Goal: Task Accomplishment & Management: Manage account settings

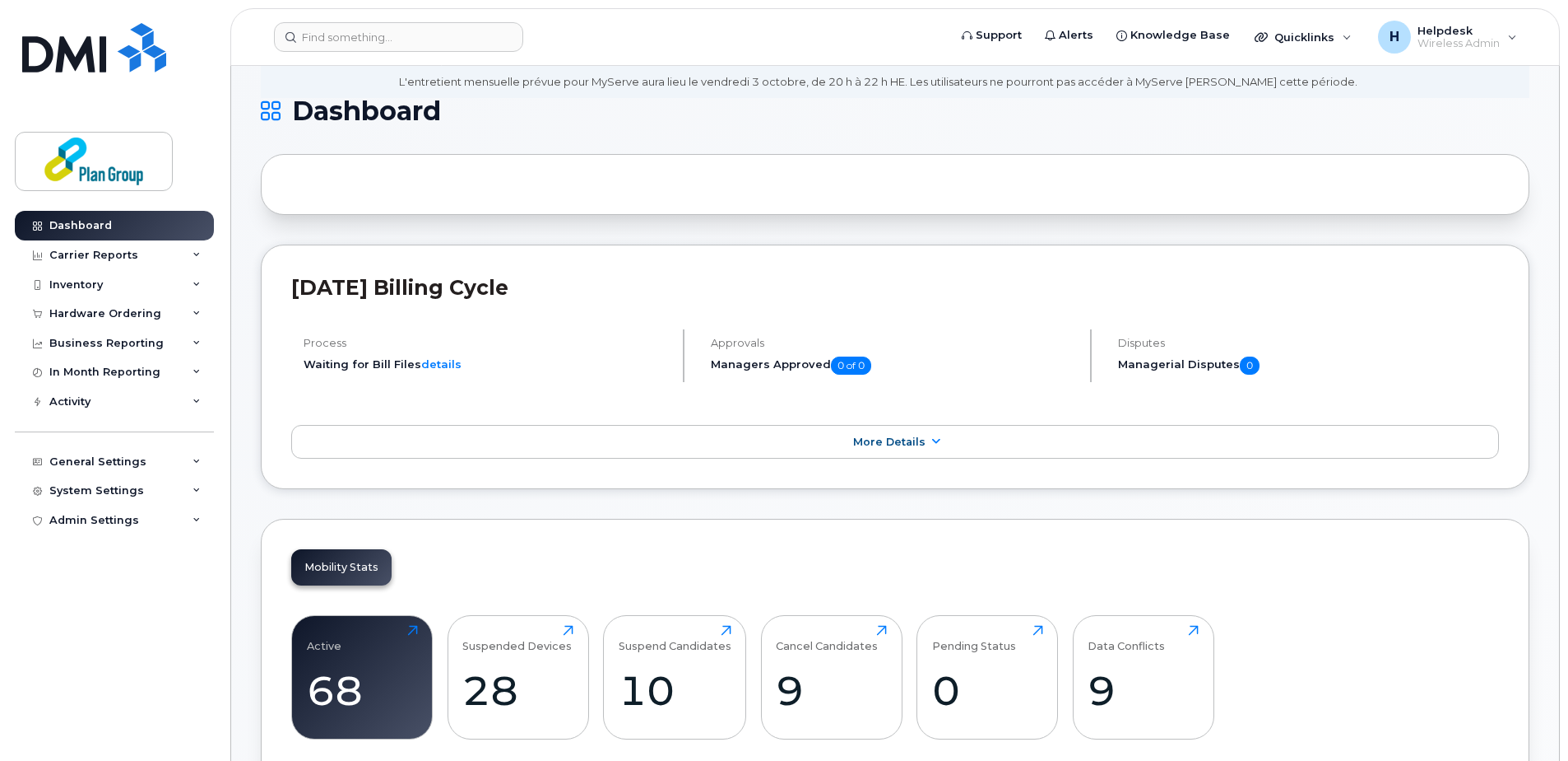
scroll to position [329, 0]
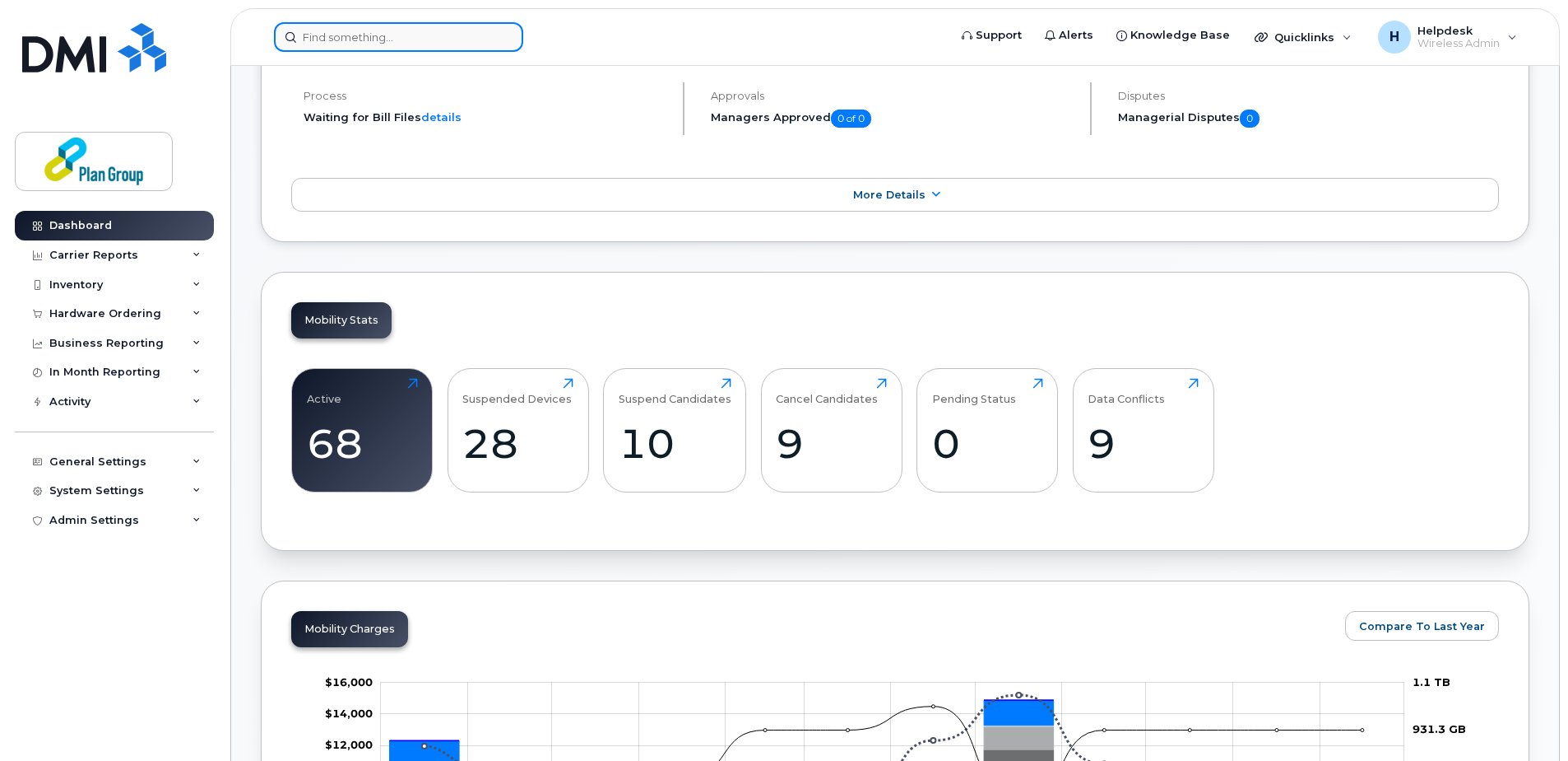
click at [370, 34] on input at bounding box center [398, 37] width 249 height 29
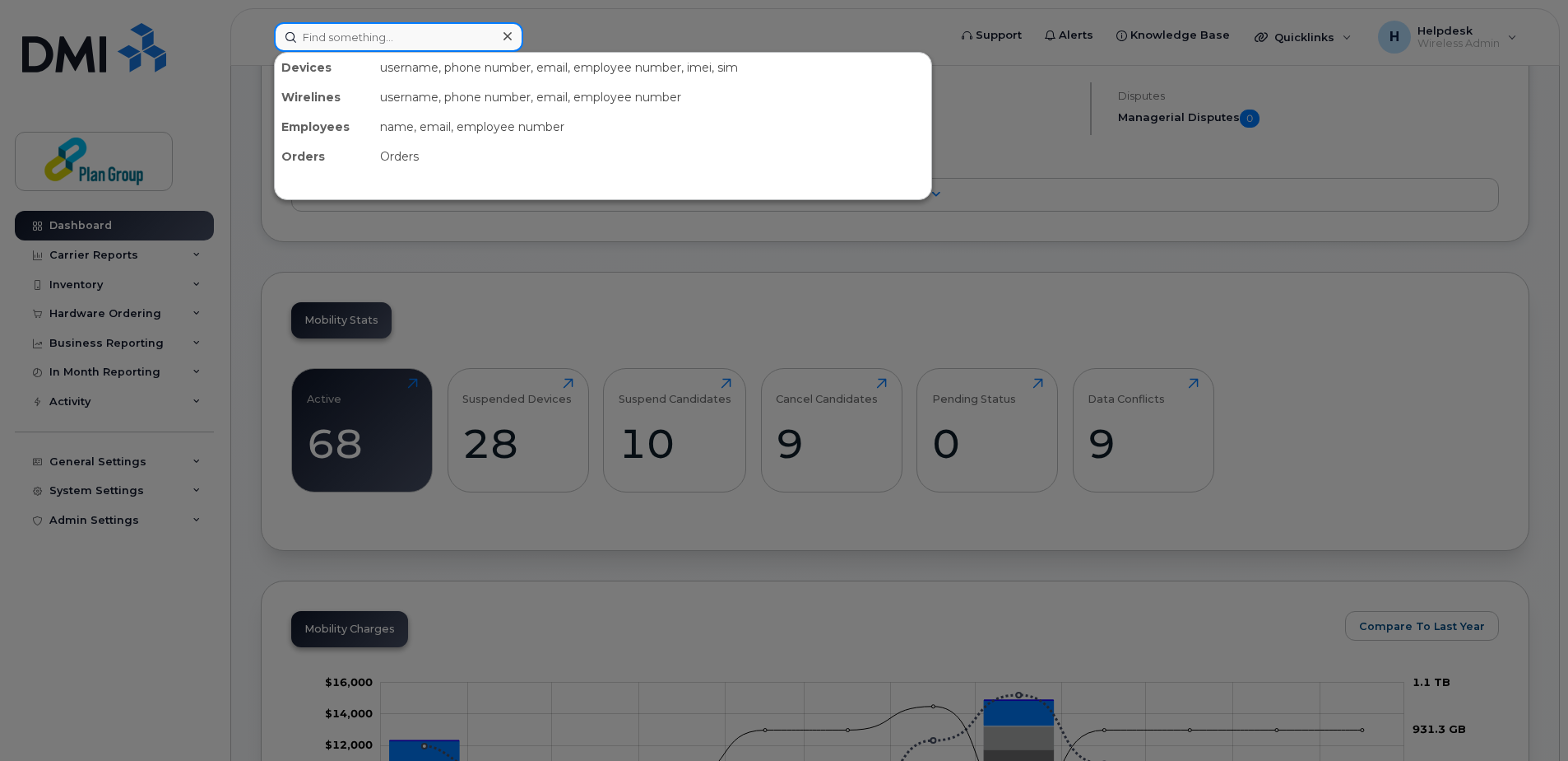
paste input "3435530147"
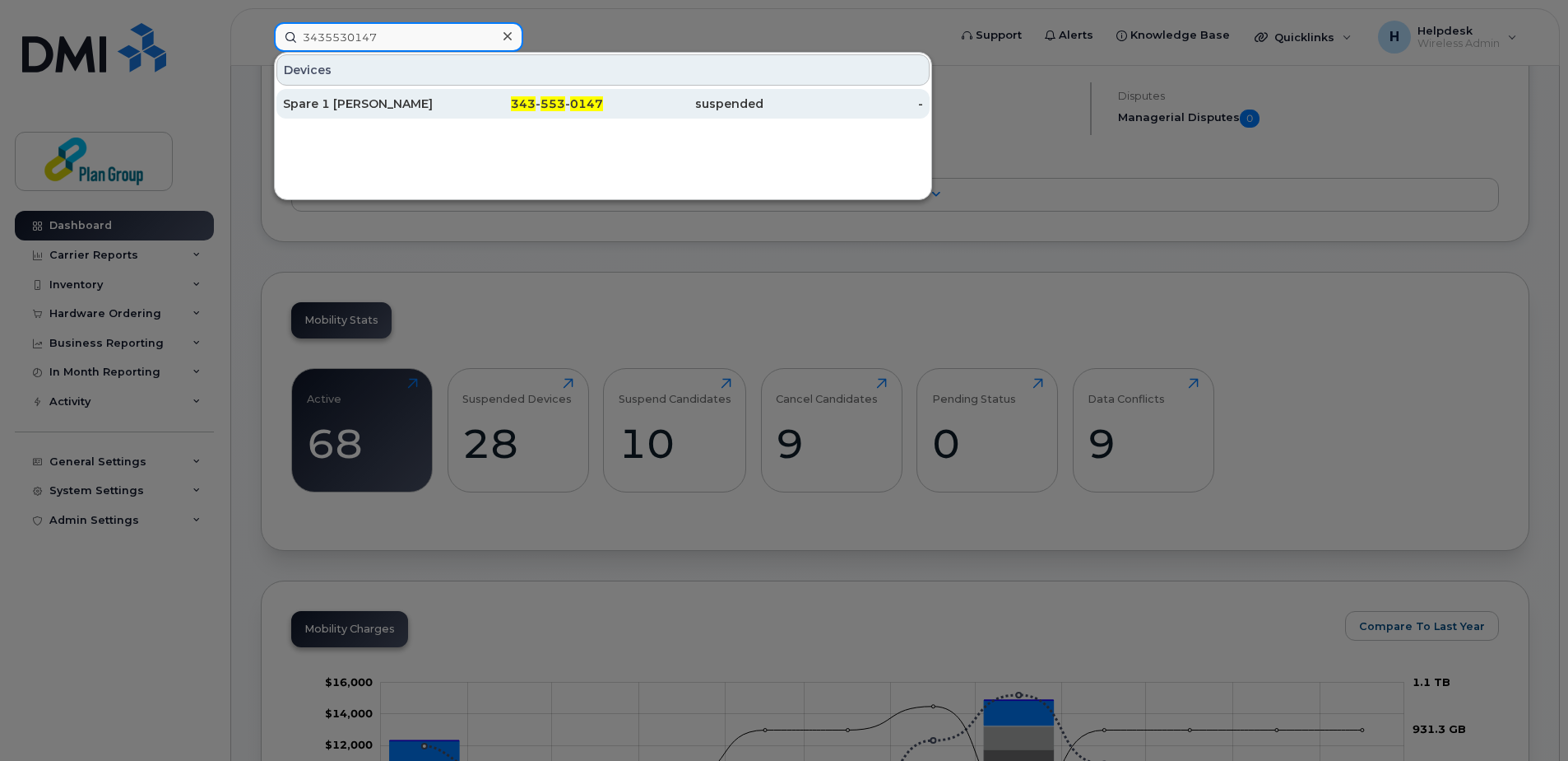
type input "3435530147"
click at [418, 109] on div "Spare 1 [PERSON_NAME]" at bounding box center [363, 103] width 160 height 16
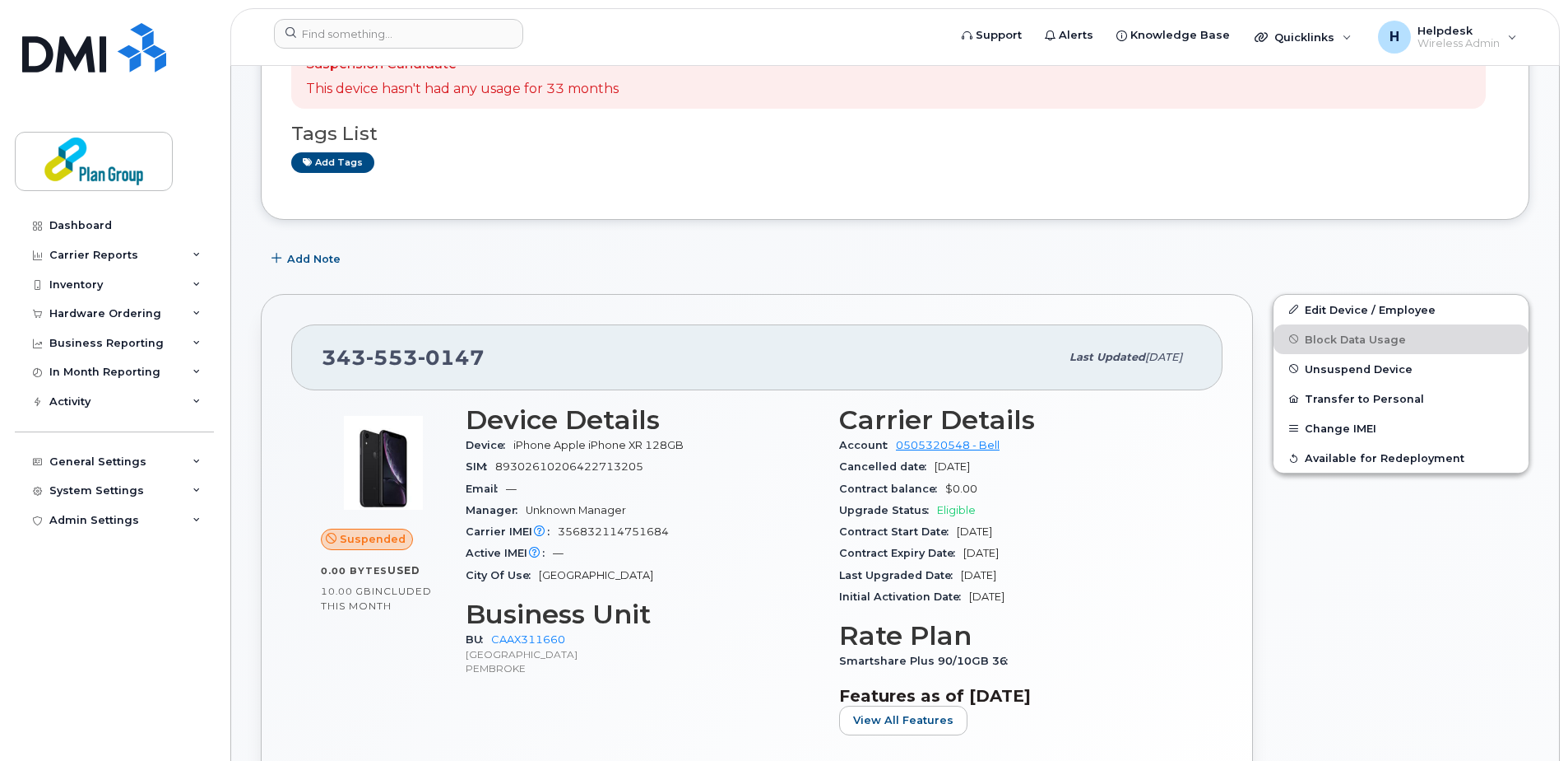
scroll to position [247, 0]
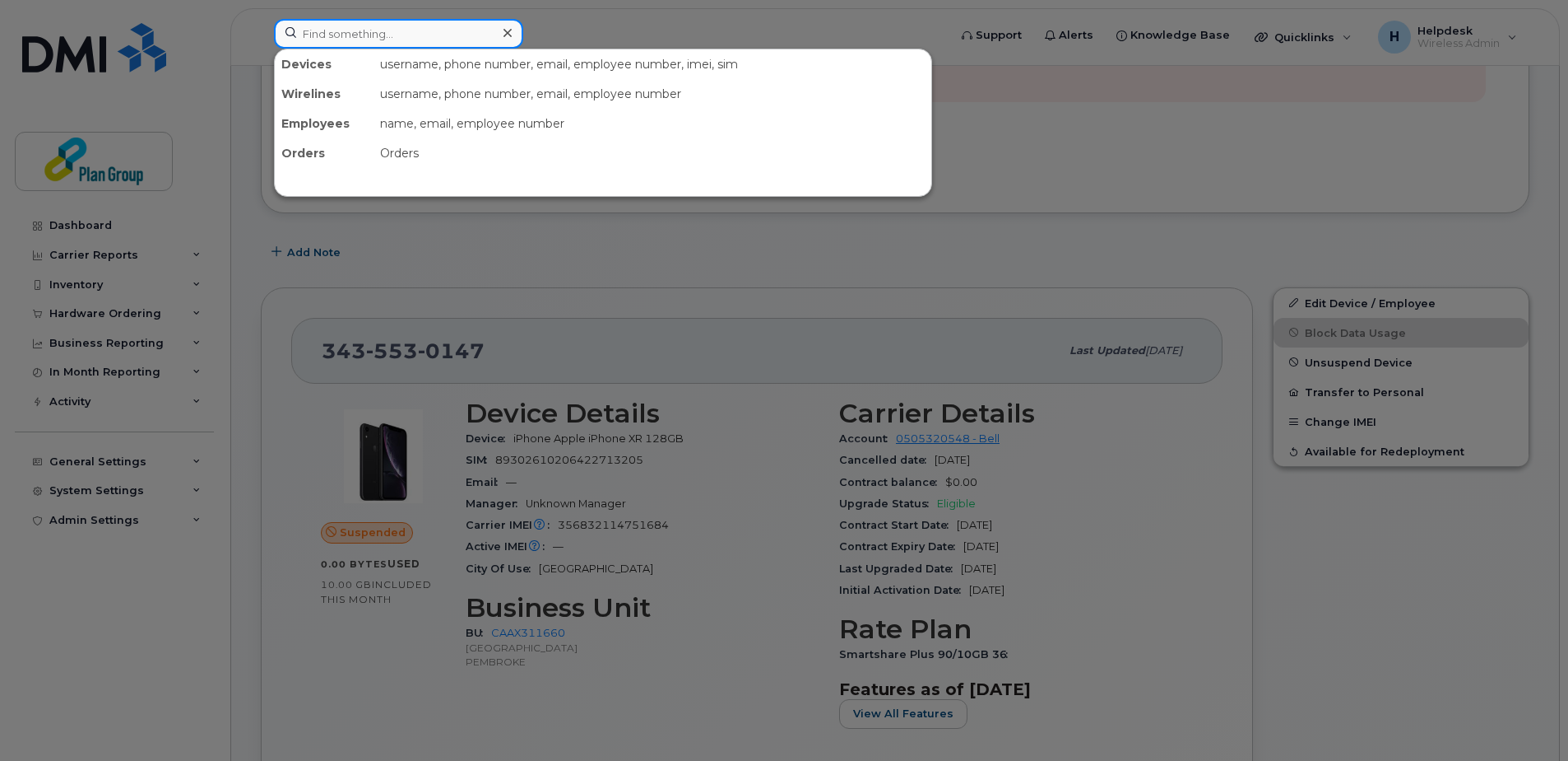
click at [473, 25] on input at bounding box center [398, 34] width 249 height 29
paste input "6474825355"
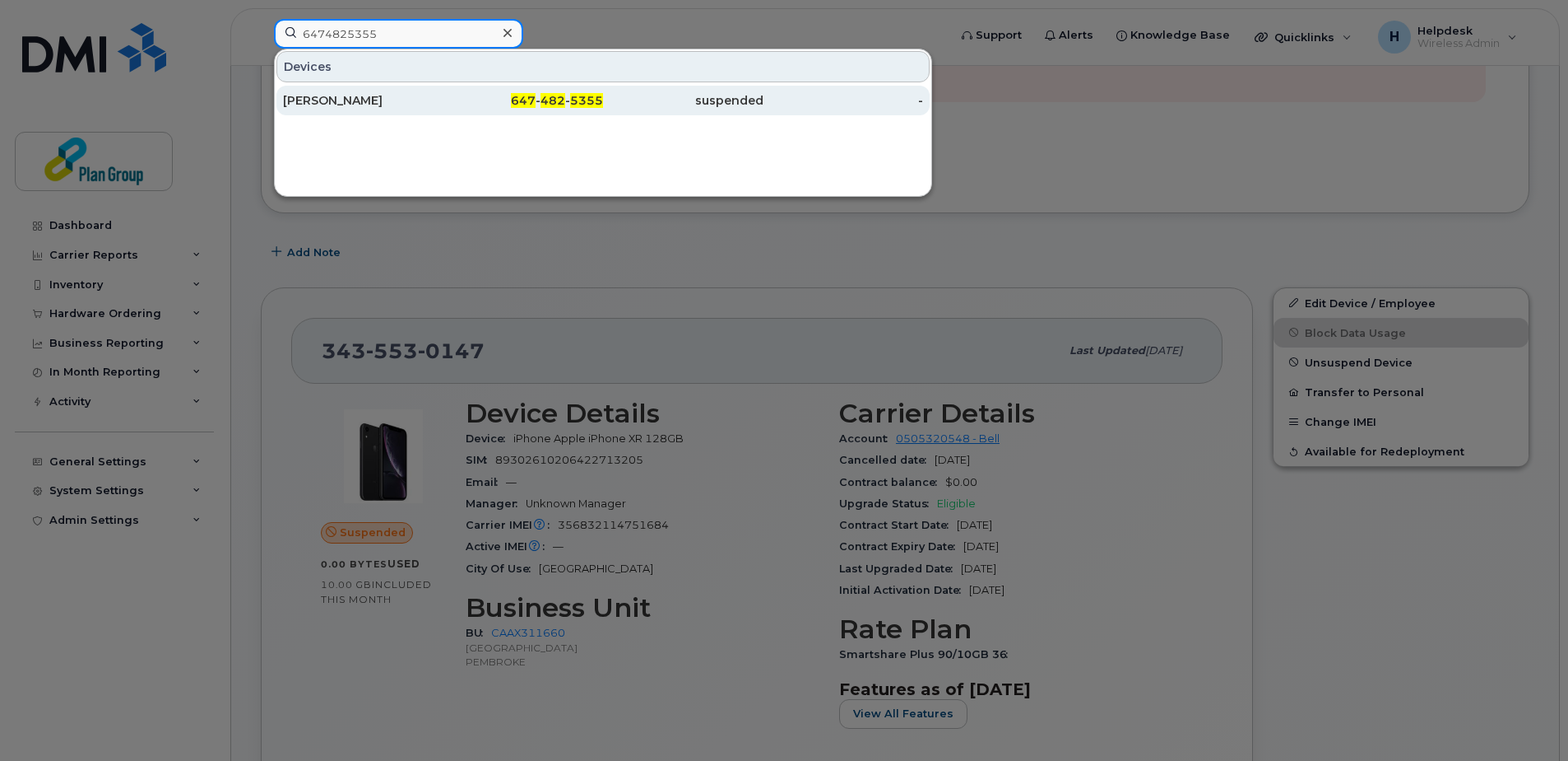
type input "6474825355"
click at [400, 107] on div "[PERSON_NAME]" at bounding box center [363, 100] width 160 height 16
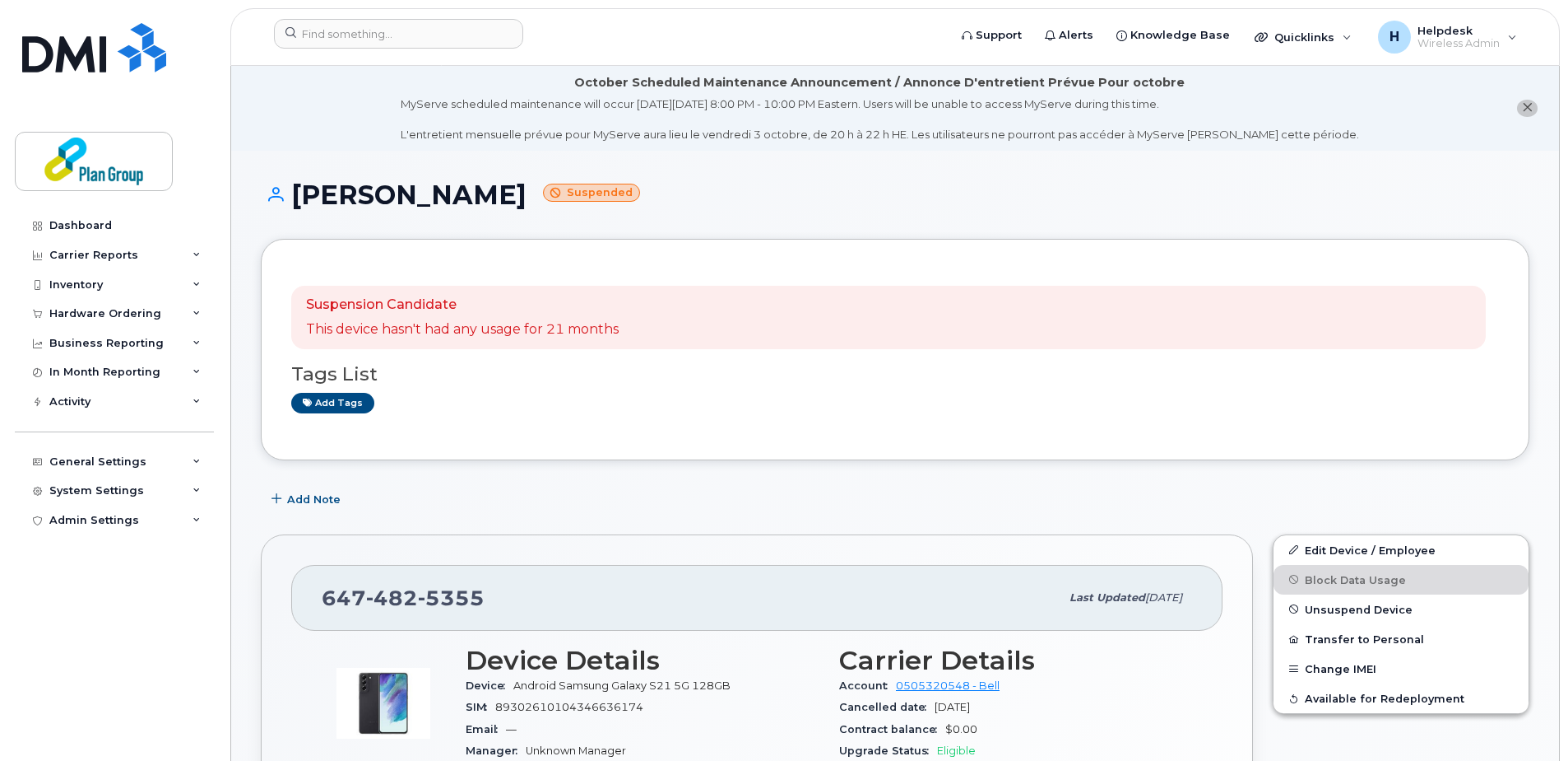
scroll to position [165, 0]
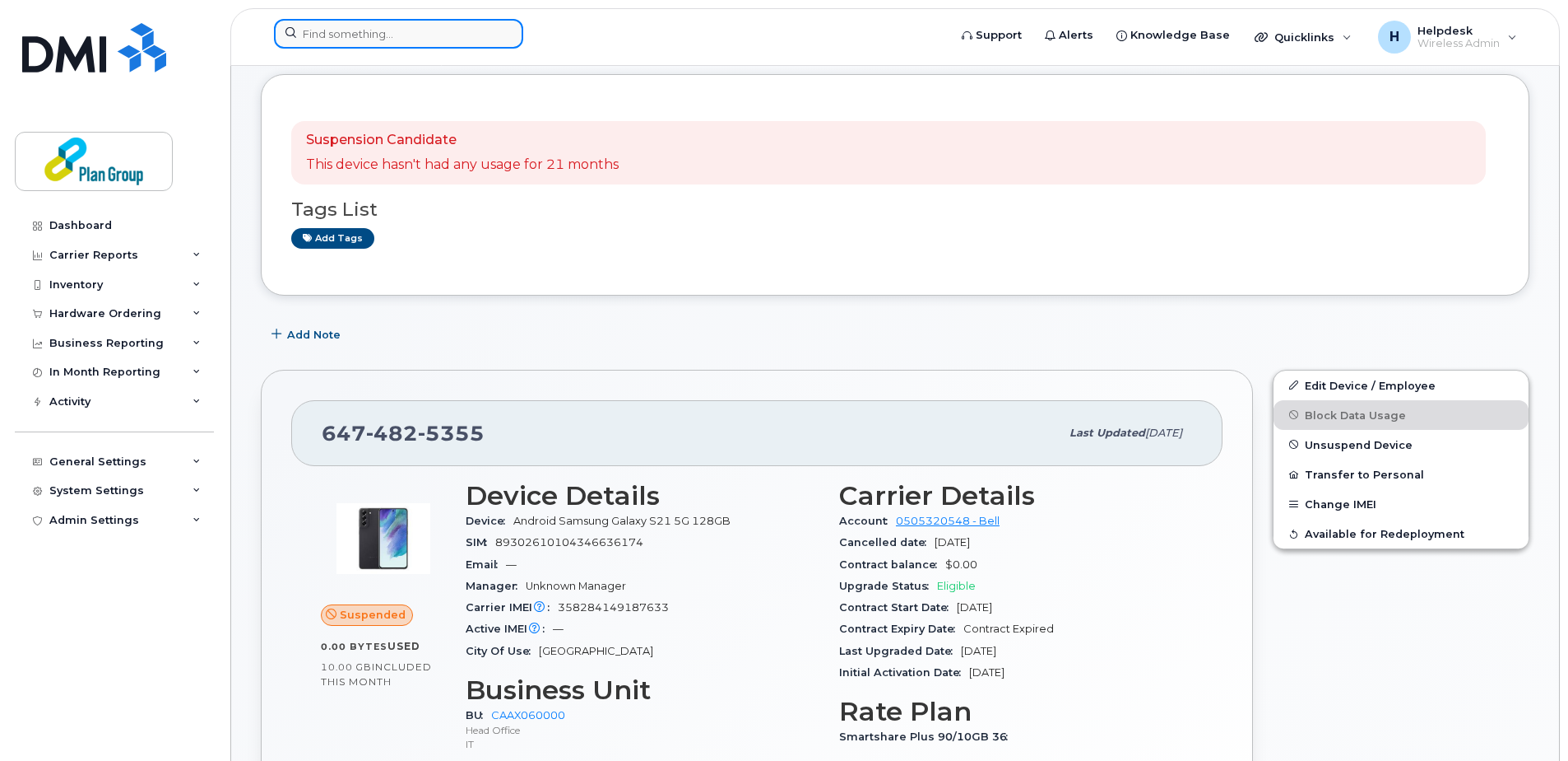
click at [364, 32] on input at bounding box center [398, 34] width 249 height 29
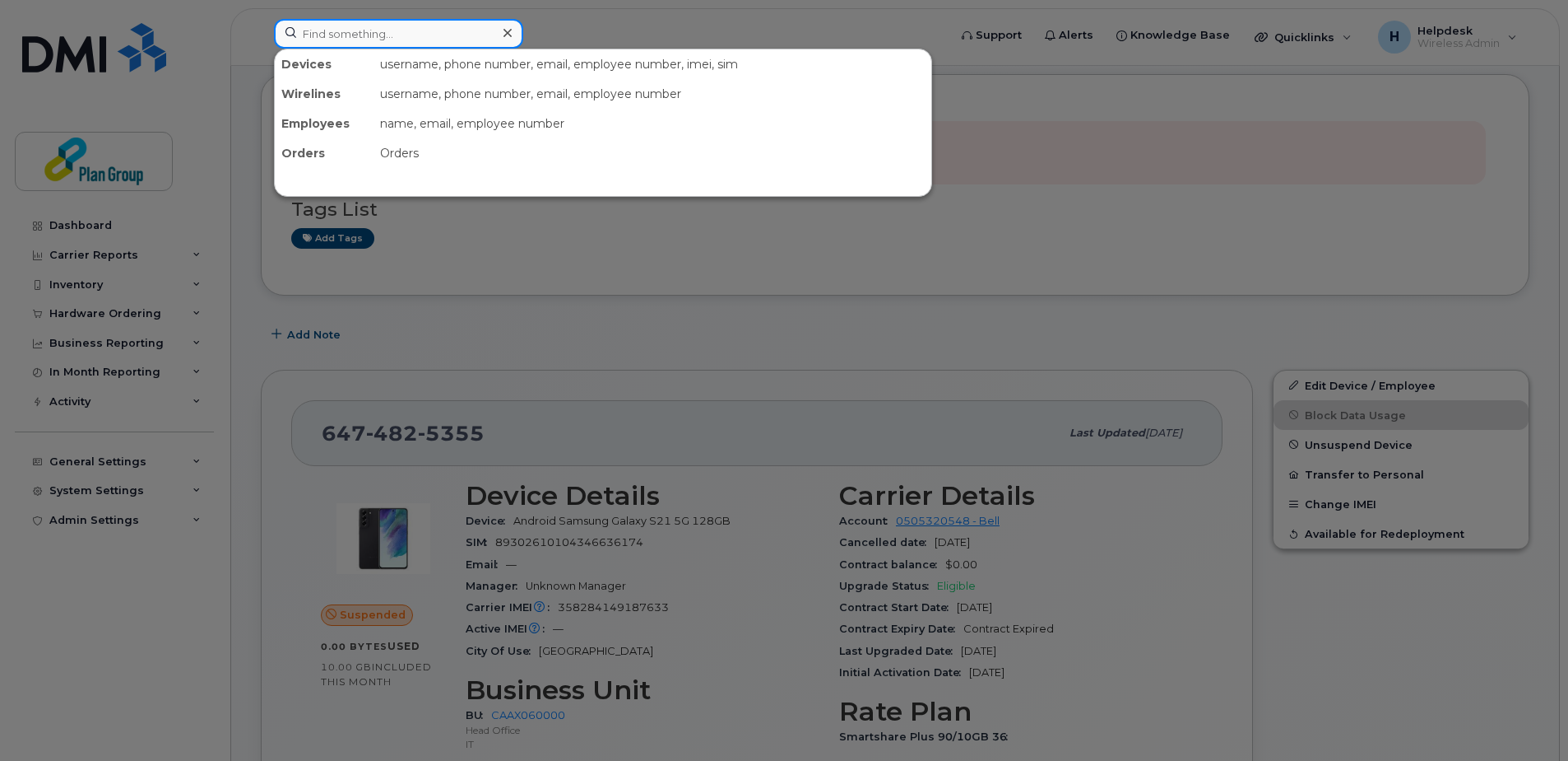
paste input "4167958684"
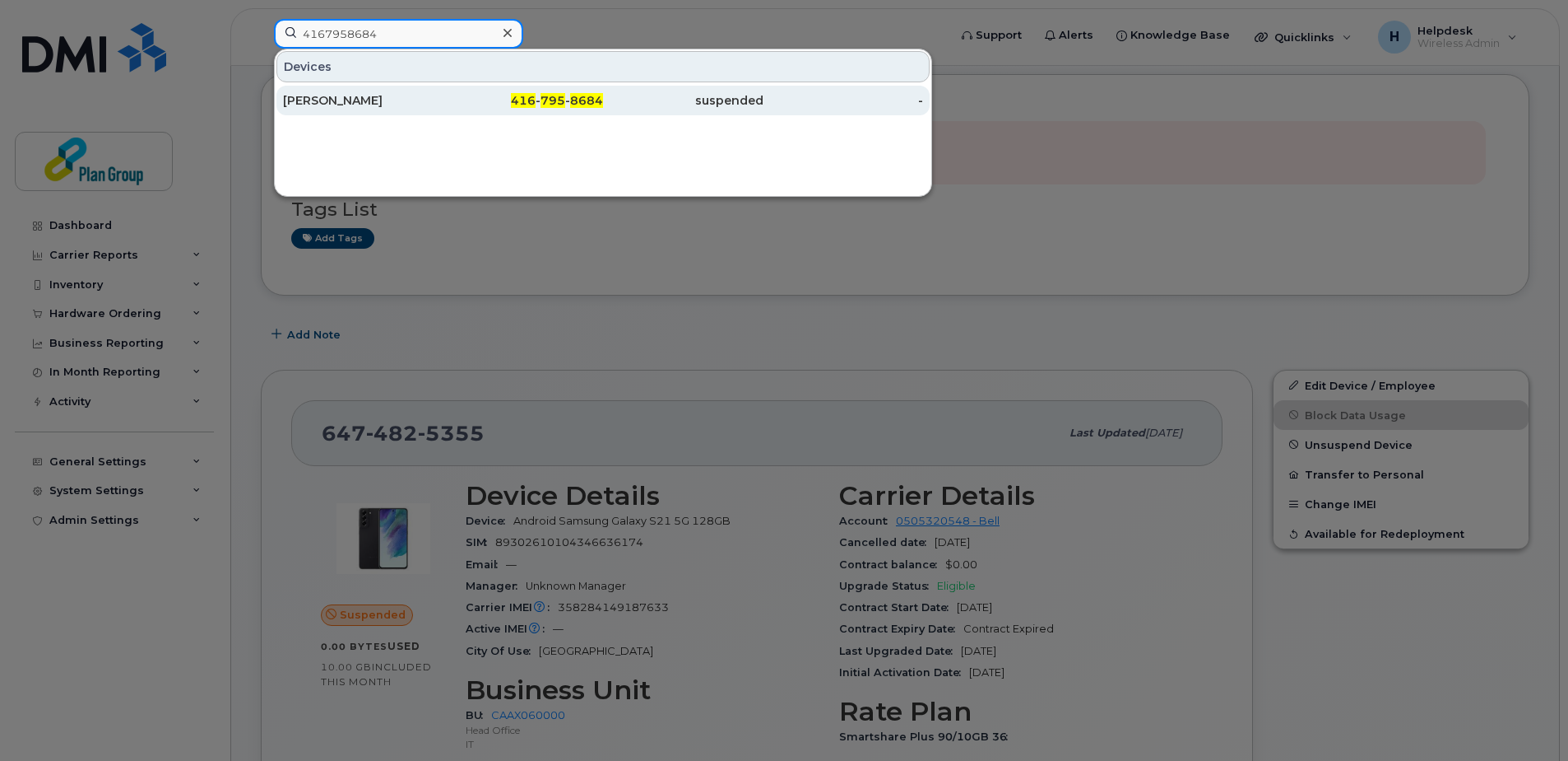
type input "4167958684"
click at [358, 114] on div "Krish Rengachari" at bounding box center [363, 101] width 160 height 29
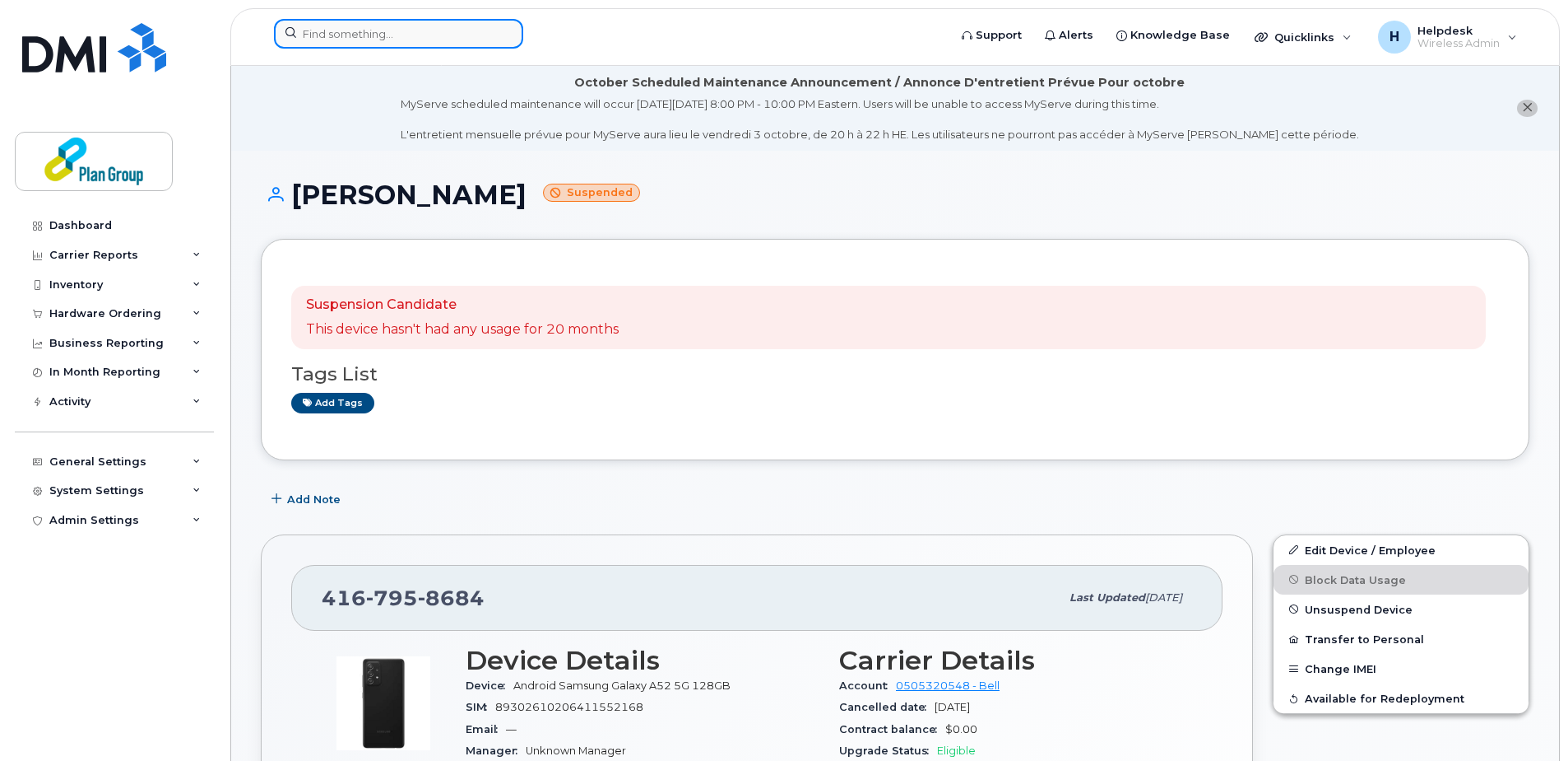
click at [406, 21] on input at bounding box center [398, 34] width 249 height 29
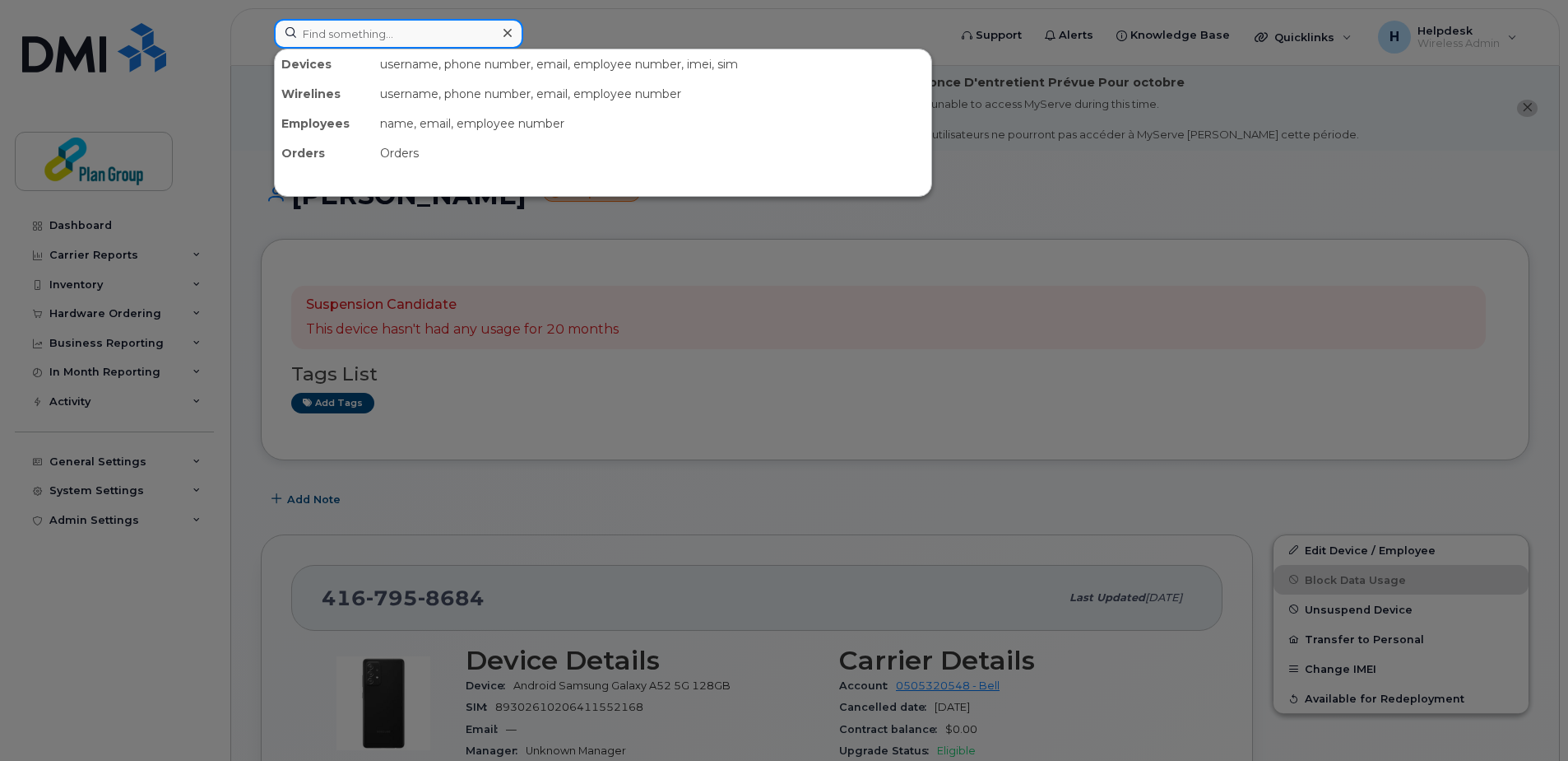
paste input "3435740913"
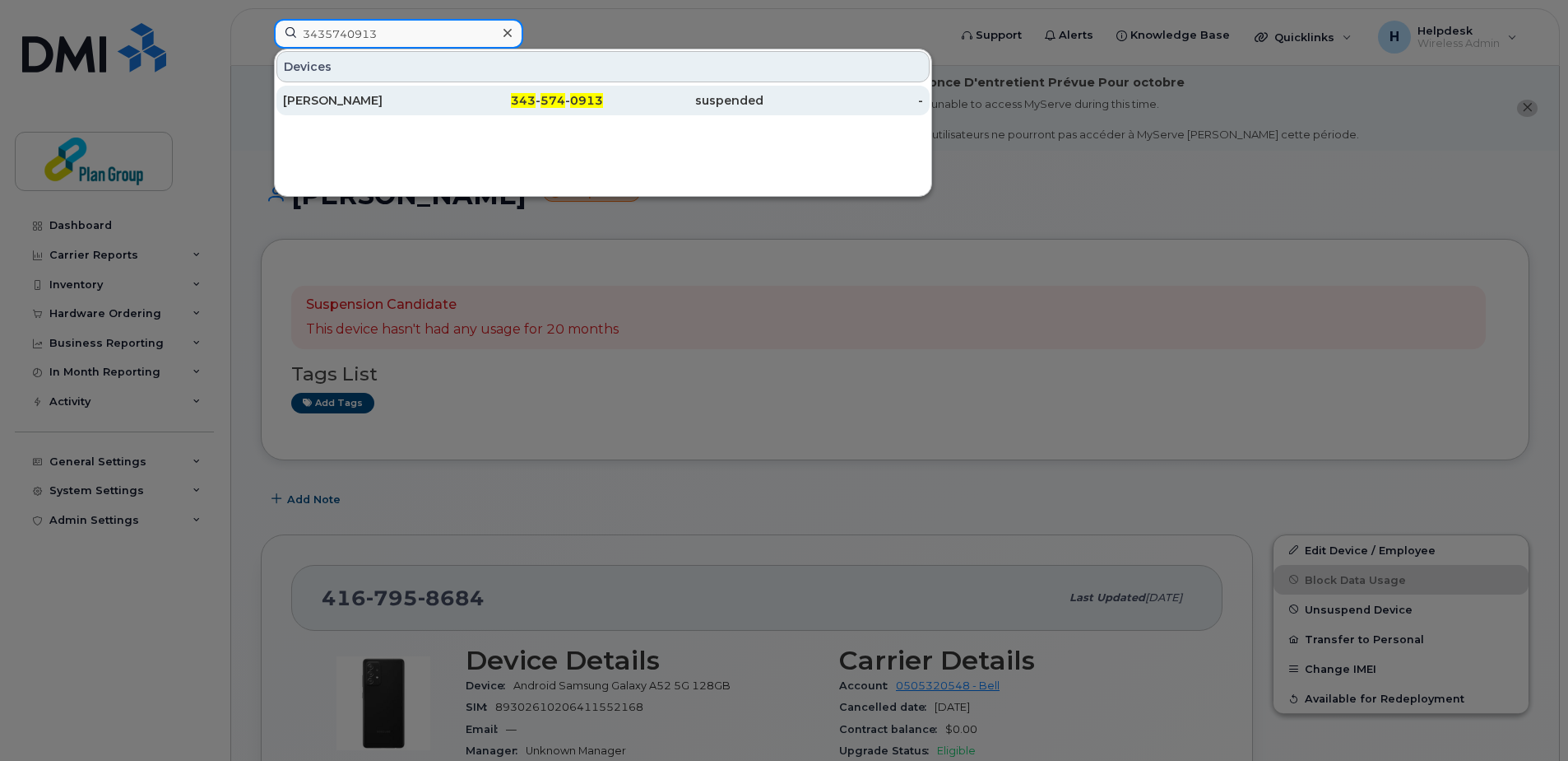
type input "3435740913"
click at [683, 108] on div "suspended" at bounding box center [683, 101] width 160 height 29
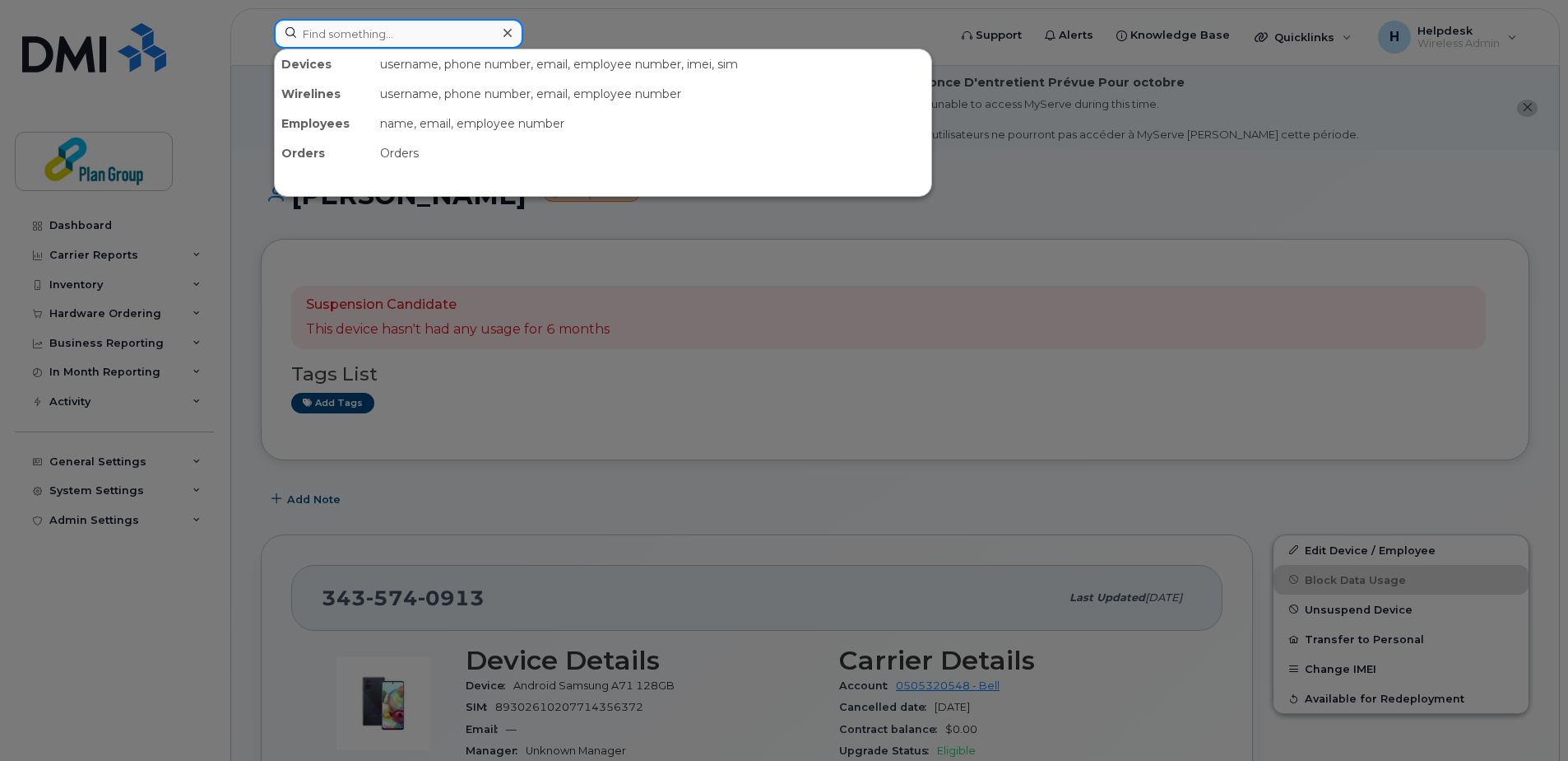
click at [337, 46] on input at bounding box center [398, 34] width 249 height 29
paste input "6478228214"
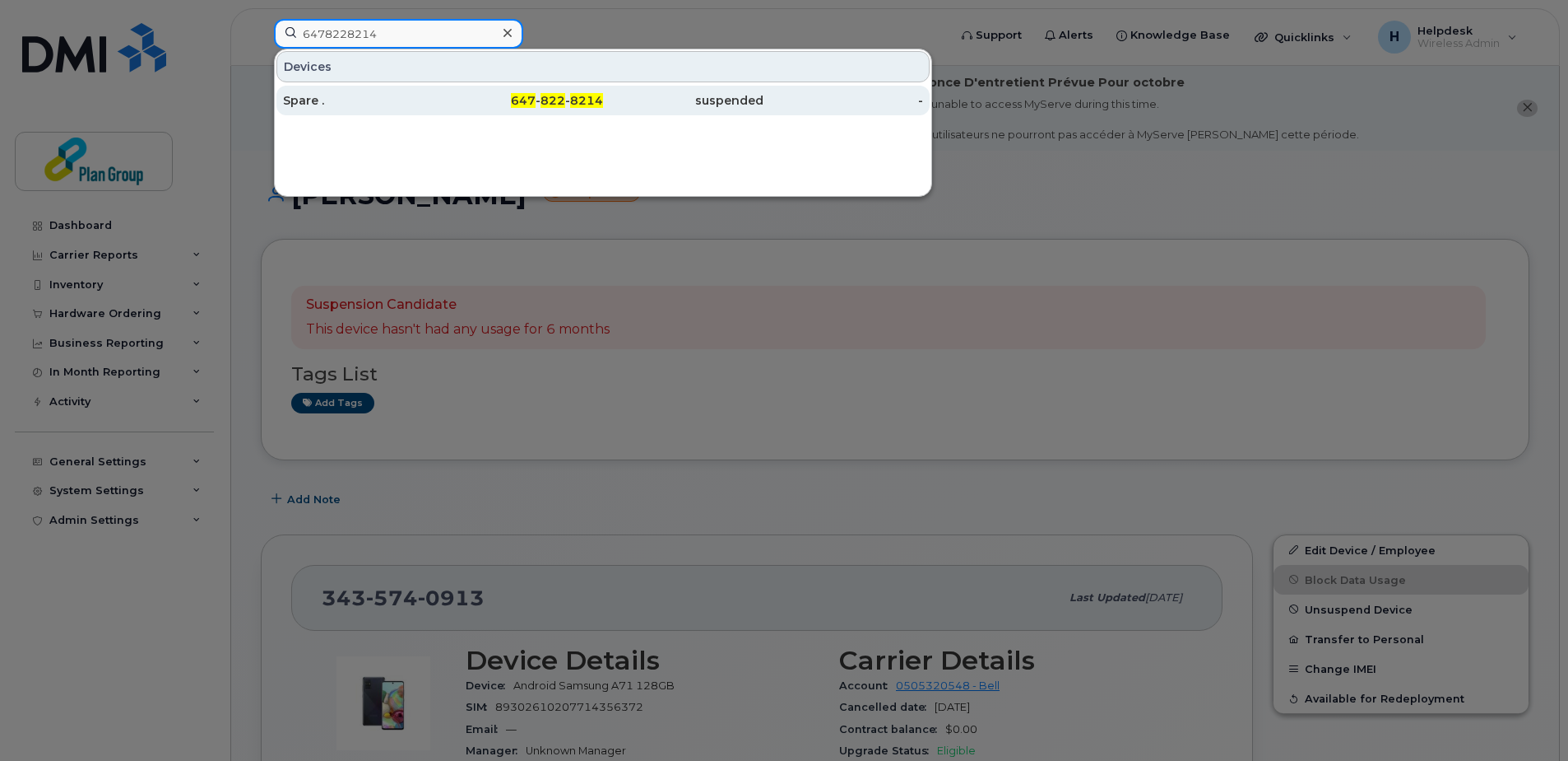
type input "6478228214"
click at [631, 92] on div "suspended" at bounding box center [683, 101] width 160 height 29
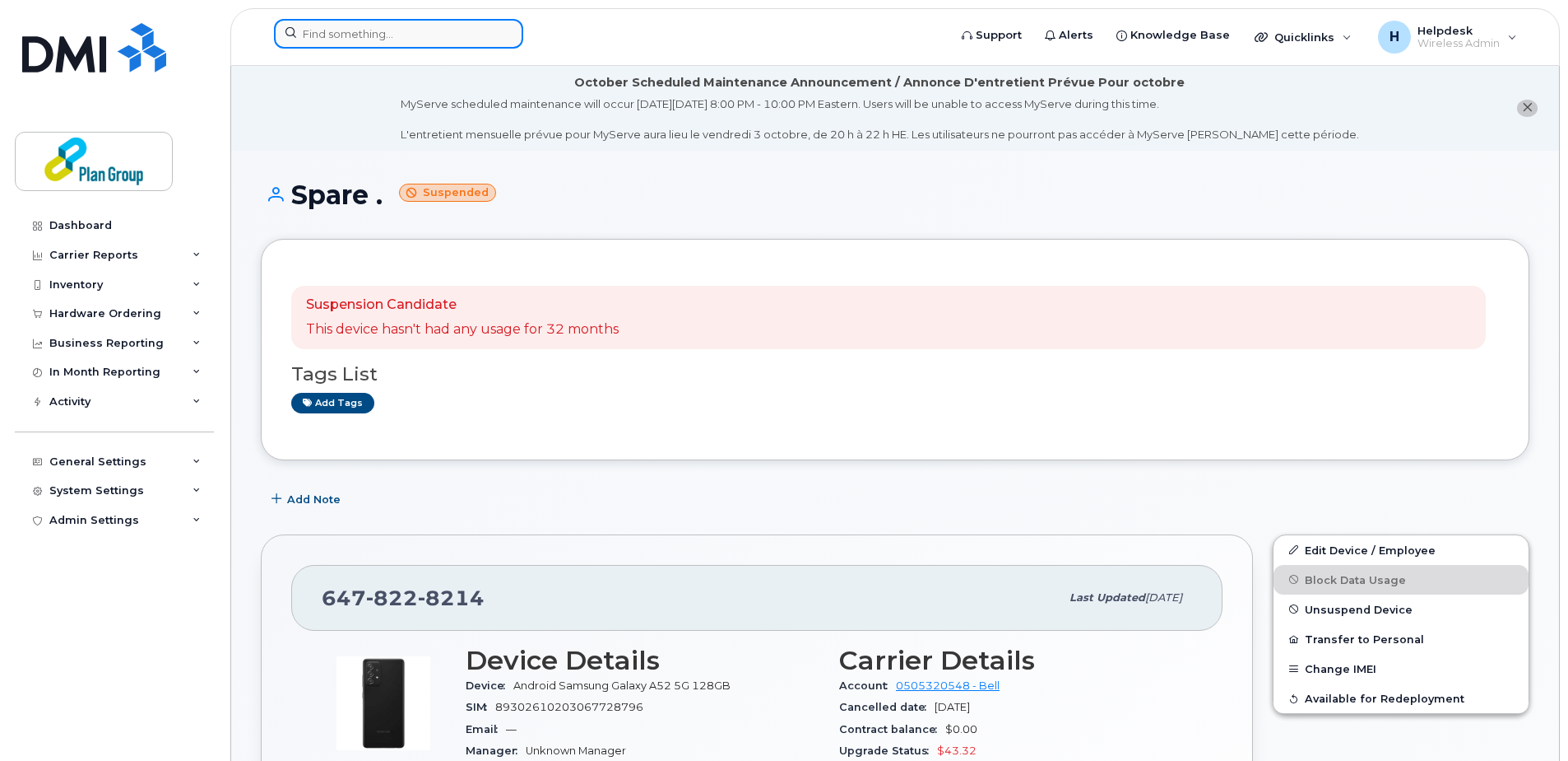
click at [313, 45] on input at bounding box center [398, 34] width 249 height 29
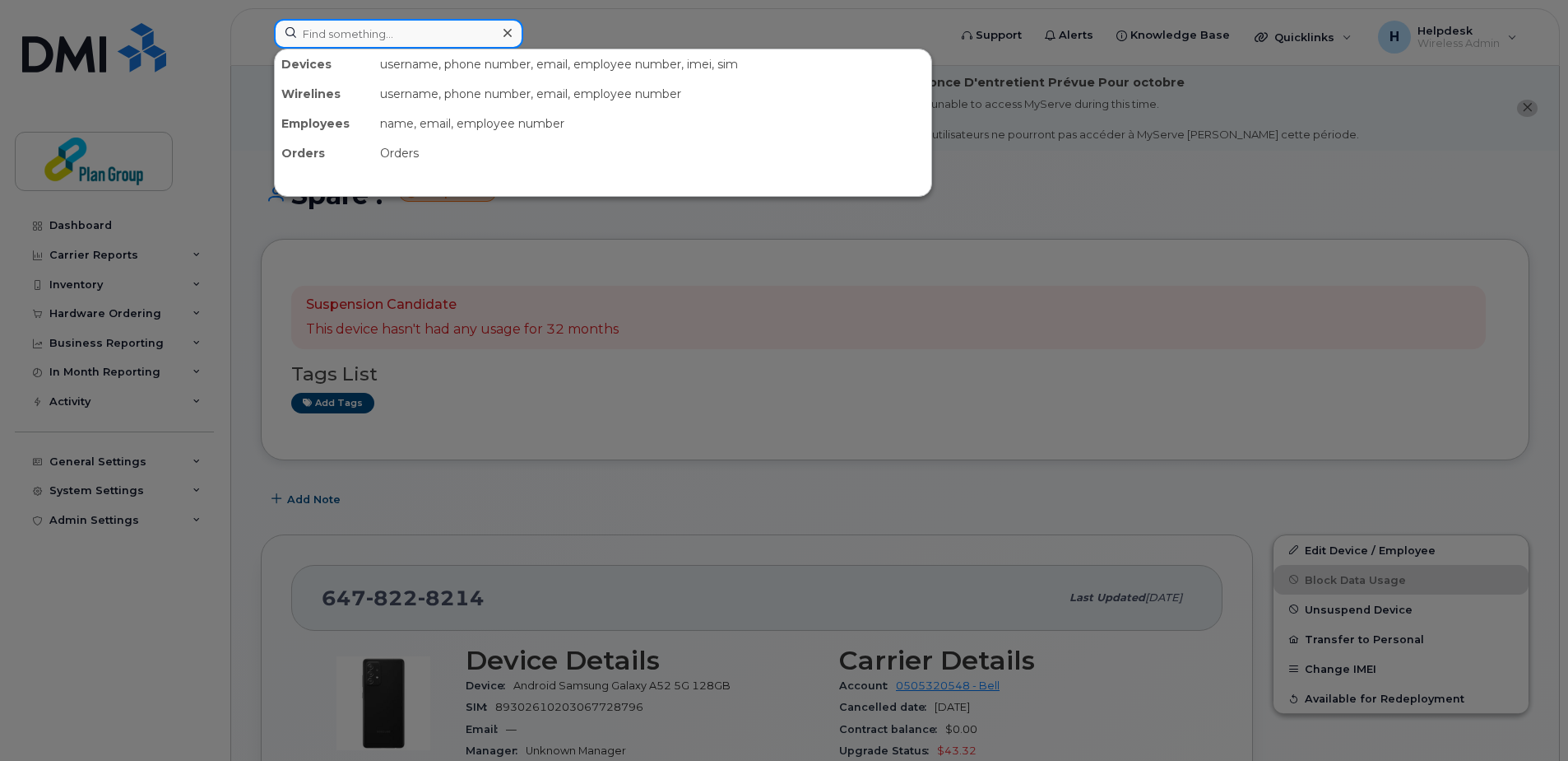
paste input "6137961718"
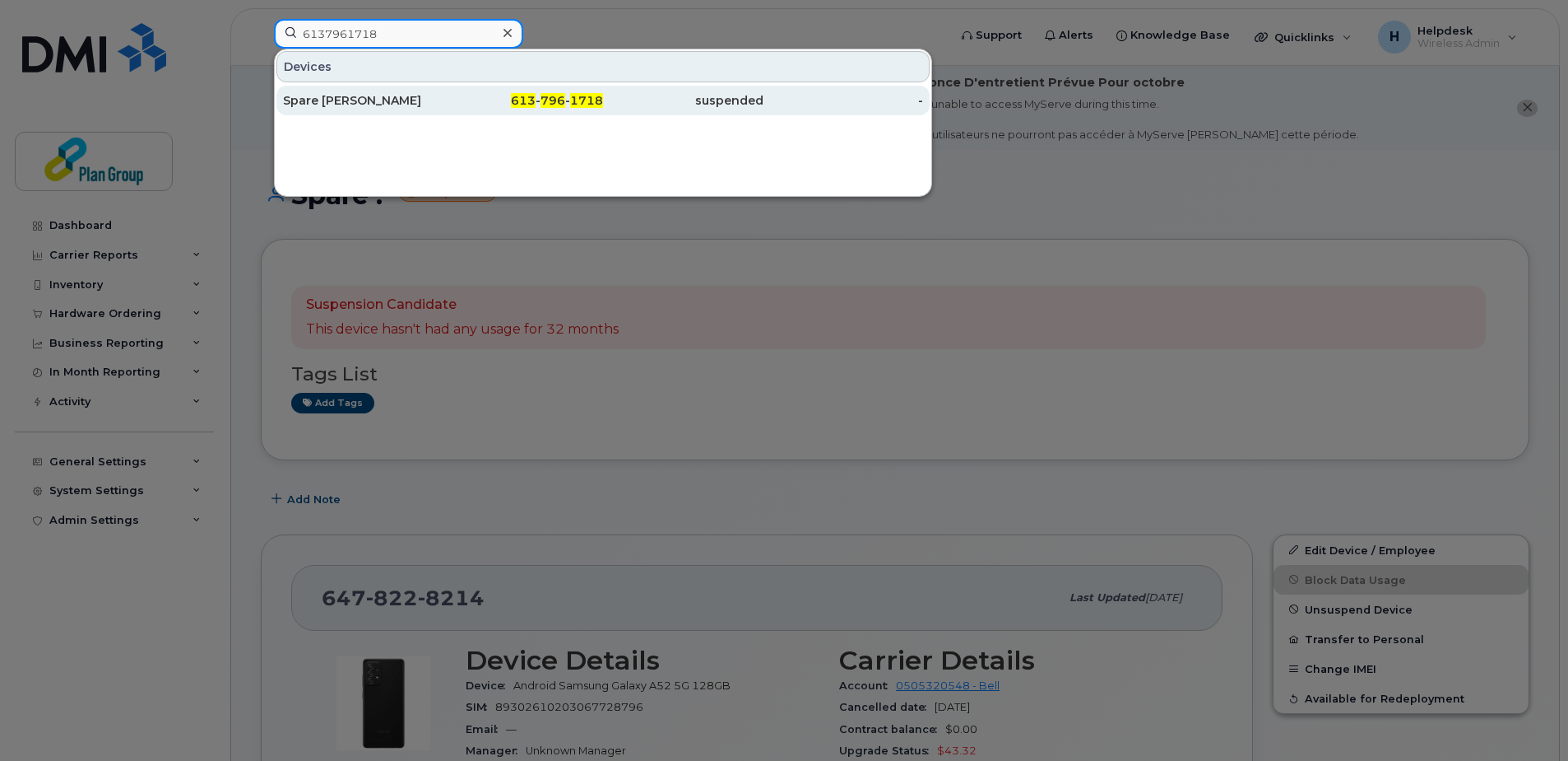
type input "6137961718"
click at [360, 104] on div "Spare Gabriel Madison" at bounding box center [363, 100] width 160 height 16
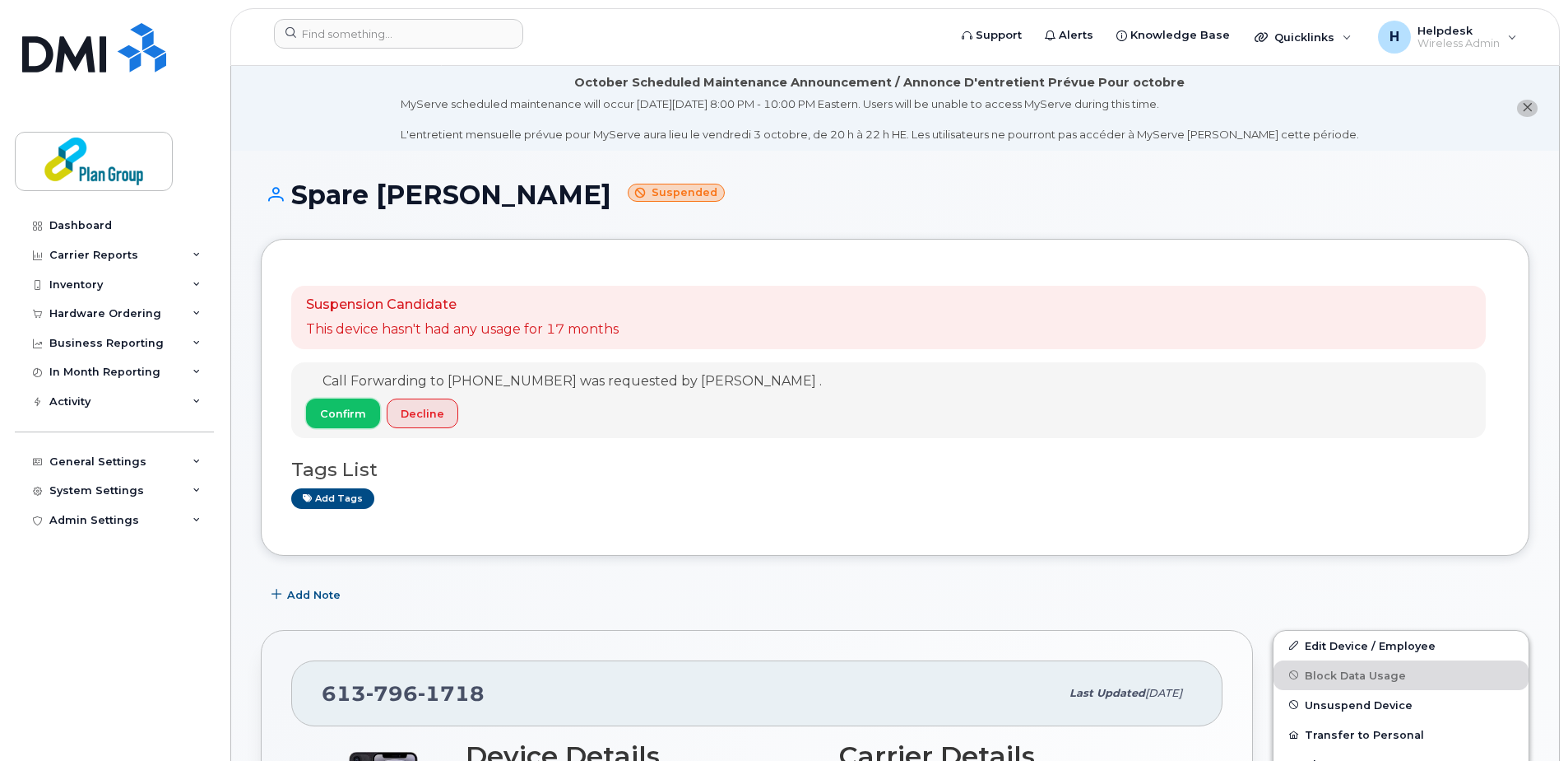
click at [320, 404] on button "Confirm" at bounding box center [342, 413] width 74 height 29
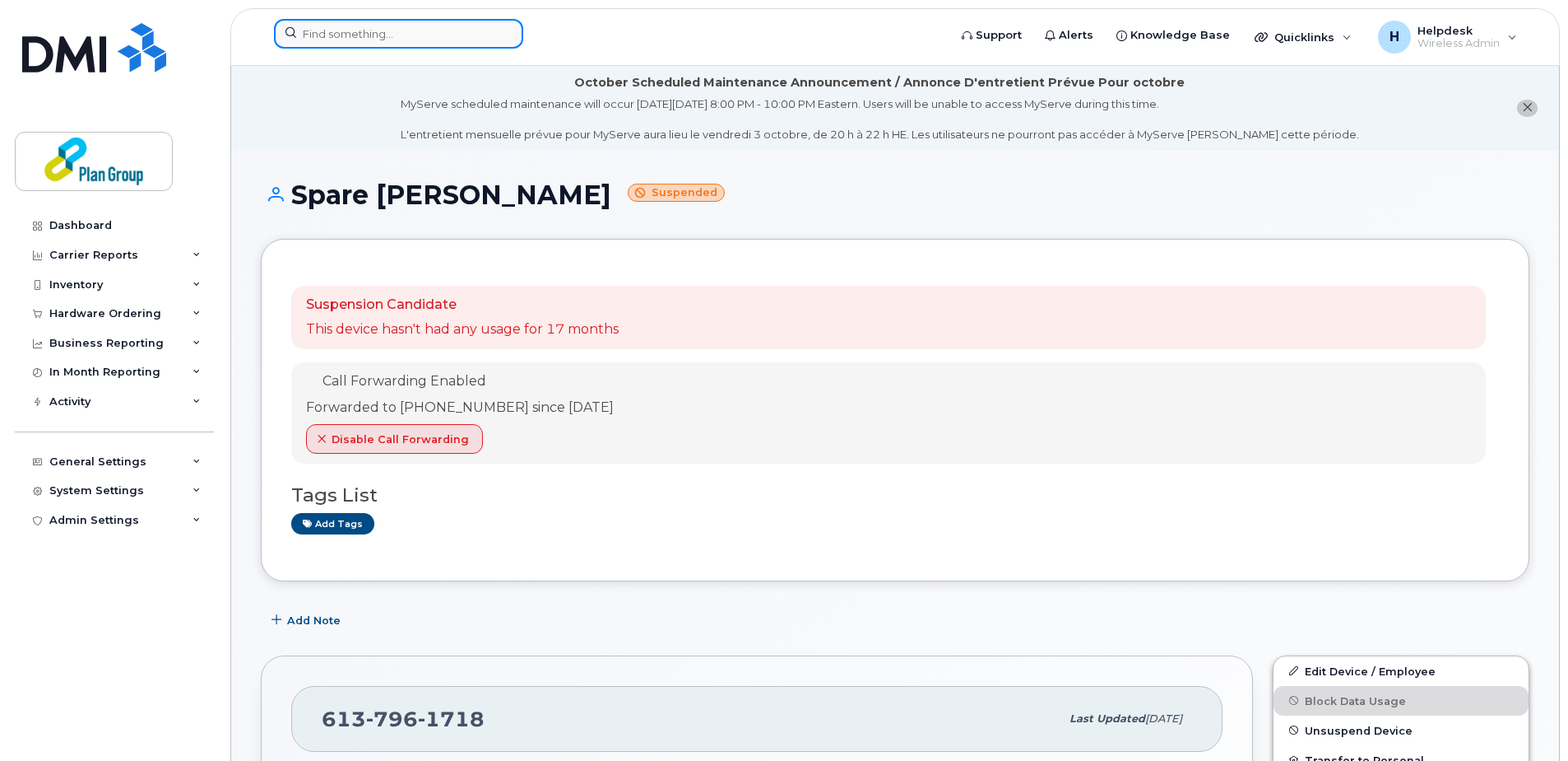
click at [314, 31] on input at bounding box center [398, 34] width 249 height 29
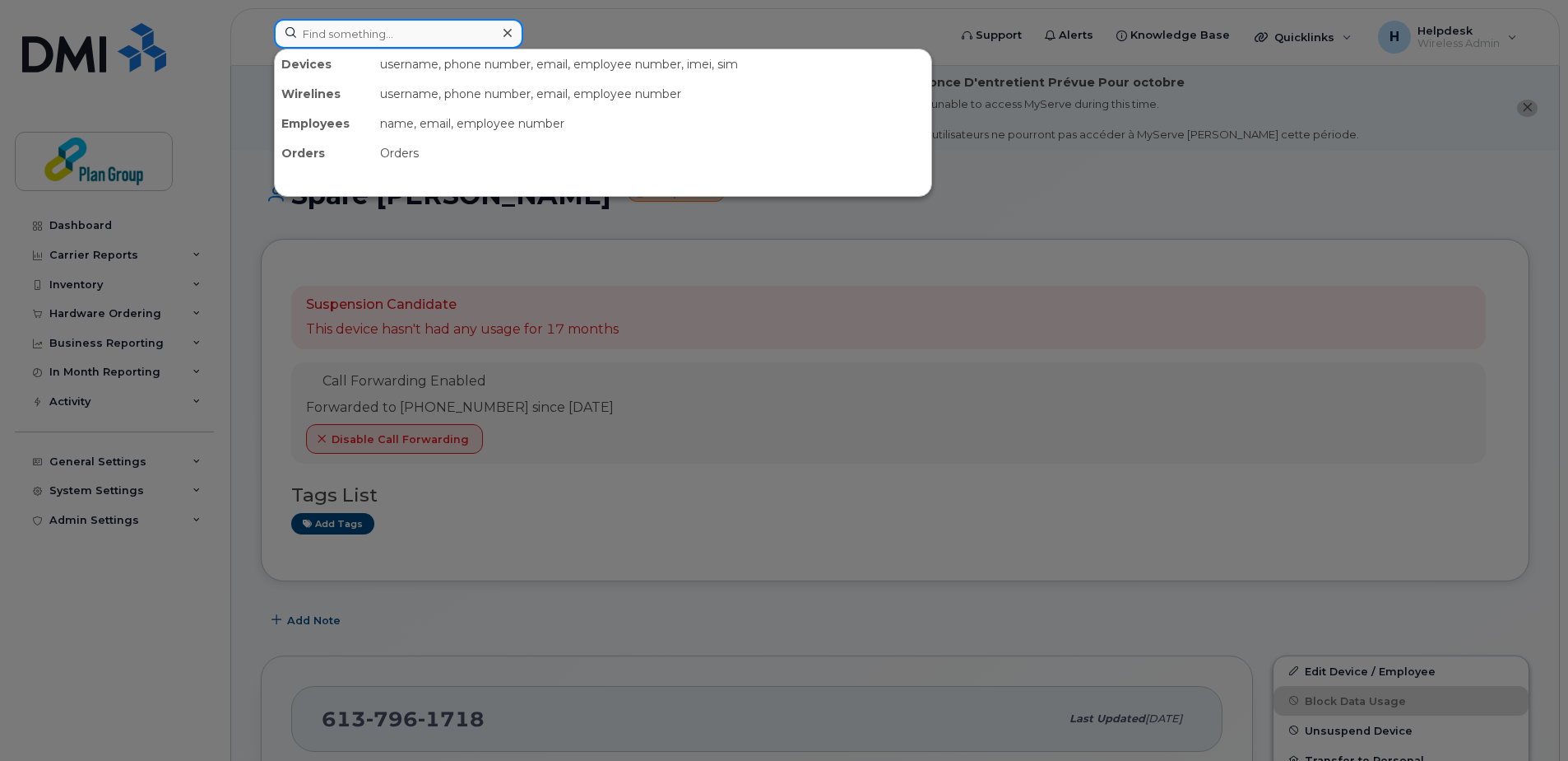
paste input "6132500480"
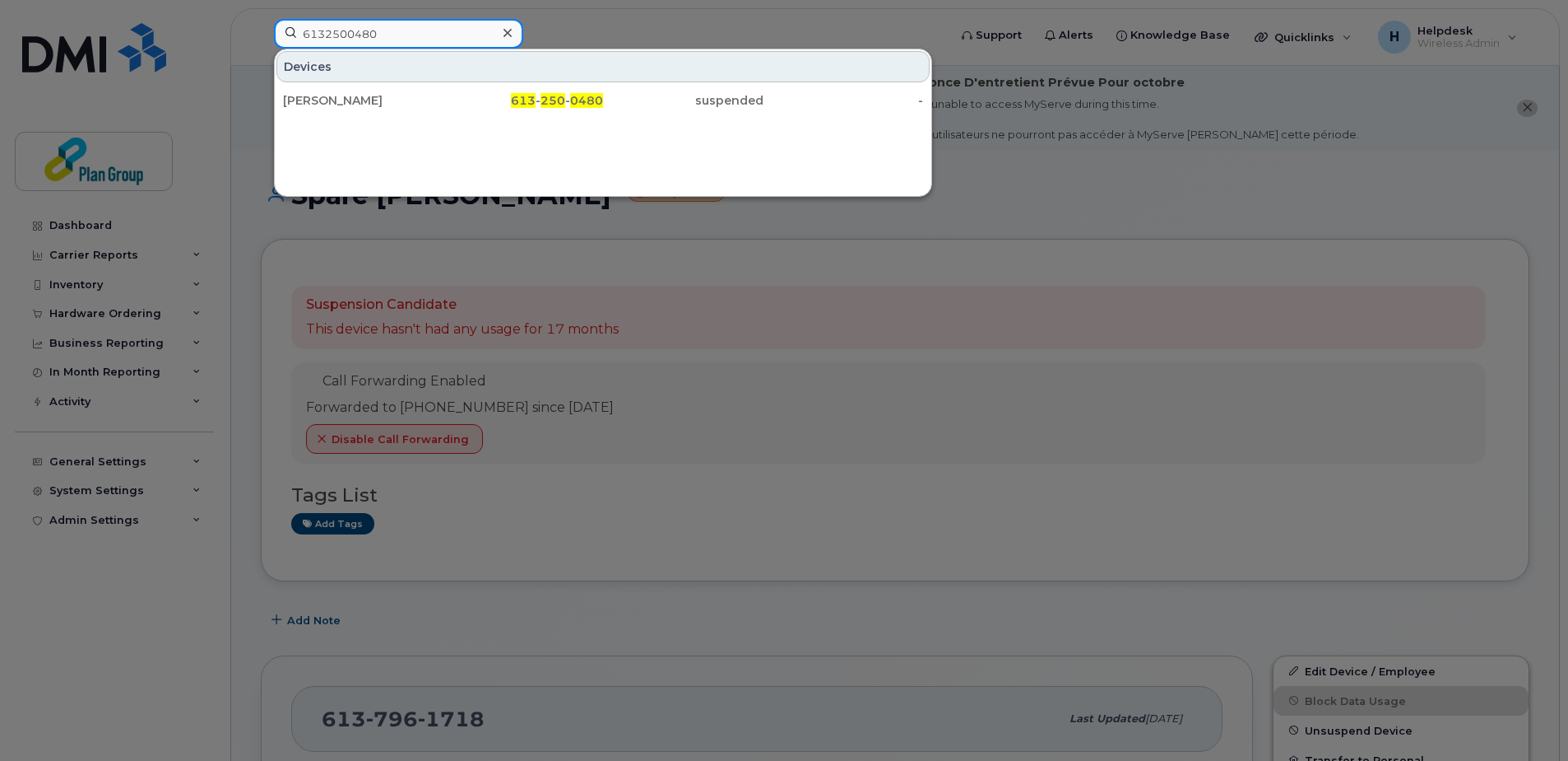
type input "6132500480"
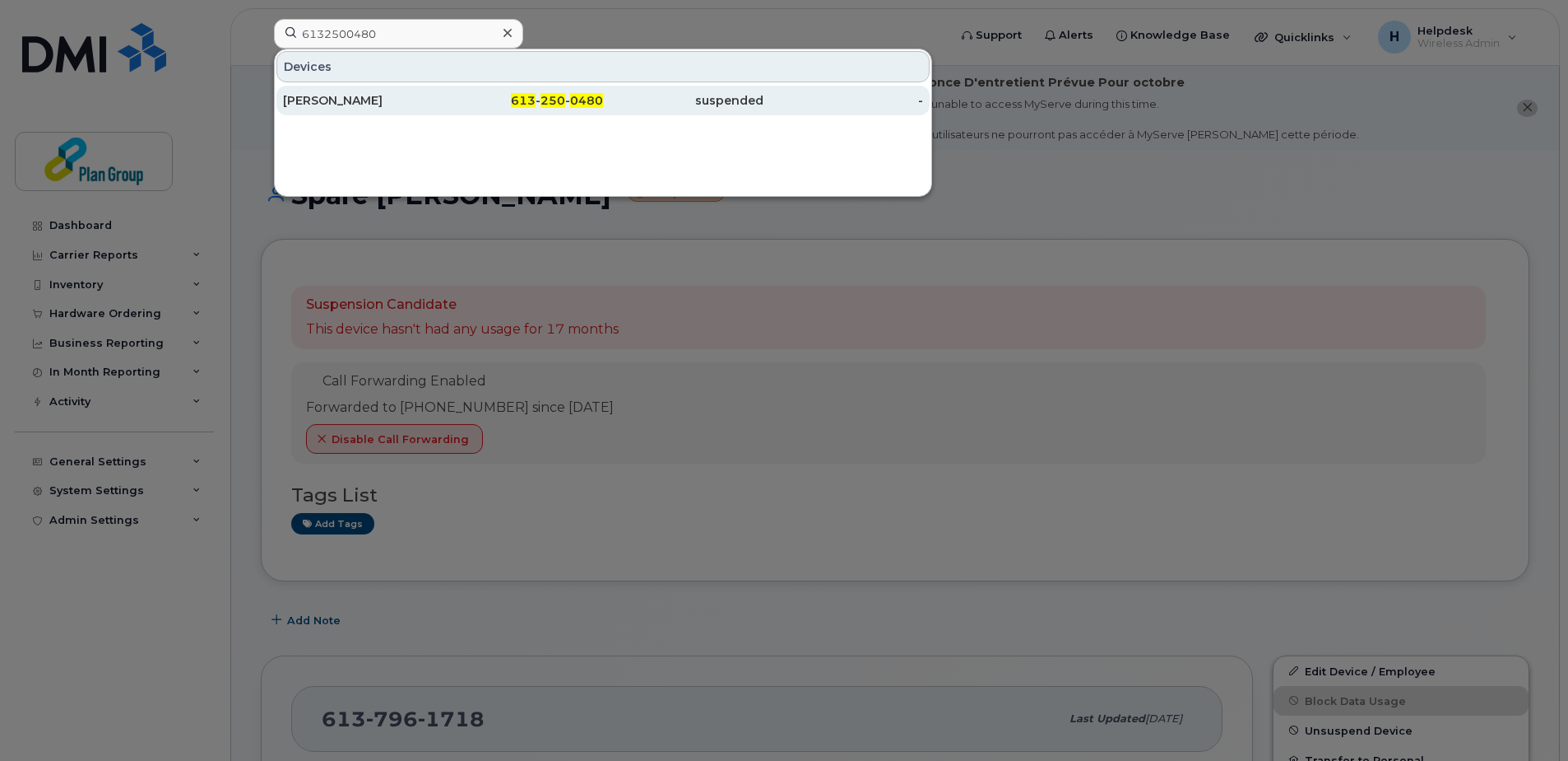
click at [383, 94] on div "Allison E Craine" at bounding box center [363, 100] width 160 height 16
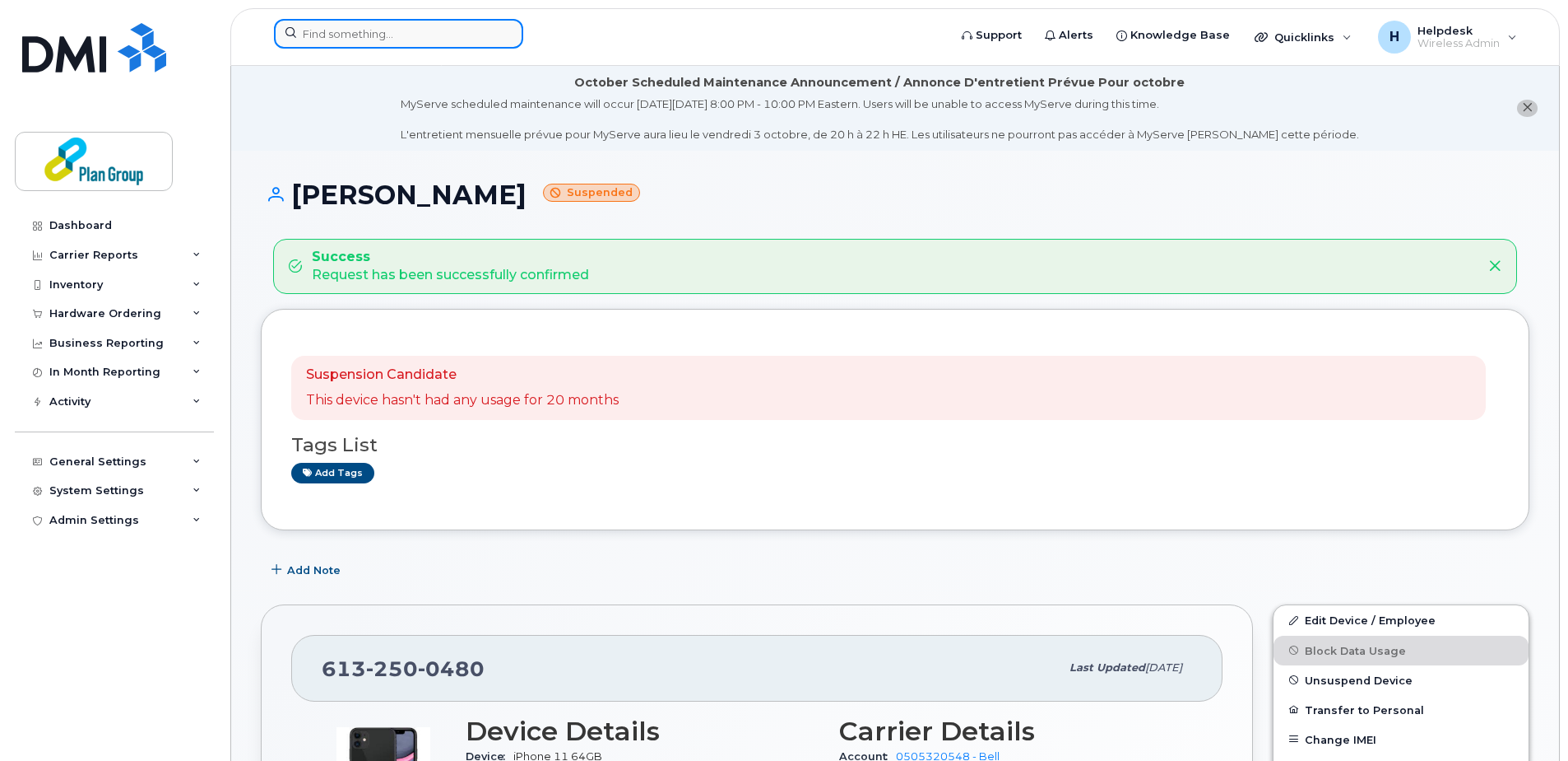
click at [373, 26] on input at bounding box center [398, 34] width 249 height 29
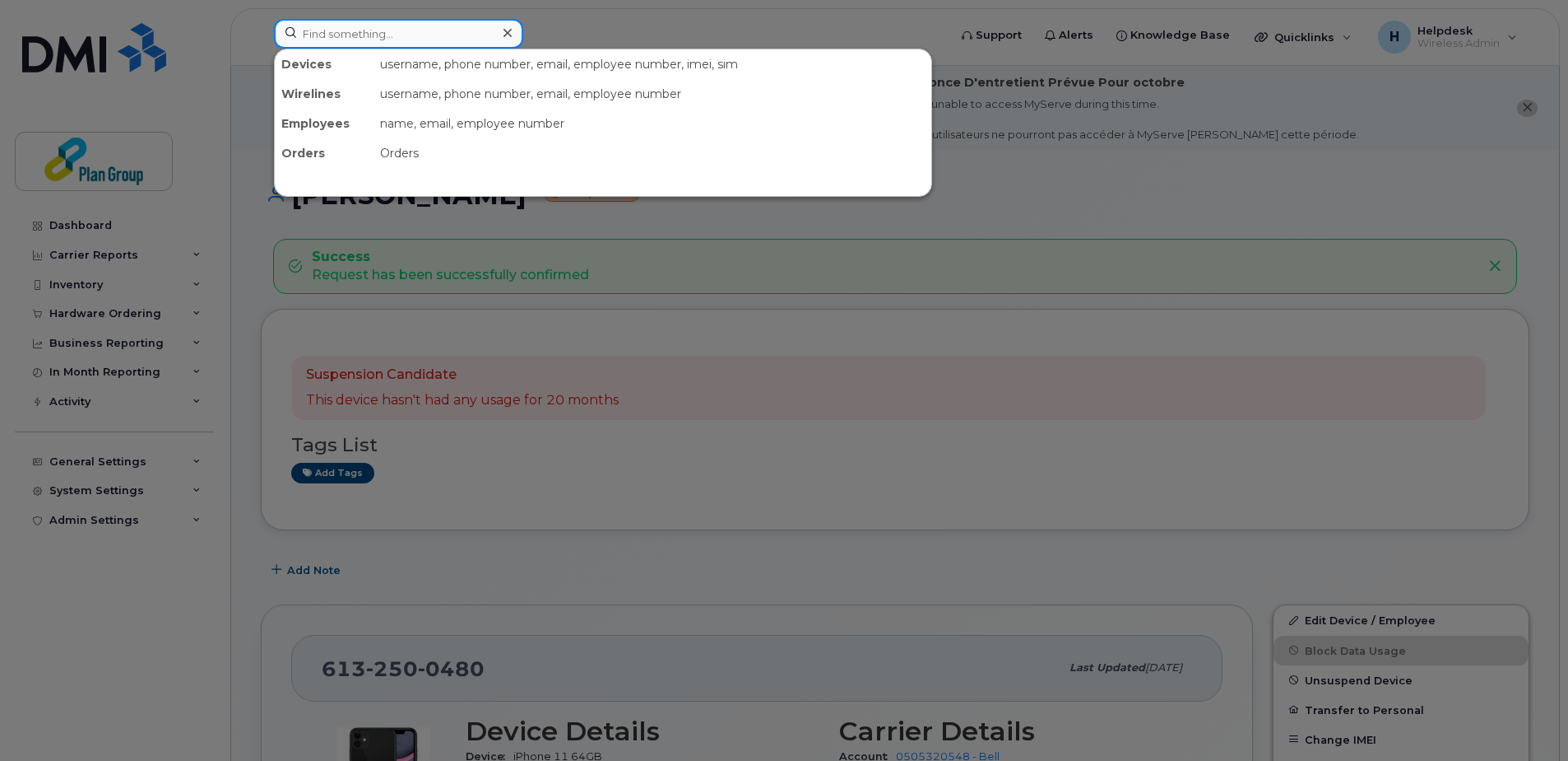
paste input "6472202701"
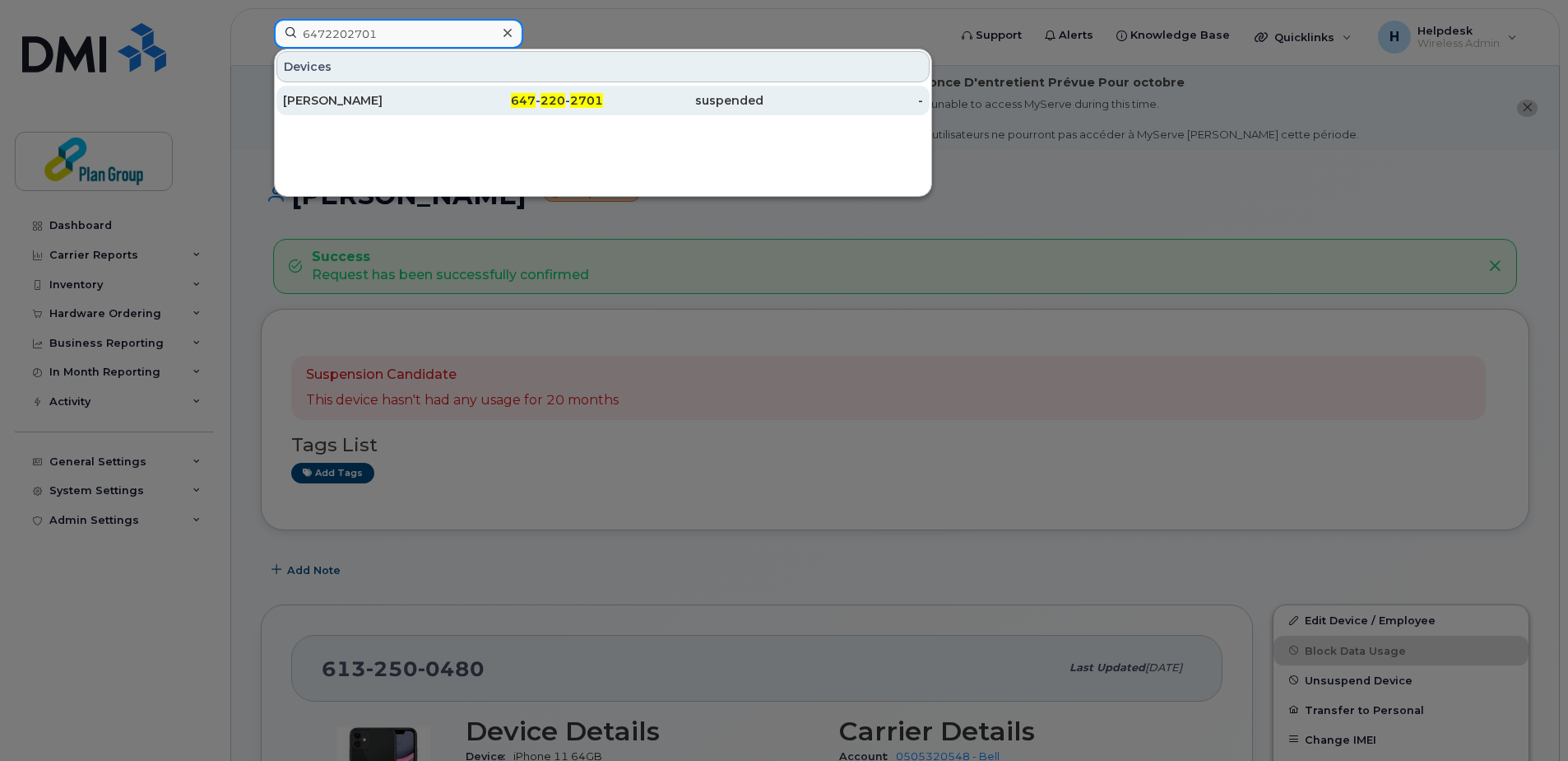
type input "6472202701"
click at [397, 92] on div "John Ferreira" at bounding box center [363, 101] width 160 height 29
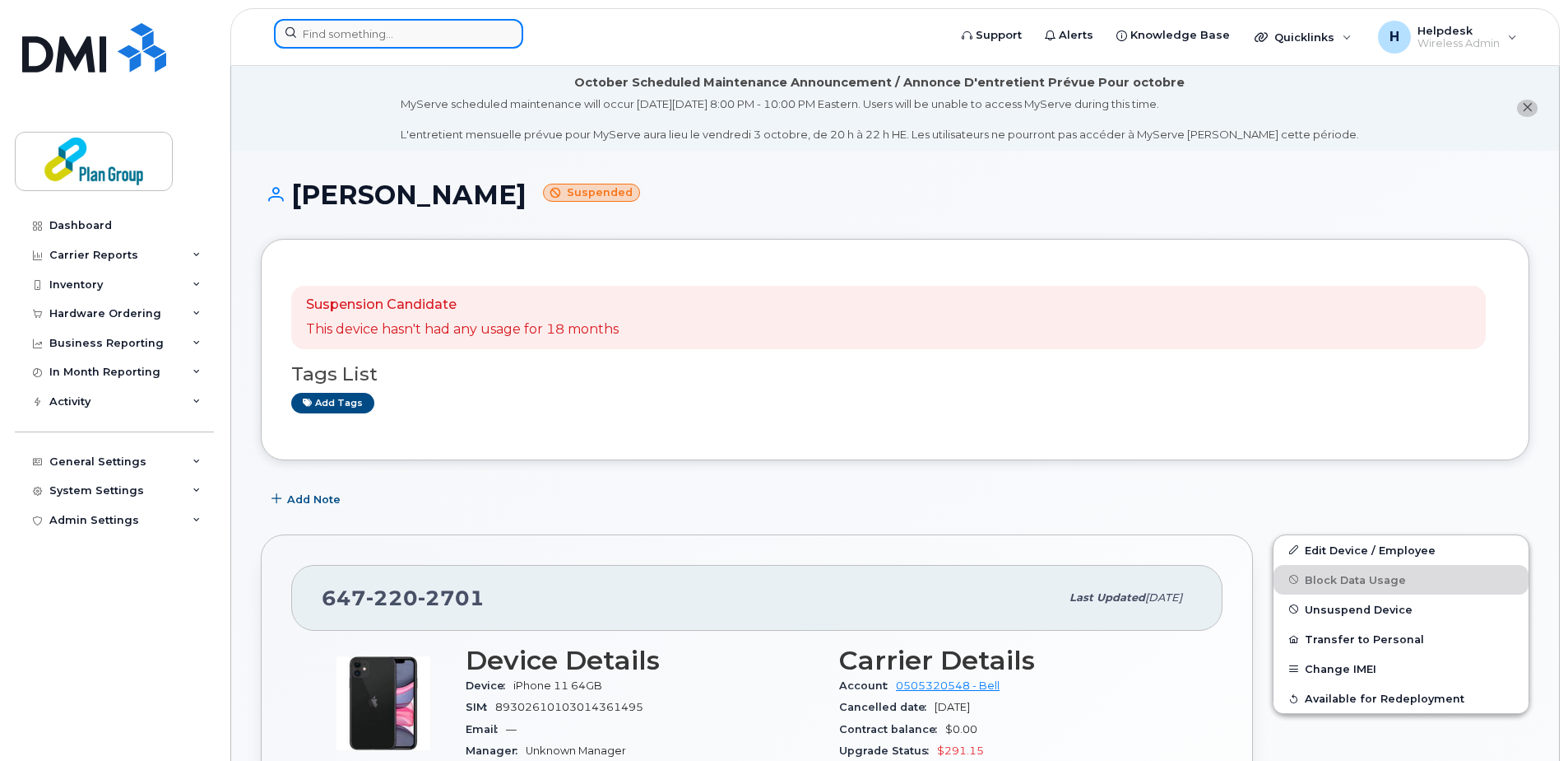
click at [394, 37] on input at bounding box center [398, 34] width 249 height 29
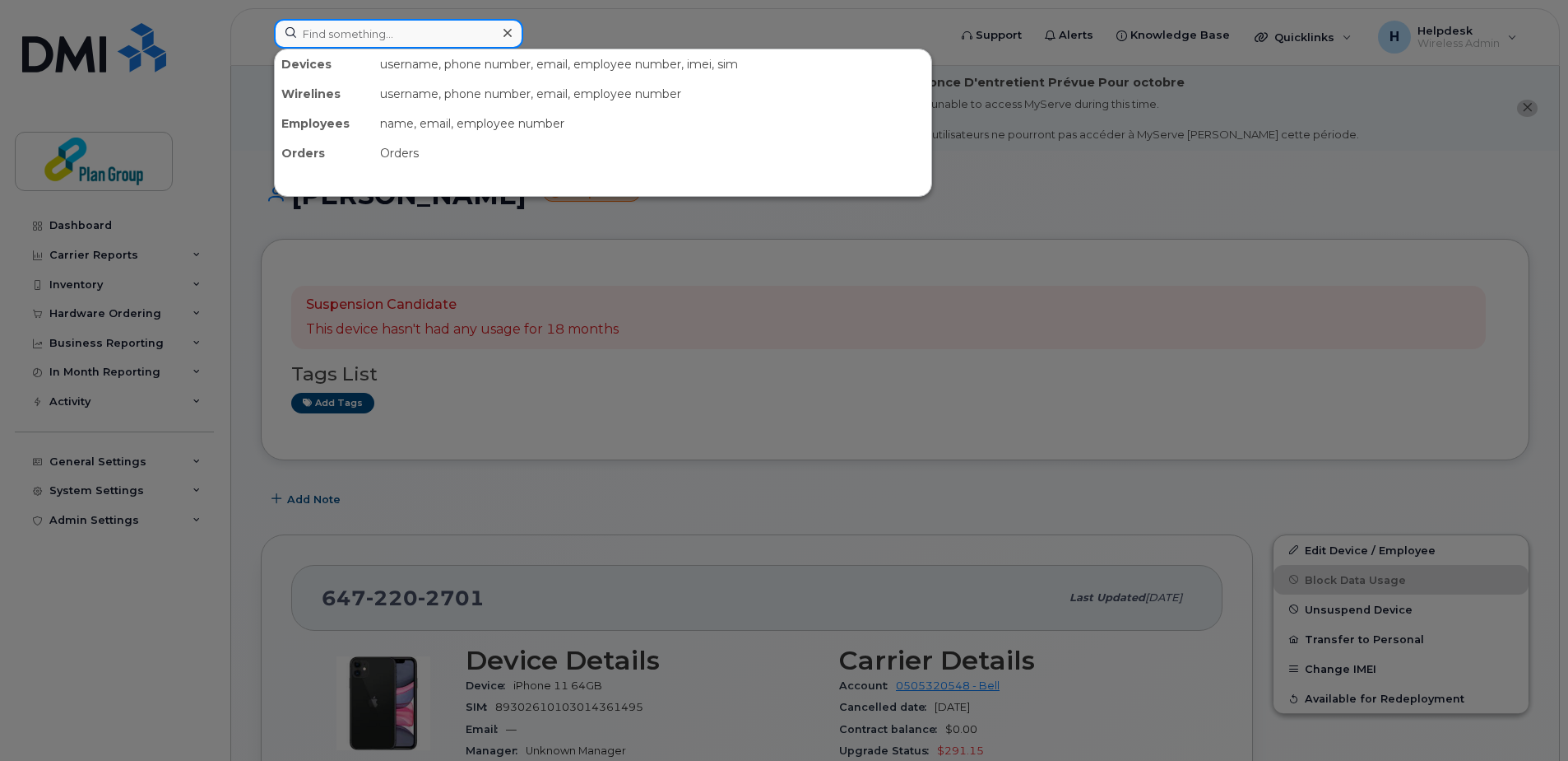
paste input "5873430642"
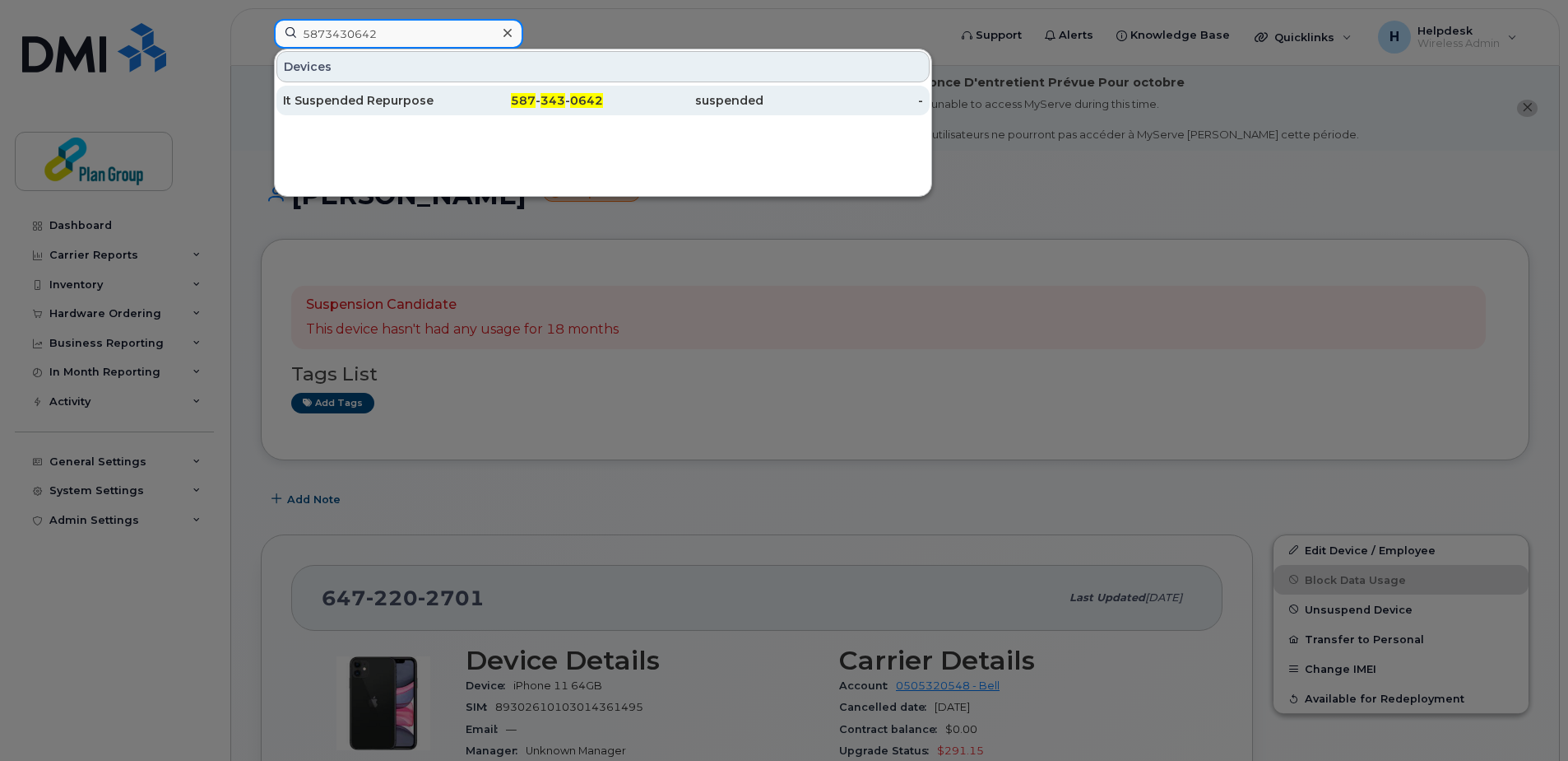
type input "5873430642"
click at [391, 105] on div "It Suspended Repurpose" at bounding box center [363, 100] width 160 height 16
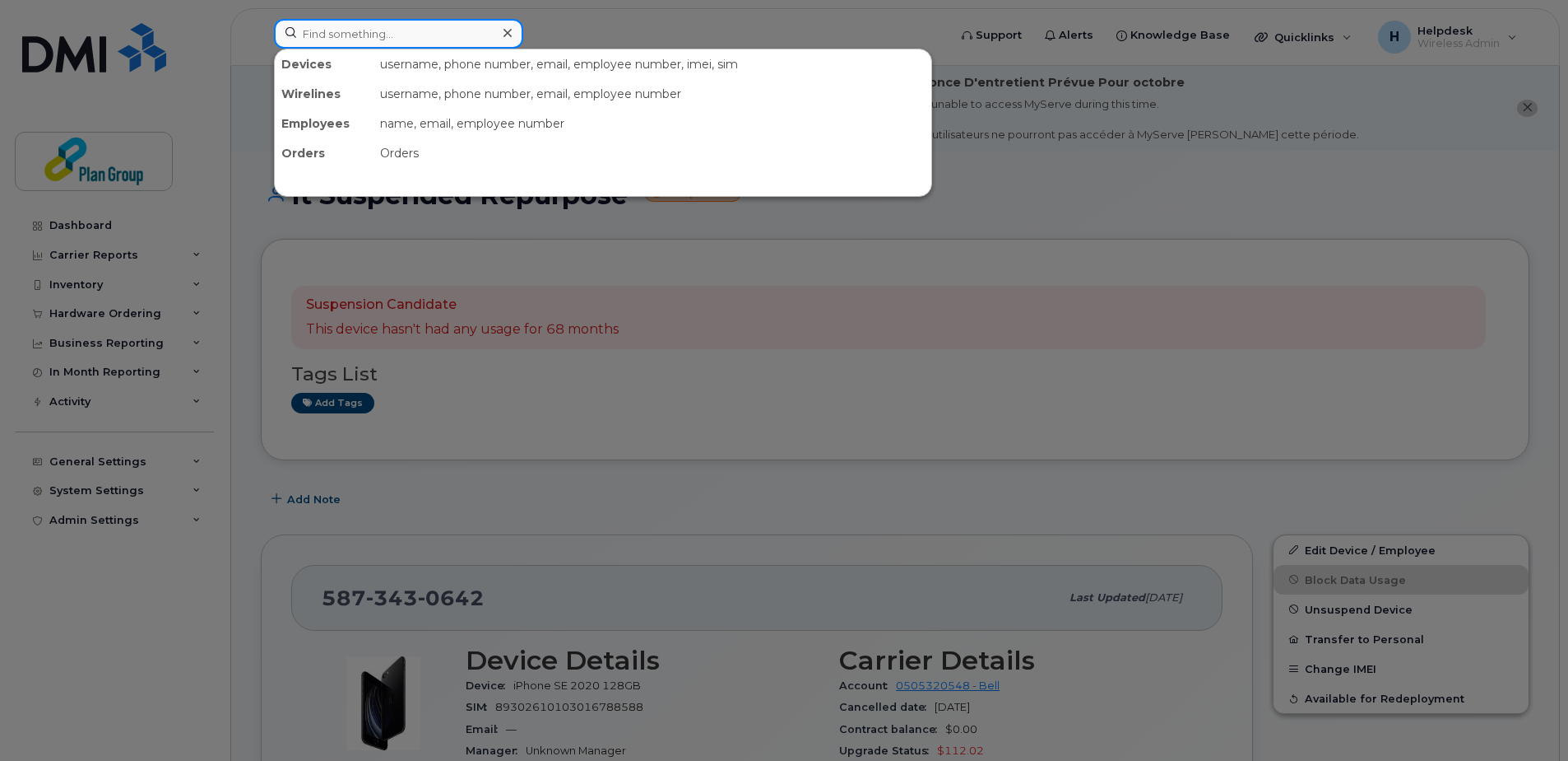
click at [377, 34] on input at bounding box center [398, 34] width 249 height 29
paste input "3435432318"
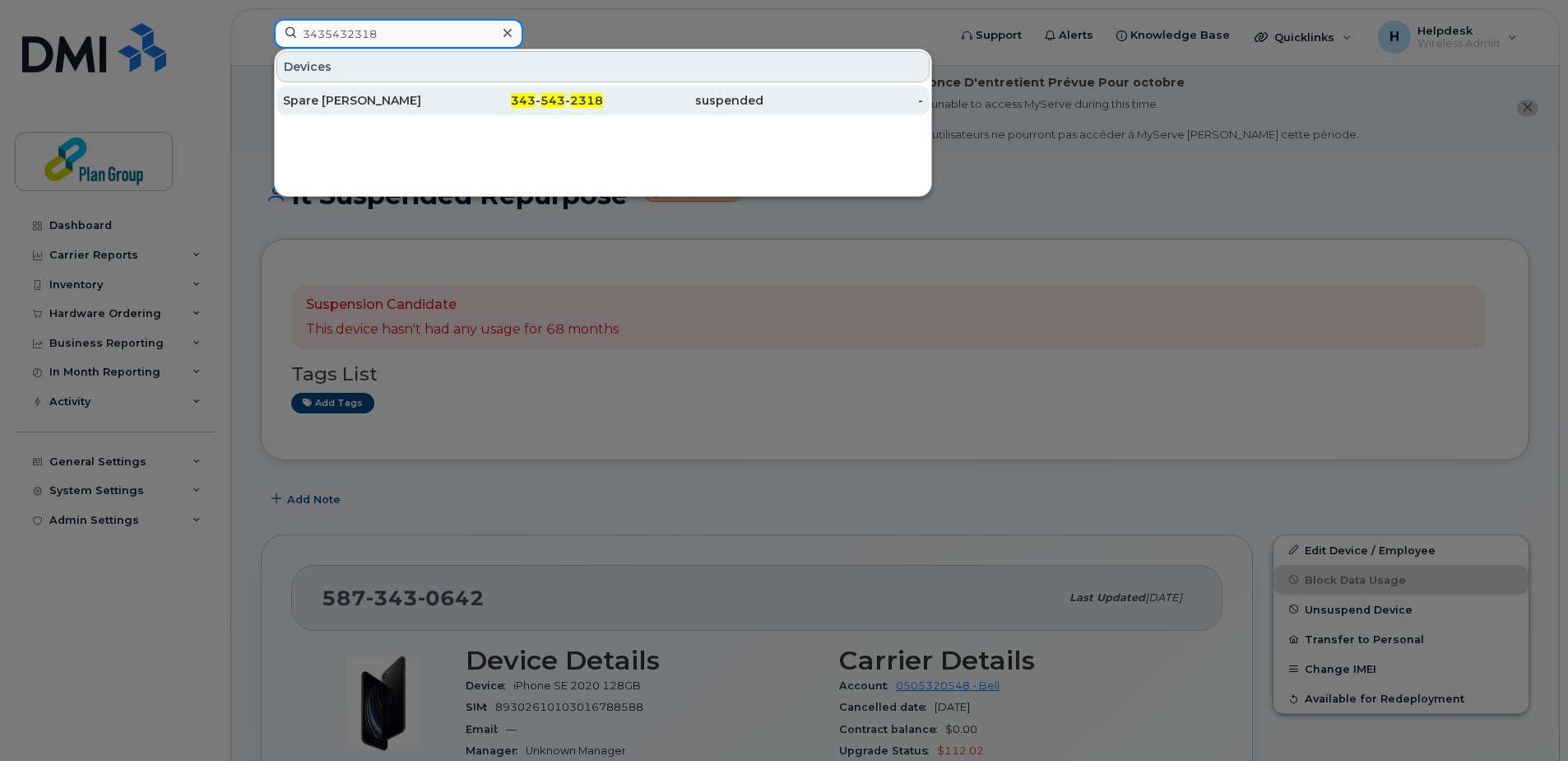
type input "3435432318"
click at [380, 98] on div "Spare [PERSON_NAME]" at bounding box center [363, 100] width 160 height 16
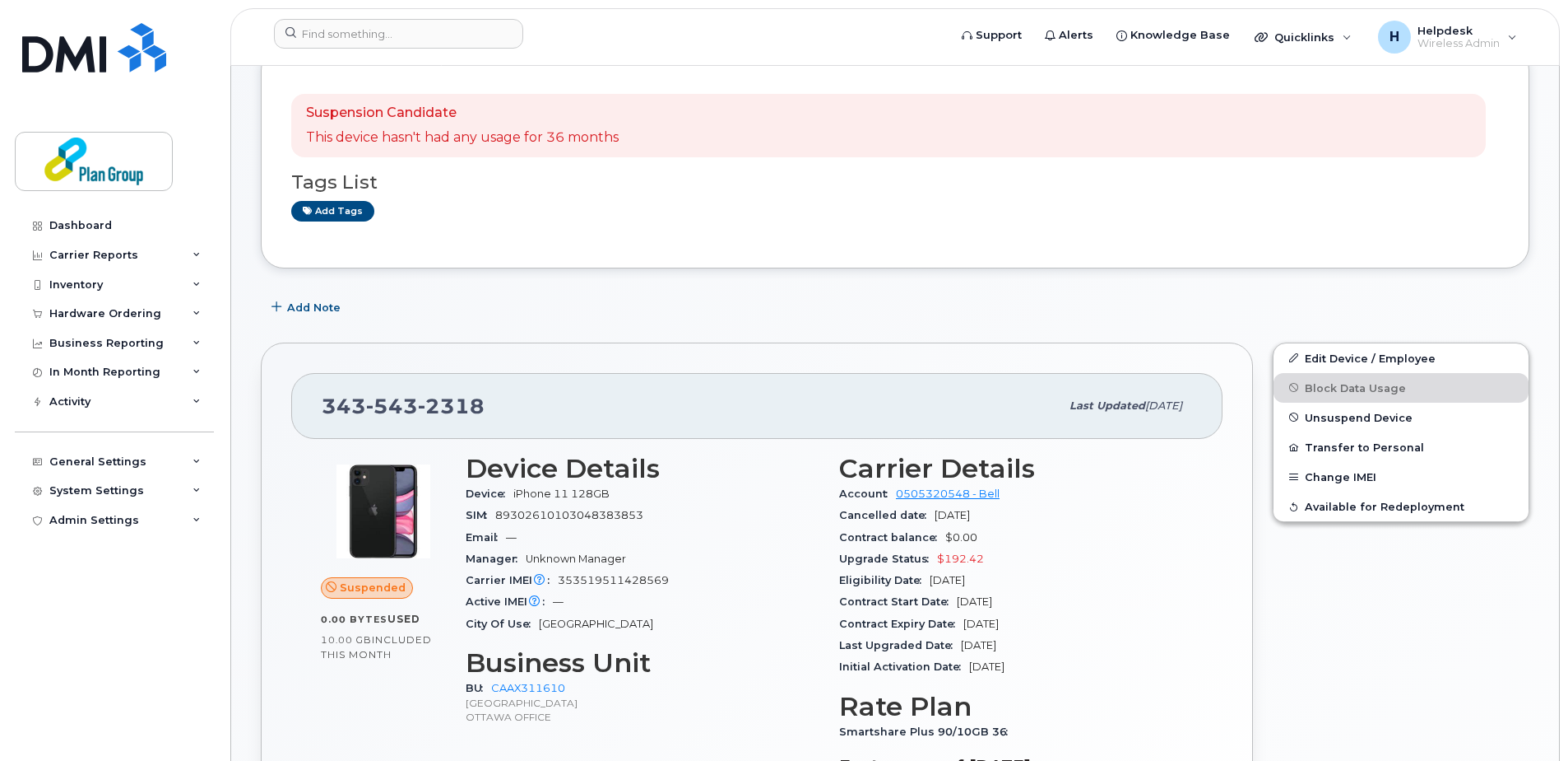
scroll to position [329, 0]
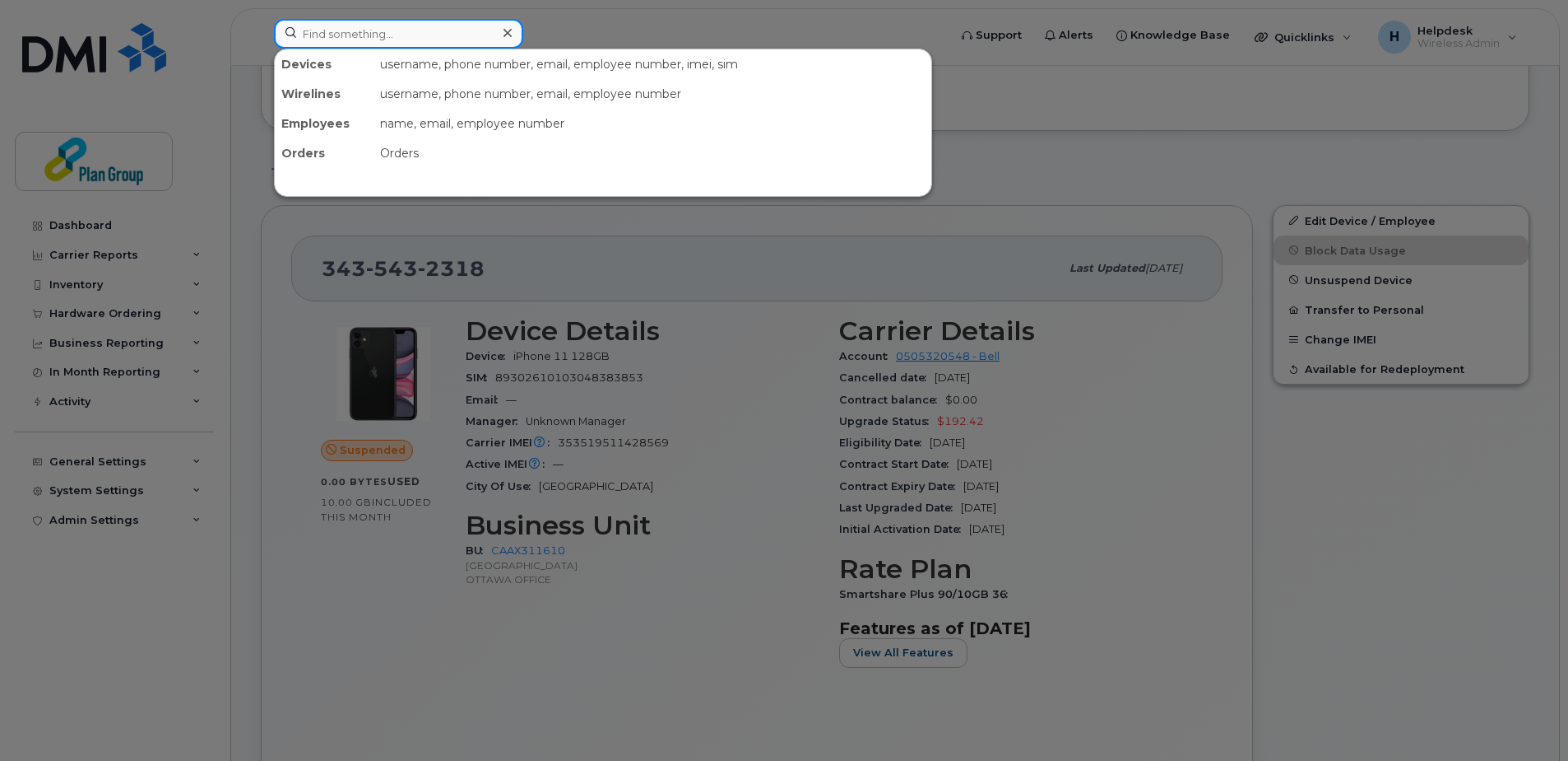
click at [377, 24] on input at bounding box center [398, 34] width 249 height 29
paste input "4034617302"
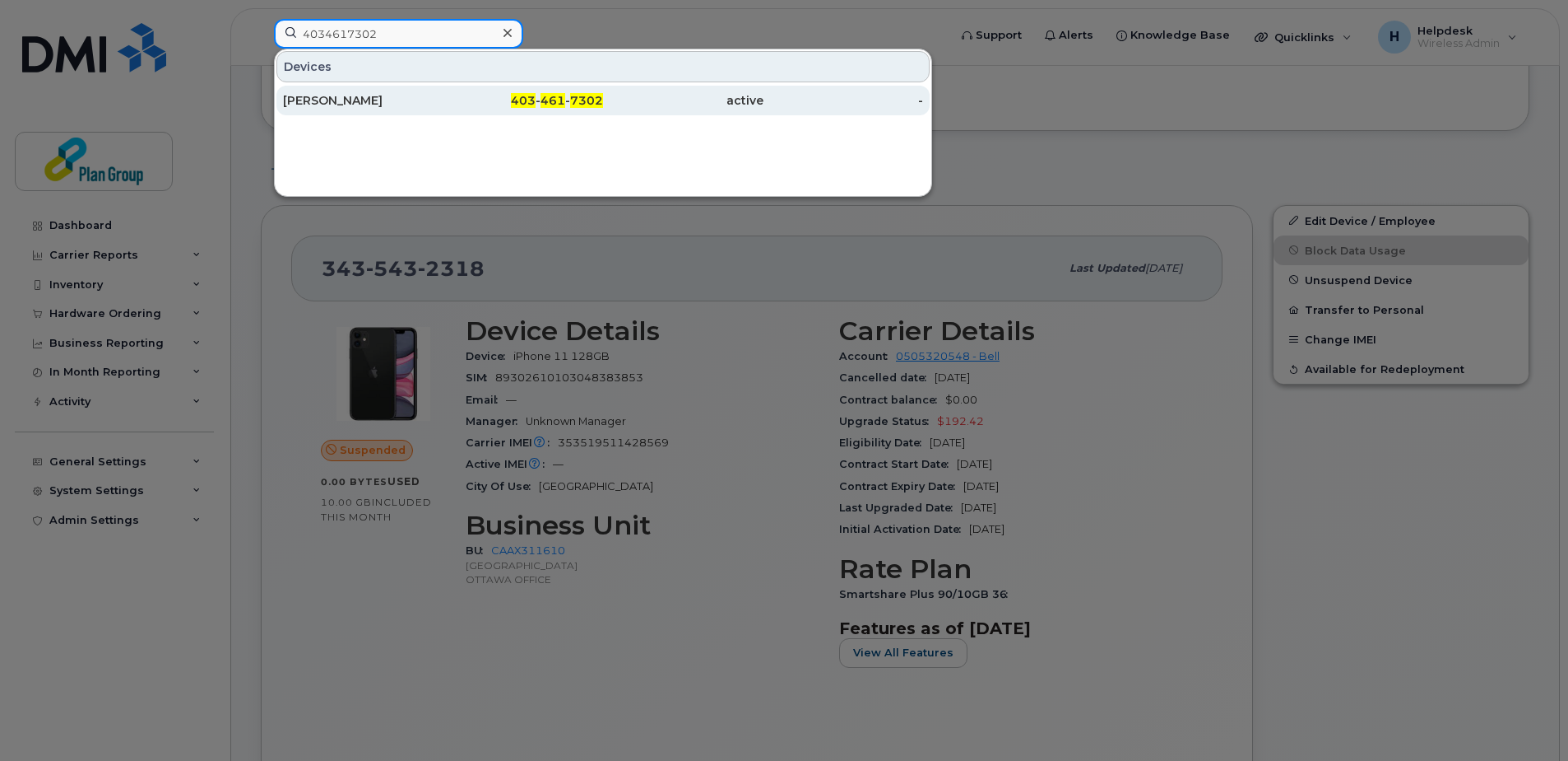
type input "4034617302"
click at [356, 92] on div "[PERSON_NAME]" at bounding box center [363, 101] width 160 height 29
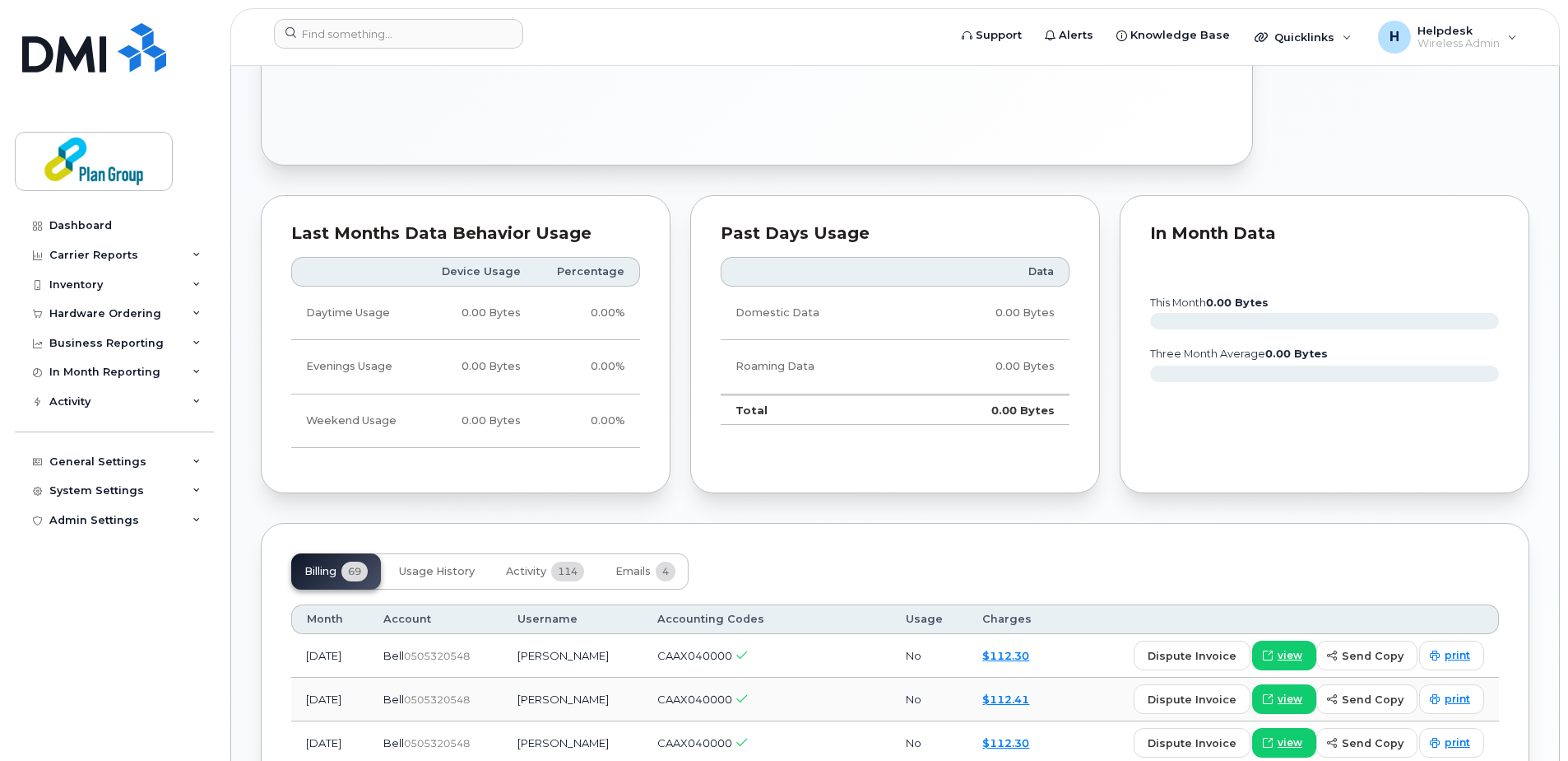
scroll to position [1153, 0]
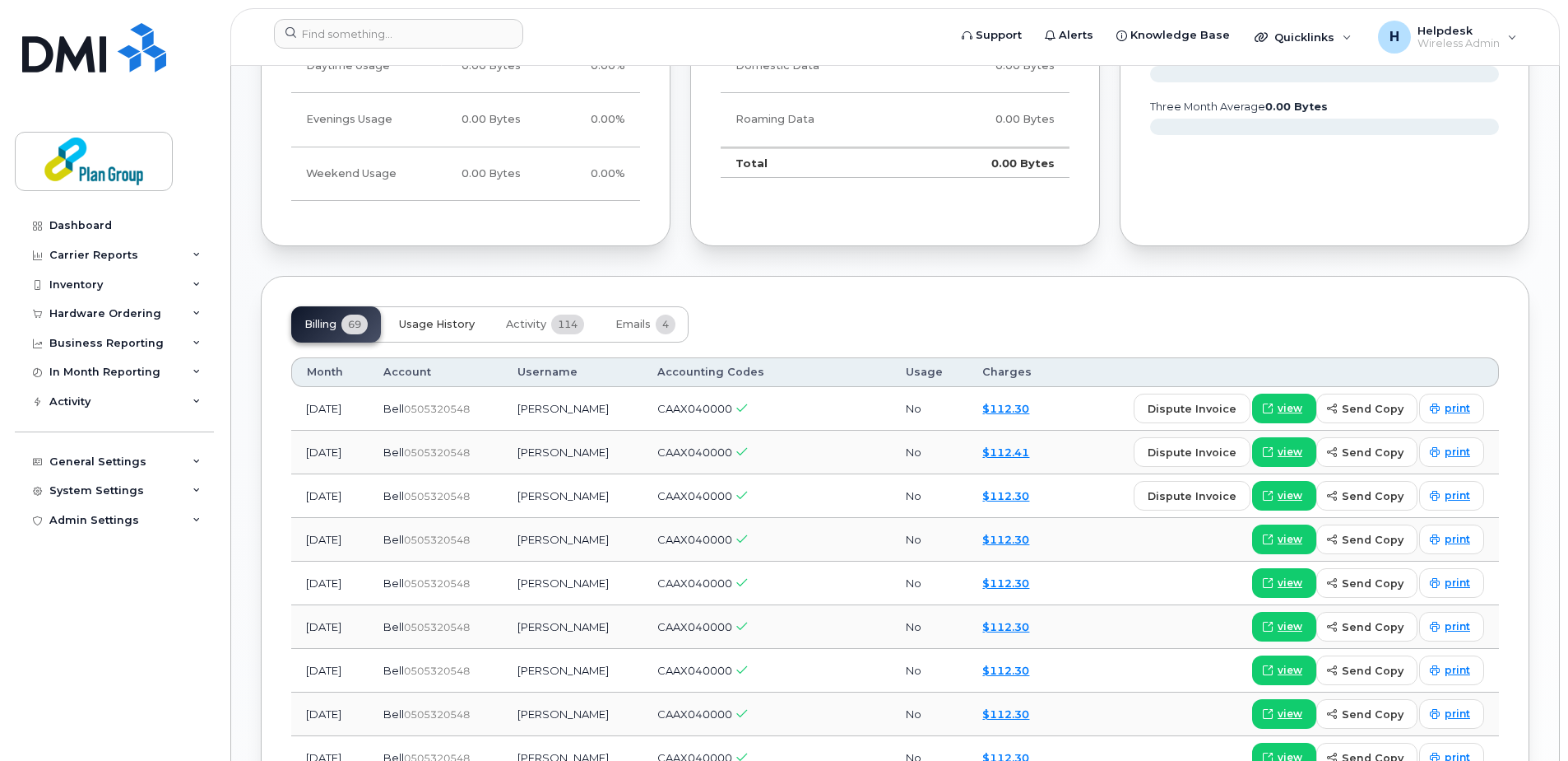
click at [459, 310] on button "Usage History" at bounding box center [437, 324] width 102 height 36
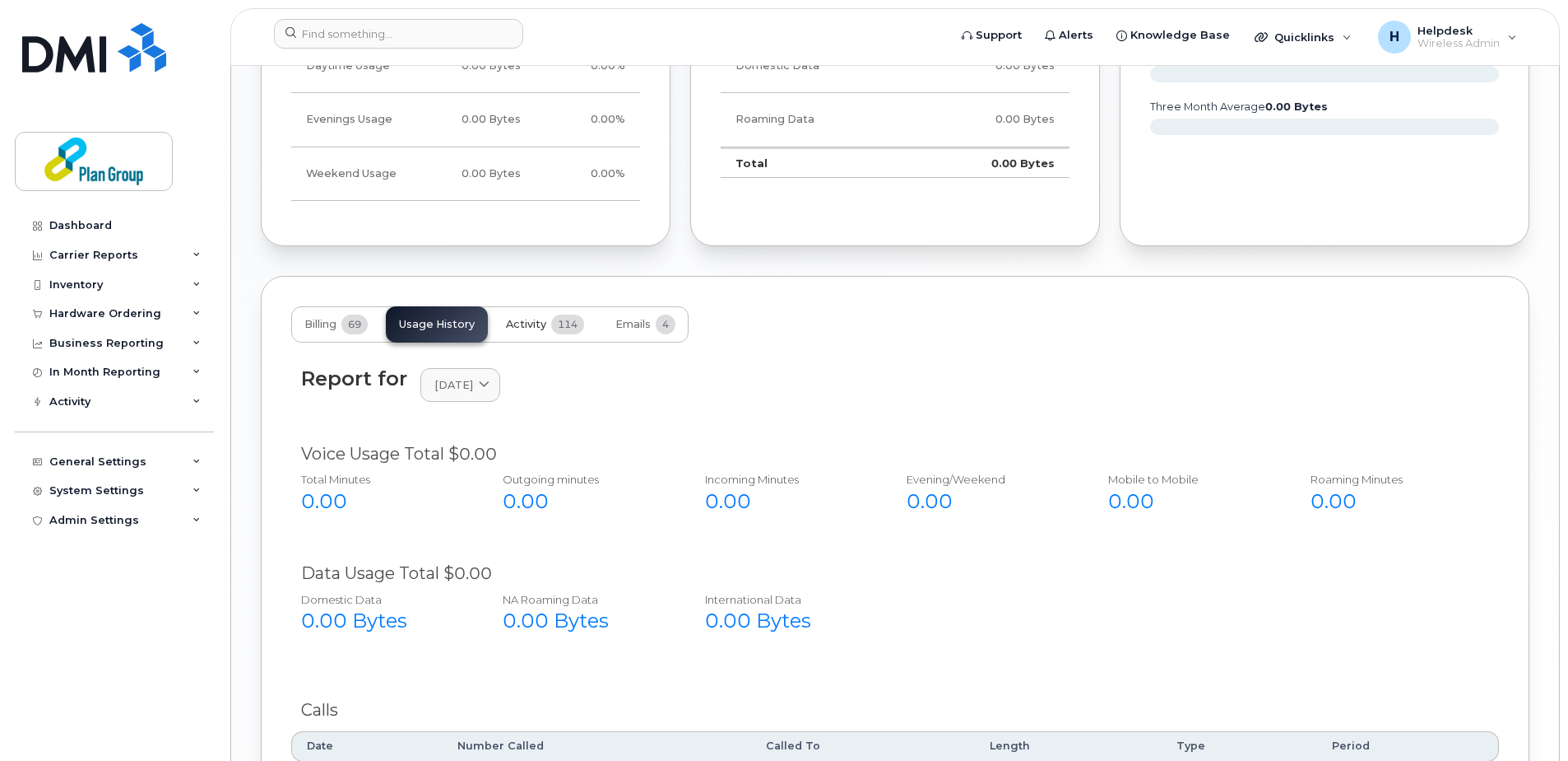
click at [547, 322] on span "Activity" at bounding box center [526, 324] width 41 height 13
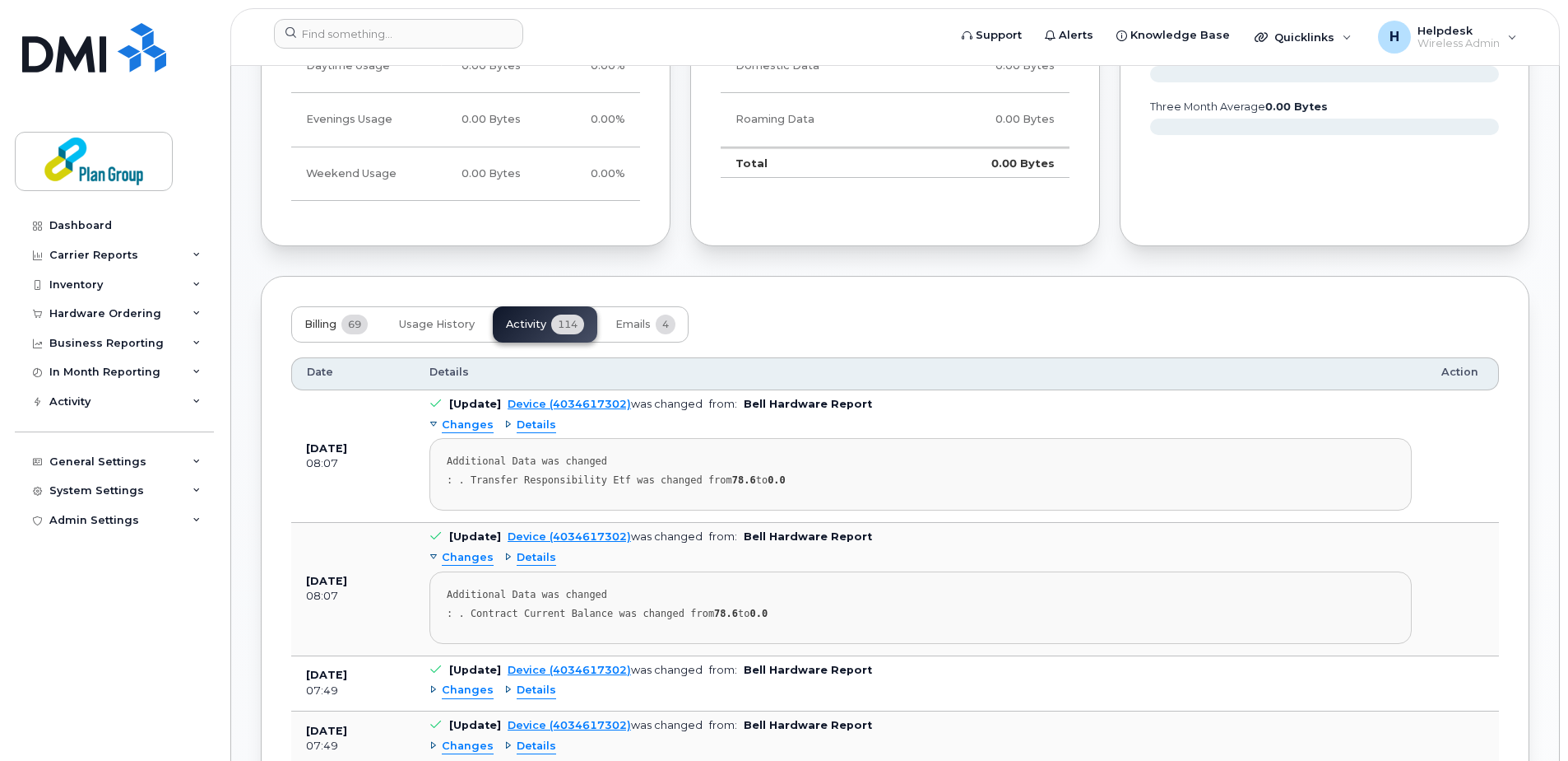
click at [336, 325] on span "Billing" at bounding box center [320, 324] width 32 height 13
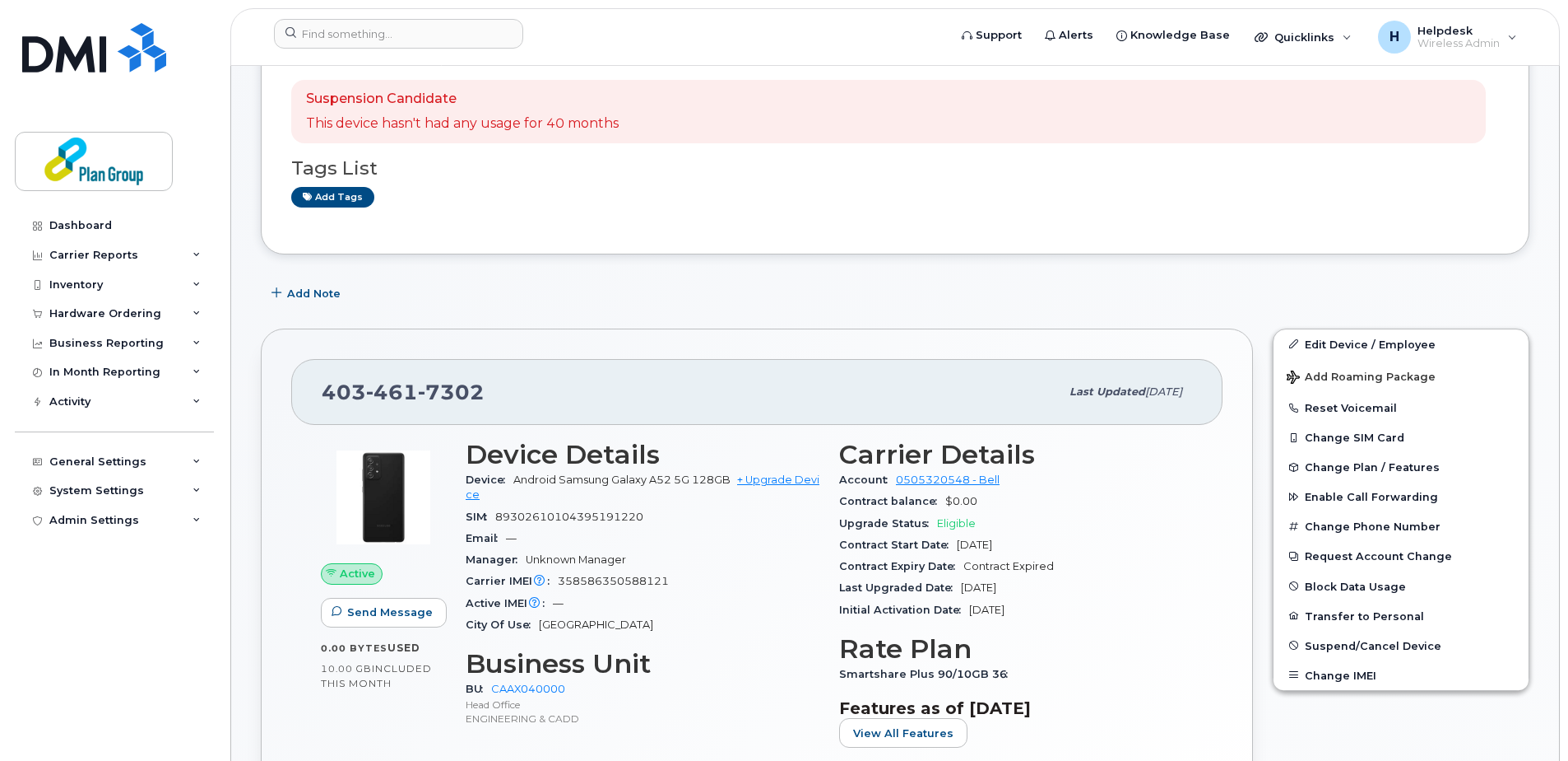
scroll to position [0, 0]
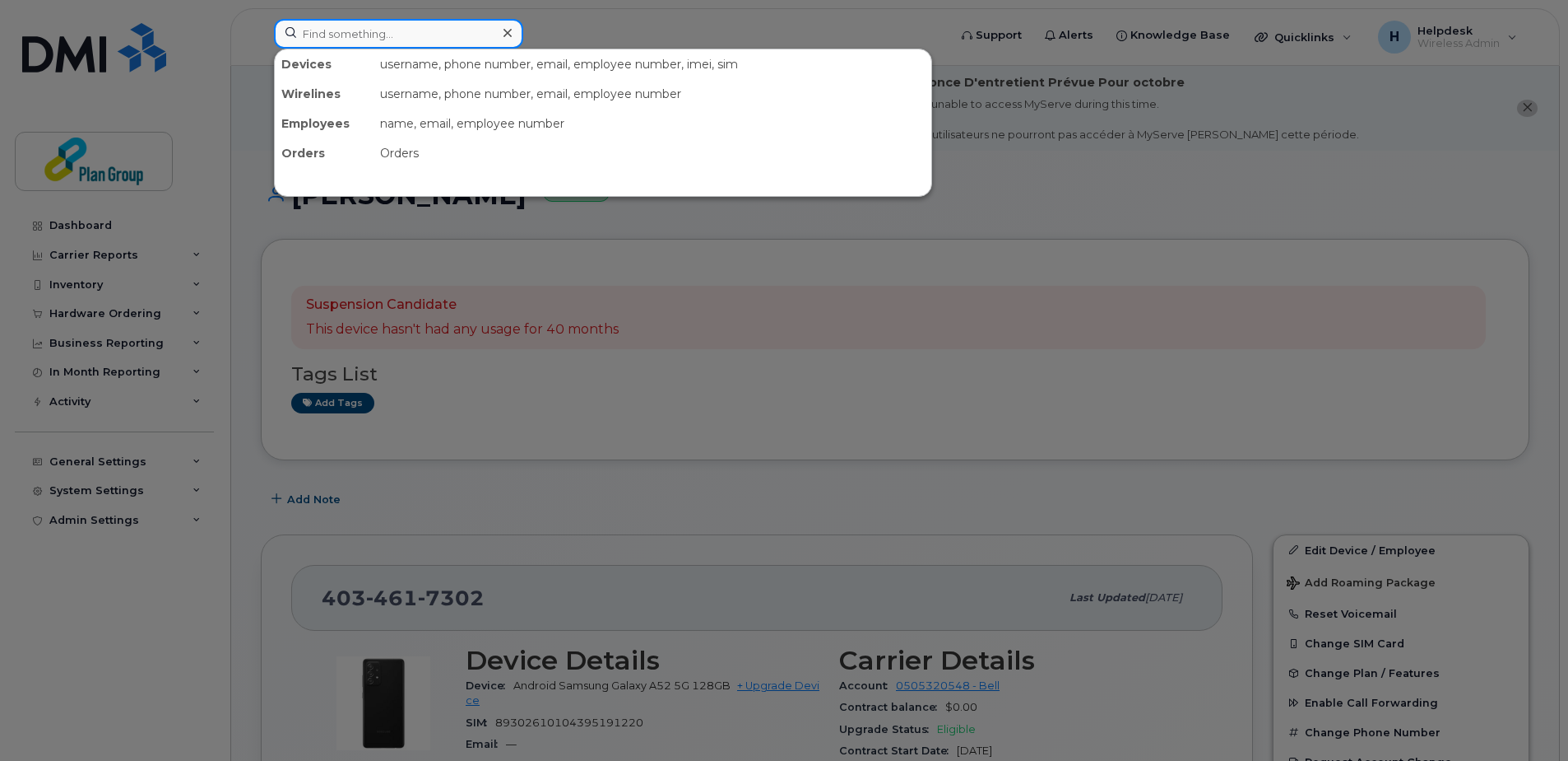
click at [378, 21] on input at bounding box center [398, 34] width 249 height 29
paste input "4166241065"
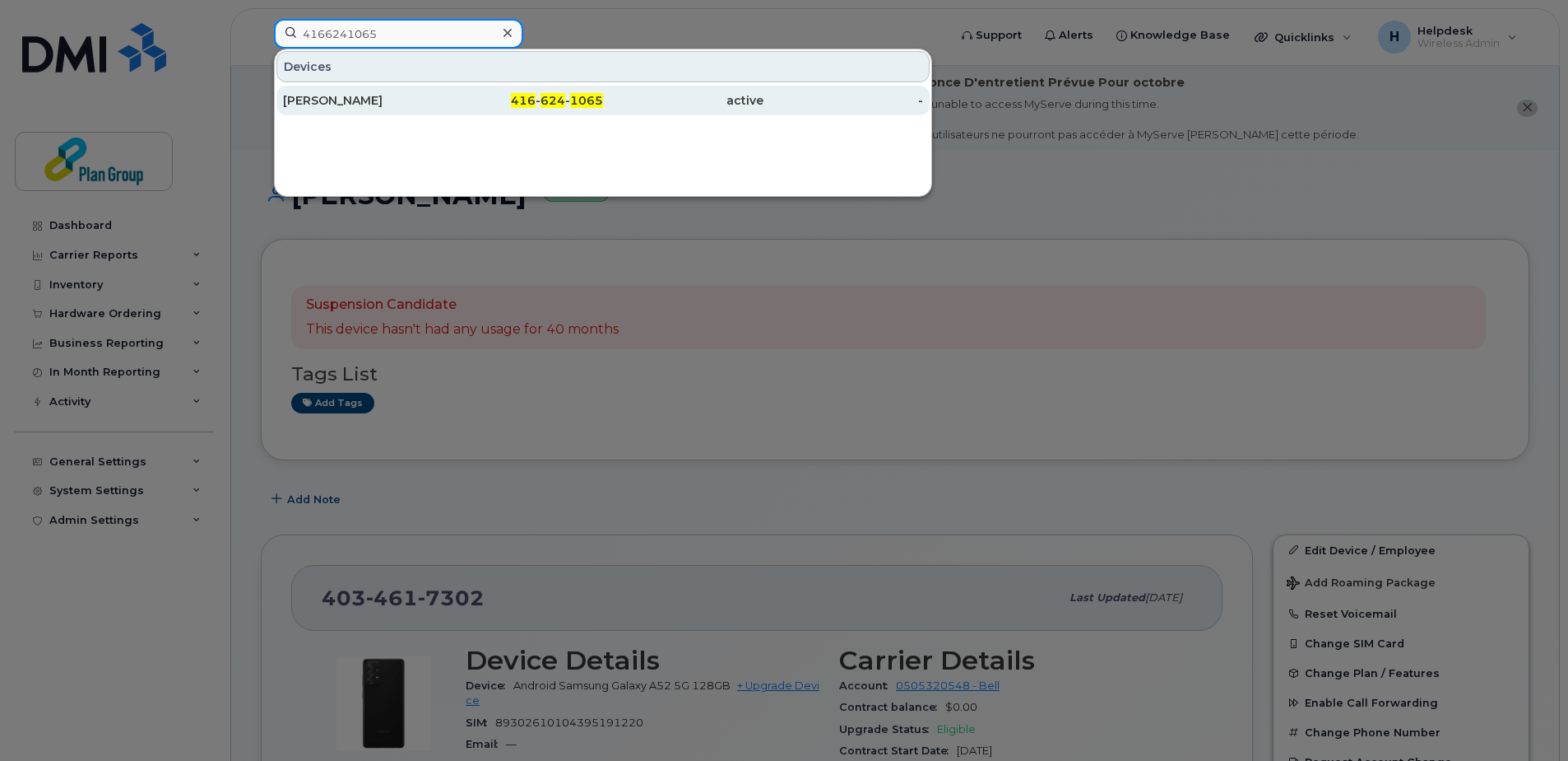
type input "4166241065"
click at [393, 98] on div "[PERSON_NAME]" at bounding box center [363, 100] width 160 height 16
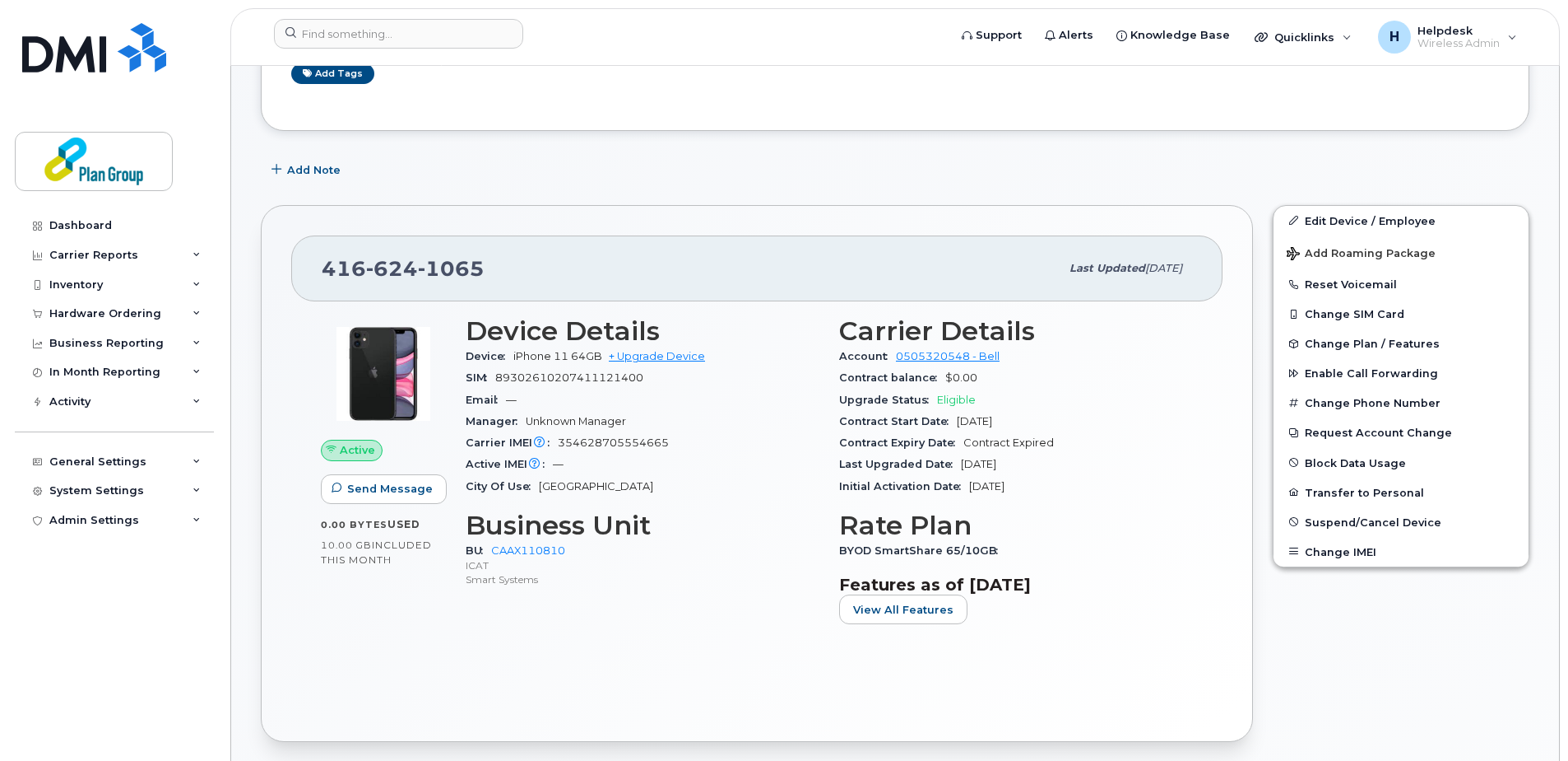
scroll to position [576, 0]
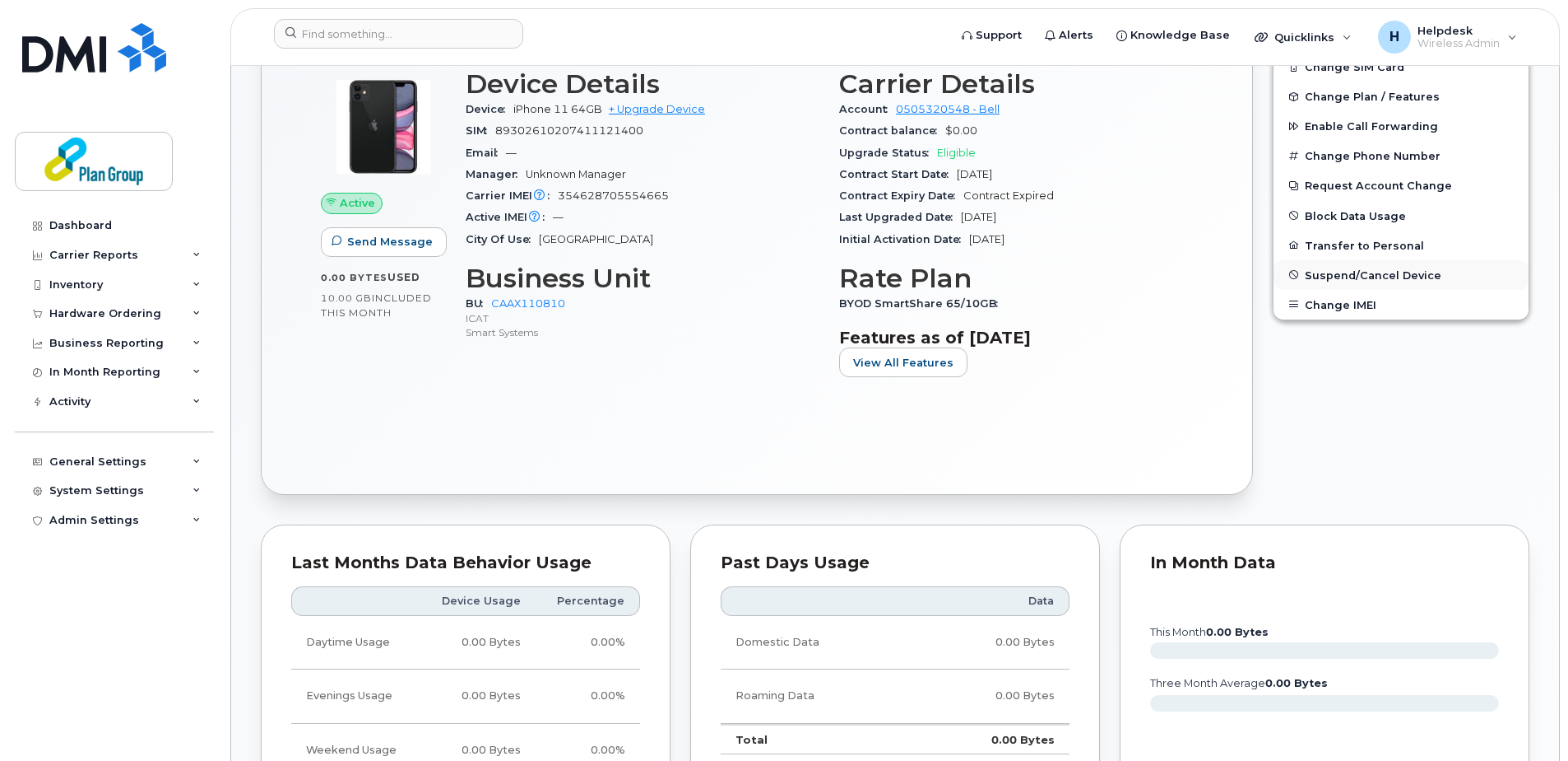
click at [1367, 276] on span "Suspend/Cancel Device" at bounding box center [1373, 275] width 137 height 12
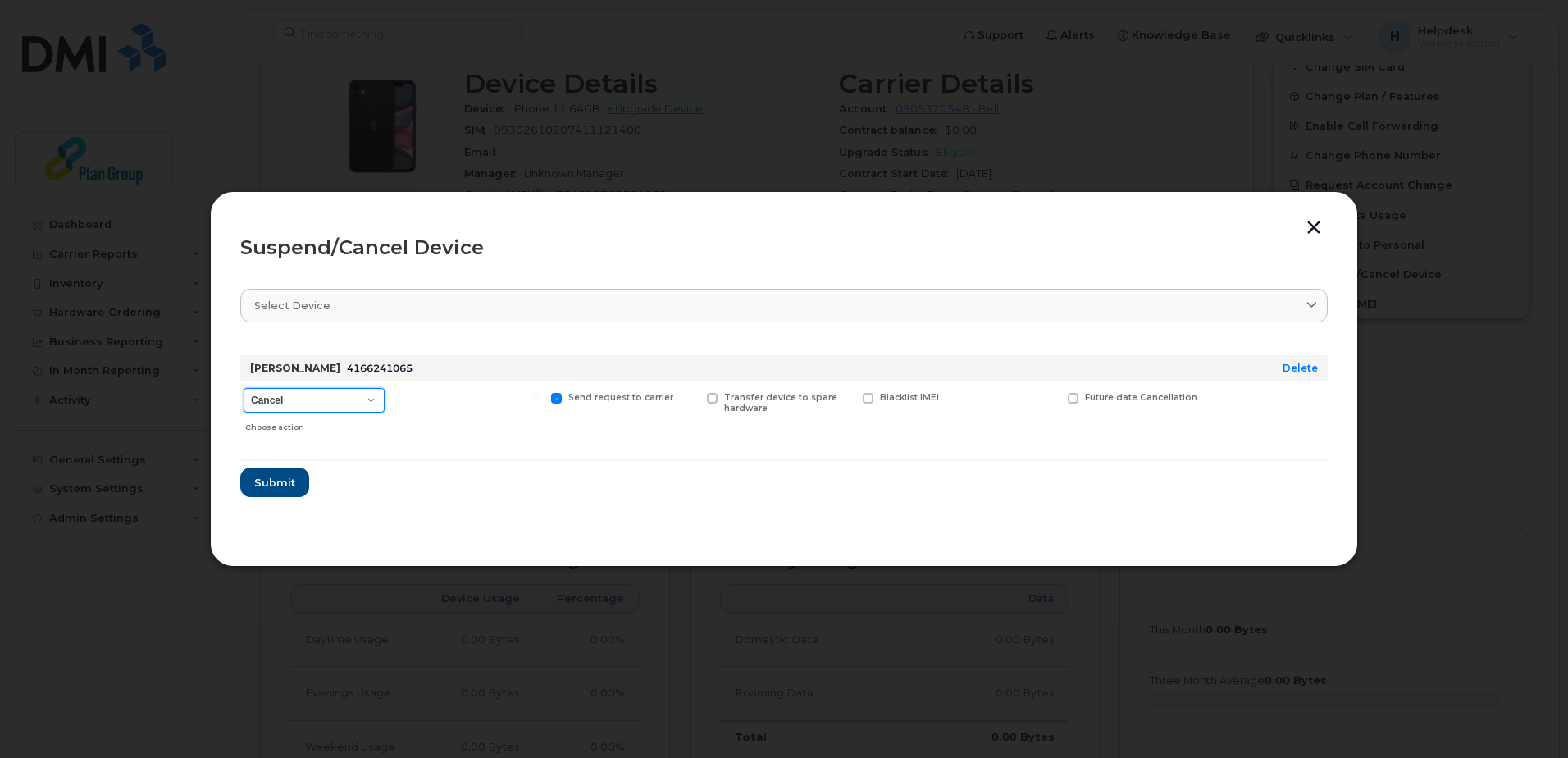
click at [312, 401] on select "Cancel Suspend - Extend Suspension Suspend - Reduced Rate Suspend - Full Rate S…" at bounding box center [313, 400] width 141 height 24
select select "[object Object]"
click at [243, 388] on select "Cancel Suspend - Extend Suspension Suspend - Reduced Rate Suspend - Full Rate S…" at bounding box center [313, 400] width 141 height 24
click at [293, 478] on span "Submit" at bounding box center [273, 483] width 41 height 16
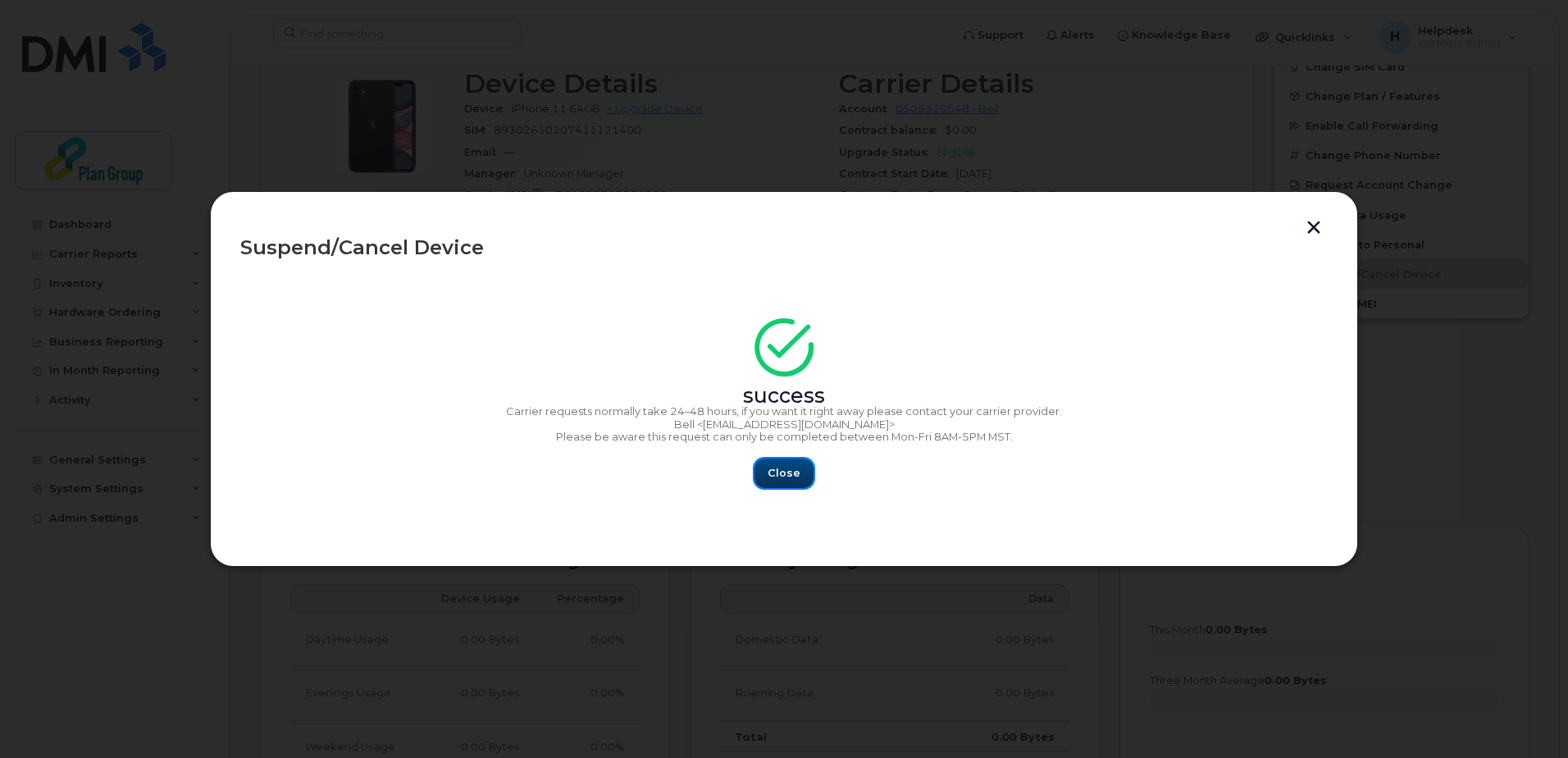
click at [783, 467] on span "Close" at bounding box center [784, 473] width 33 height 16
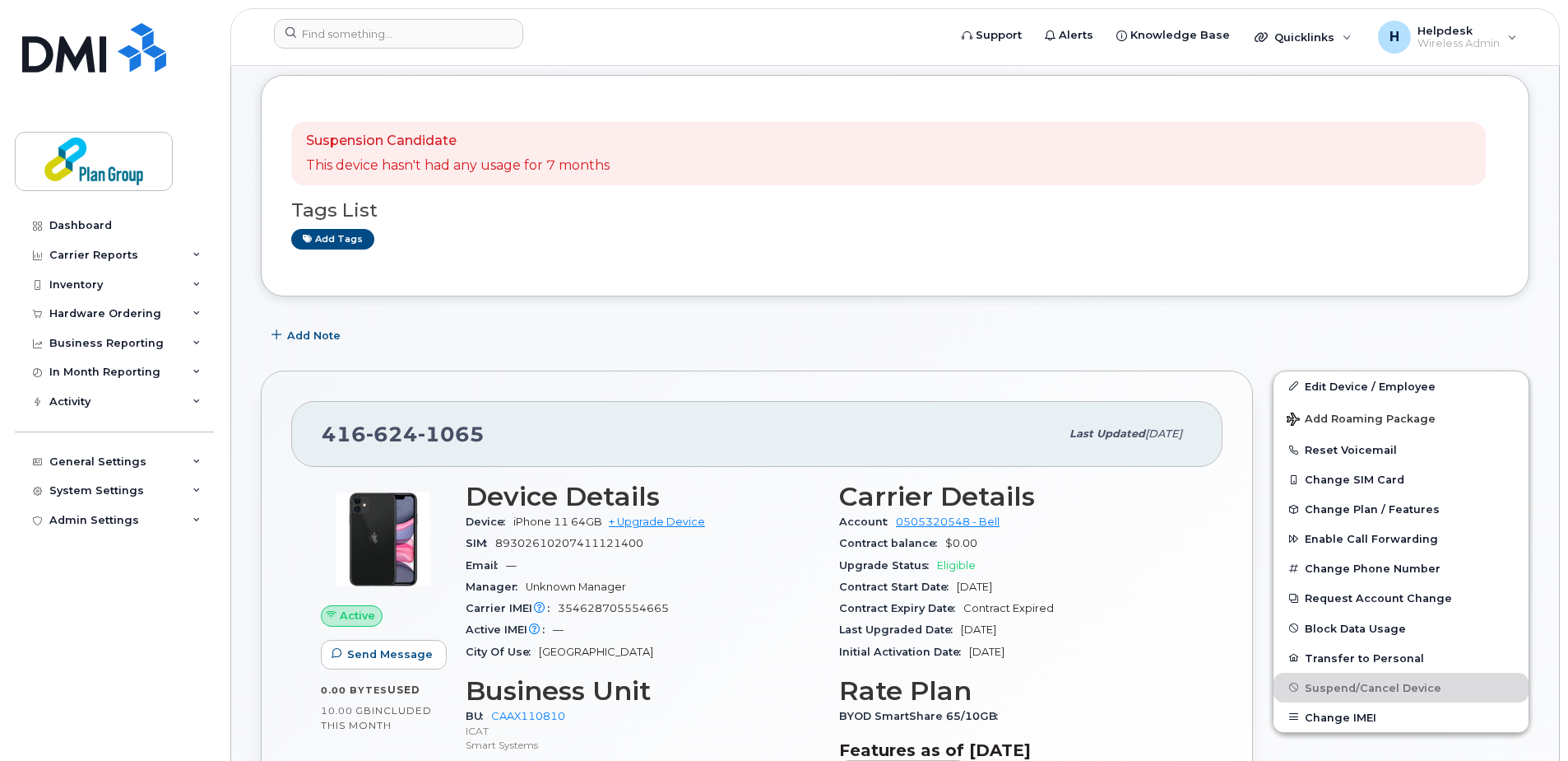
scroll to position [0, 0]
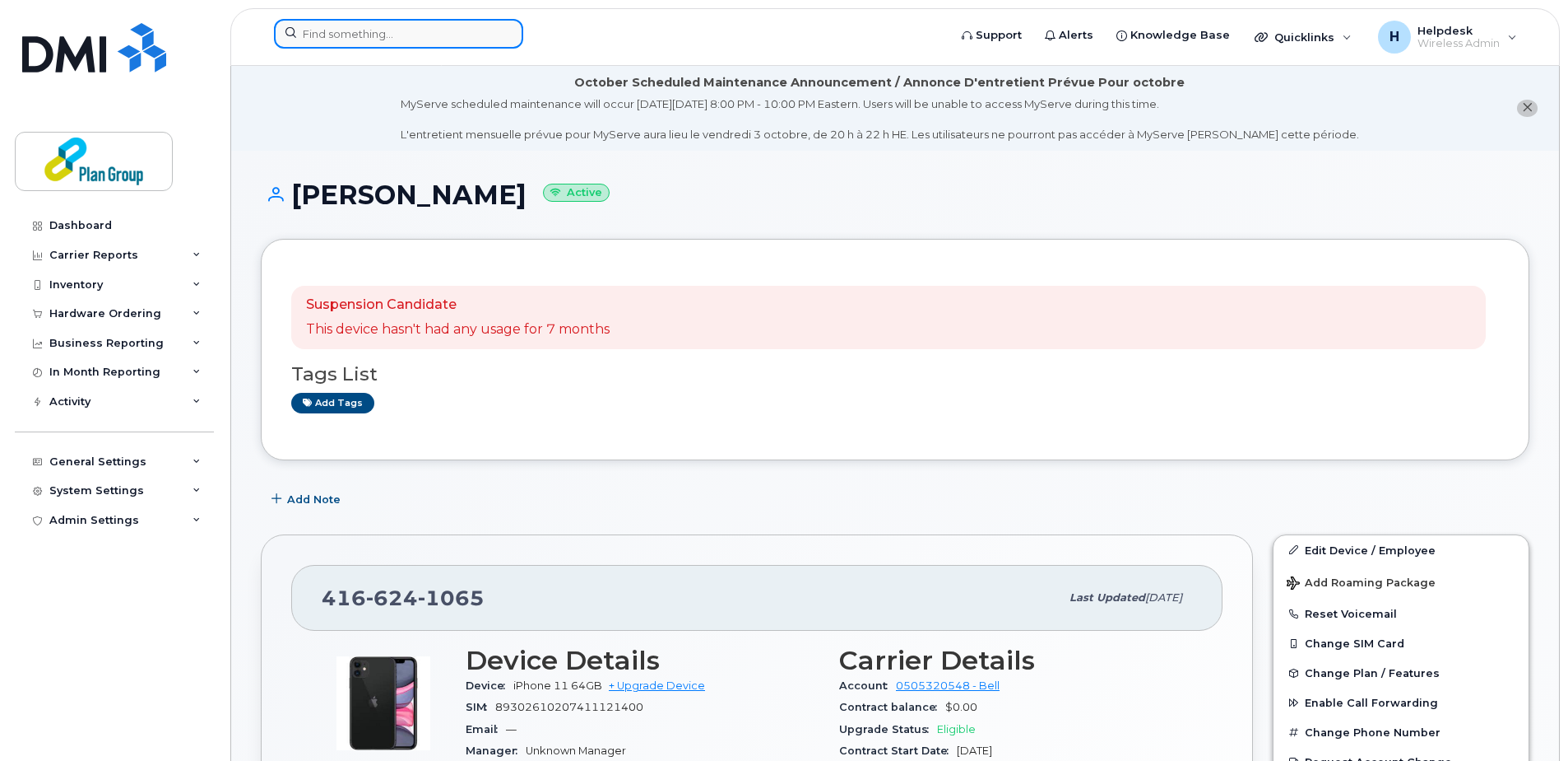
click at [392, 37] on input at bounding box center [398, 34] width 249 height 29
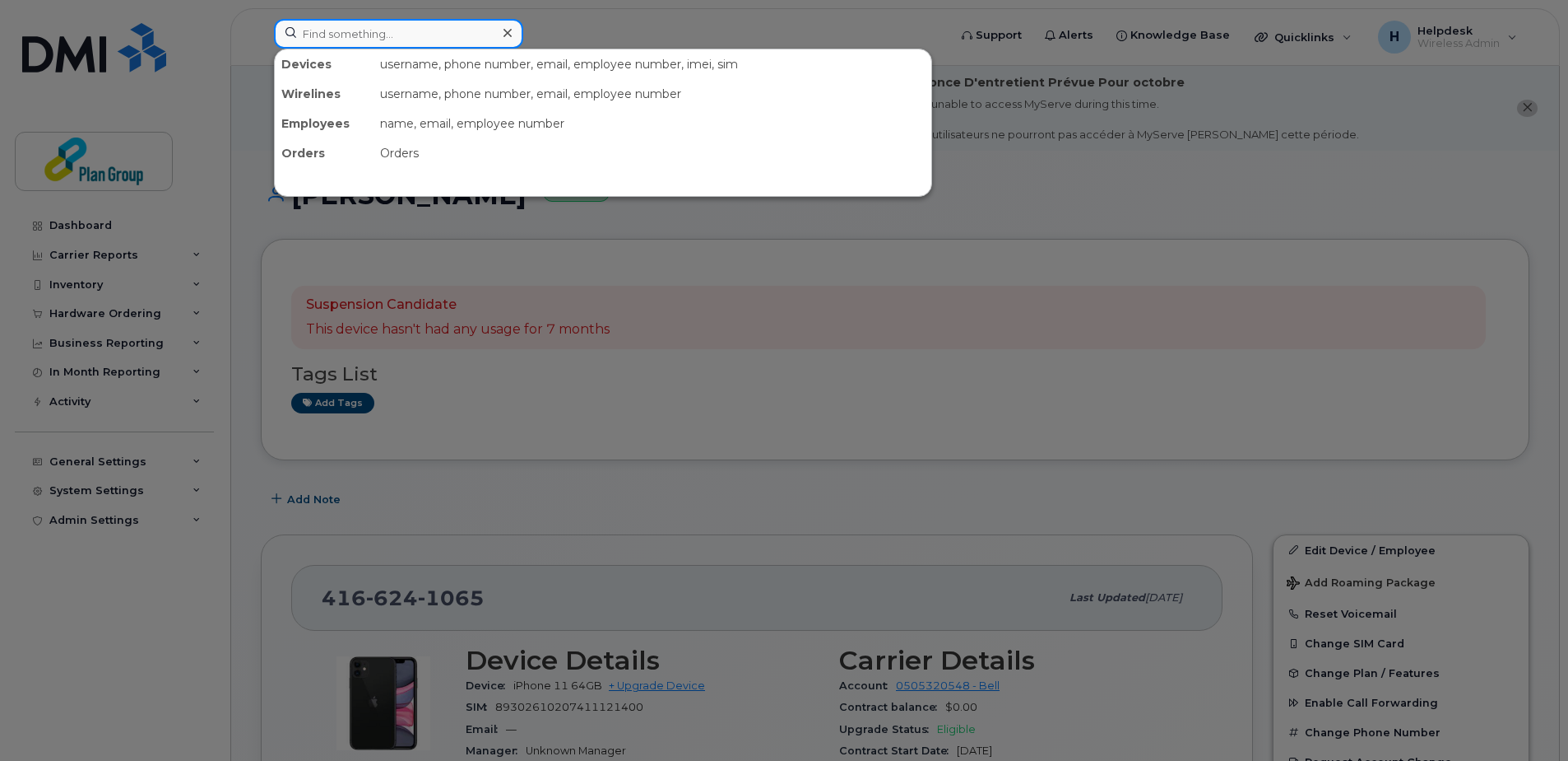
paste input "4034617302"
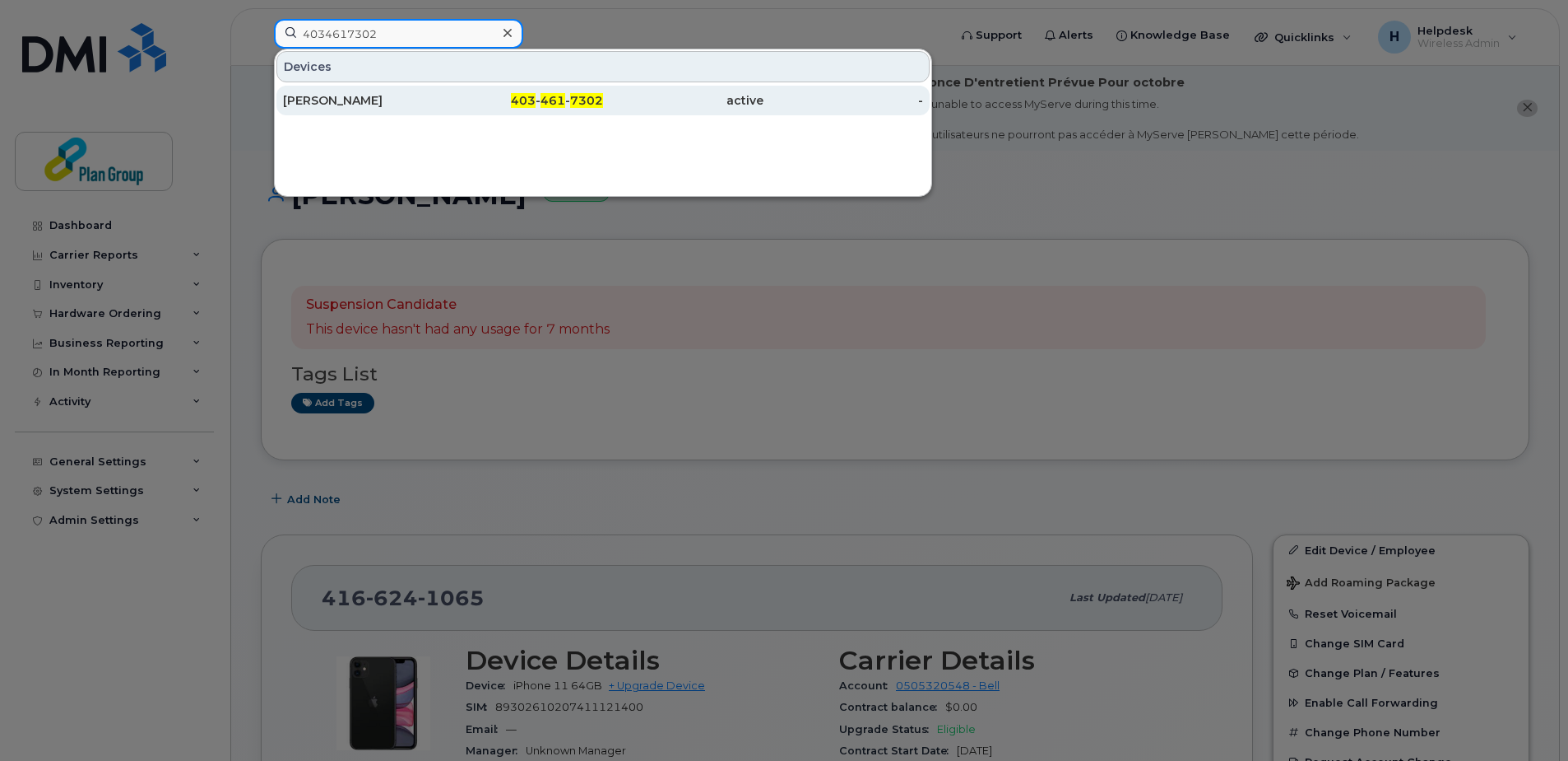
type input "4034617302"
click at [417, 94] on div "[PERSON_NAME]" at bounding box center [363, 100] width 160 height 16
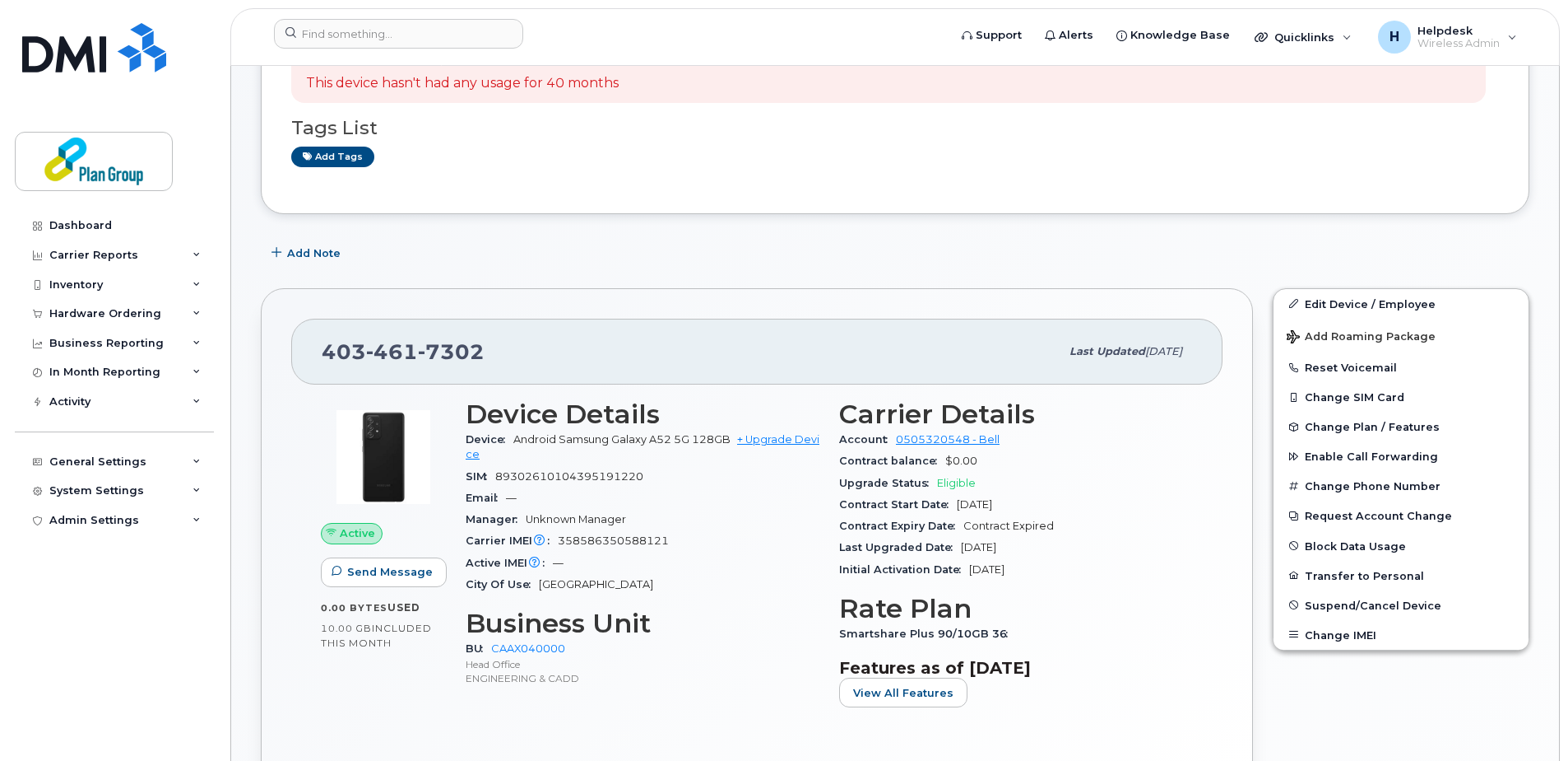
scroll to position [247, 0]
click at [1381, 605] on span "Suspend/Cancel Device" at bounding box center [1373, 604] width 137 height 12
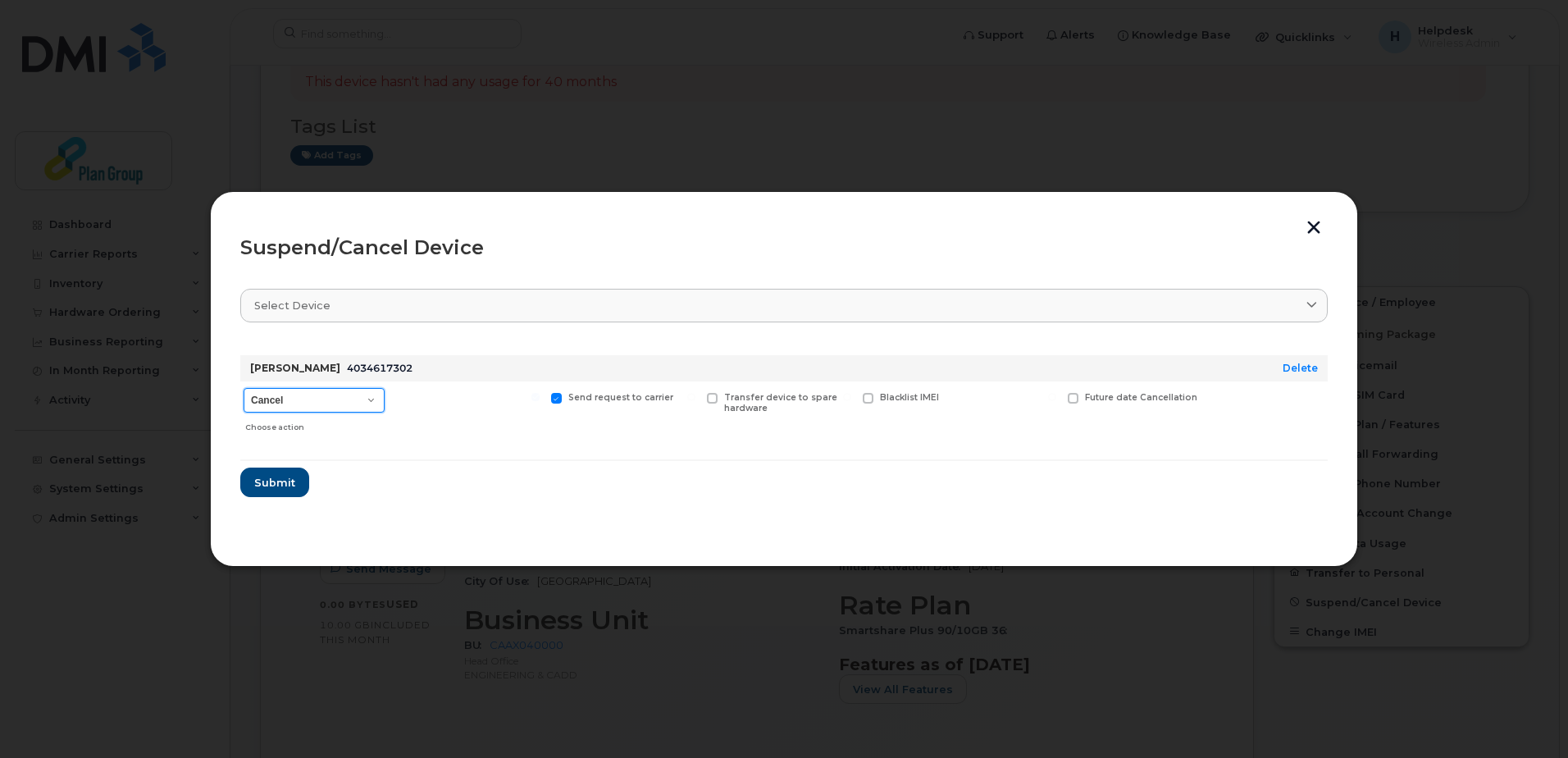
click at [266, 397] on select "Cancel Suspend - Extend Suspension Suspend - Reduced Rate Suspend - Full Rate S…" at bounding box center [313, 400] width 141 height 24
select select "[object Object]"
click at [243, 388] on select "Cancel Suspend - Extend Suspension Suspend - Reduced Rate Suspend - Full Rate S…" at bounding box center [313, 400] width 141 height 24
click at [279, 483] on span "Submit" at bounding box center [273, 483] width 41 height 16
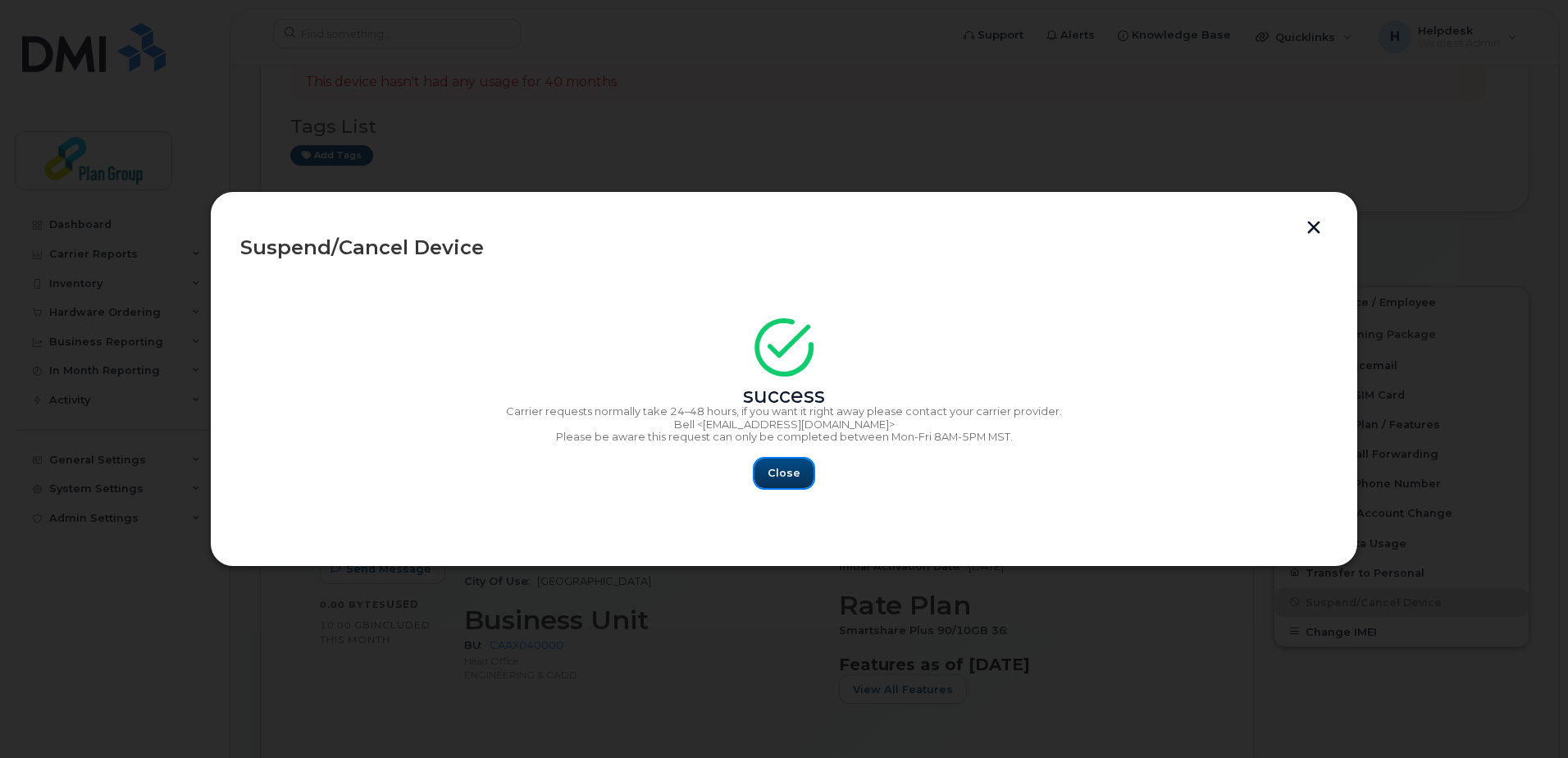
click at [775, 477] on span "Close" at bounding box center [784, 473] width 33 height 16
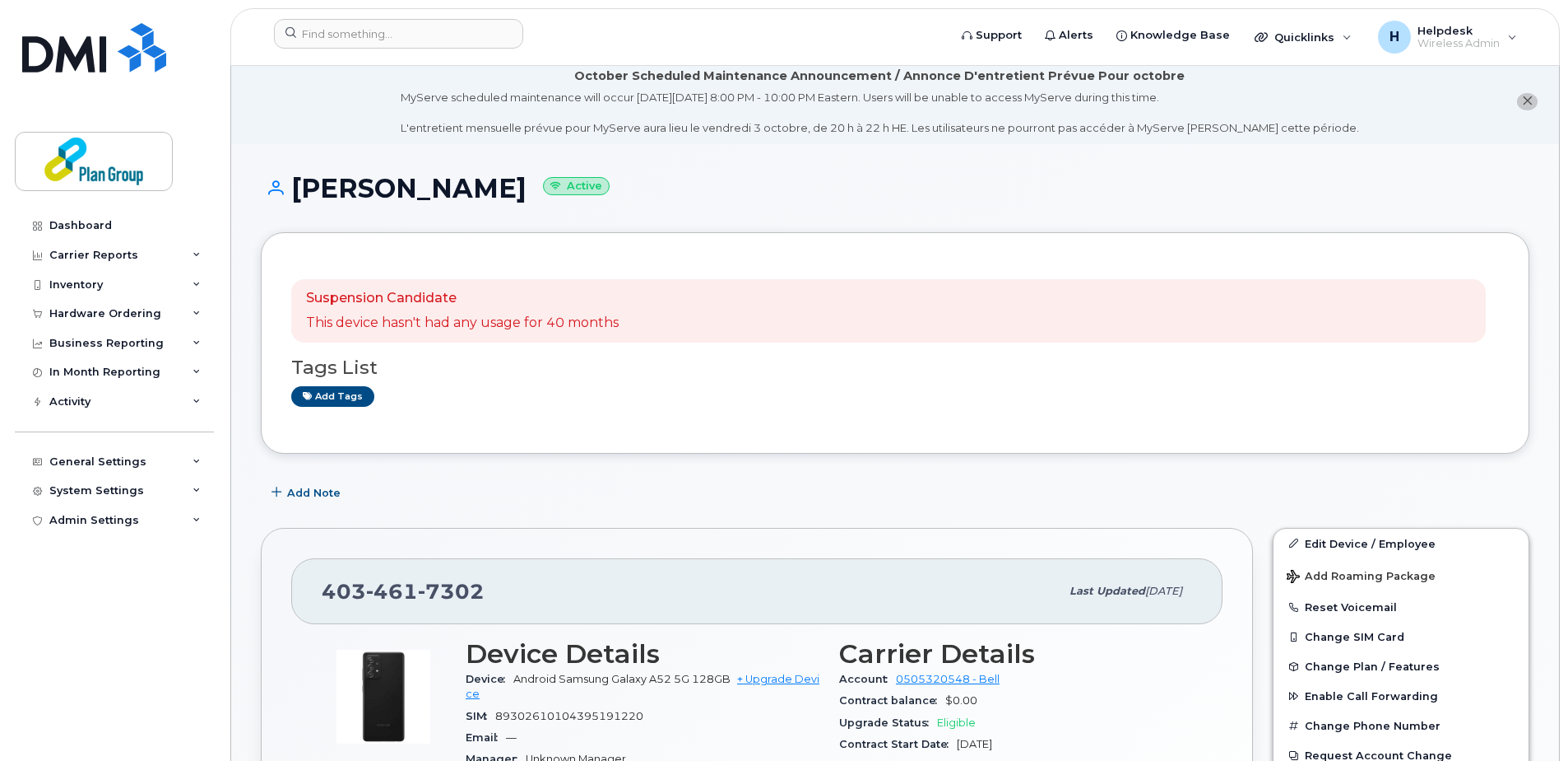
scroll to position [0, 0]
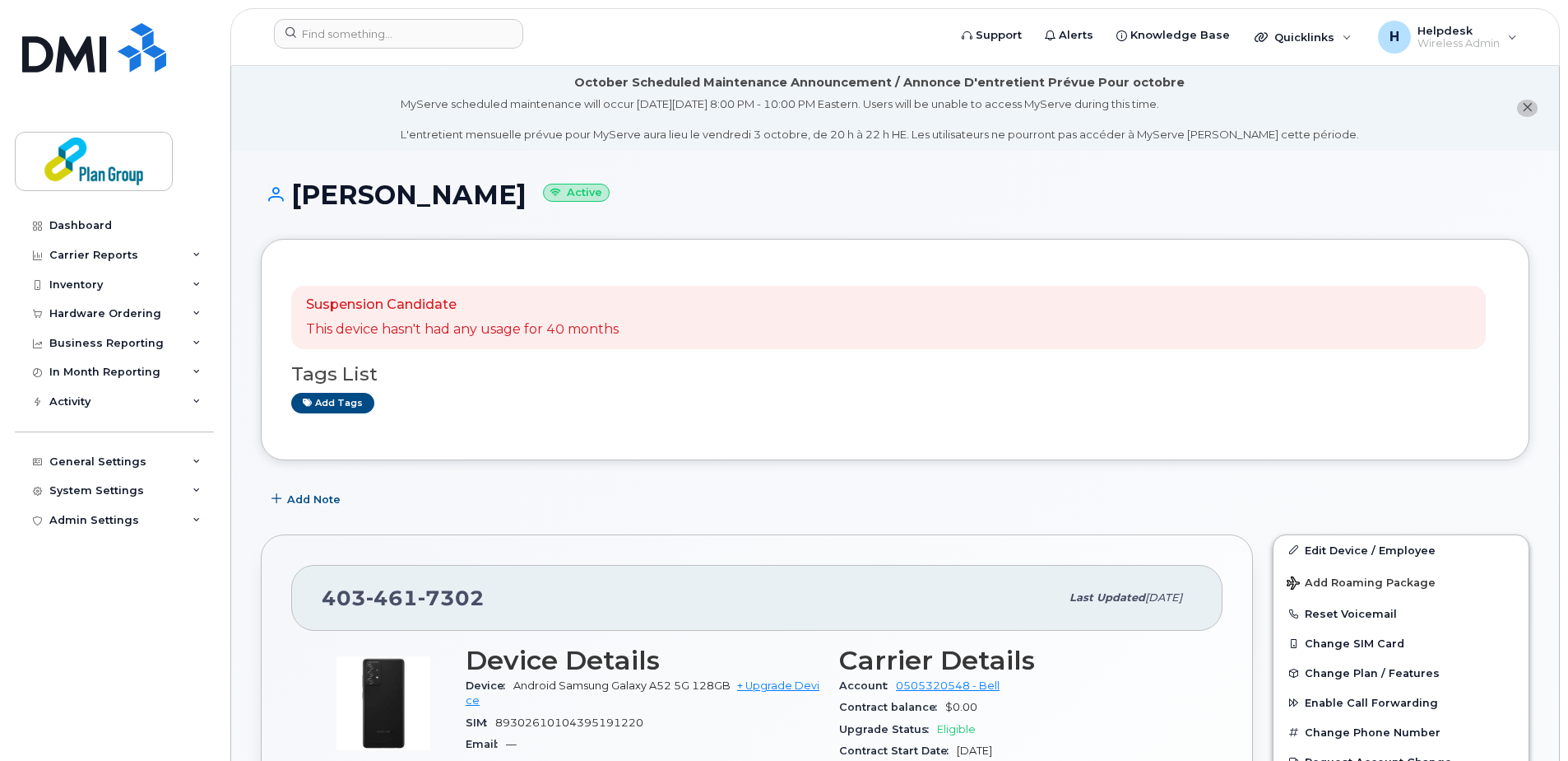
click at [403, 18] on header "Support Alerts Knowledge Base Quicklinks Suspend / Cancel Device Change SIM Car…" at bounding box center [895, 36] width 1330 height 57
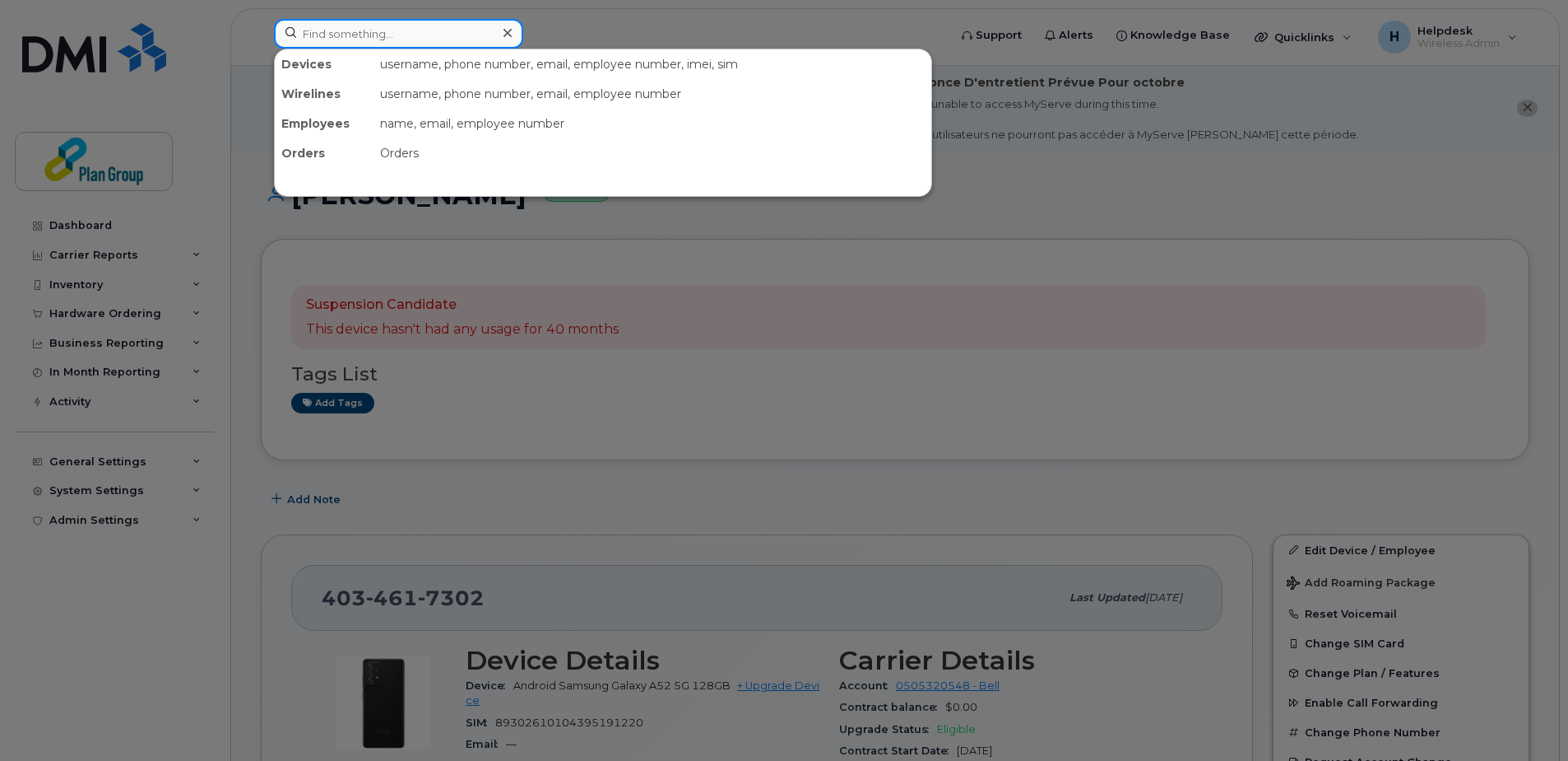
click at [403, 24] on input at bounding box center [398, 34] width 249 height 29
paste input "4034617302"
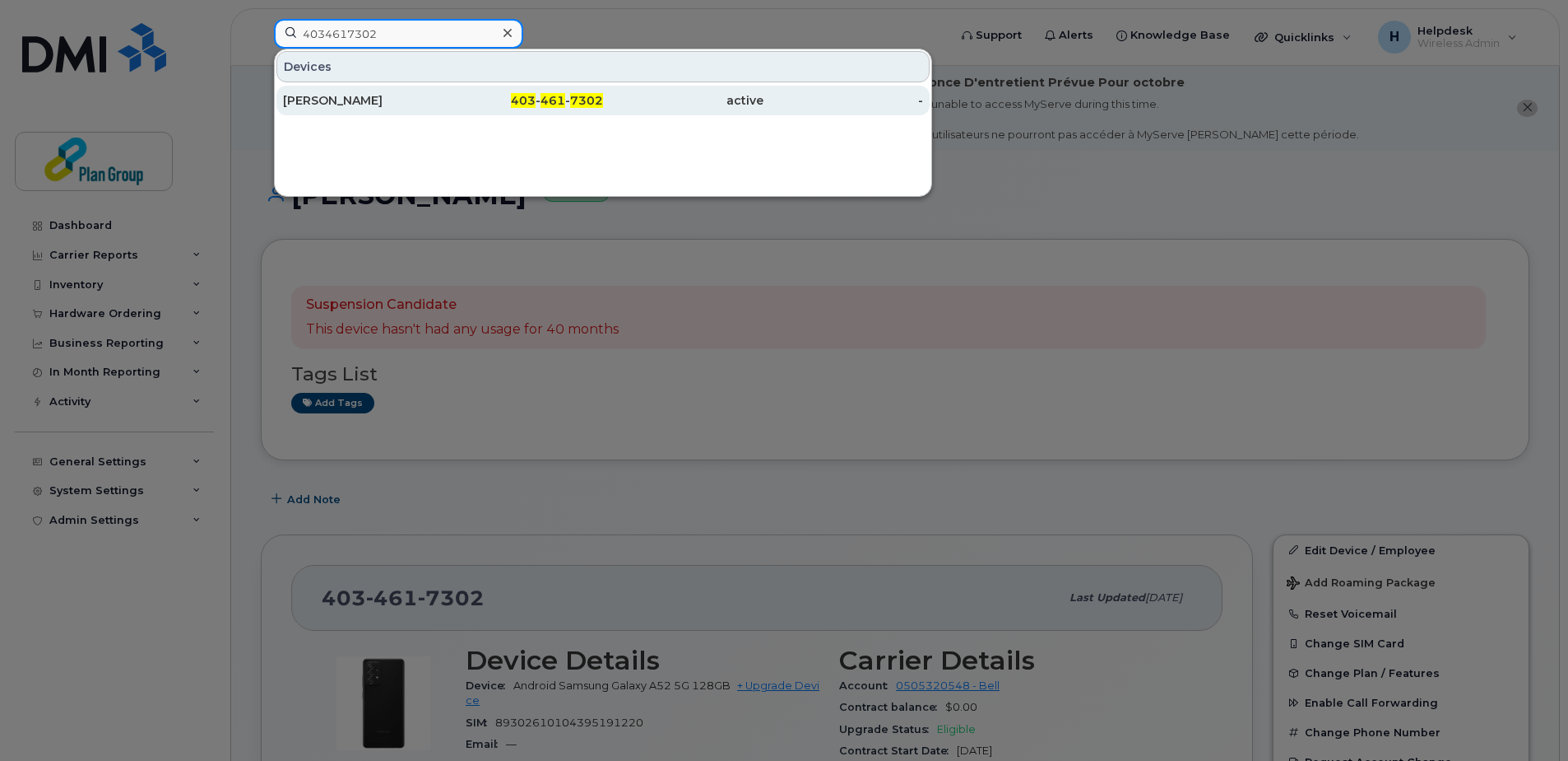
type input "4034617302"
click at [422, 102] on div "Layton Kersley" at bounding box center [363, 100] width 160 height 16
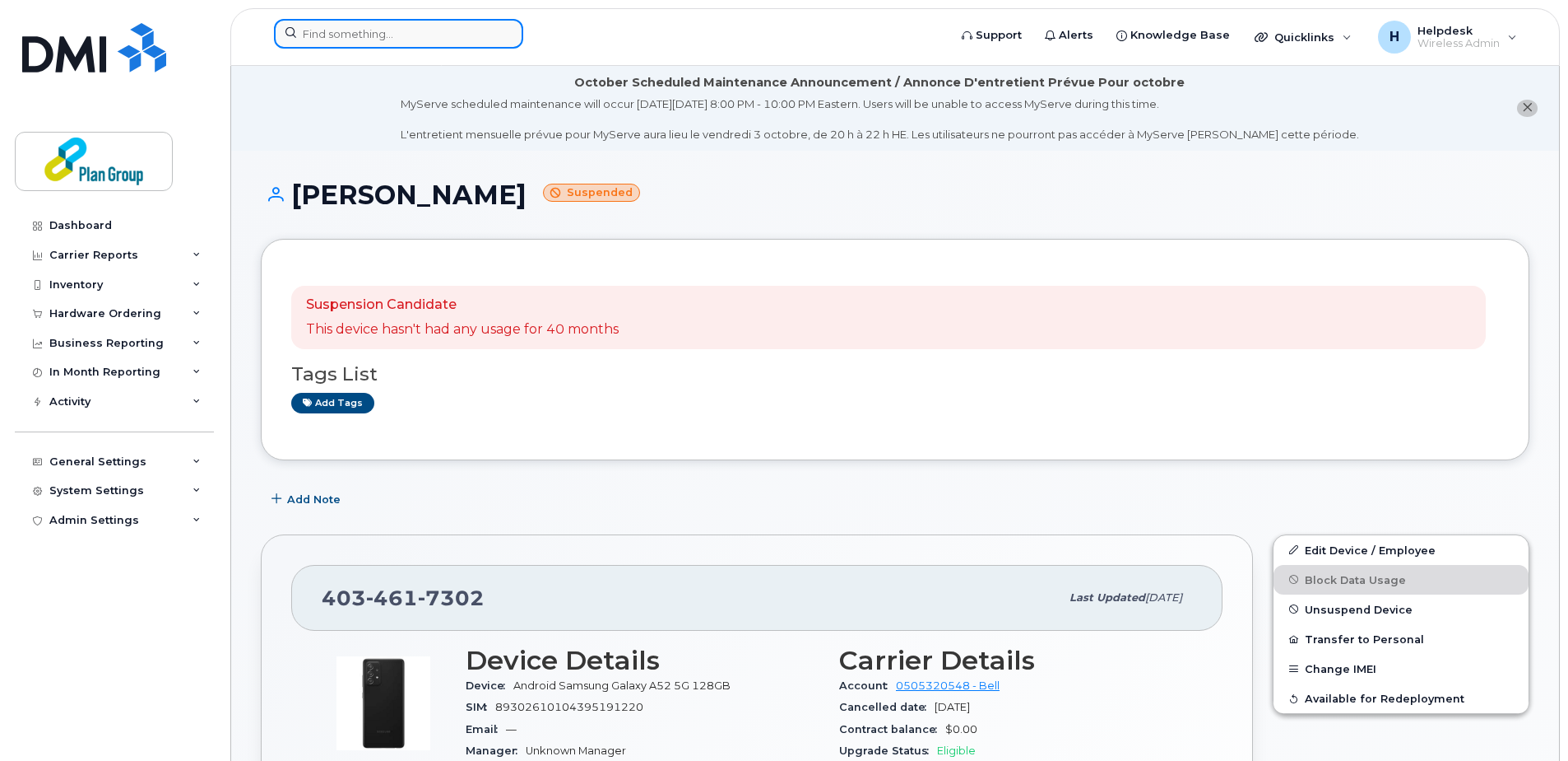
click at [450, 42] on input at bounding box center [398, 34] width 249 height 29
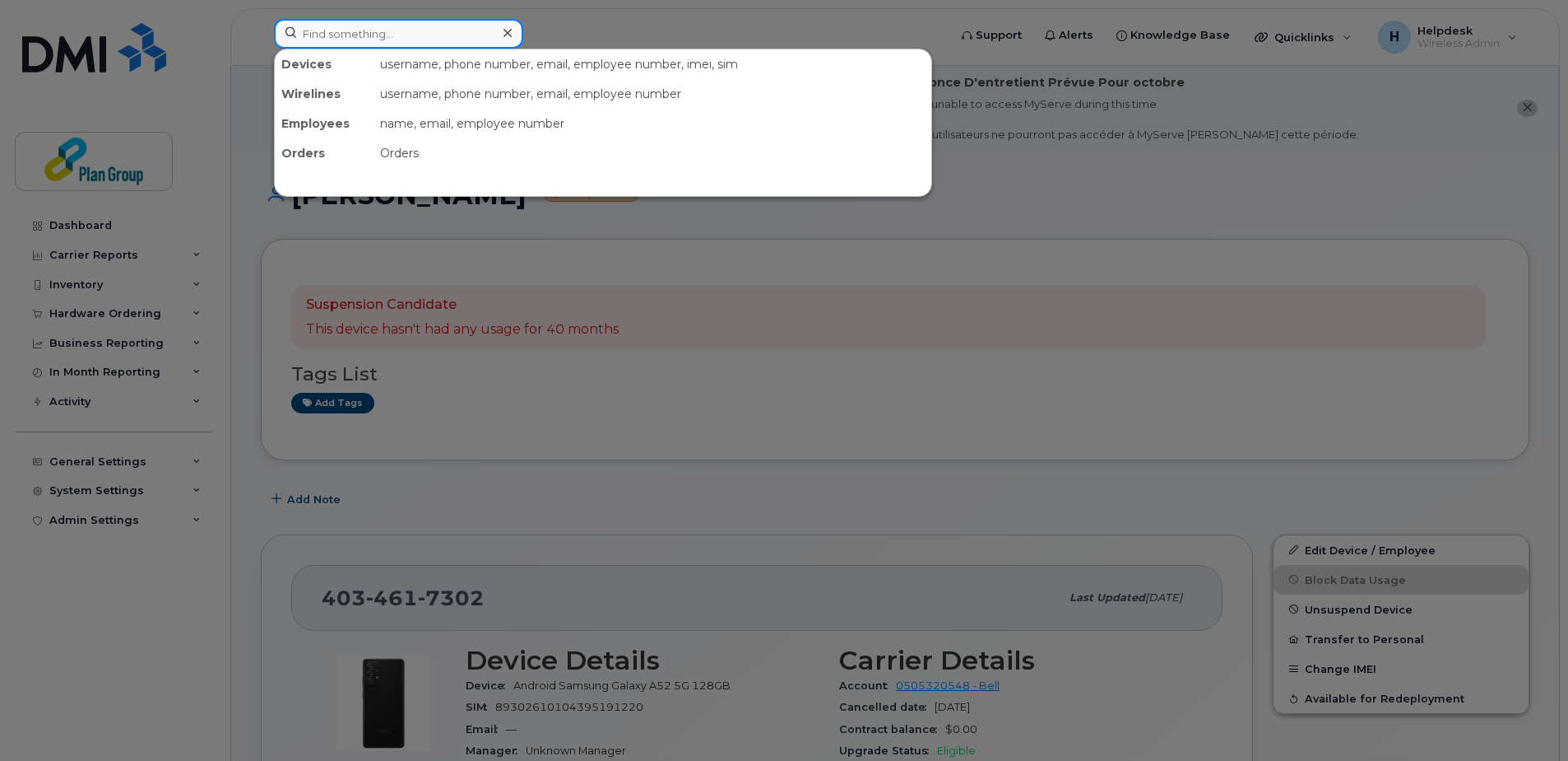
paste input "3435530147"
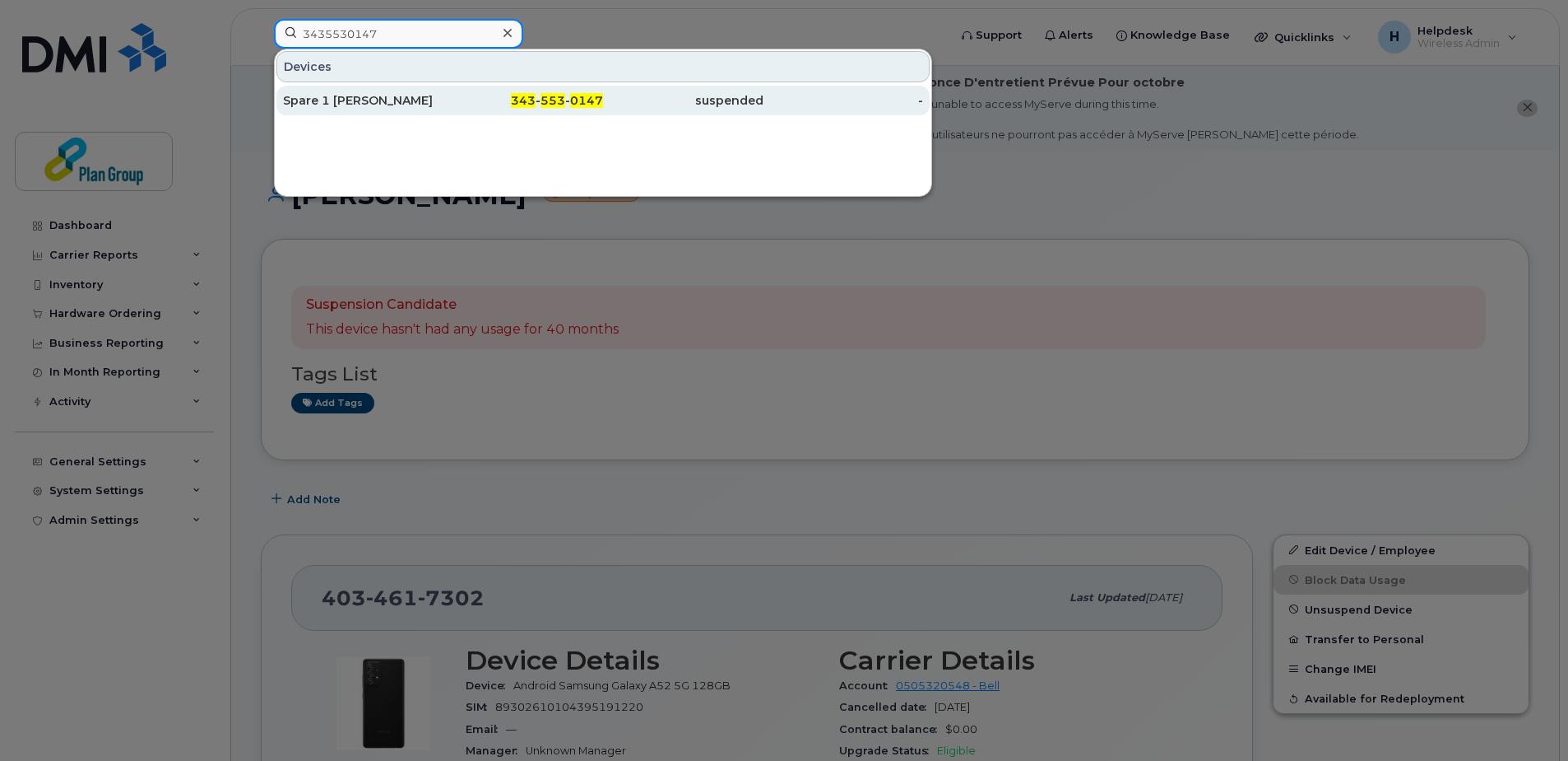
type input "3435530147"
click at [457, 99] on div "343 - 553 - 0147" at bounding box center [523, 100] width 160 height 16
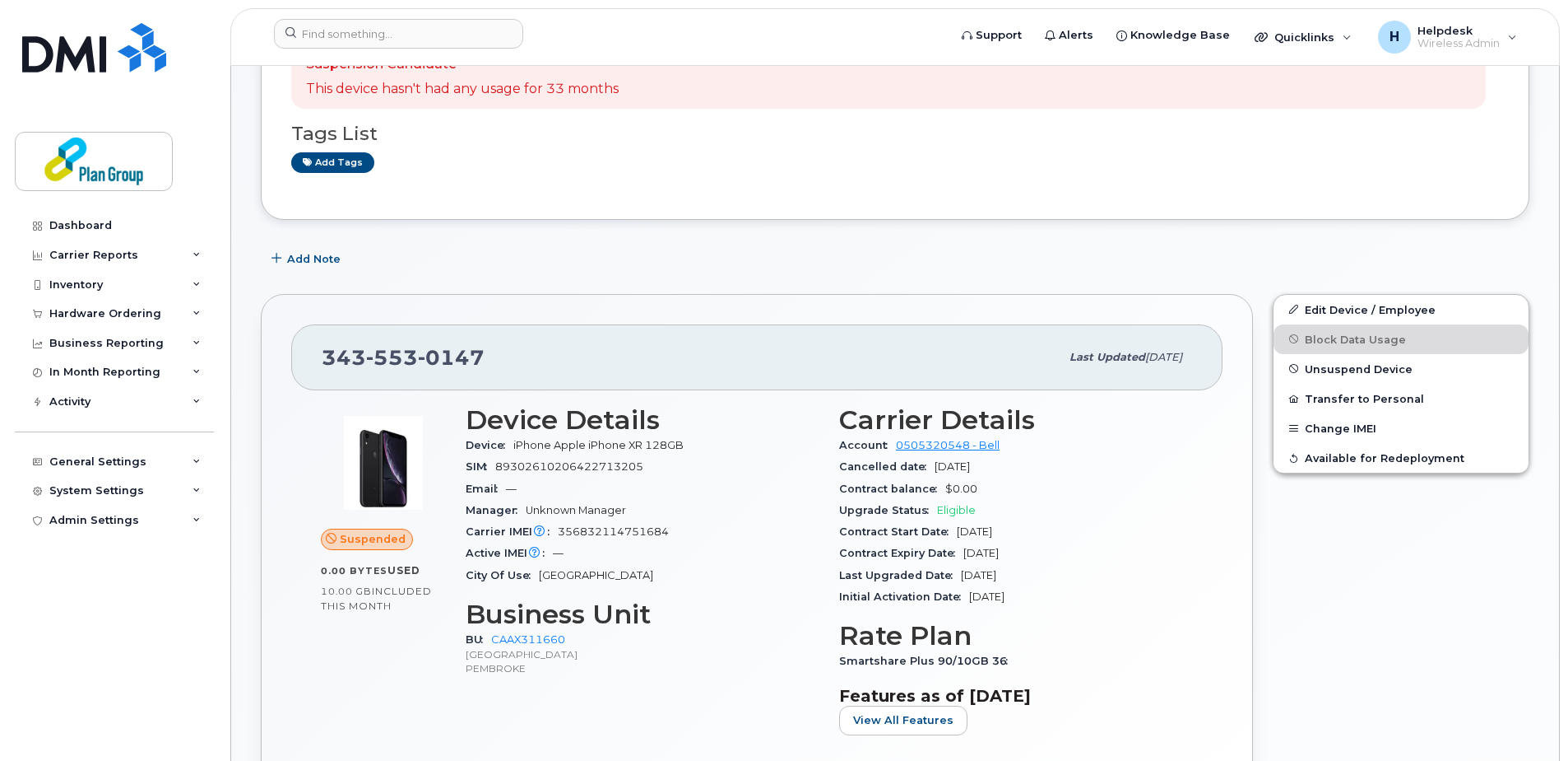
scroll to position [247, 0]
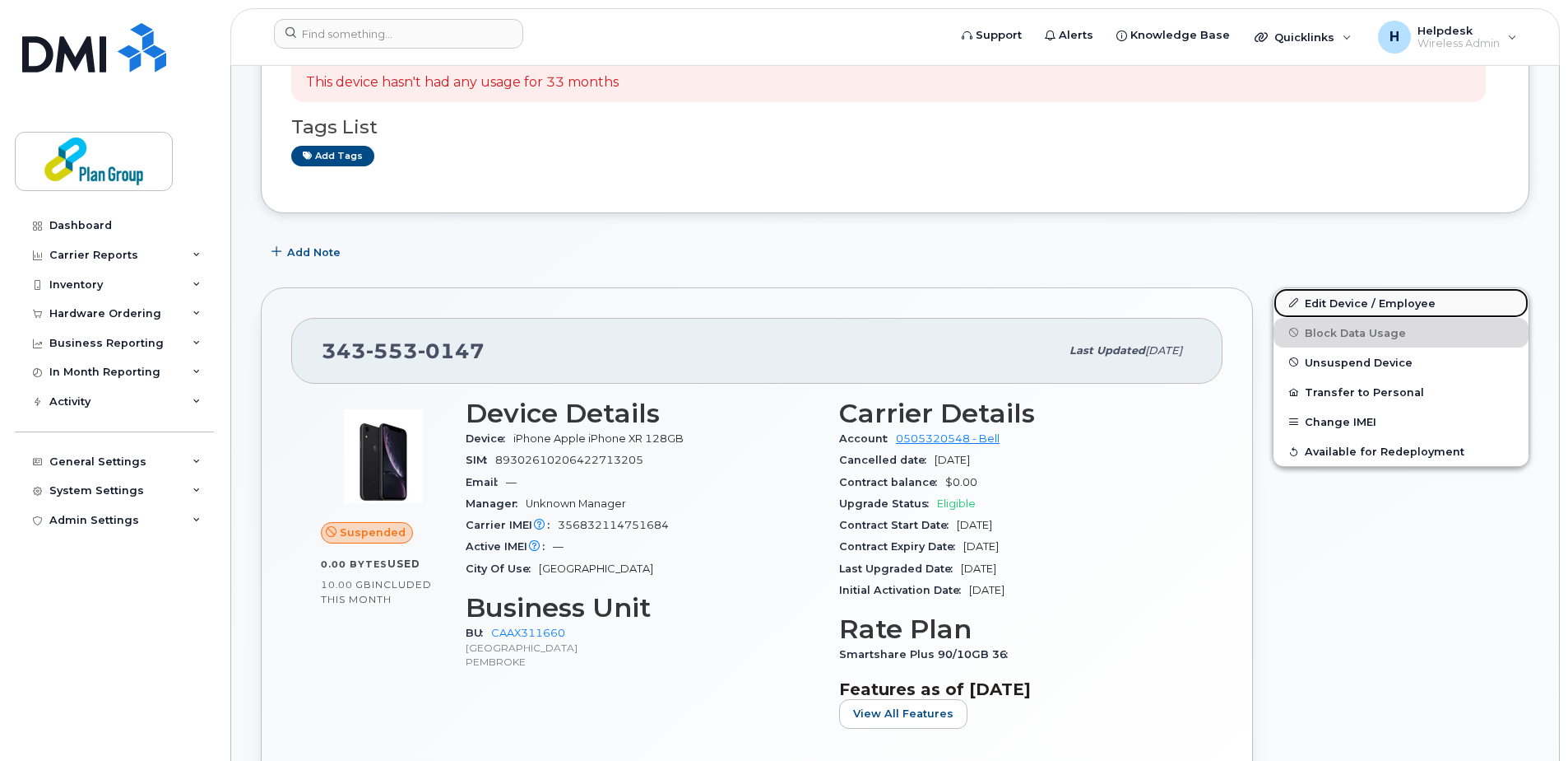
click at [1395, 304] on link "Edit Device / Employee" at bounding box center [1401, 302] width 255 height 29
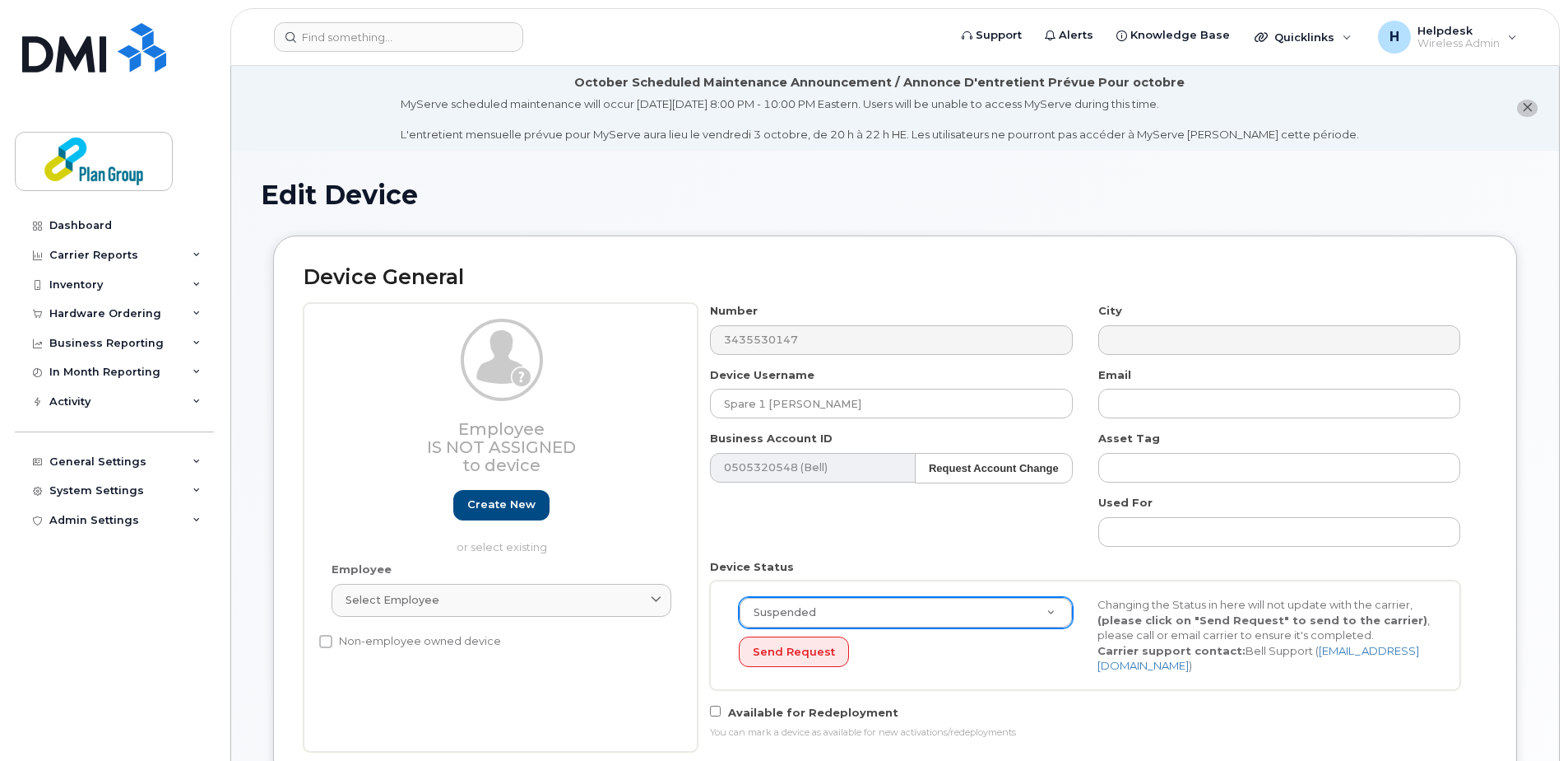
click at [1530, 107] on icon "close notification" at bounding box center [1527, 107] width 10 height 10
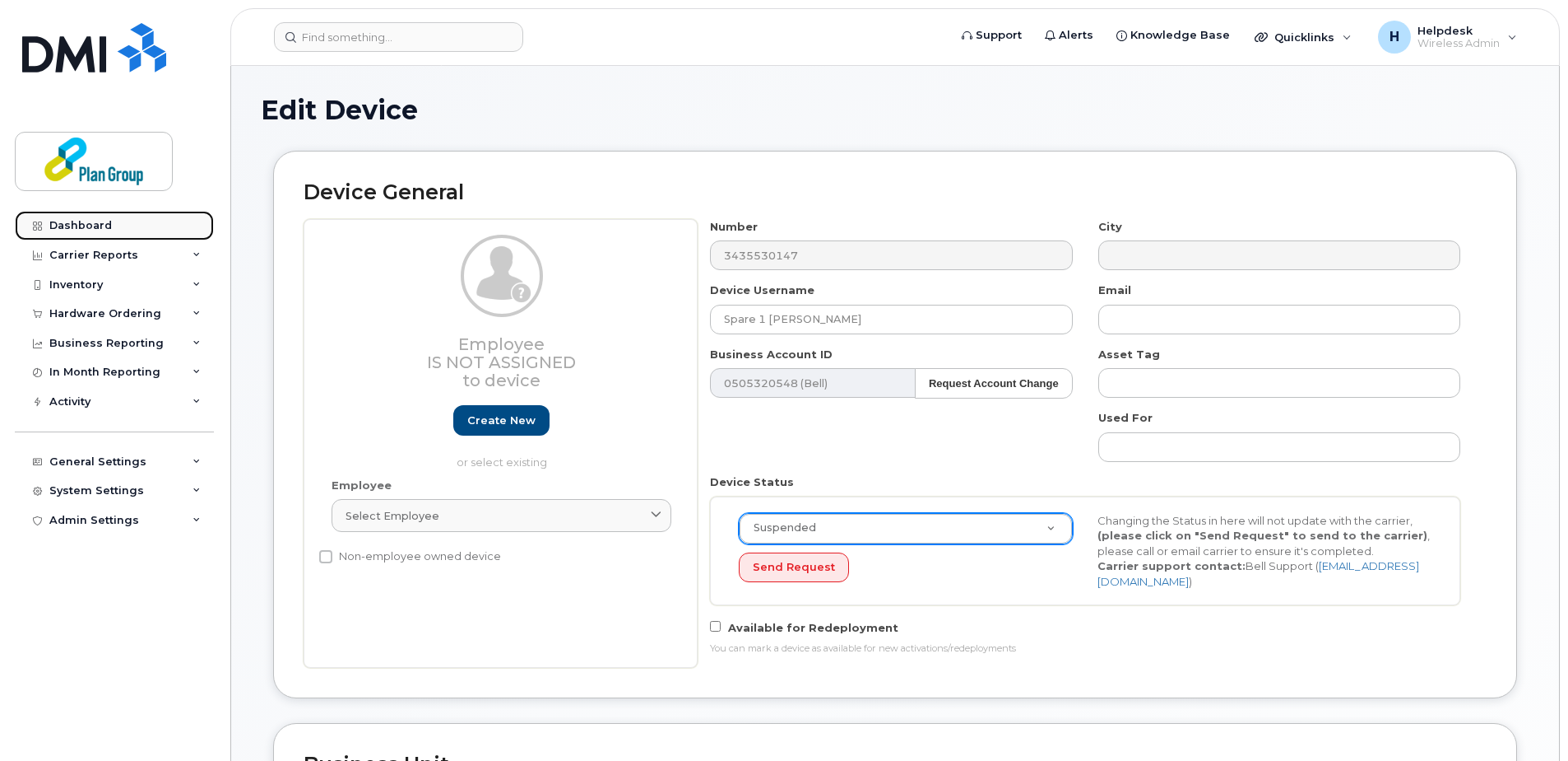
click at [110, 218] on link "Dashboard" at bounding box center [114, 225] width 199 height 29
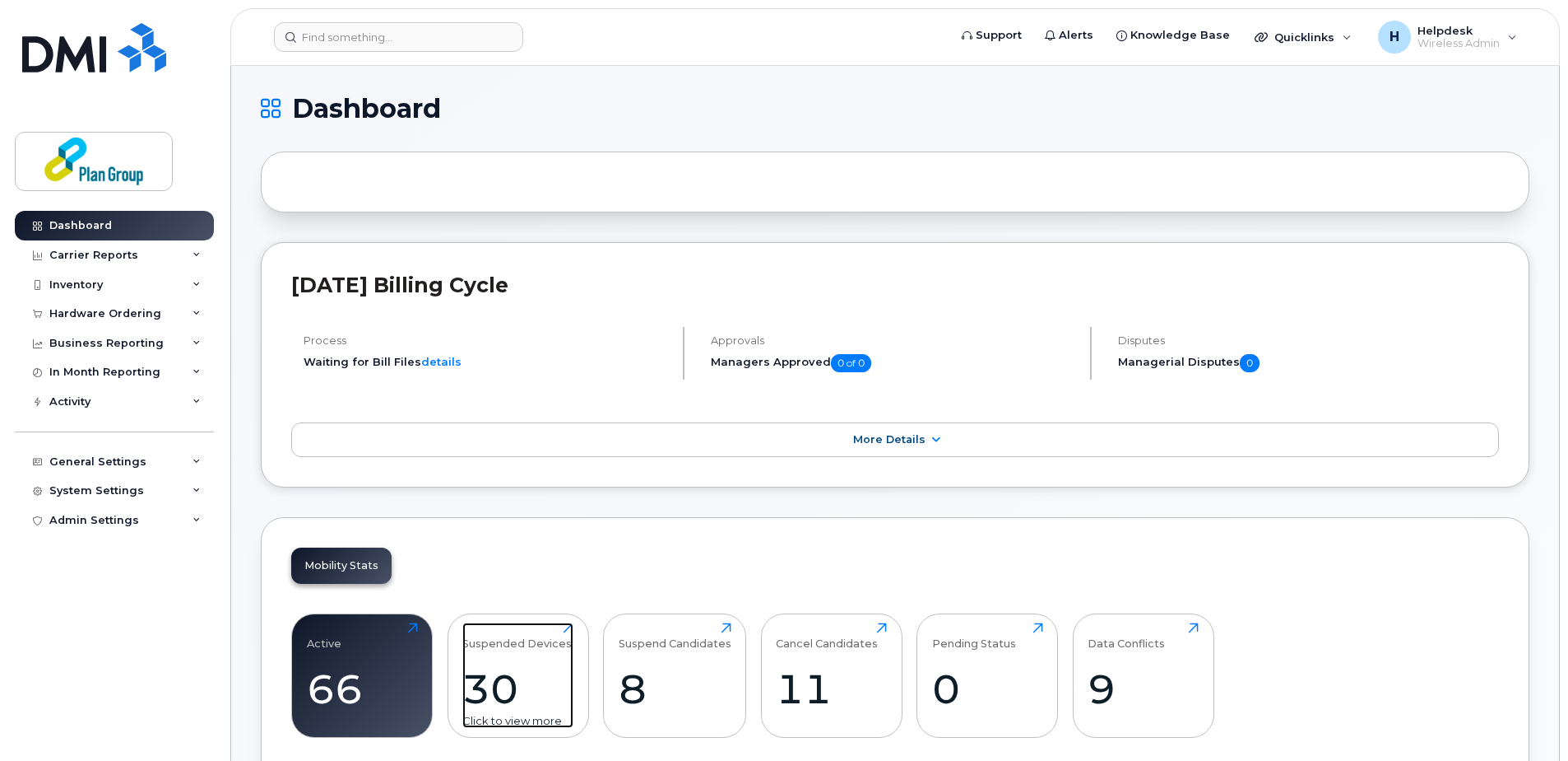
click at [503, 665] on div "30" at bounding box center [518, 688] width 111 height 49
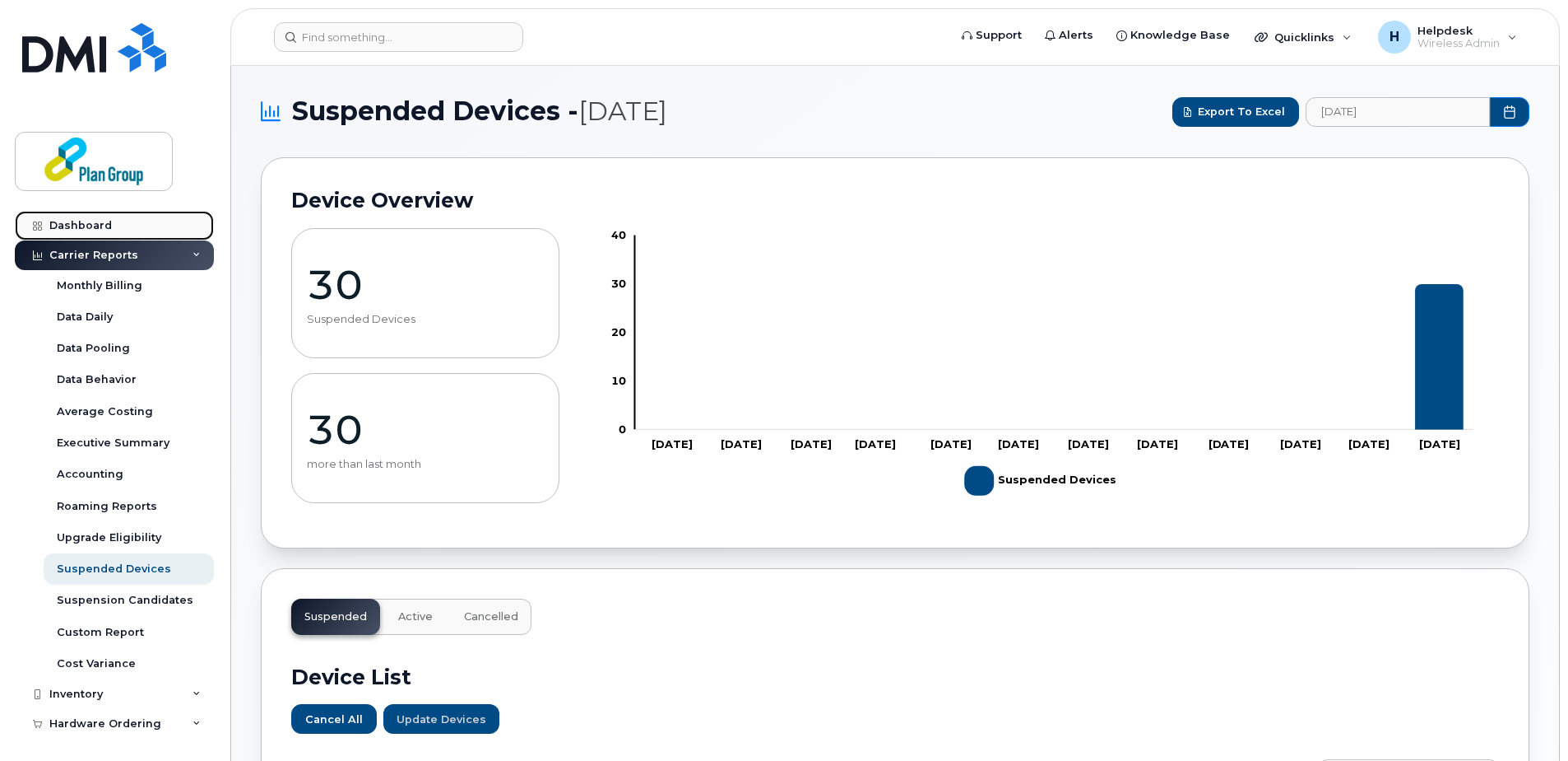
click at [77, 224] on div "Dashboard" at bounding box center [81, 225] width 62 height 13
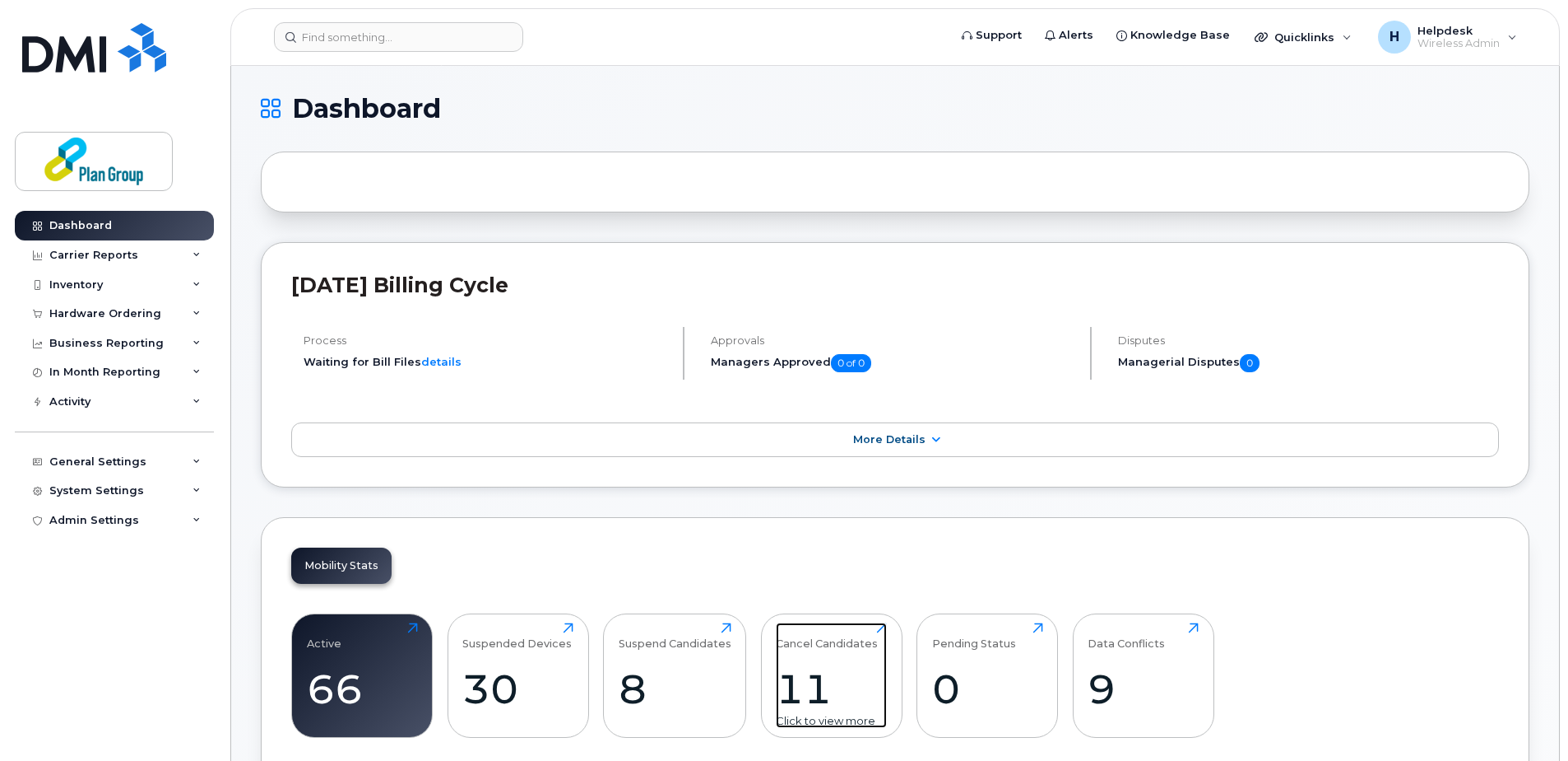
click at [806, 647] on div "Cancel Candidates" at bounding box center [827, 635] width 102 height 27
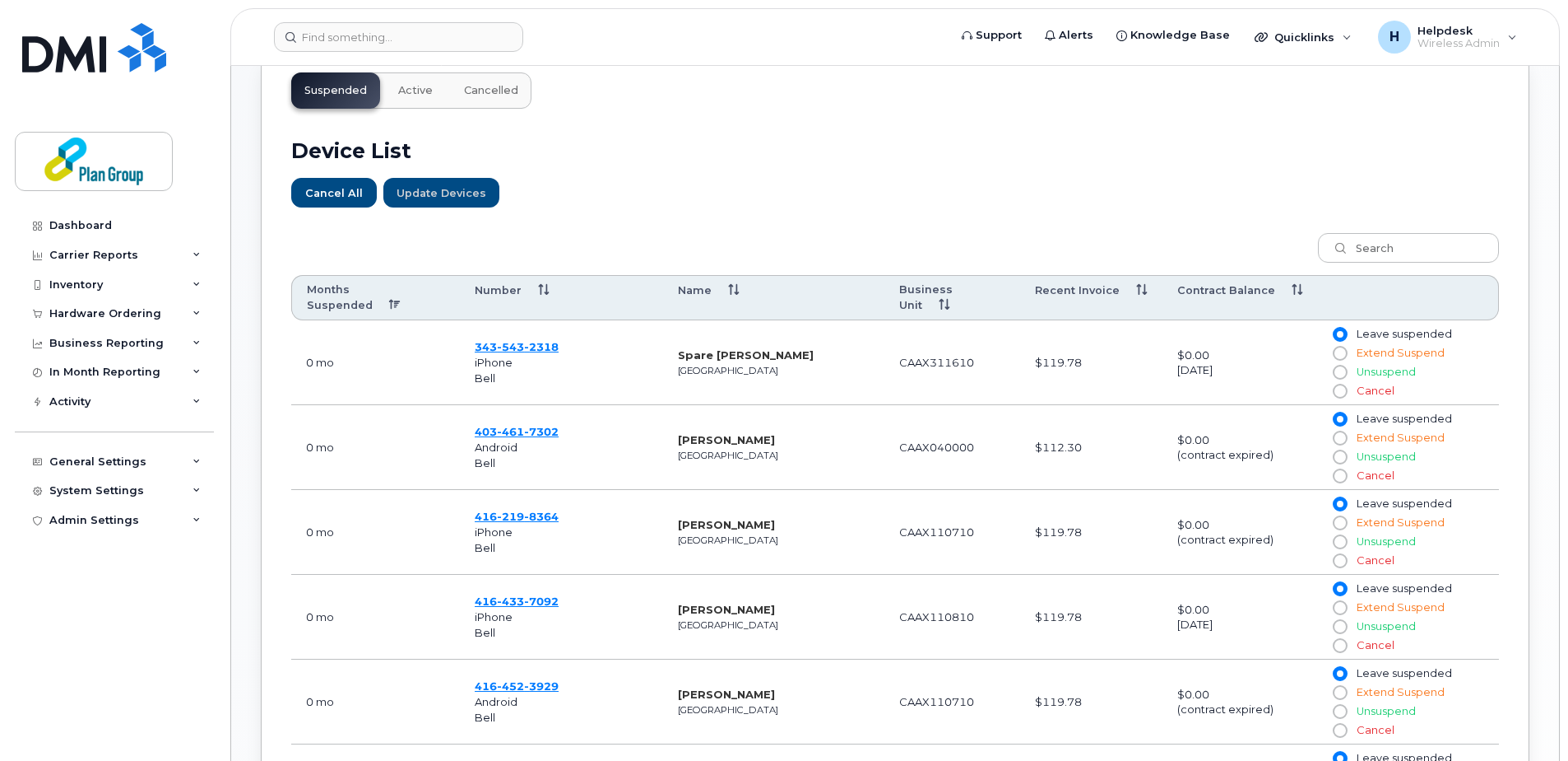
scroll to position [659, 0]
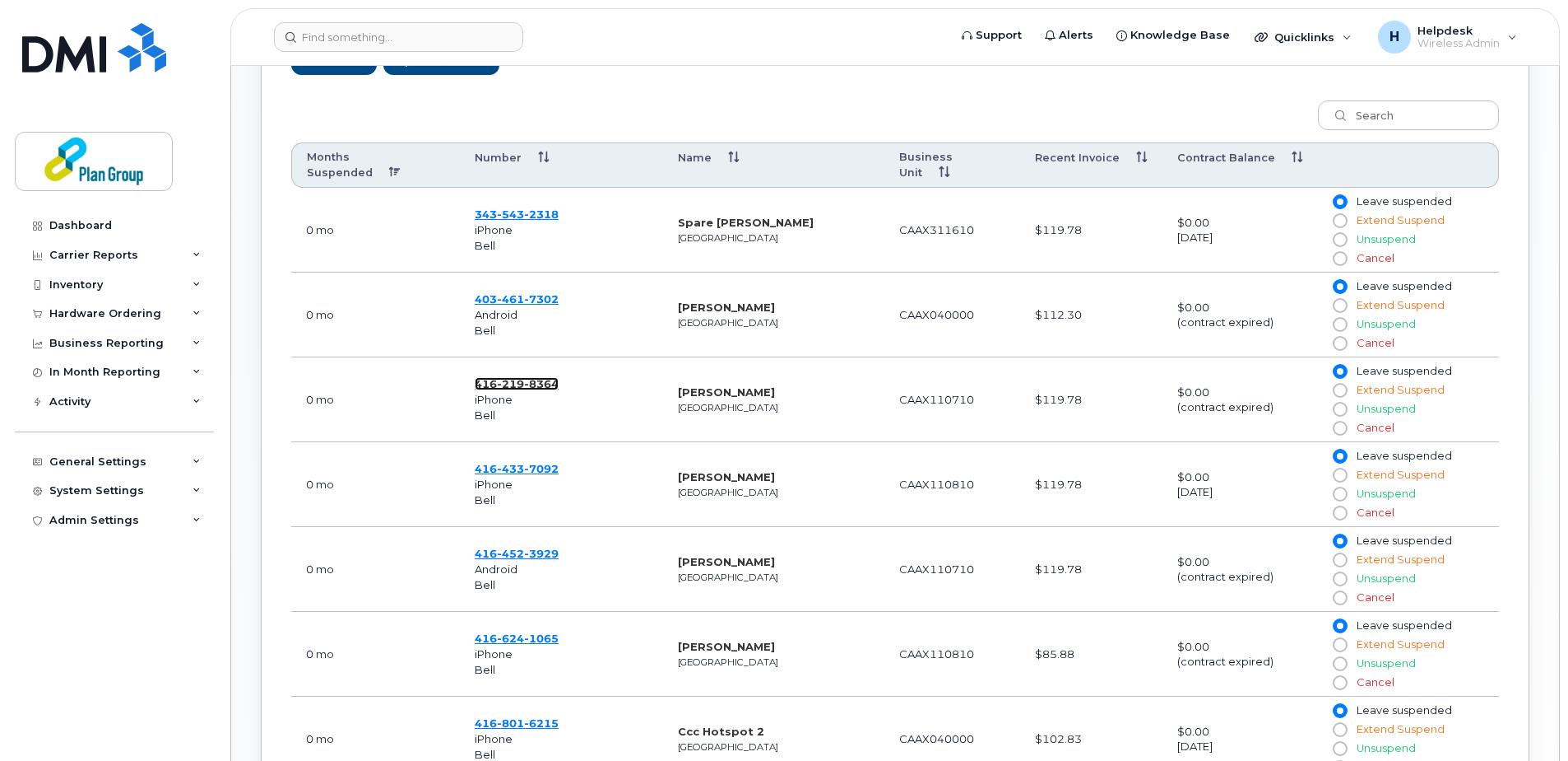
click at [529, 377] on span "8364" at bounding box center [541, 383] width 35 height 13
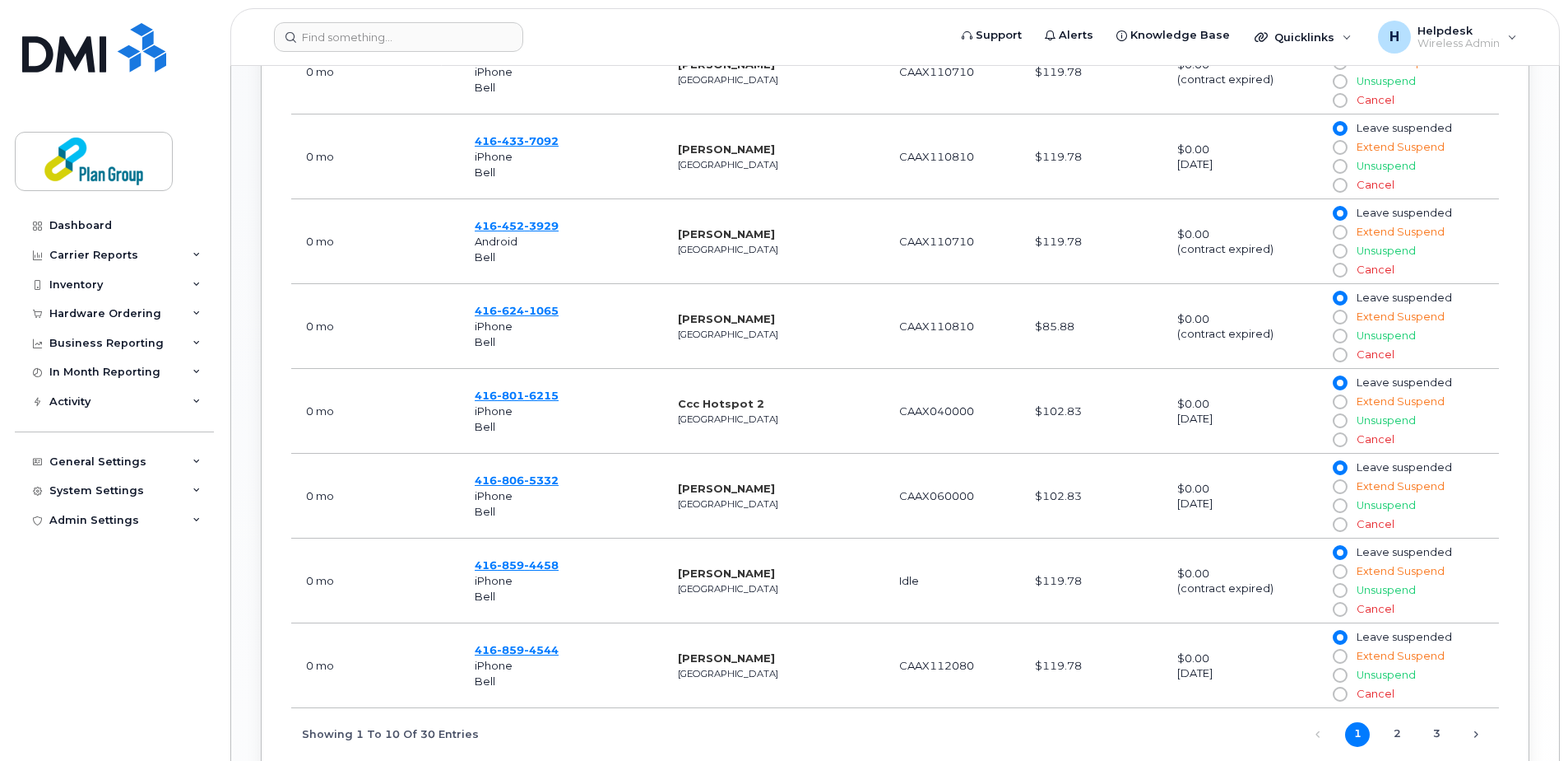
scroll to position [988, 0]
click at [512, 472] on span "806" at bounding box center [510, 478] width 27 height 13
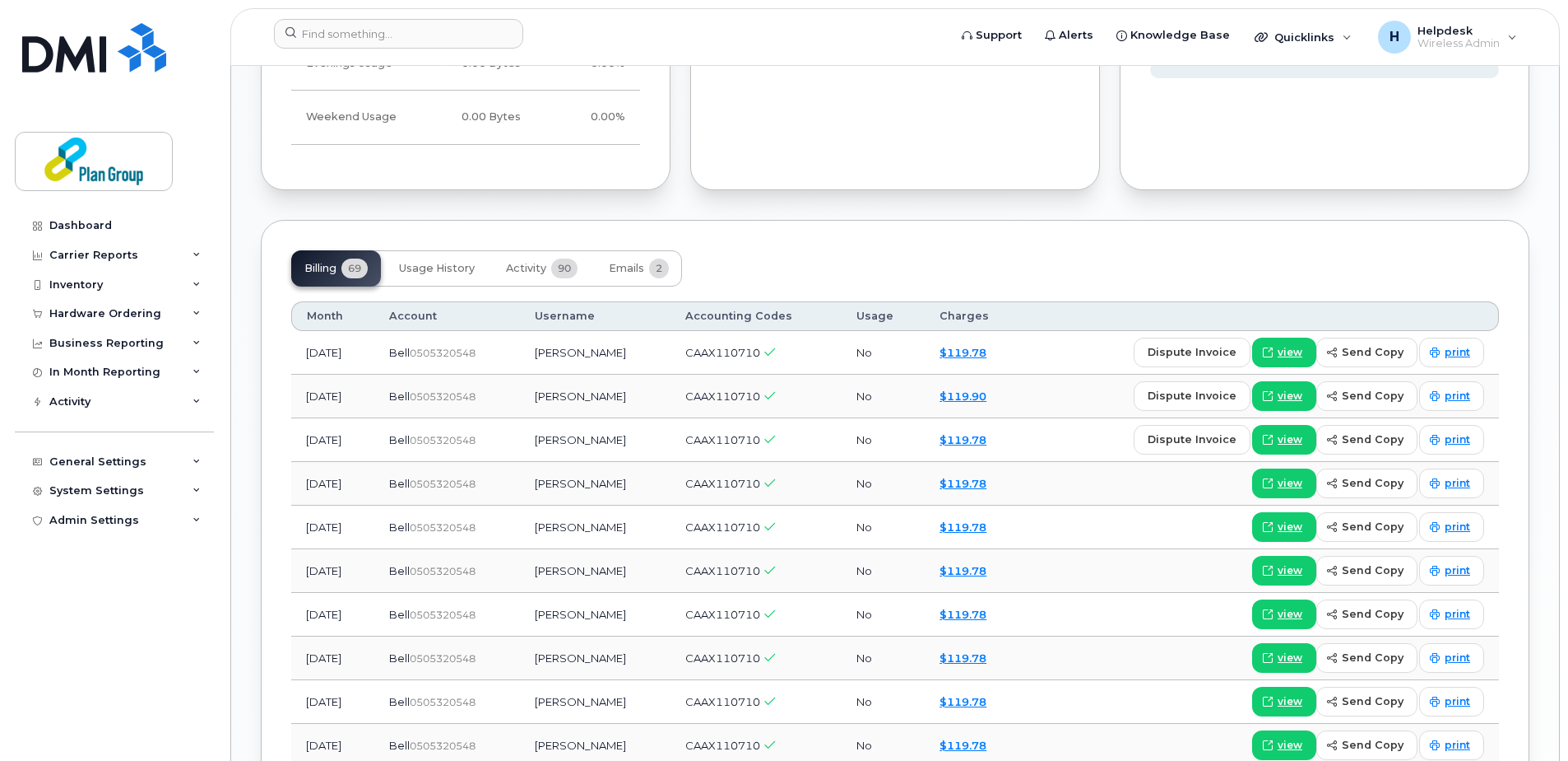
scroll to position [1153, 0]
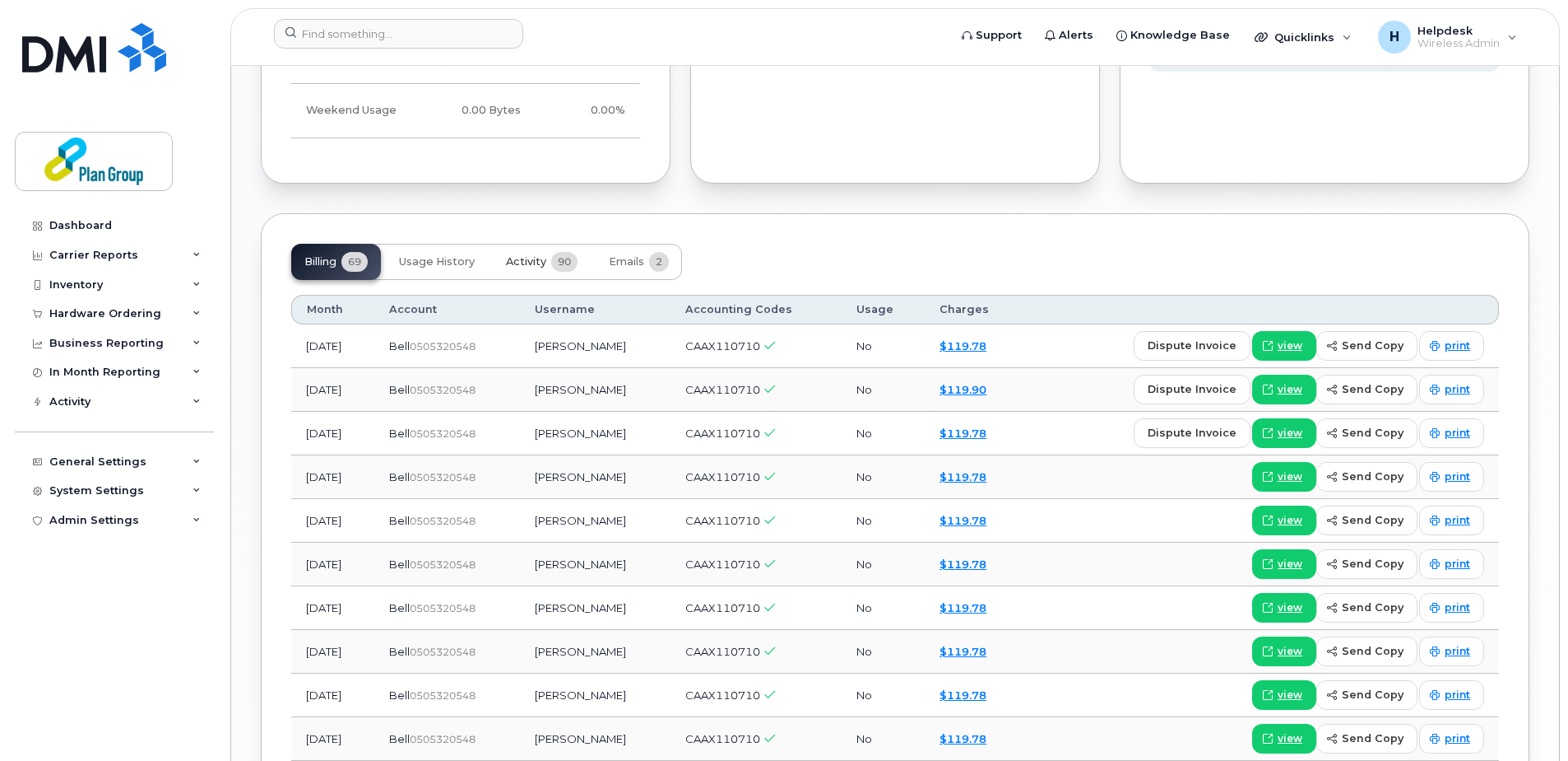
click at [548, 264] on button "Activity 90" at bounding box center [541, 262] width 98 height 36
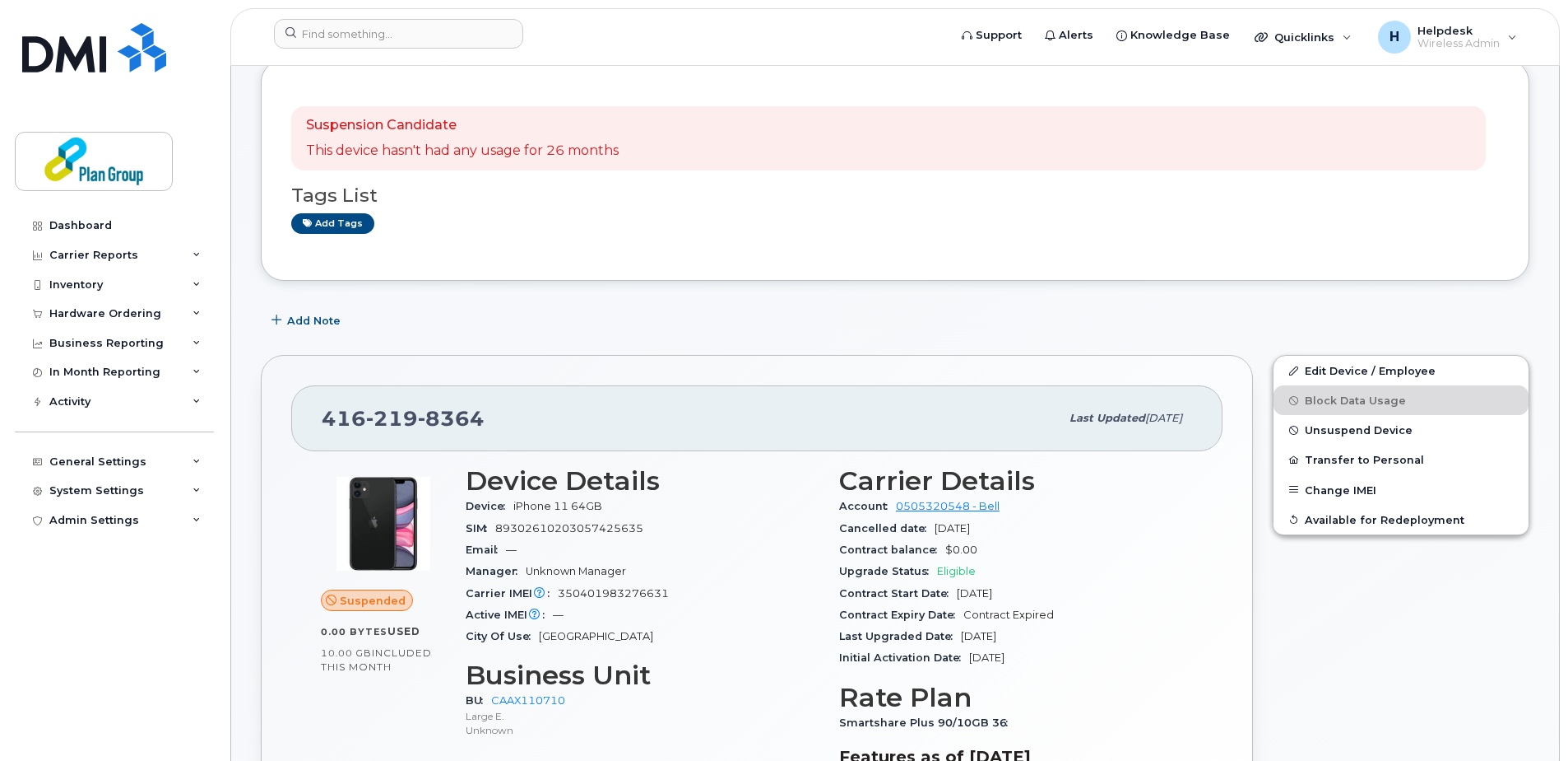
scroll to position [82, 0]
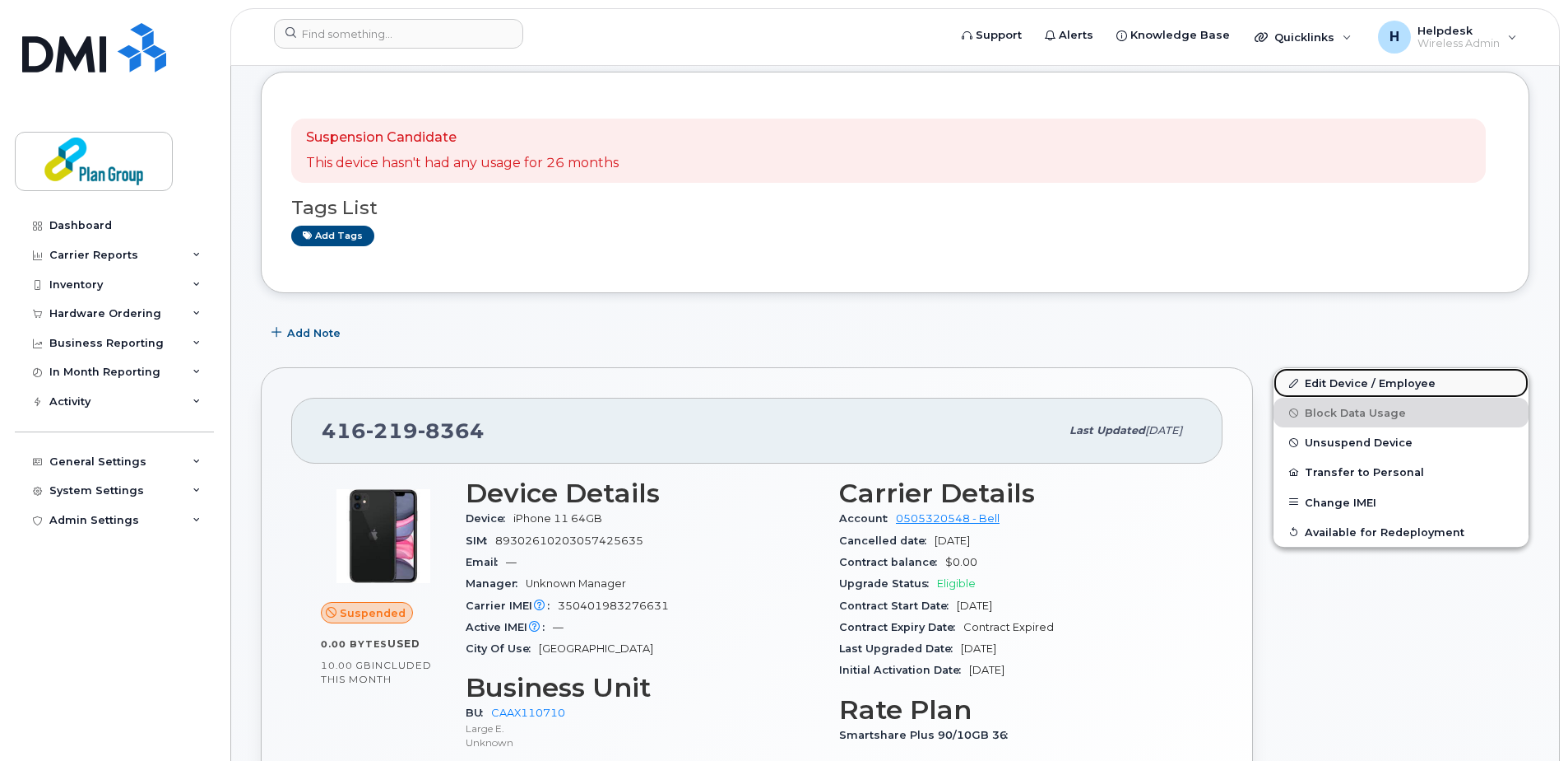
click at [1313, 390] on link "Edit Device / Employee" at bounding box center [1401, 383] width 255 height 29
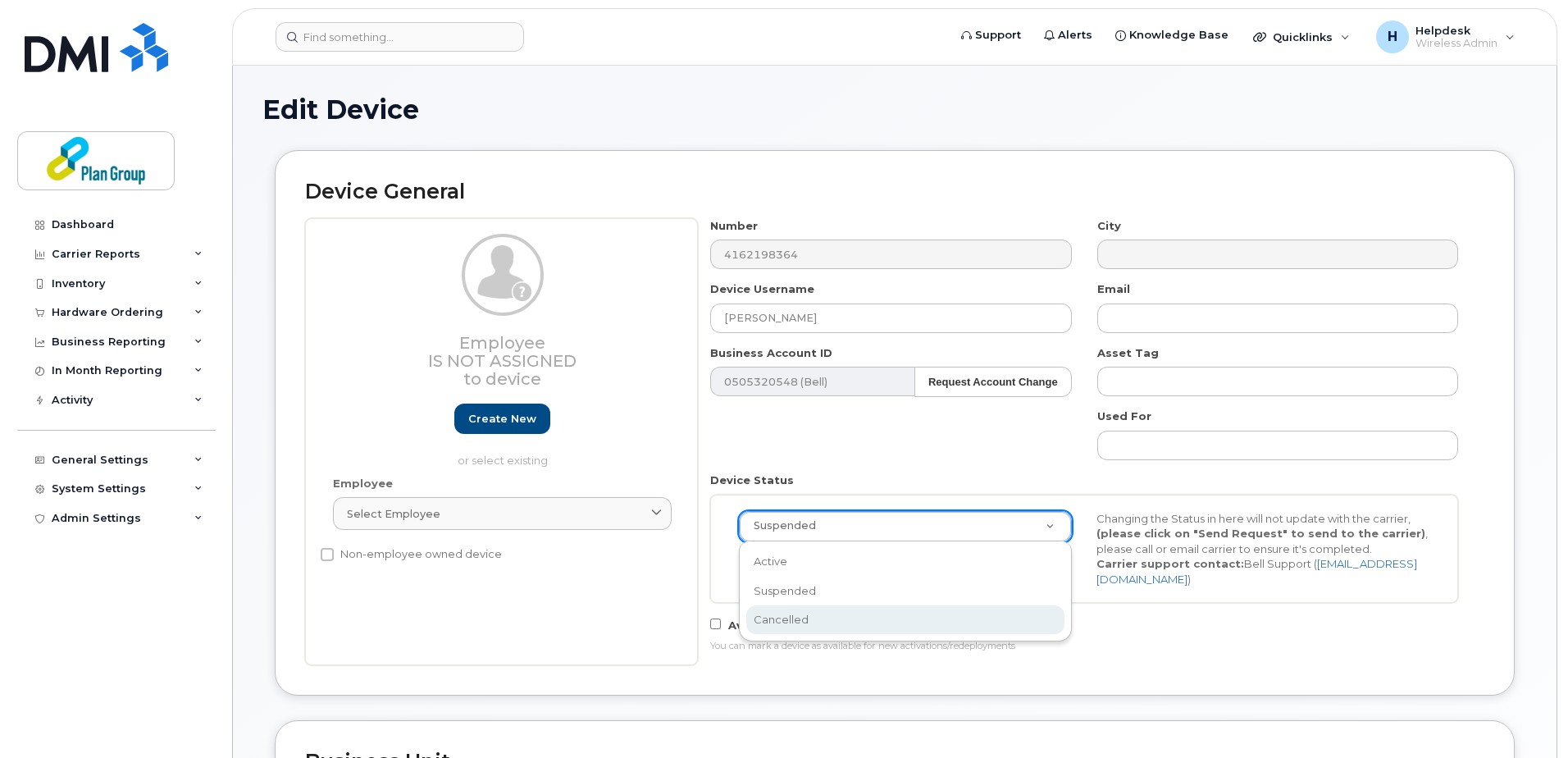
scroll to position [0, 5]
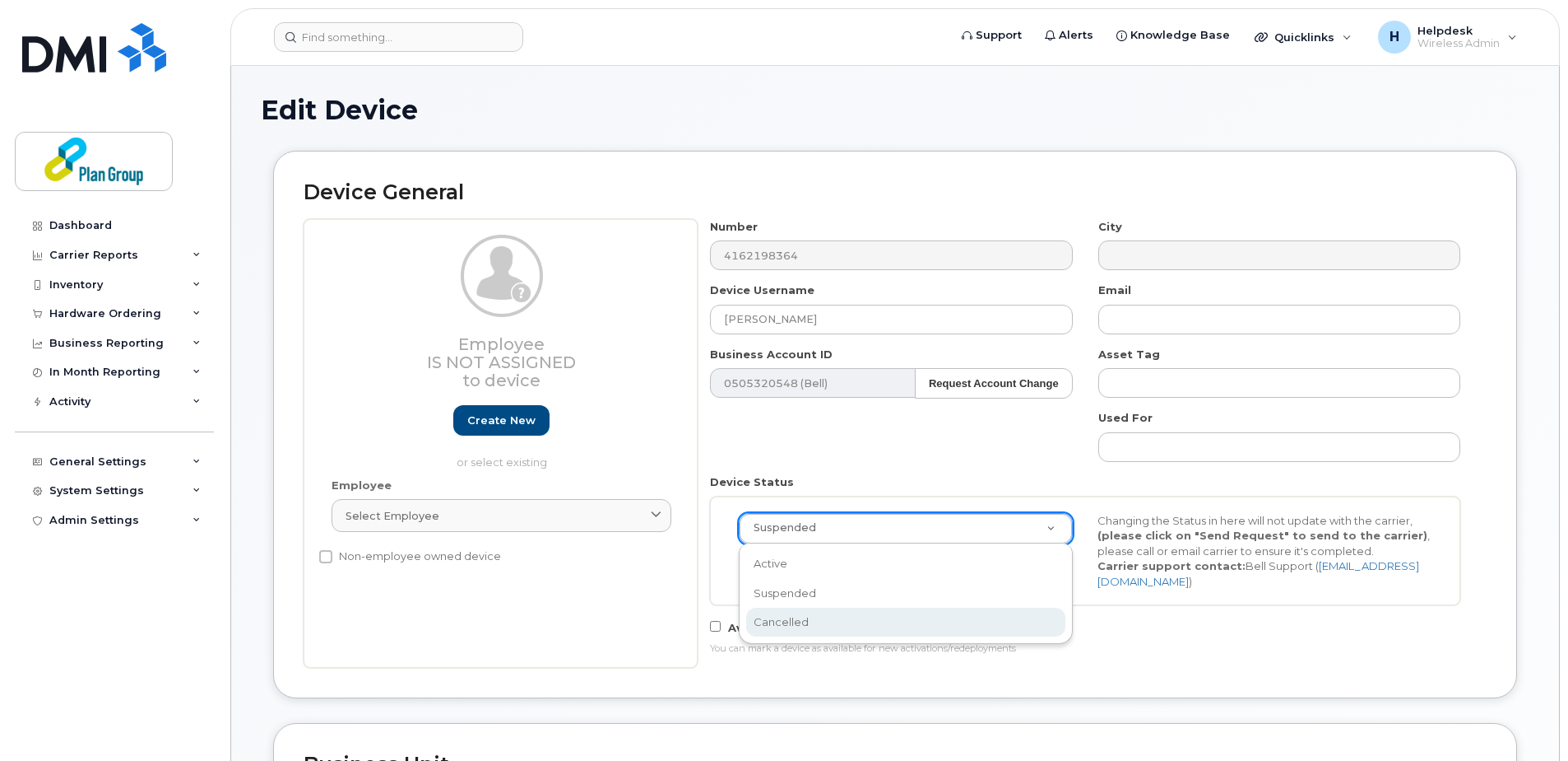
select select "cancelled"
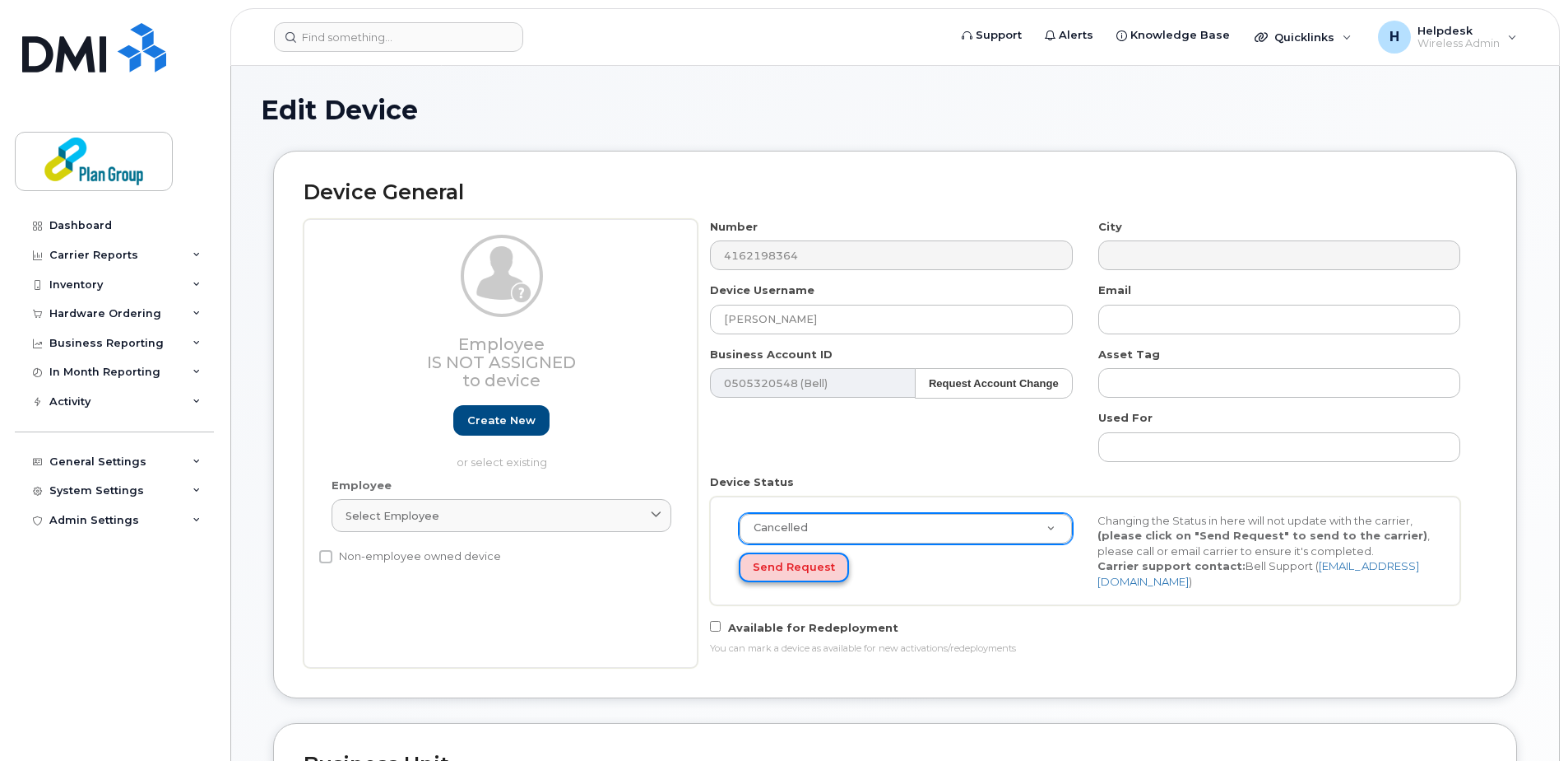
click at [798, 568] on button "Send Request" at bounding box center [794, 567] width 110 height 30
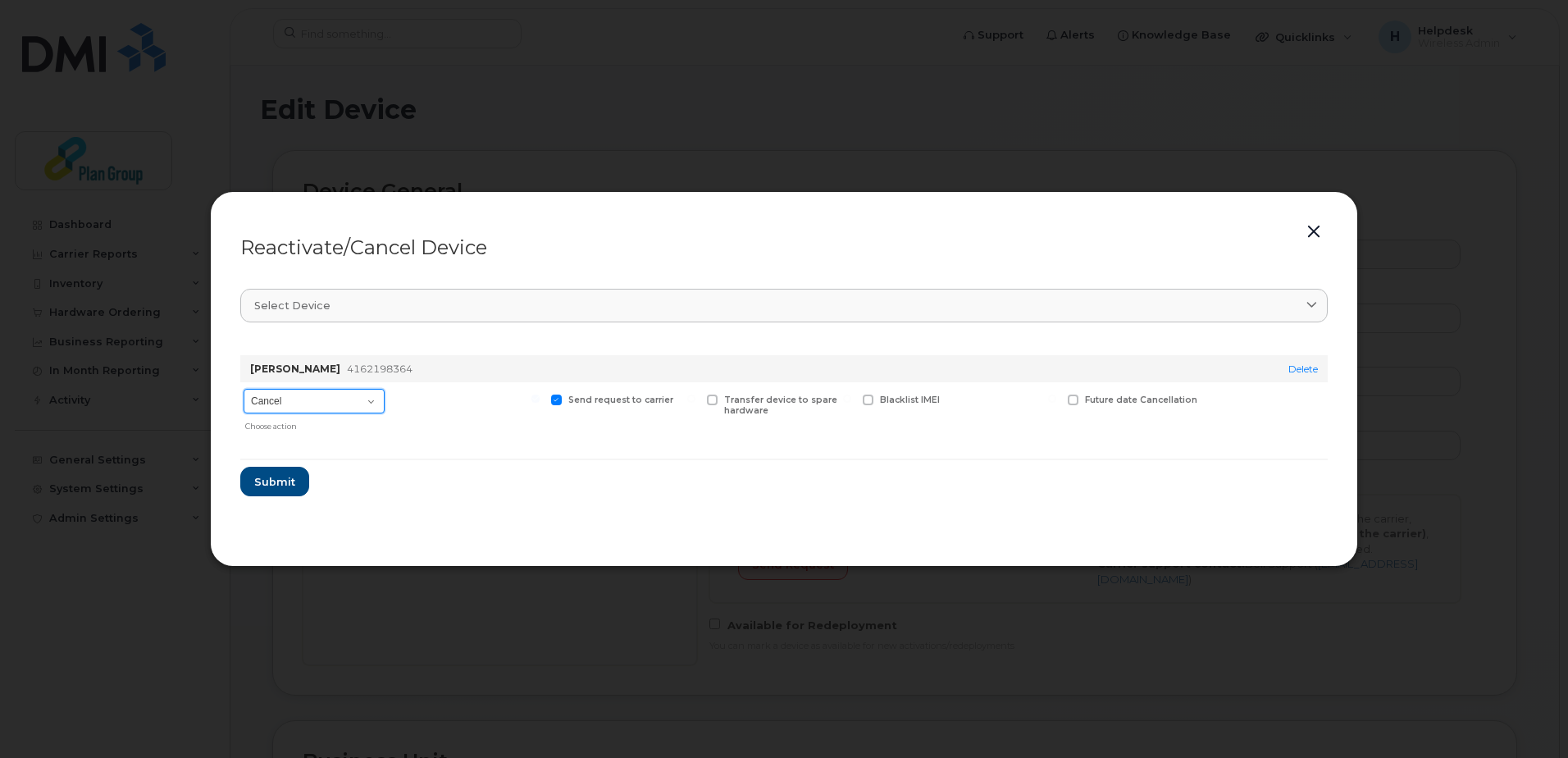
click at [268, 405] on select "Cancel Suspend - Extend Suspension Reactivate" at bounding box center [313, 401] width 141 height 24
click at [479, 455] on form "Joe Folino 4162198364 Delete Cancel Suspend - Extend Suspension Reactivate Choo…" at bounding box center [783, 419] width 1087 height 155
click at [278, 475] on span "Submit" at bounding box center [273, 482] width 41 height 16
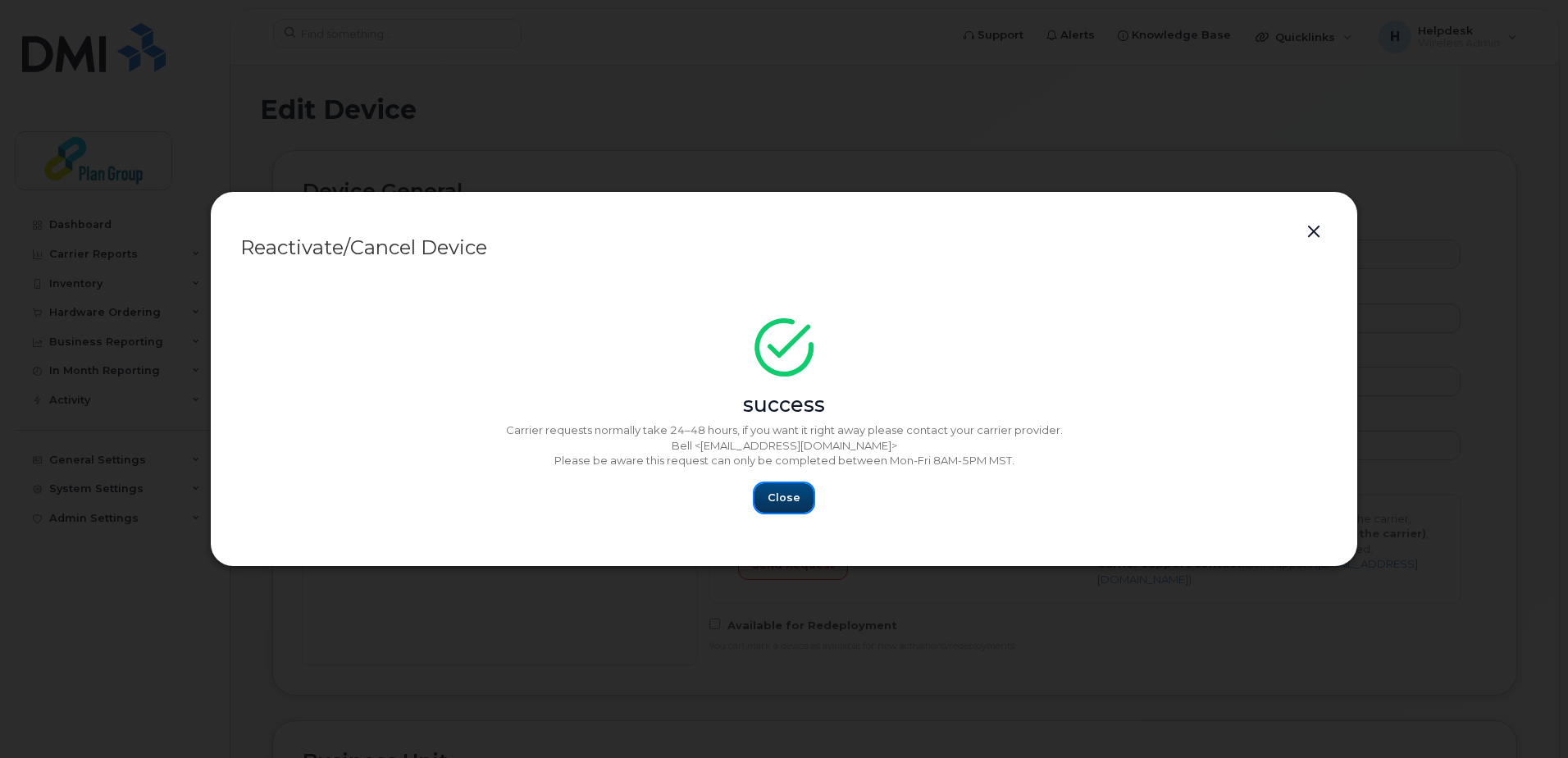
click at [778, 504] on span "Close" at bounding box center [784, 497] width 33 height 16
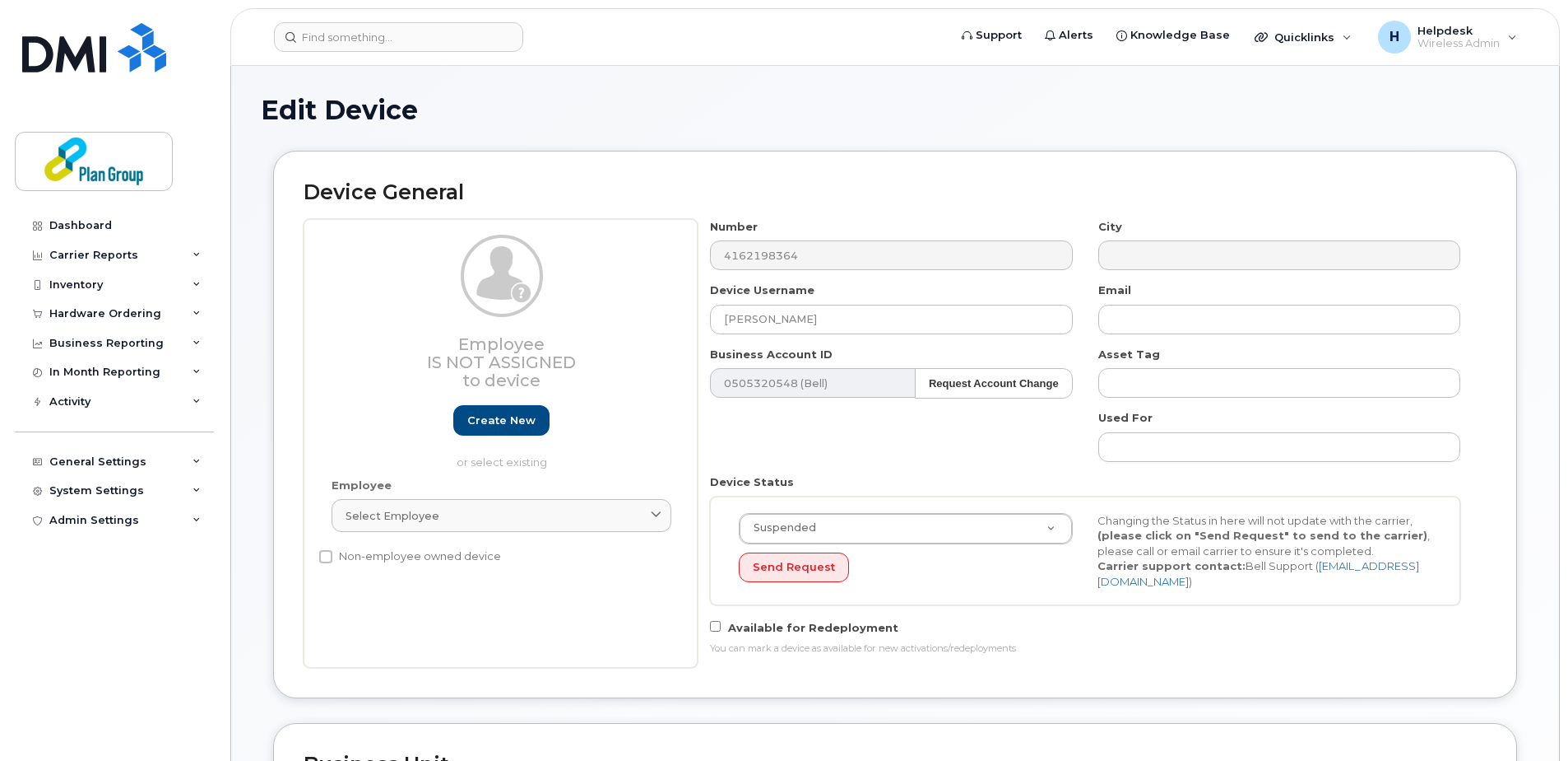
click at [697, 257] on div "Number 4162198364" at bounding box center [891, 245] width 387 height 52
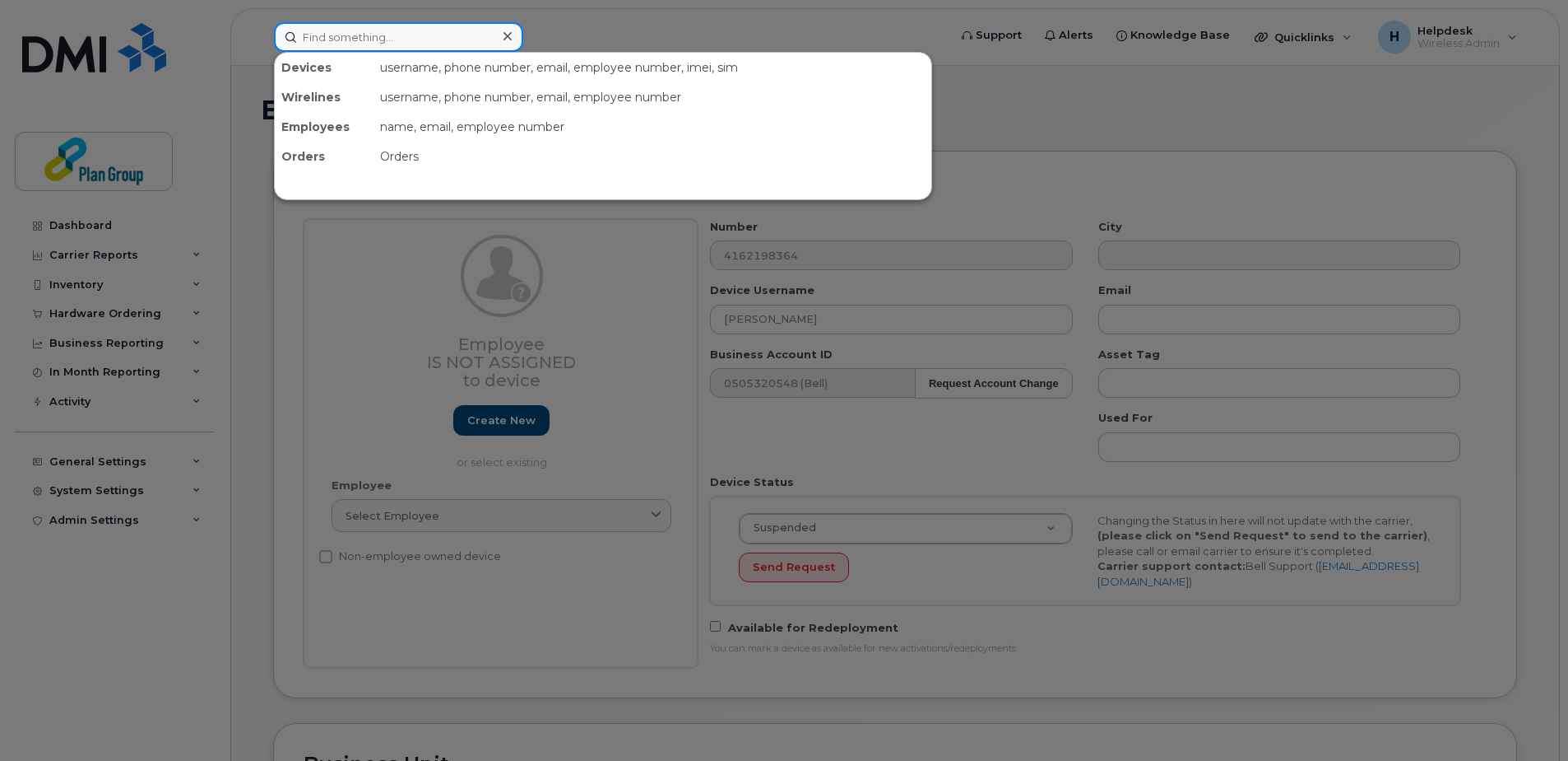
click at [450, 36] on input at bounding box center [398, 37] width 249 height 29
paste input "4162198364"
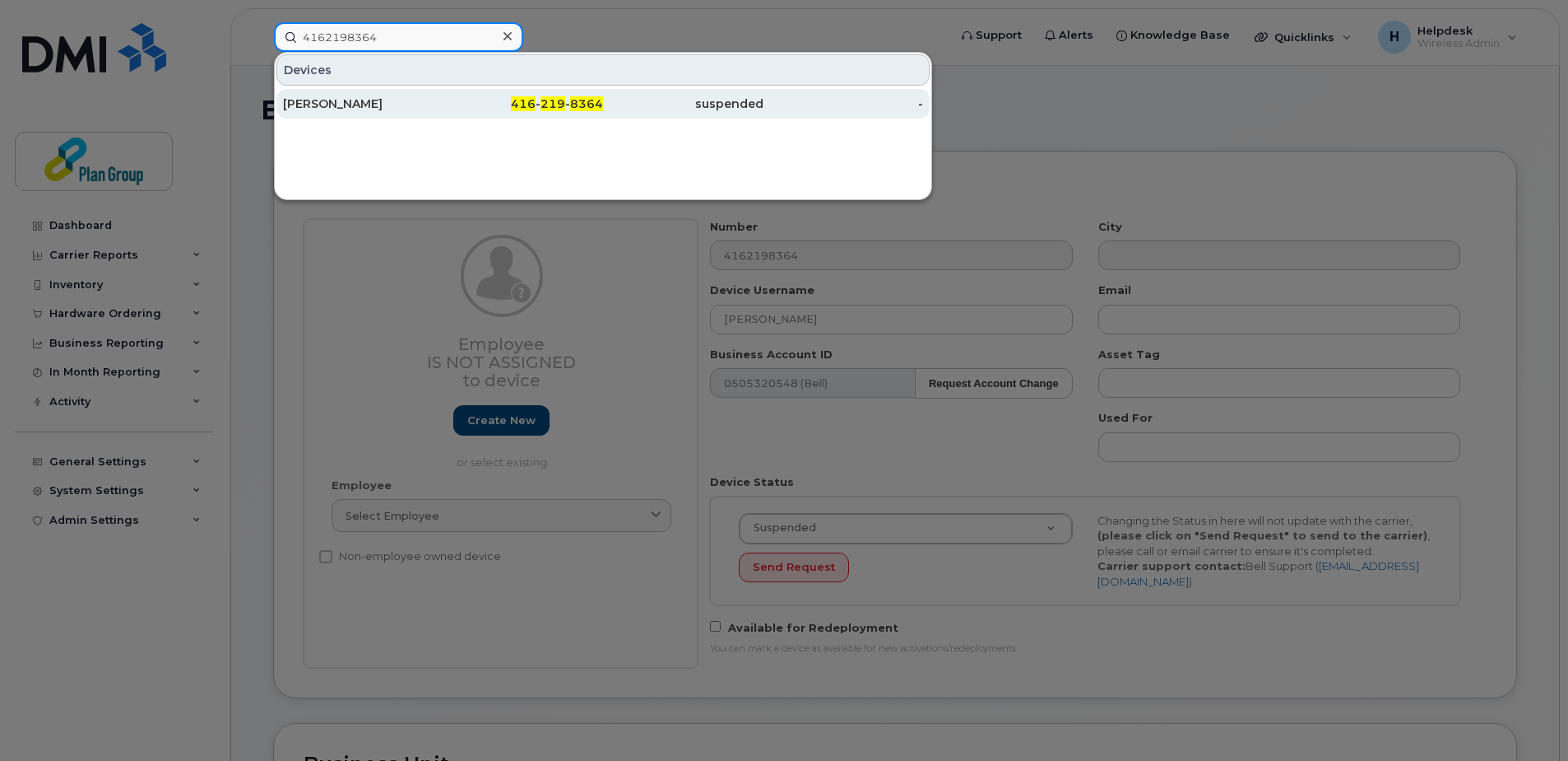
type input "4162198364"
click at [401, 103] on div "[PERSON_NAME]" at bounding box center [363, 103] width 160 height 16
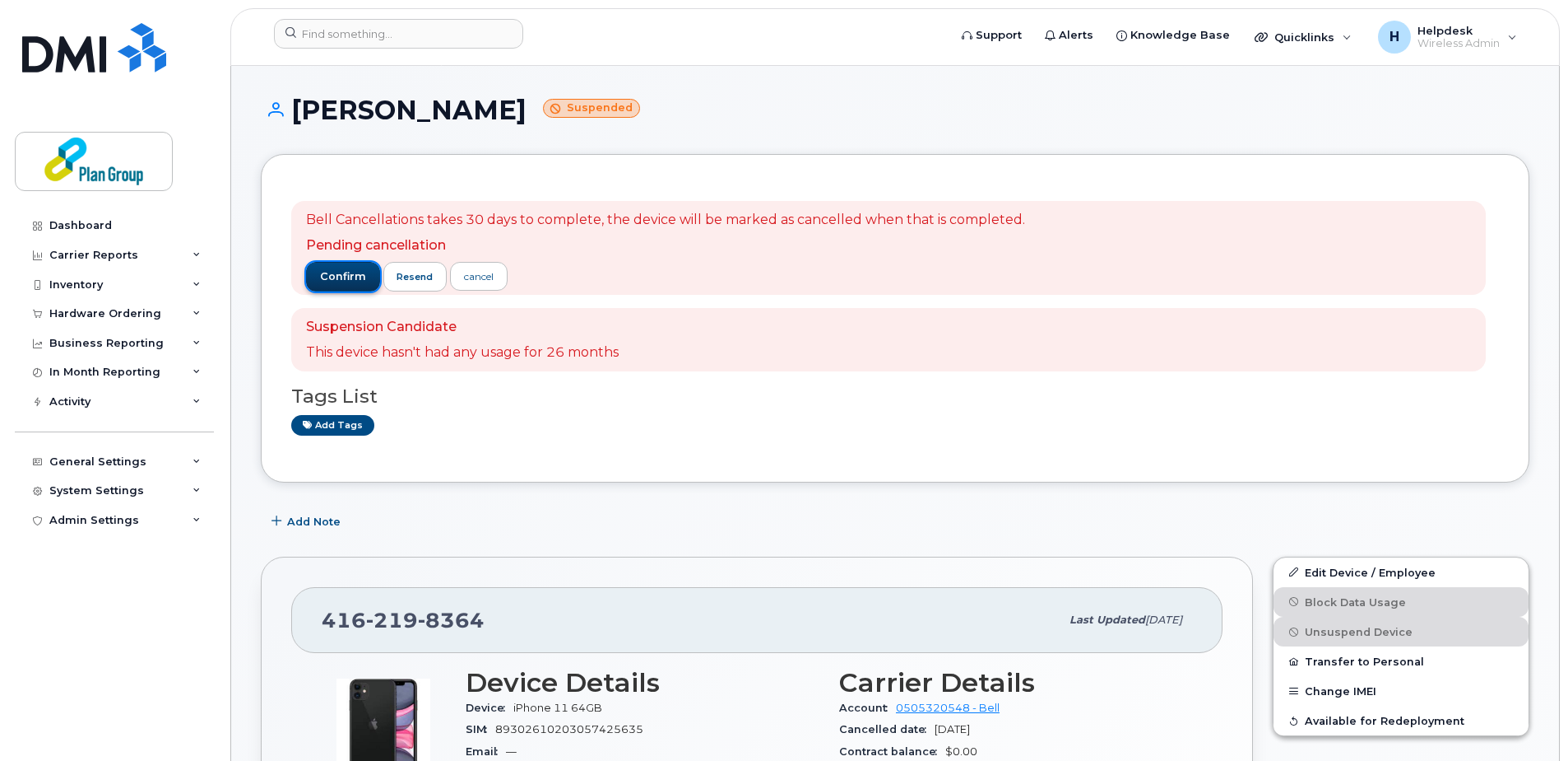
click at [366, 275] on button "confirm" at bounding box center [342, 276] width 74 height 29
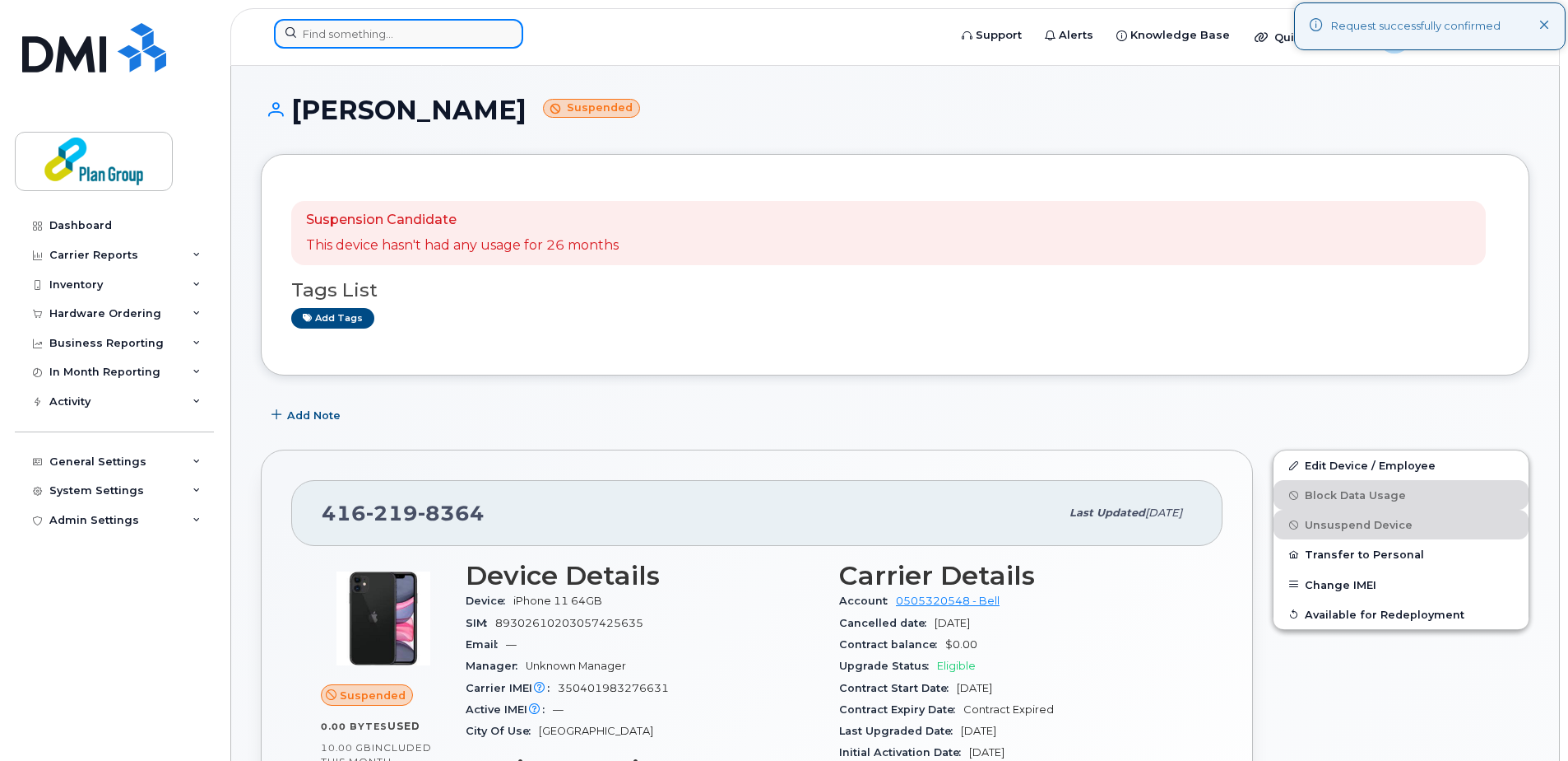
click at [483, 21] on input at bounding box center [398, 34] width 249 height 29
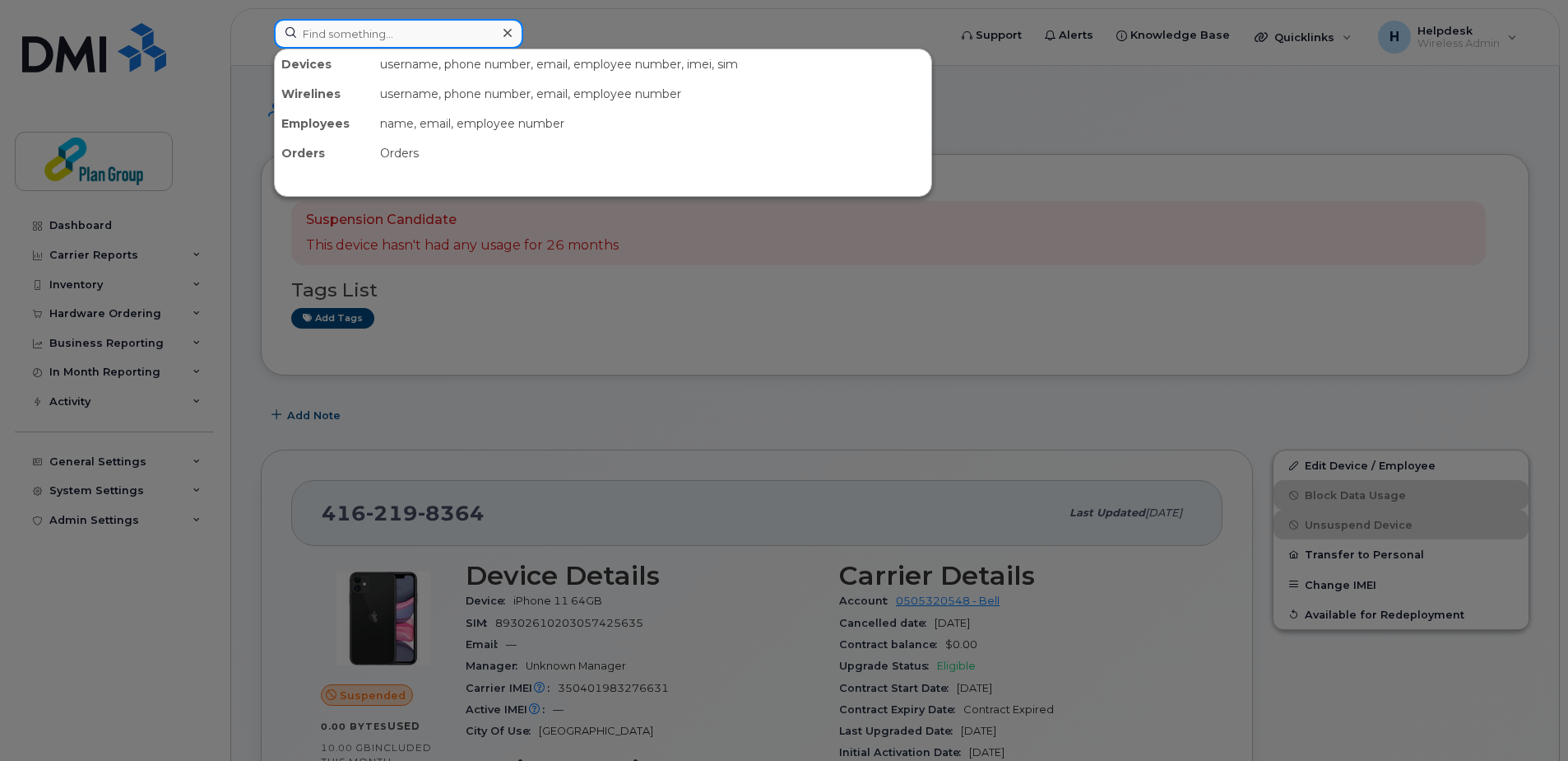
paste input "3435530147"
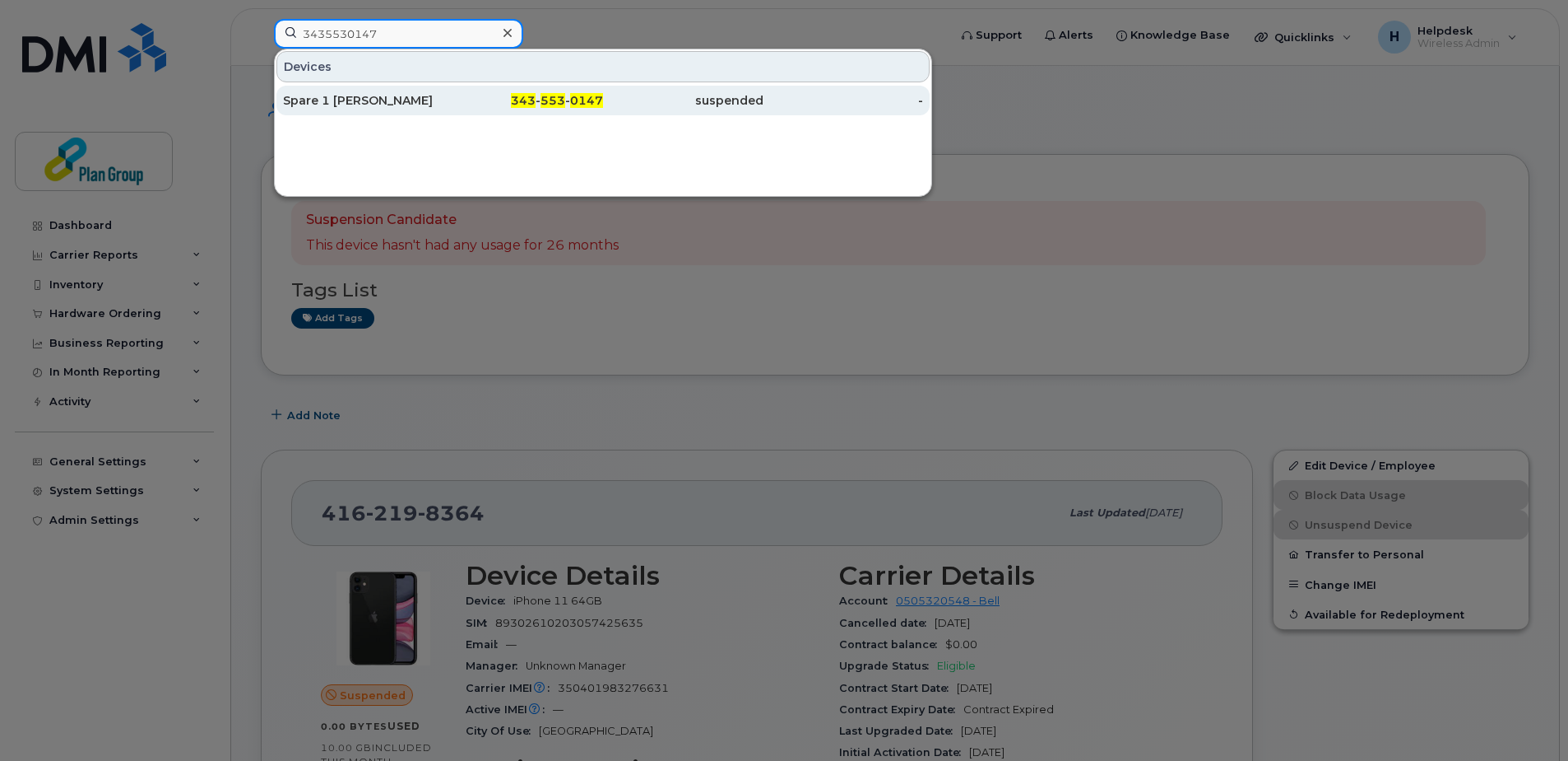
type input "3435530147"
click at [426, 96] on div "Spare 1 [PERSON_NAME]" at bounding box center [363, 100] width 160 height 16
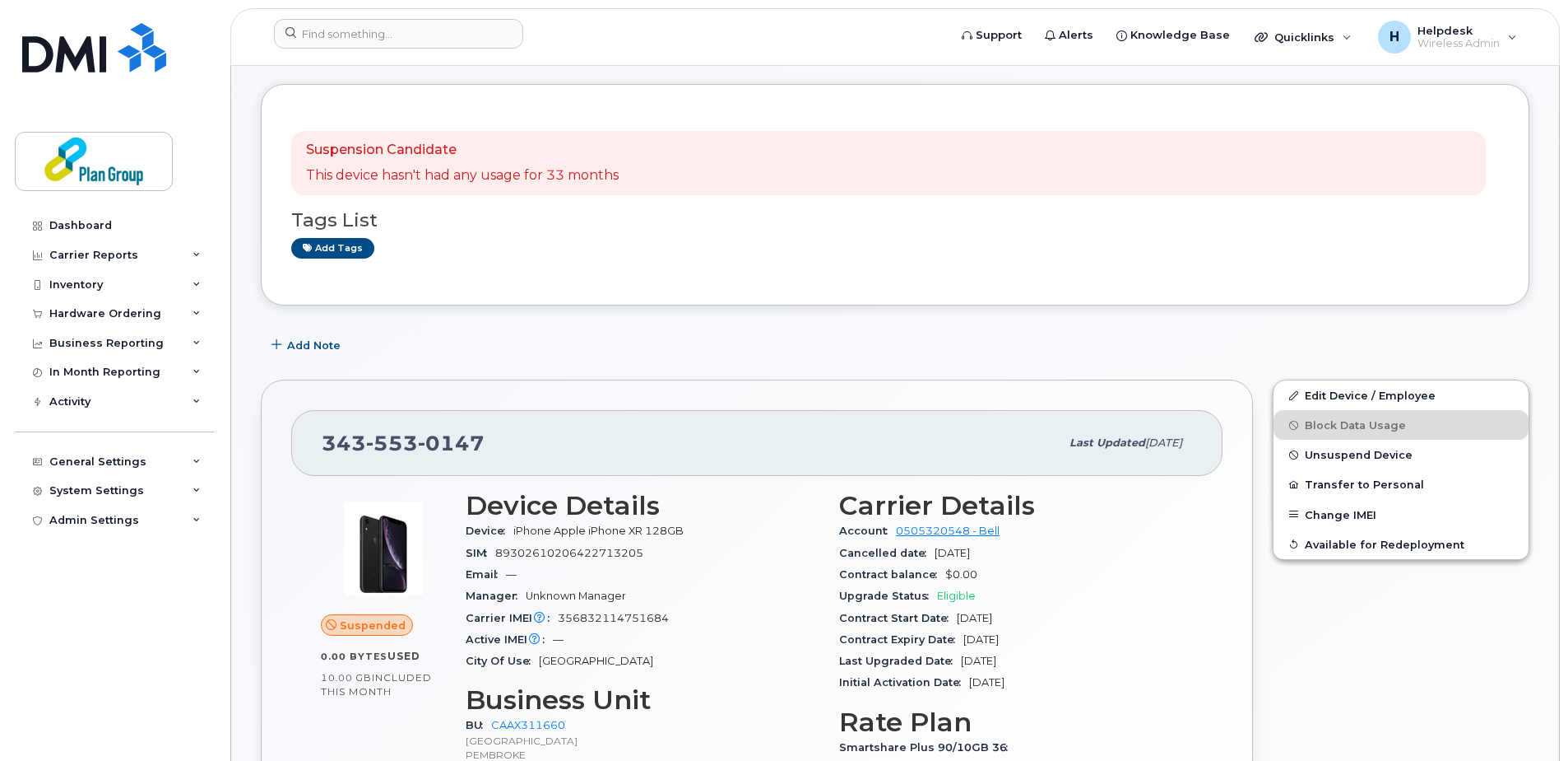
scroll to position [165, 0]
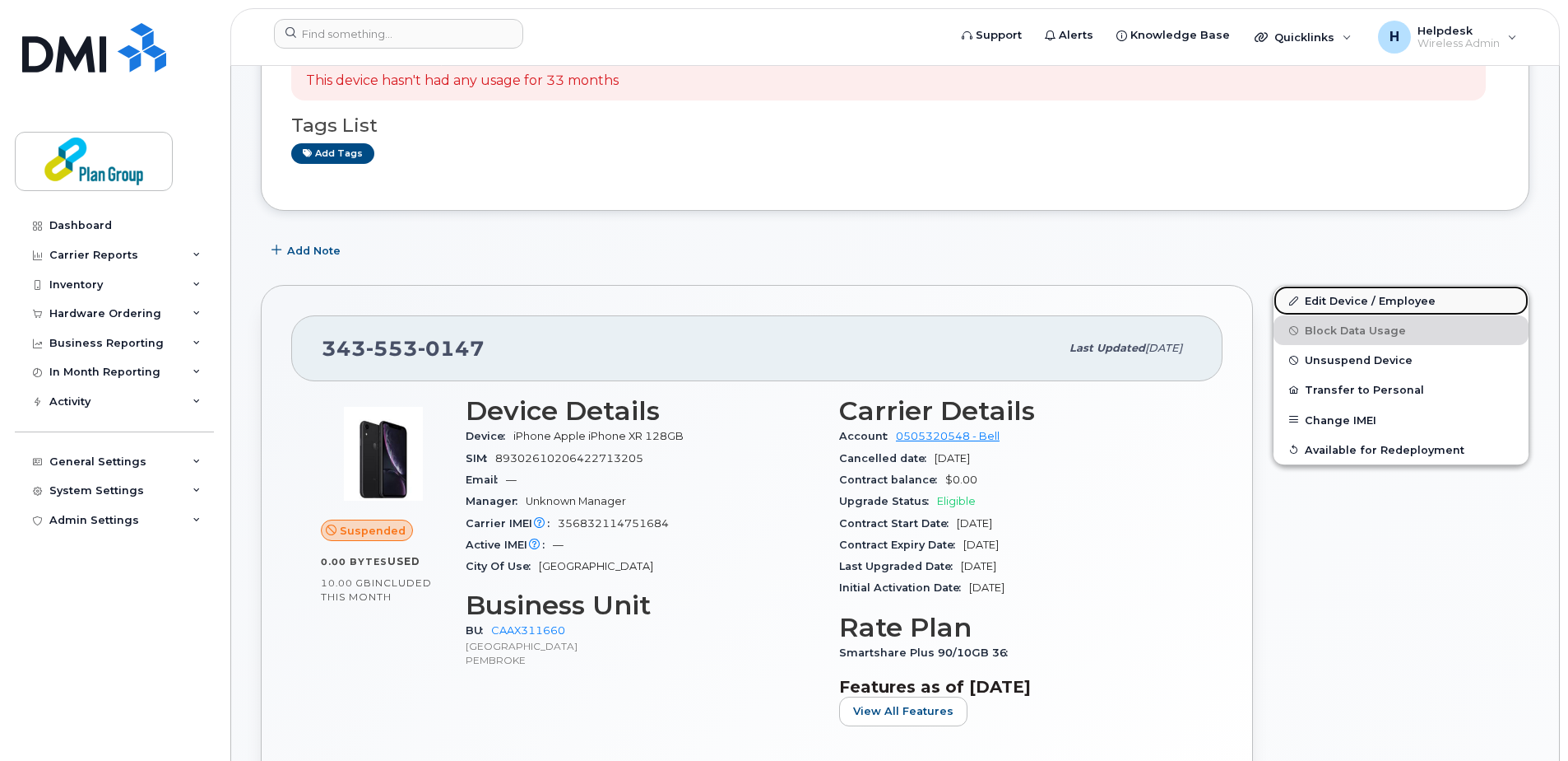
click at [1388, 298] on link "Edit Device / Employee" at bounding box center [1401, 301] width 255 height 29
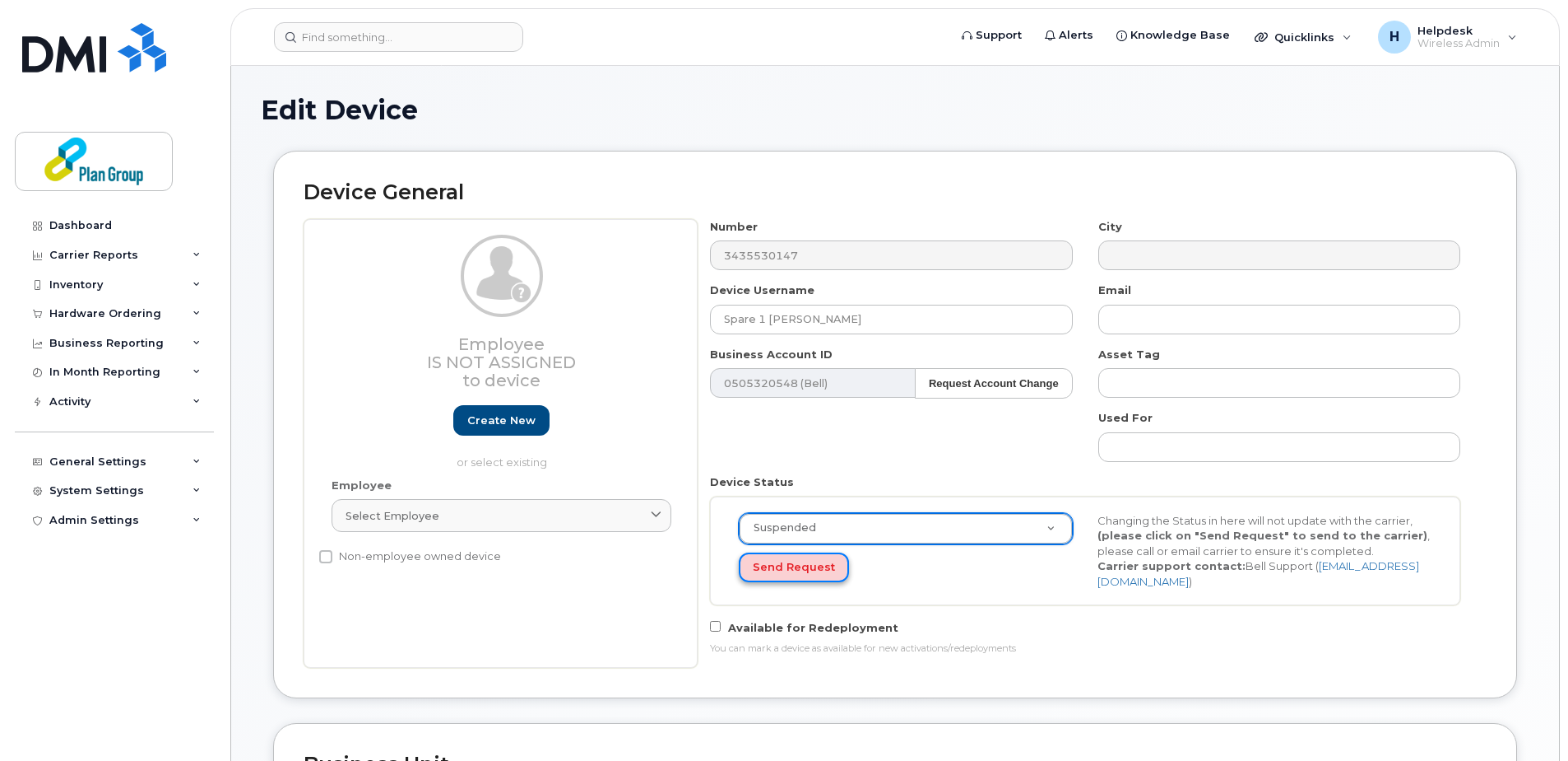
click at [782, 565] on button "Send Request" at bounding box center [794, 567] width 110 height 30
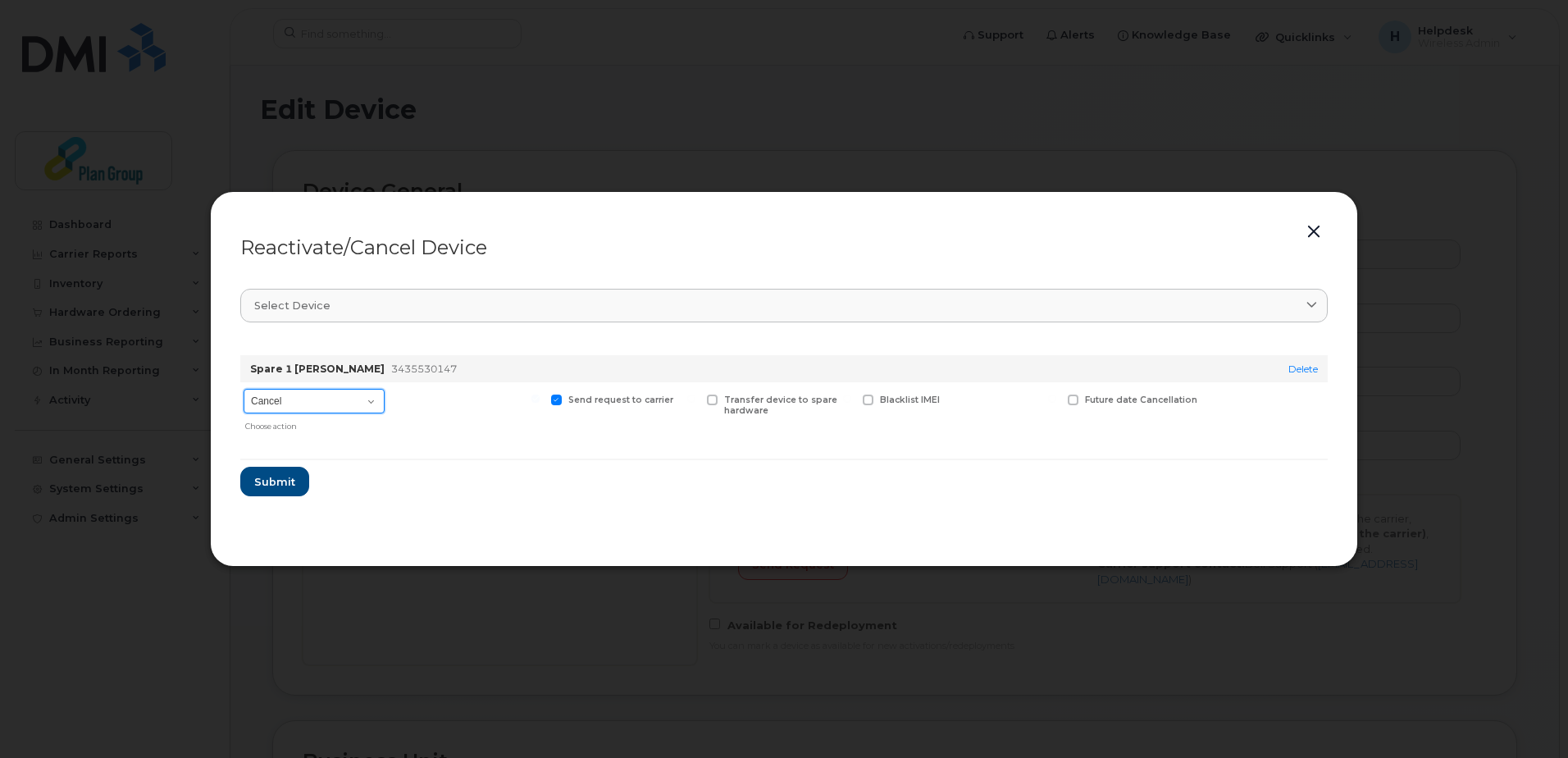
click at [355, 401] on select "Cancel Suspend - Extend Suspension Reactivate" at bounding box center [313, 401] width 141 height 24
select select "[object Object]"
click at [243, 388] on select "Cancel Suspend - Extend Suspension Reactivate" at bounding box center [313, 401] width 141 height 24
click at [1073, 396] on span at bounding box center [1073, 400] width 10 height 10
click at [1056, 396] on input "Future suspend date" at bounding box center [1052, 398] width 8 height 8
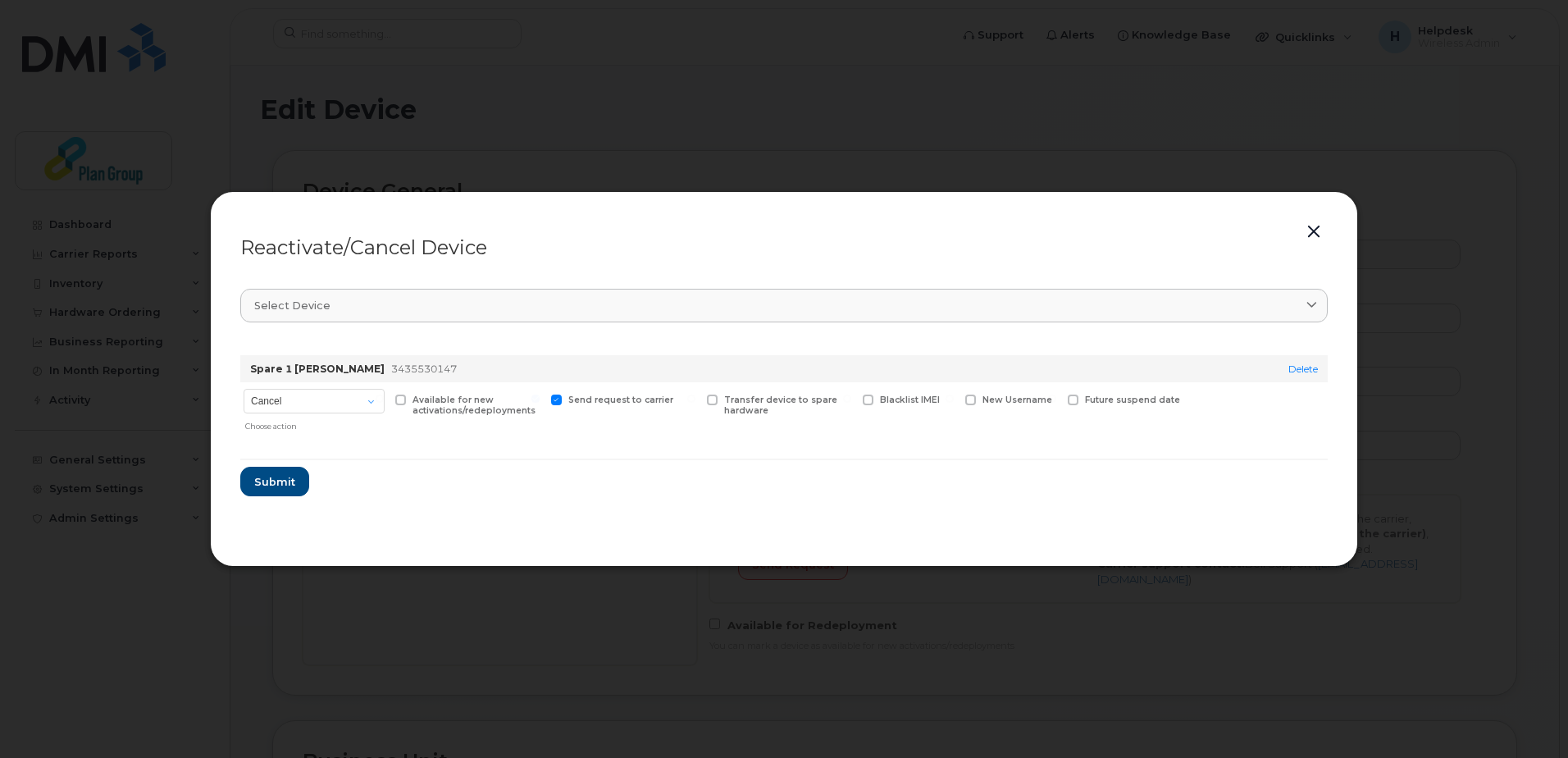
checkbox input "true"
click at [1307, 231] on button "button" at bounding box center [1313, 231] width 24 height 23
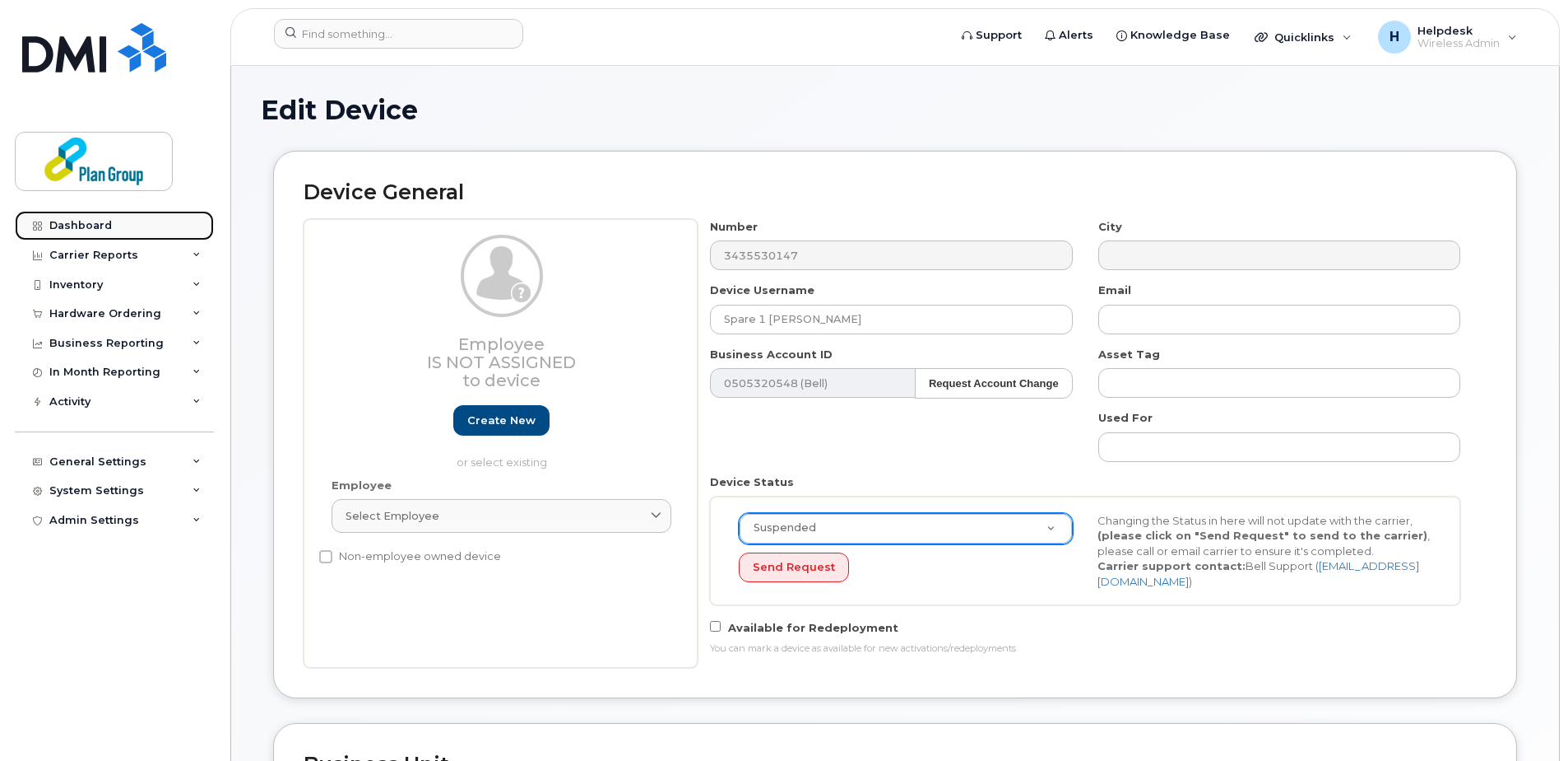
click at [86, 212] on link "Dashboard" at bounding box center [114, 225] width 199 height 29
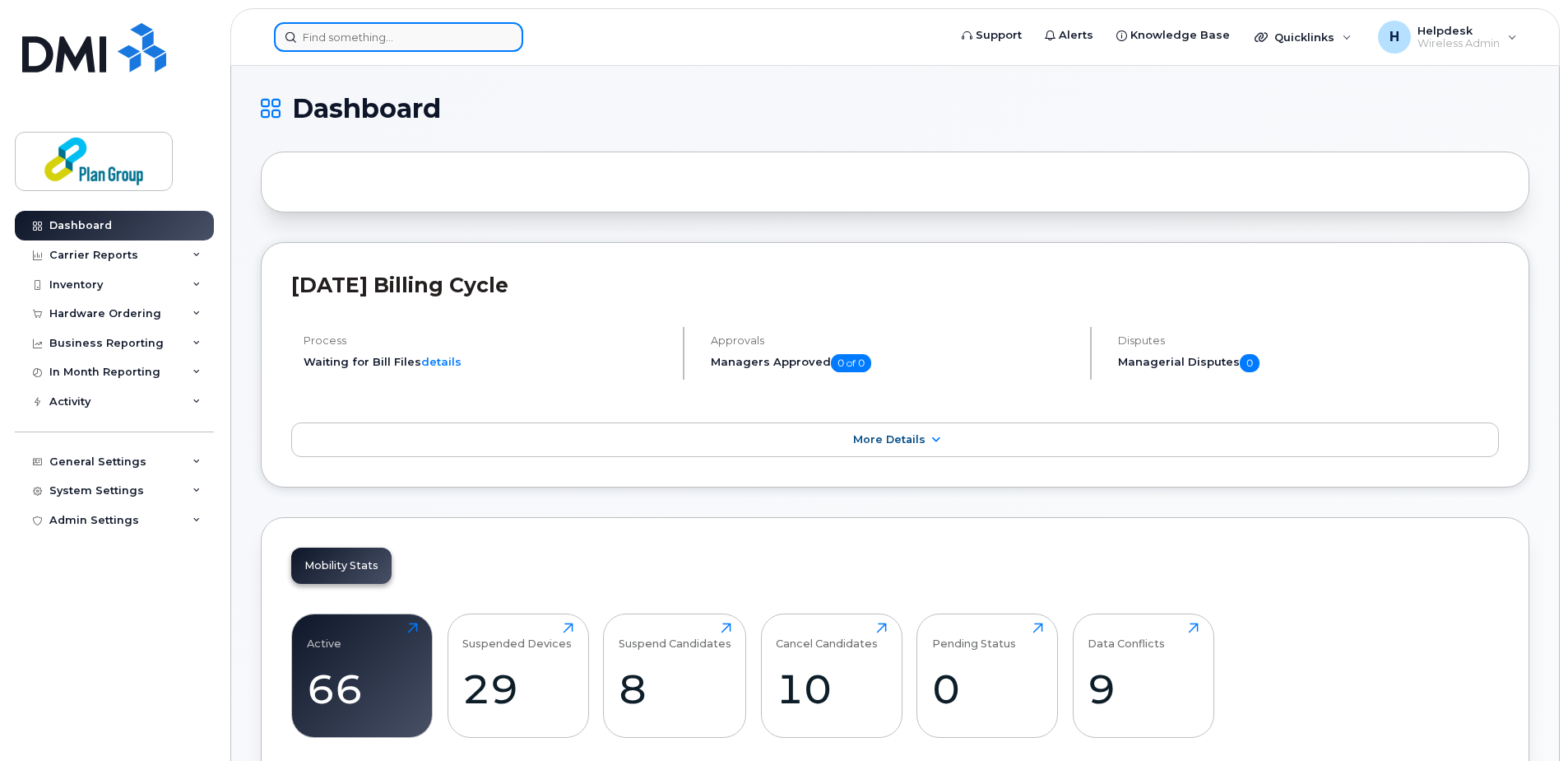
click at [454, 35] on input at bounding box center [398, 37] width 249 height 29
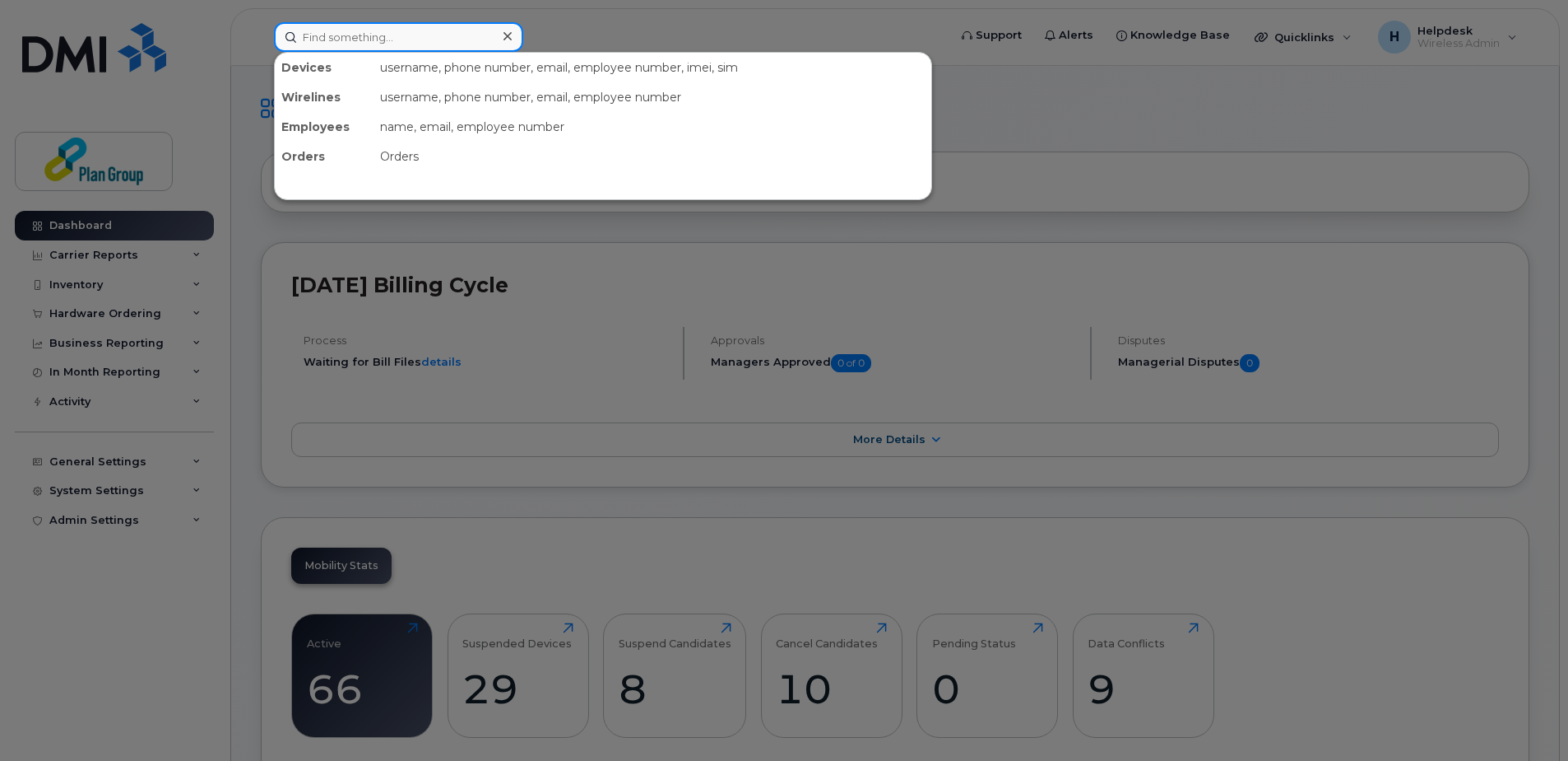
paste input "6474825355"
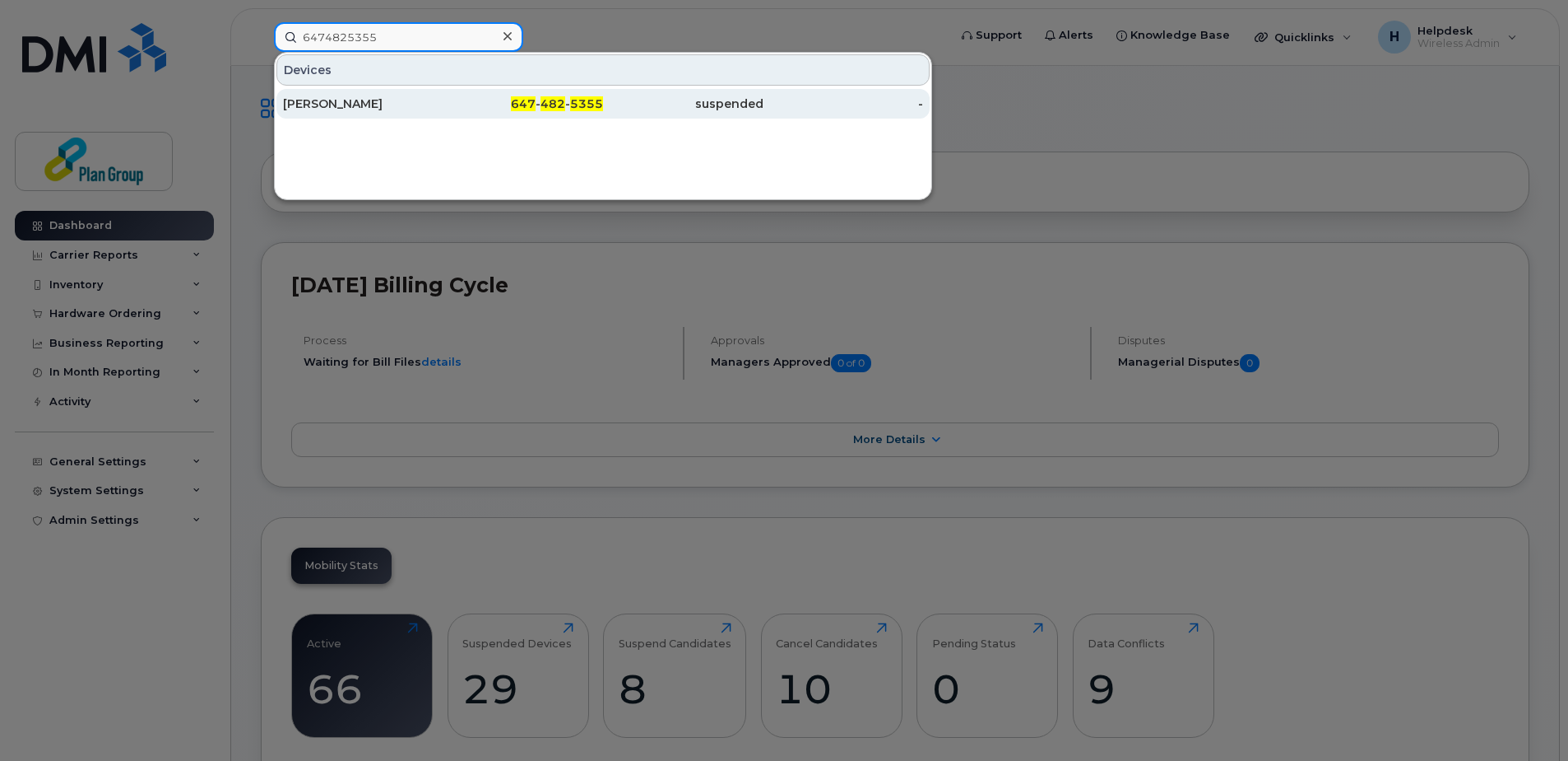
type input "6474825355"
click at [434, 101] on div "Rick Persaud" at bounding box center [363, 103] width 160 height 16
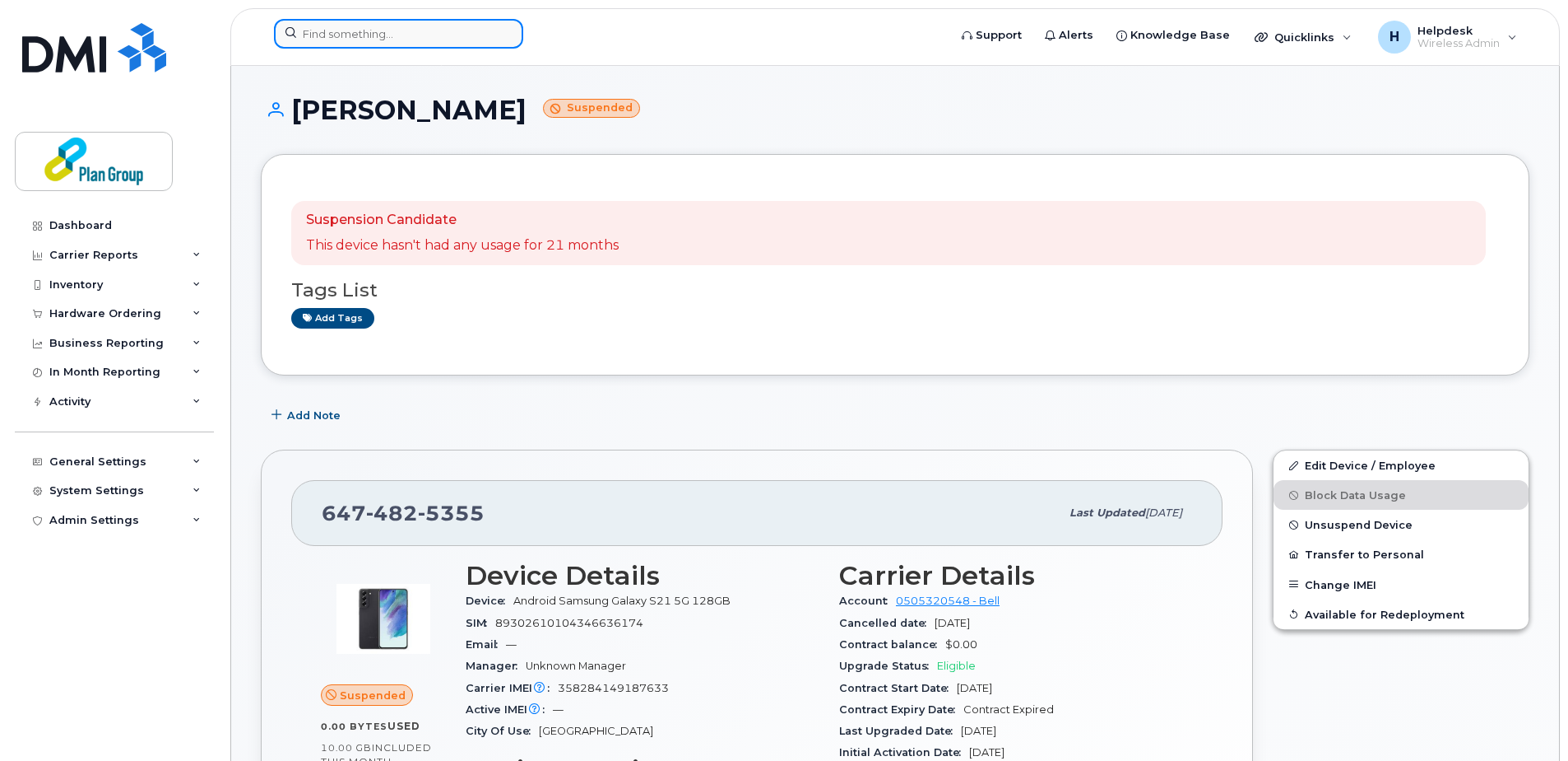
click at [457, 35] on input at bounding box center [398, 34] width 249 height 29
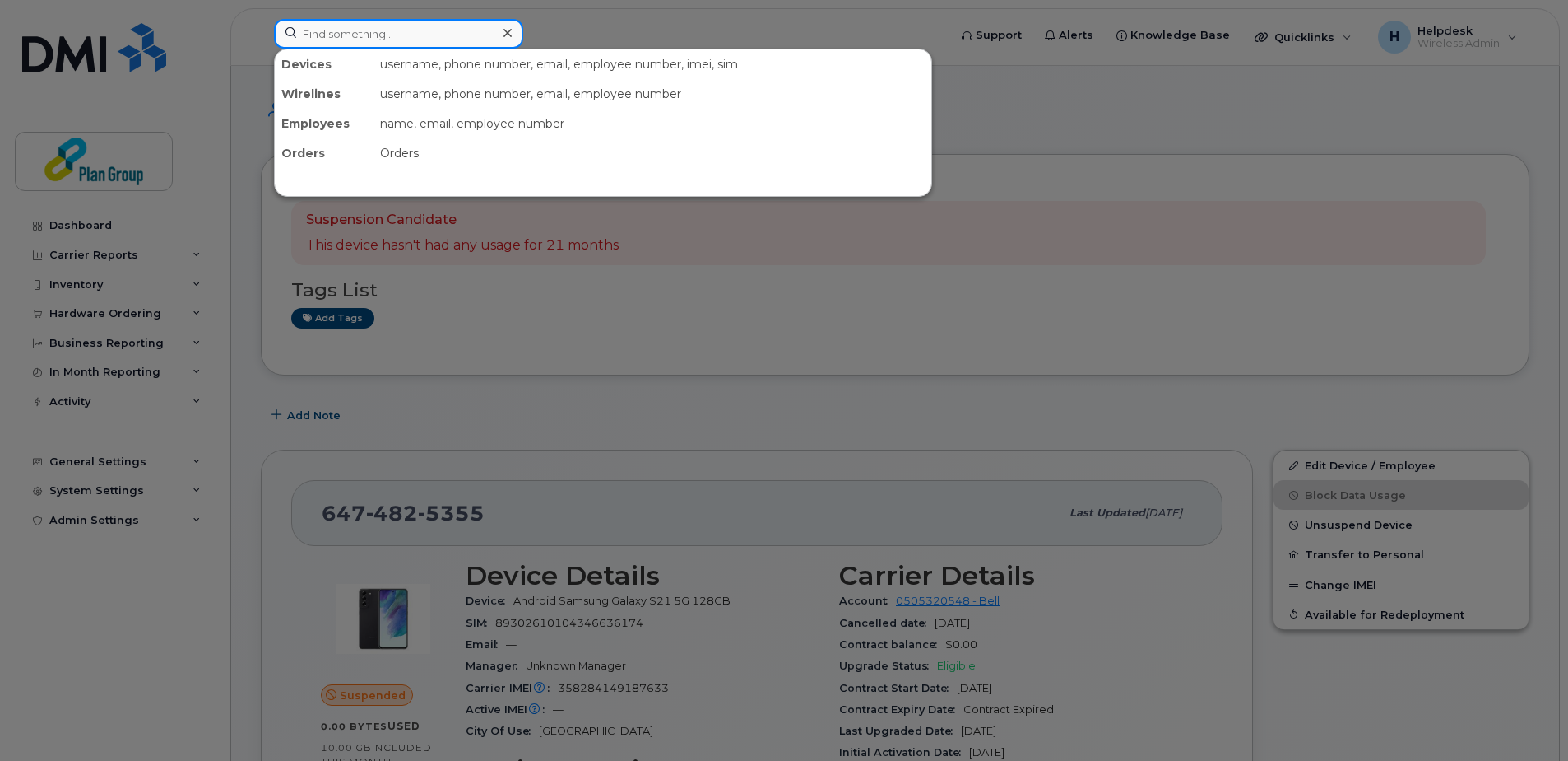
paste input "4167958684"
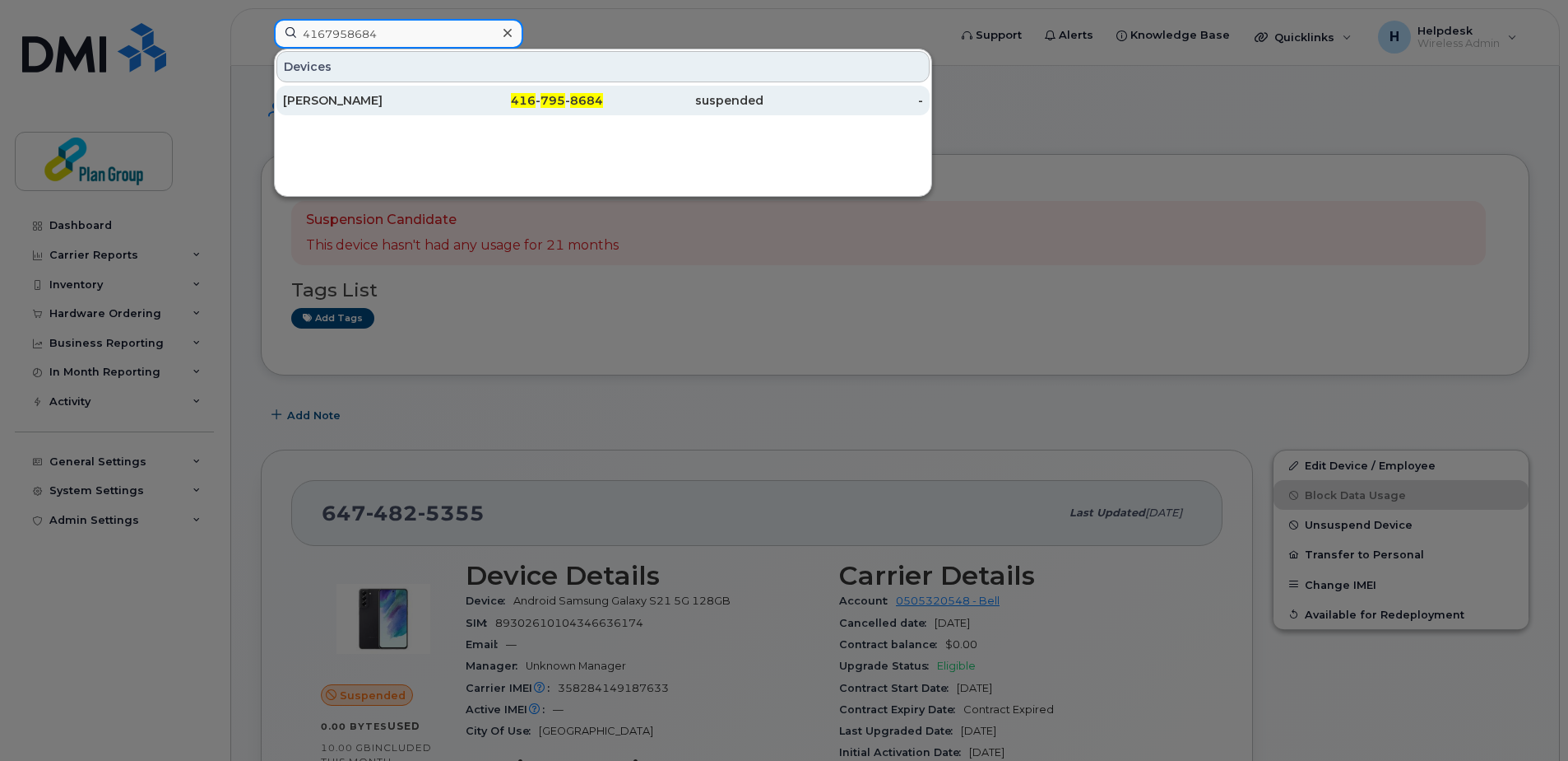
type input "4167958684"
click at [492, 107] on div "416 - 795 - 8684" at bounding box center [523, 100] width 160 height 16
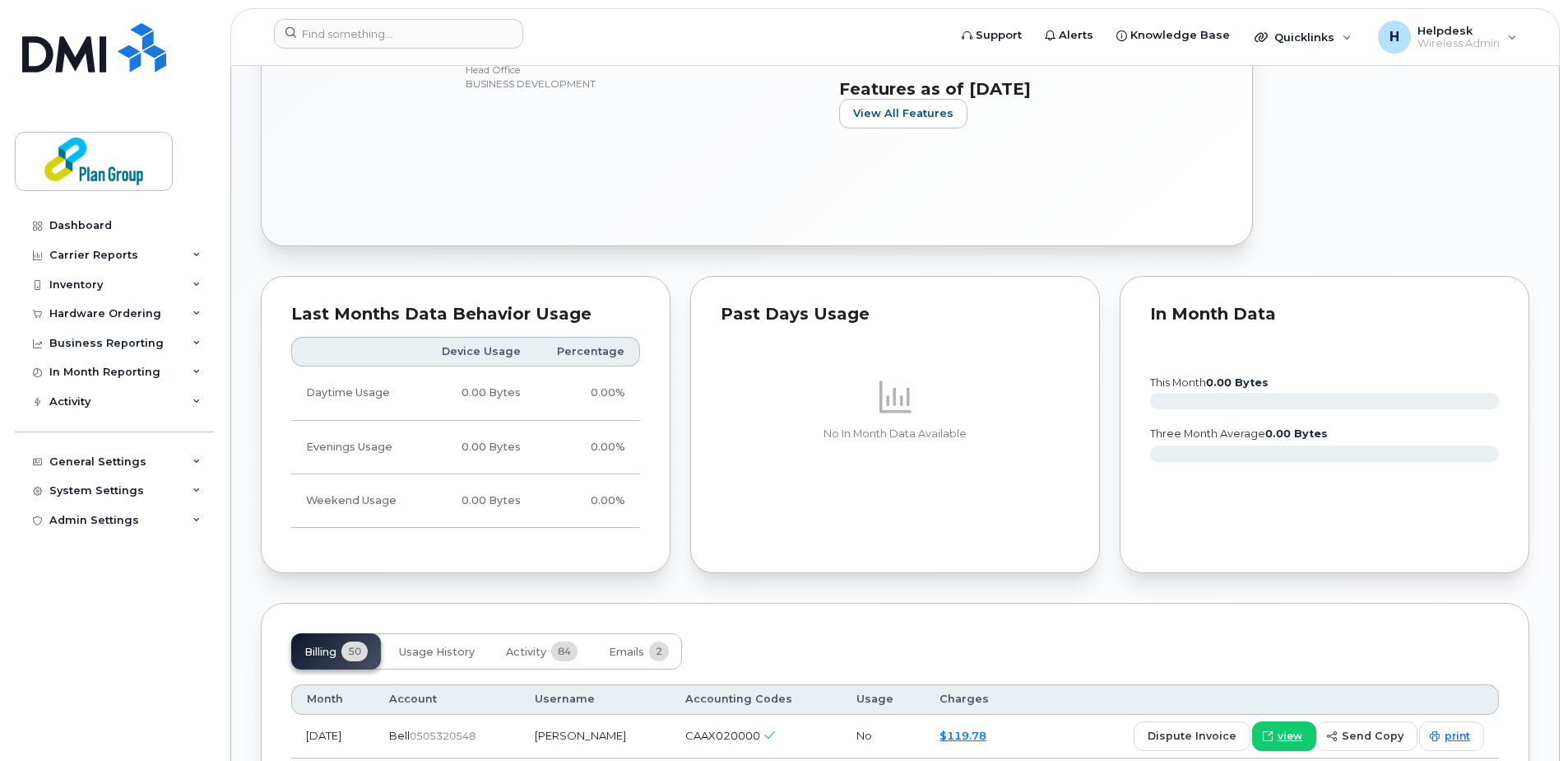
scroll to position [988, 0]
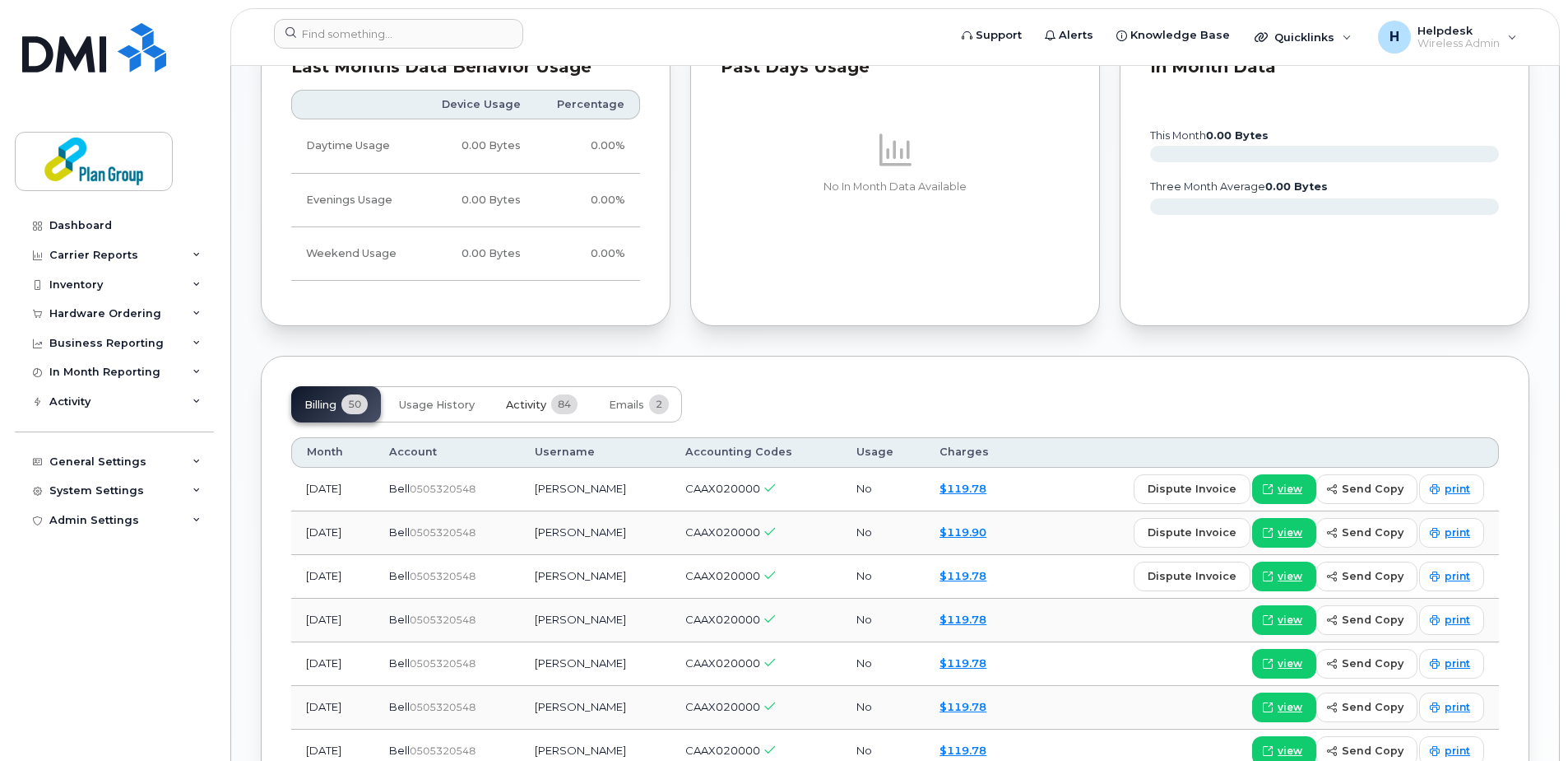
click at [518, 399] on span "Activity" at bounding box center [526, 405] width 41 height 13
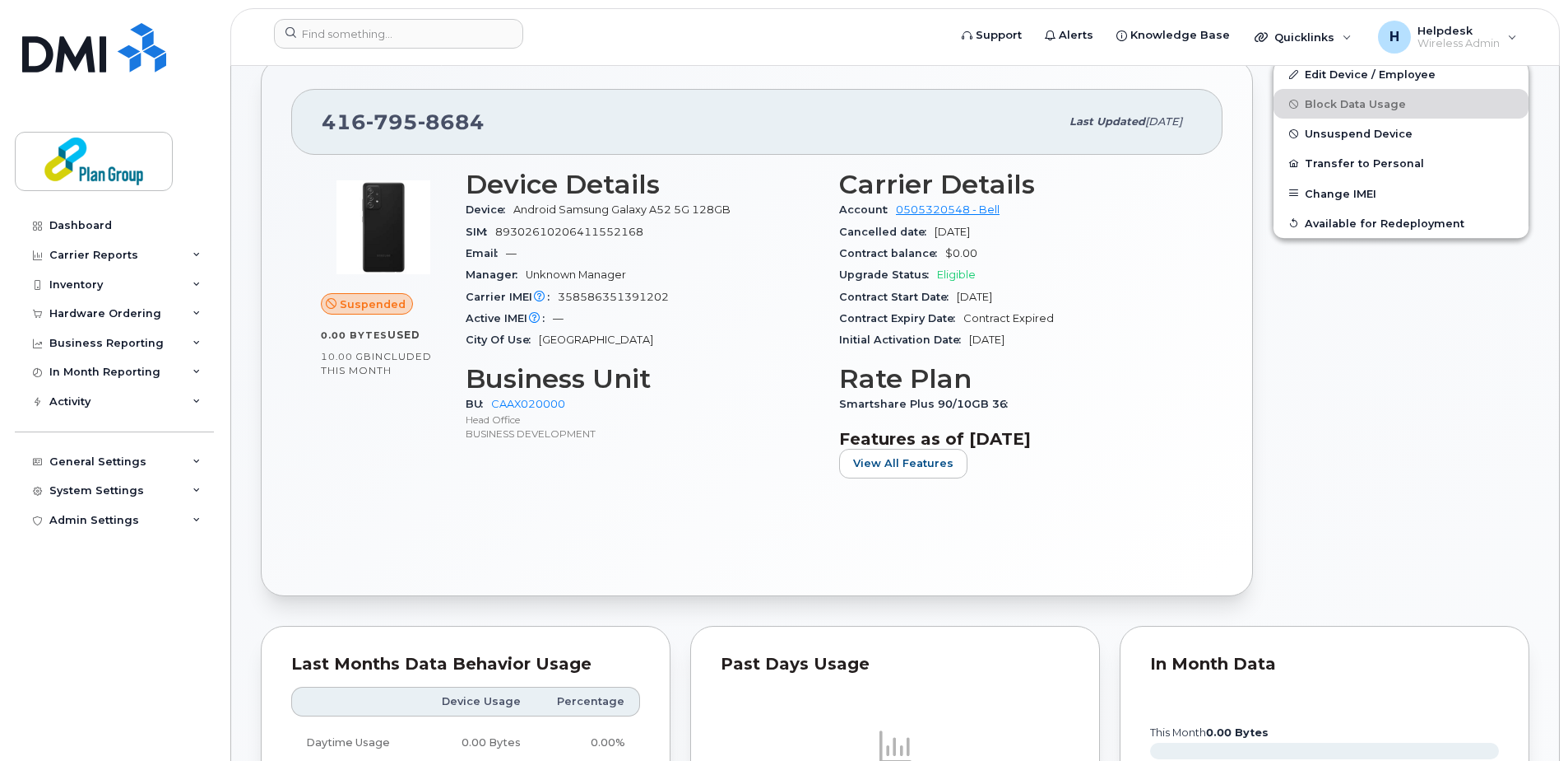
scroll to position [82, 0]
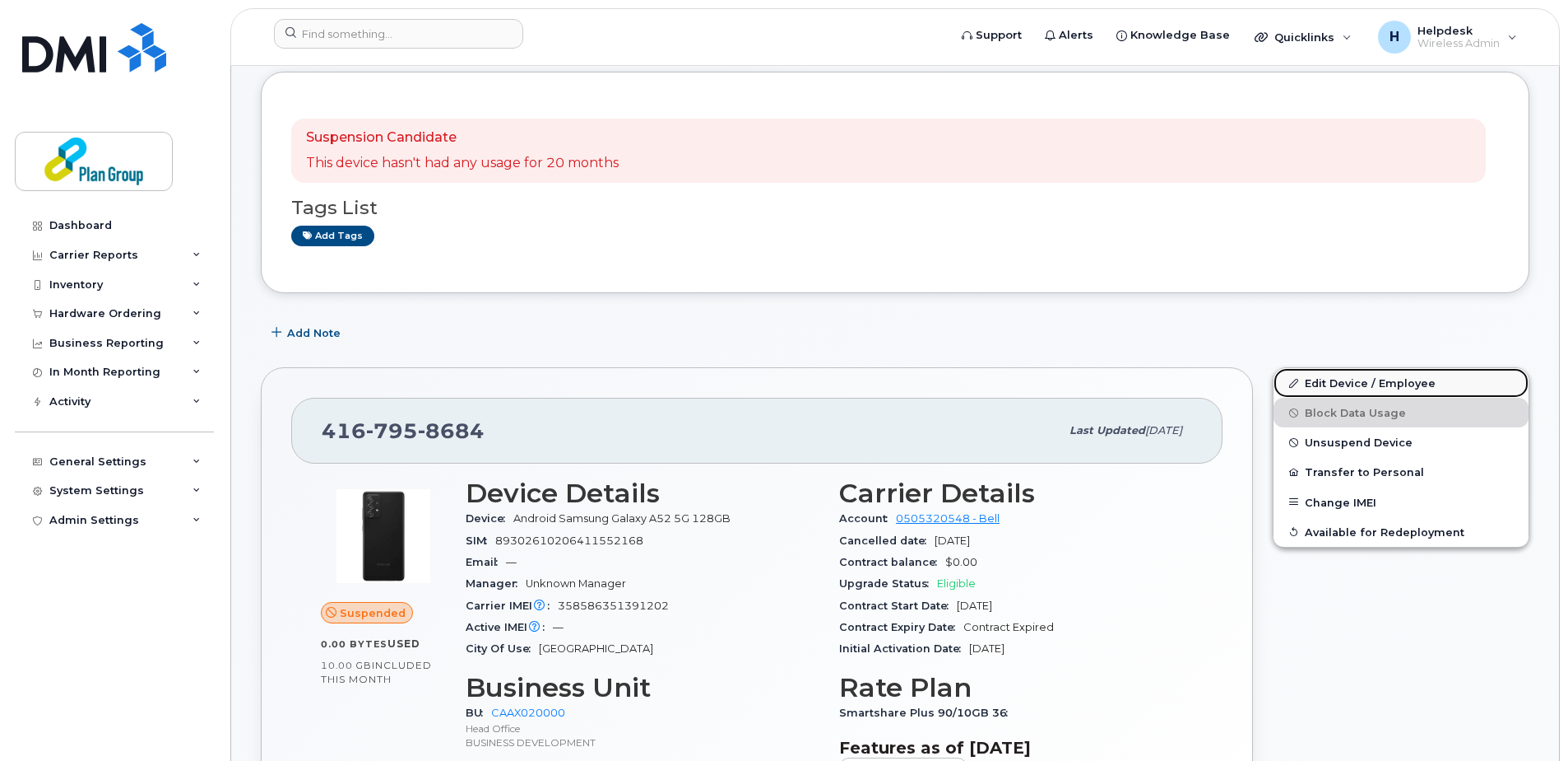
click at [1332, 384] on link "Edit Device / Employee" at bounding box center [1401, 383] width 255 height 29
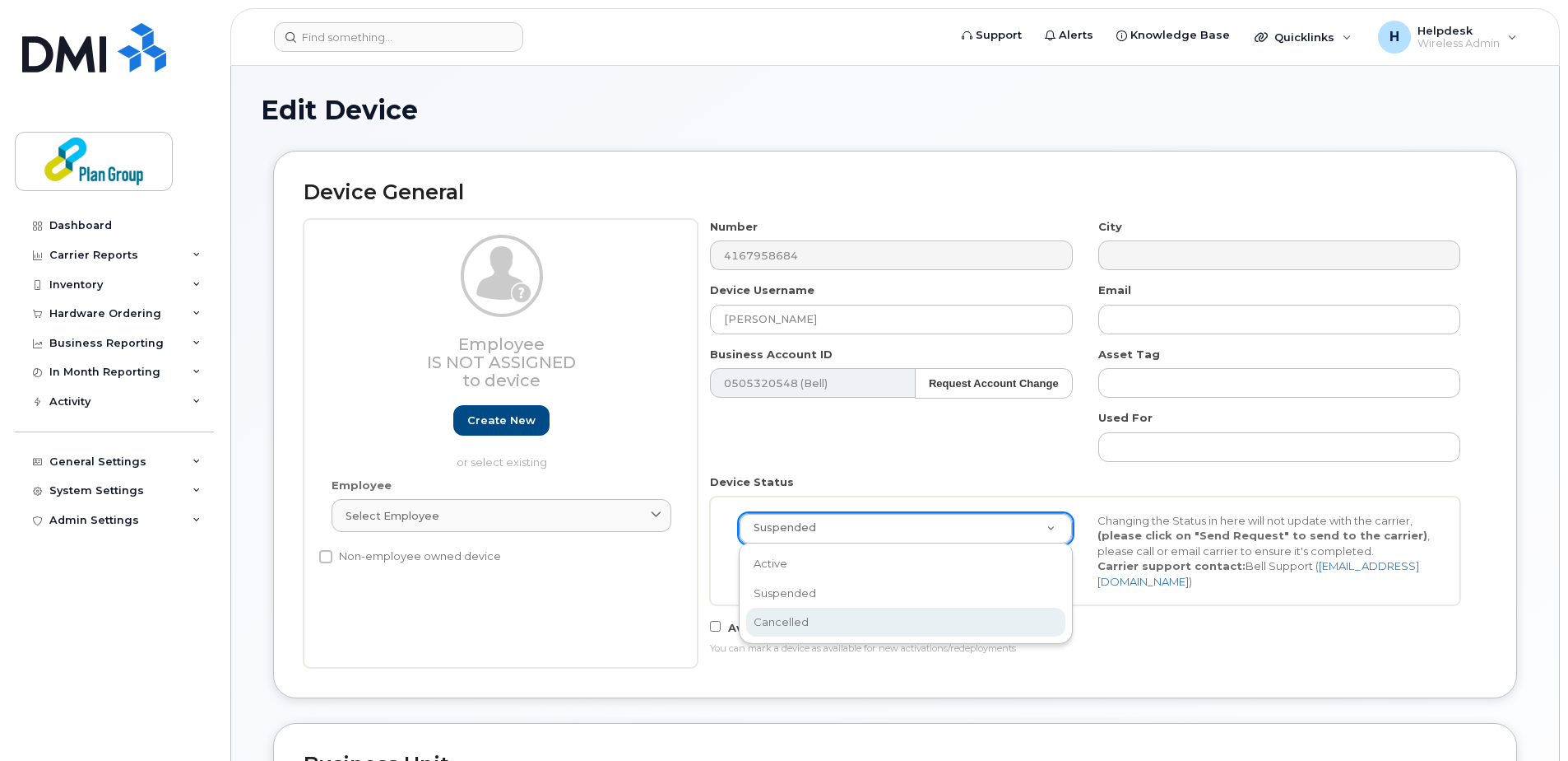
select select "cancelled"
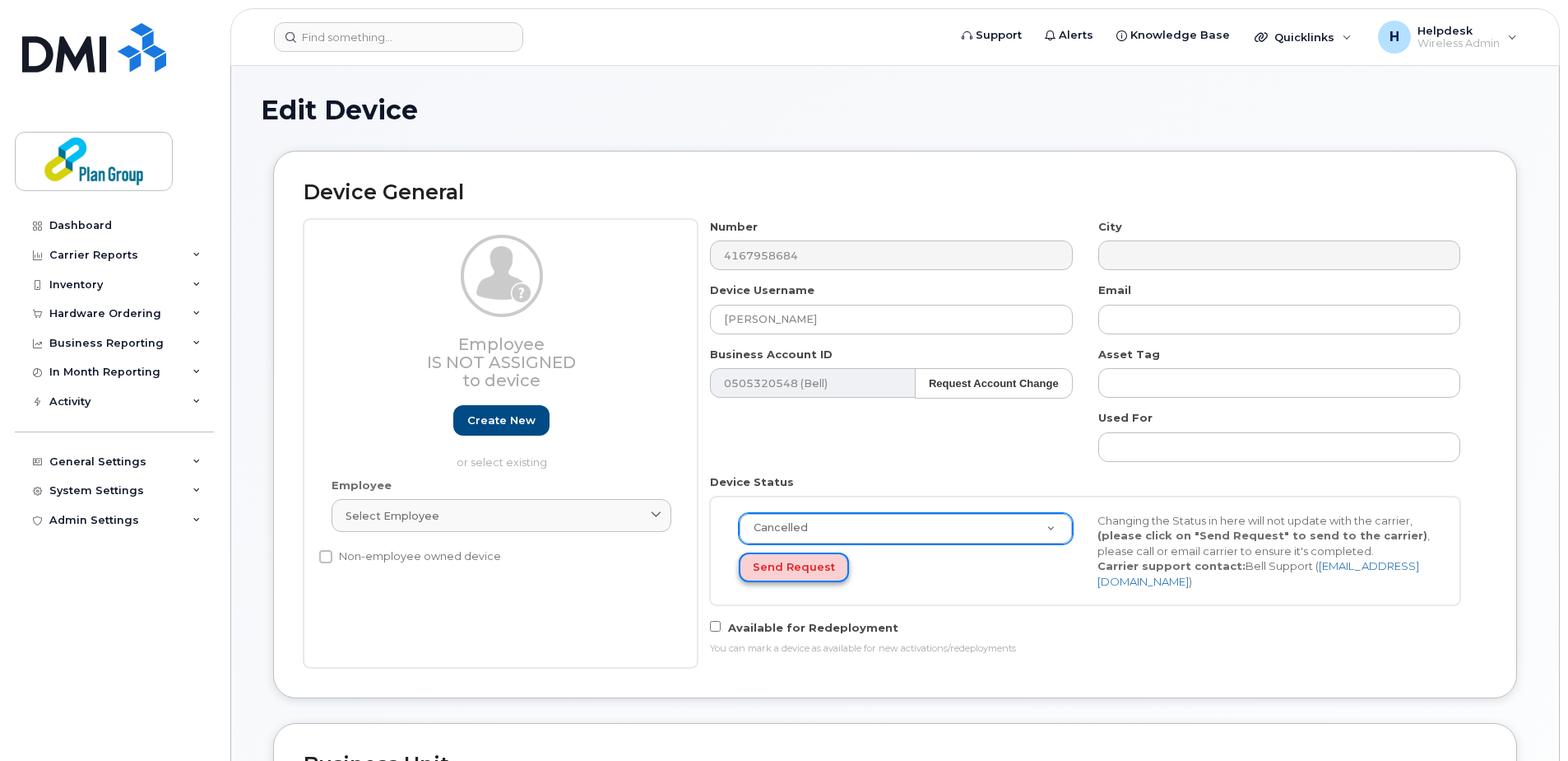
click at [774, 577] on button "Send Request" at bounding box center [794, 567] width 110 height 30
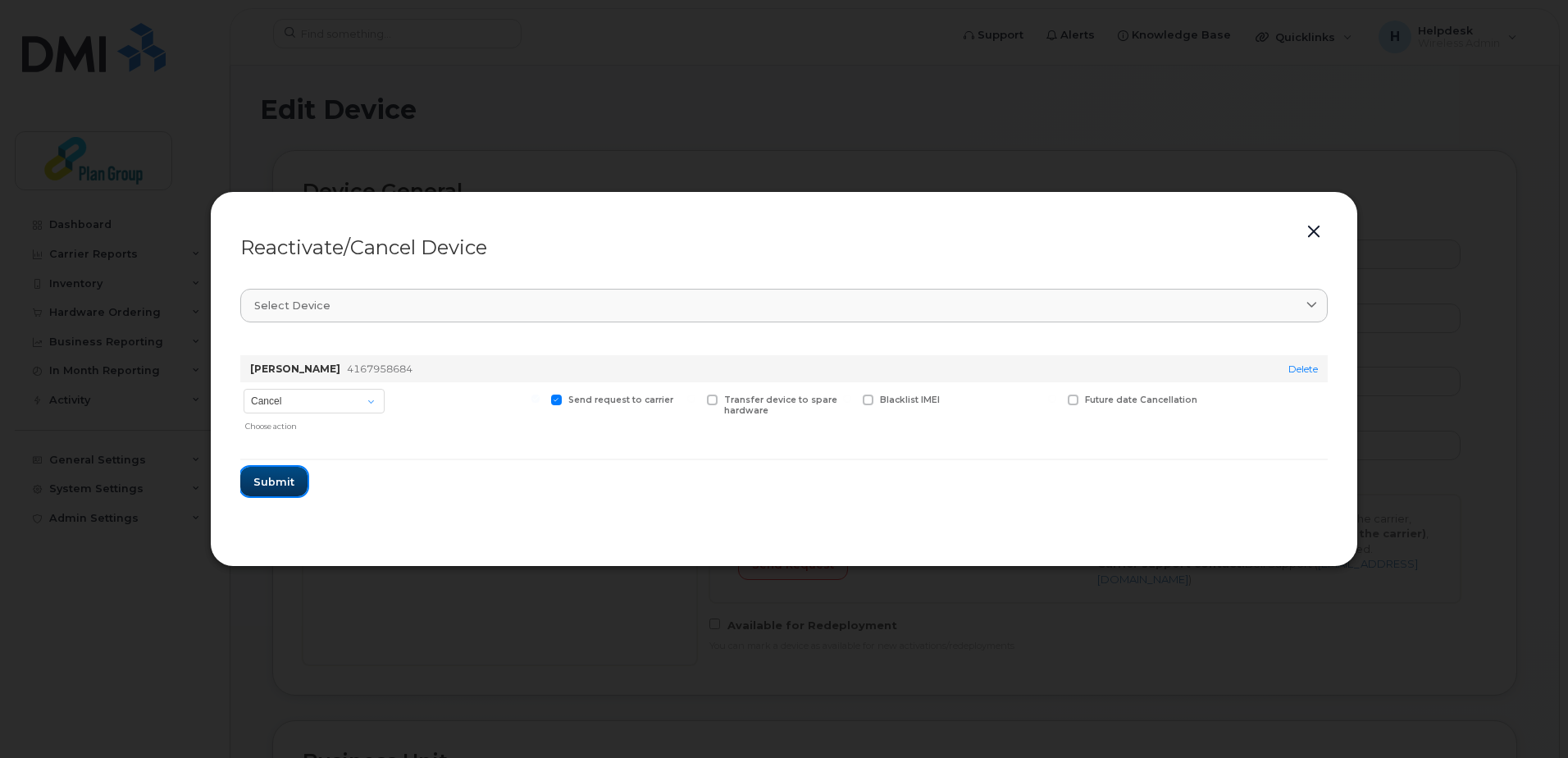
click at [295, 480] on button "Submit" at bounding box center [274, 481] width 67 height 29
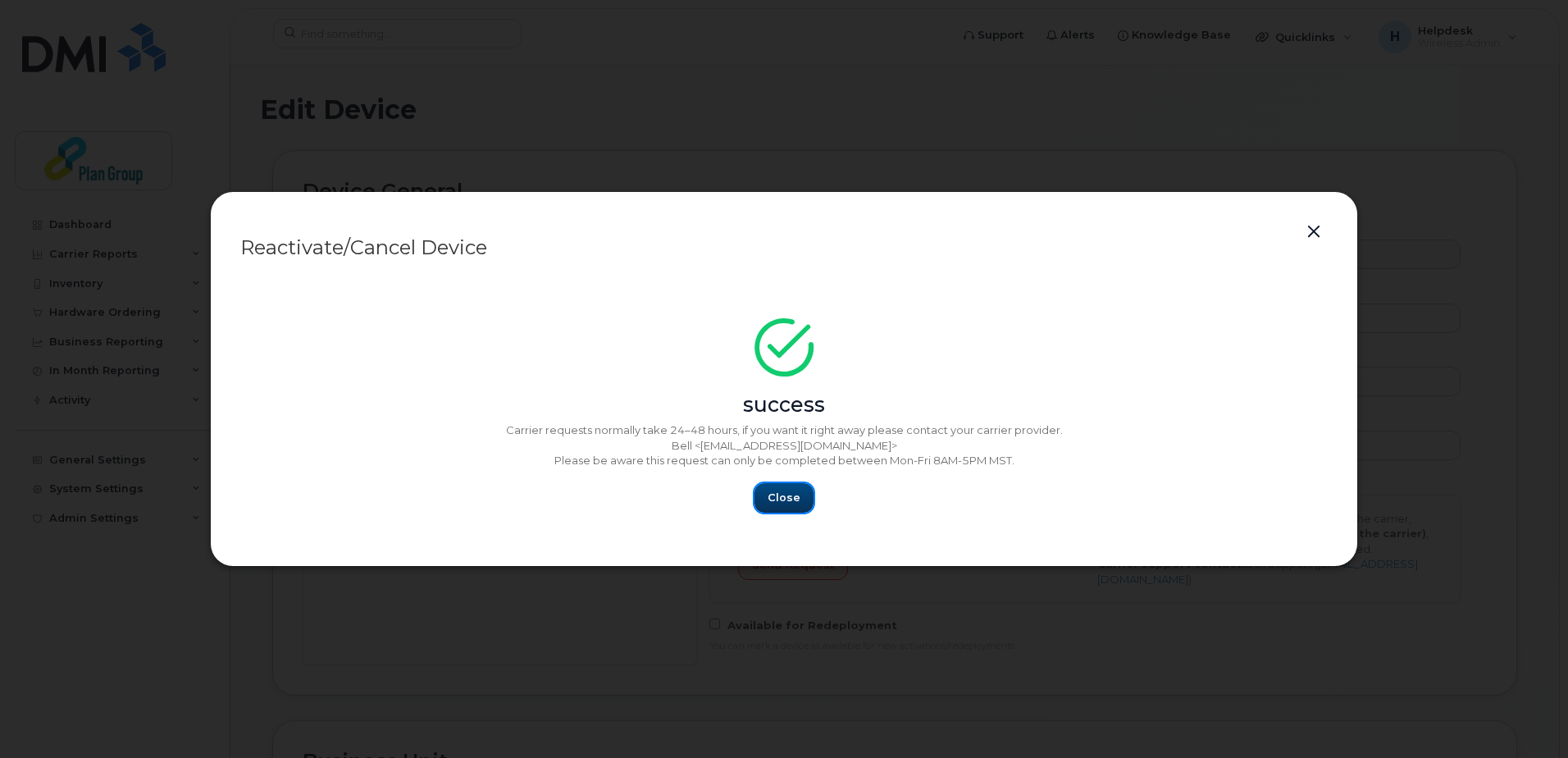
click at [780, 491] on span "Close" at bounding box center [784, 497] width 33 height 16
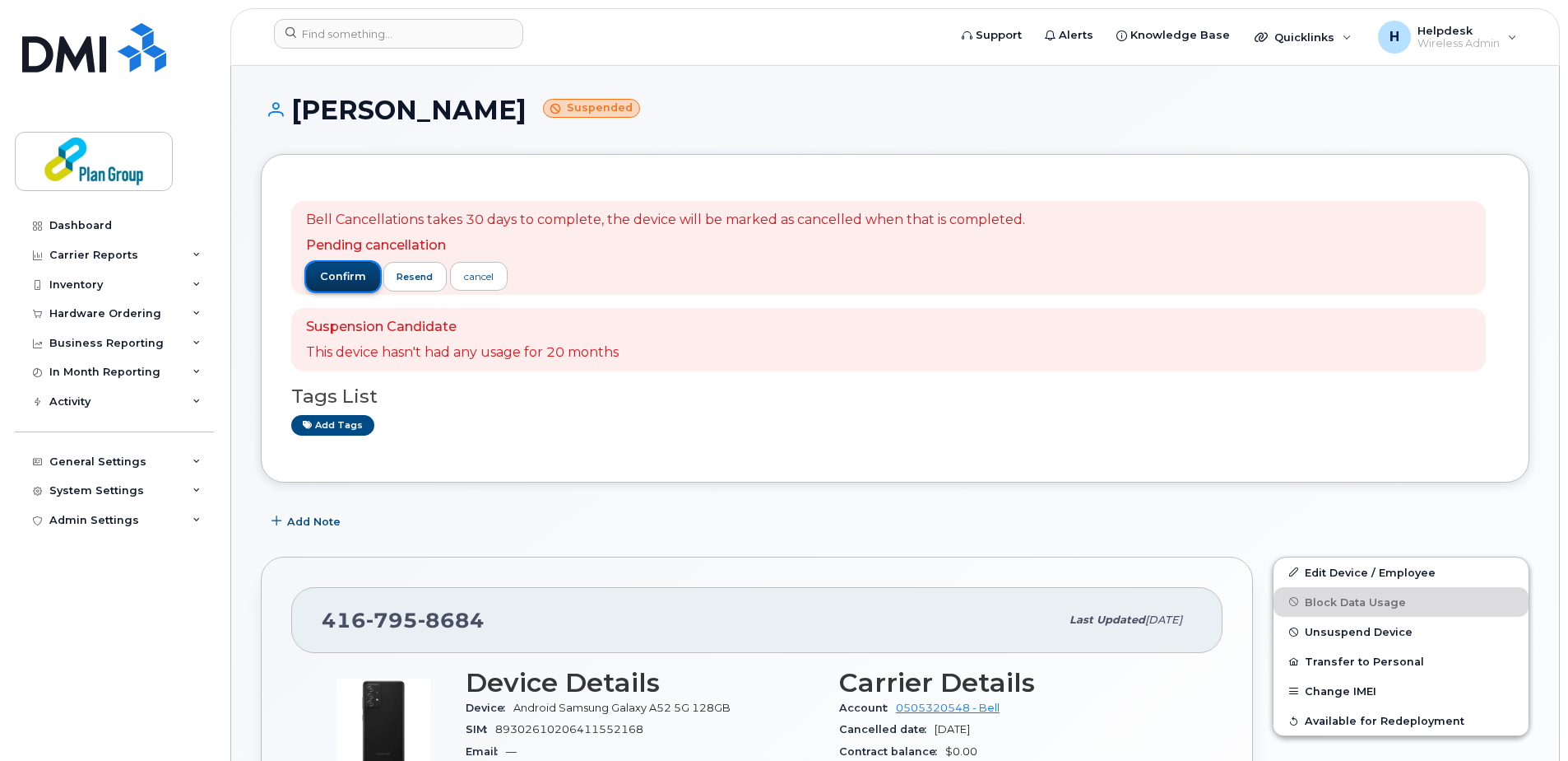
click at [335, 276] on span "confirm" at bounding box center [342, 276] width 46 height 15
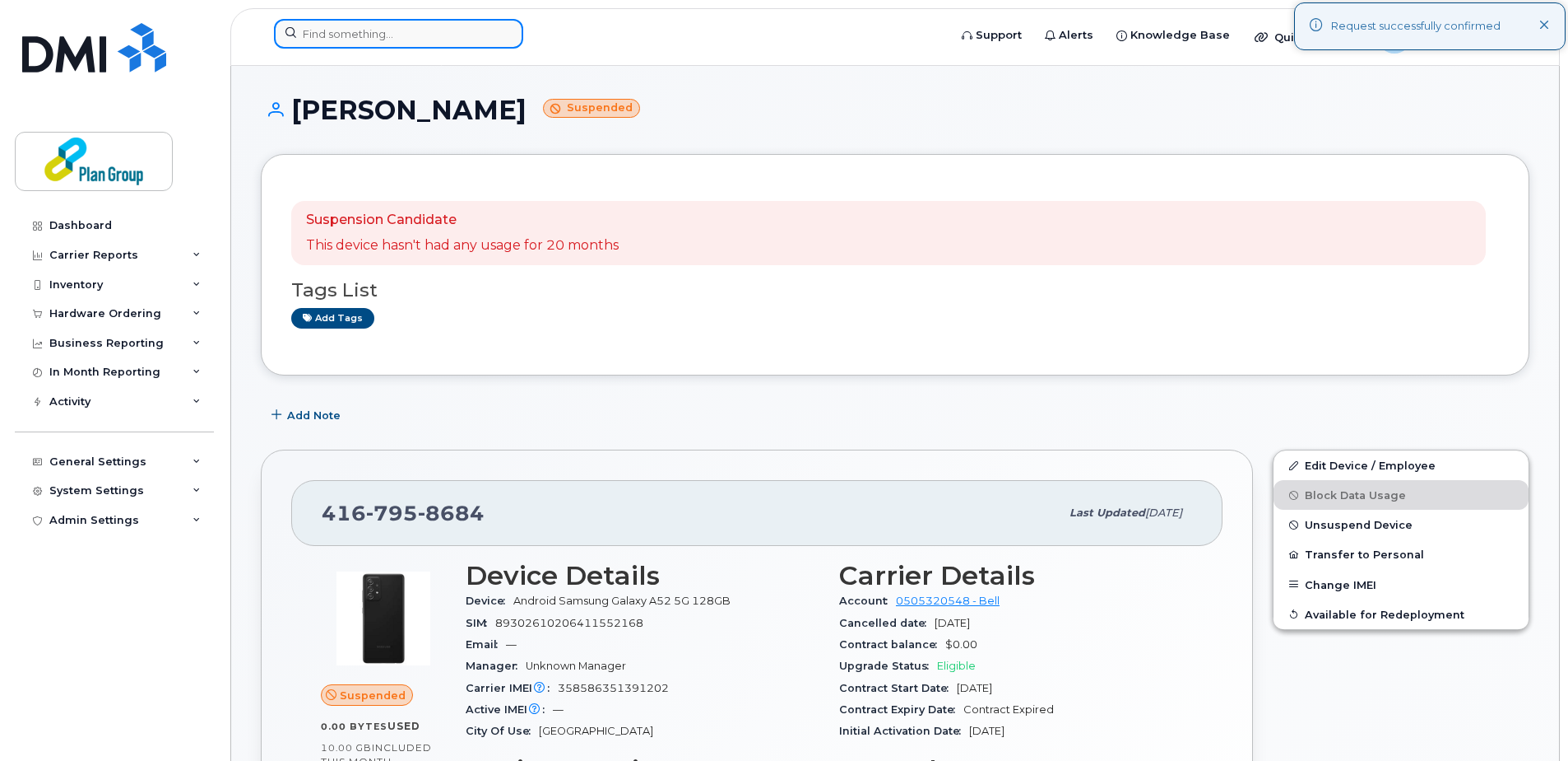
click at [319, 35] on input at bounding box center [398, 34] width 249 height 29
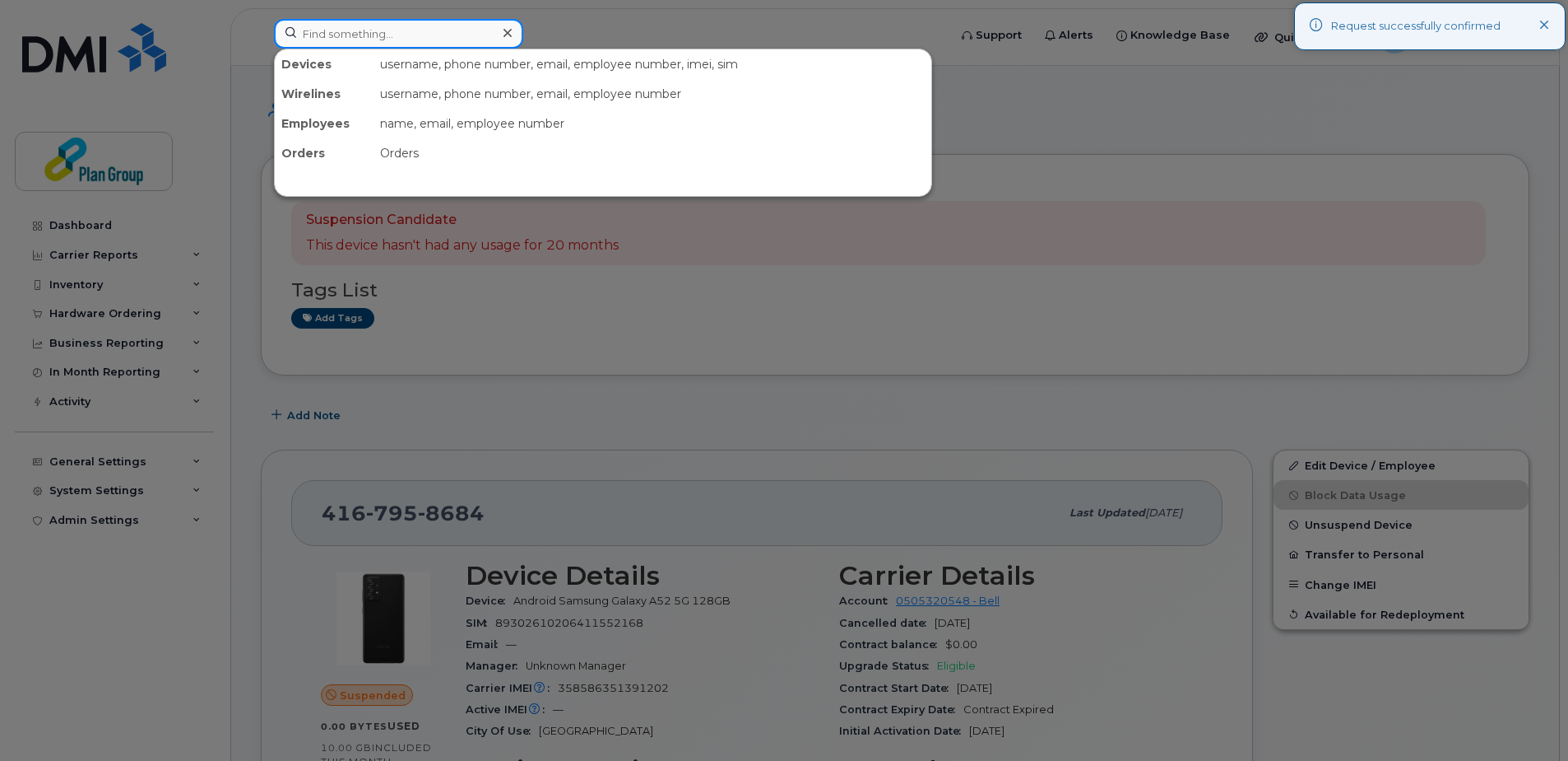
paste input "3435740913"
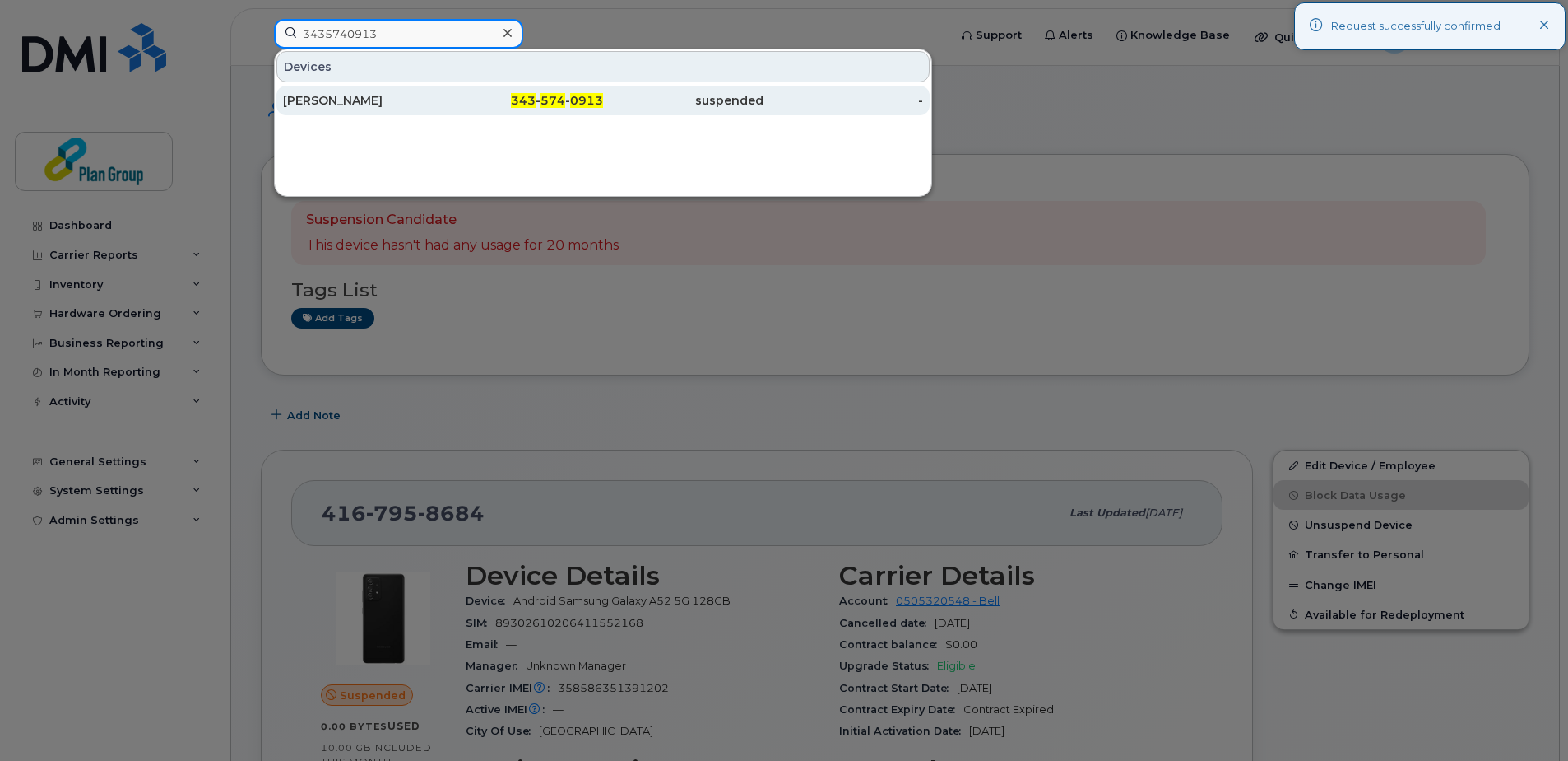
type input "3435740913"
click at [604, 107] on div "suspended" at bounding box center [683, 100] width 160 height 16
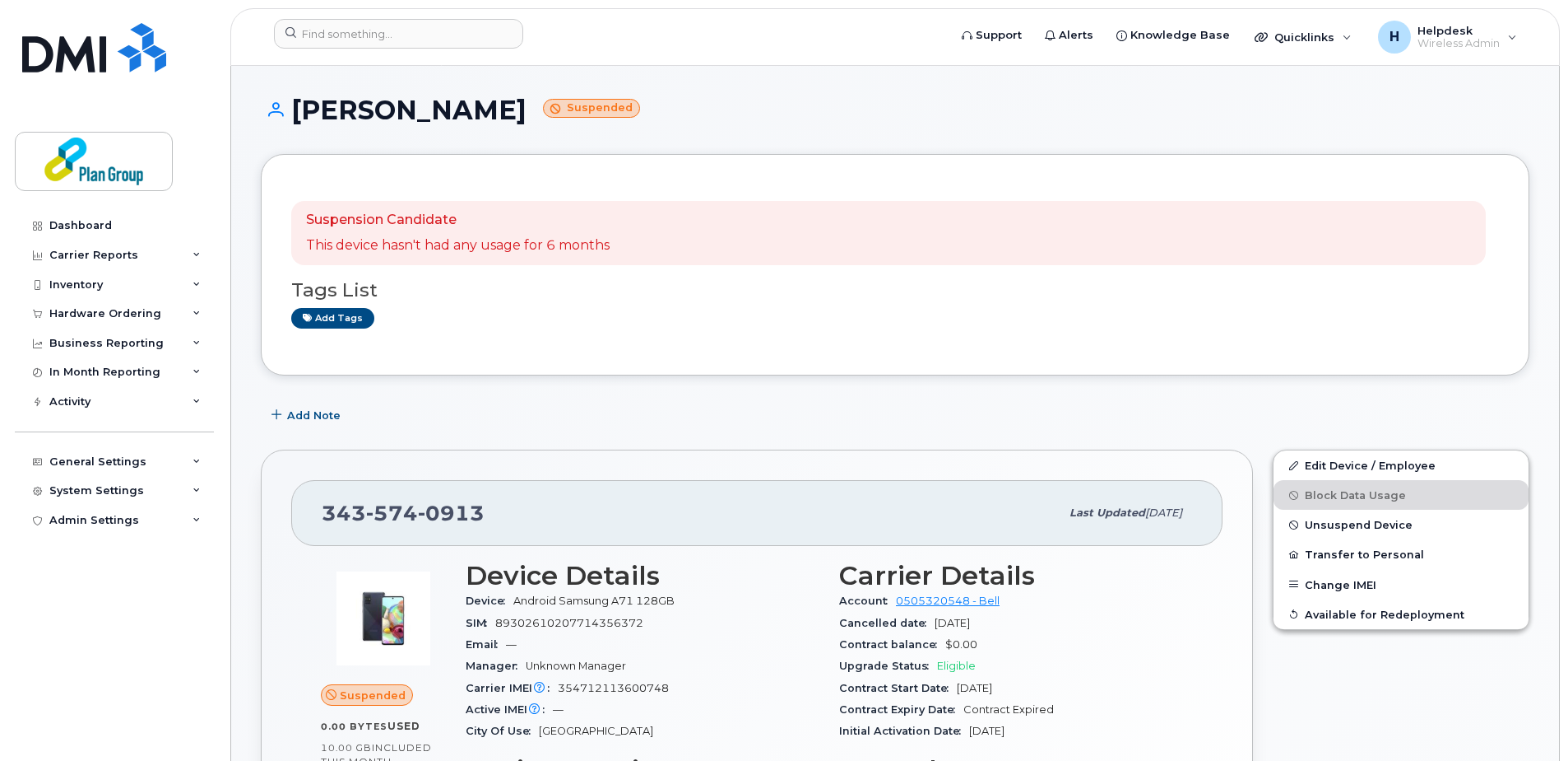
click at [888, 281] on h3 "Tags List" at bounding box center [895, 290] width 1208 height 21
click at [1395, 465] on link "Edit Device / Employee" at bounding box center [1401, 465] width 255 height 29
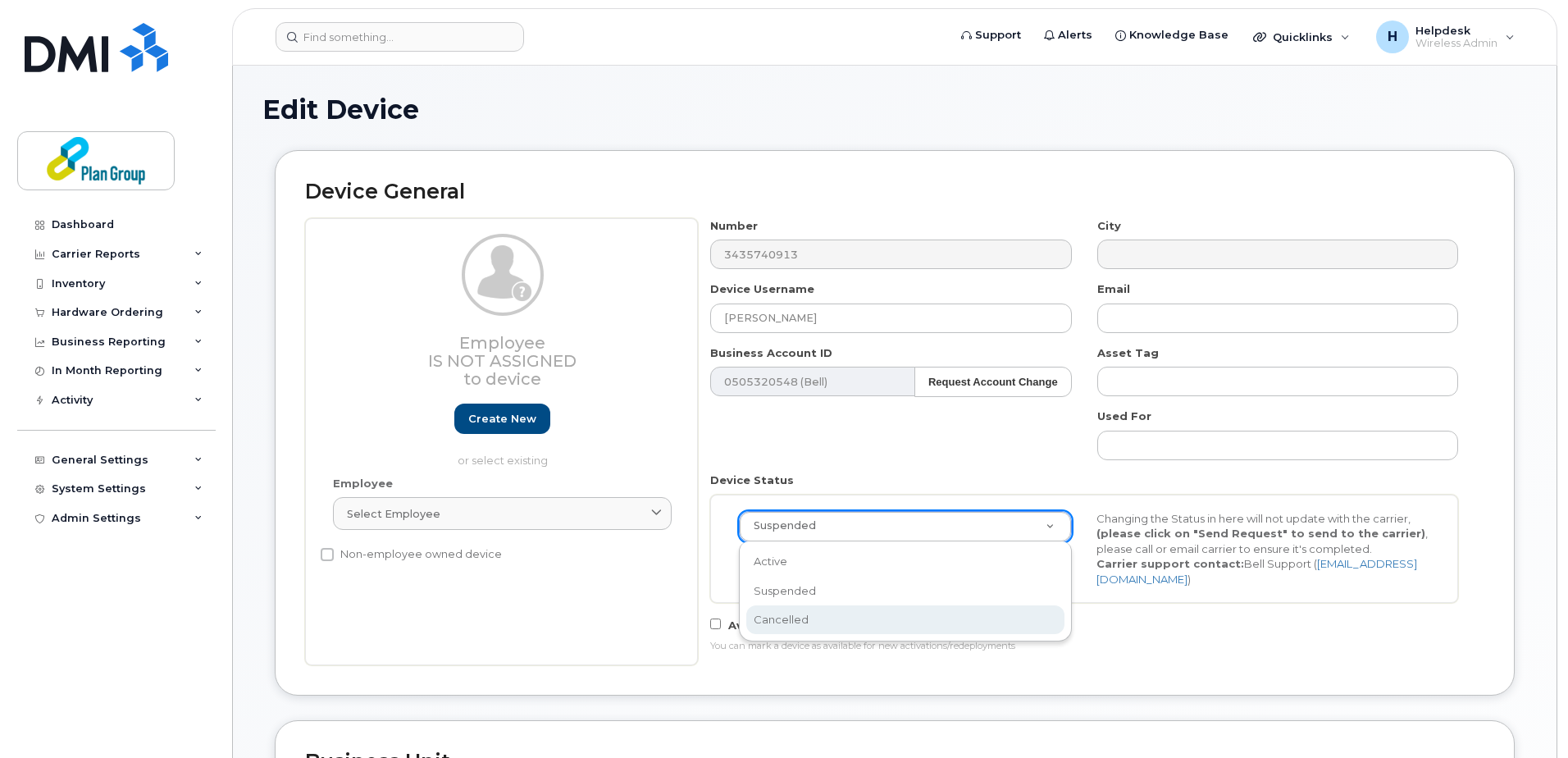
scroll to position [0, 5]
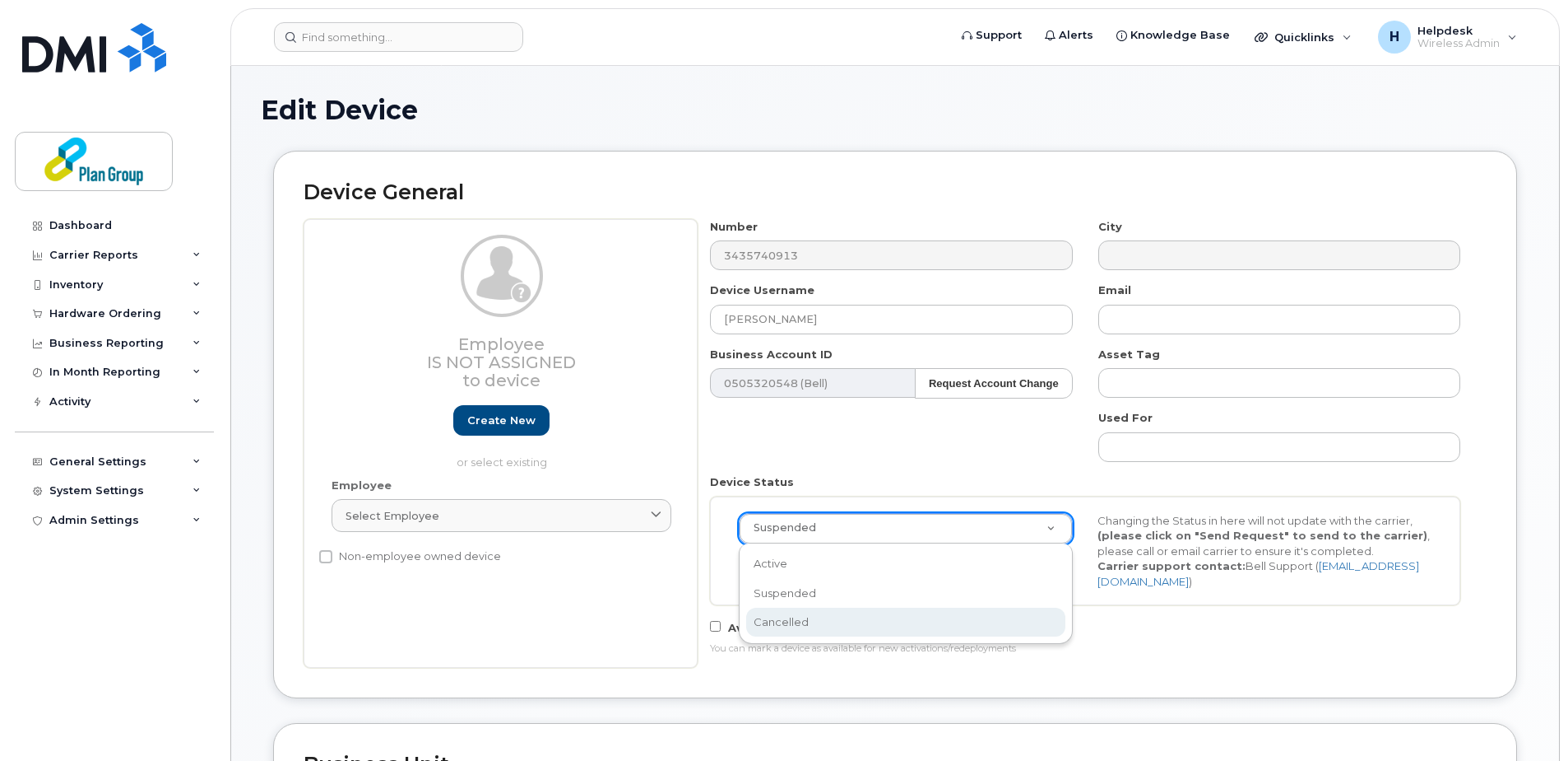
select select "cancelled"
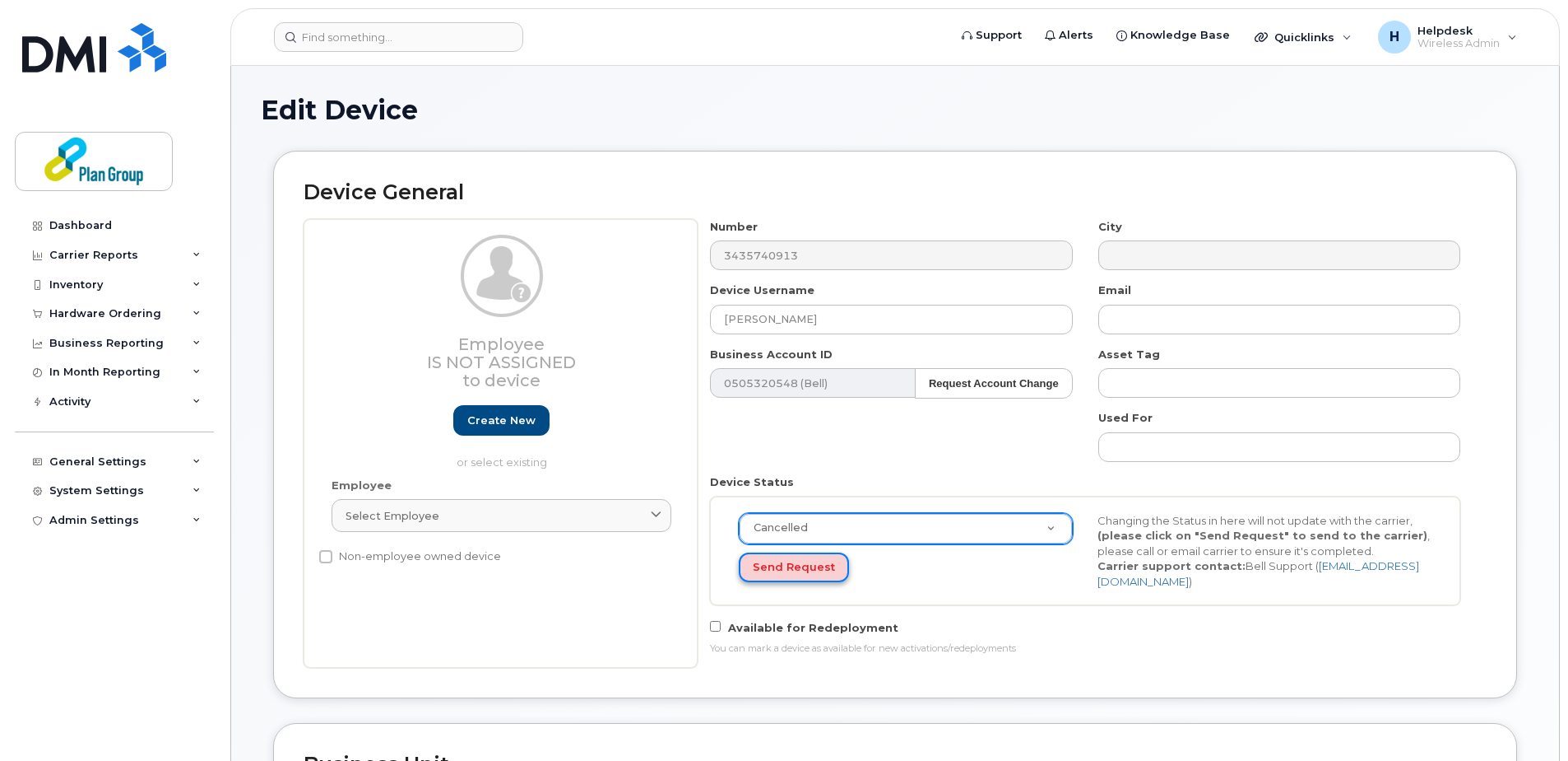
click at [778, 572] on button "Send Request" at bounding box center [794, 567] width 110 height 30
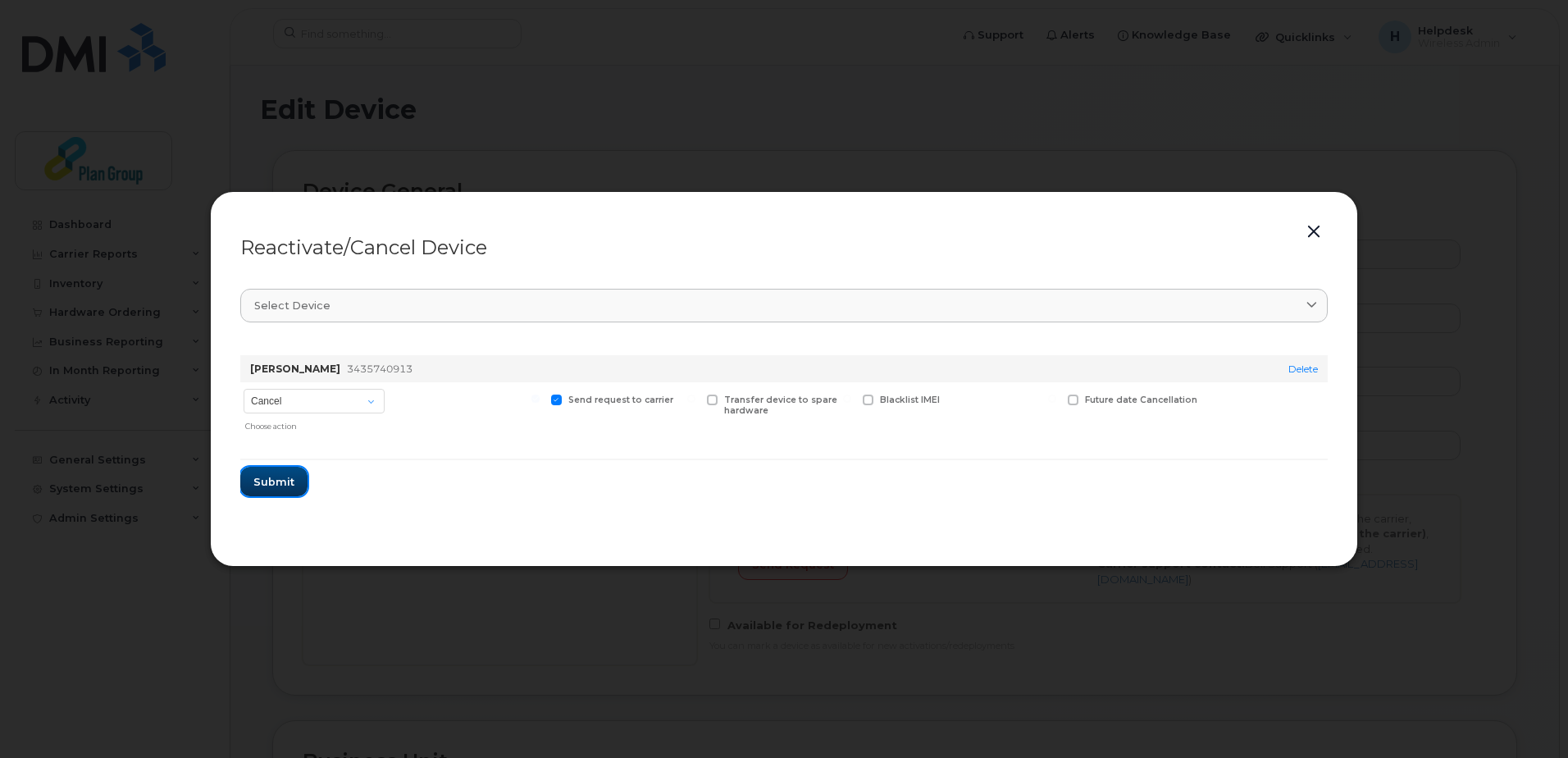
click at [281, 477] on span "Submit" at bounding box center [273, 482] width 41 height 16
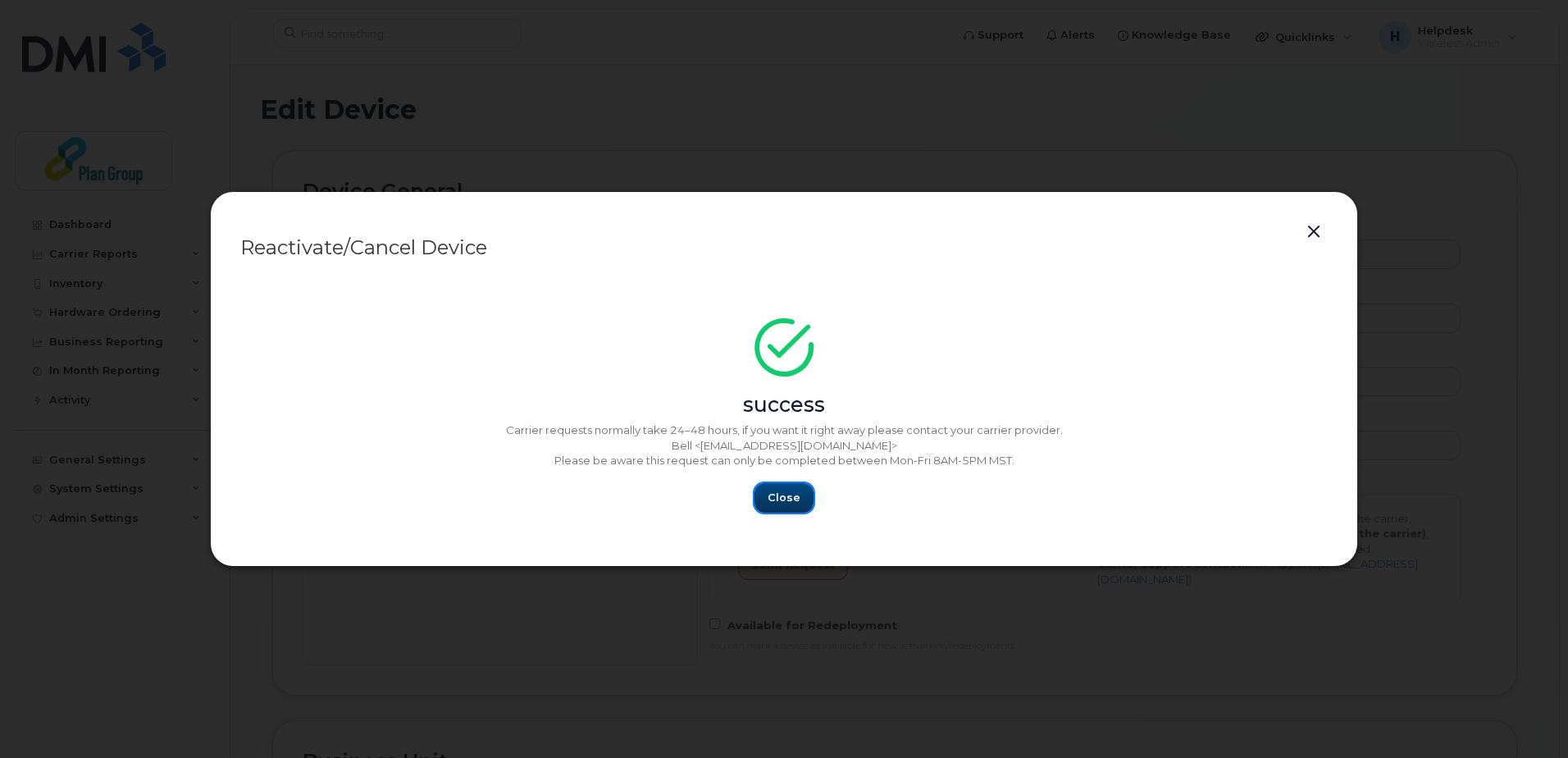
drag, startPoint x: 806, startPoint y: 496, endPoint x: 730, endPoint y: 433, distance: 98.7
click at [806, 496] on button "Close" at bounding box center [784, 497] width 59 height 29
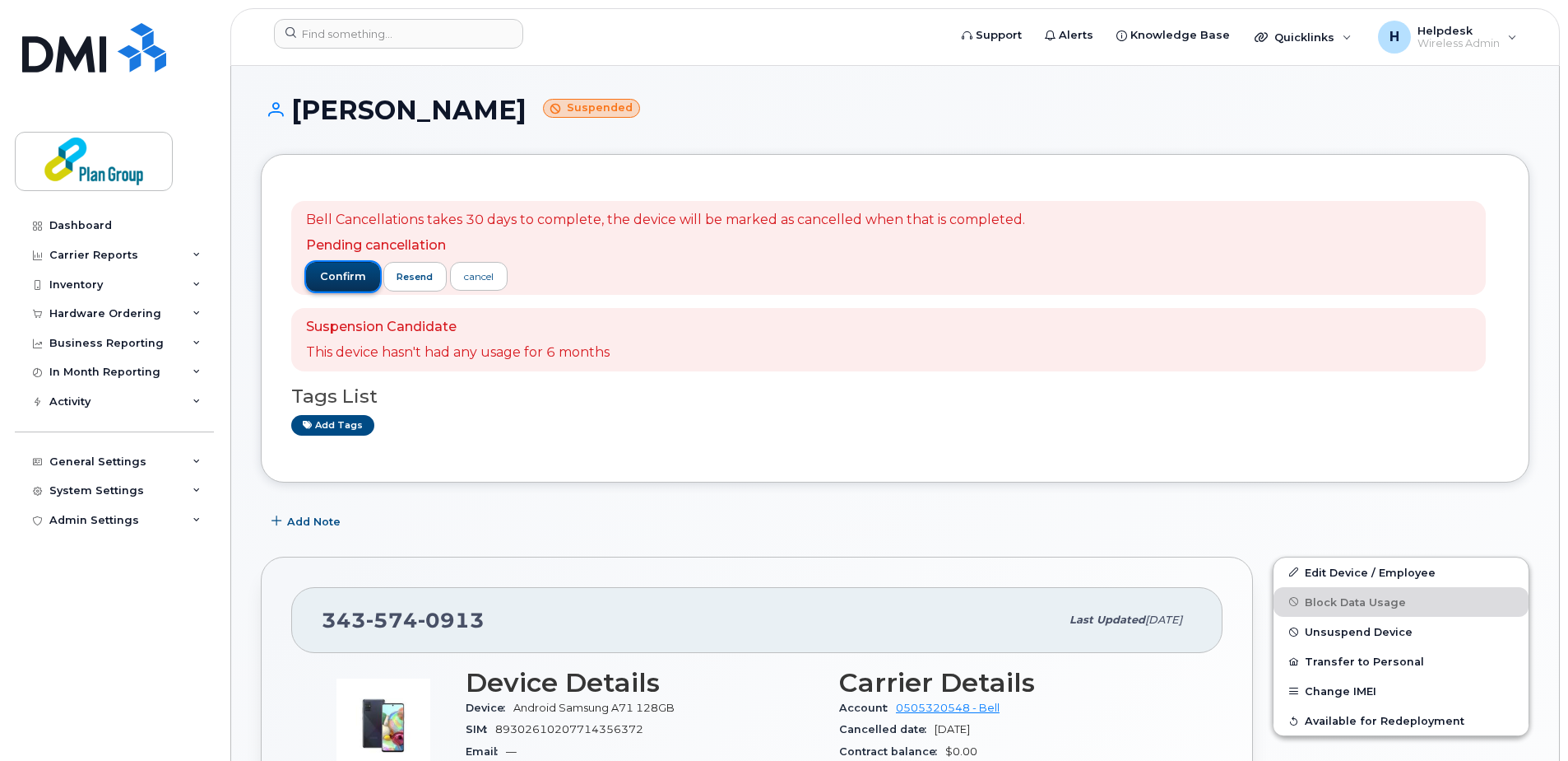
click at [334, 279] on span "confirm" at bounding box center [342, 276] width 46 height 15
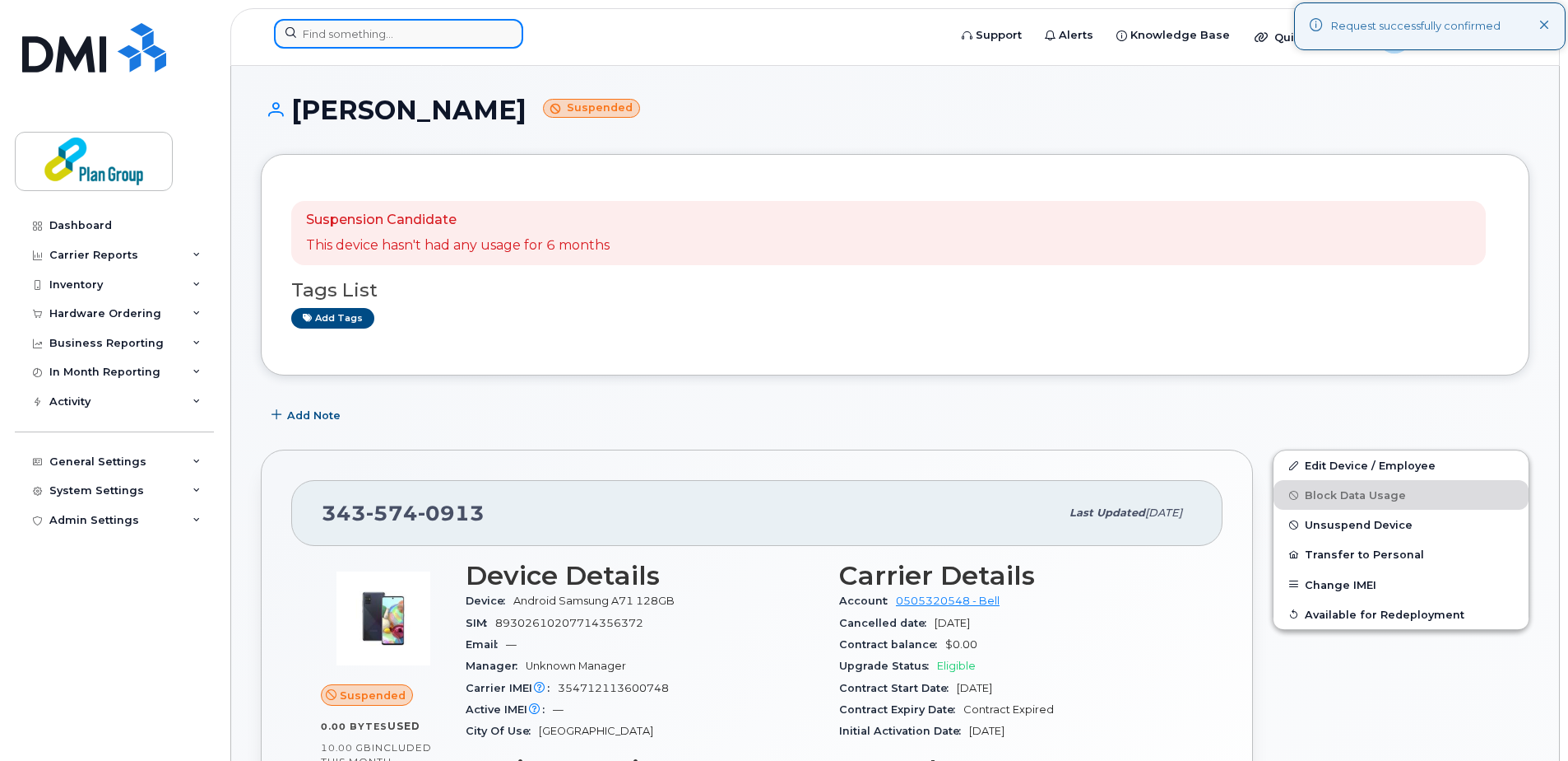
click at [472, 23] on input at bounding box center [398, 34] width 249 height 29
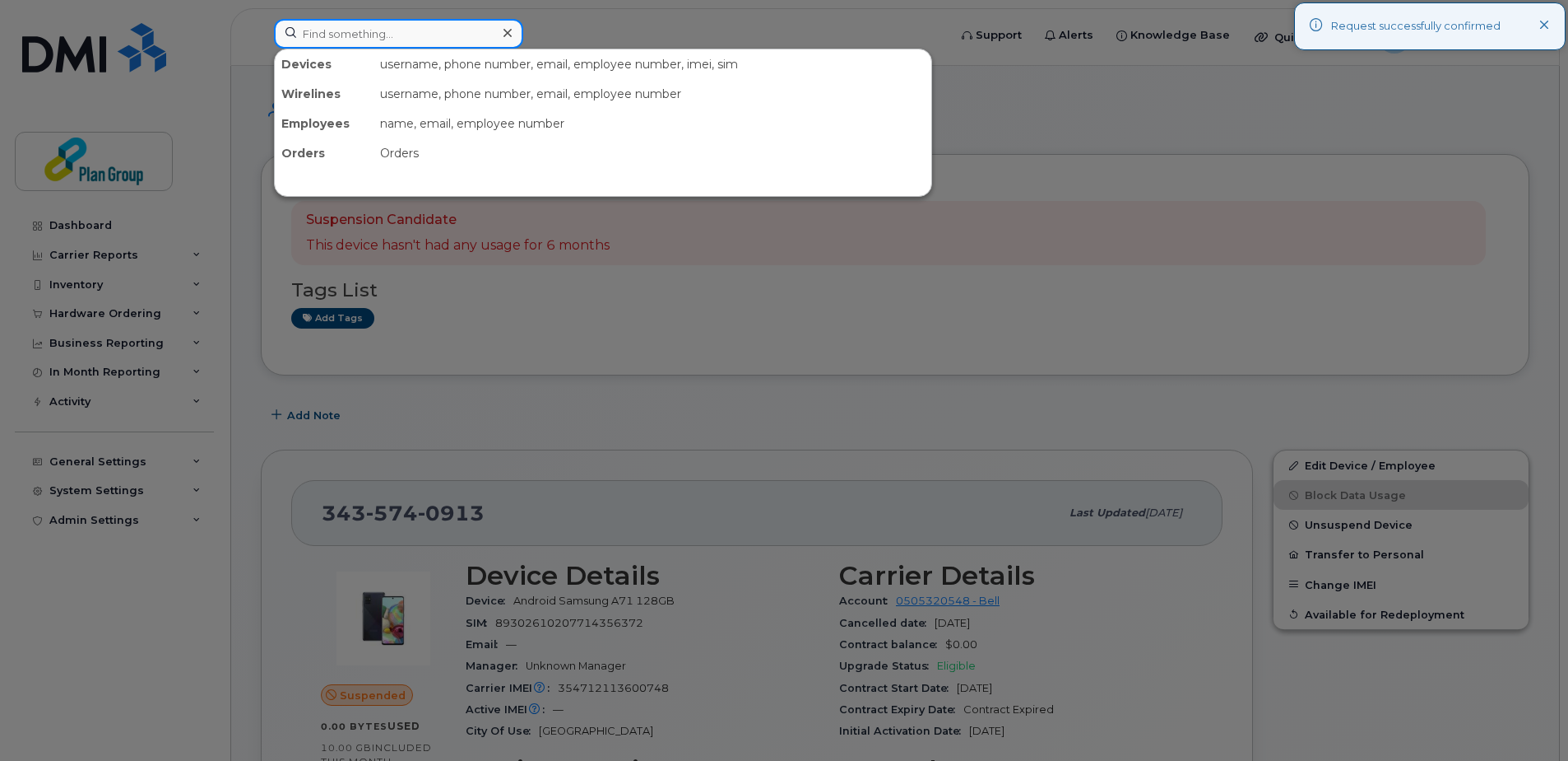
paste input "6478228214"
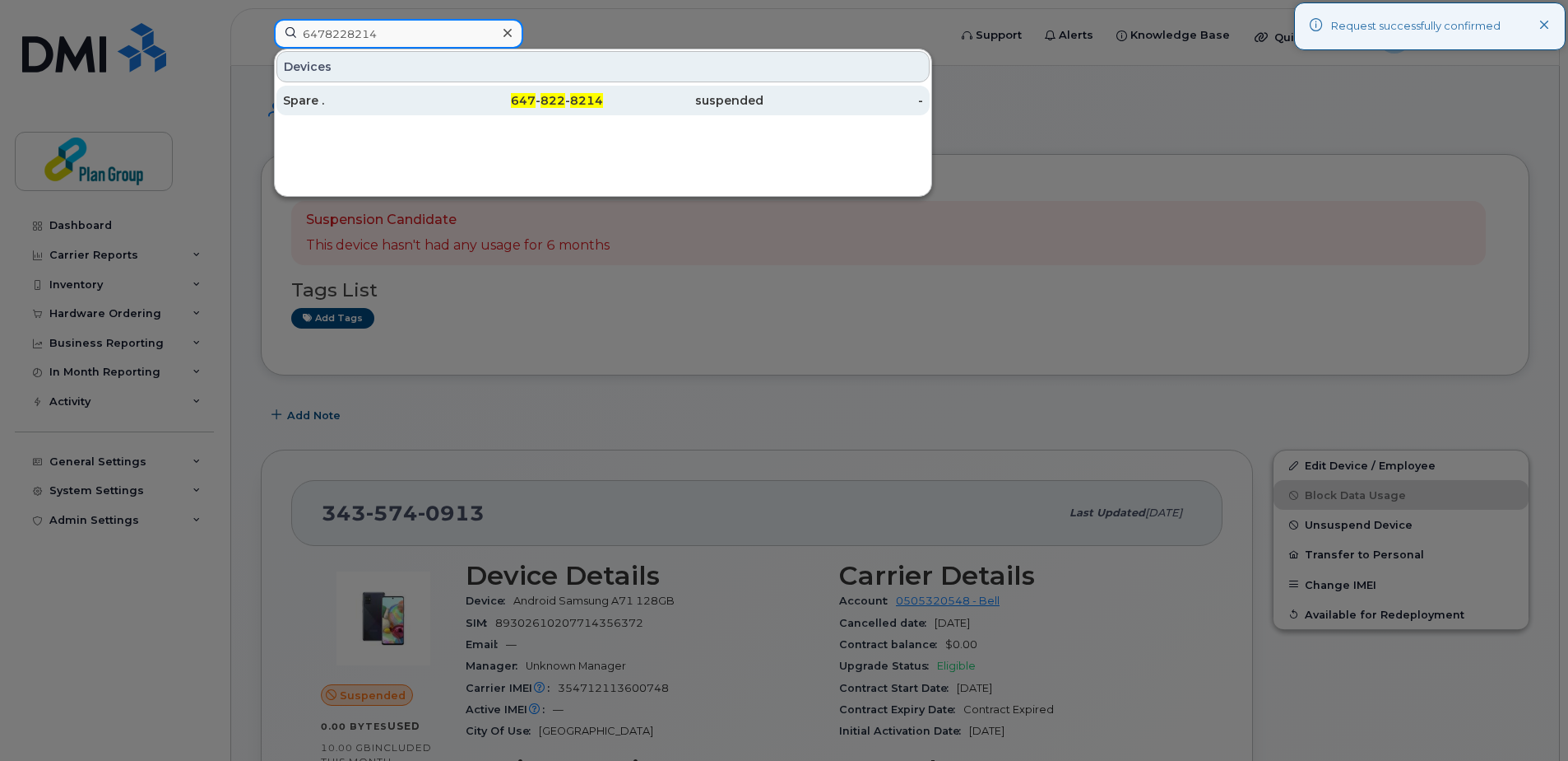
type input "6478228214"
click at [675, 98] on div "suspended" at bounding box center [683, 100] width 160 height 16
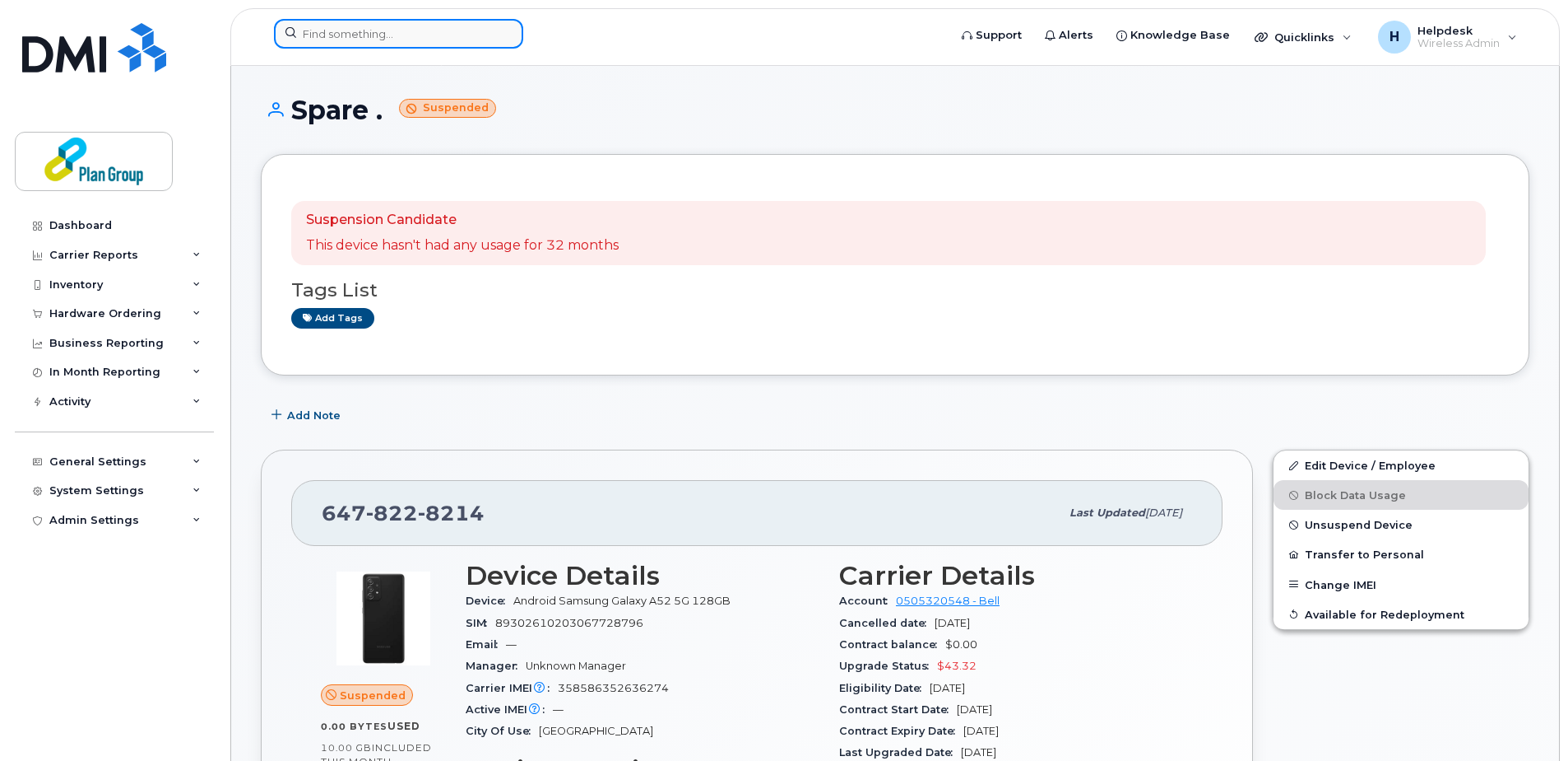
click at [365, 34] on input at bounding box center [398, 34] width 249 height 29
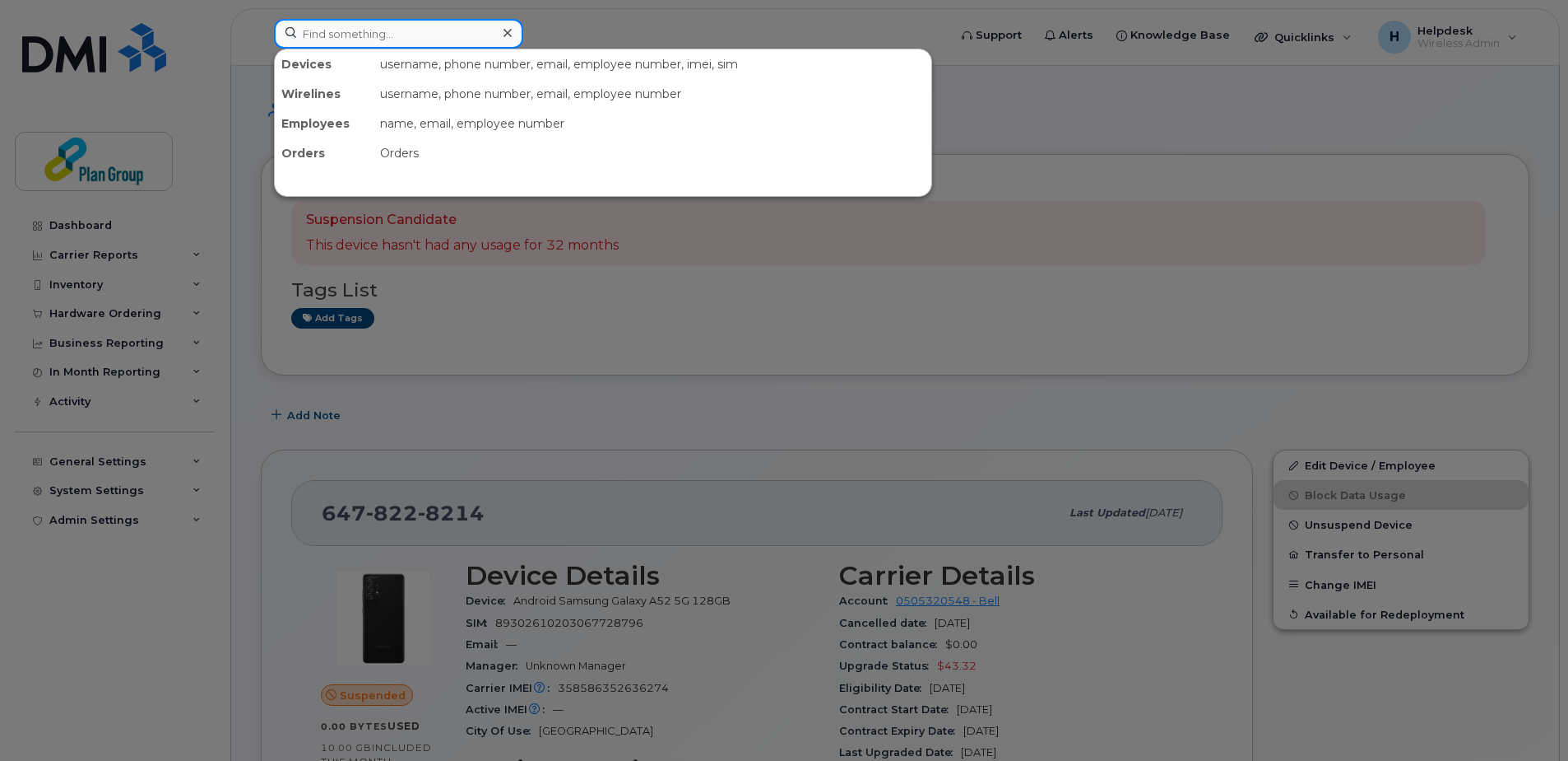
paste input "6137961718"
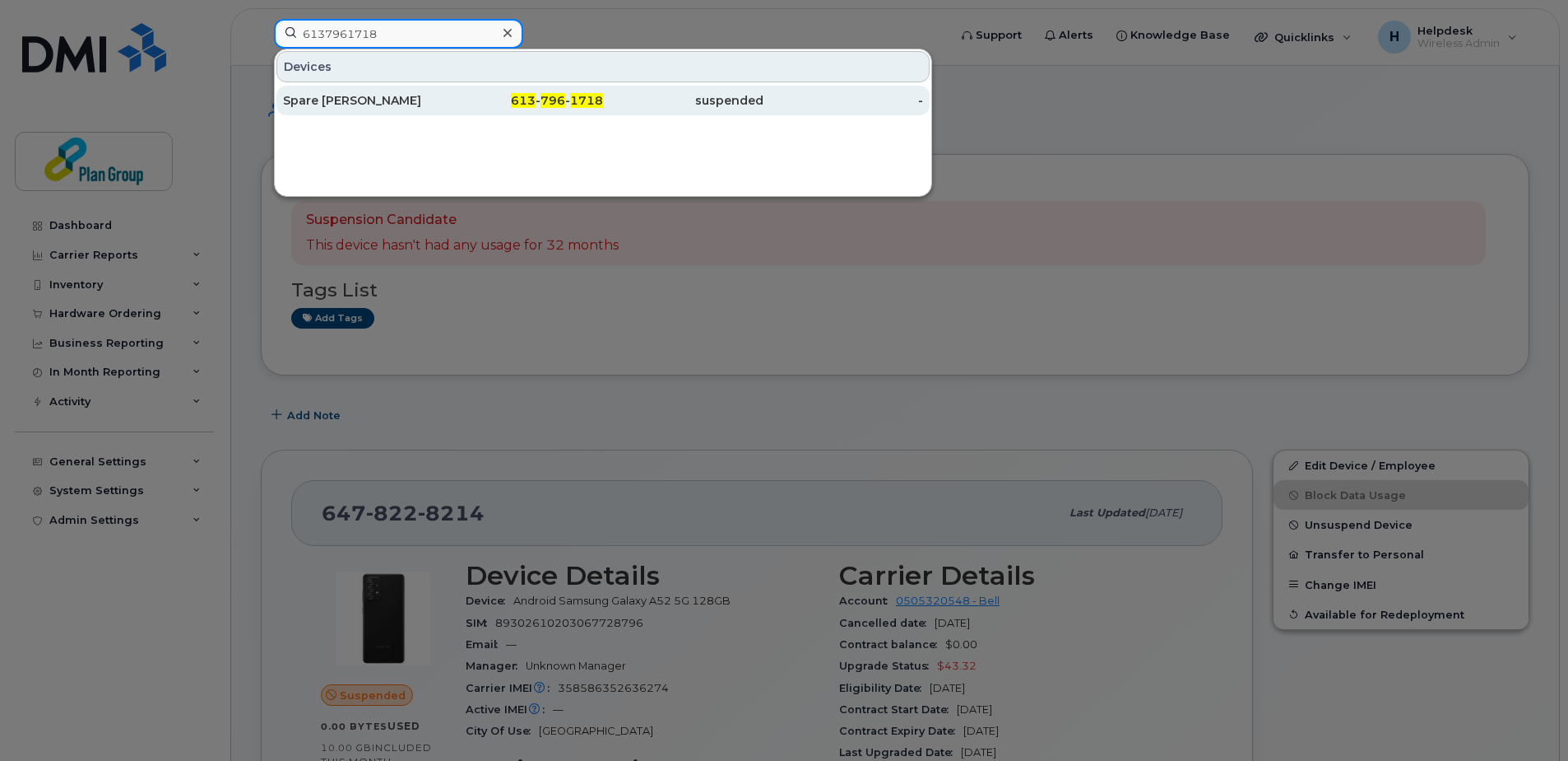
type input "6137961718"
click at [391, 101] on div "Spare [PERSON_NAME]" at bounding box center [363, 100] width 160 height 16
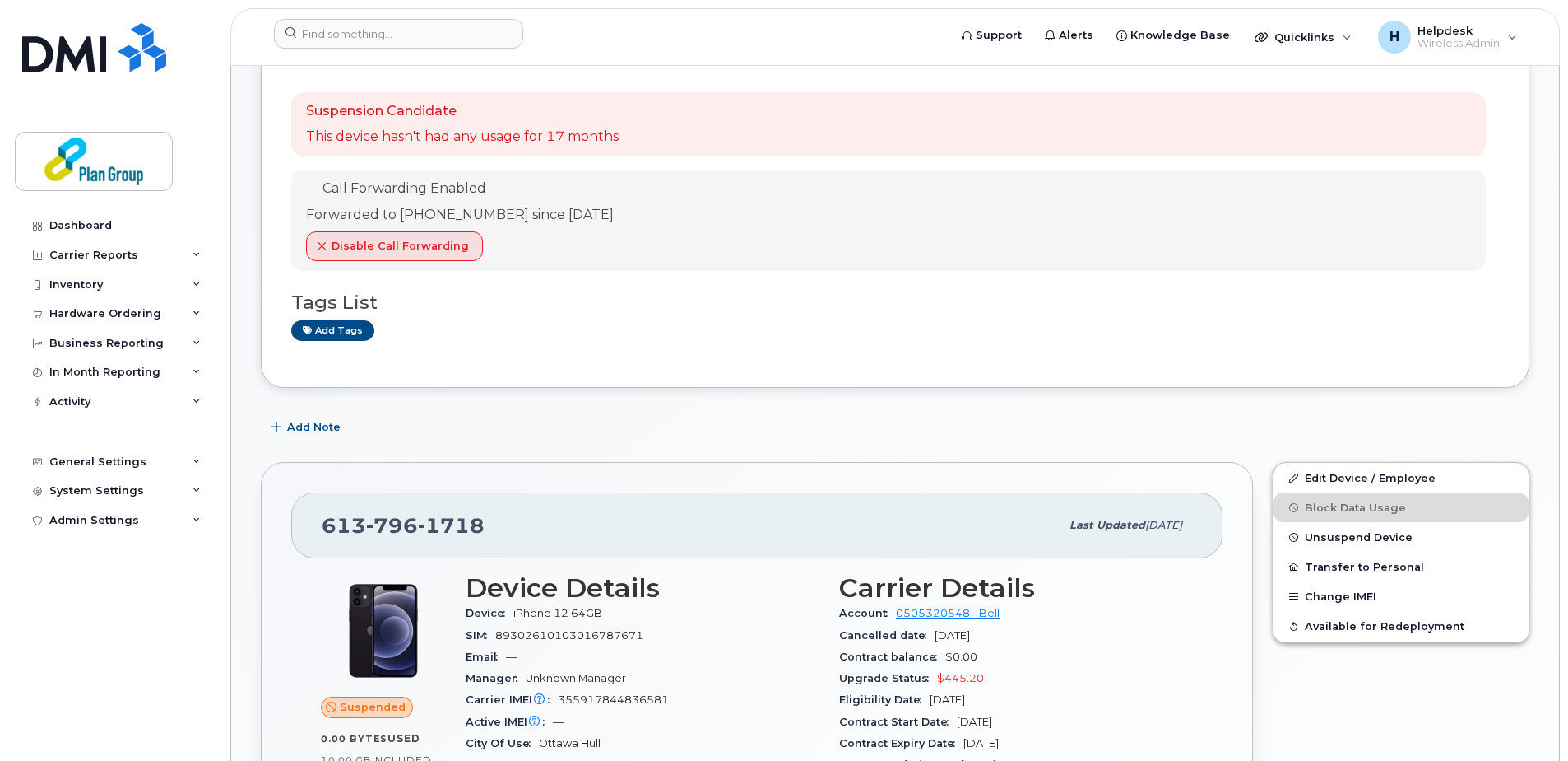
scroll to position [329, 0]
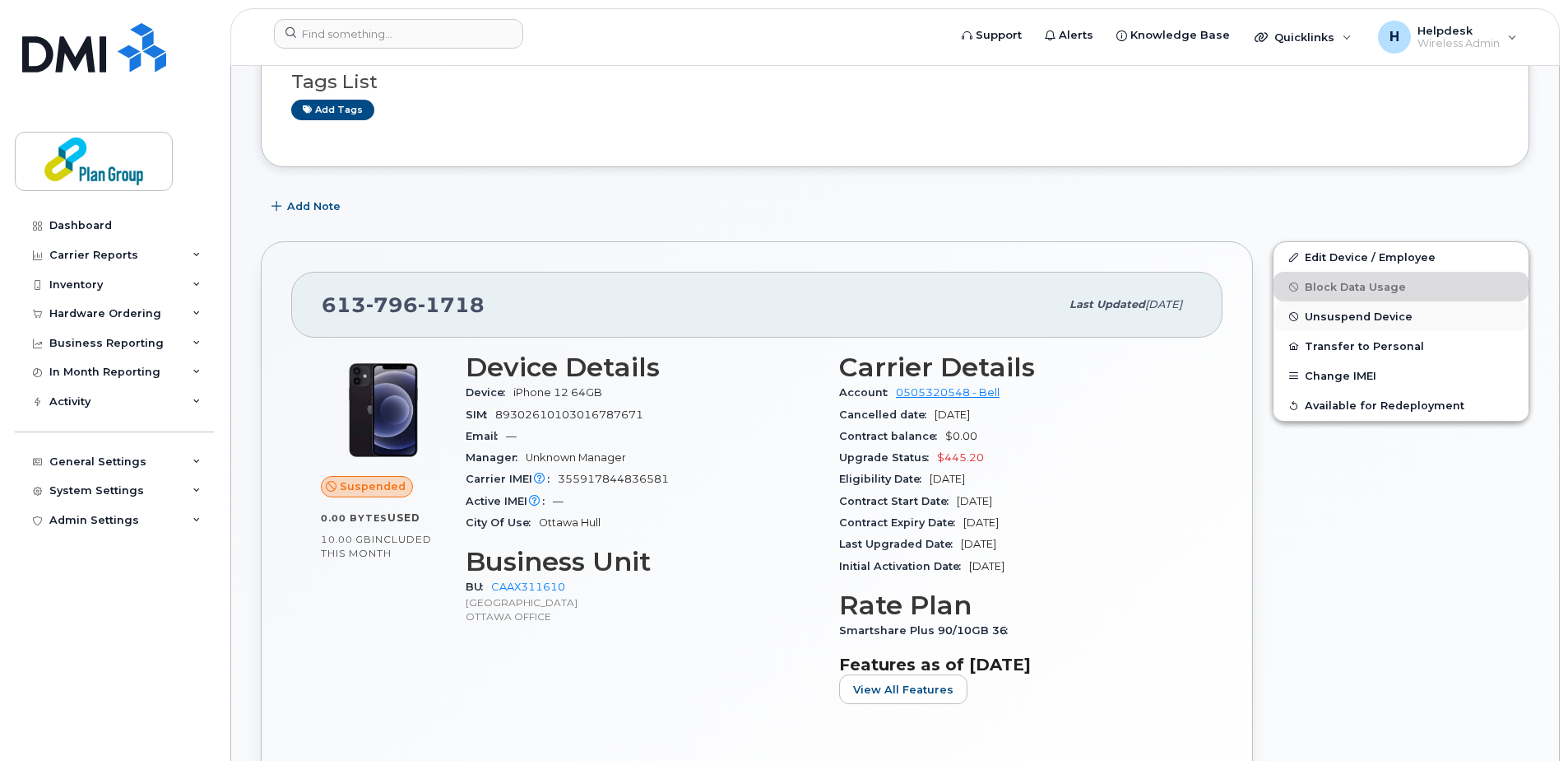
click at [1395, 321] on span "Unsuspend Device" at bounding box center [1358, 316] width 107 height 12
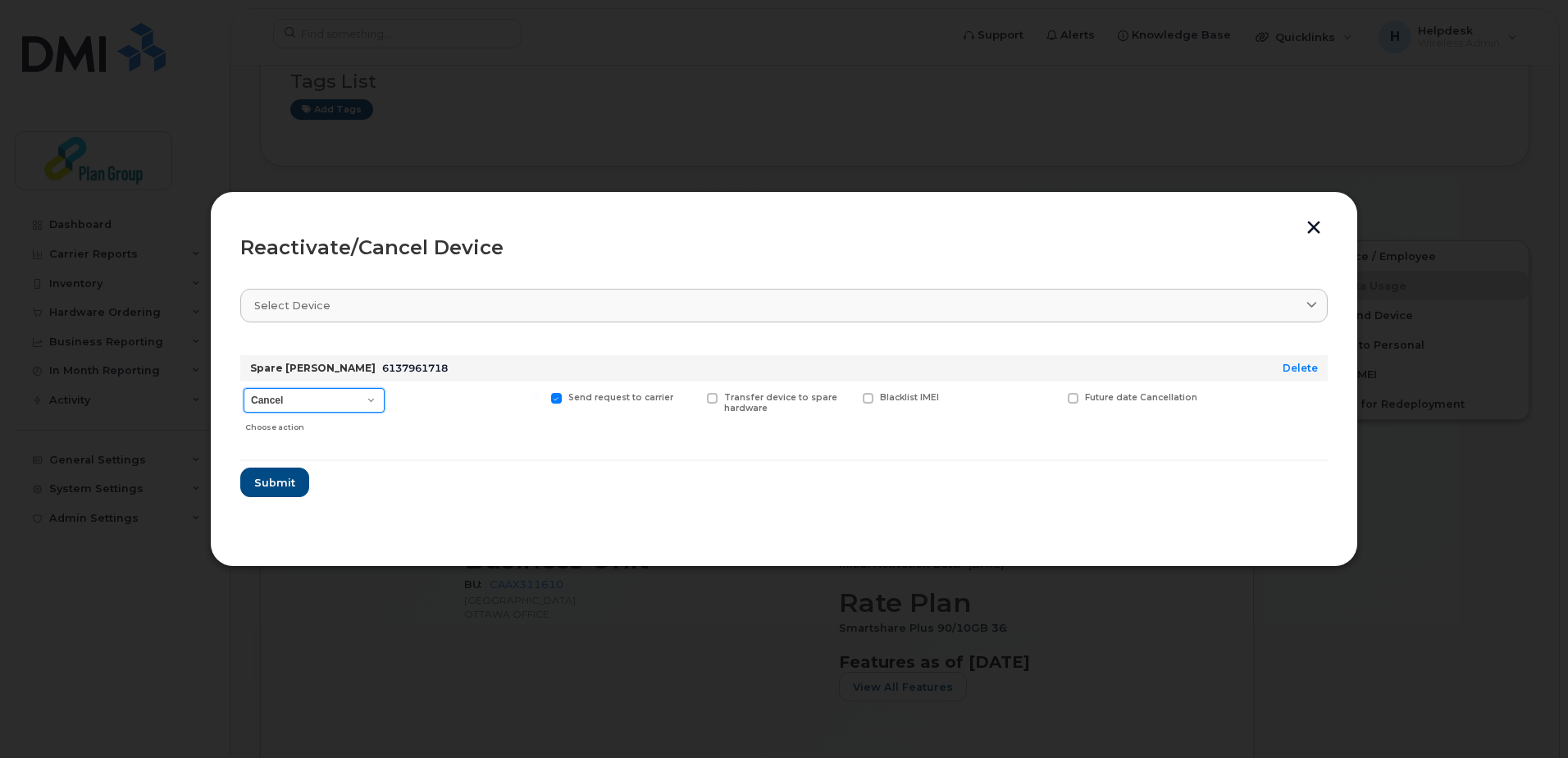
click at [300, 407] on select "Cancel Suspend - Extend Suspension Reactivate" at bounding box center [313, 400] width 141 height 24
click at [452, 411] on div at bounding box center [468, 410] width 152 height 58
click at [324, 390] on select "Cancel Suspend - Extend Suspension Reactivate" at bounding box center [313, 400] width 141 height 24
select select "[object Object]"
click at [243, 388] on select "Cancel Suspend - Extend Suspension Reactivate" at bounding box center [313, 400] width 141 height 24
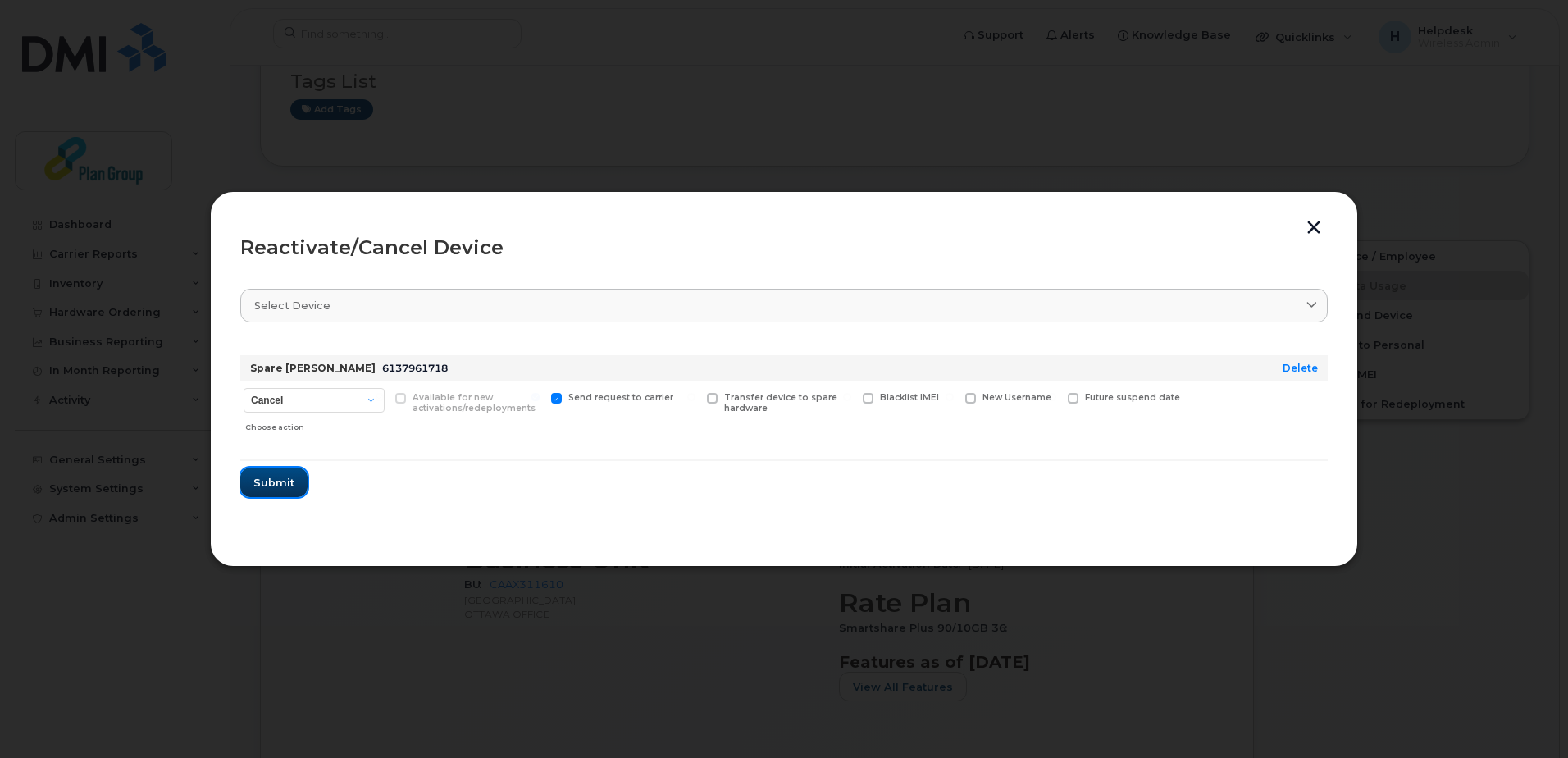
click at [288, 480] on span "Submit" at bounding box center [273, 483] width 41 height 16
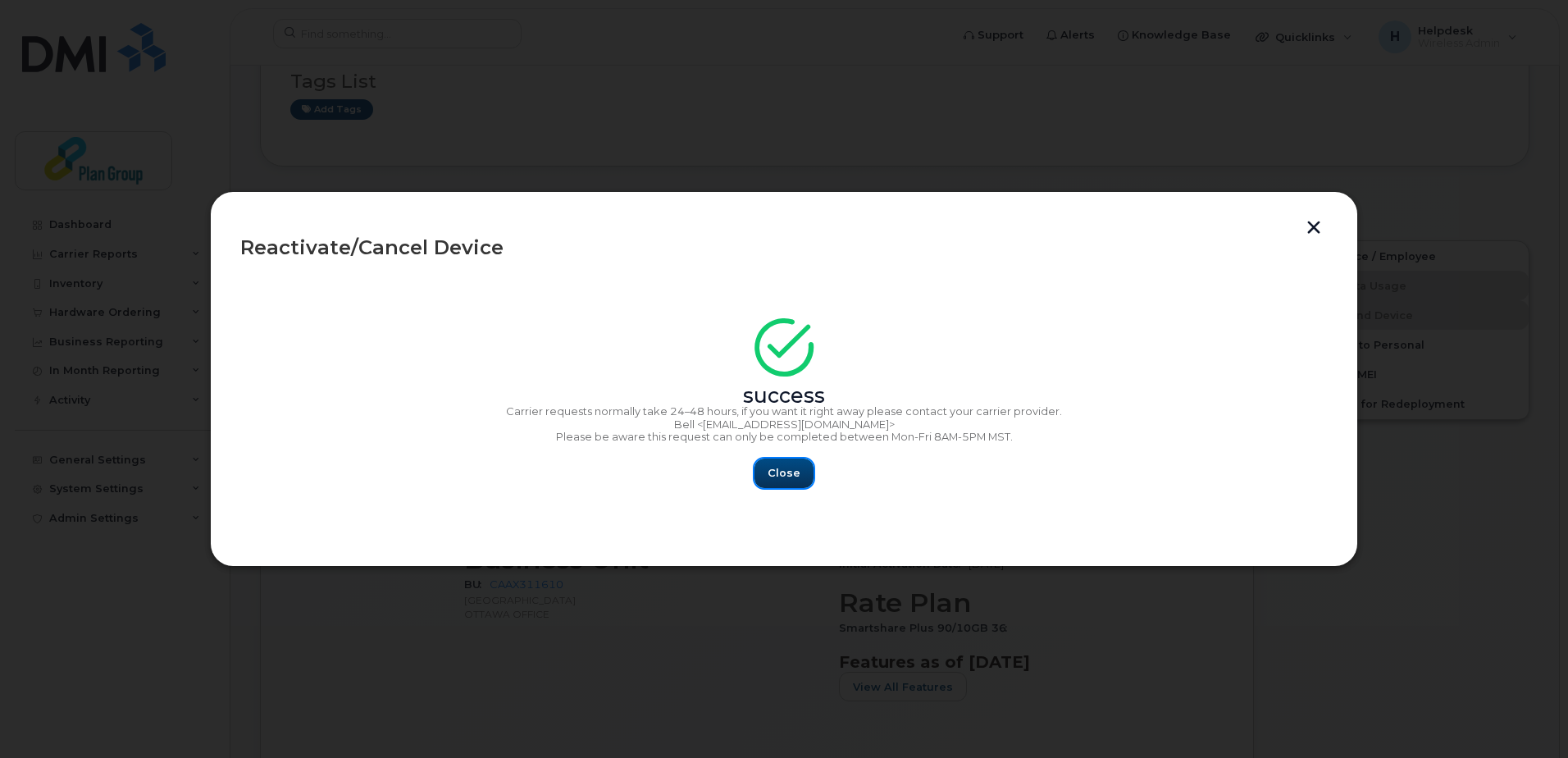
click at [800, 472] on button "Close" at bounding box center [784, 473] width 59 height 29
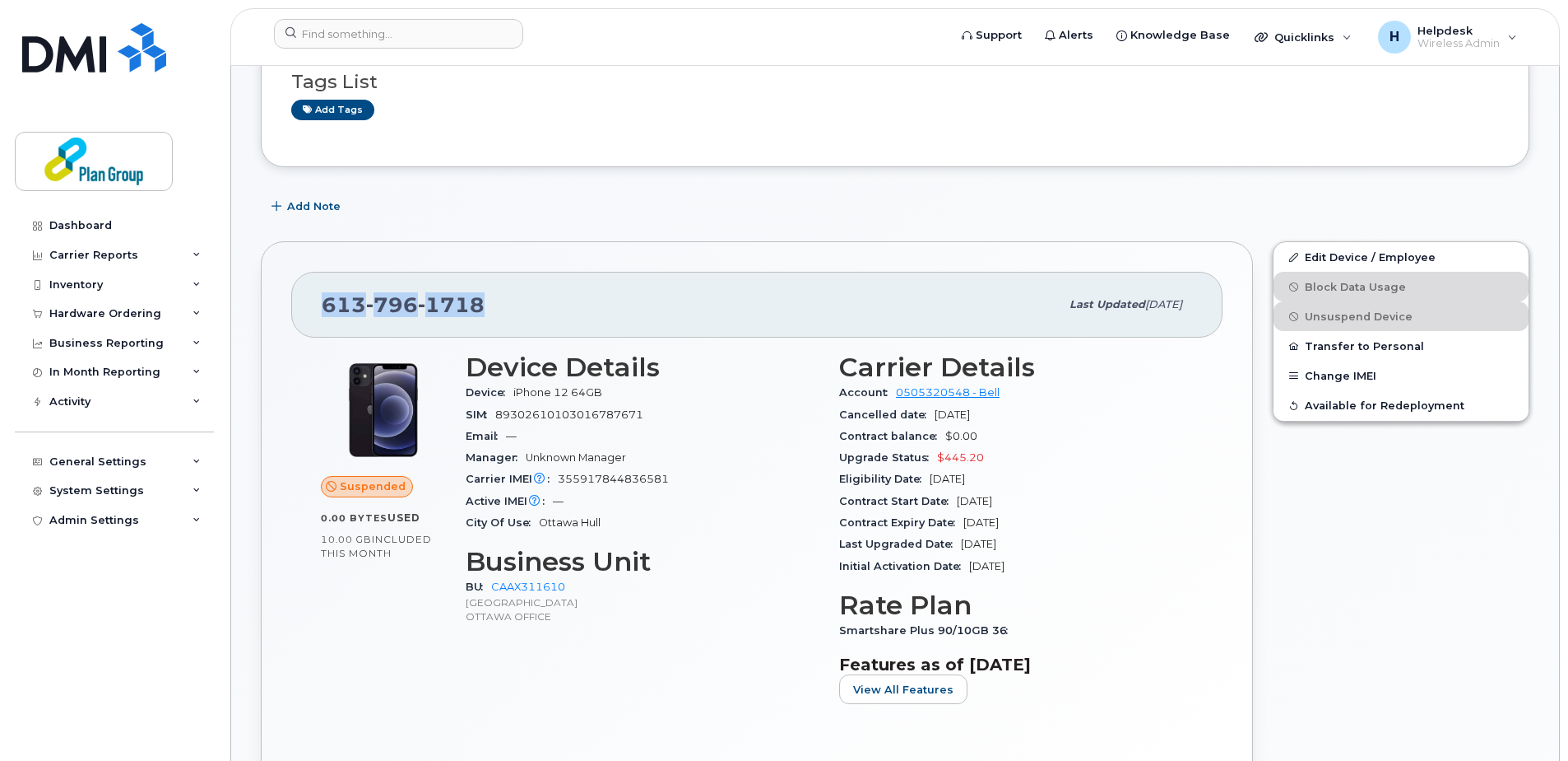
drag, startPoint x: 484, startPoint y: 311, endPoint x: 326, endPoint y: 298, distance: 158.5
click at [326, 298] on div "613 796 1718" at bounding box center [690, 304] width 738 height 35
copy span "613 796 1718"
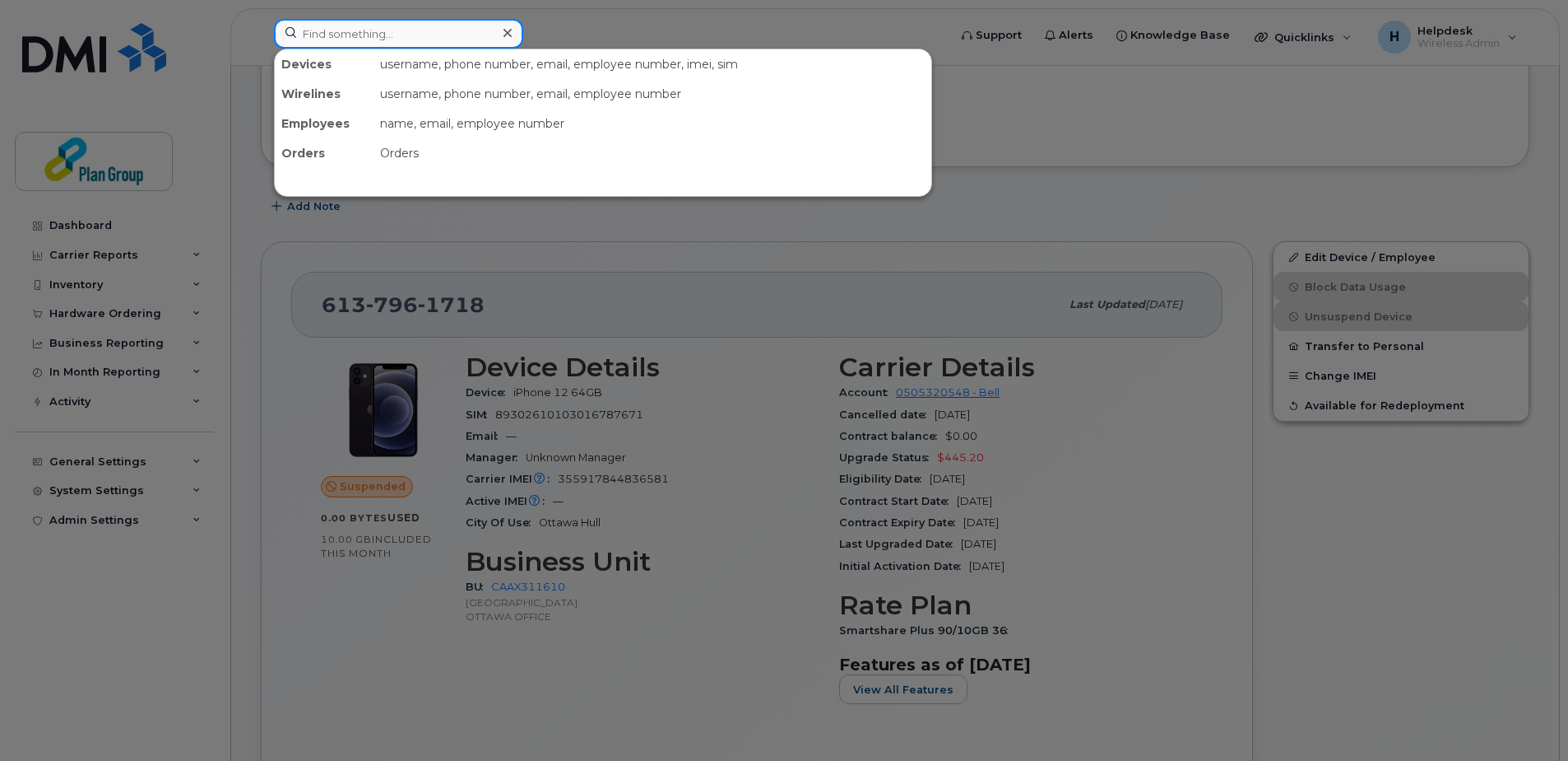
drag, startPoint x: 326, startPoint y: 298, endPoint x: 360, endPoint y: 36, distance: 264.2
click at [360, 36] on input at bounding box center [398, 34] width 249 height 29
paste input "6137961718"
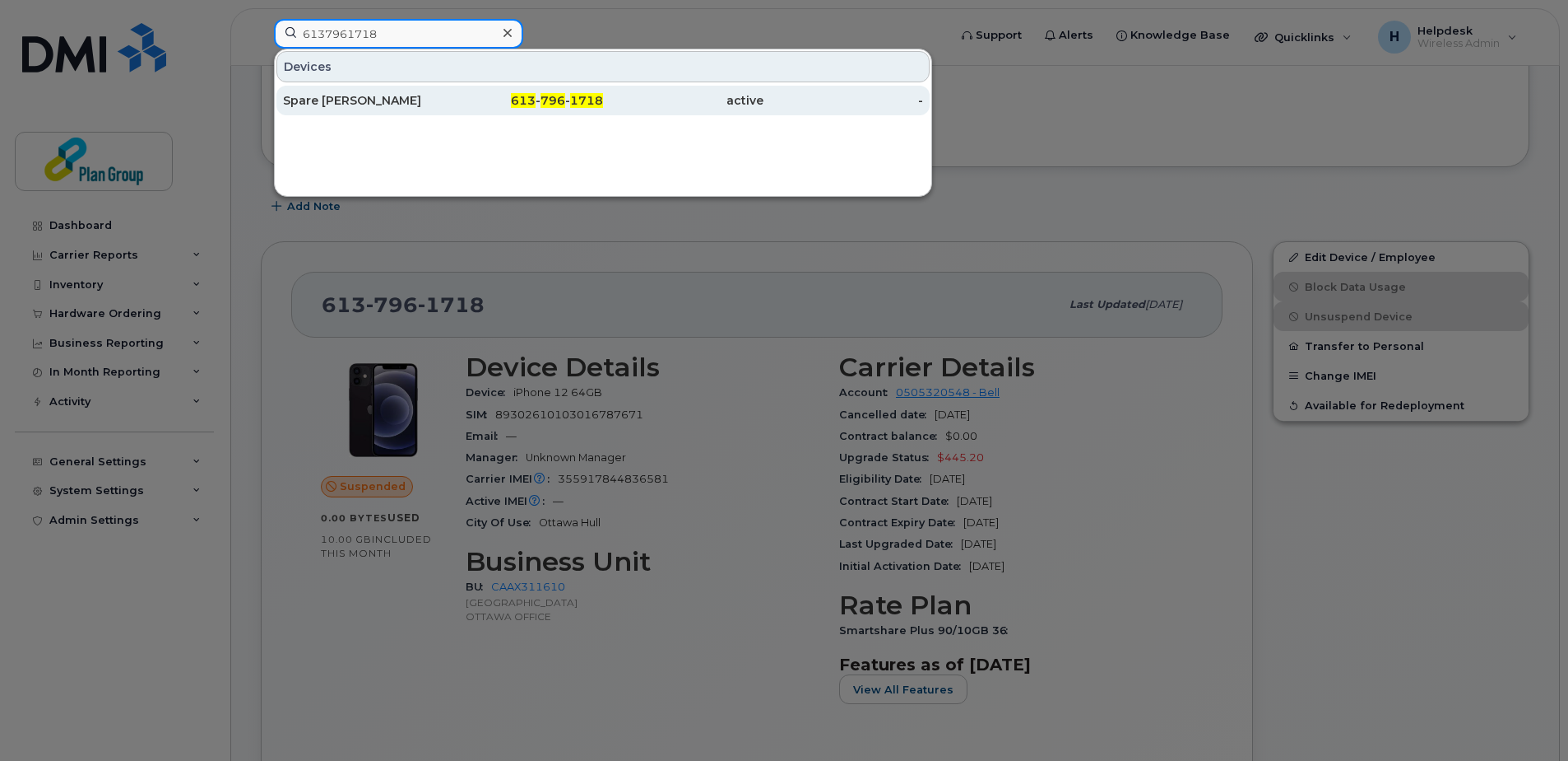
type input "6137961718"
click at [410, 93] on div "Spare Gabriel Madison" at bounding box center [363, 101] width 160 height 29
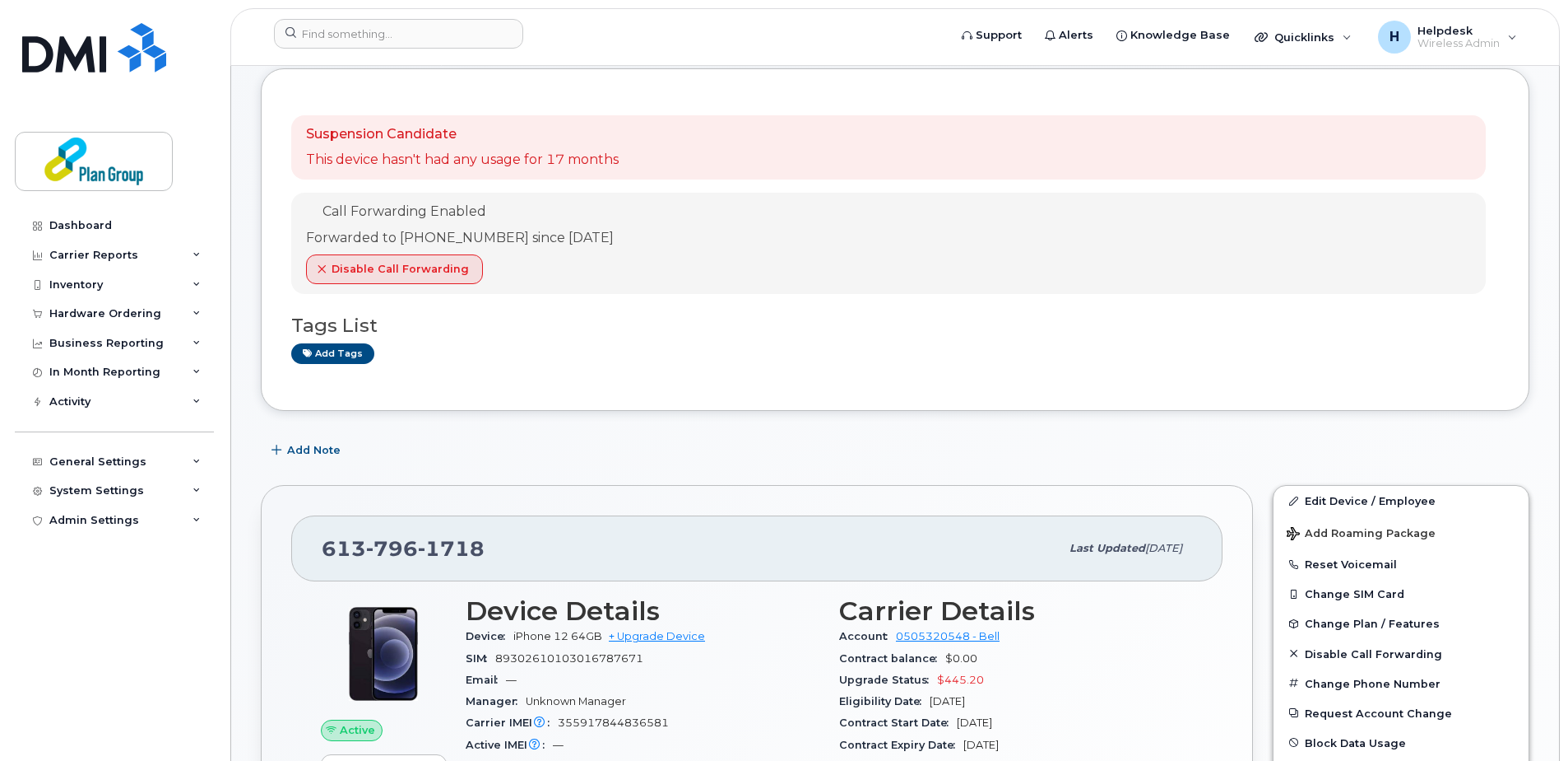
scroll to position [247, 0]
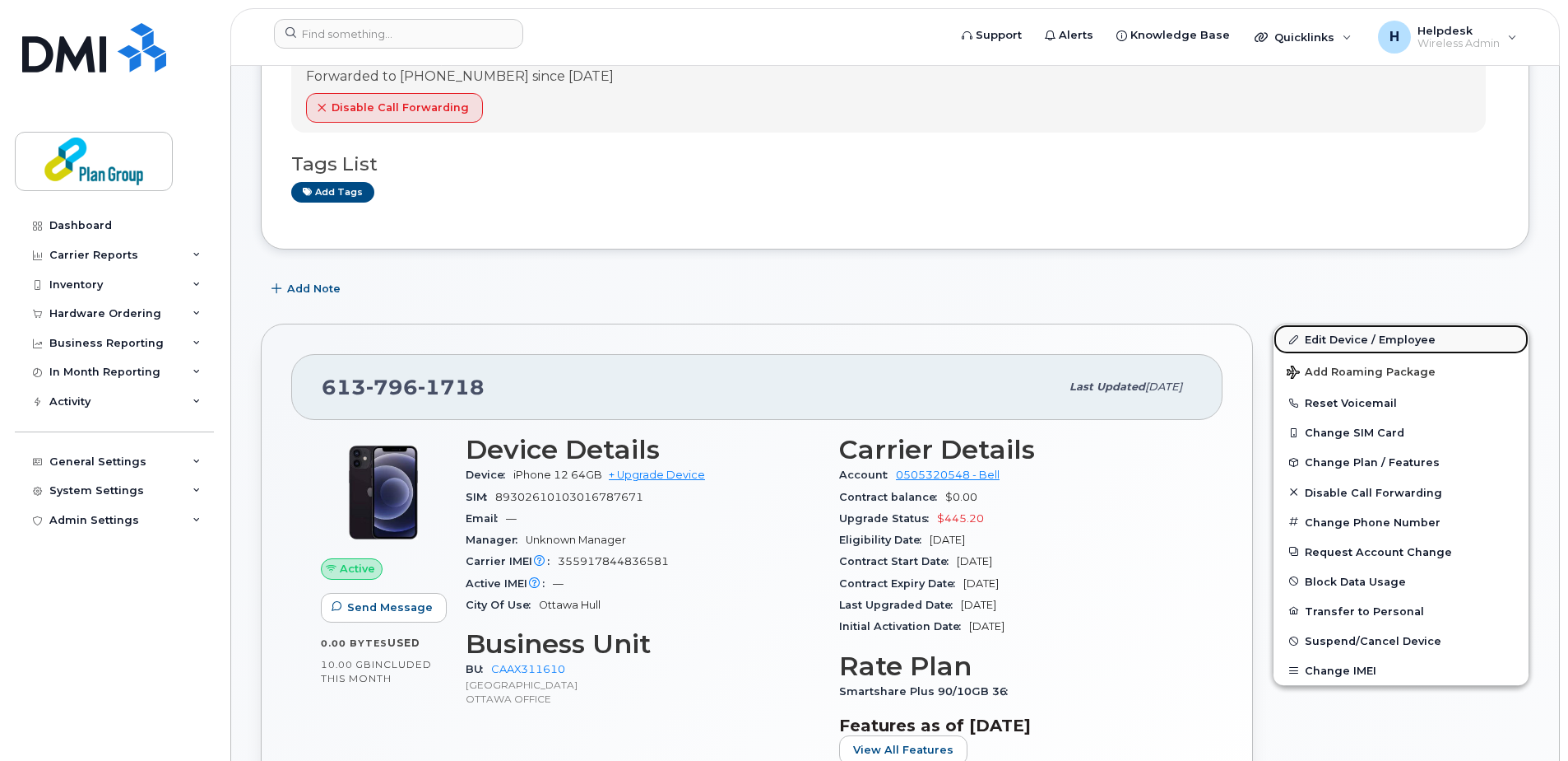
click at [1311, 336] on link "Edit Device / Employee" at bounding box center [1401, 339] width 255 height 29
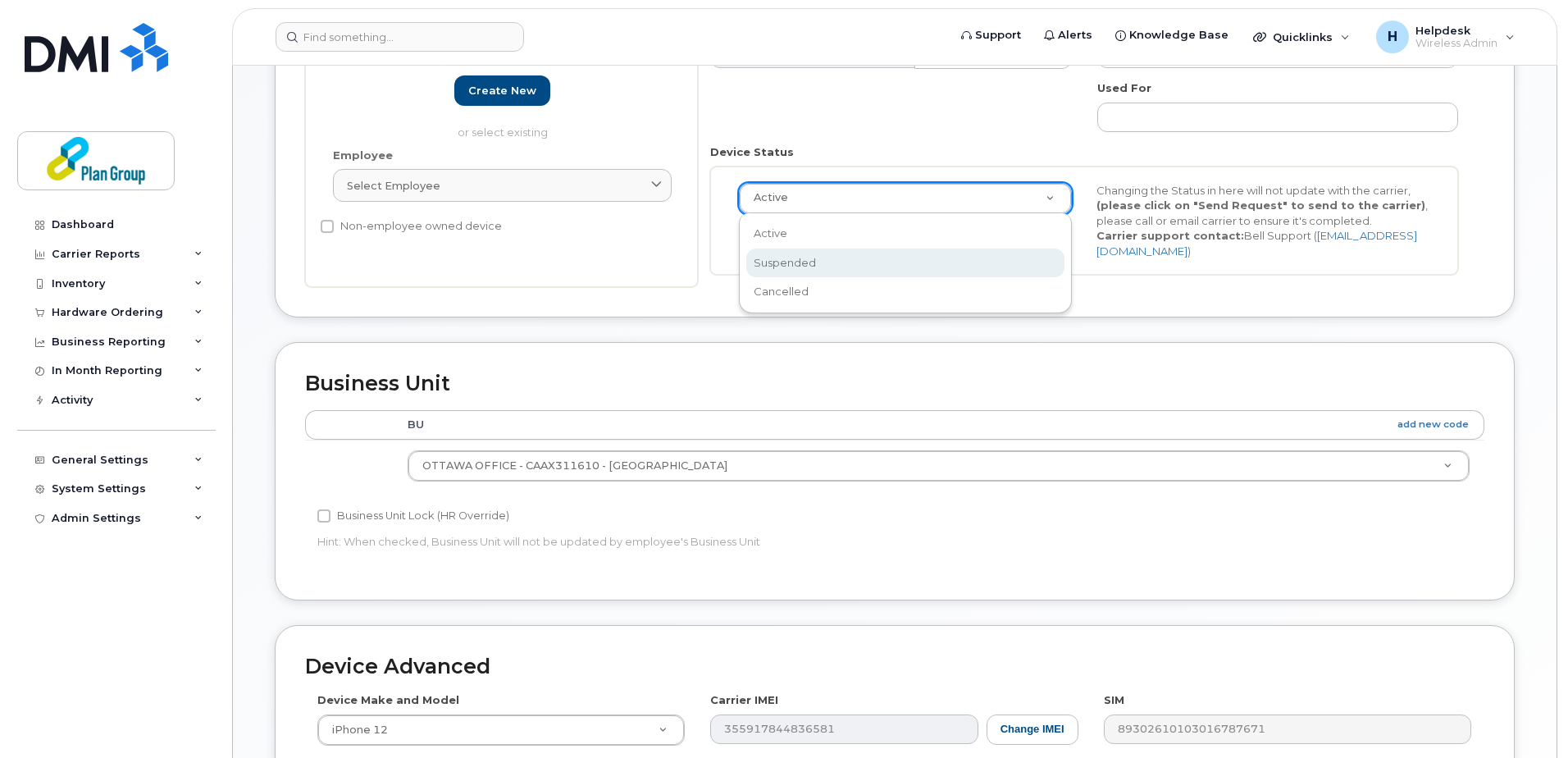
scroll to position [0, 5]
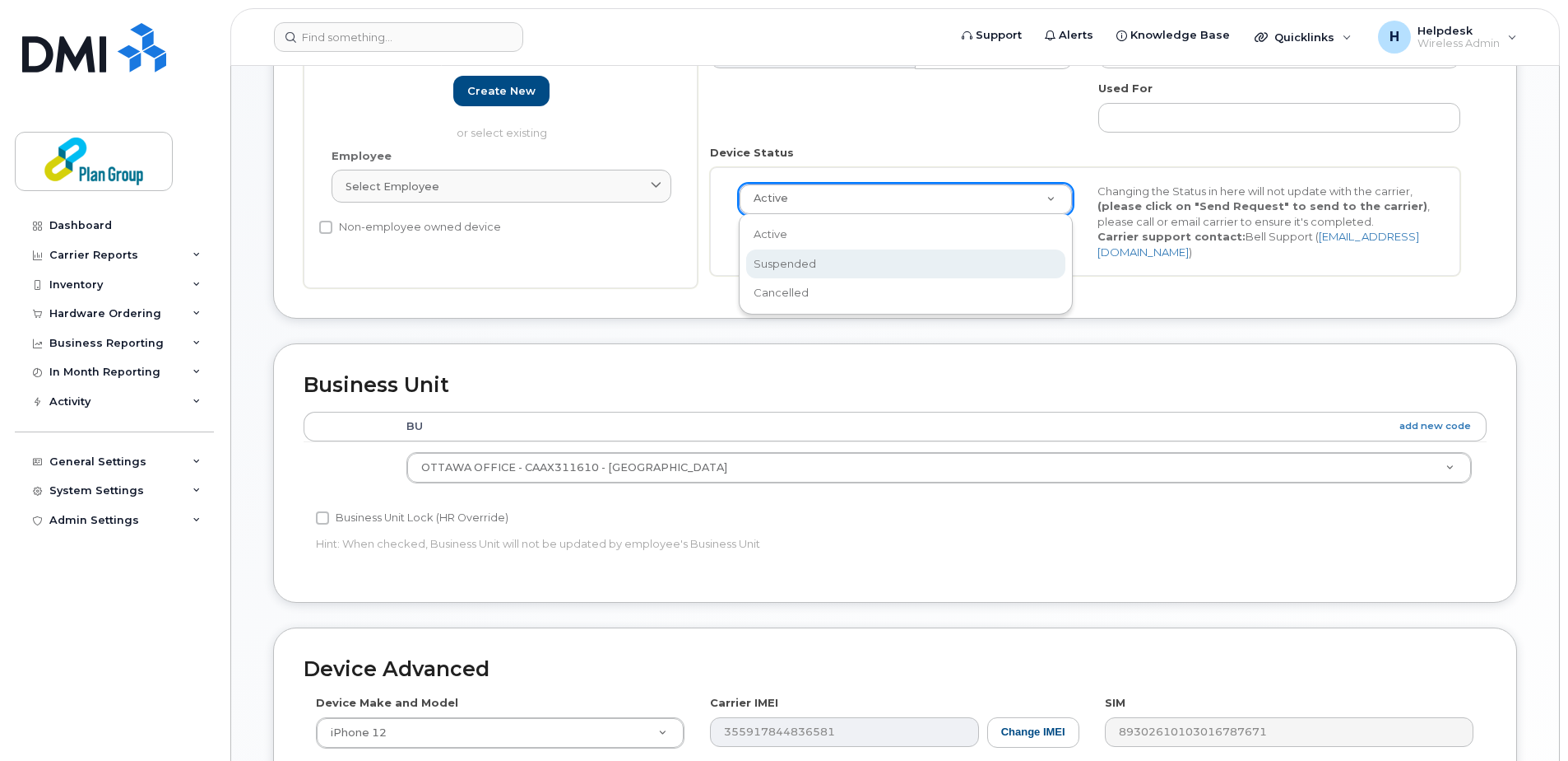
select select "suspended"
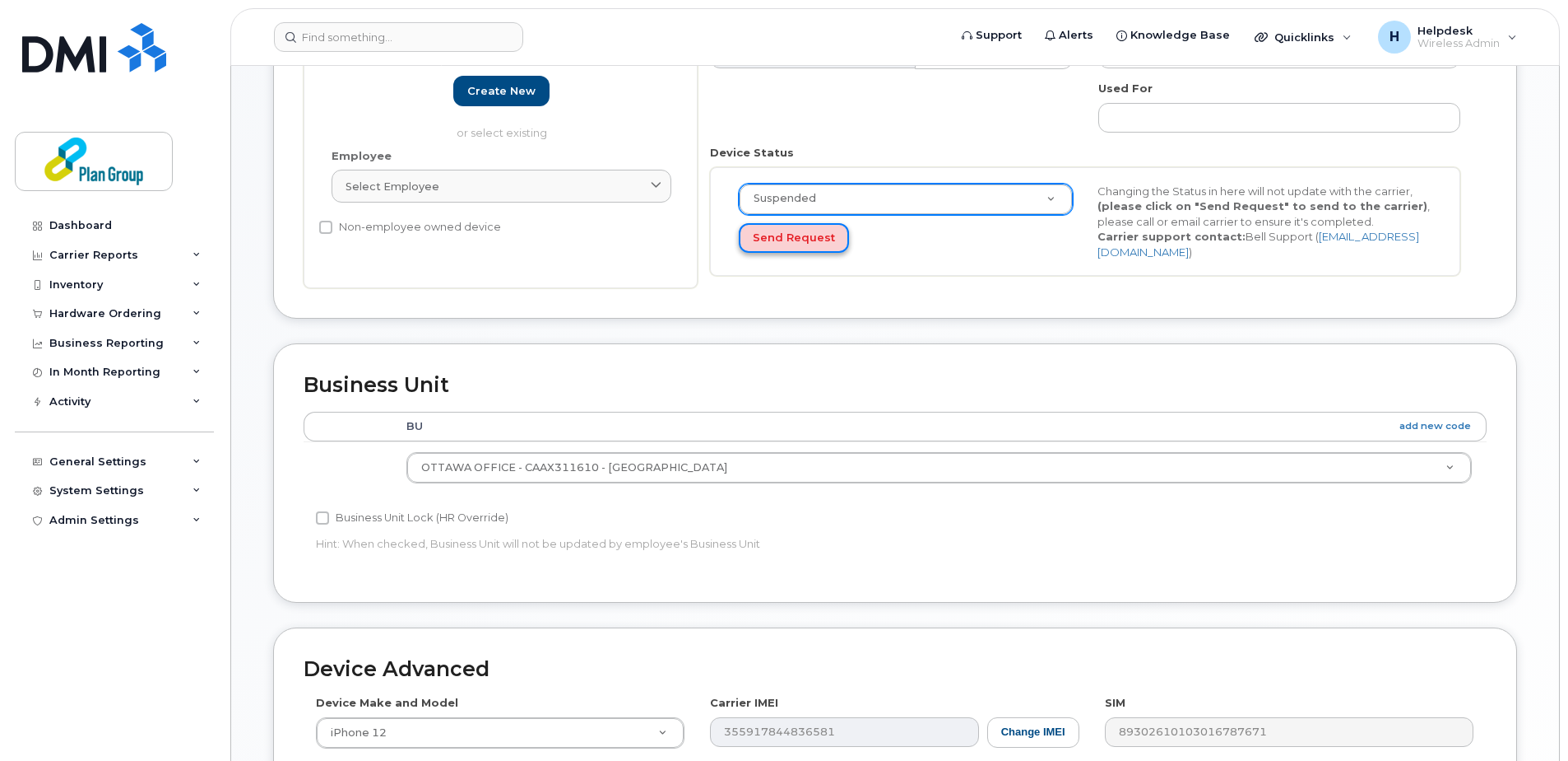
click at [787, 237] on button "Send Request" at bounding box center [794, 237] width 110 height 30
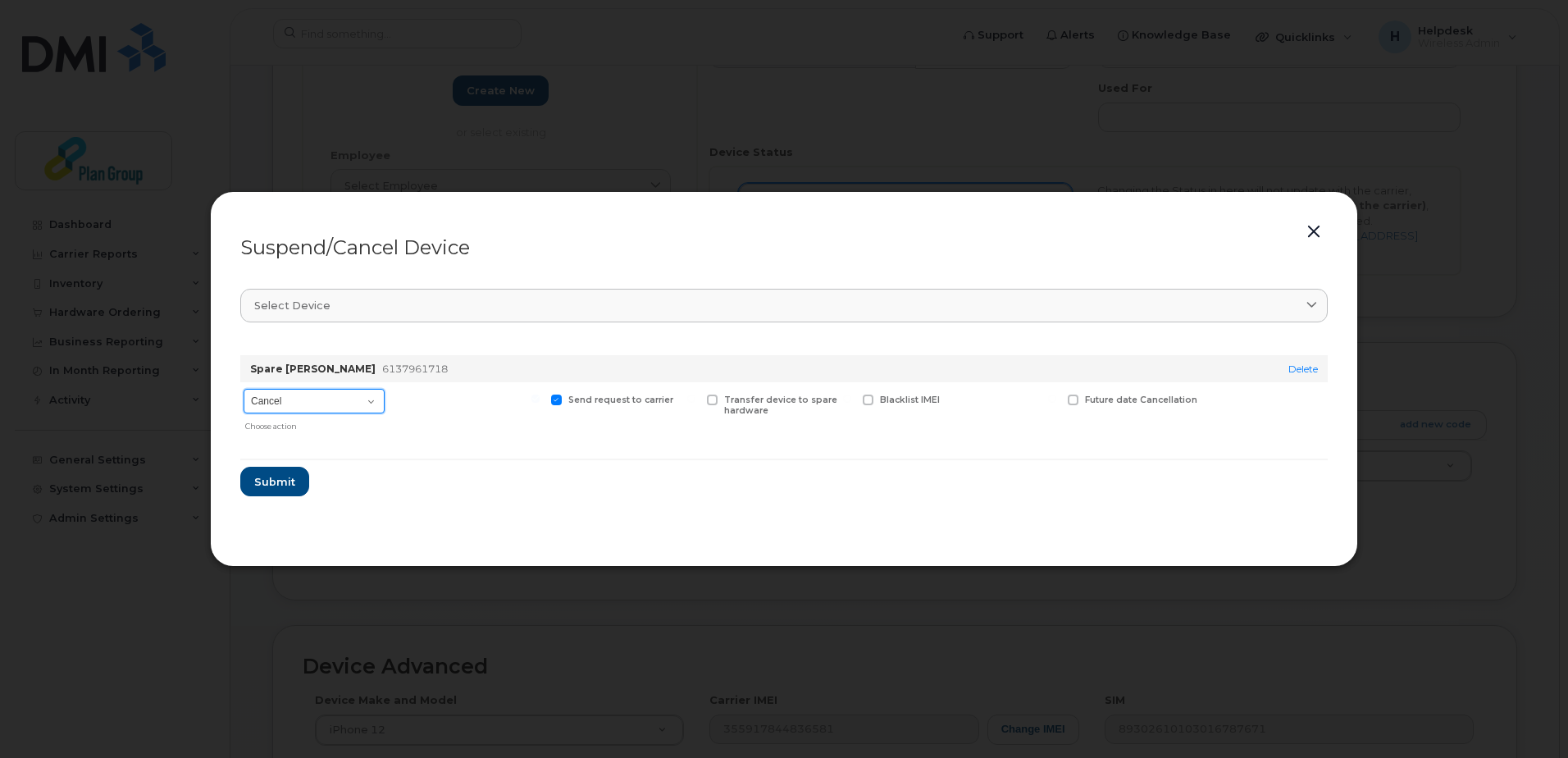
click at [379, 399] on select "Cancel Suspend - Extend Suspension Suspend - Reduced Rate Suspend - Full Rate S…" at bounding box center [313, 401] width 141 height 24
select select "[object Object]"
click at [243, 388] on select "Cancel Suspend - Extend Suspension Suspend - Reduced Rate Suspend - Full Rate S…" at bounding box center [313, 401] width 141 height 24
click at [269, 489] on span "Submit" at bounding box center [273, 482] width 41 height 16
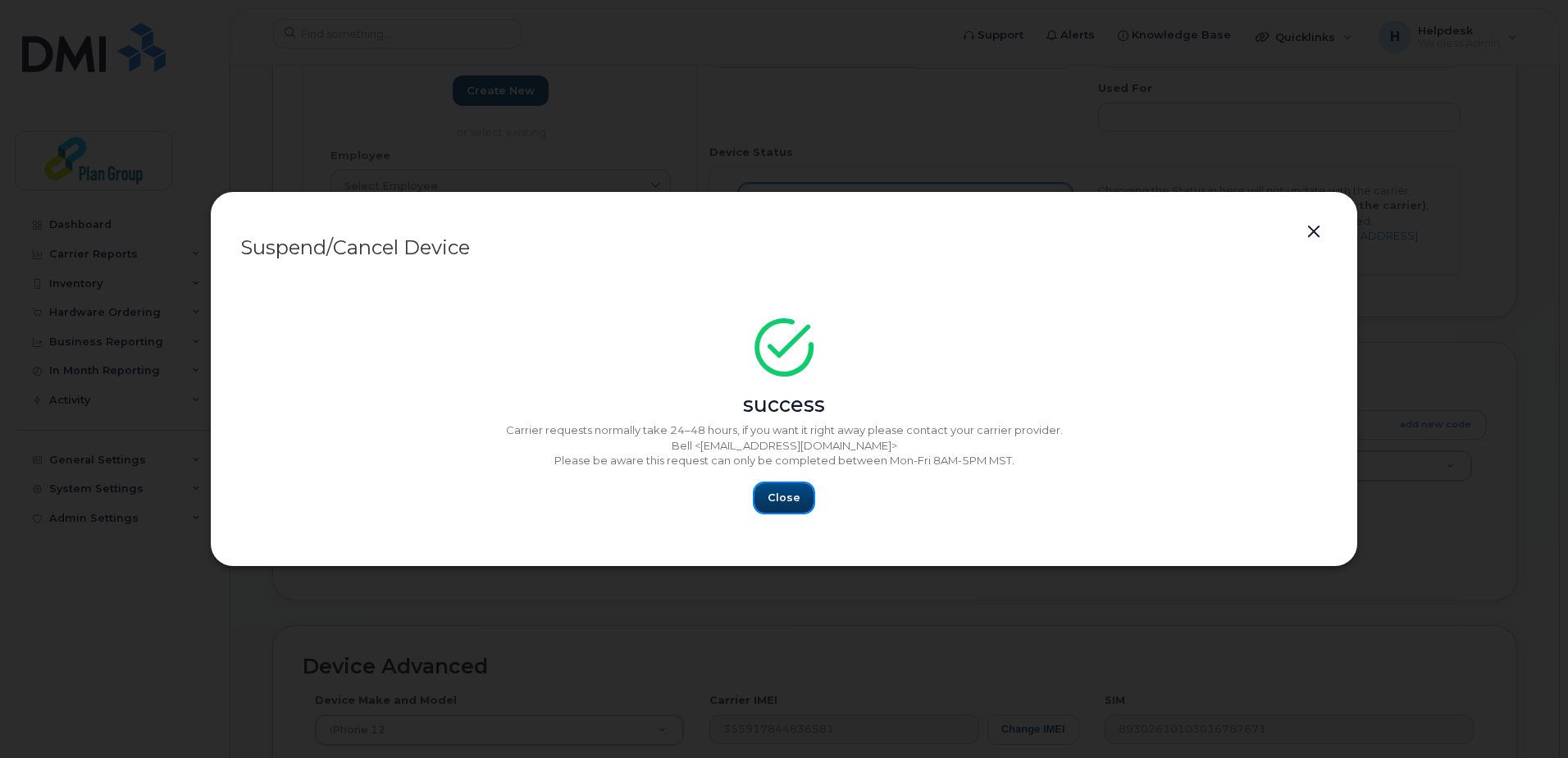
click at [790, 496] on span "Close" at bounding box center [784, 497] width 33 height 16
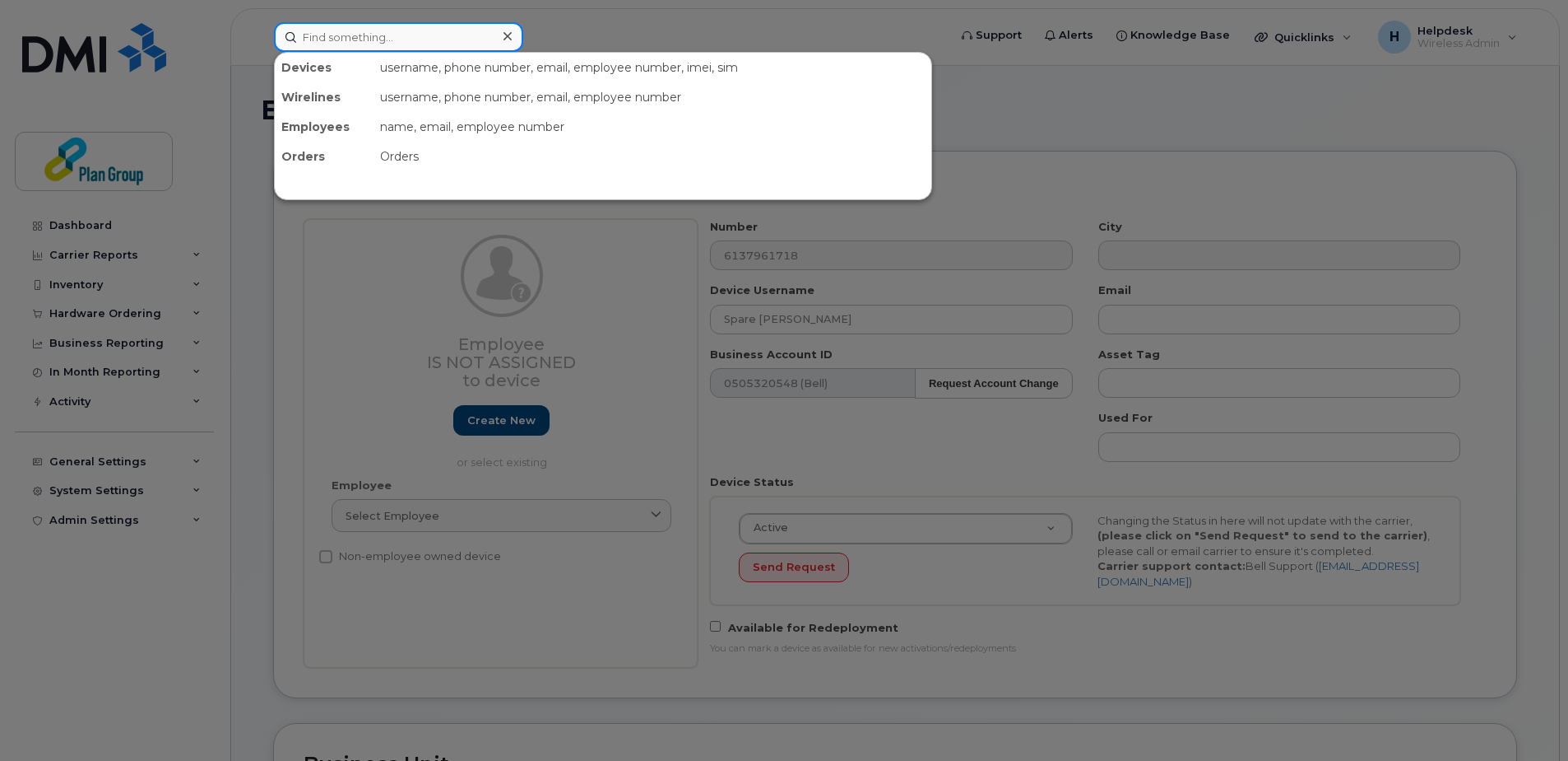
click at [464, 39] on input at bounding box center [398, 37] width 249 height 29
paste input "6132500480"
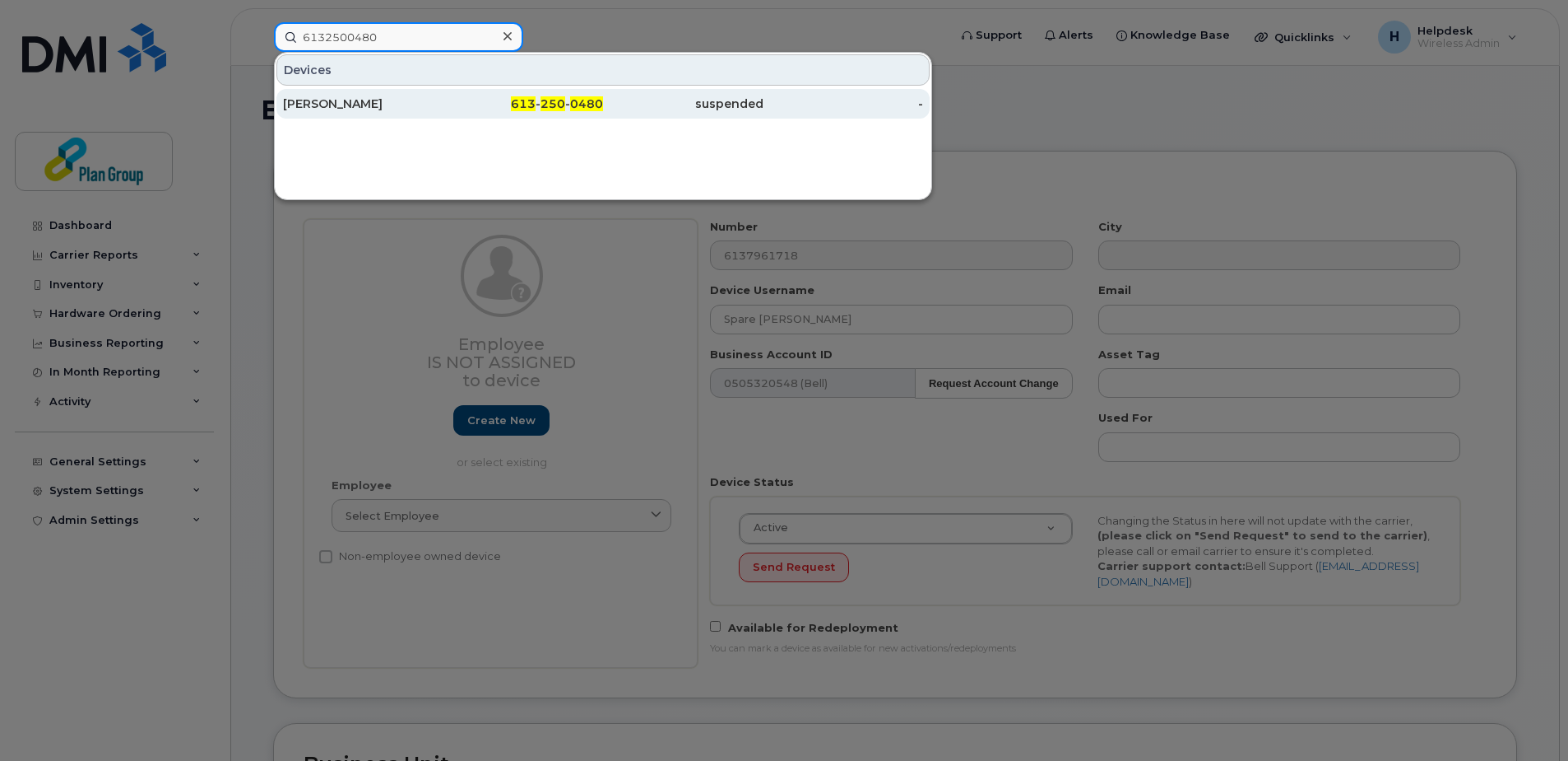
type input "6132500480"
click at [456, 95] on div "613 - 250 - 0480" at bounding box center [523, 104] width 160 height 29
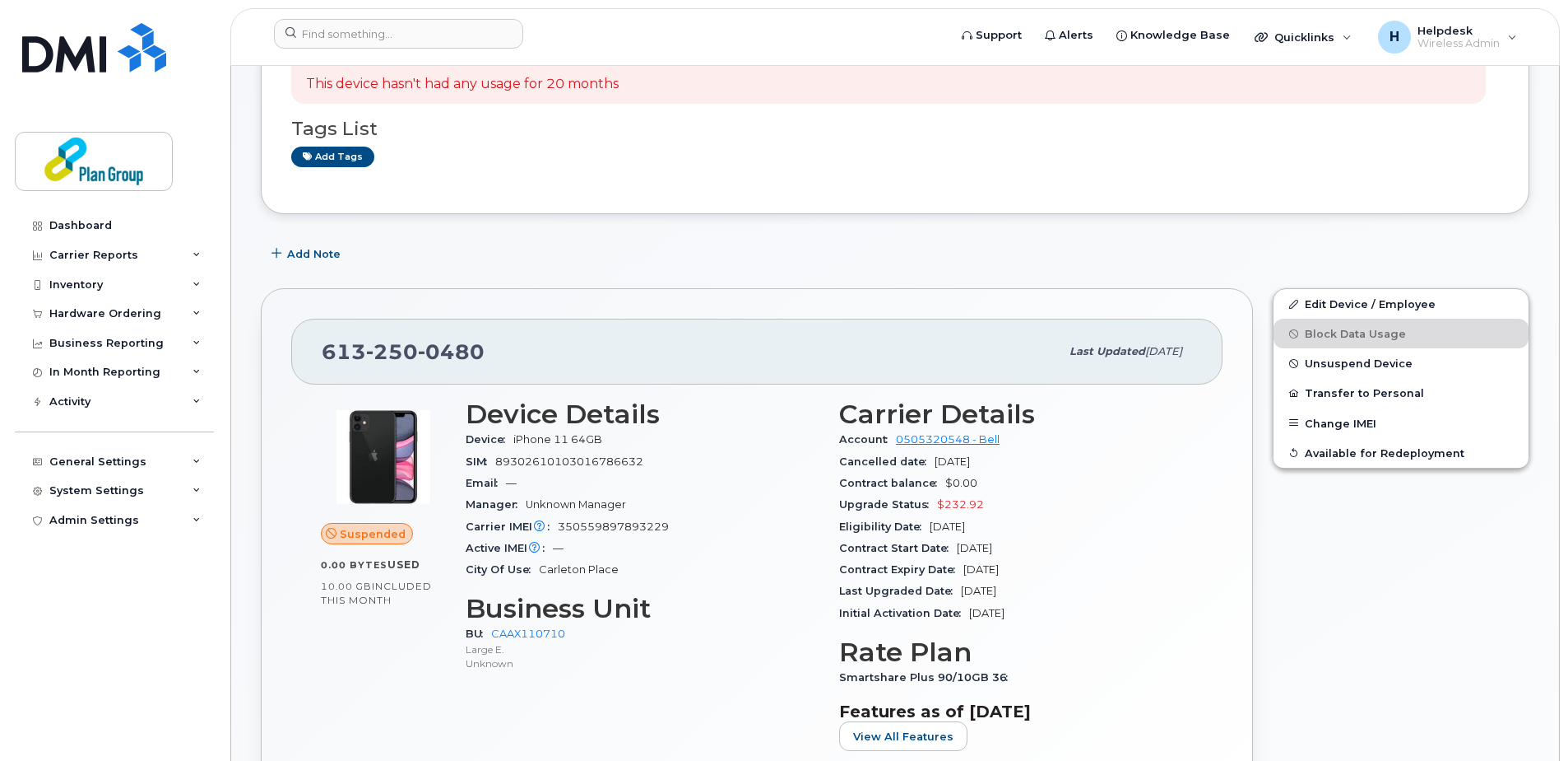
scroll to position [165, 0]
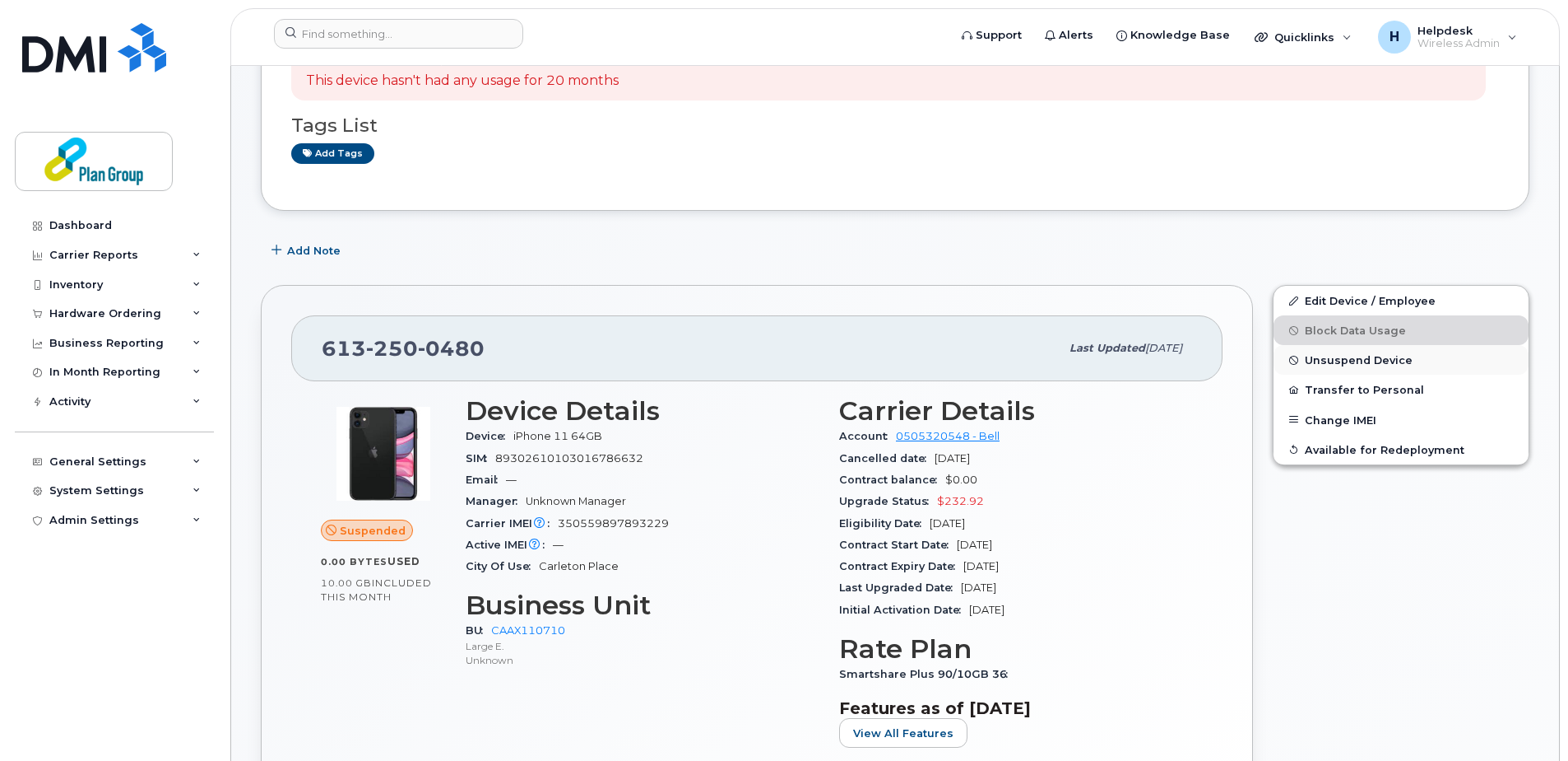
click at [1355, 359] on span "Unsuspend Device" at bounding box center [1358, 360] width 107 height 12
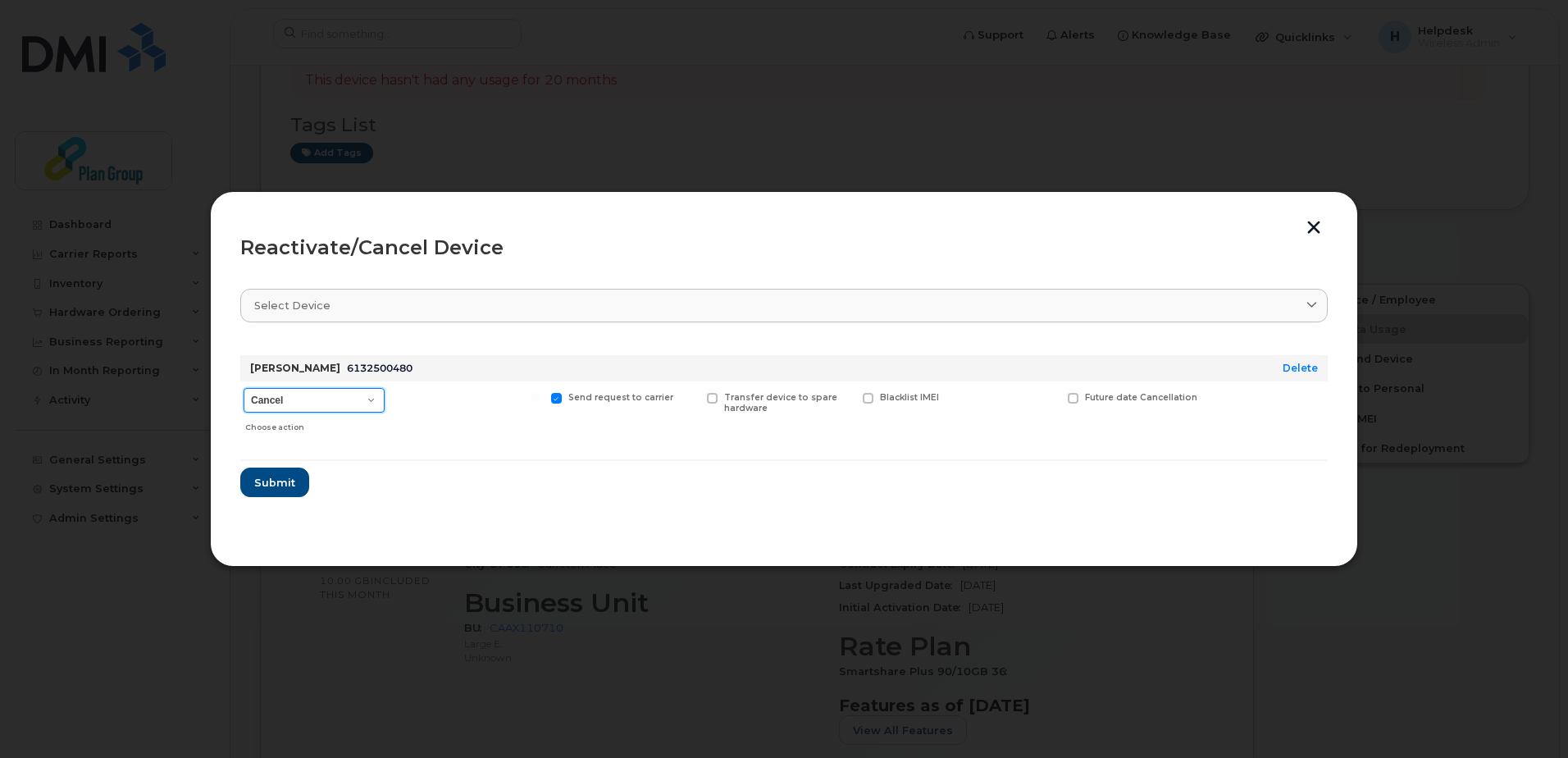
click at [362, 399] on select "Cancel Suspend - Extend Suspension Reactivate" at bounding box center [313, 400] width 141 height 24
select select "[object Object]"
click at [243, 388] on select "Cancel Suspend - Extend Suspension Reactivate" at bounding box center [313, 400] width 141 height 24
click at [262, 486] on span "Submit" at bounding box center [273, 483] width 41 height 16
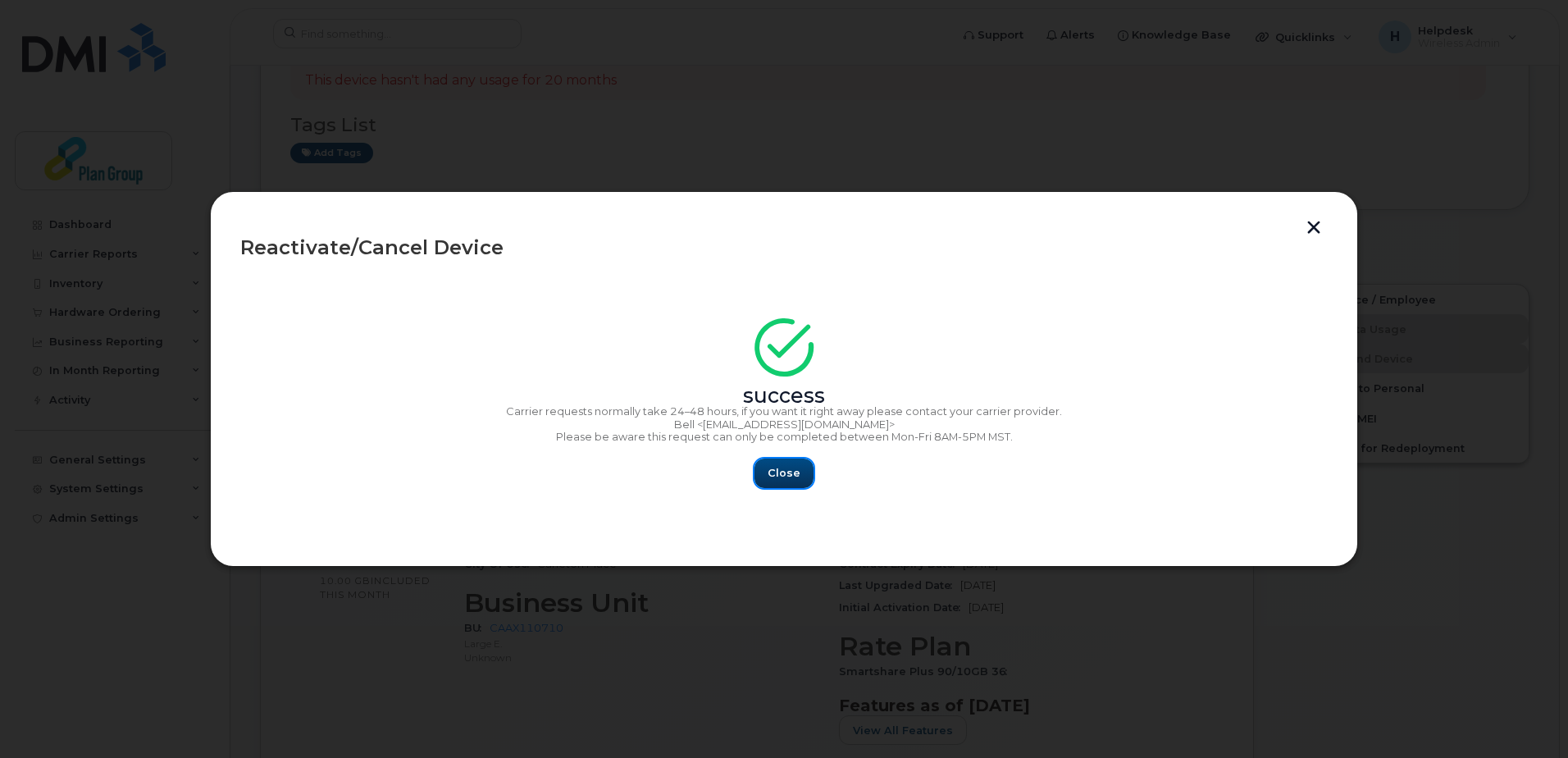
click at [786, 471] on span "Close" at bounding box center [784, 473] width 33 height 16
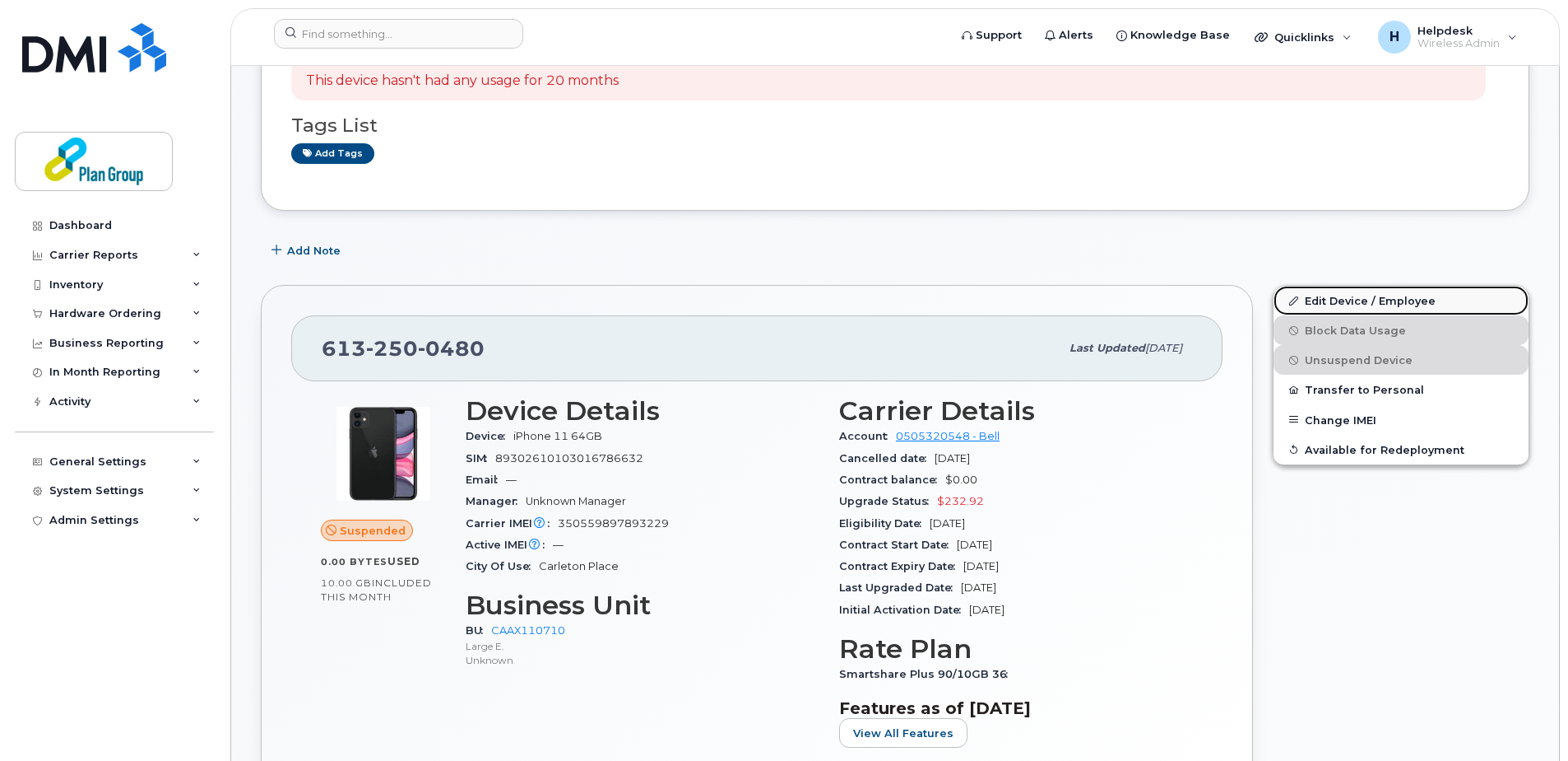
click at [1343, 297] on link "Edit Device / Employee" at bounding box center [1401, 301] width 255 height 29
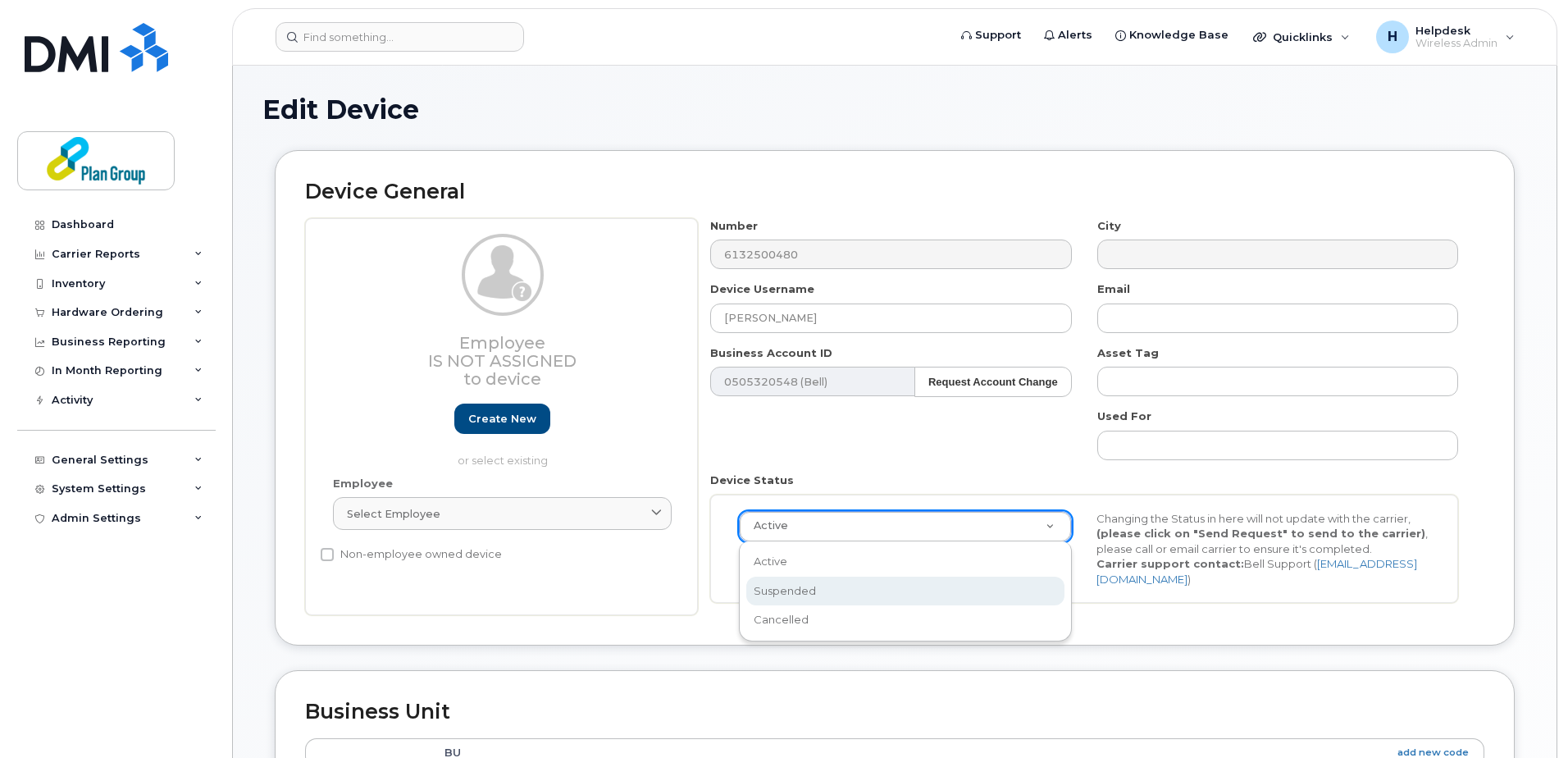
scroll to position [0, 5]
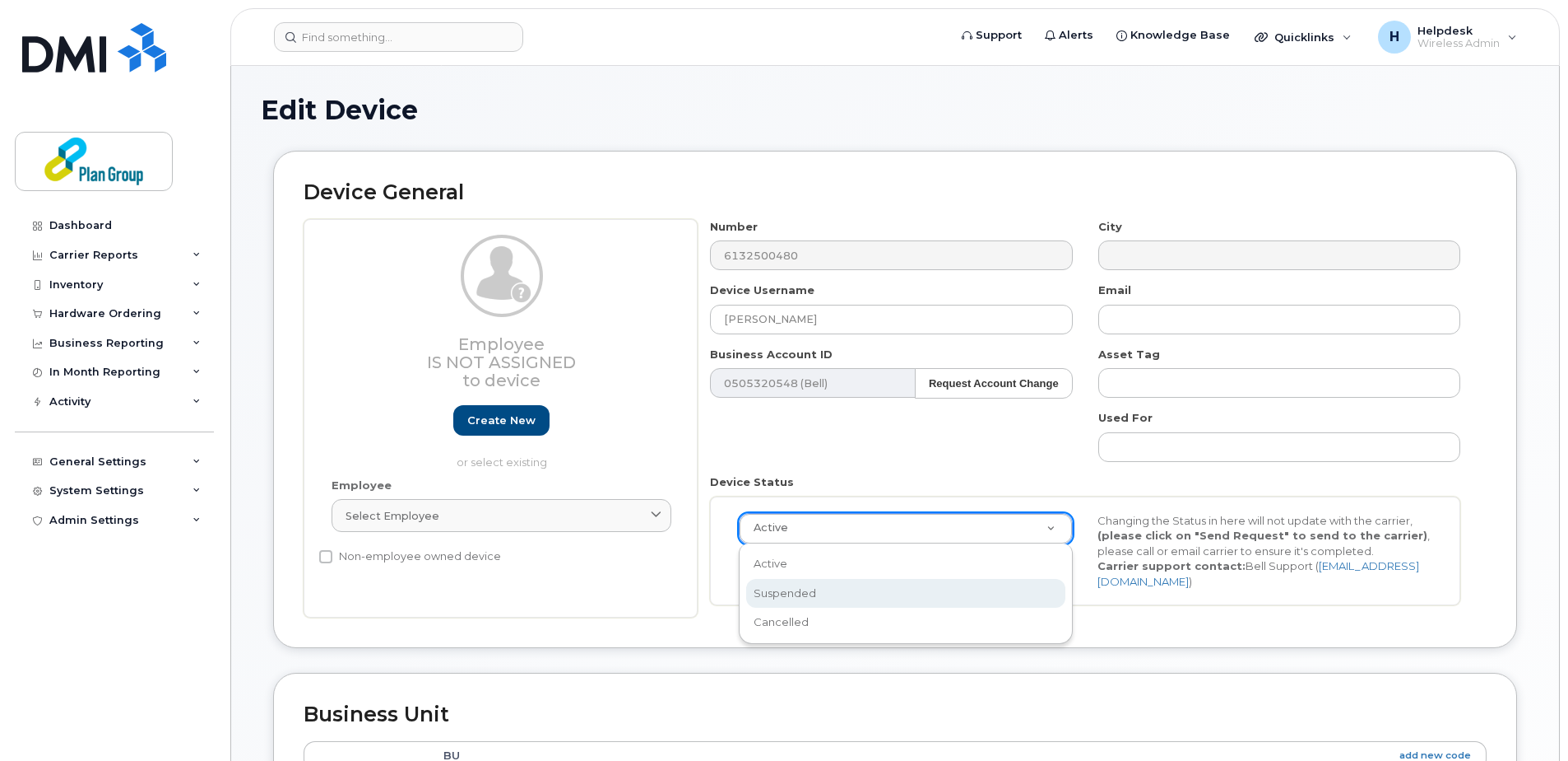
select select "suspended"
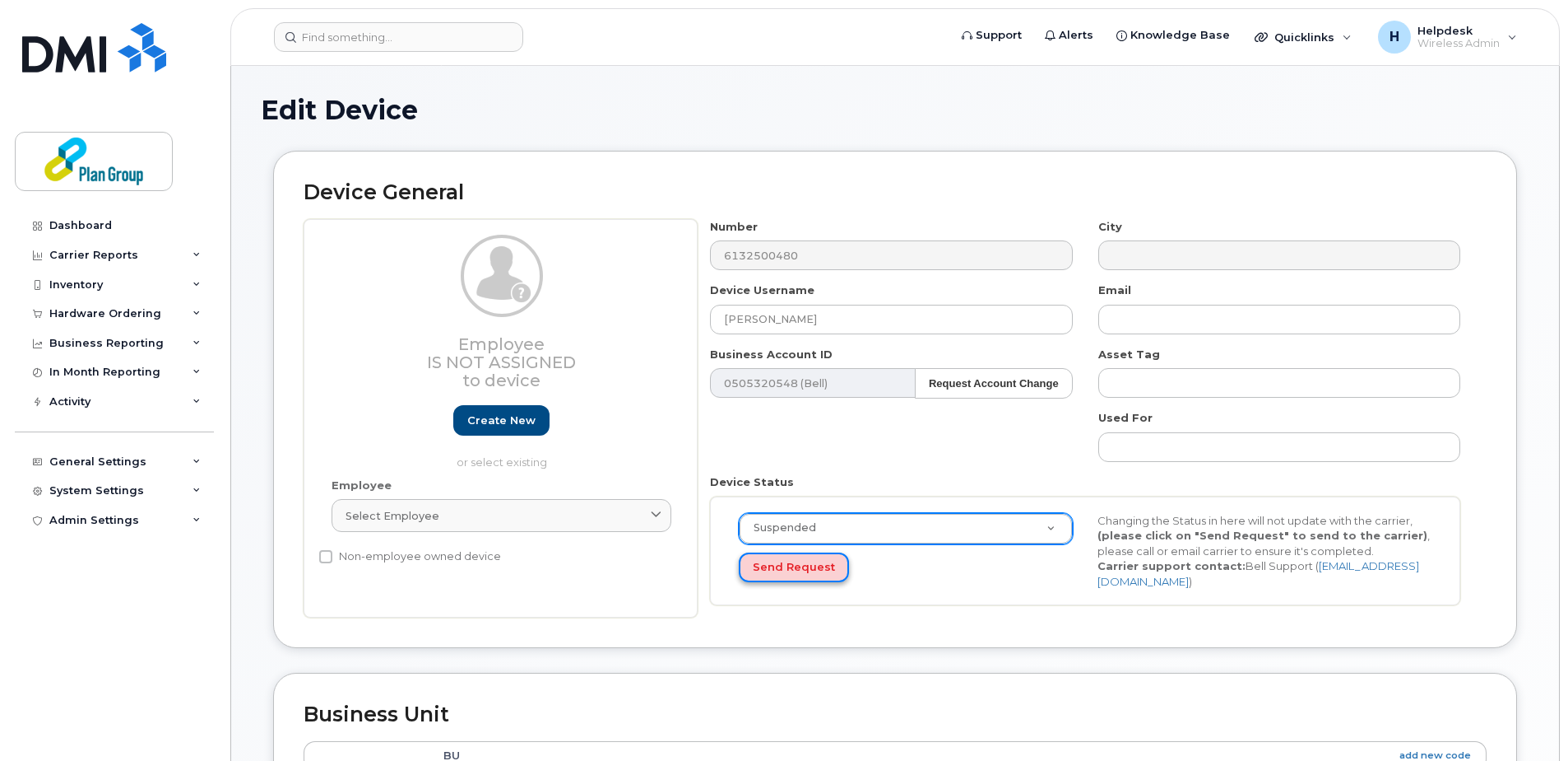
click at [784, 570] on button "Send Request" at bounding box center [794, 567] width 110 height 30
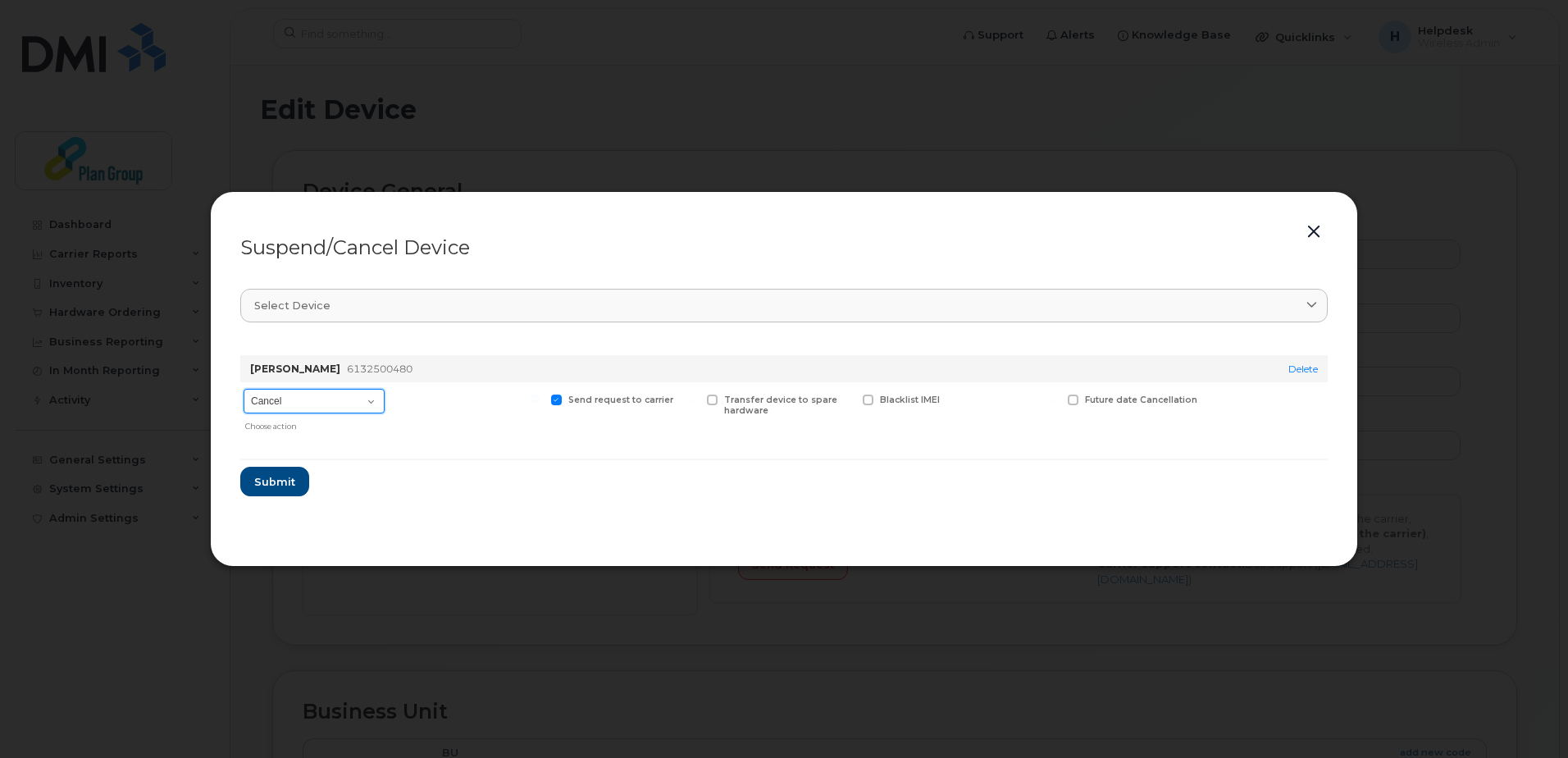
click at [338, 392] on select "Cancel Suspend - Extend Suspension Suspend - Reduced Rate Suspend - Full Rate S…" at bounding box center [313, 401] width 141 height 24
select select "[object Object]"
click at [243, 388] on select "Cancel Suspend - Extend Suspension Suspend - Reduced Rate Suspend - Full Rate S…" at bounding box center [313, 401] width 141 height 24
click at [281, 478] on span "Submit" at bounding box center [273, 482] width 41 height 16
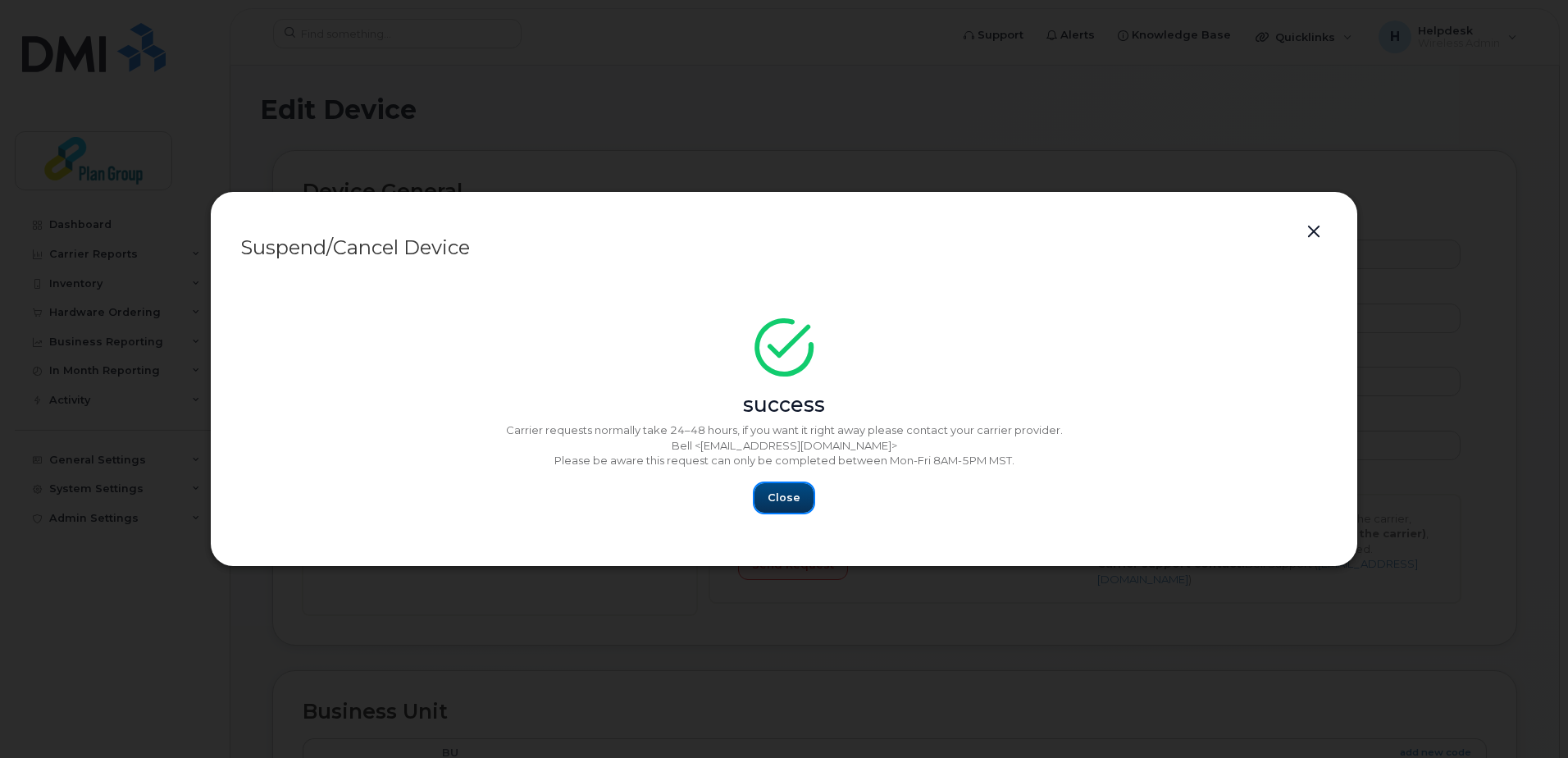
click at [781, 499] on span "Close" at bounding box center [784, 497] width 33 height 16
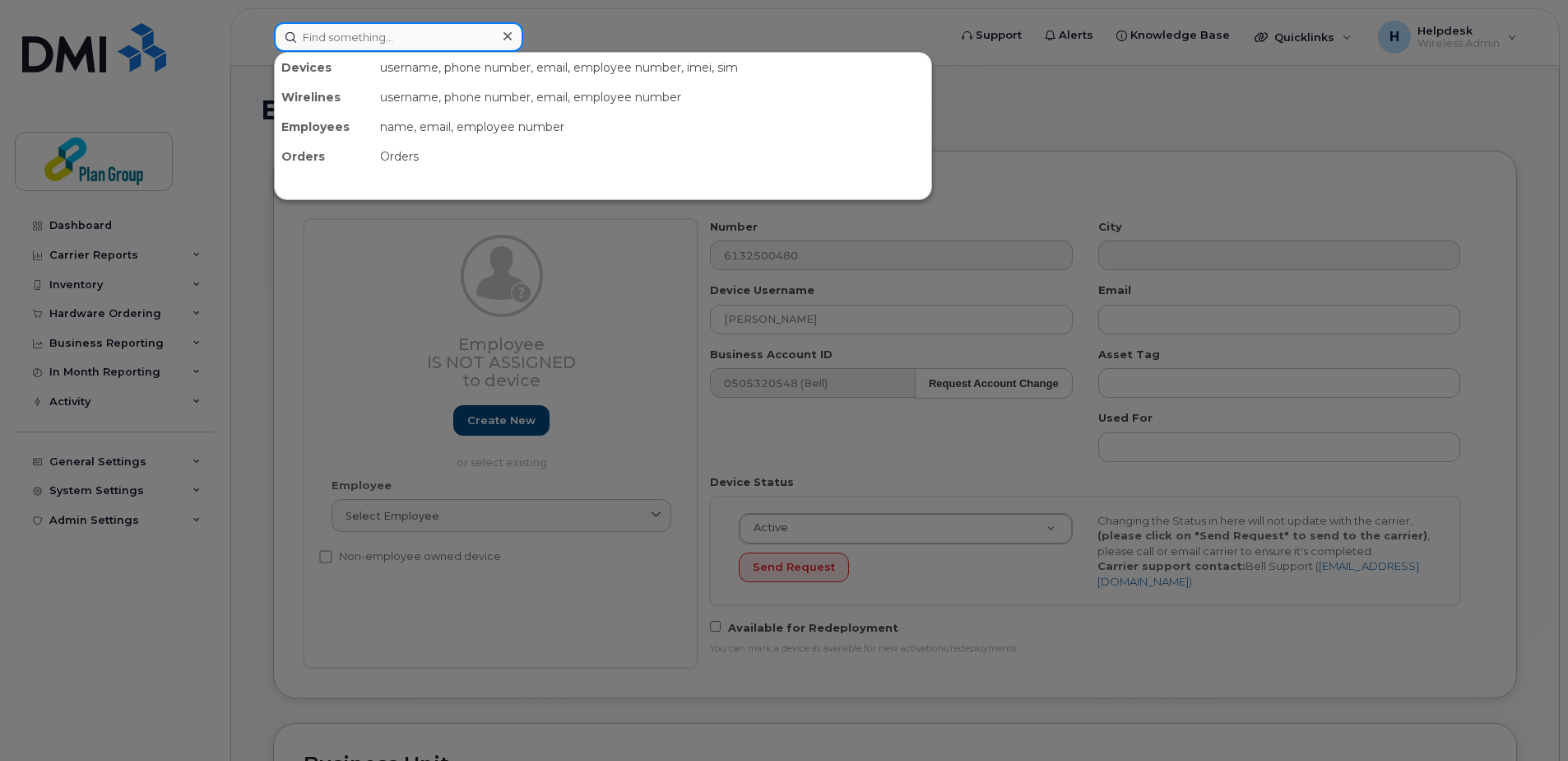
click at [345, 31] on input at bounding box center [398, 37] width 249 height 29
paste input "6472202701"
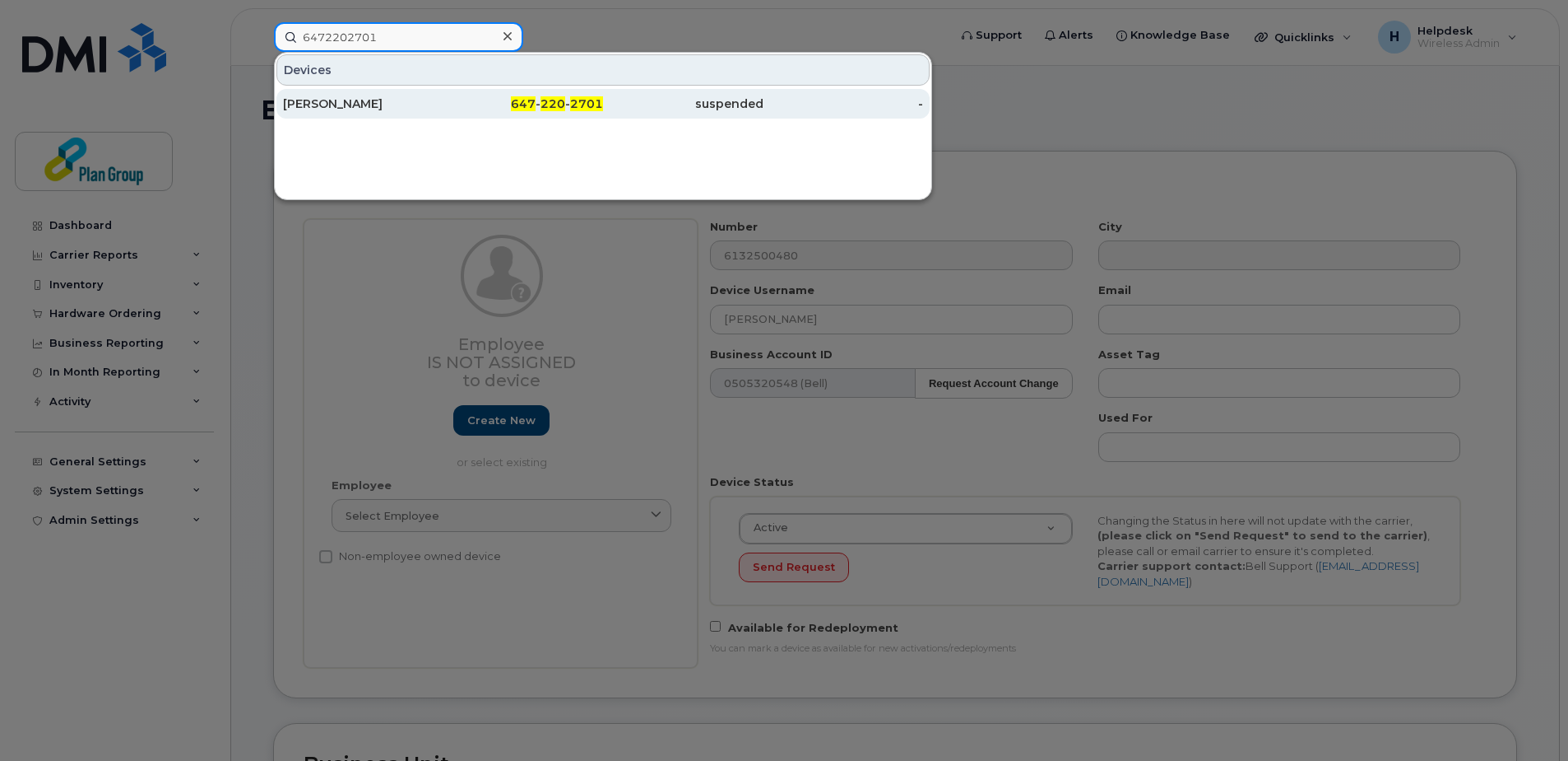
type input "6472202701"
click at [375, 101] on div "John Ferreira" at bounding box center [363, 103] width 160 height 16
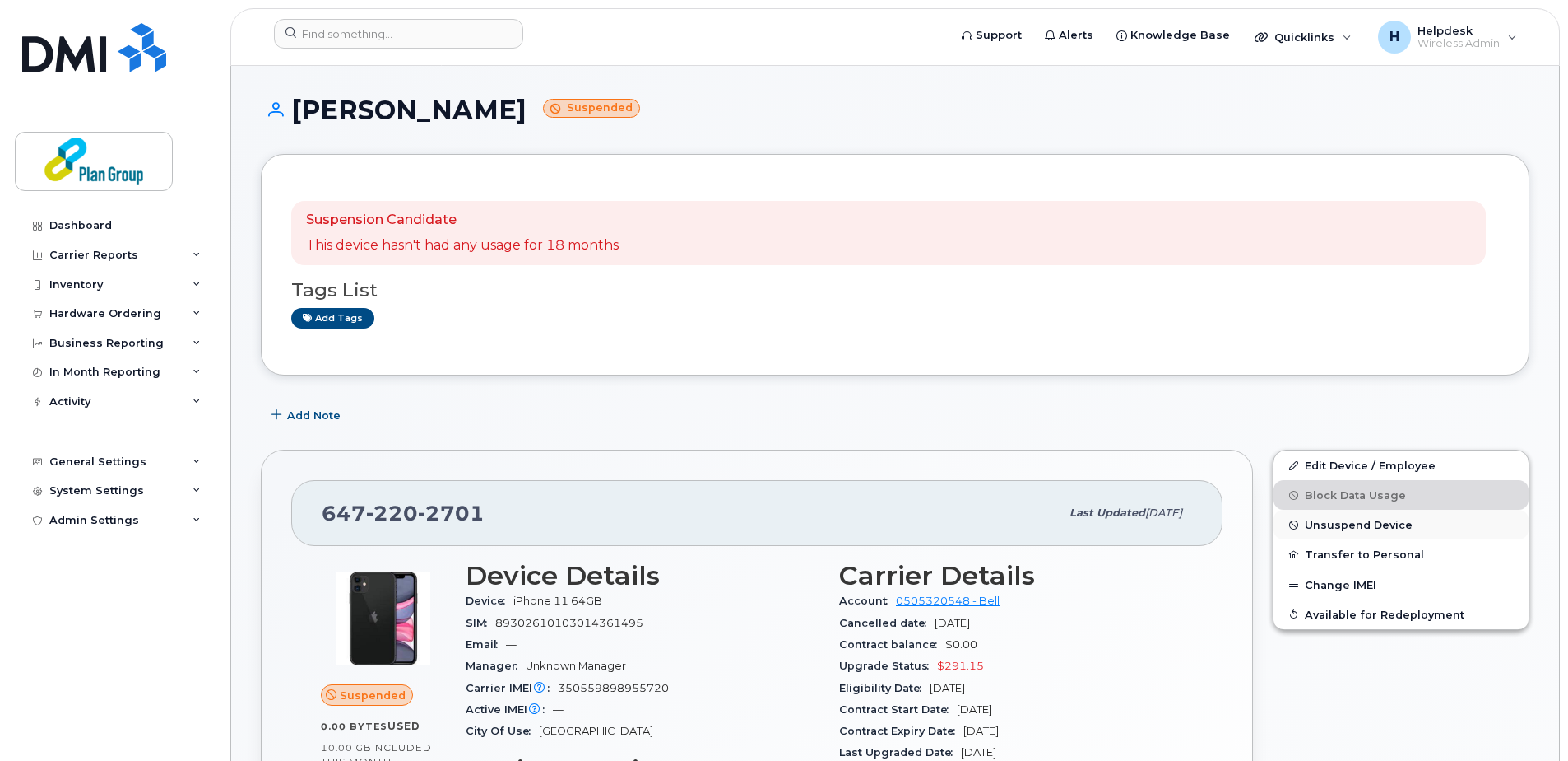
click at [1352, 525] on span "Unsuspend Device" at bounding box center [1358, 524] width 107 height 12
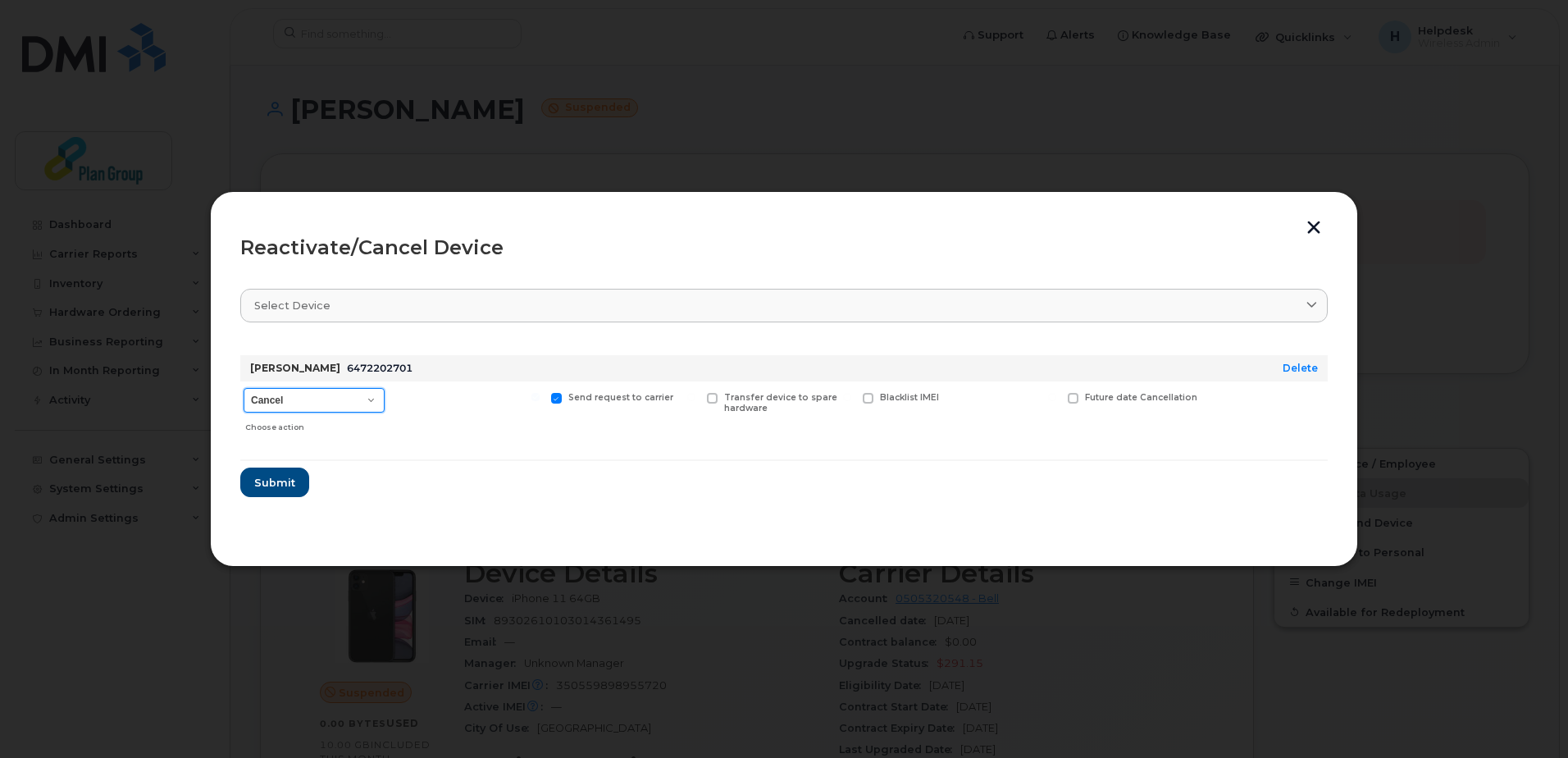
click at [315, 395] on select "Cancel Suspend - Extend Suspension Reactivate" at bounding box center [313, 400] width 141 height 24
select select "[object Object]"
click at [243, 388] on select "Cancel Suspend - Extend Suspension Reactivate" at bounding box center [313, 400] width 141 height 24
click at [281, 478] on span "Submit" at bounding box center [273, 483] width 41 height 16
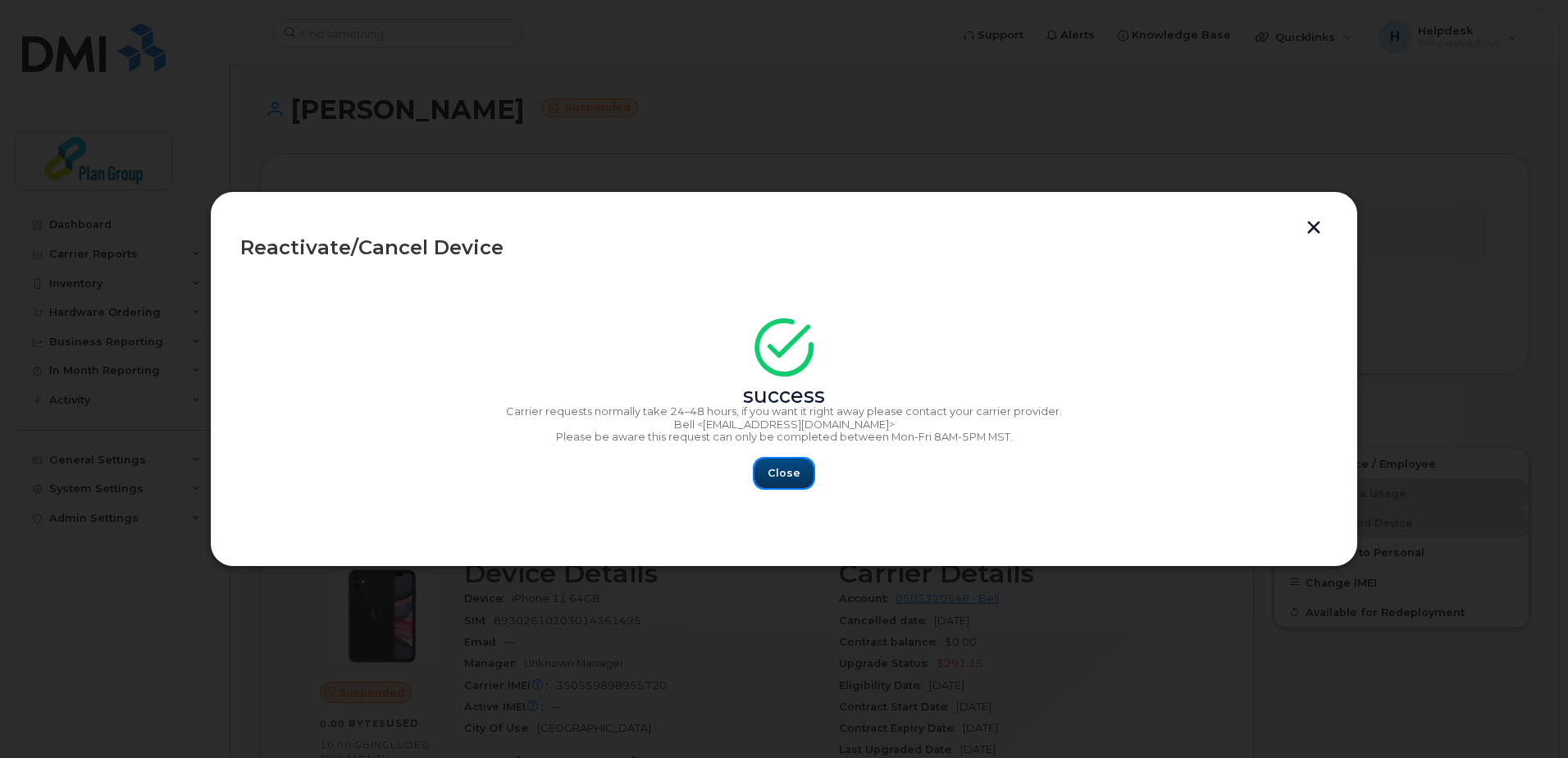
click at [791, 474] on span "Close" at bounding box center [784, 473] width 33 height 16
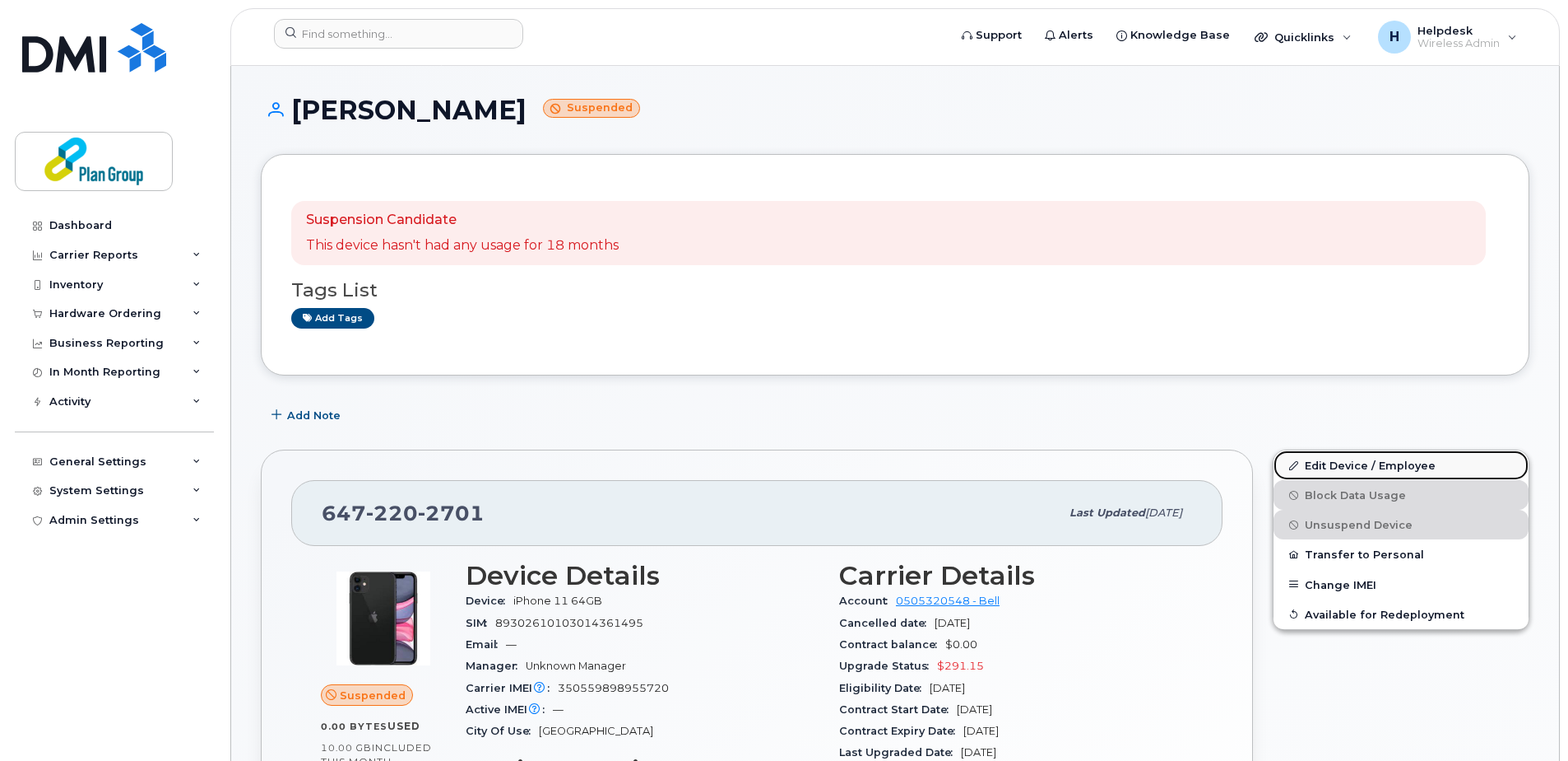
click at [1355, 458] on link "Edit Device / Employee" at bounding box center [1401, 465] width 255 height 29
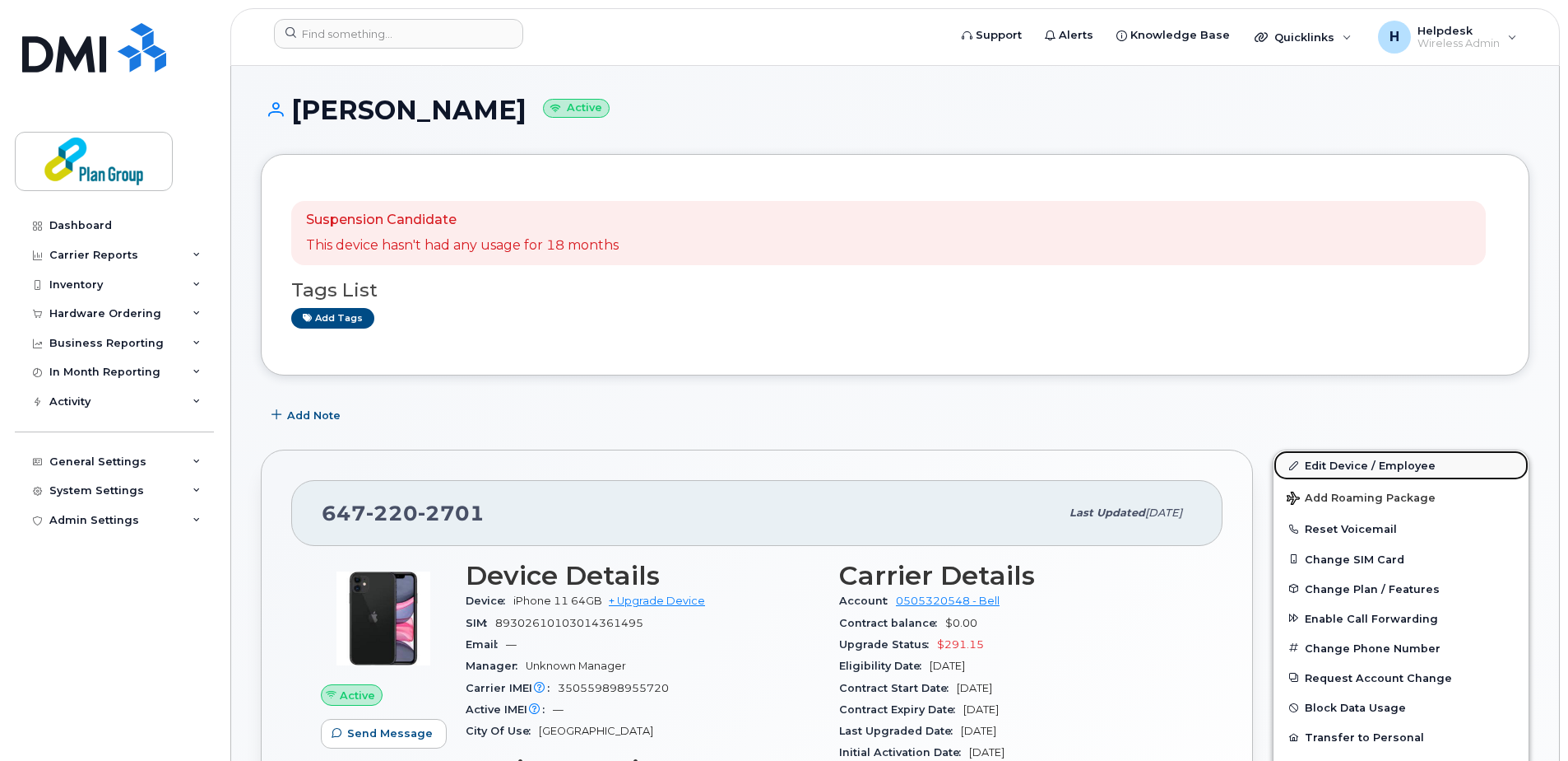
click at [1351, 470] on link "Edit Device / Employee" at bounding box center [1401, 465] width 255 height 29
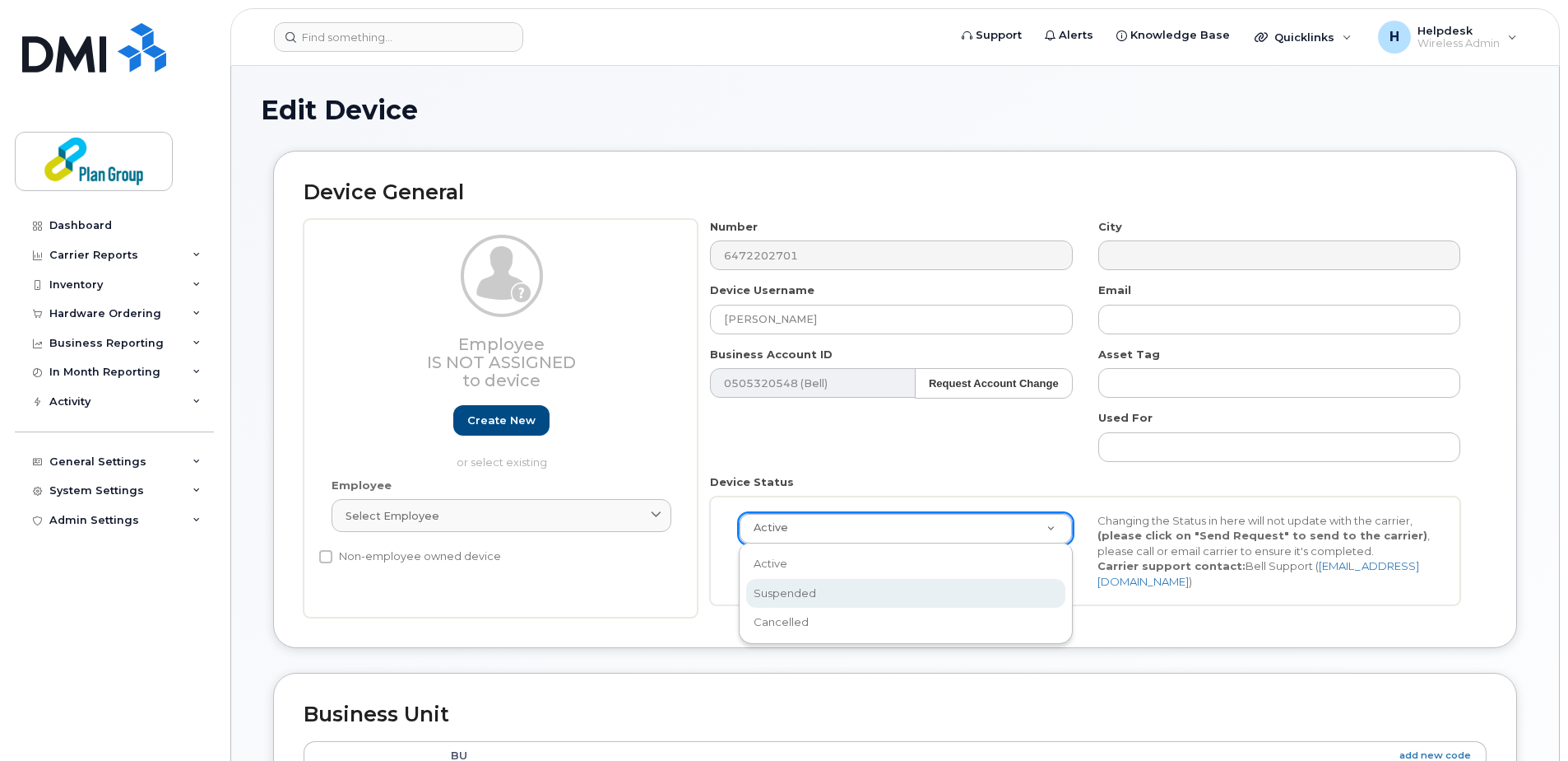
select select "suspended"
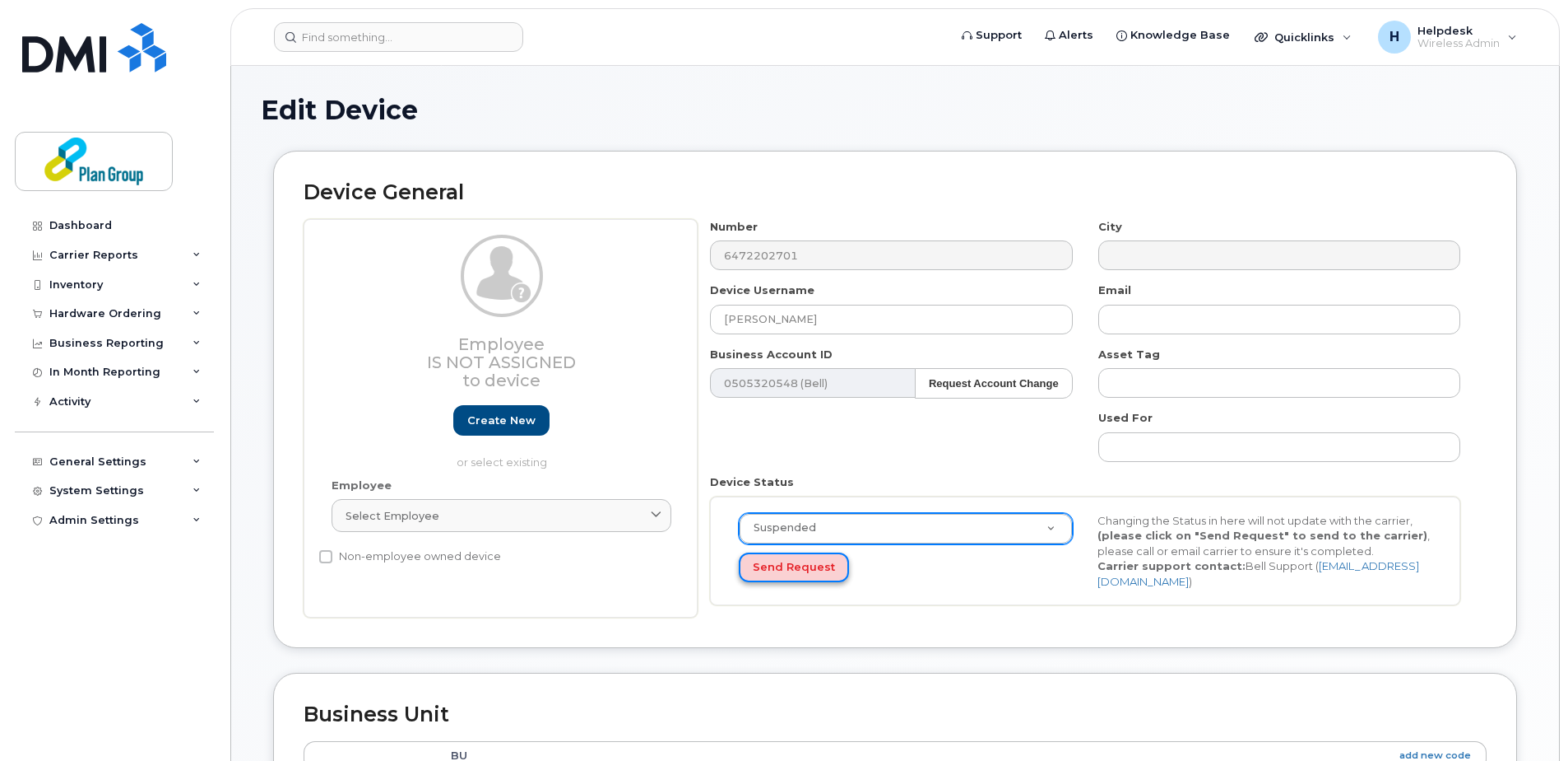
click at [783, 571] on button "Send Request" at bounding box center [794, 567] width 110 height 30
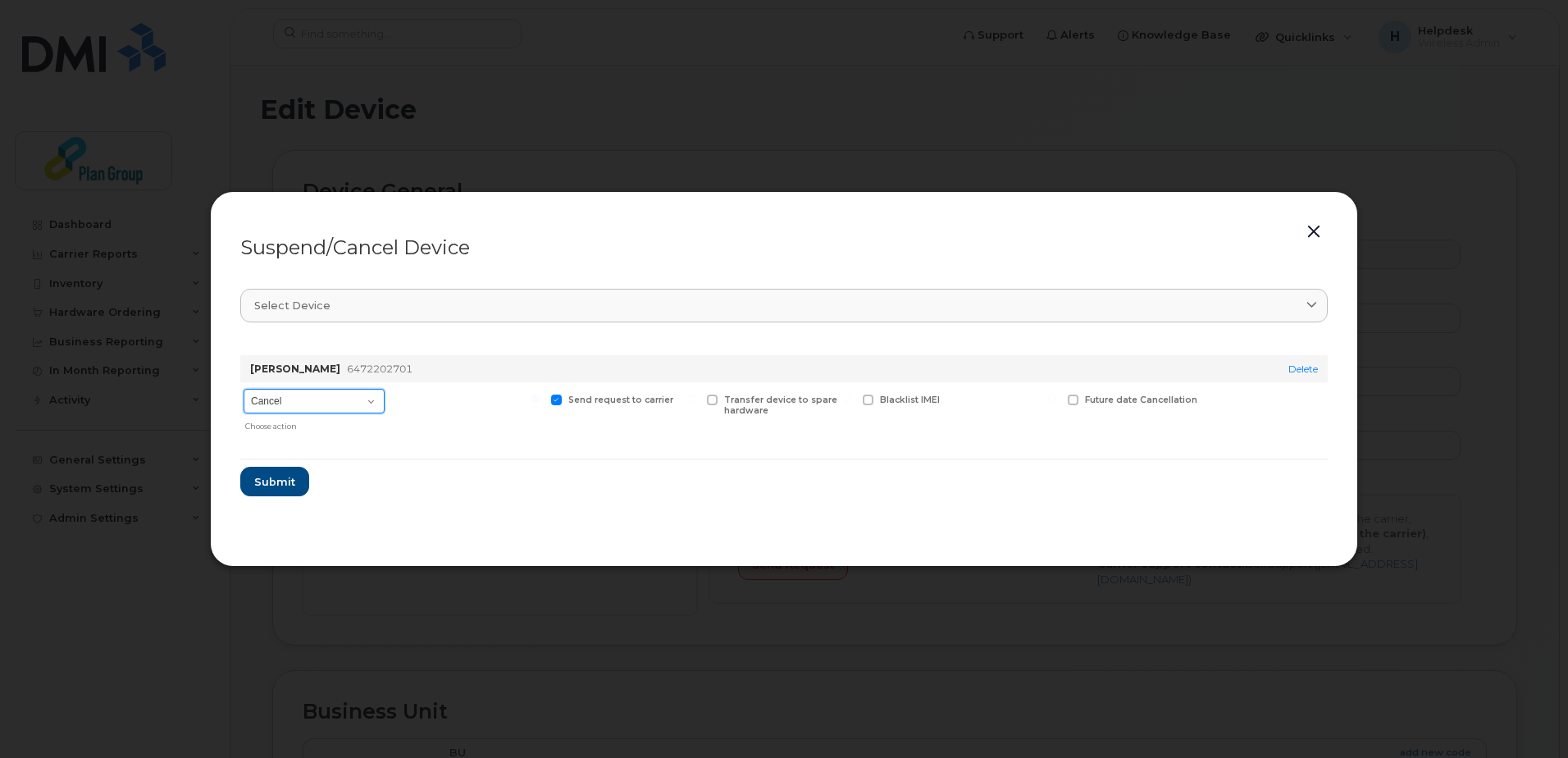
click at [351, 394] on select "Cancel Suspend - Extend Suspension Suspend - Reduced Rate Suspend - Full Rate S…" at bounding box center [313, 401] width 141 height 24
select select "[object Object]"
click at [243, 388] on select "Cancel Suspend - Extend Suspension Suspend - Reduced Rate Suspend - Full Rate S…" at bounding box center [313, 401] width 141 height 24
click at [295, 481] on button "Submit" at bounding box center [274, 481] width 67 height 29
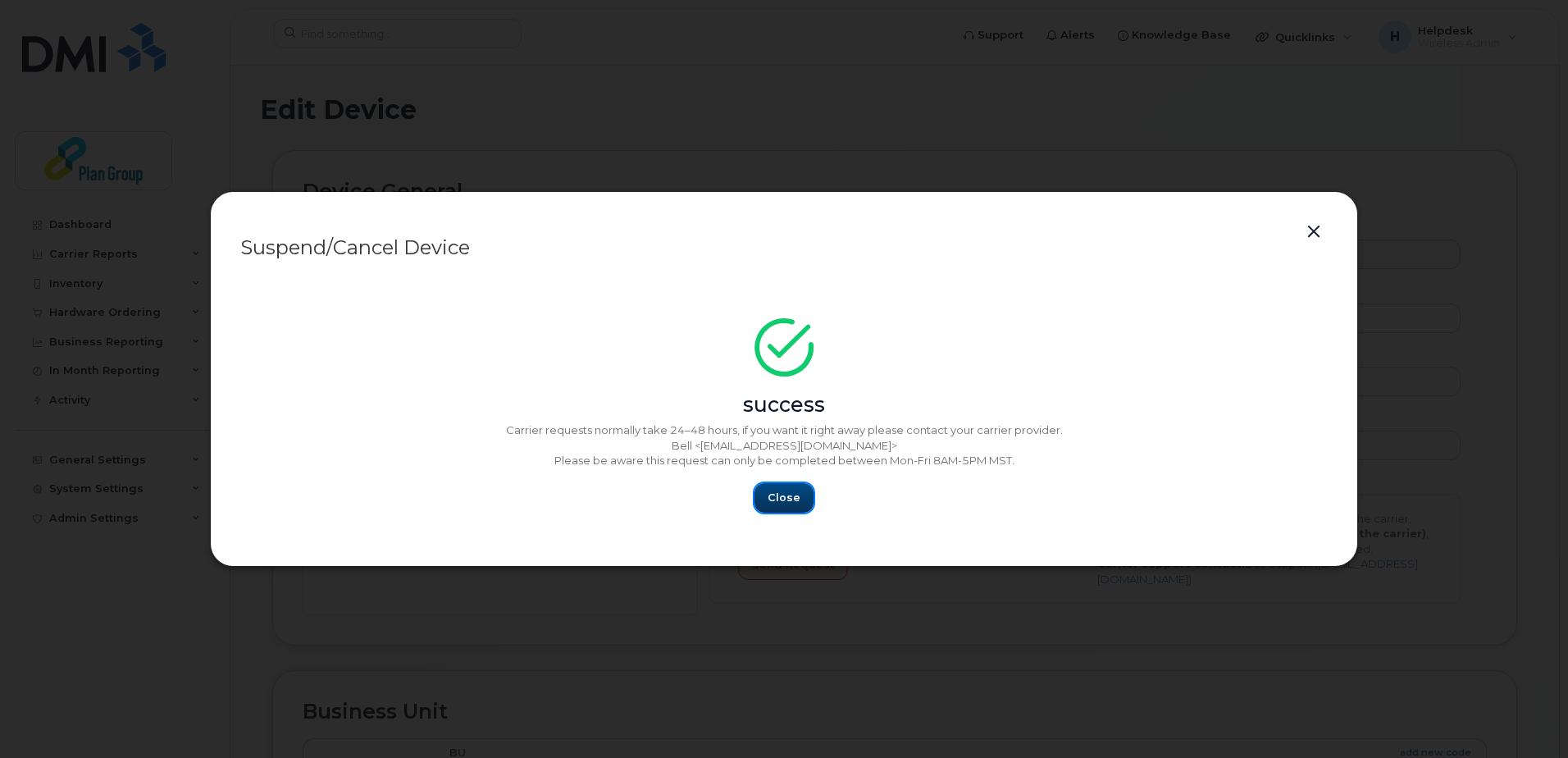
click at [781, 503] on span "Close" at bounding box center [784, 497] width 33 height 16
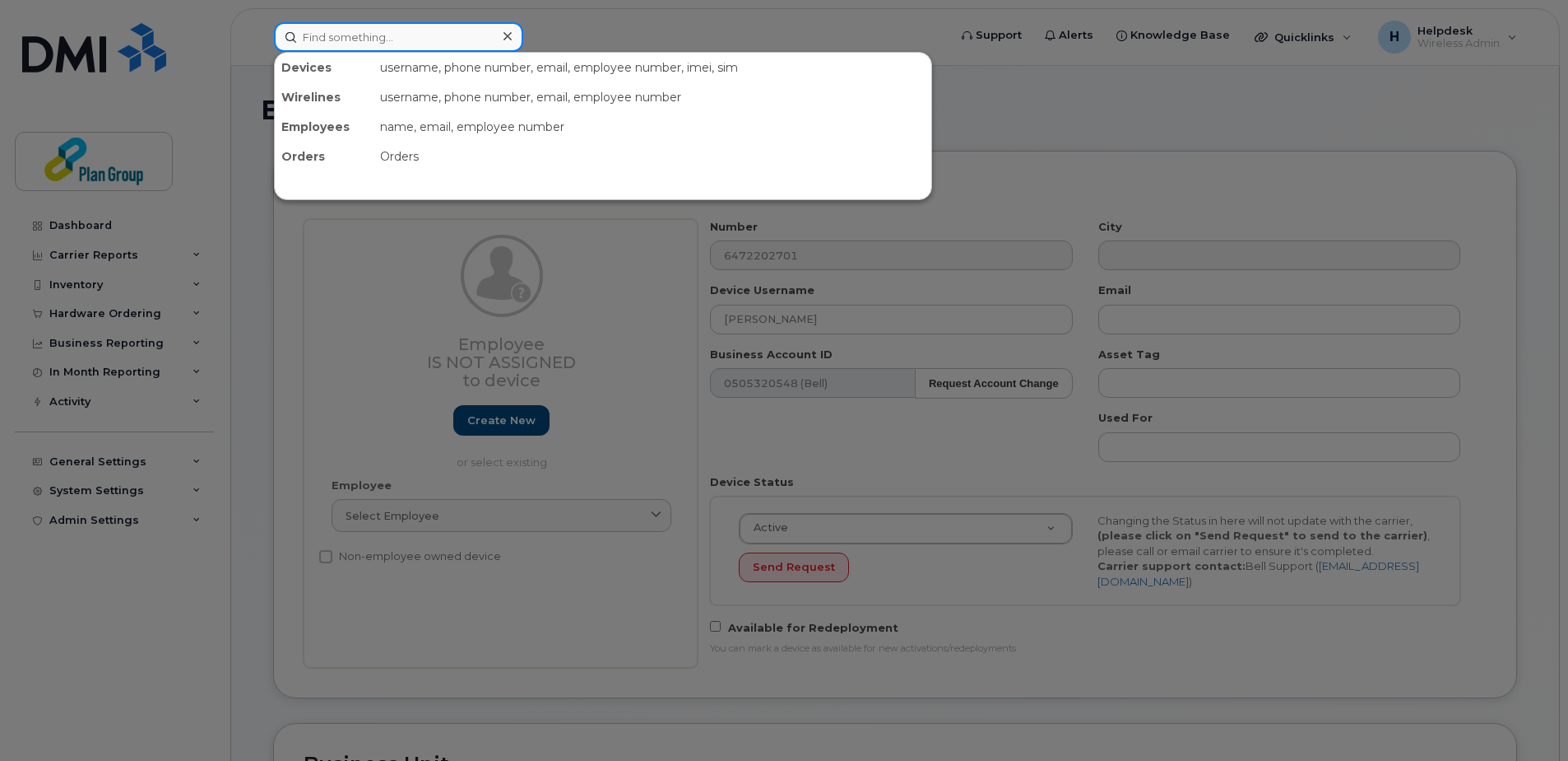
click at [471, 38] on input at bounding box center [398, 37] width 249 height 29
paste input "5873430642"
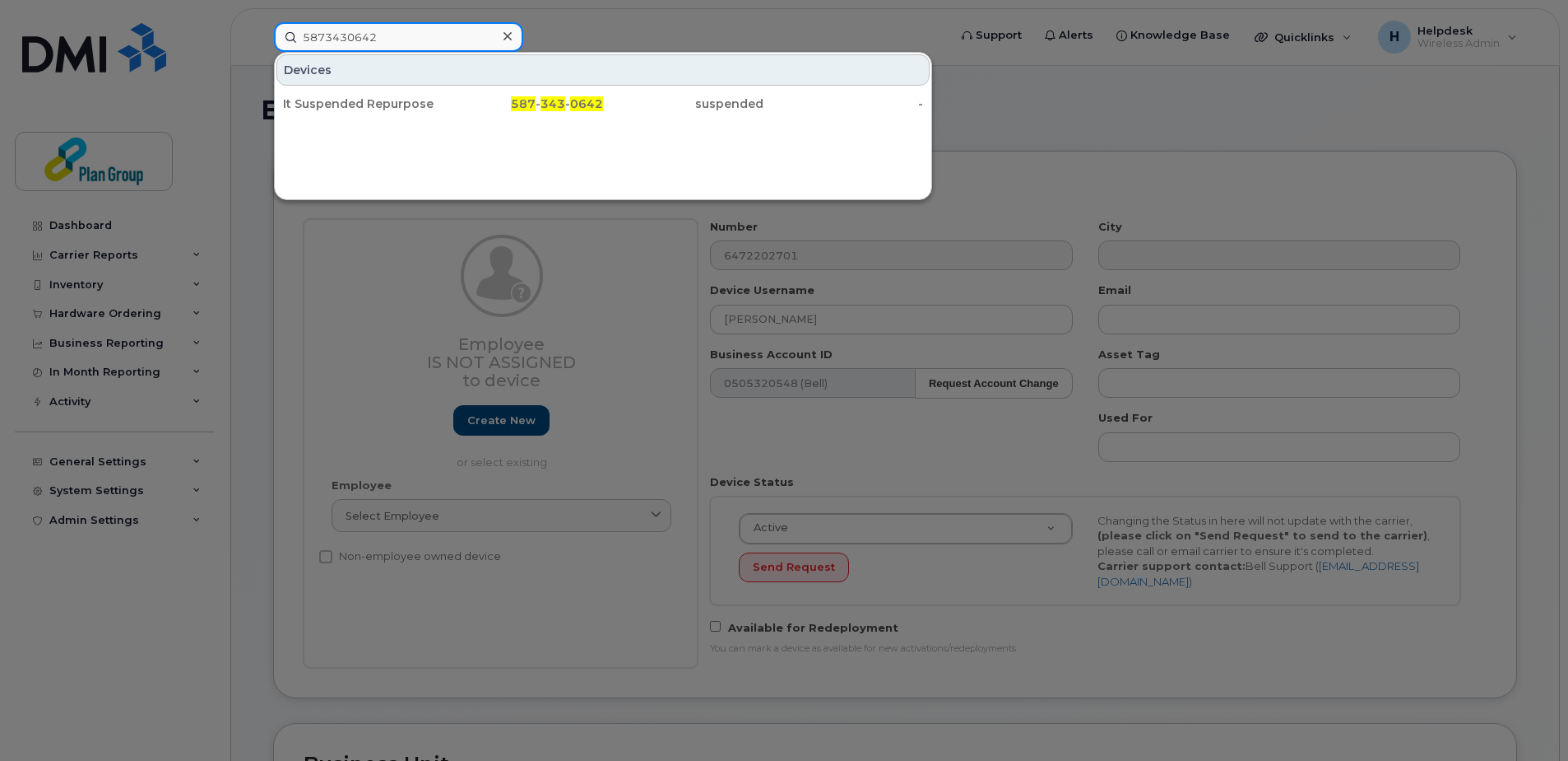
type input "5873430642"
click at [510, 127] on div "Devices It Suspended Repurpose 587 - 343 - 0642 suspended -" at bounding box center [603, 126] width 658 height 148
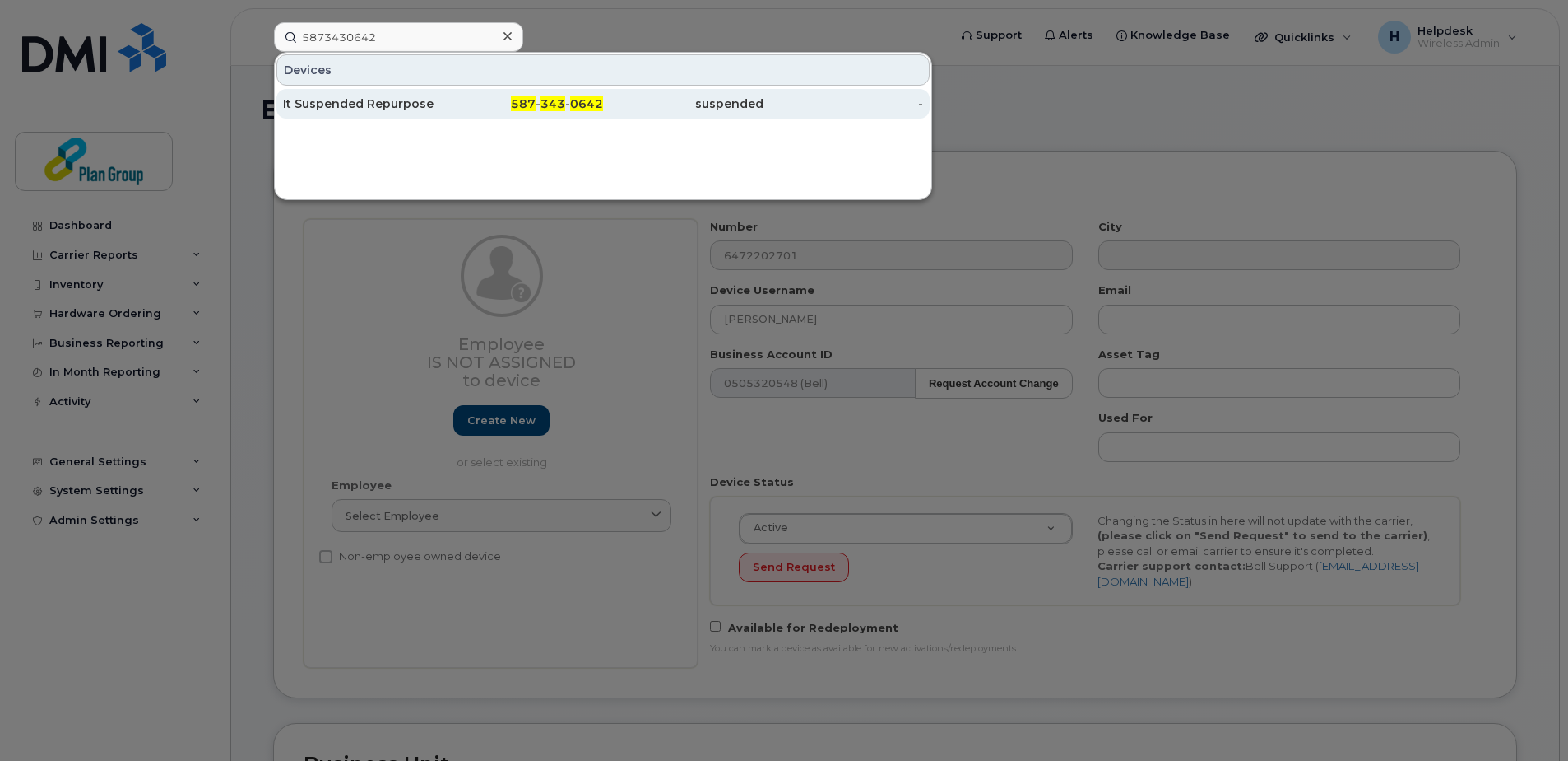
click at [513, 107] on div "587 - 343 - 0642" at bounding box center [523, 103] width 160 height 16
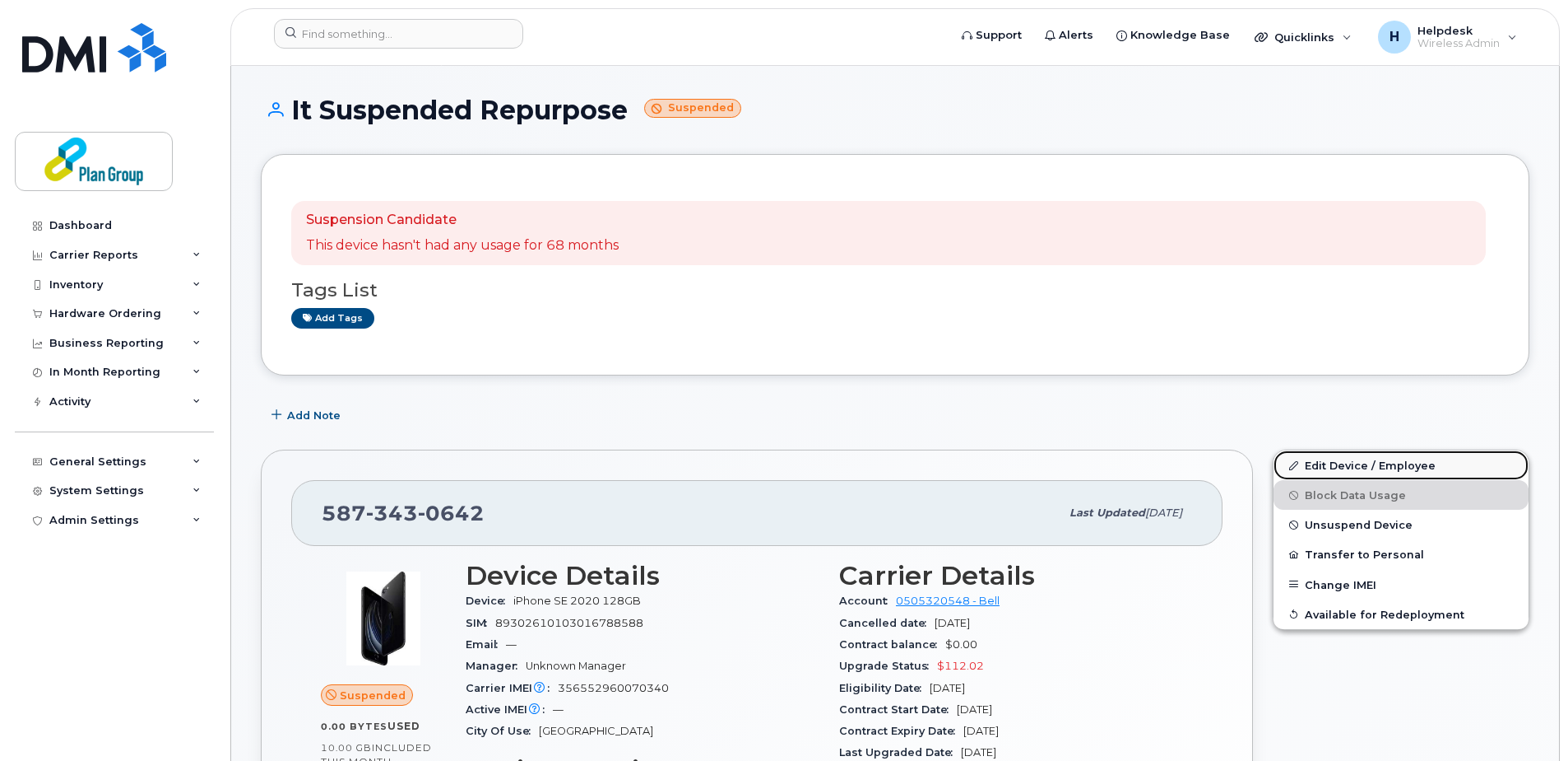
click at [1383, 469] on link "Edit Device / Employee" at bounding box center [1401, 465] width 255 height 29
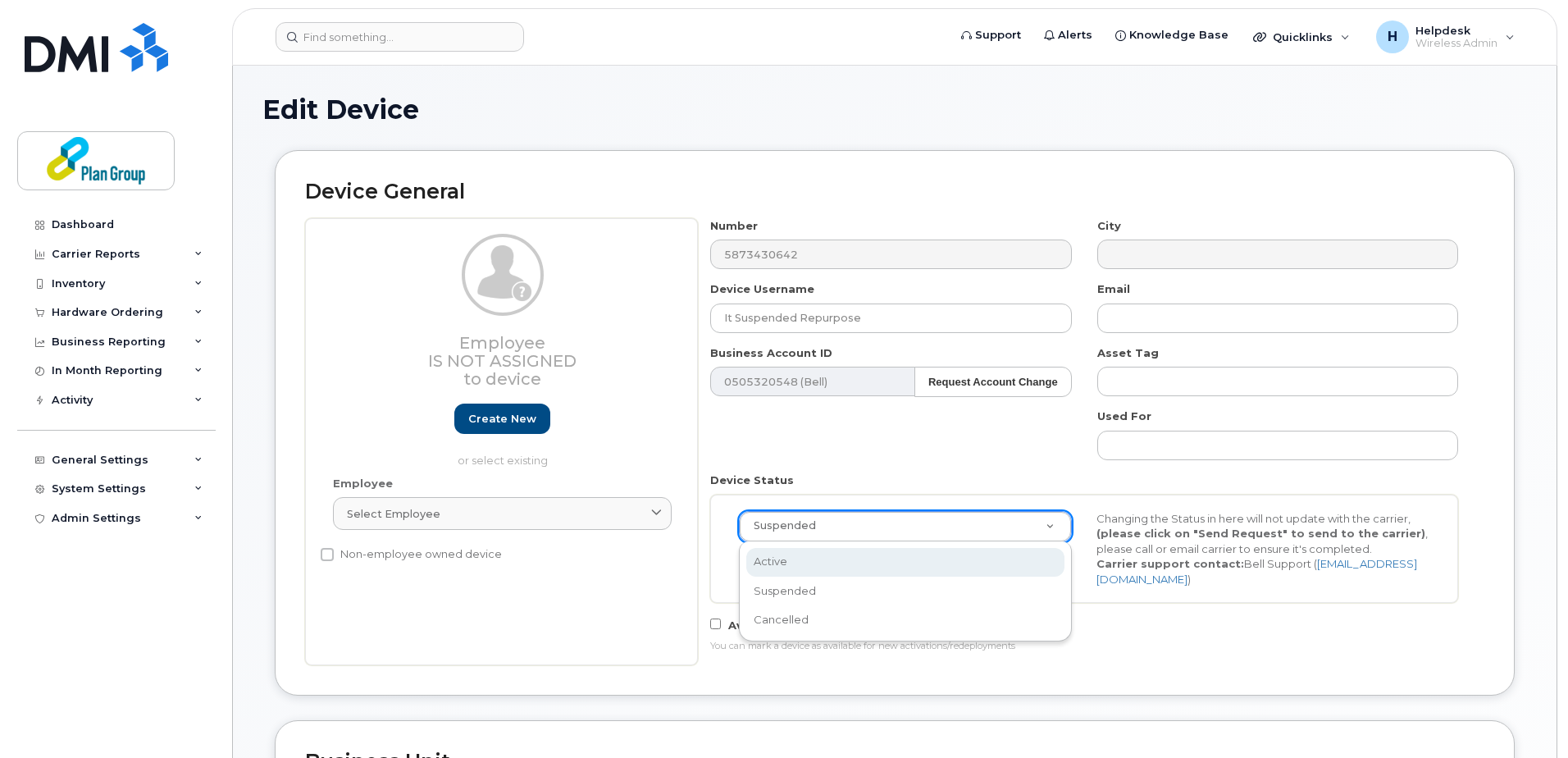
scroll to position [0, 5]
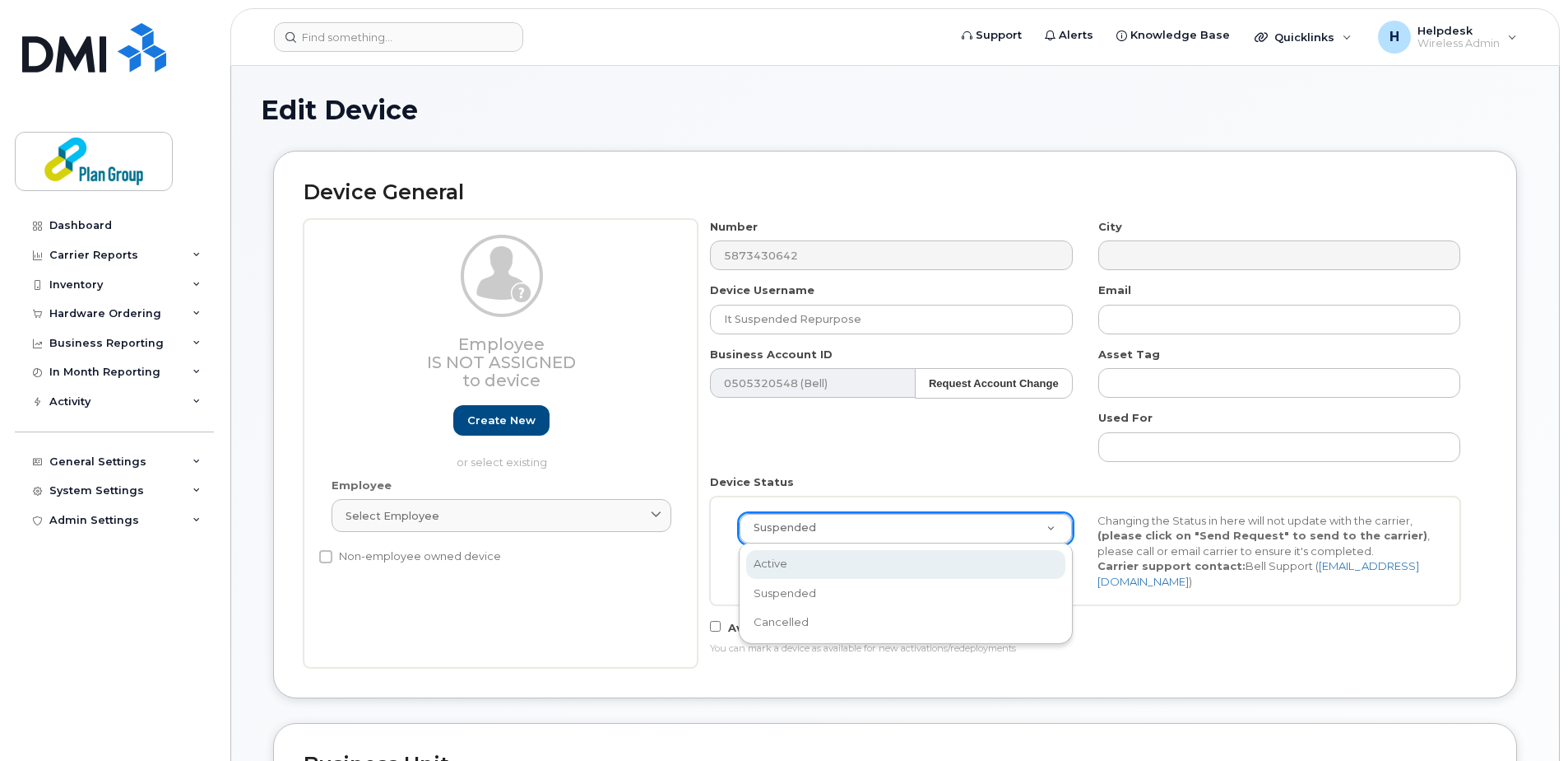
select select "active"
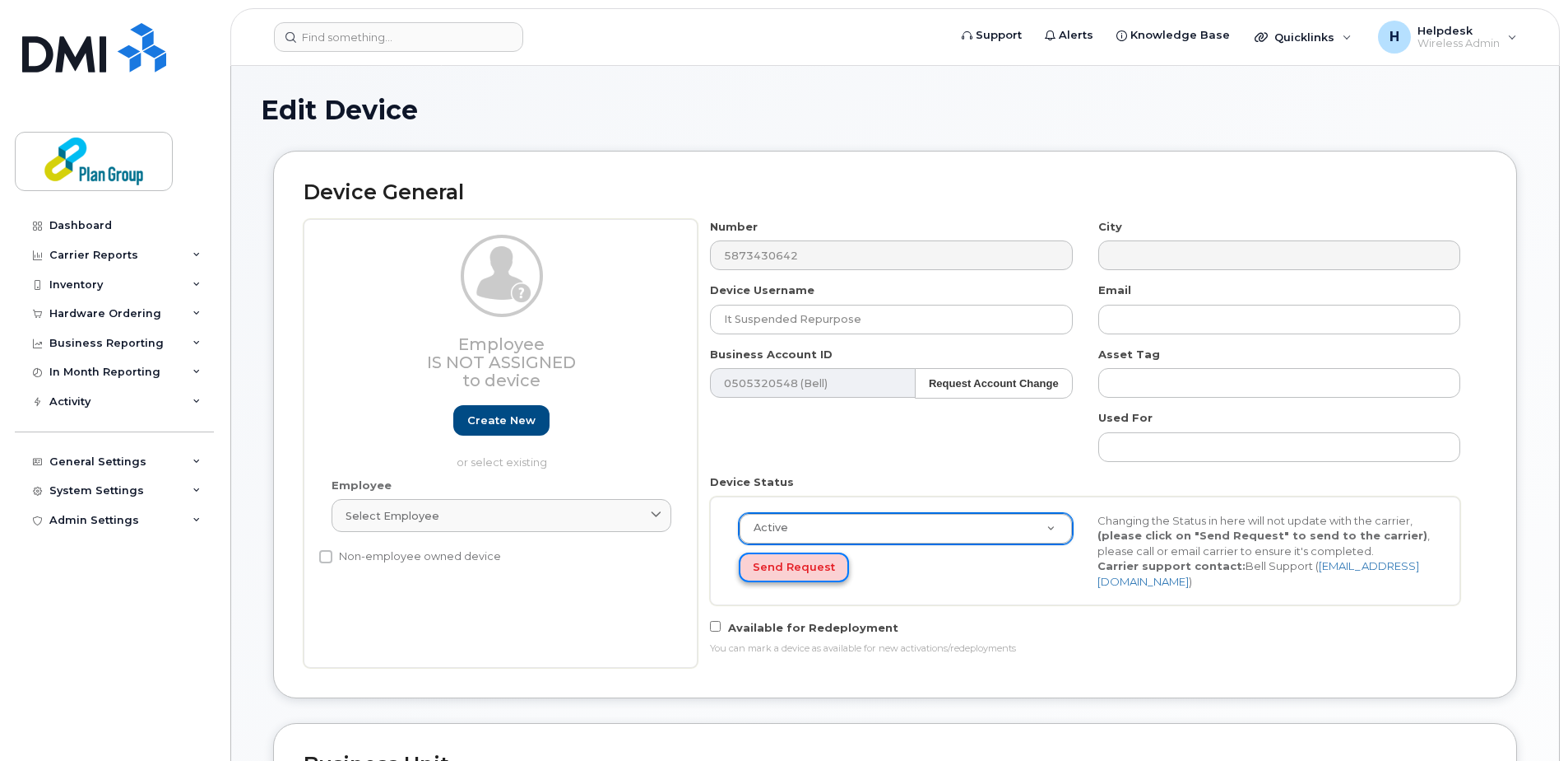
click at [770, 575] on button "Send Request" at bounding box center [794, 567] width 110 height 30
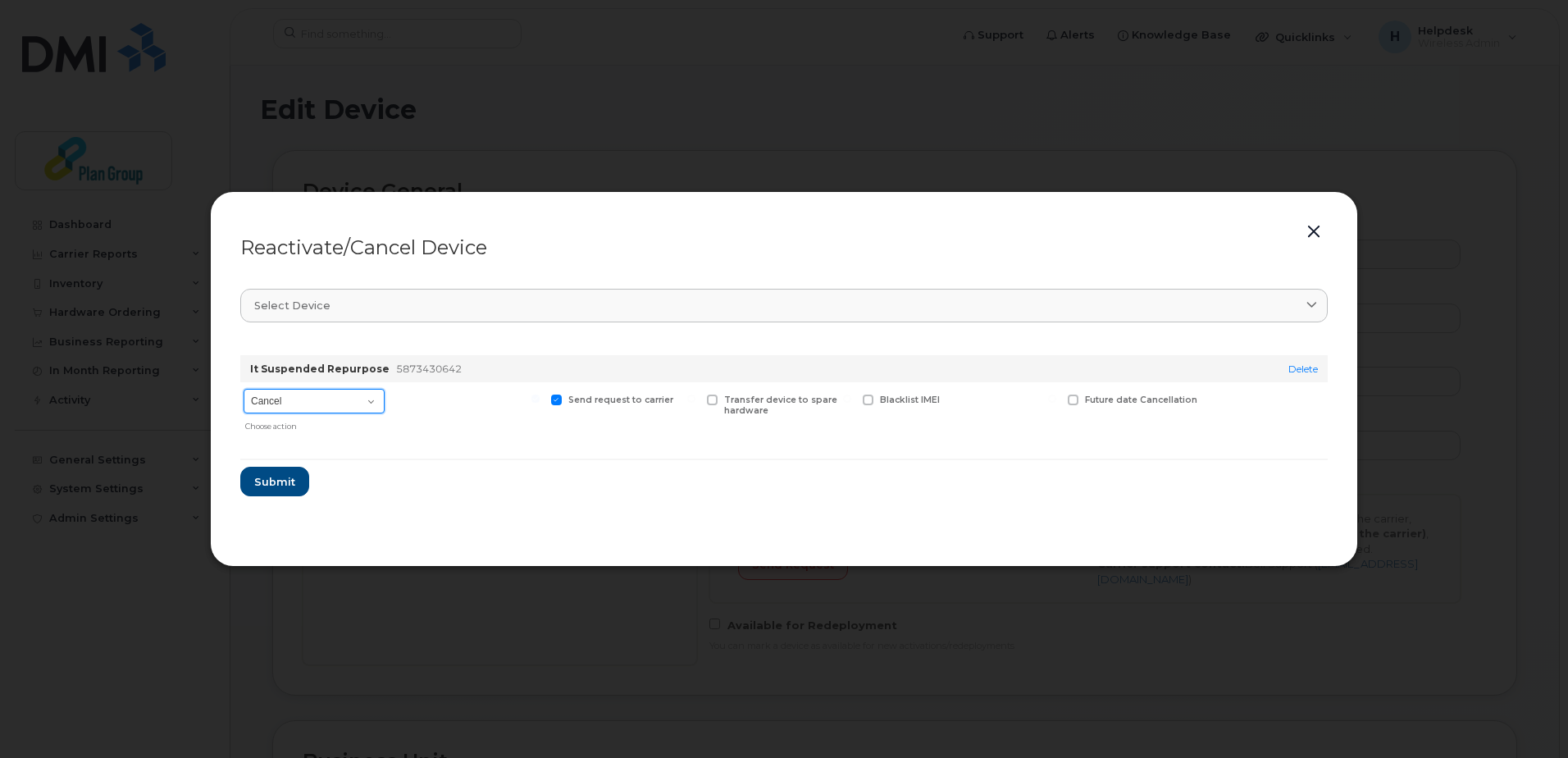
click at [321, 407] on select "Cancel Suspend - Extend Suspension Reactivate" at bounding box center [313, 401] width 141 height 24
select select "[object Object]"
click at [243, 388] on select "Cancel Suspend - Extend Suspension Reactivate" at bounding box center [313, 401] width 141 height 24
click at [281, 485] on span "Submit" at bounding box center [273, 482] width 41 height 16
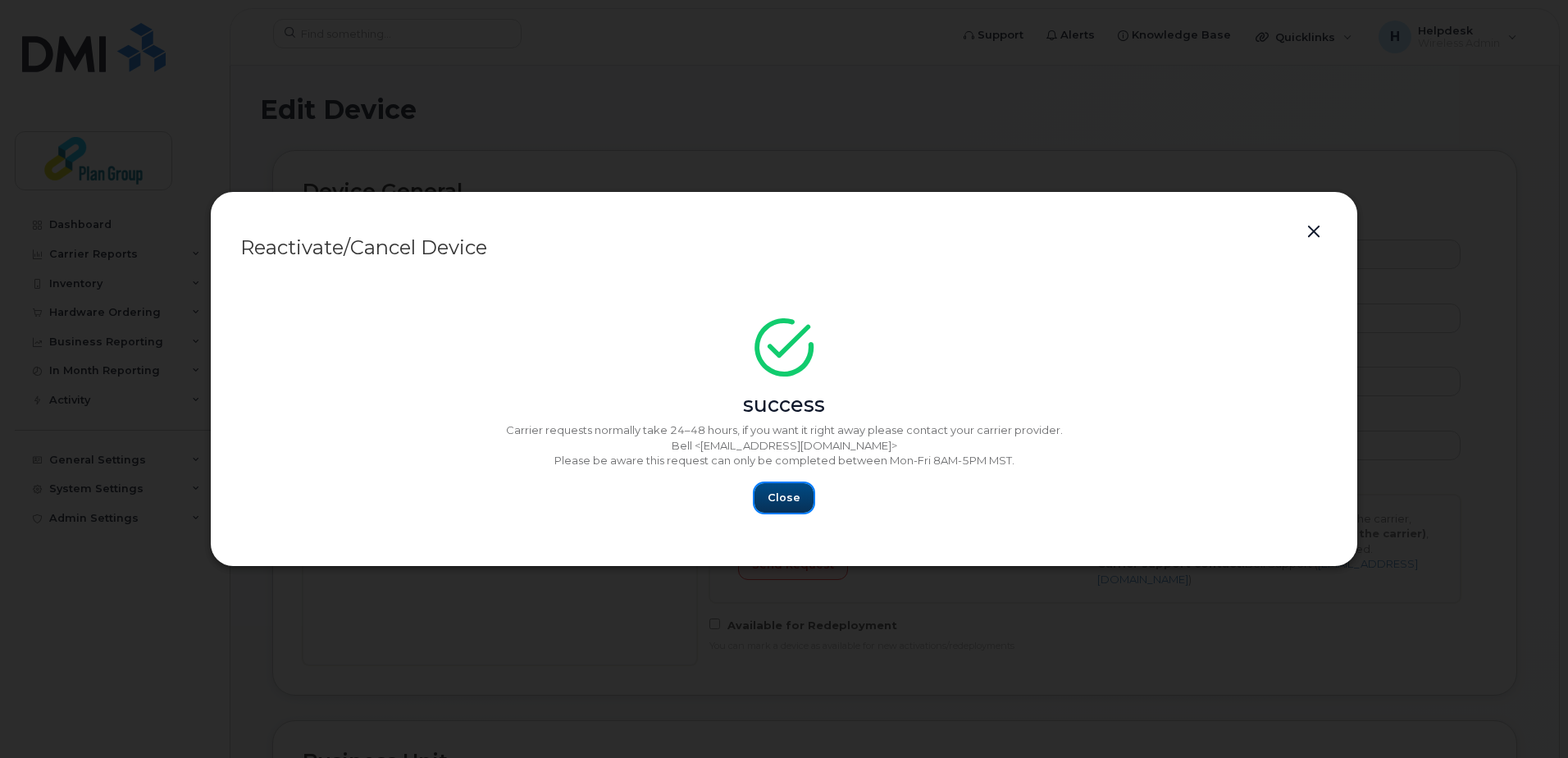
click at [801, 487] on button "Close" at bounding box center [784, 497] width 59 height 29
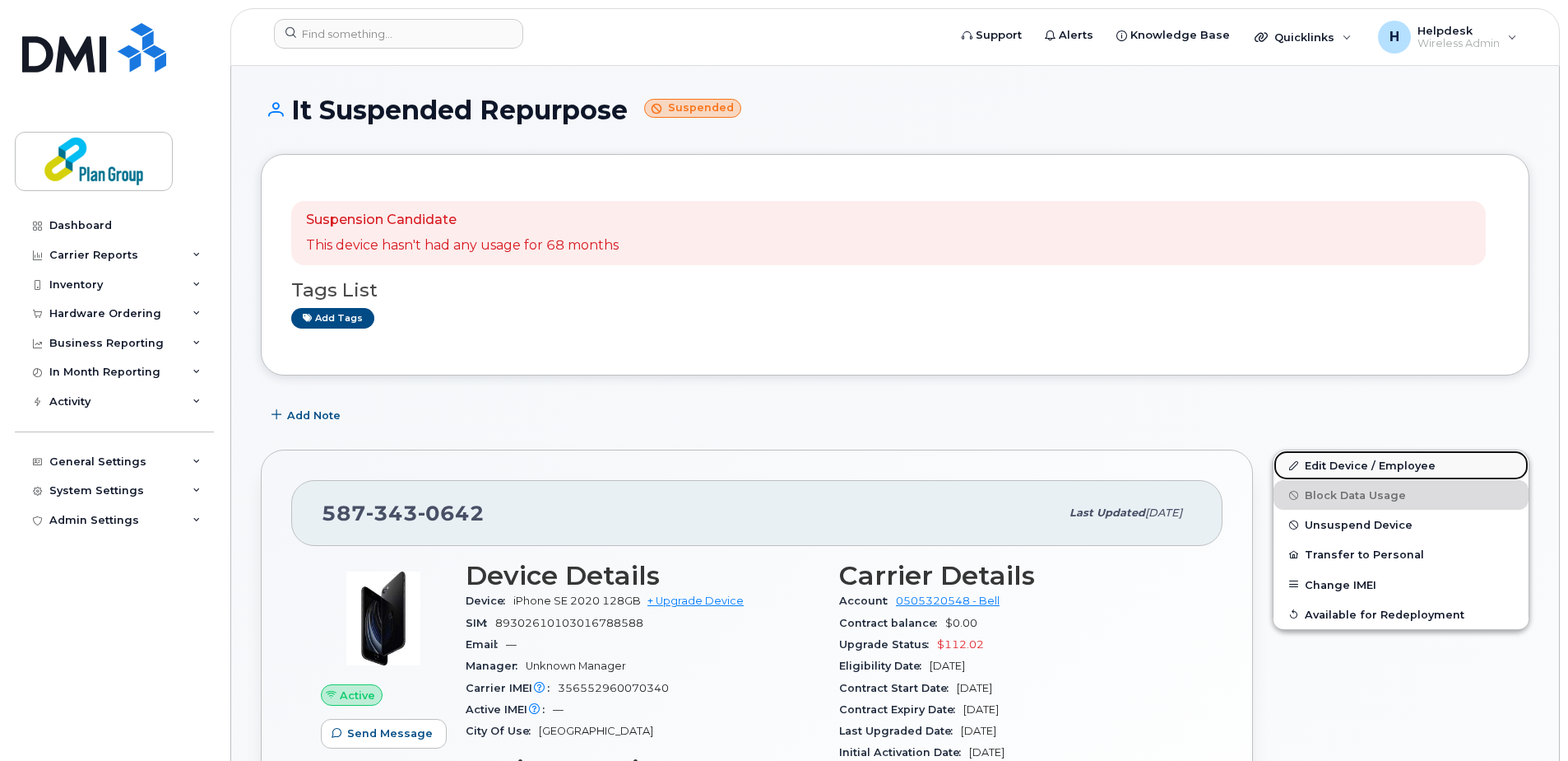
click at [1351, 457] on link "Edit Device / Employee" at bounding box center [1401, 465] width 255 height 29
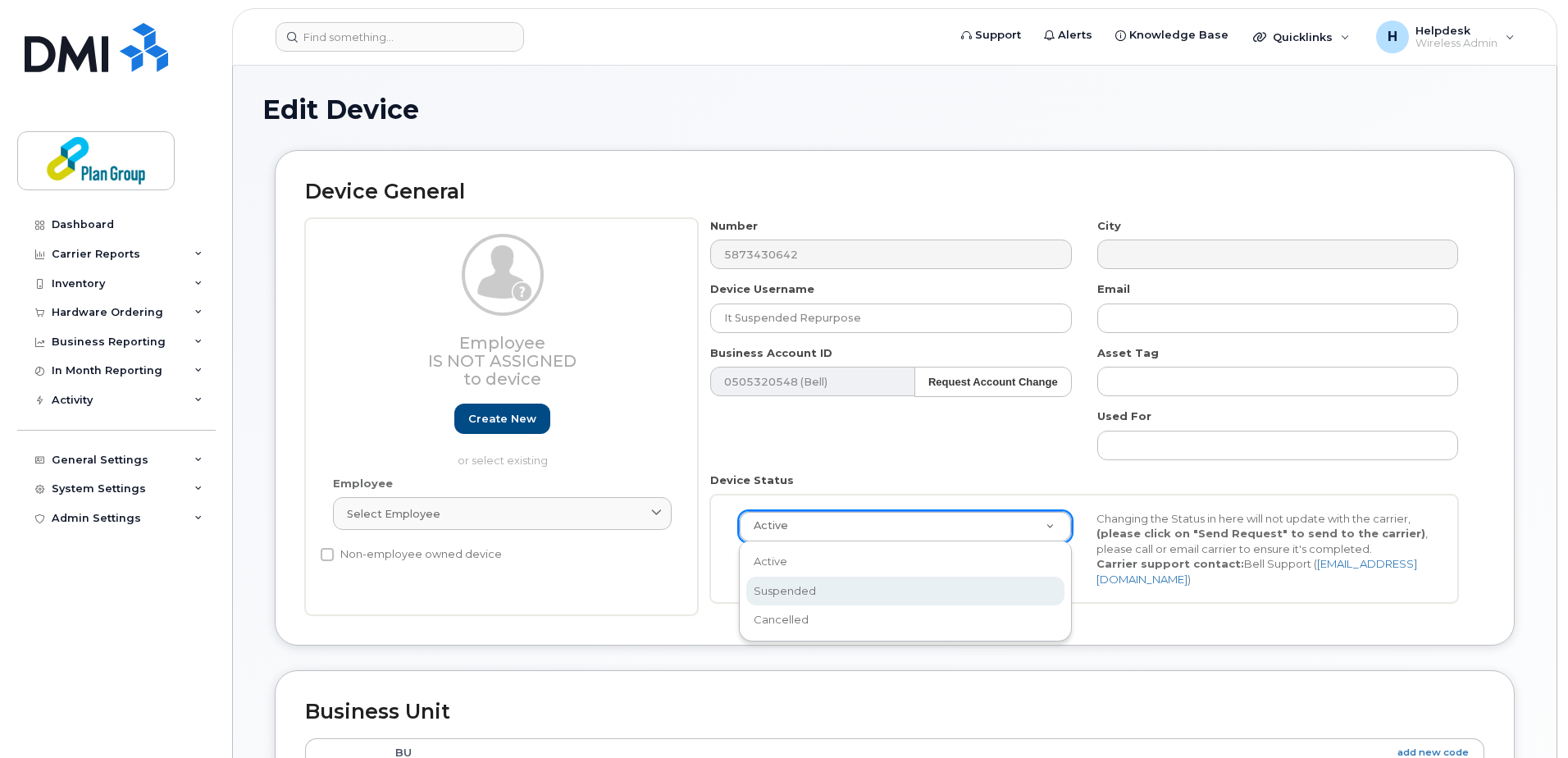
scroll to position [0, 5]
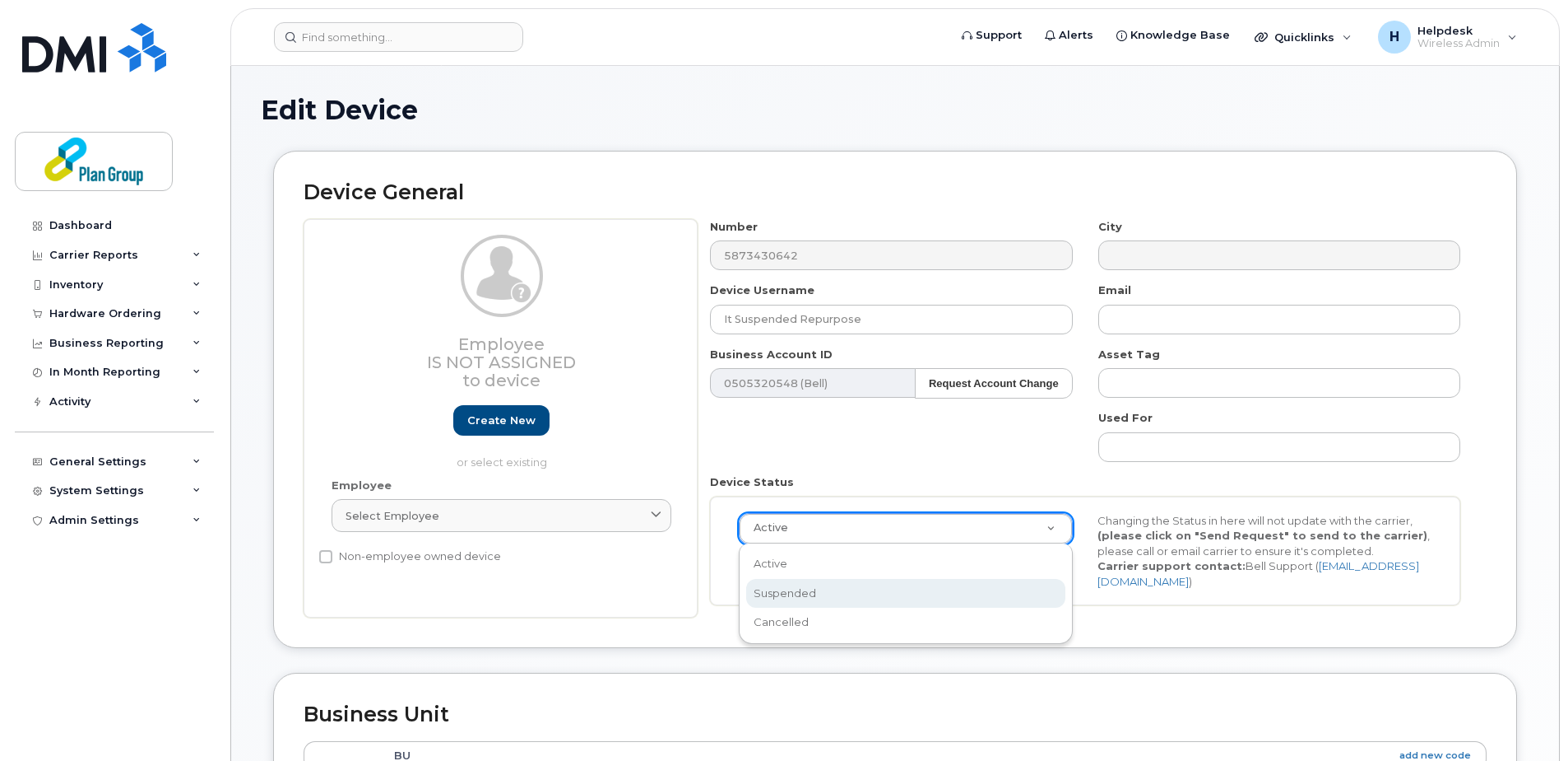
select select "suspended"
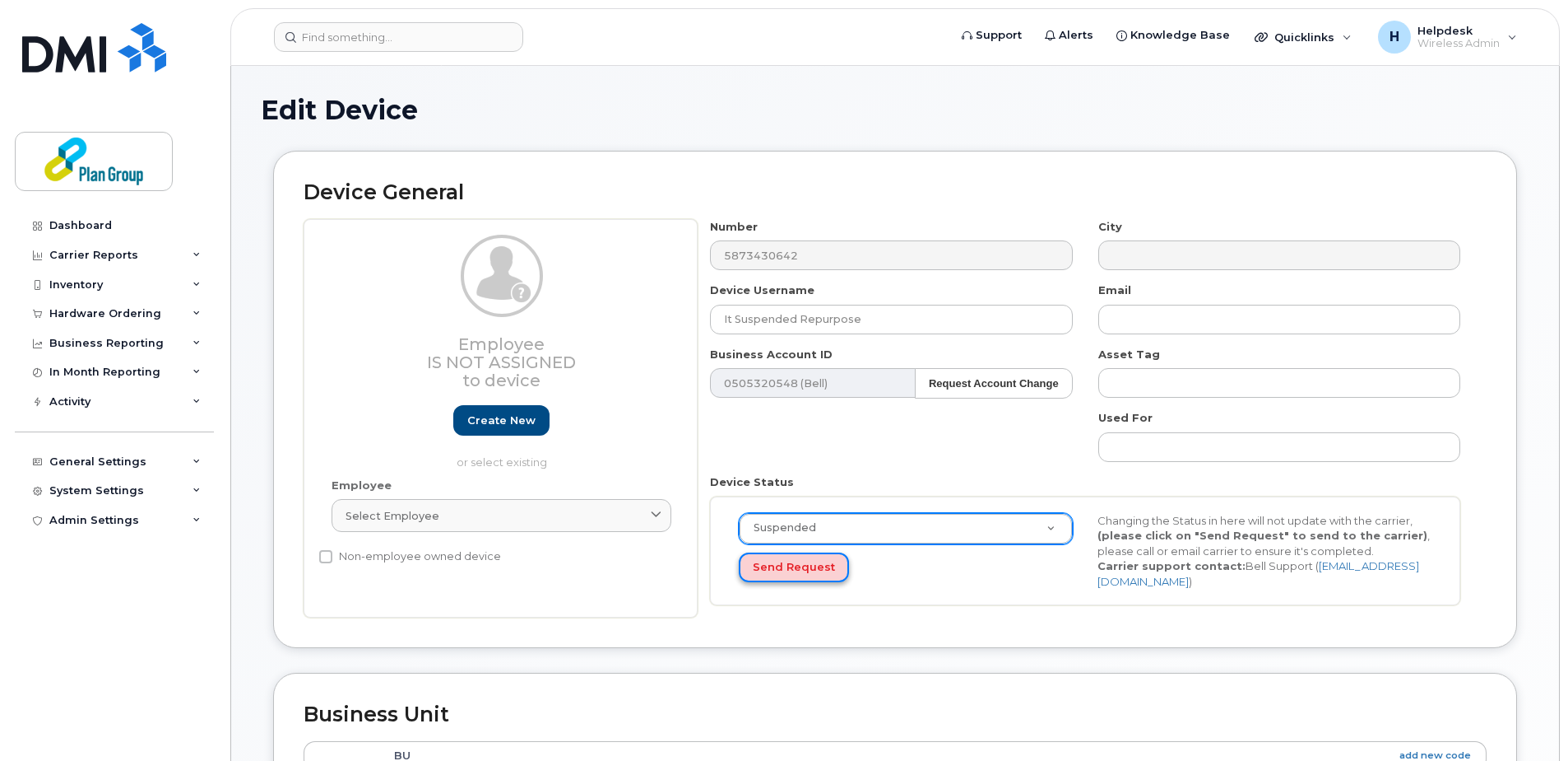
click at [798, 578] on button "Send Request" at bounding box center [794, 567] width 110 height 30
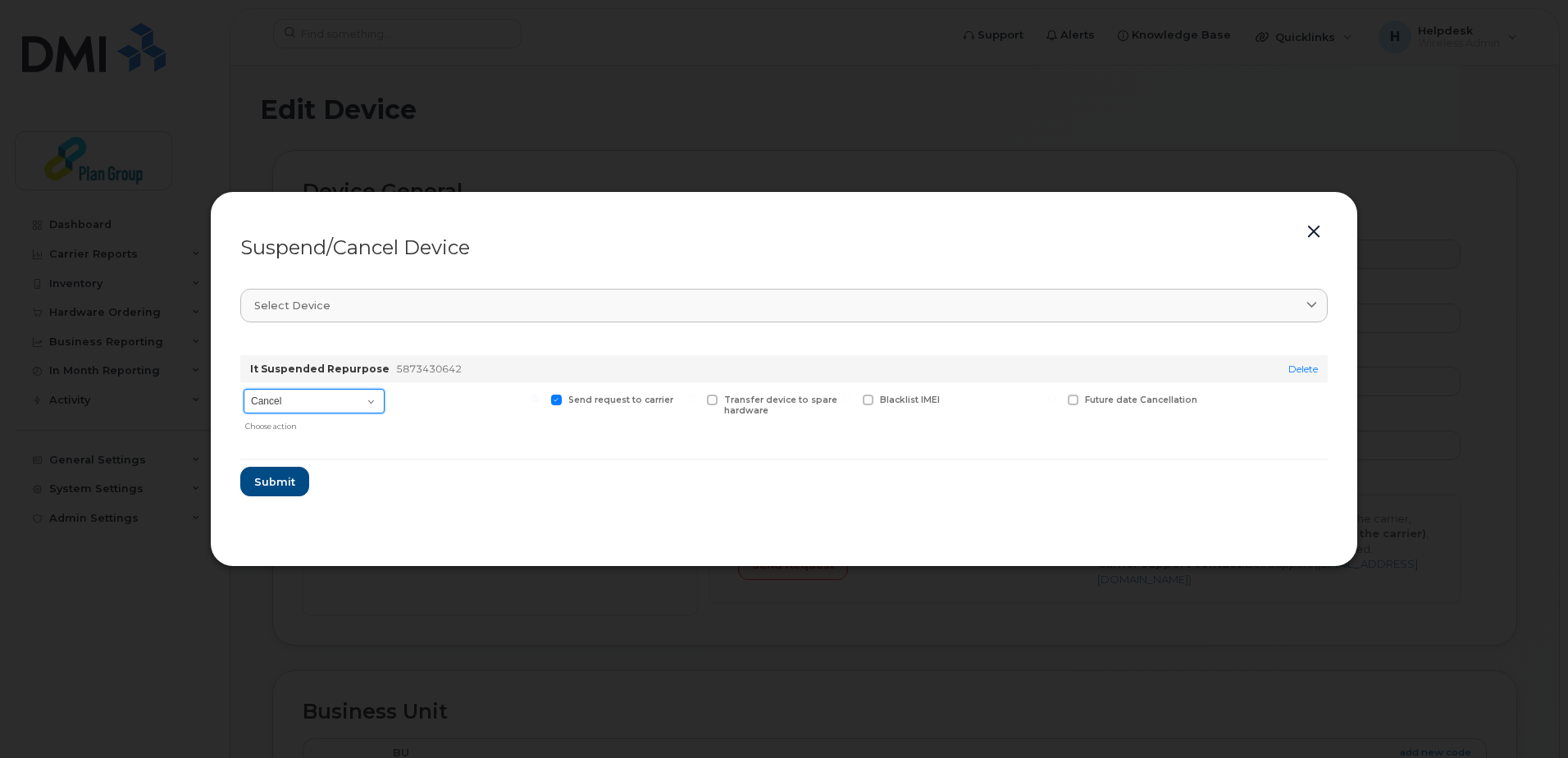
click at [334, 398] on select "Cancel Suspend - Extend Suspension Suspend - Reduced Rate Suspend - Full Rate S…" at bounding box center [313, 401] width 141 height 24
select select "[object Object]"
click at [243, 388] on select "Cancel Suspend - Extend Suspension Suspend - Reduced Rate Suspend - Full Rate S…" at bounding box center [313, 401] width 141 height 24
click at [285, 477] on span "Submit" at bounding box center [273, 482] width 41 height 16
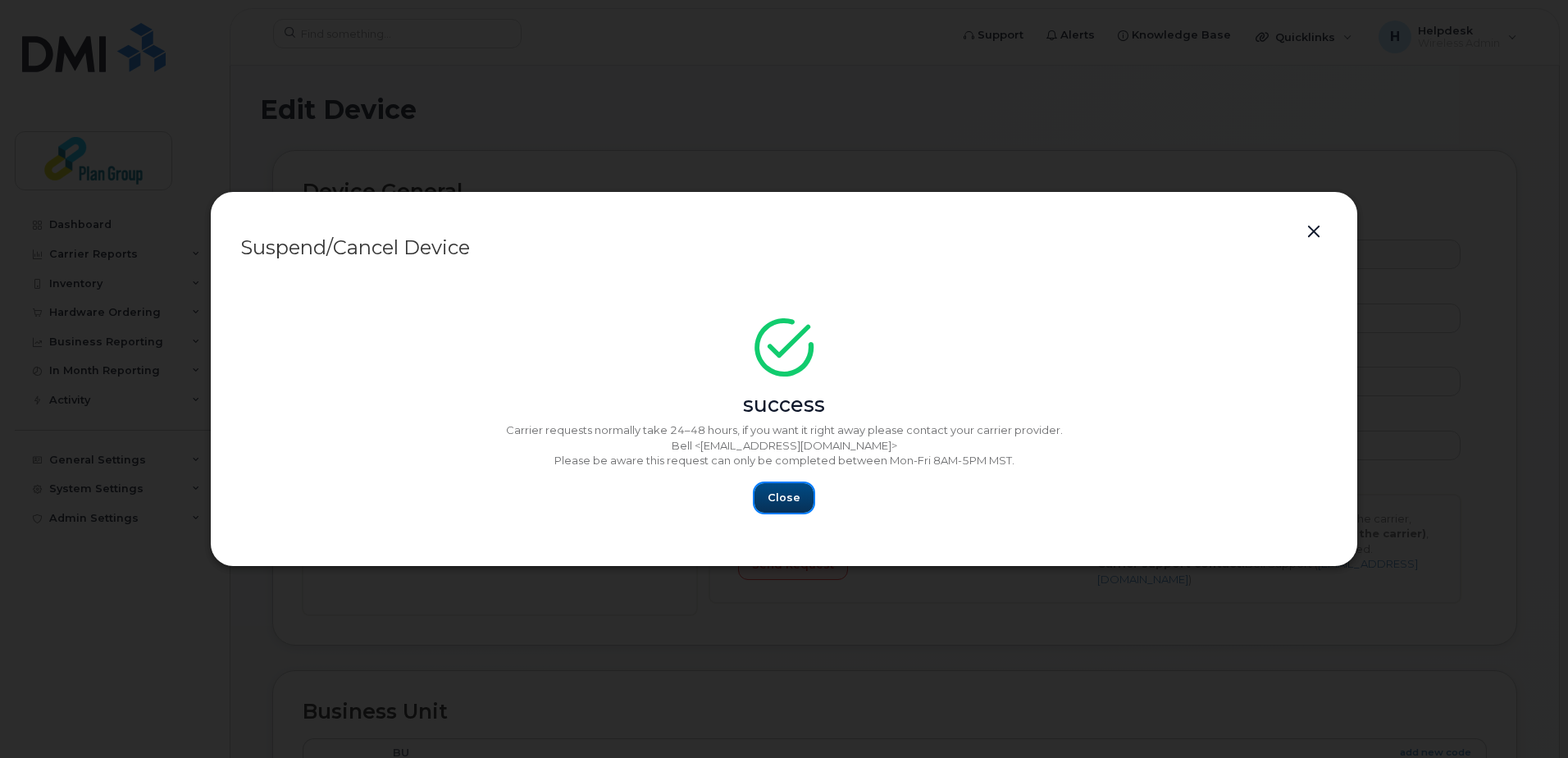
click at [803, 491] on button "Close" at bounding box center [784, 497] width 59 height 29
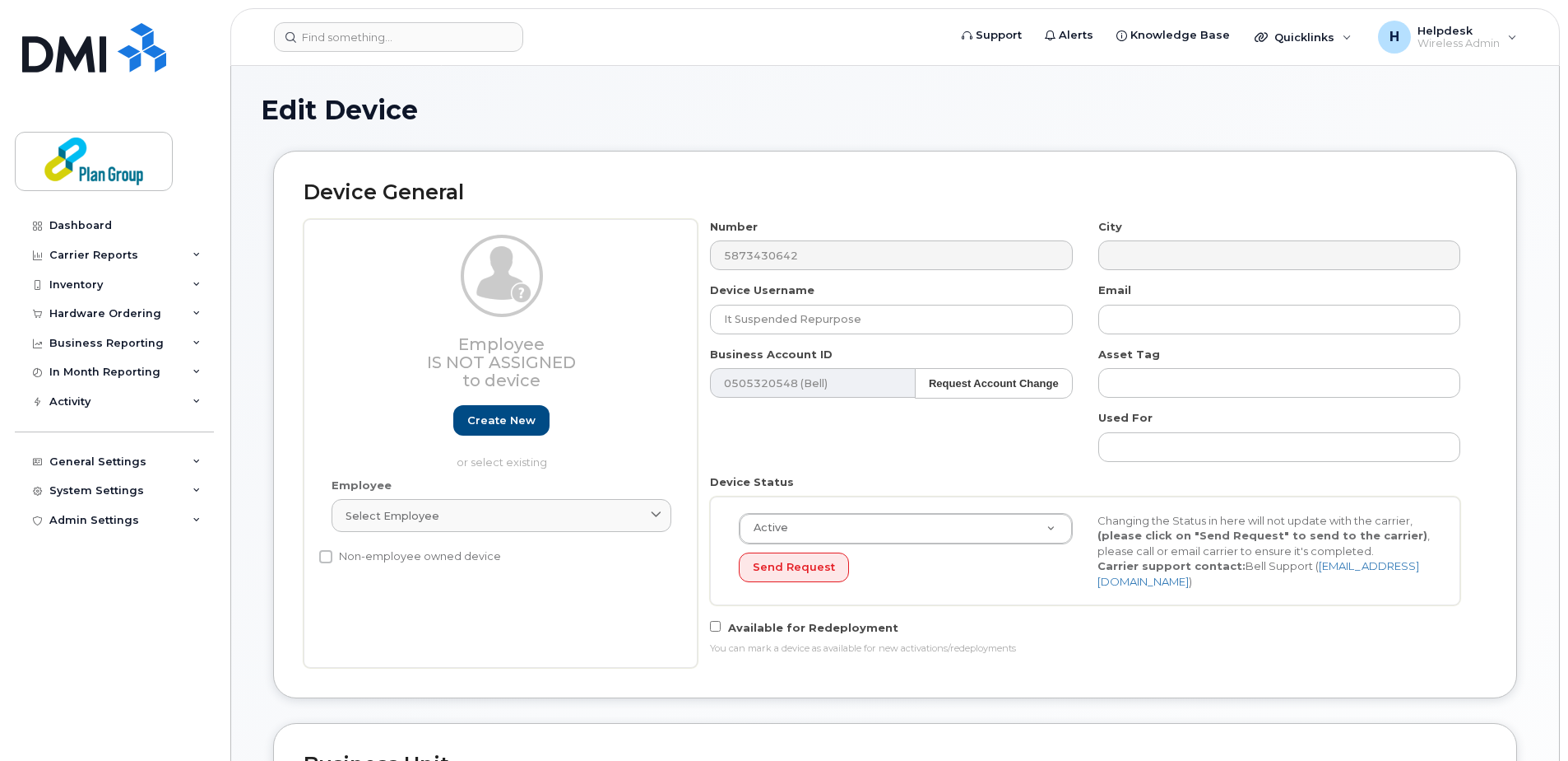
click at [797, 426] on div "Number 5873430642 City Device Username It Suspended Repurpose Email Business Ac…" at bounding box center [1085, 444] width 776 height 449
click at [501, 30] on div at bounding box center [398, 37] width 249 height 29
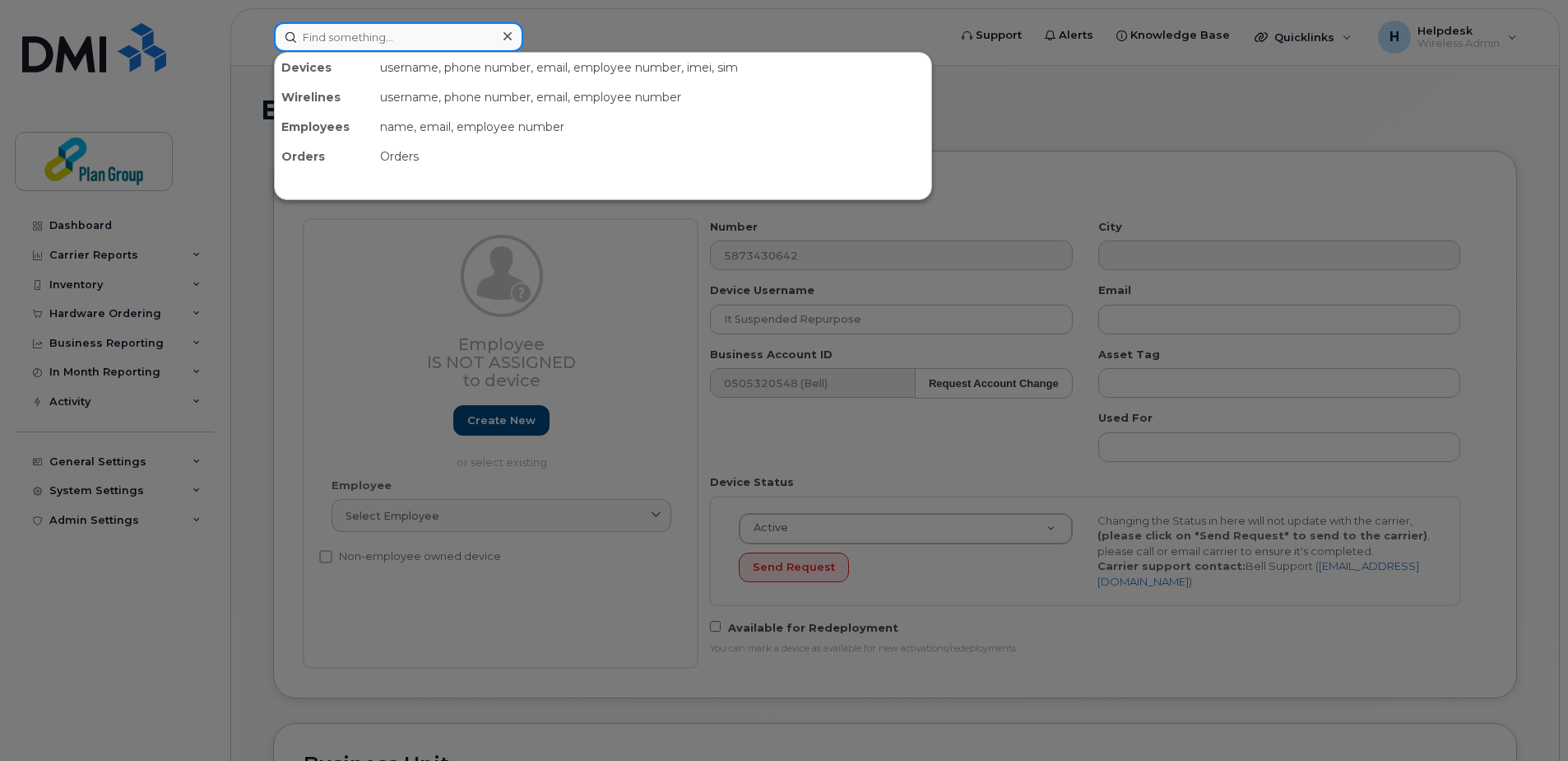
paste input "3435432318"
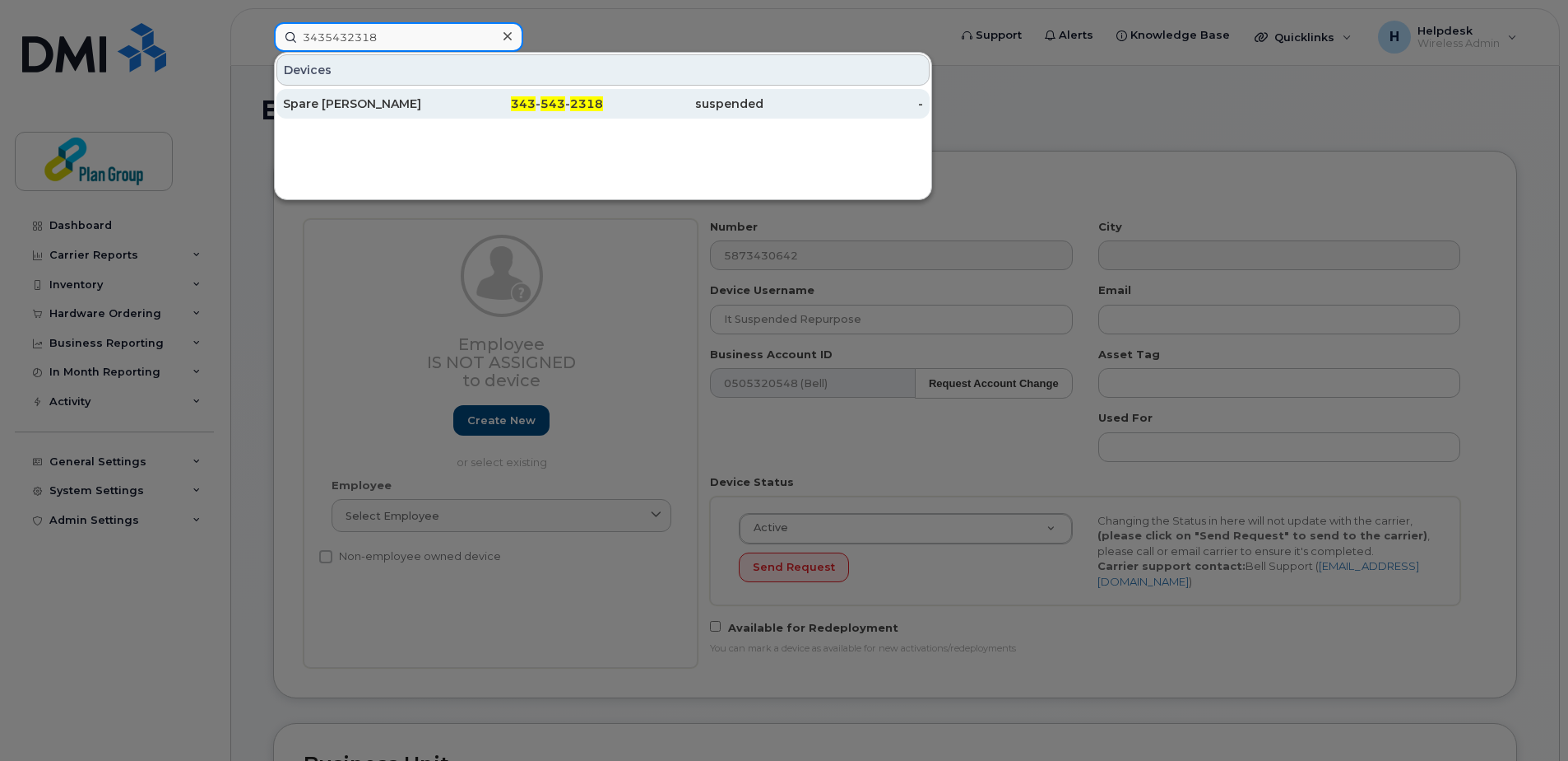
type input "3435432318"
click at [489, 107] on div "343 - 543 - 2318" at bounding box center [523, 103] width 160 height 16
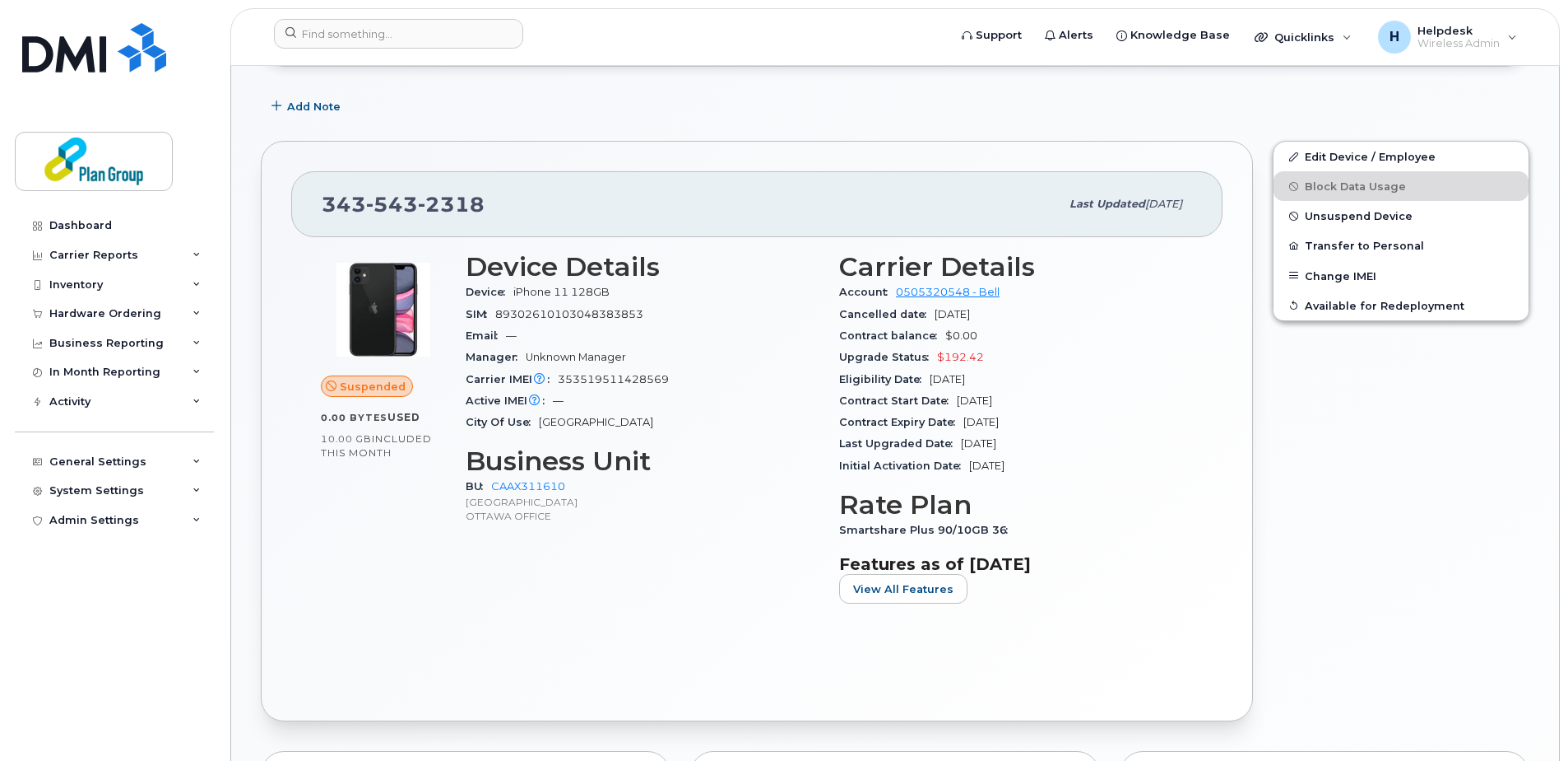
scroll to position [329, 0]
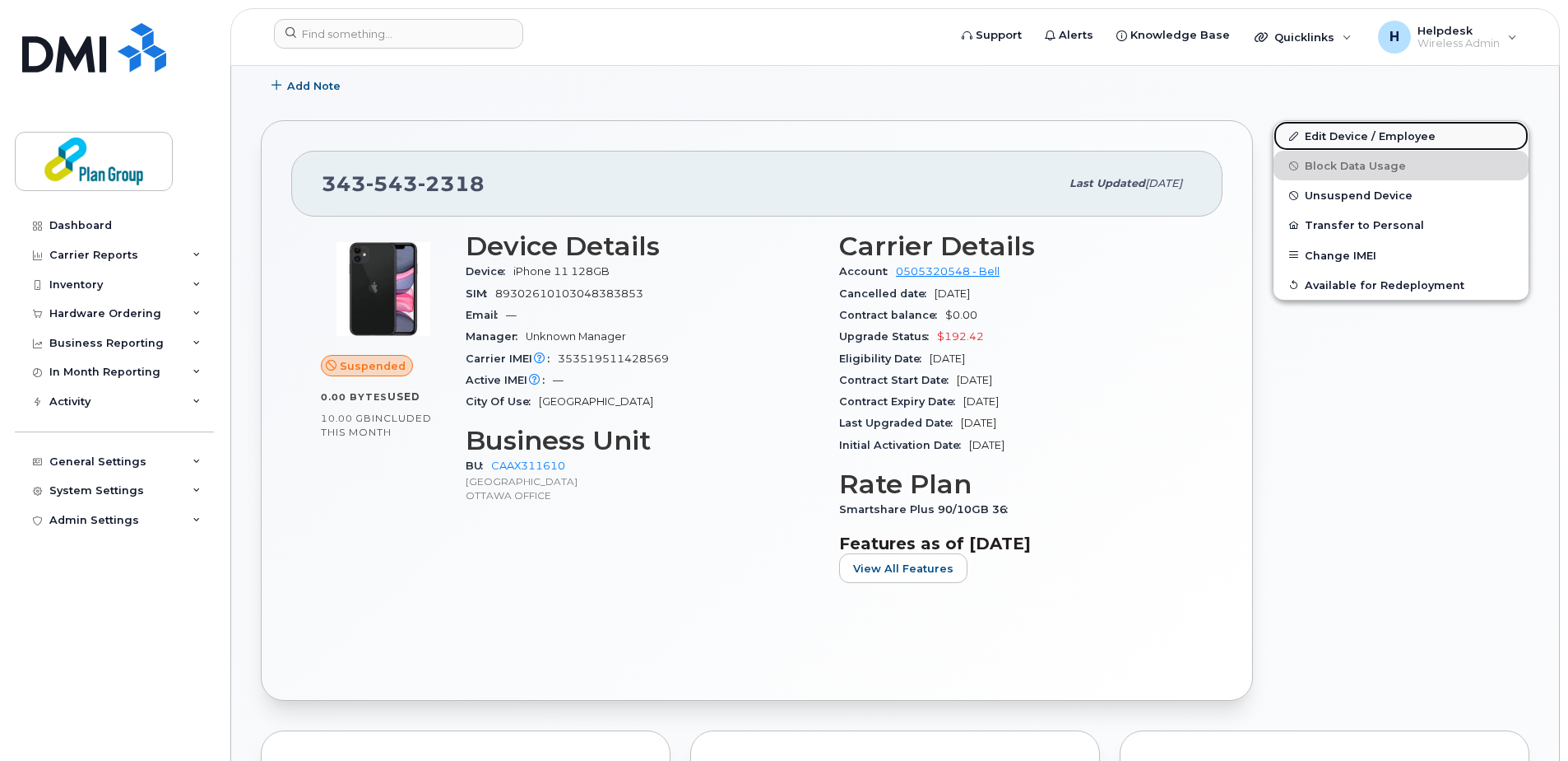
click at [1390, 140] on link "Edit Device / Employee" at bounding box center [1401, 136] width 255 height 29
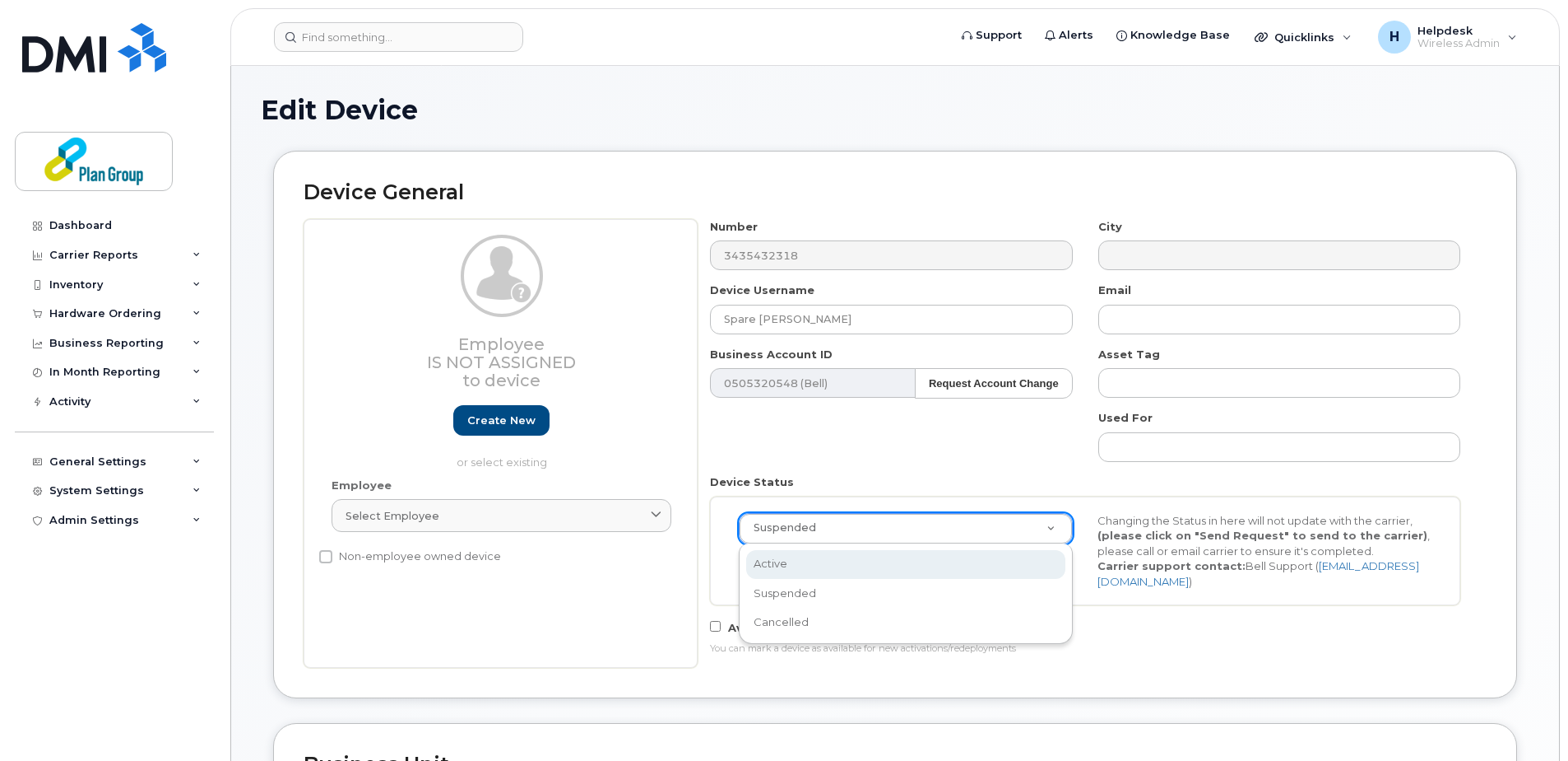
select select "active"
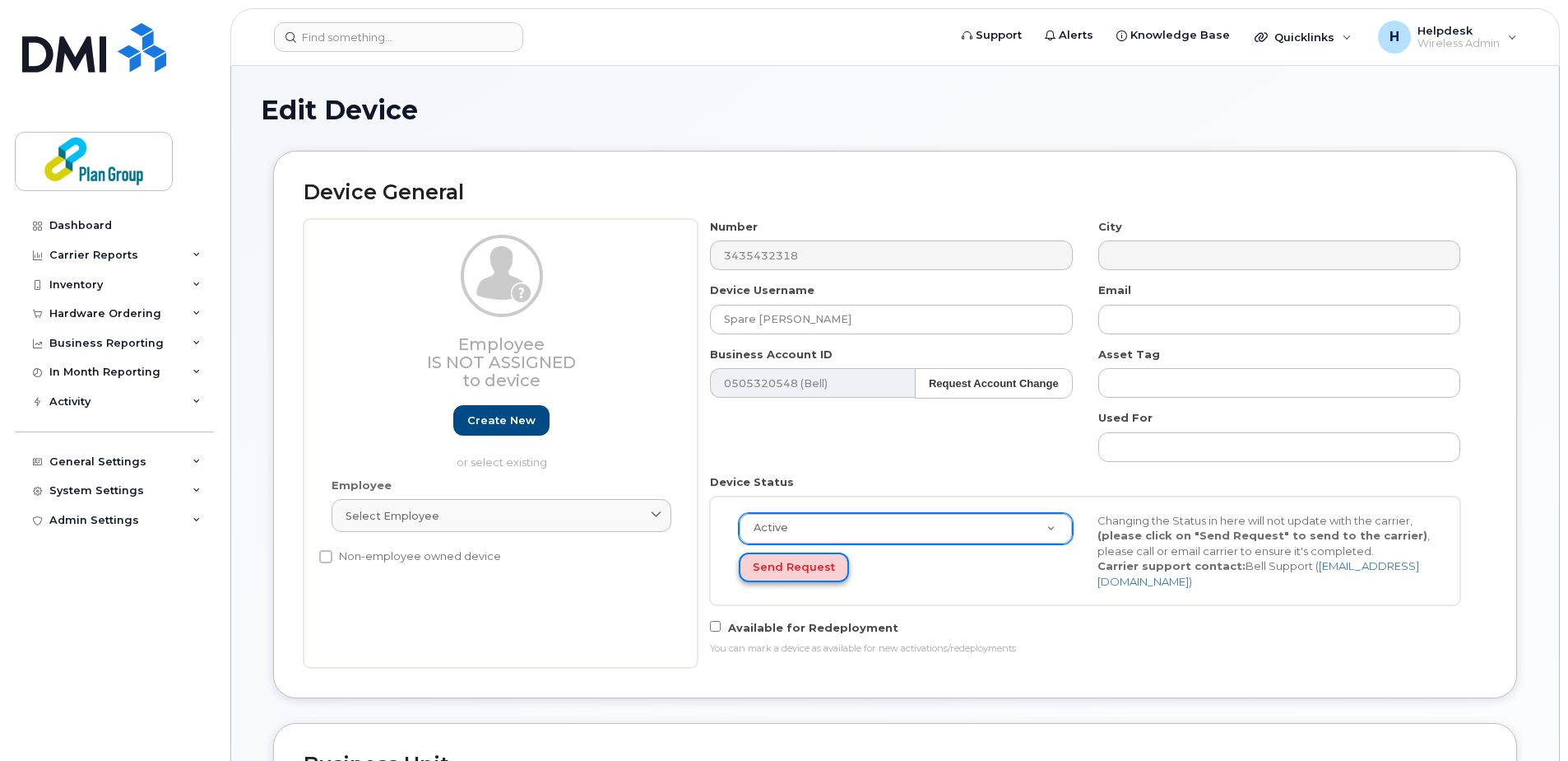
click at [781, 563] on button "Send Request" at bounding box center [794, 567] width 110 height 30
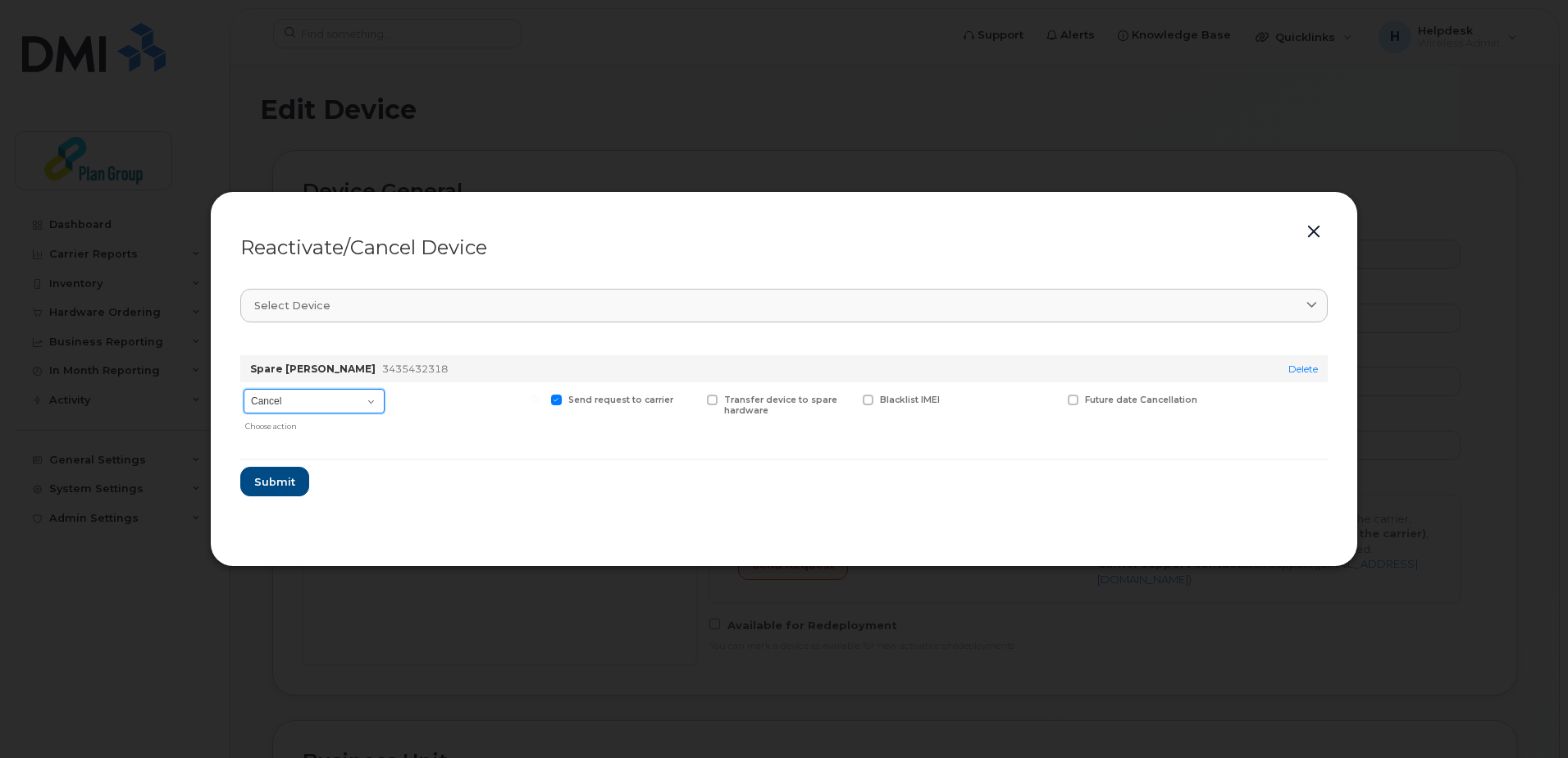
click at [307, 409] on select "Cancel Suspend - Extend Suspension Reactivate" at bounding box center [313, 401] width 141 height 24
select select "[object Object]"
click at [243, 388] on select "Cancel Suspend - Extend Suspension Reactivate" at bounding box center [313, 401] width 141 height 24
click at [283, 477] on span "Submit" at bounding box center [273, 482] width 41 height 16
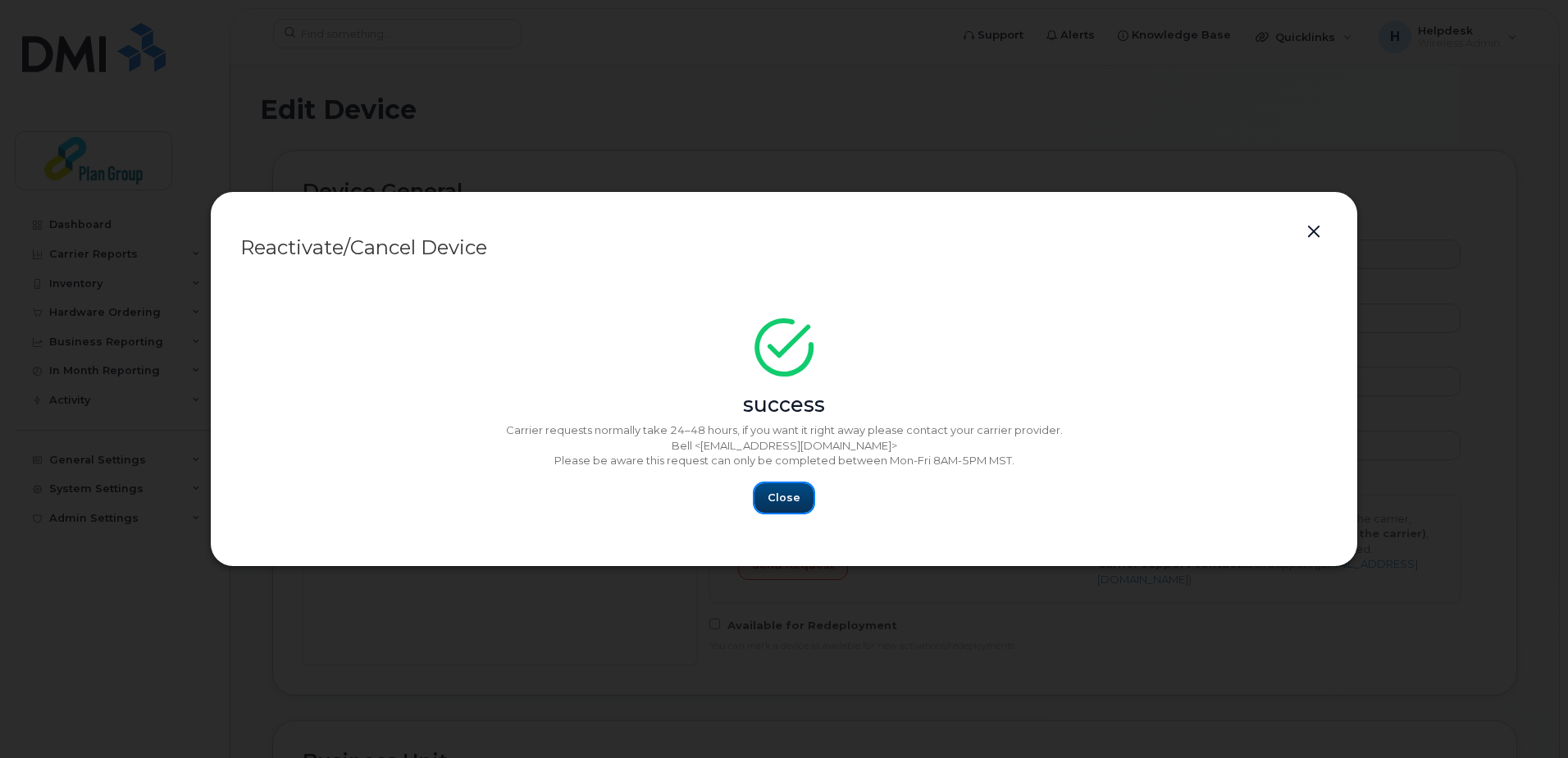
click at [769, 496] on span "Close" at bounding box center [784, 497] width 33 height 16
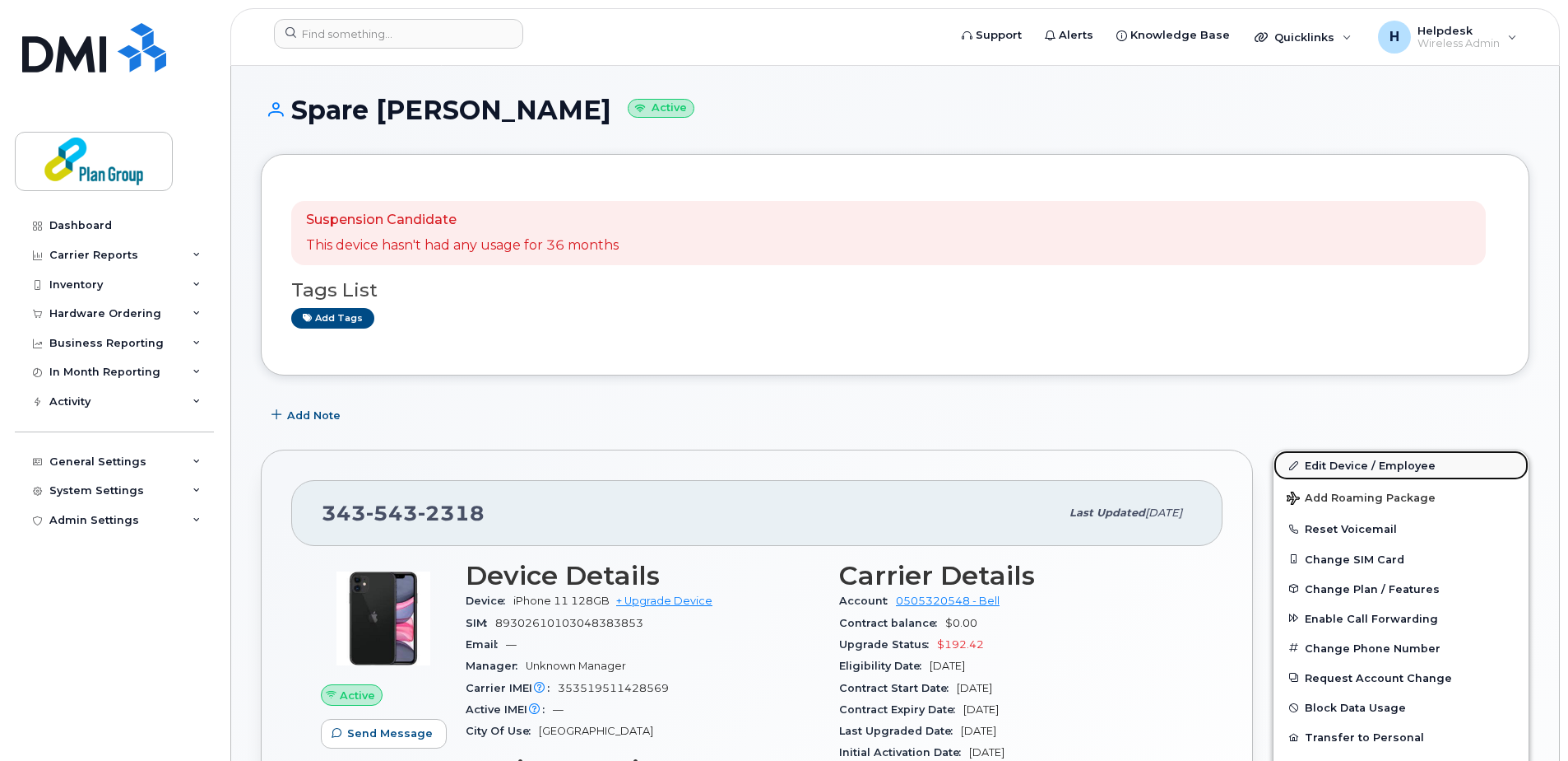
click at [1320, 467] on link "Edit Device / Employee" at bounding box center [1401, 465] width 255 height 29
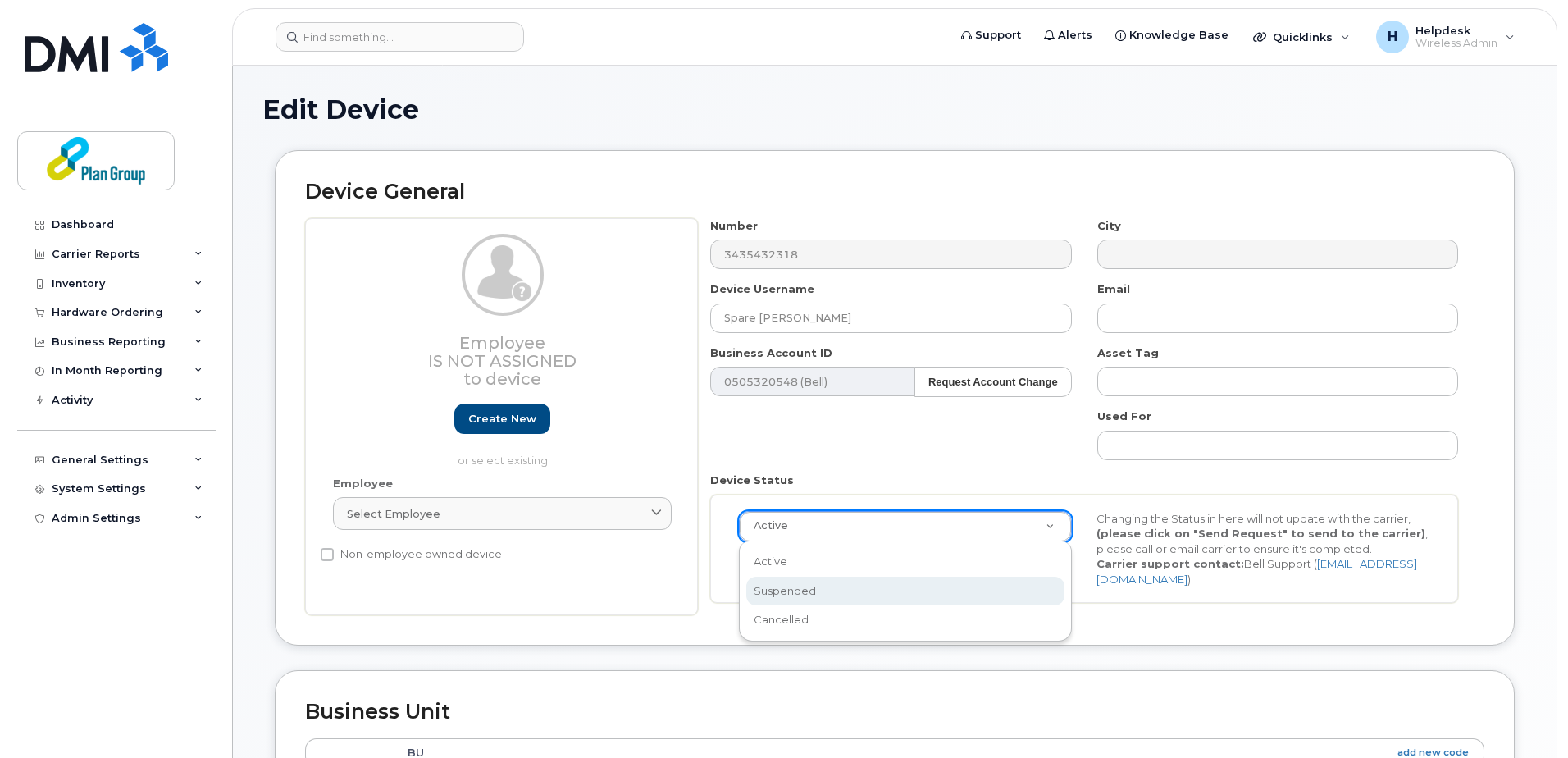
scroll to position [0, 5]
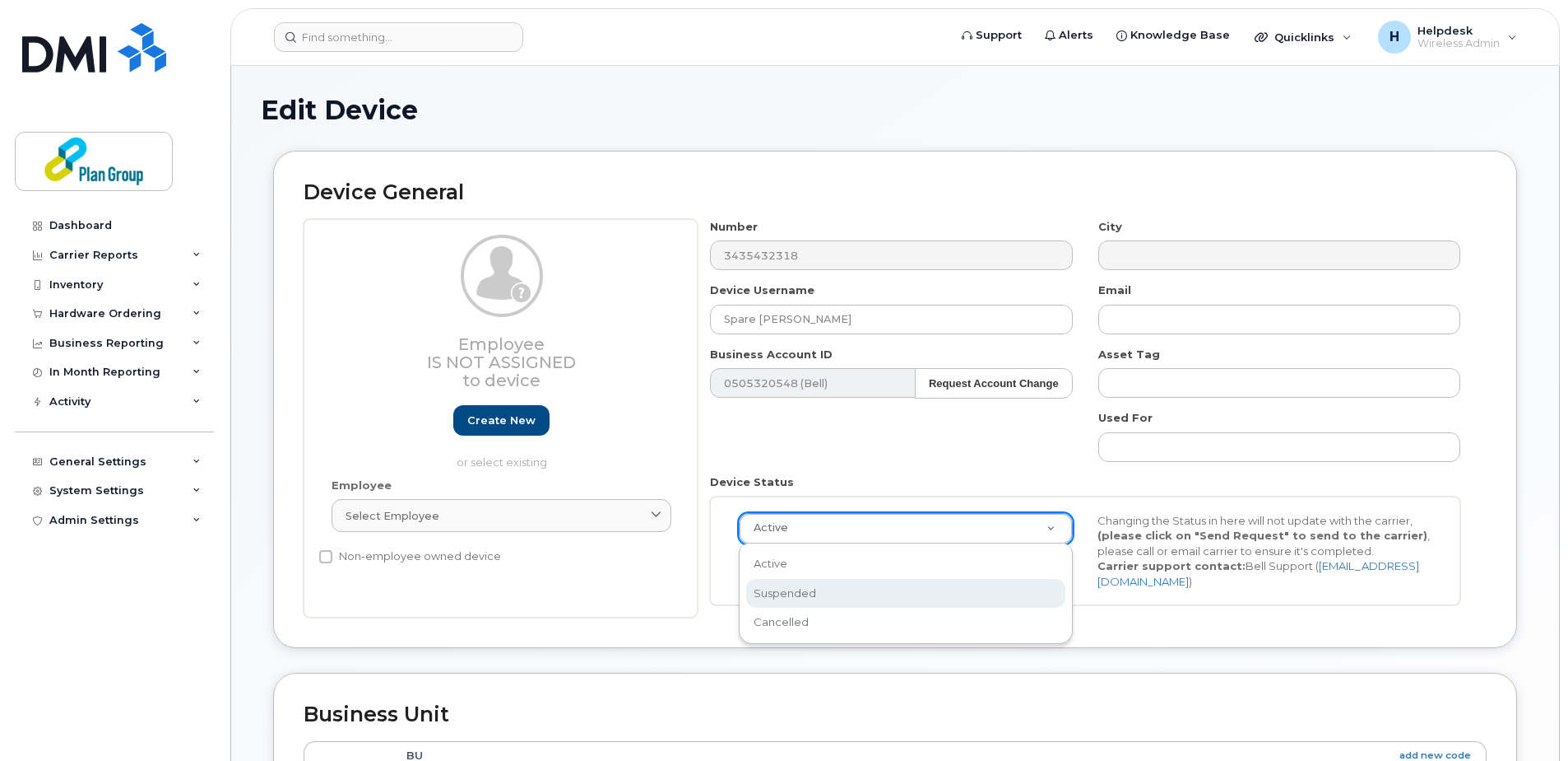
select select "suspended"
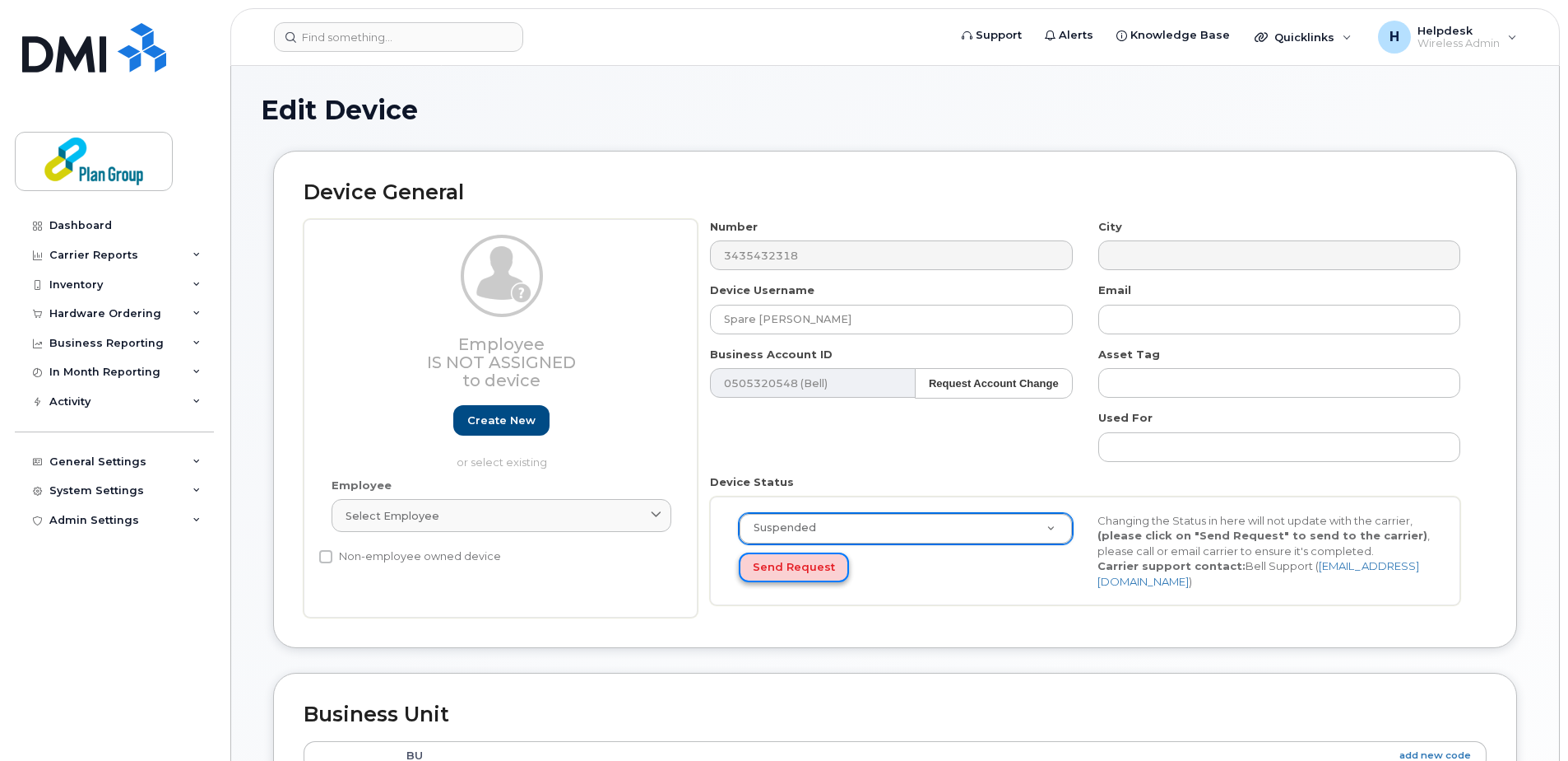
click at [785, 569] on button "Send Request" at bounding box center [794, 567] width 110 height 30
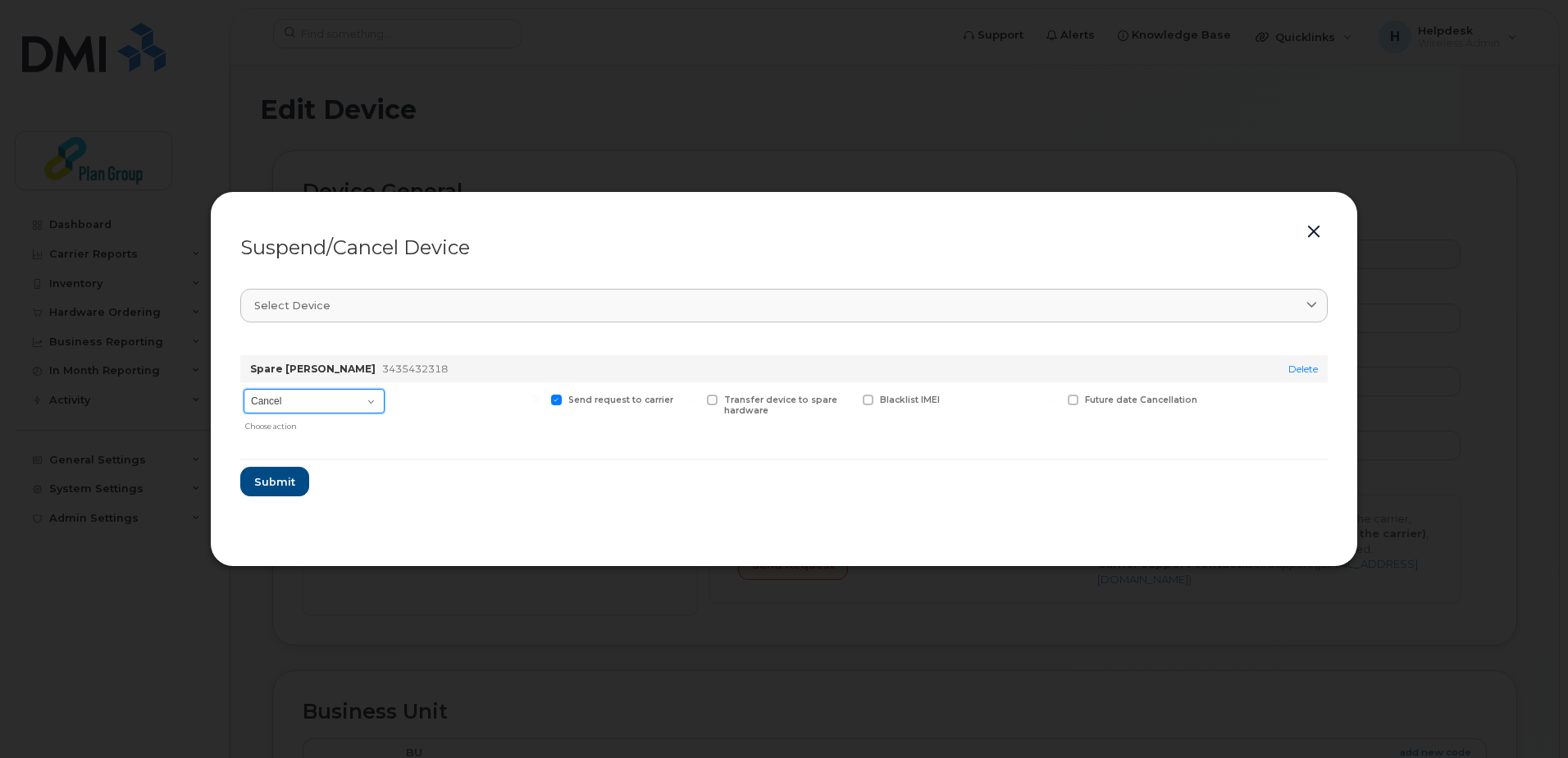
click at [362, 394] on select "Cancel Suspend - Extend Suspension Suspend - Reduced Rate Suspend - Full Rate S…" at bounding box center [313, 401] width 141 height 24
select select "[object Object]"
click at [243, 388] on select "Cancel Suspend - Extend Suspension Suspend - Reduced Rate Suspend - Full Rate S…" at bounding box center [313, 401] width 141 height 24
click at [272, 480] on span "Submit" at bounding box center [273, 482] width 41 height 16
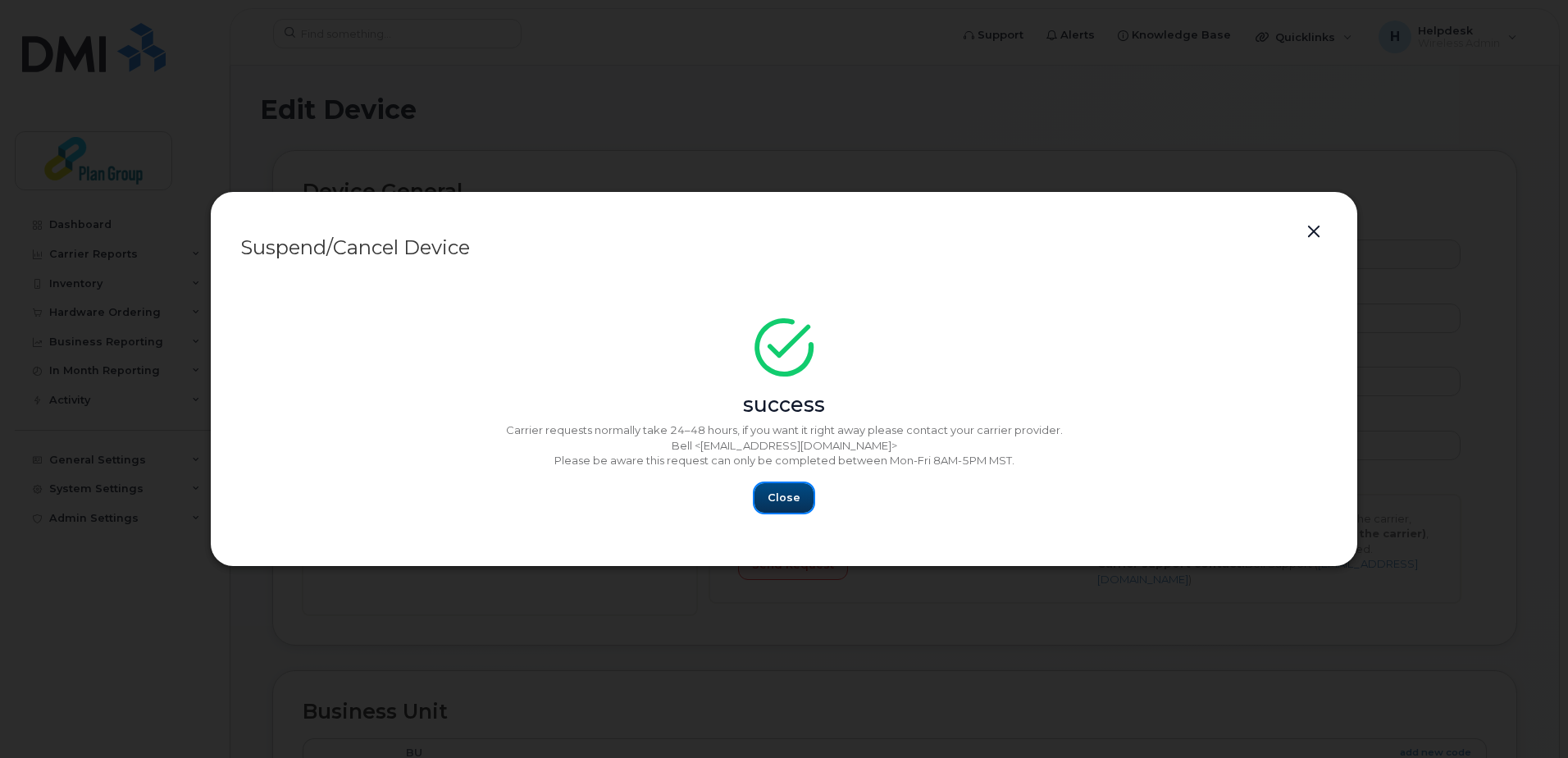
click at [762, 503] on button "Close" at bounding box center [784, 497] width 59 height 29
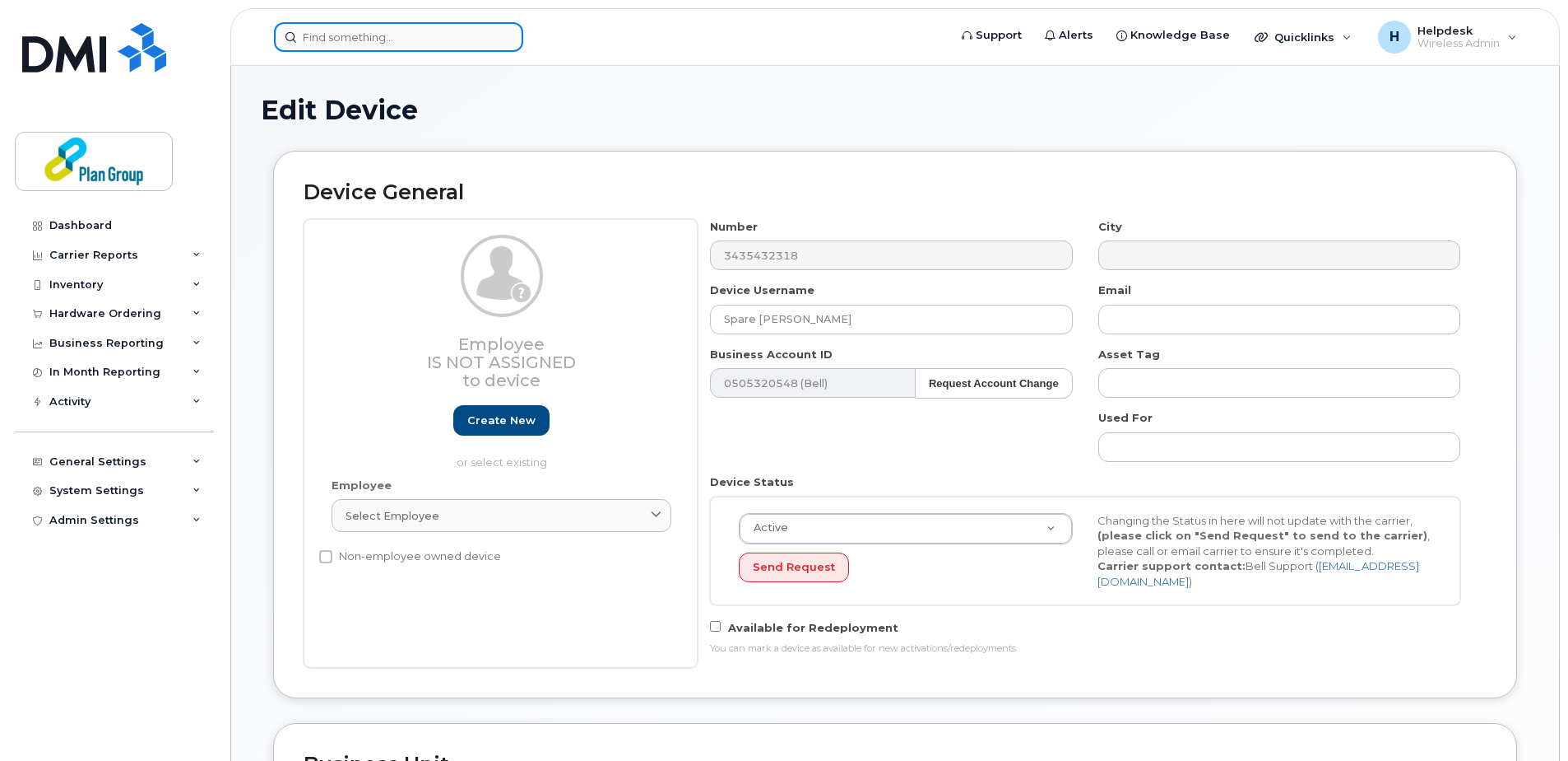
click at [379, 29] on input at bounding box center [398, 37] width 249 height 29
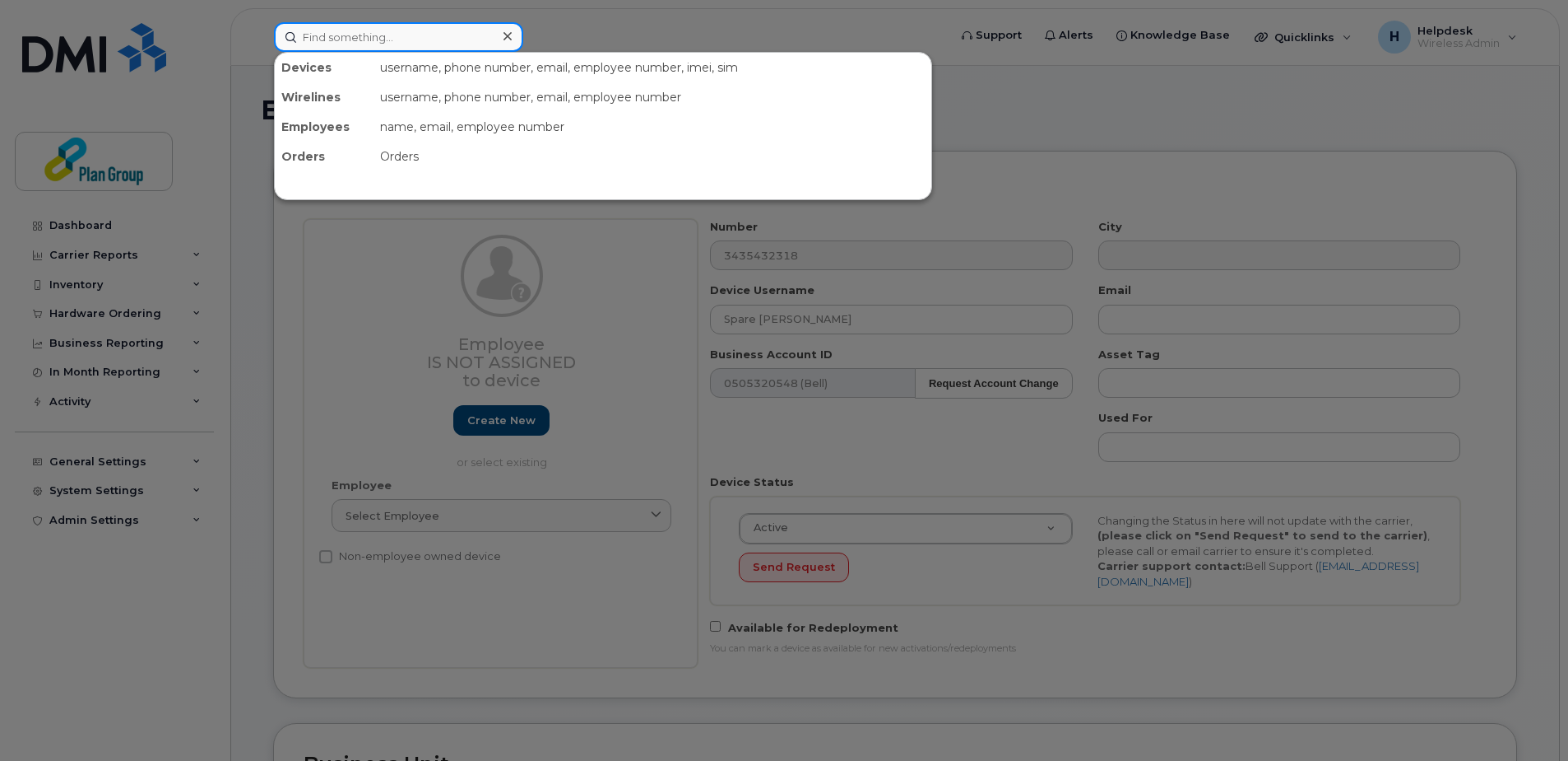
paste input "3435530147"
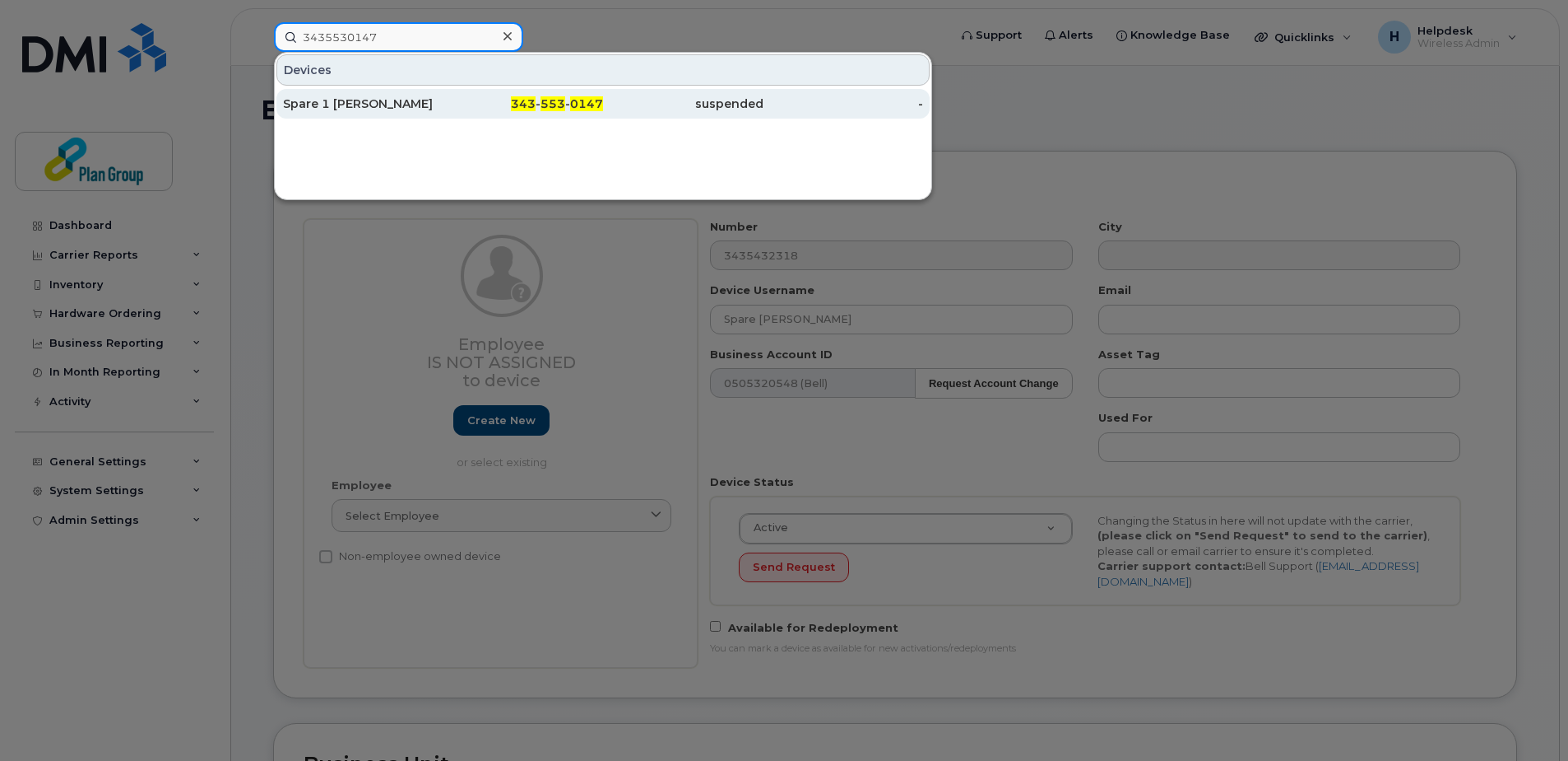
type input "3435530147"
click at [414, 102] on div "Spare 1 [PERSON_NAME]" at bounding box center [363, 103] width 160 height 16
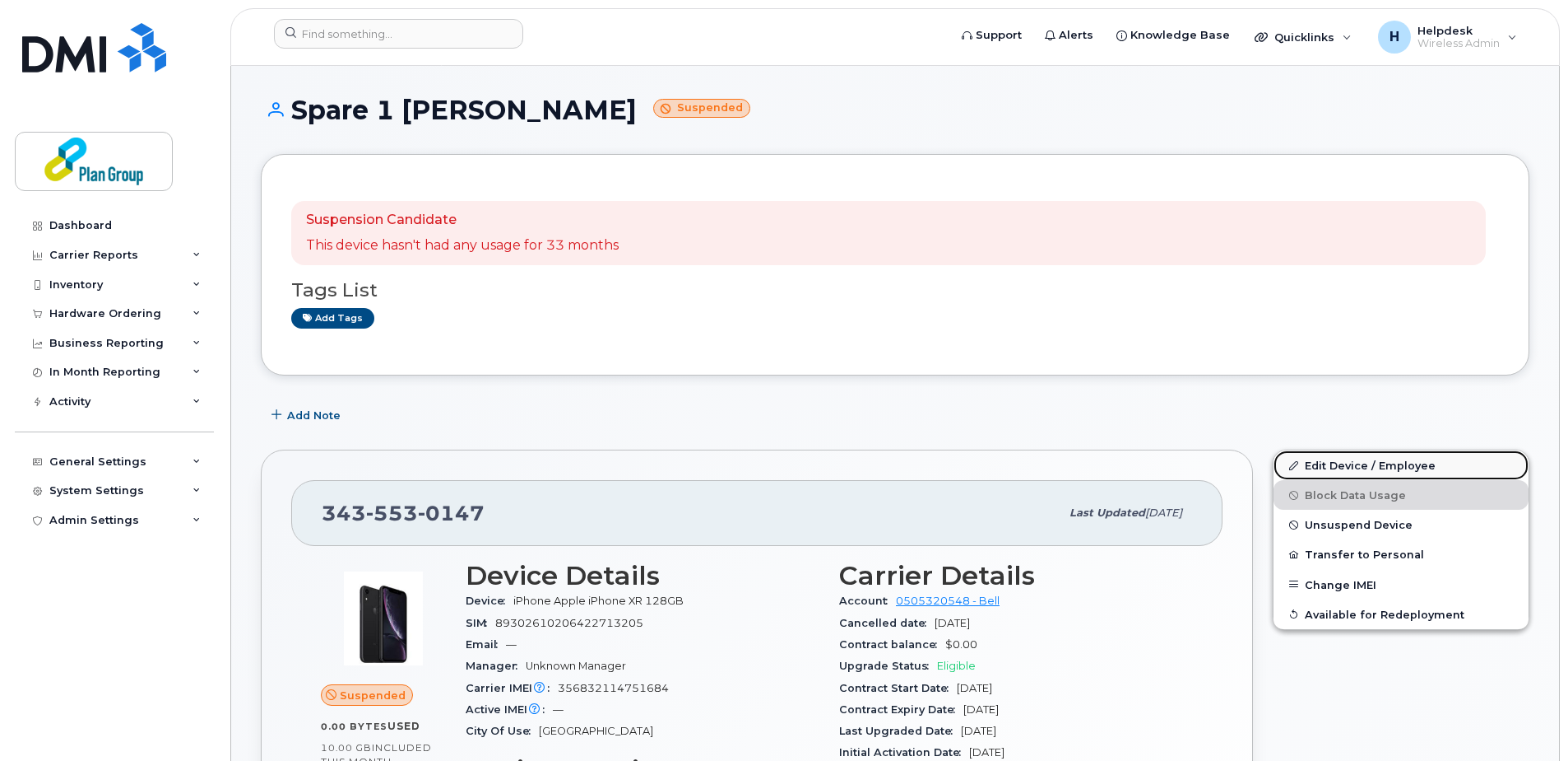
click at [1405, 467] on link "Edit Device / Employee" at bounding box center [1401, 465] width 255 height 29
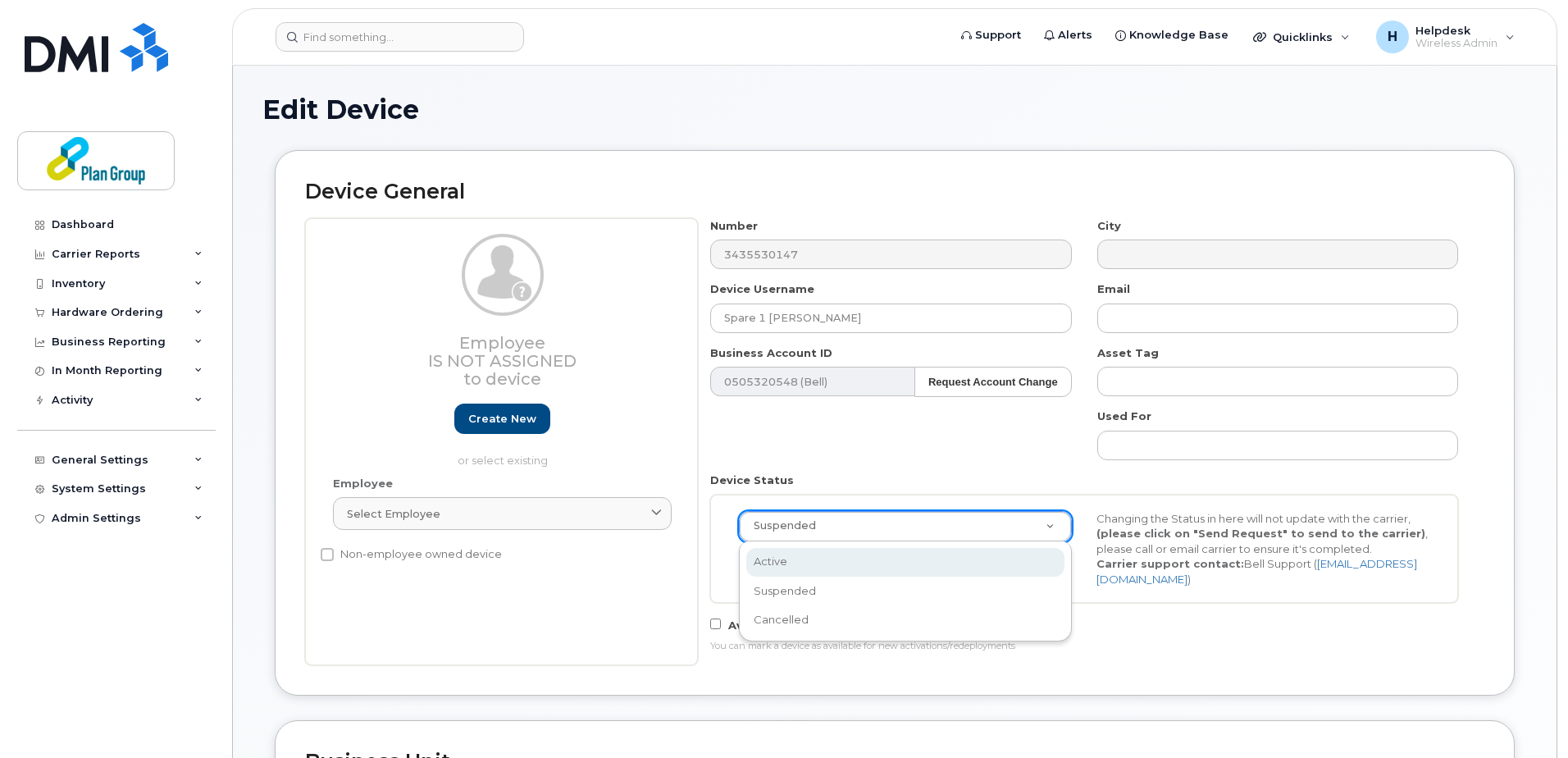
scroll to position [0, 5]
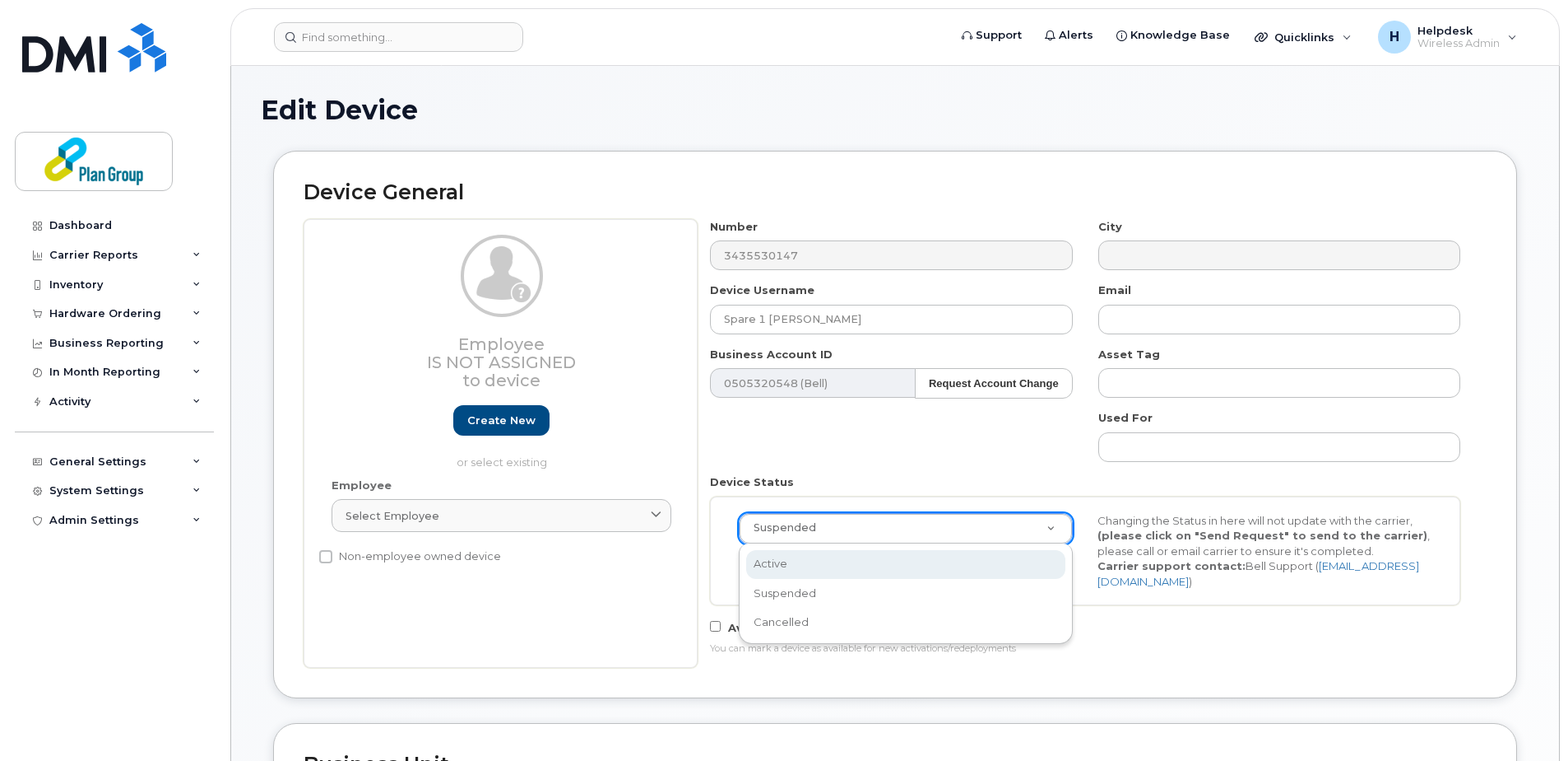
select select "active"
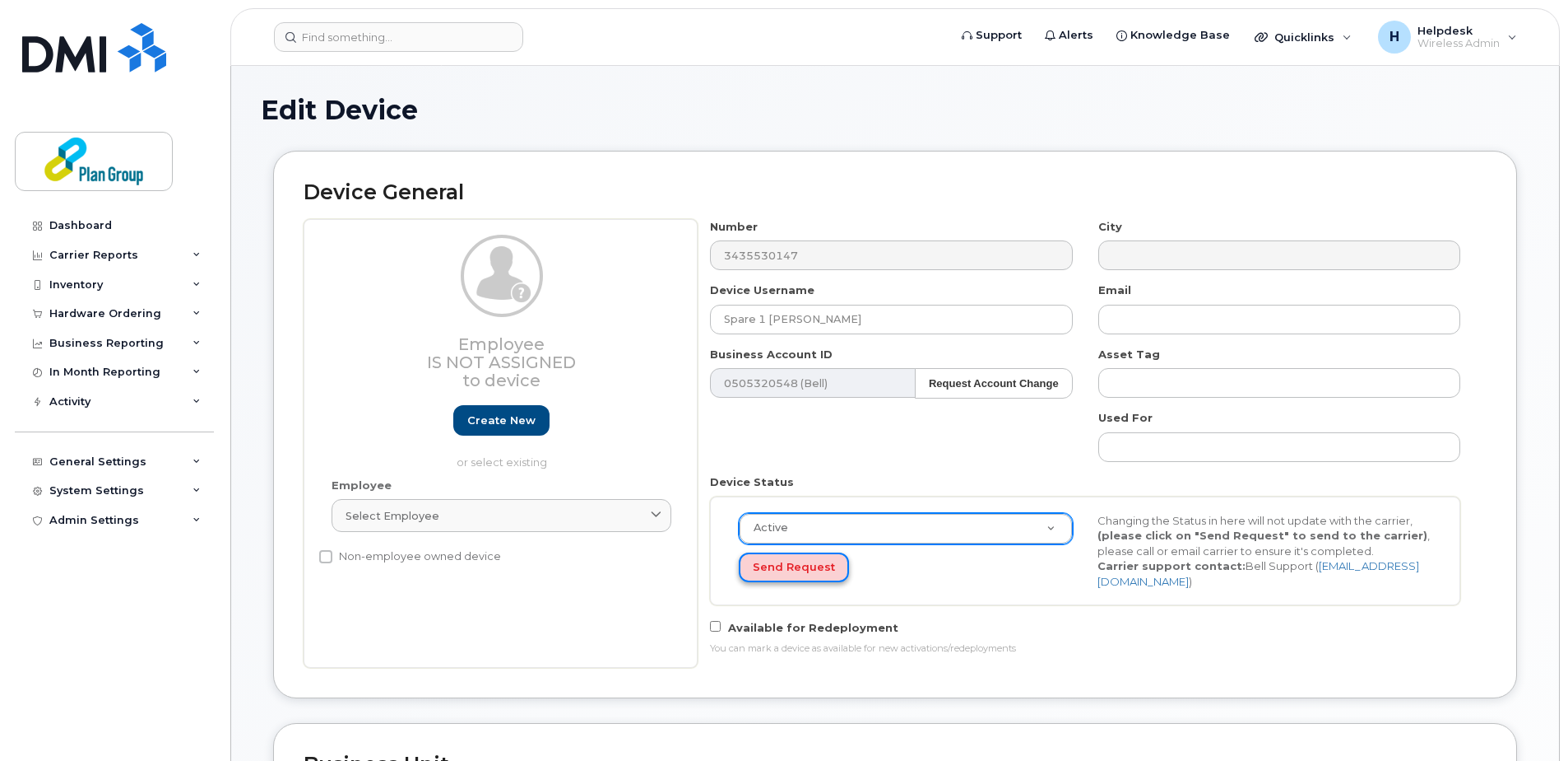
click at [783, 571] on button "Send Request" at bounding box center [794, 567] width 110 height 30
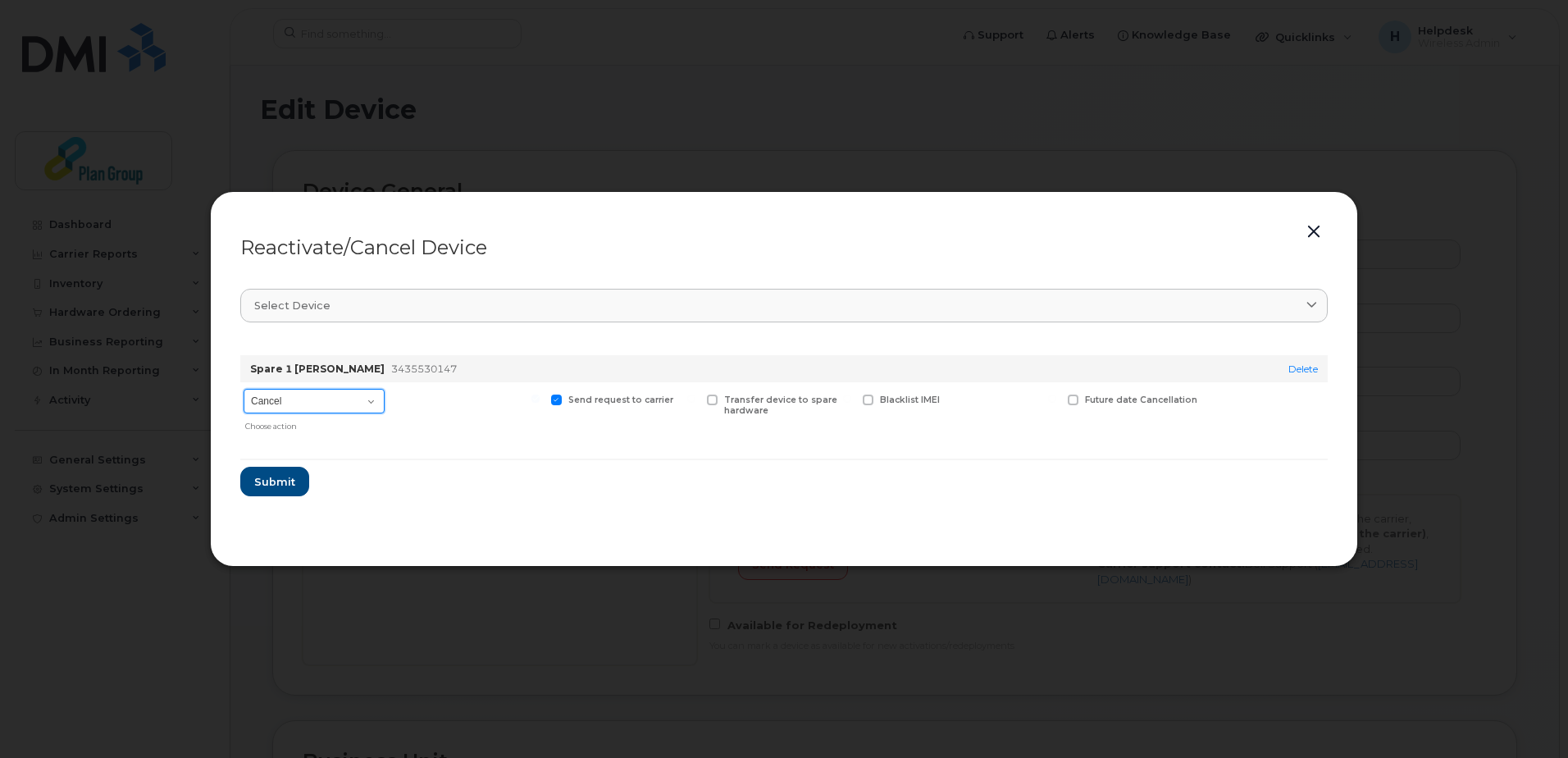
click at [278, 403] on select "Cancel Suspend - Extend Suspension Reactivate" at bounding box center [313, 401] width 141 height 24
select select "[object Object]"
click at [243, 388] on select "Cancel Suspend - Extend Suspension Reactivate" at bounding box center [313, 401] width 141 height 24
click at [278, 477] on span "Submit" at bounding box center [273, 482] width 41 height 16
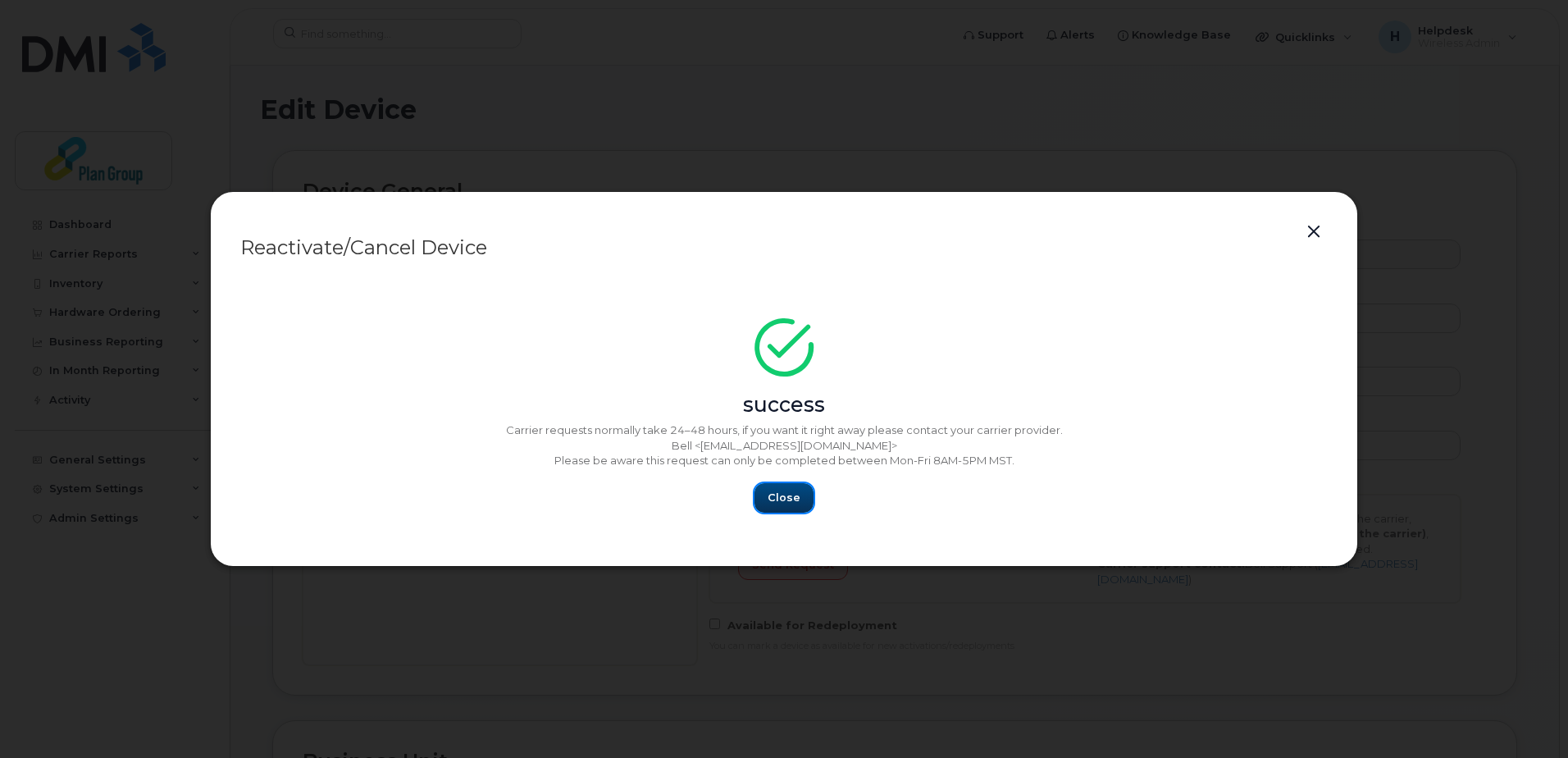
click at [781, 491] on span "Close" at bounding box center [784, 497] width 33 height 16
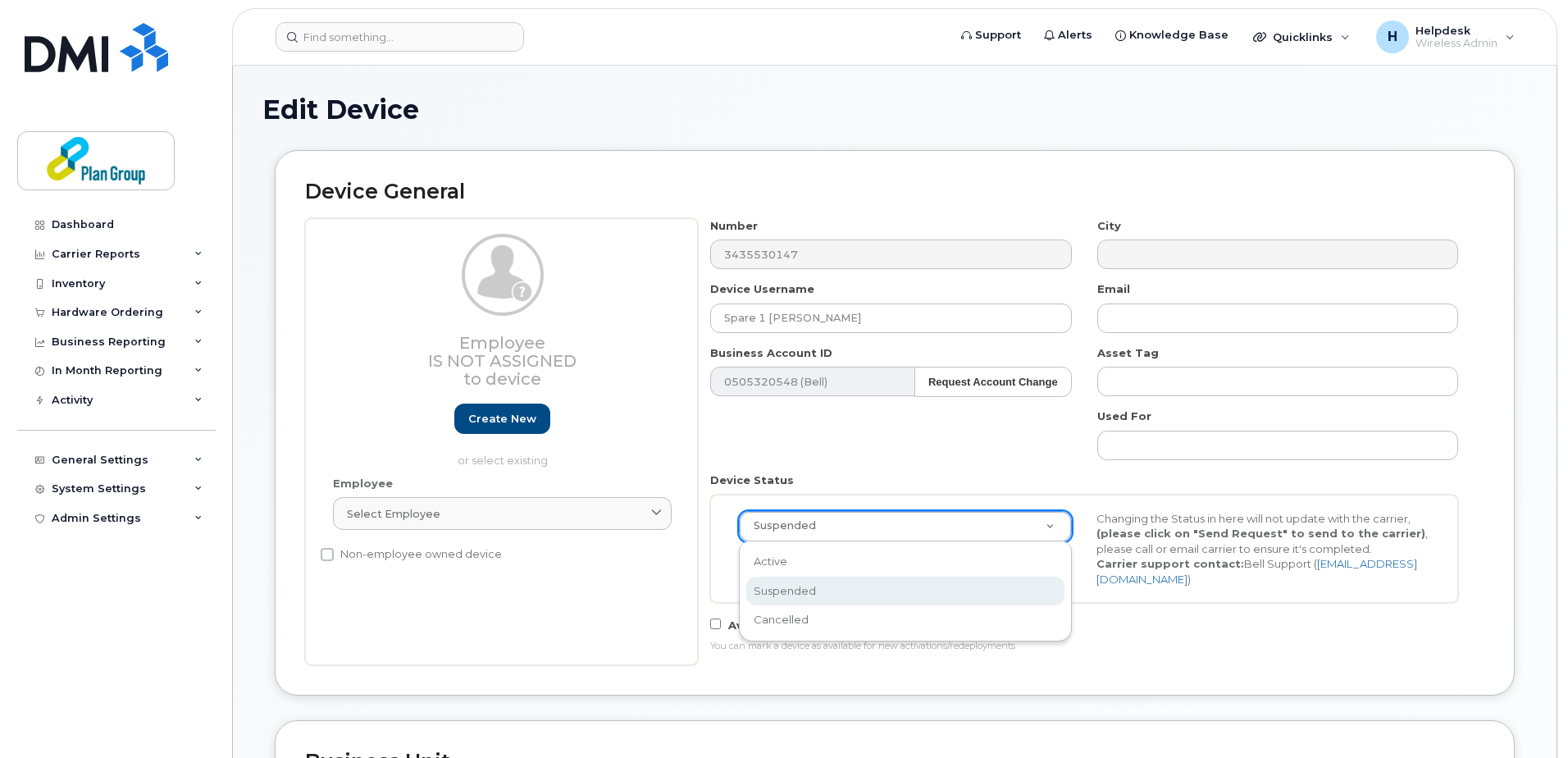
scroll to position [0, 5]
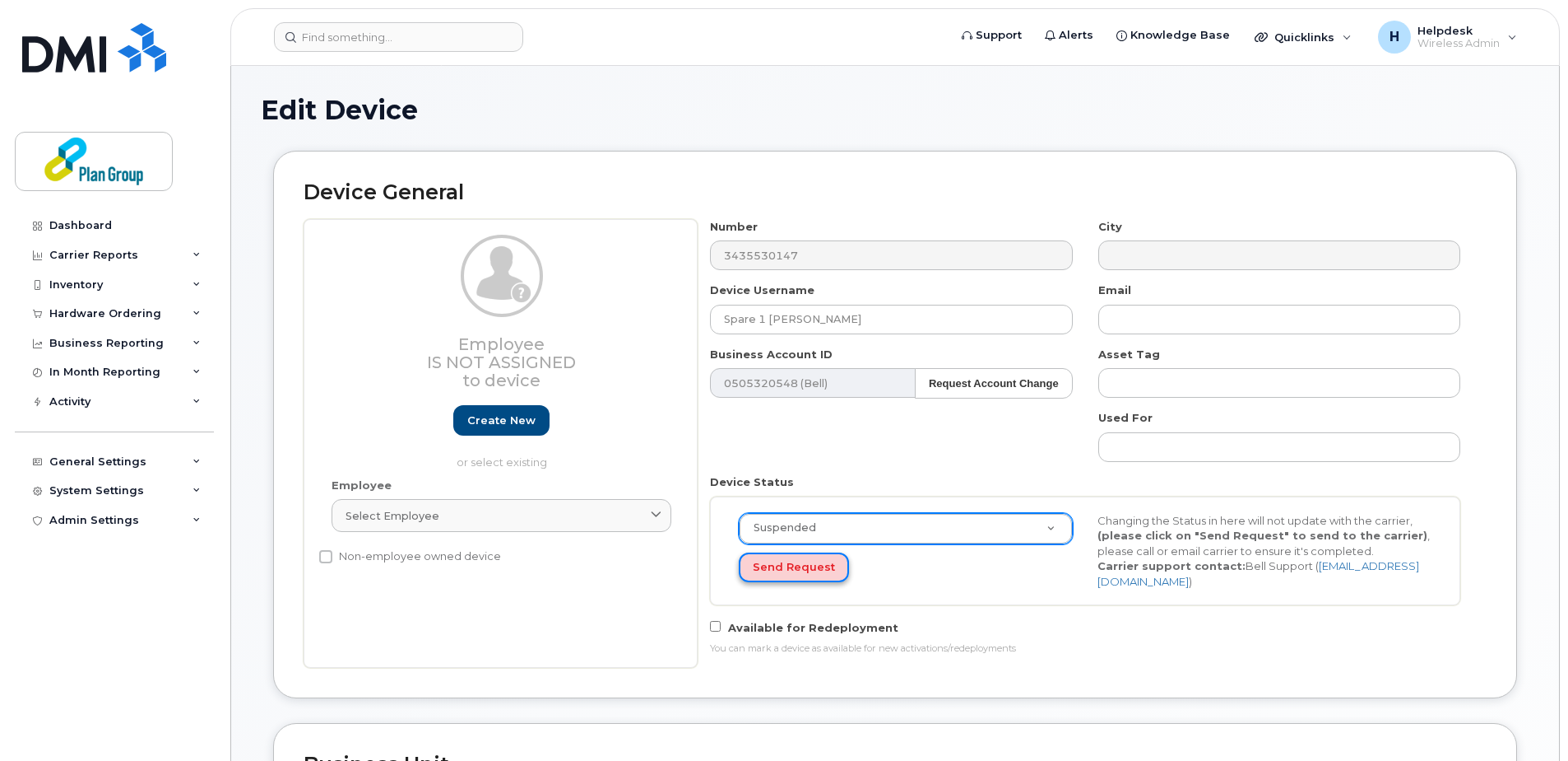
click at [785, 573] on button "Send Request" at bounding box center [794, 567] width 110 height 30
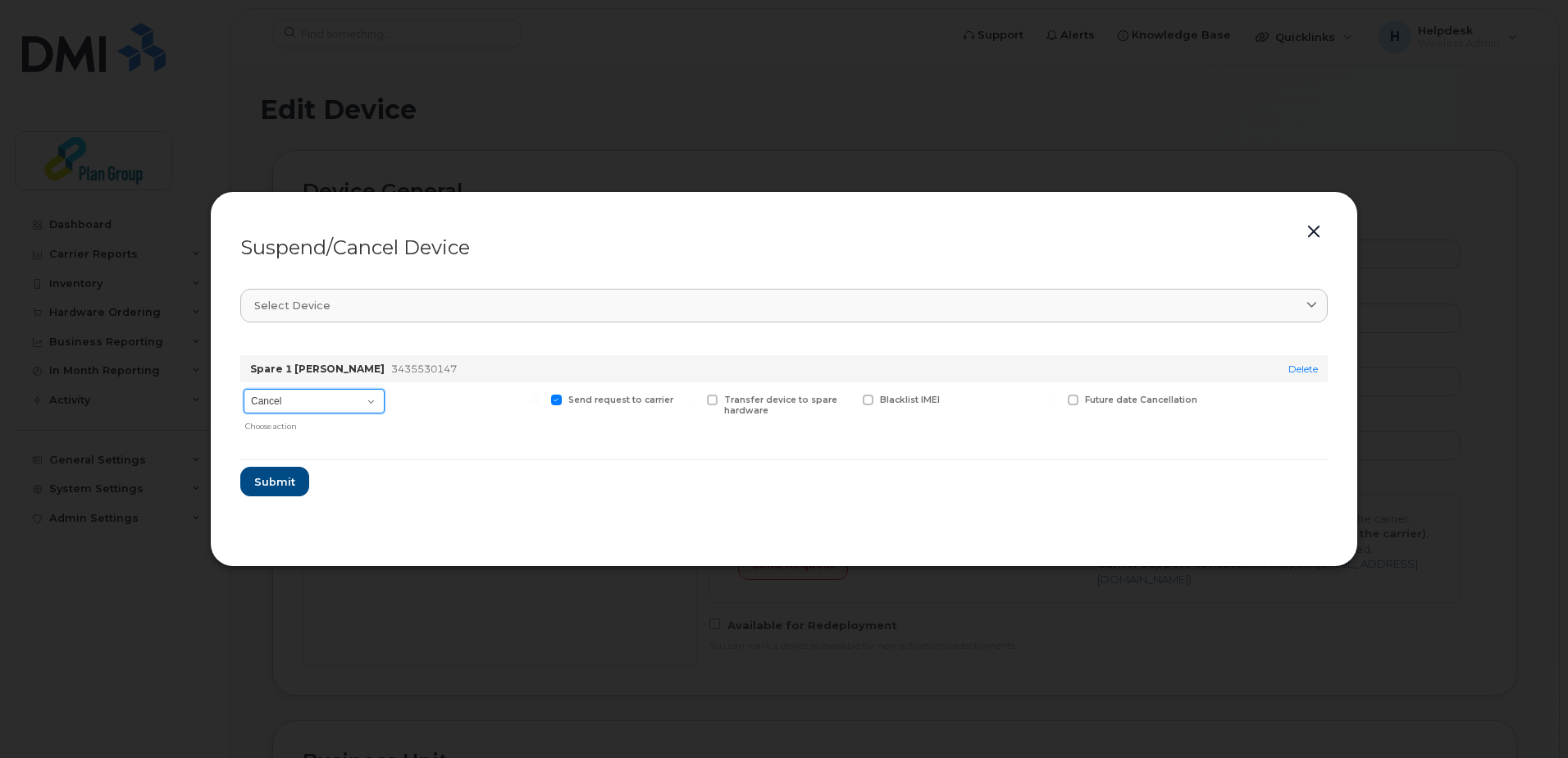
click at [307, 402] on select "Cancel Suspend - Extend Suspension Suspend - Reduced Rate Suspend - Full Rate S…" at bounding box center [313, 401] width 141 height 24
select select "[object Object]"
click at [243, 388] on select "Cancel Suspend - Extend Suspension Suspend - Reduced Rate Suspend - Full Rate S…" at bounding box center [313, 401] width 141 height 24
click at [283, 490] on button "Submit" at bounding box center [274, 481] width 67 height 29
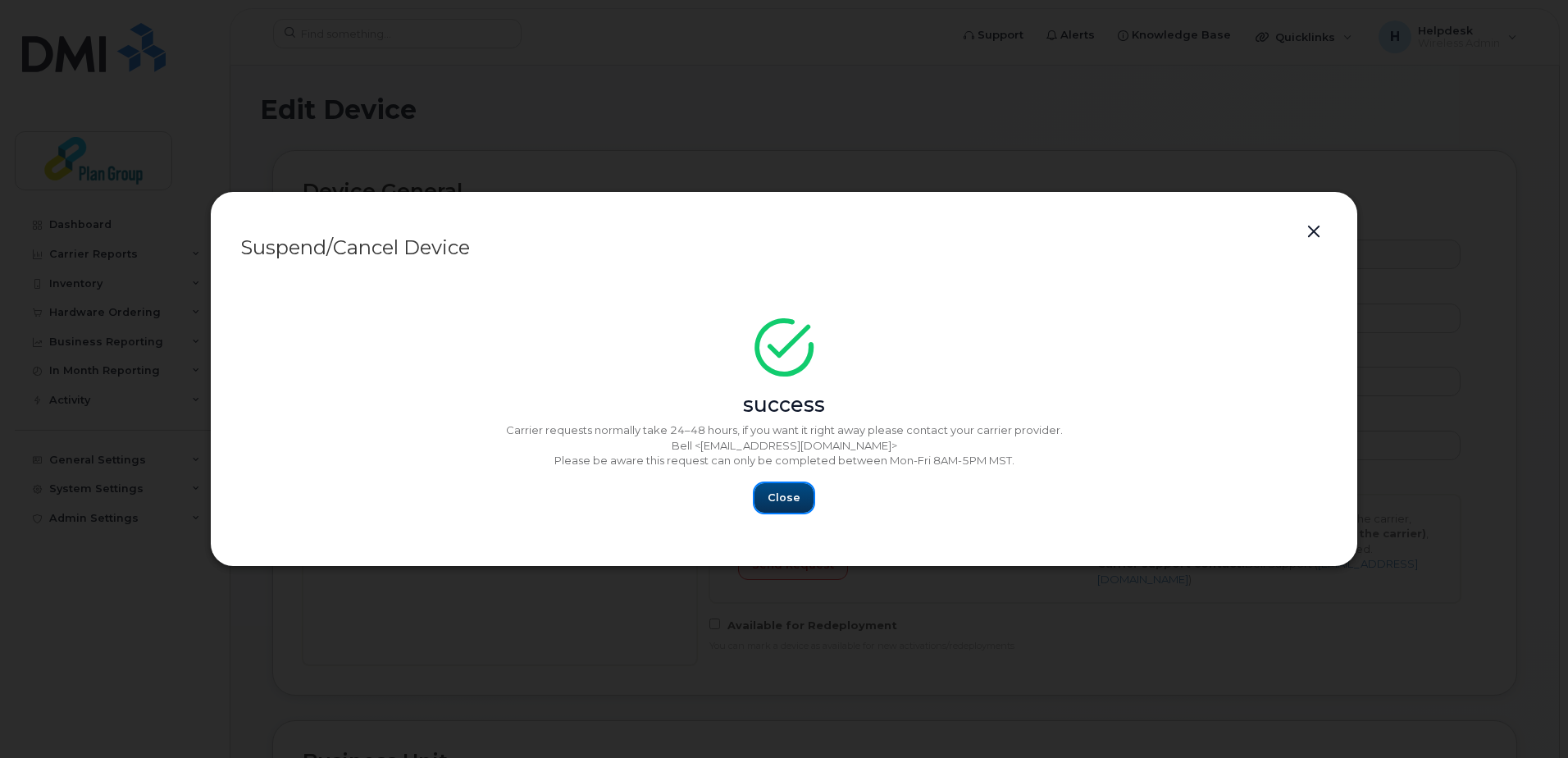
click at [776, 491] on span "Close" at bounding box center [784, 497] width 33 height 16
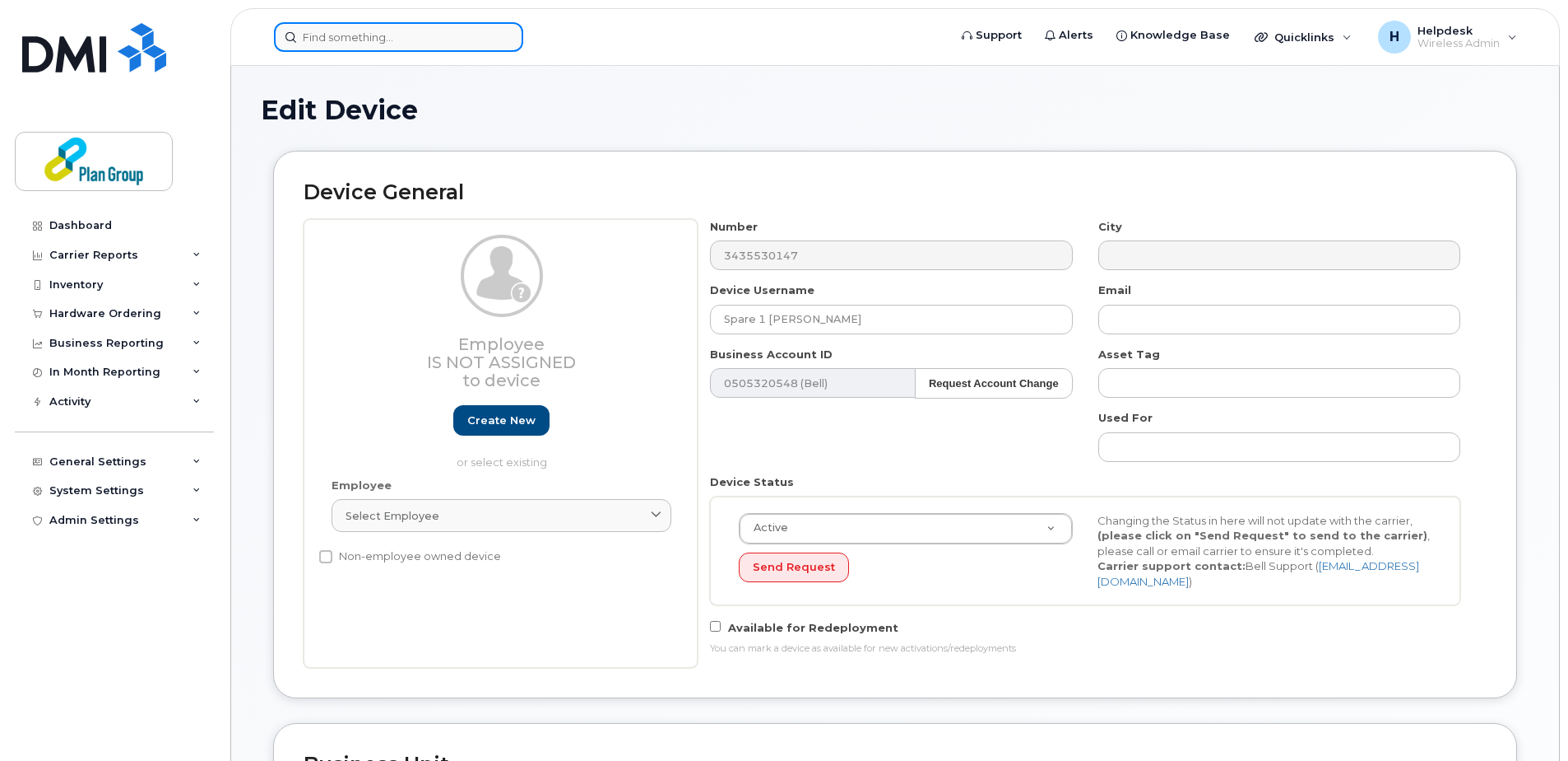
click at [337, 36] on input at bounding box center [398, 37] width 249 height 29
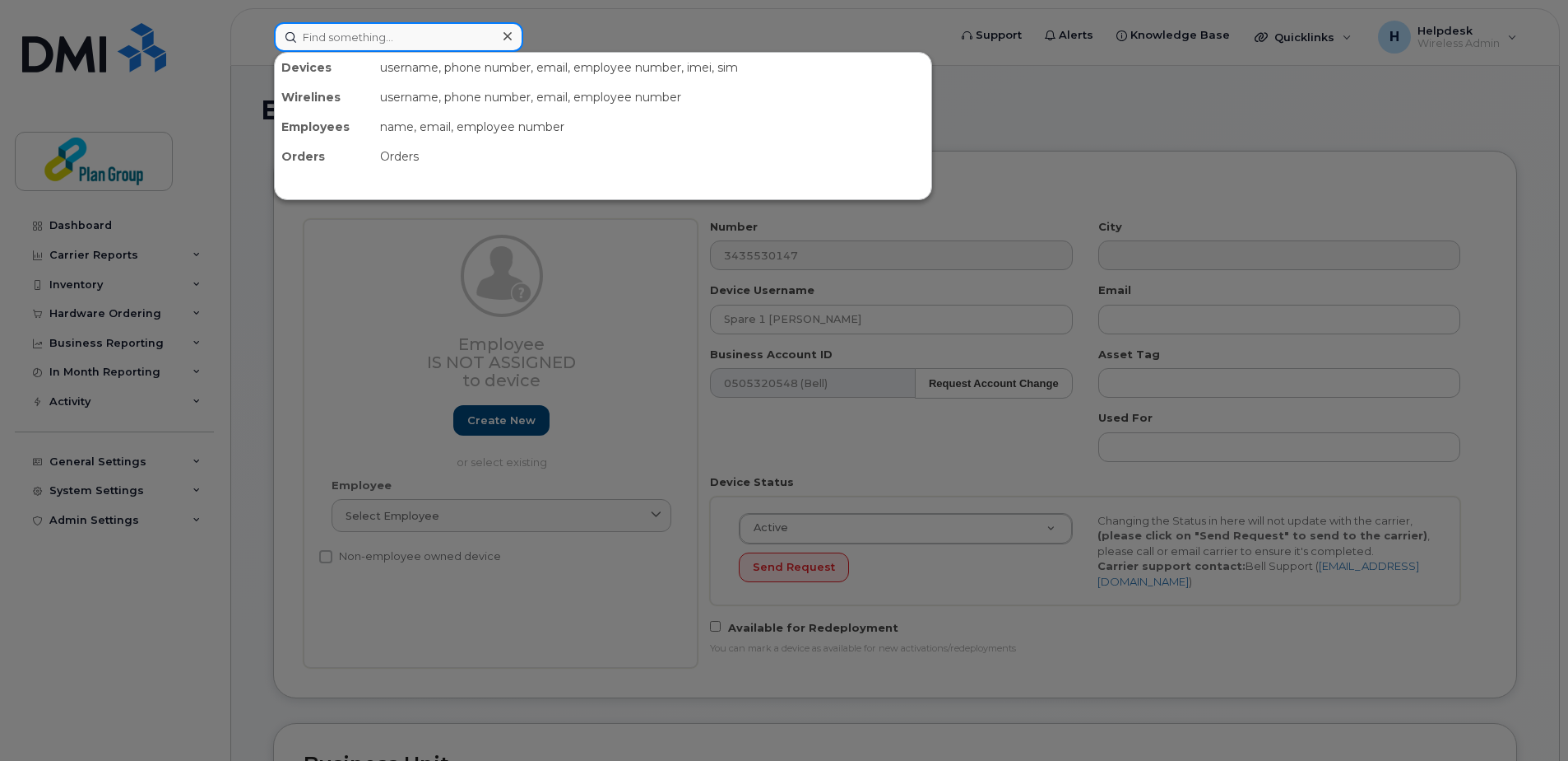
paste input "6474825355"
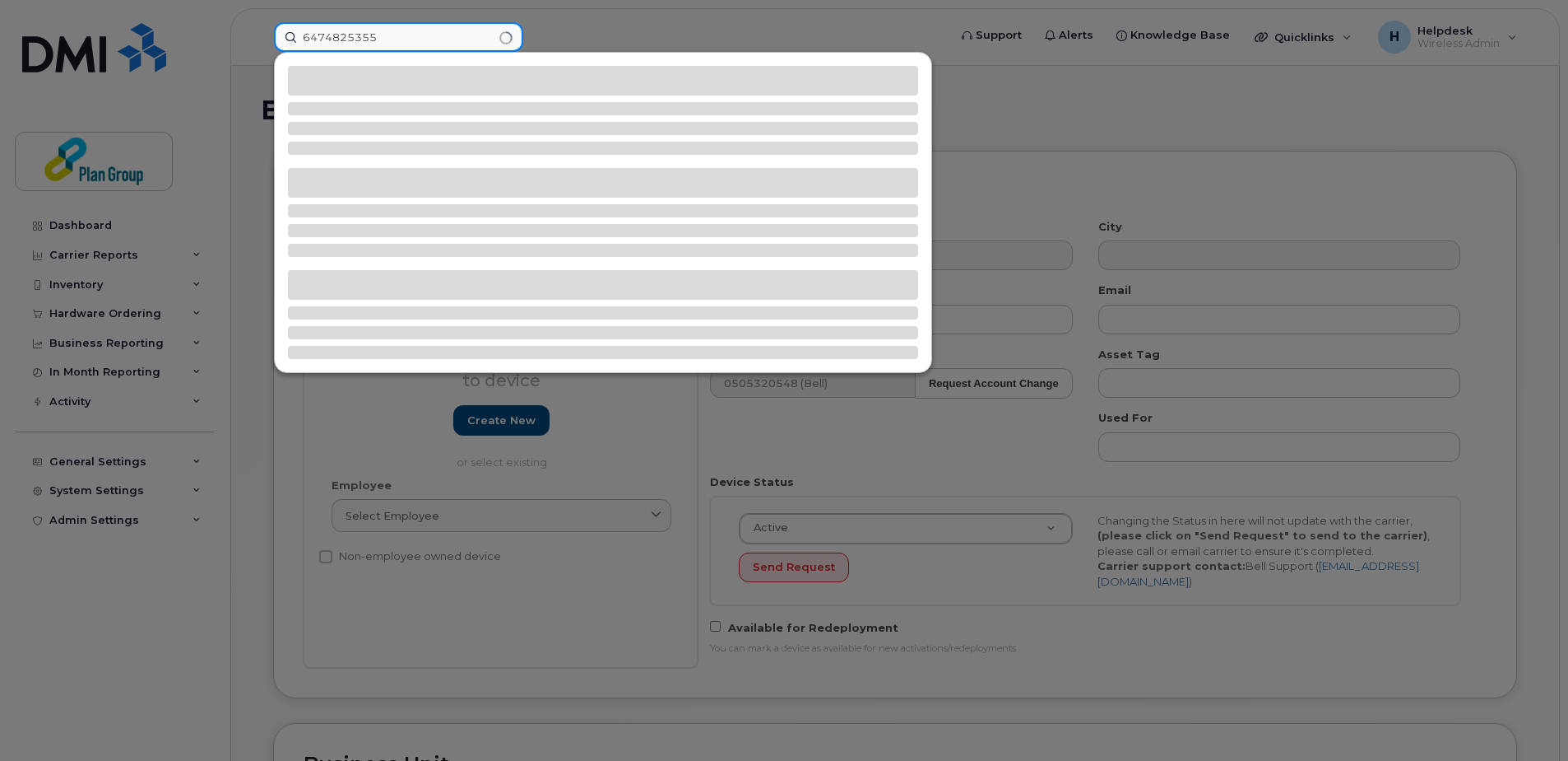
type input "6474825355"
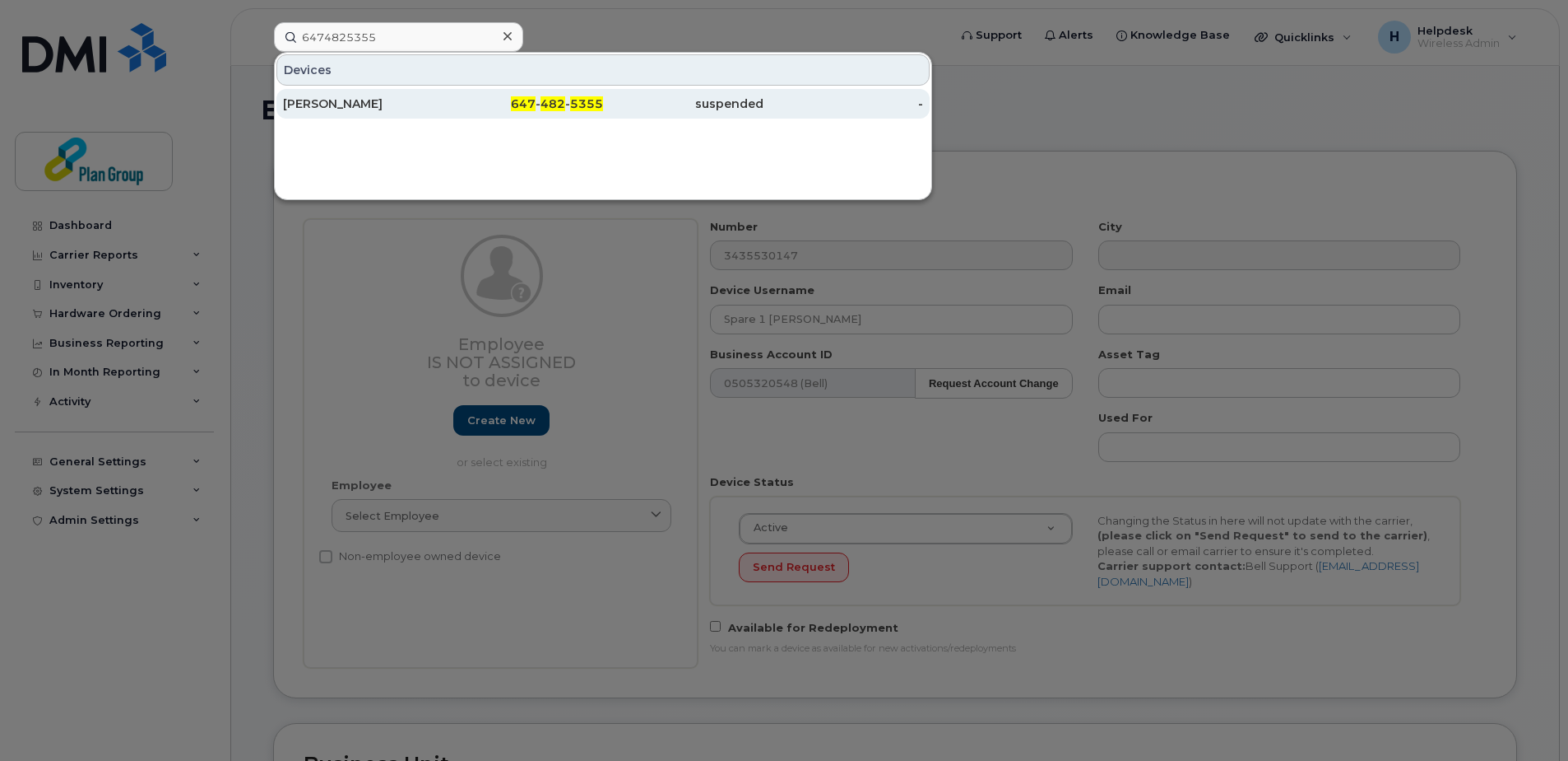
click at [364, 107] on div "[PERSON_NAME]" at bounding box center [363, 103] width 160 height 16
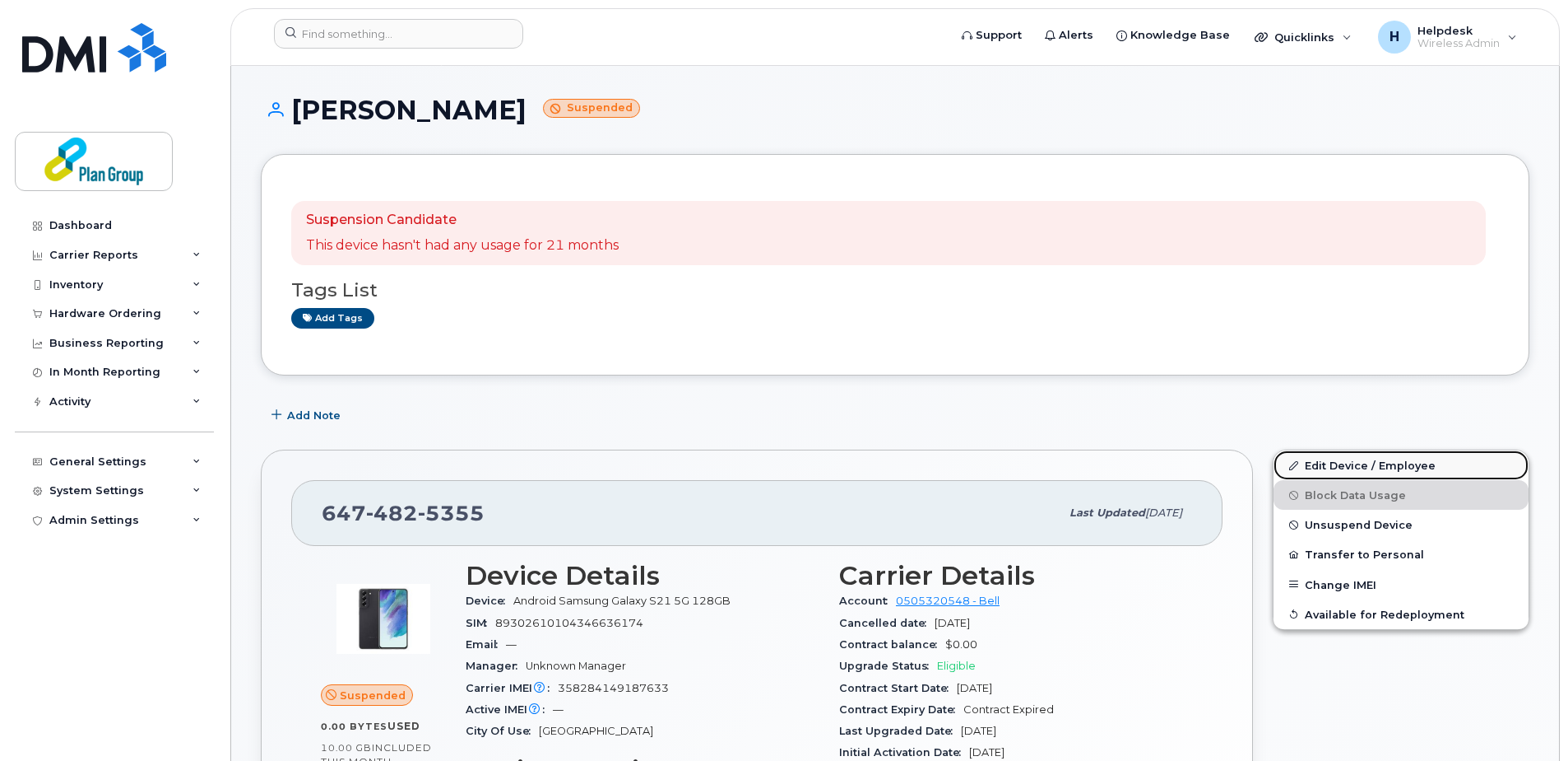
drag, startPoint x: 1304, startPoint y: 465, endPoint x: 1288, endPoint y: 465, distance: 16.0
click at [1305, 465] on link "Edit Device / Employee" at bounding box center [1401, 465] width 255 height 29
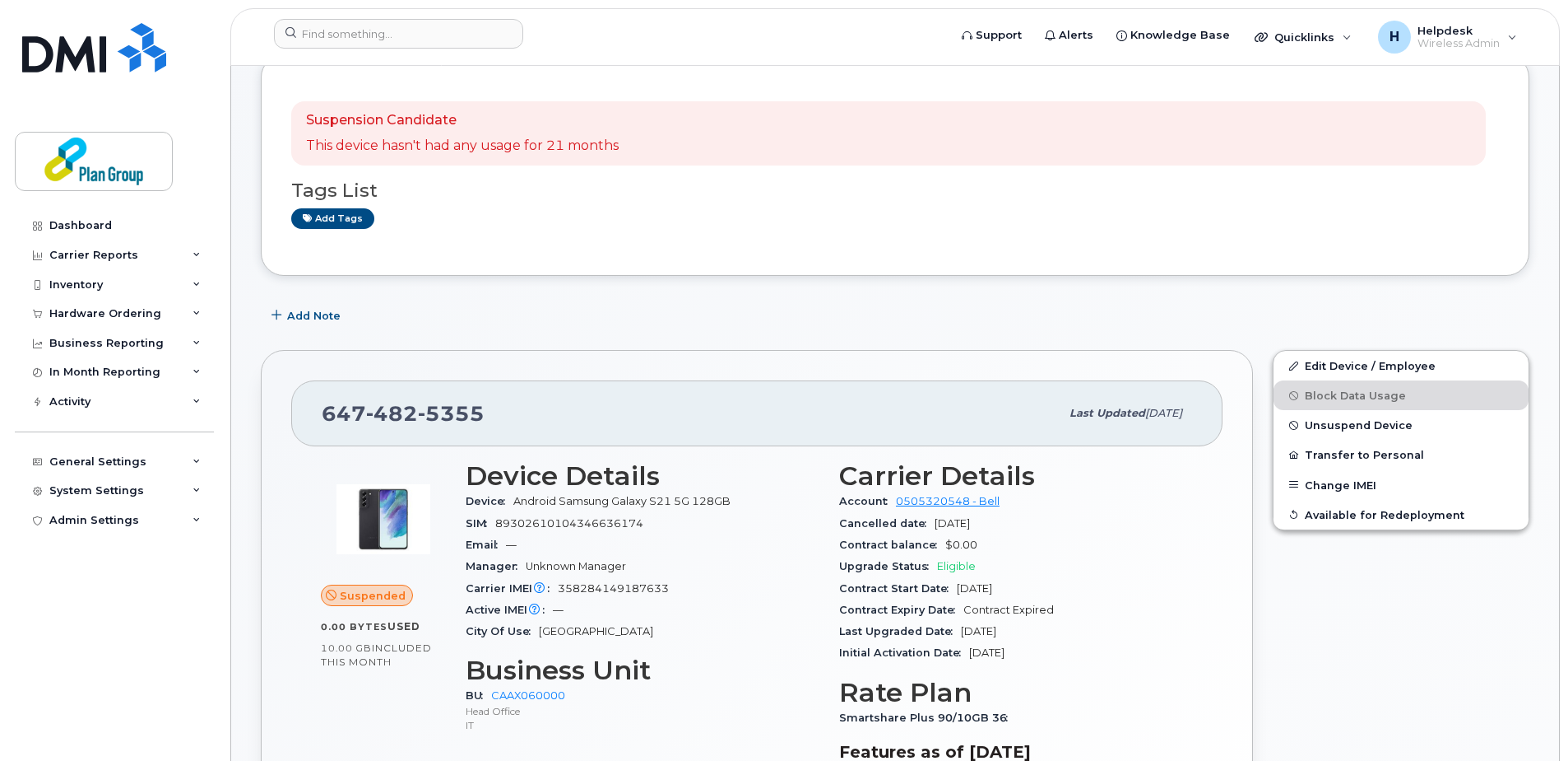
scroll to position [247, 0]
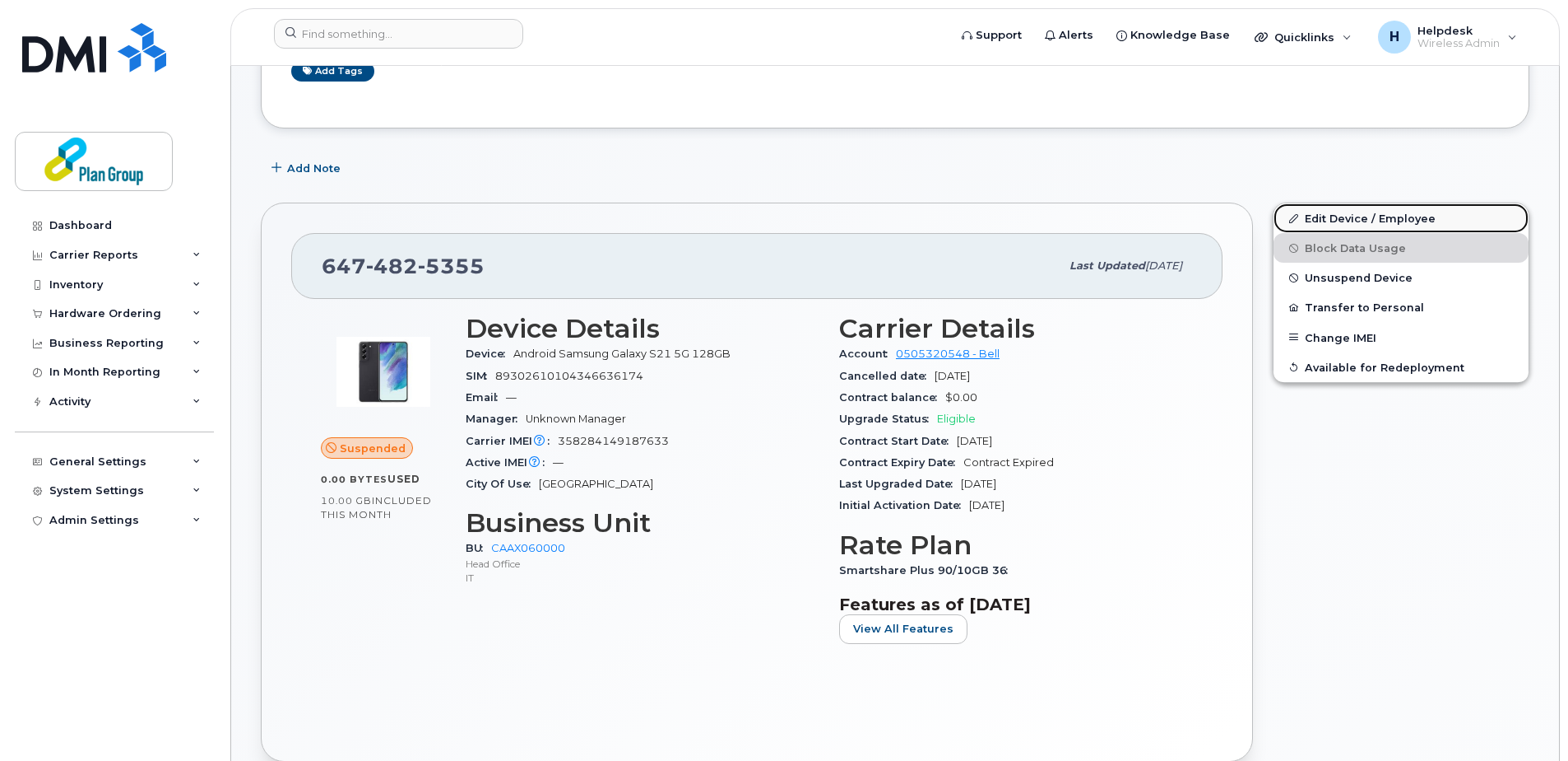
click at [1398, 214] on link "Edit Device / Employee" at bounding box center [1401, 218] width 255 height 29
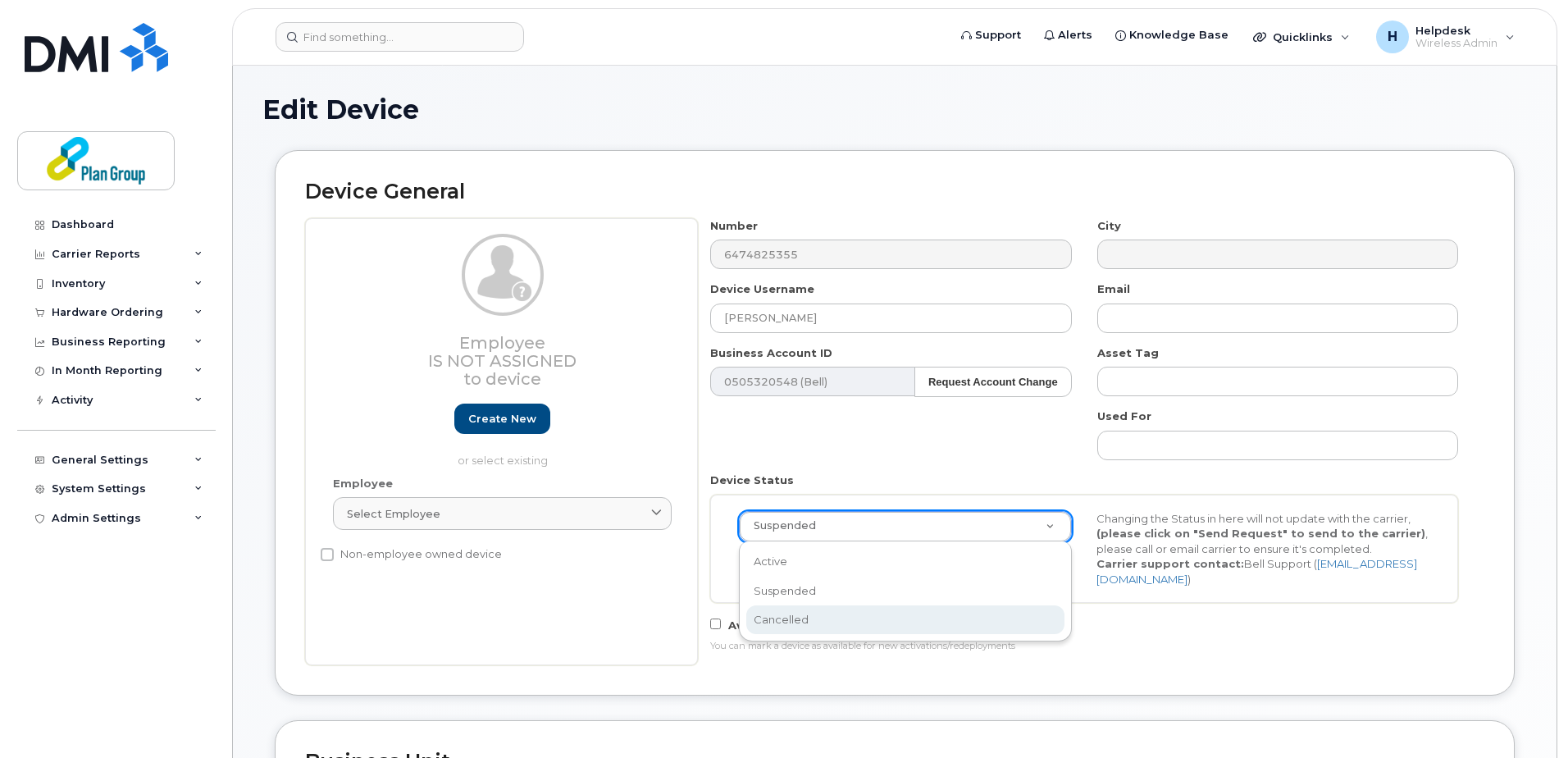
scroll to position [0, 5]
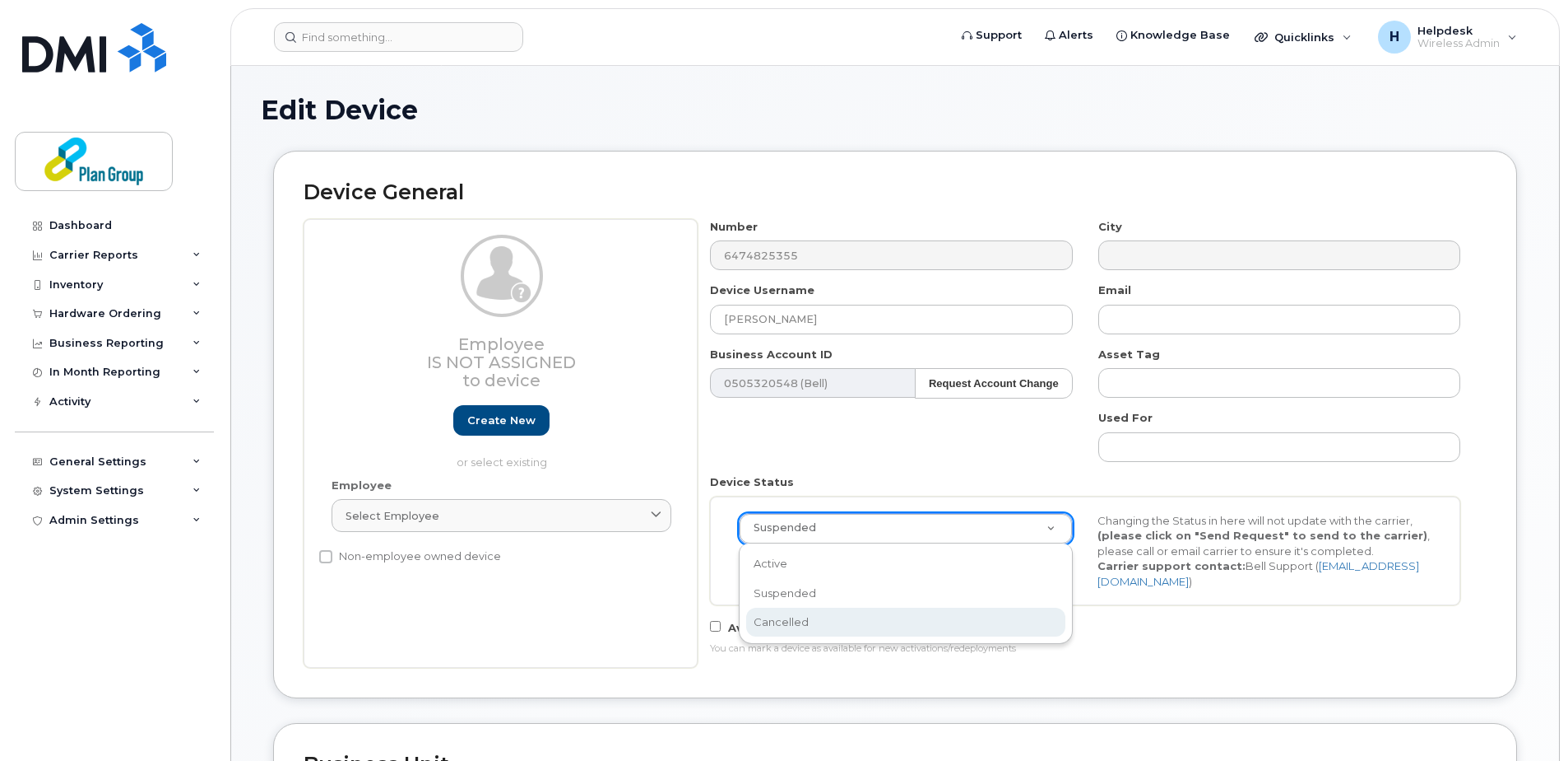
select select "cancelled"
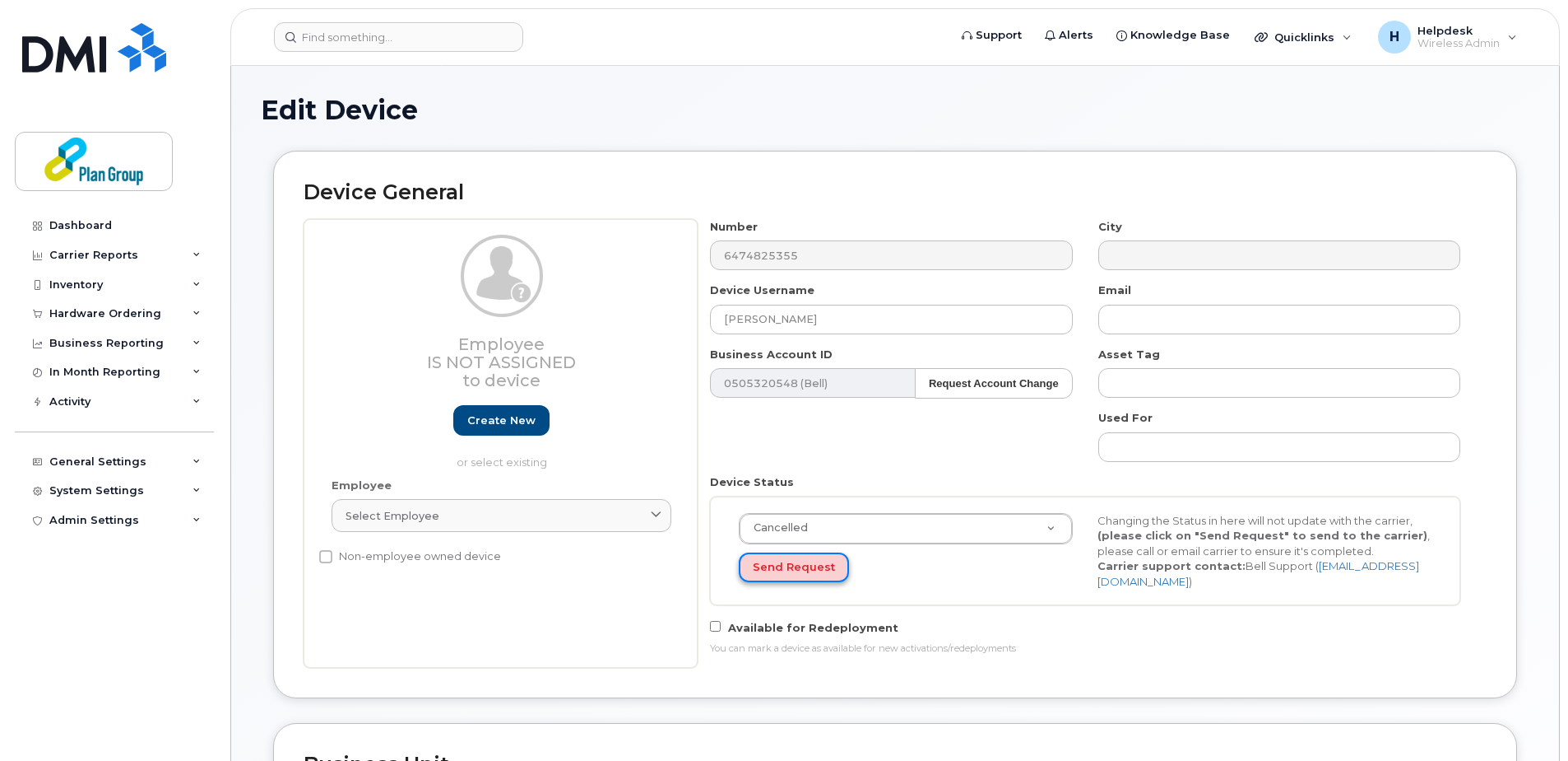
click at [787, 570] on button "Send Request" at bounding box center [794, 567] width 110 height 30
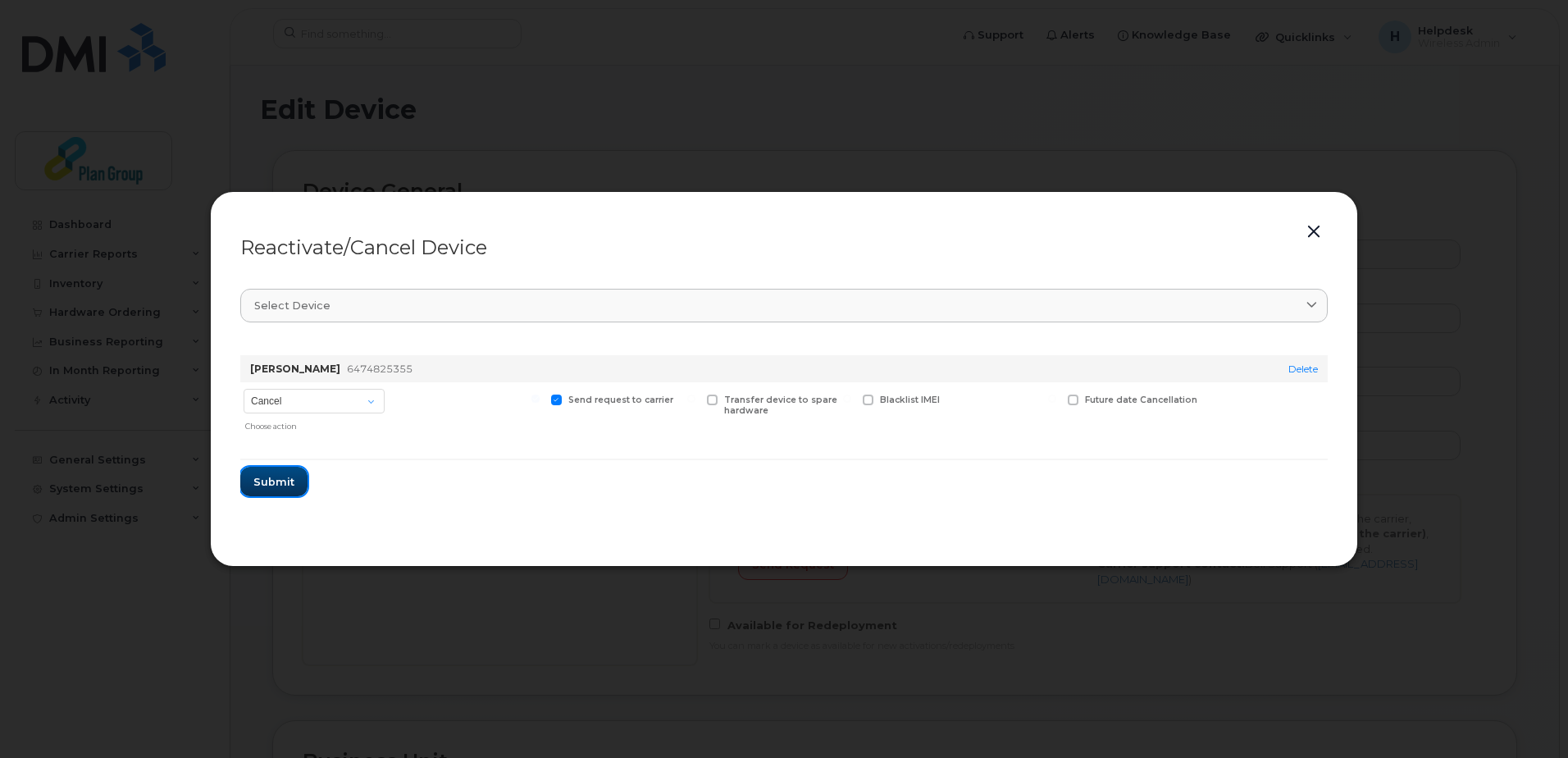
click at [280, 477] on span "Submit" at bounding box center [273, 482] width 41 height 16
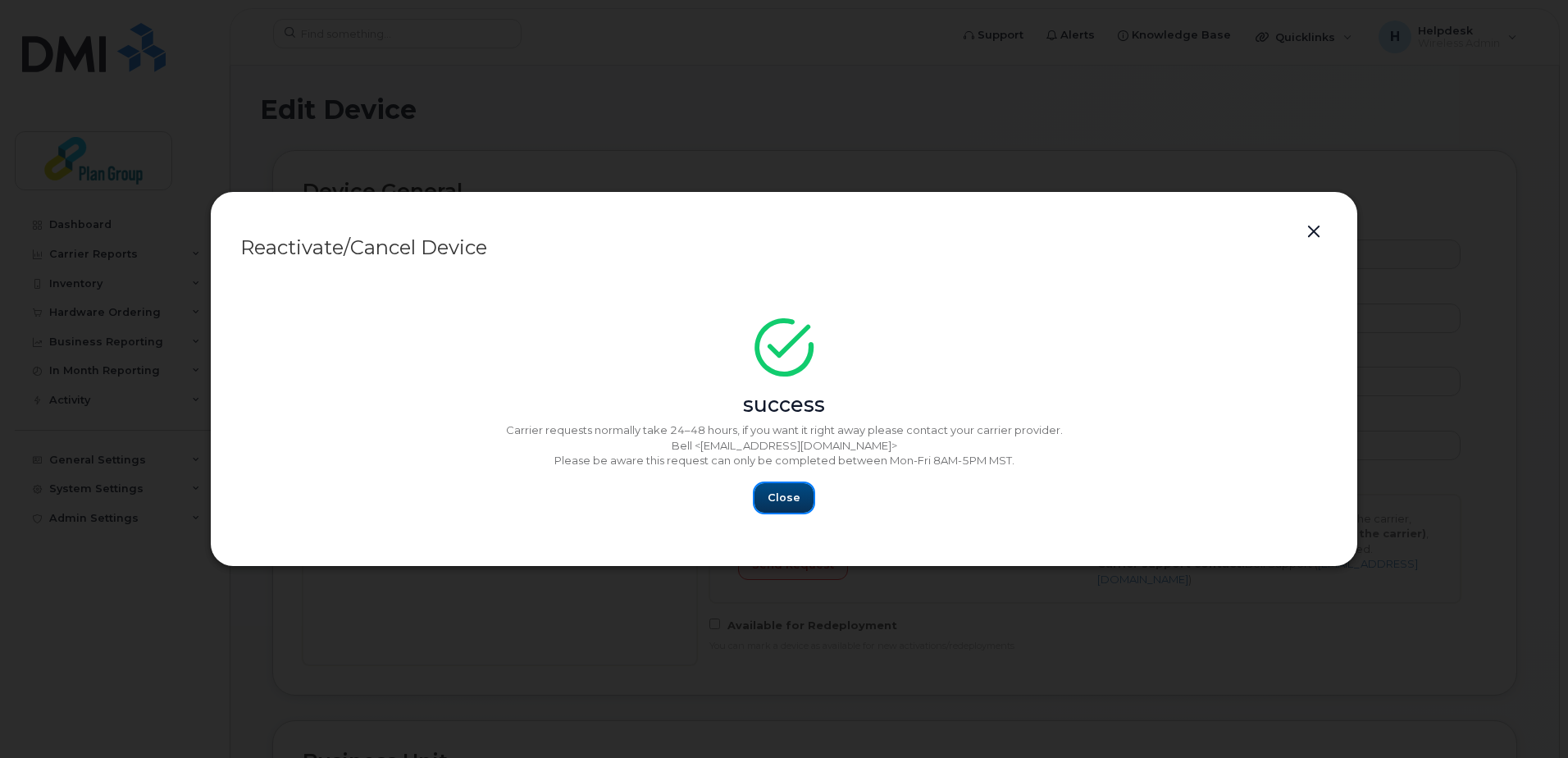
click at [784, 496] on span "Close" at bounding box center [784, 497] width 33 height 16
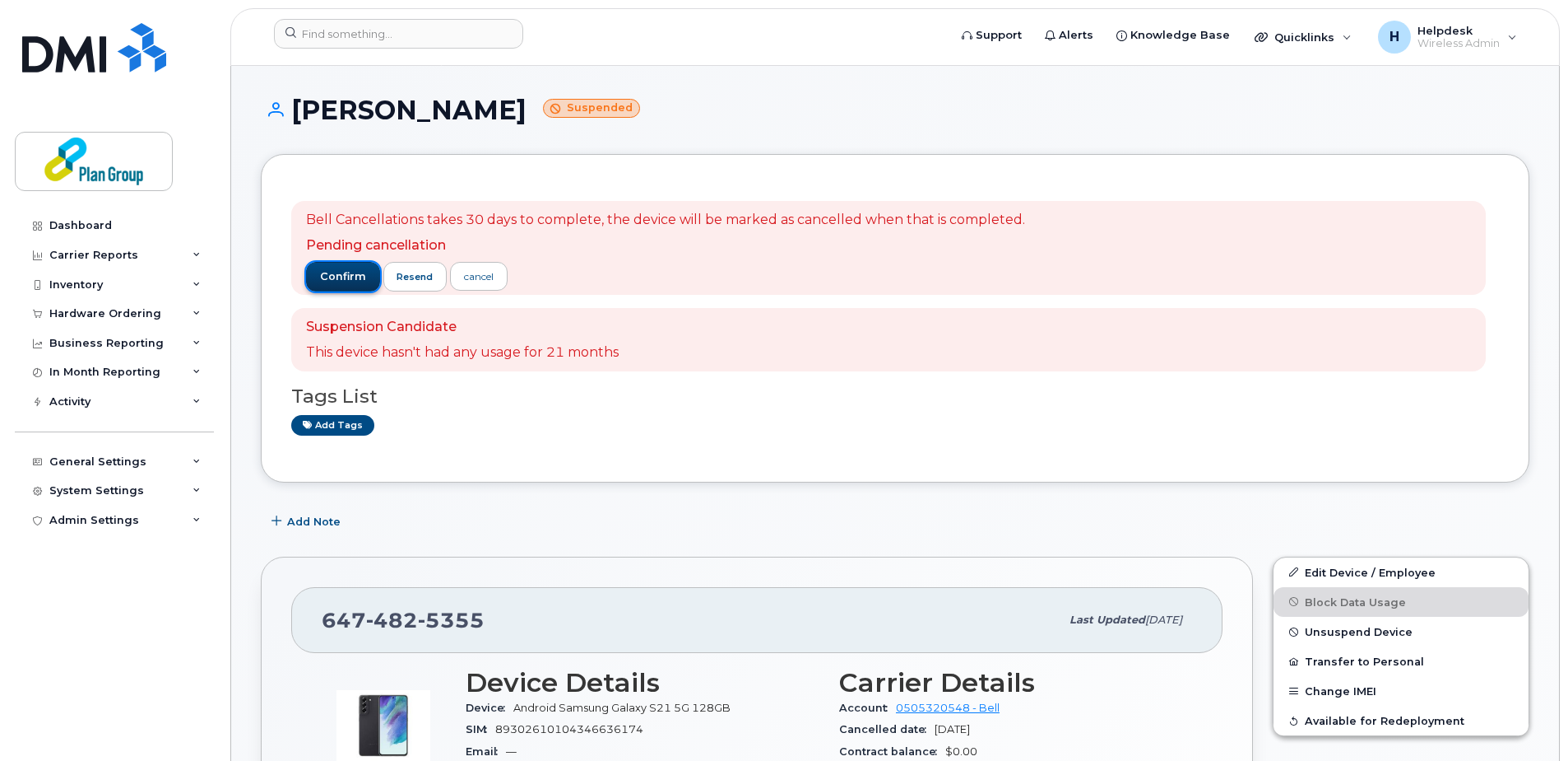
click at [347, 276] on span "confirm" at bounding box center [342, 276] width 46 height 15
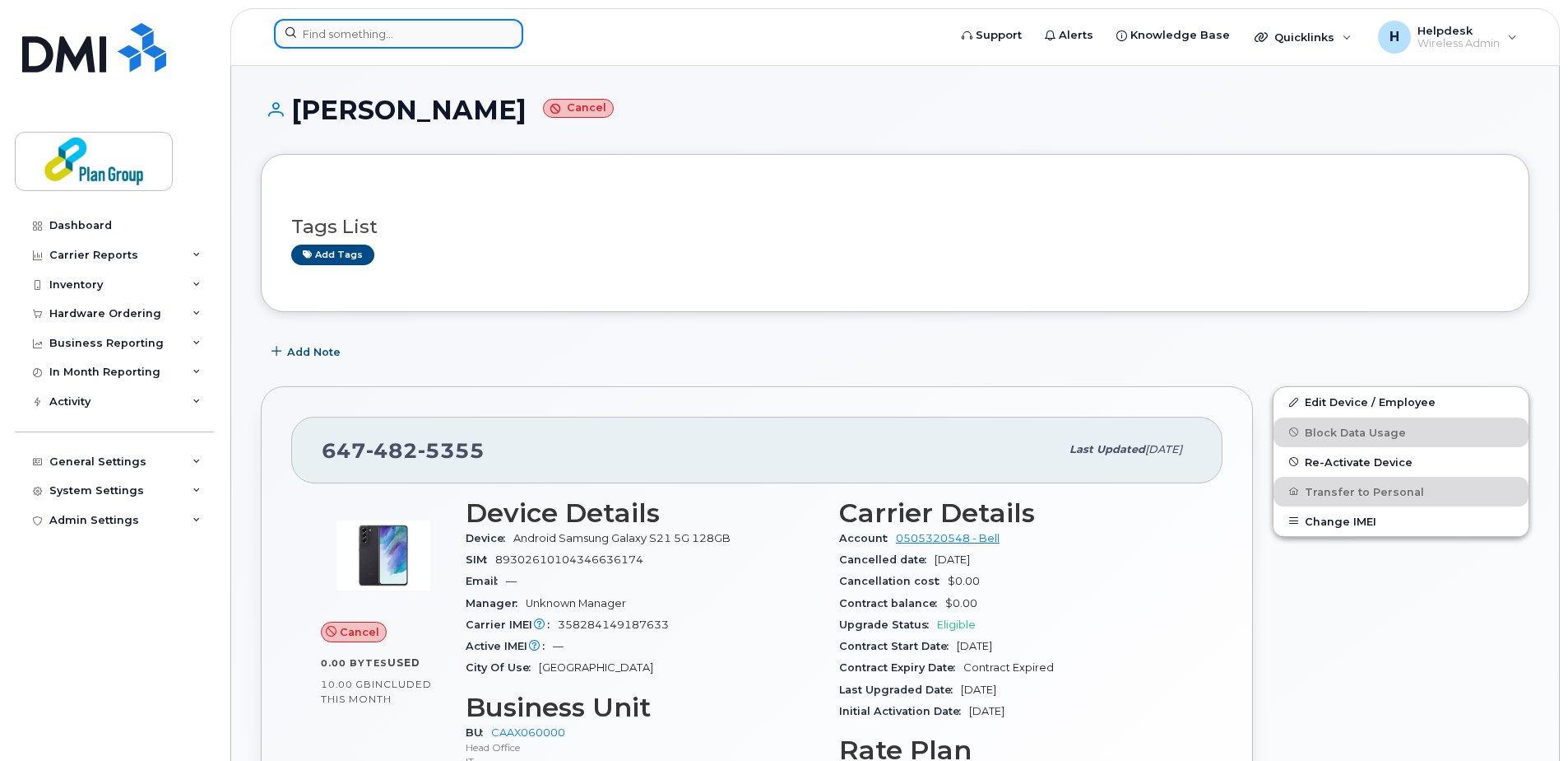
click at [342, 31] on input at bounding box center [398, 34] width 249 height 29
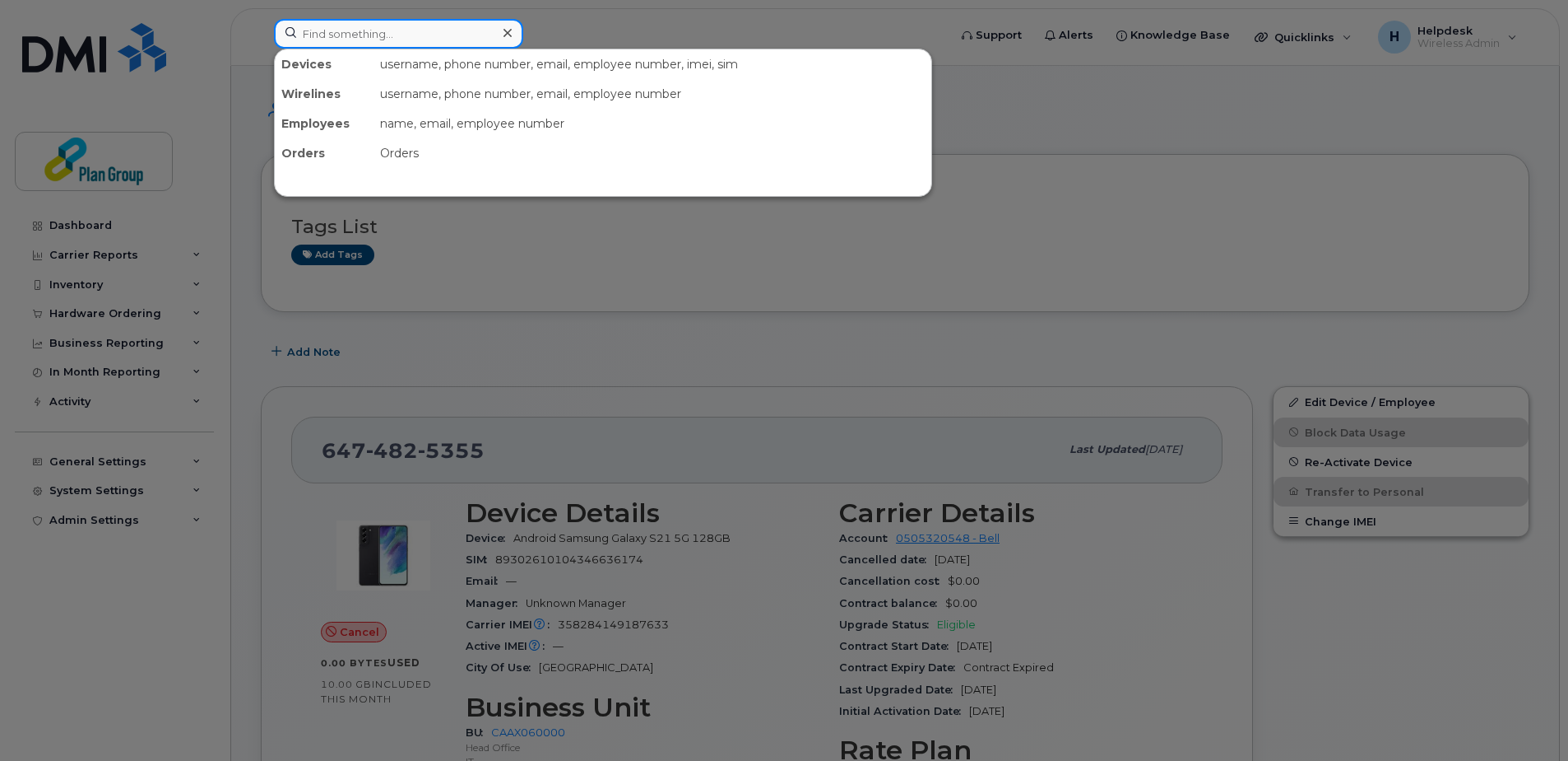
paste input "4167958684"
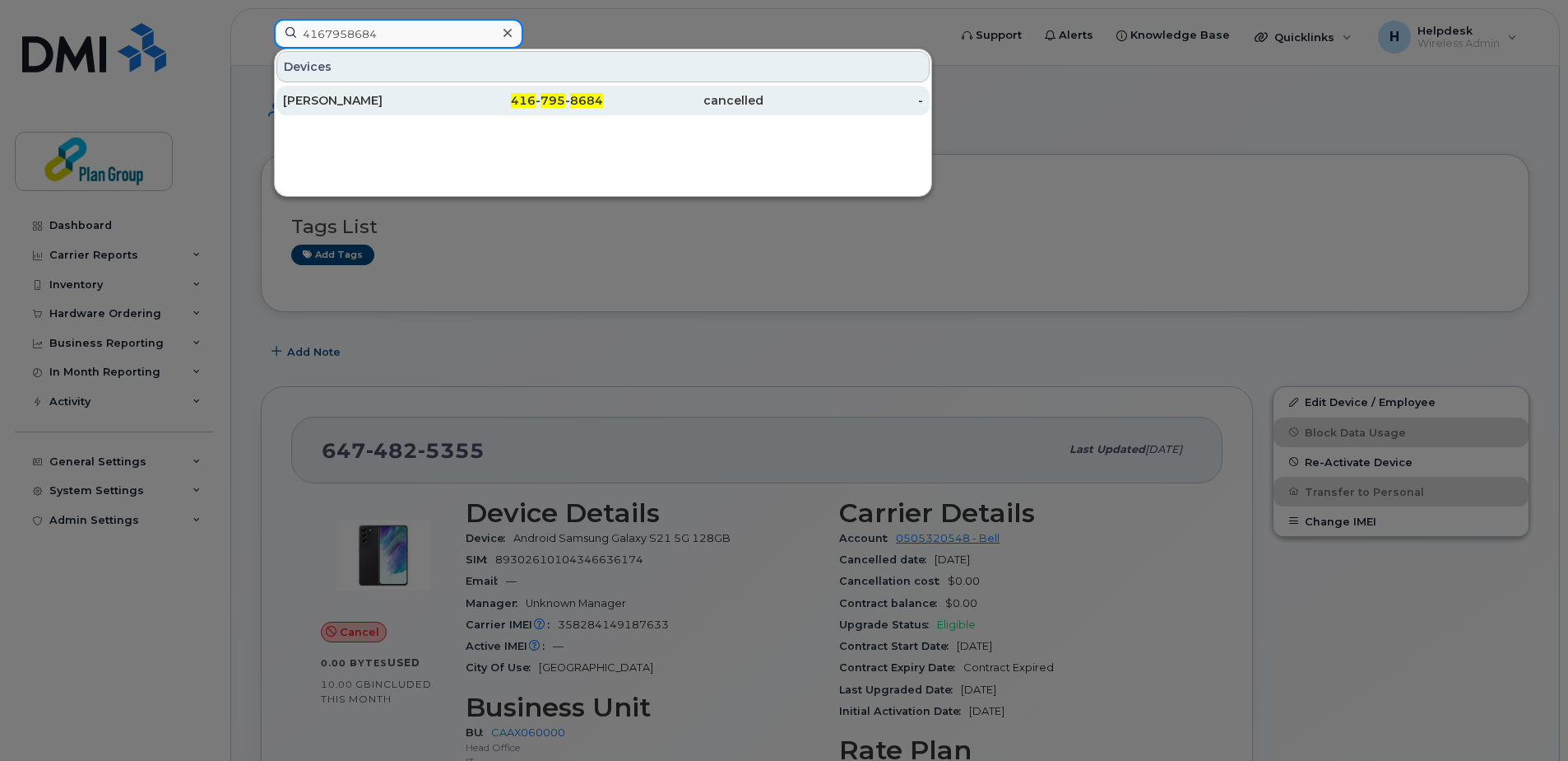
type input "4167958684"
click at [401, 103] on div "Krish Rengachari" at bounding box center [363, 100] width 160 height 16
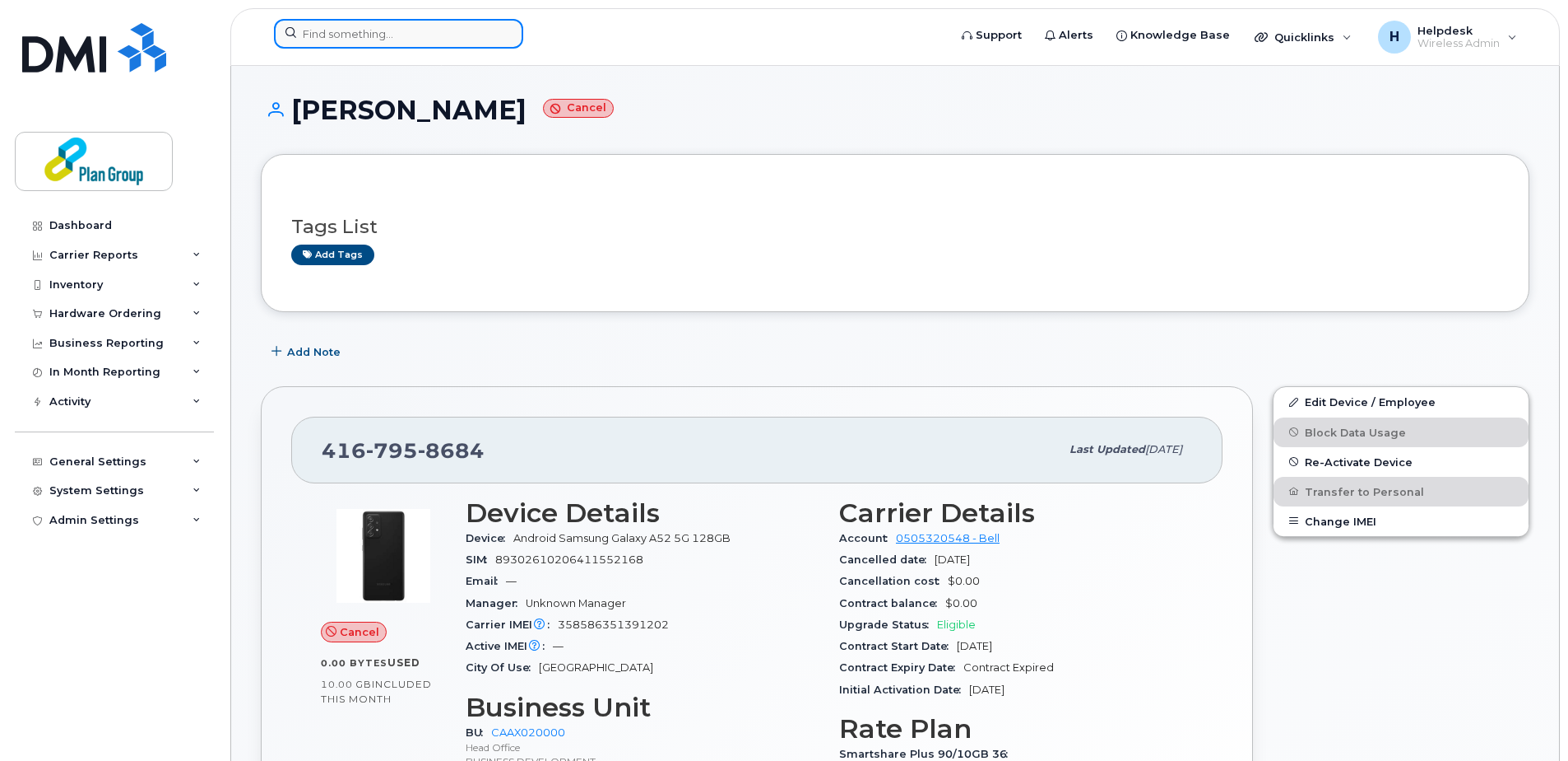
click at [317, 34] on input at bounding box center [398, 34] width 249 height 29
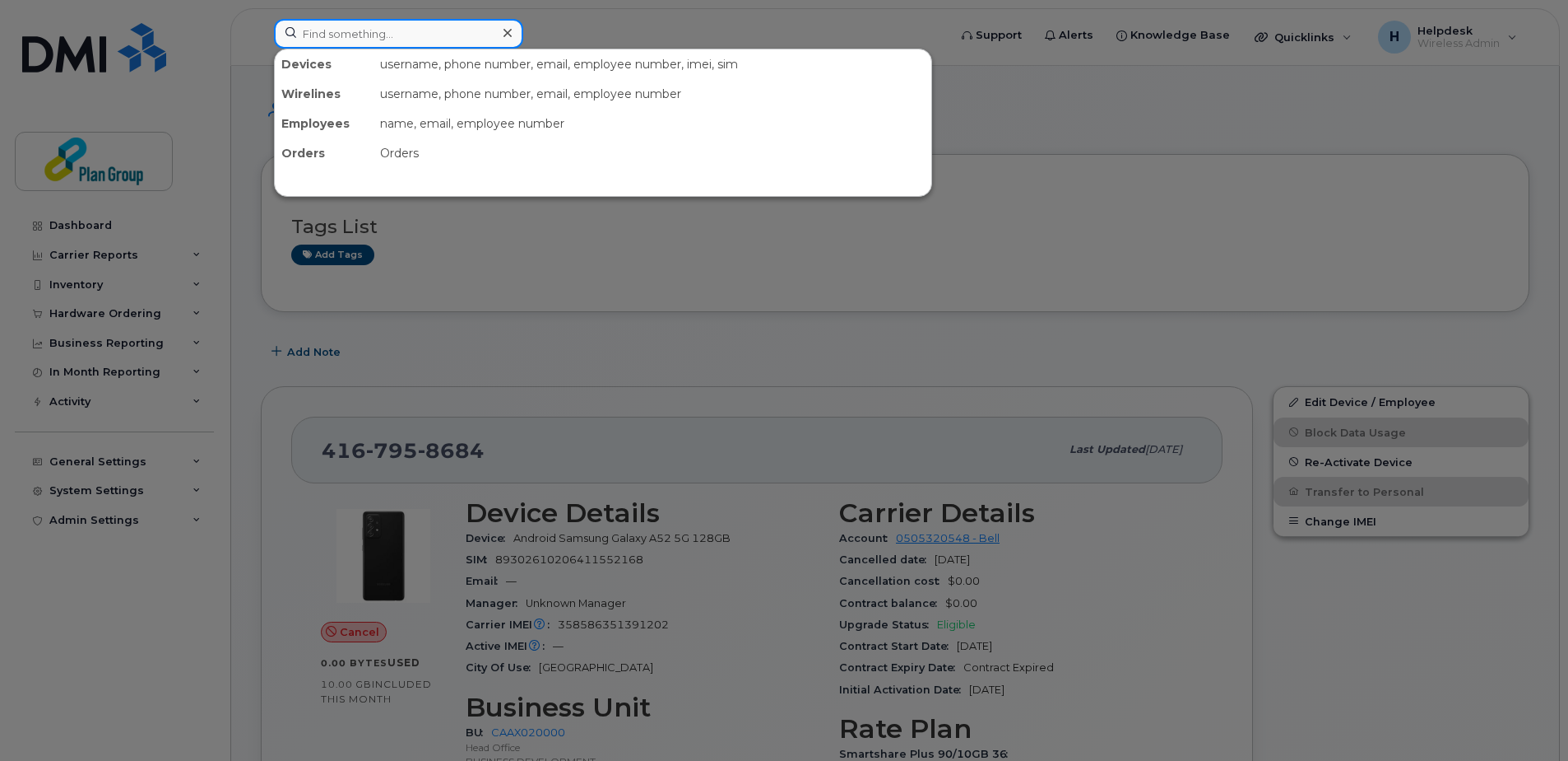
paste input "3435740913"
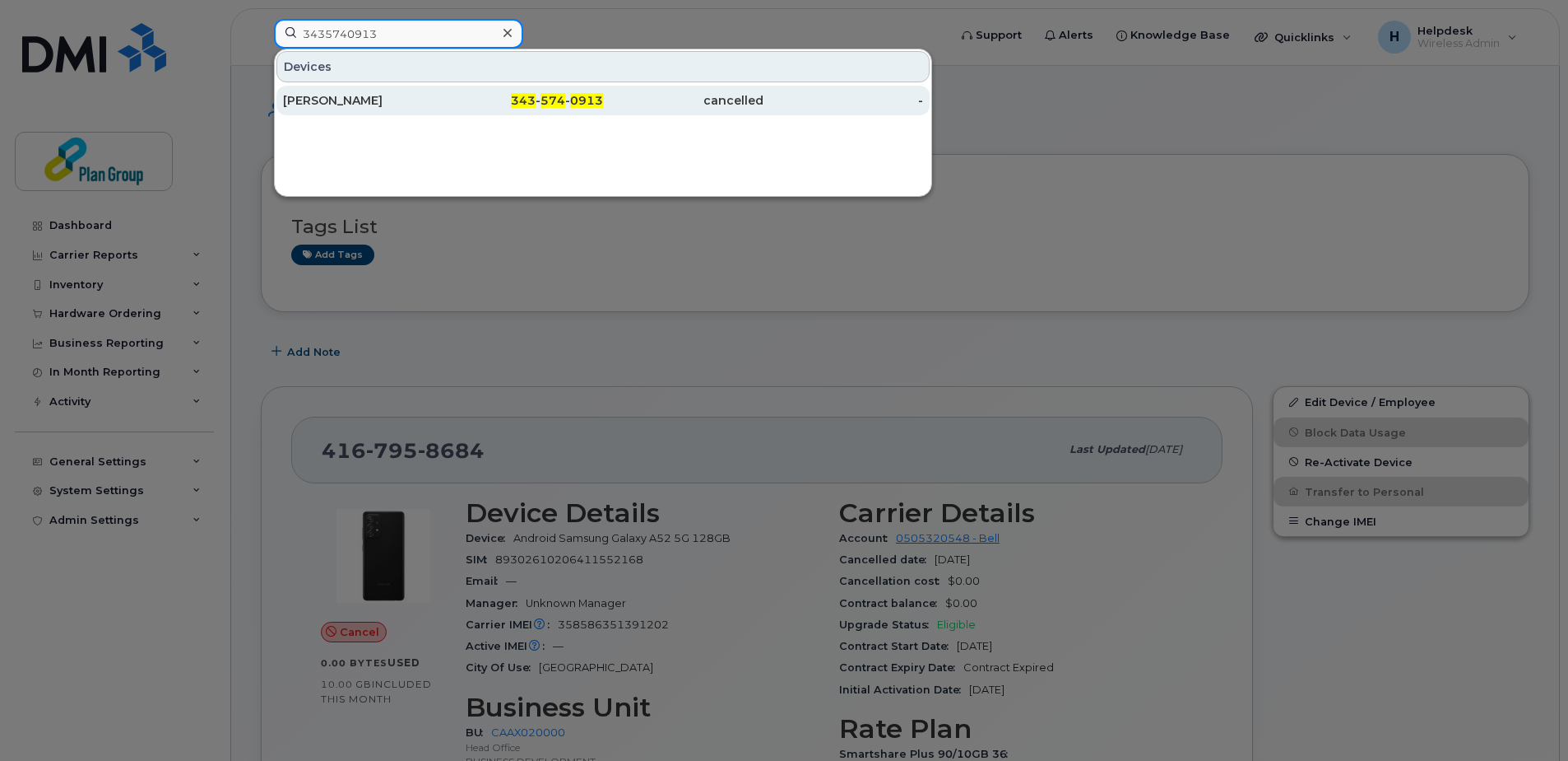
type input "3435740913"
click at [671, 98] on div "cancelled" at bounding box center [683, 100] width 160 height 16
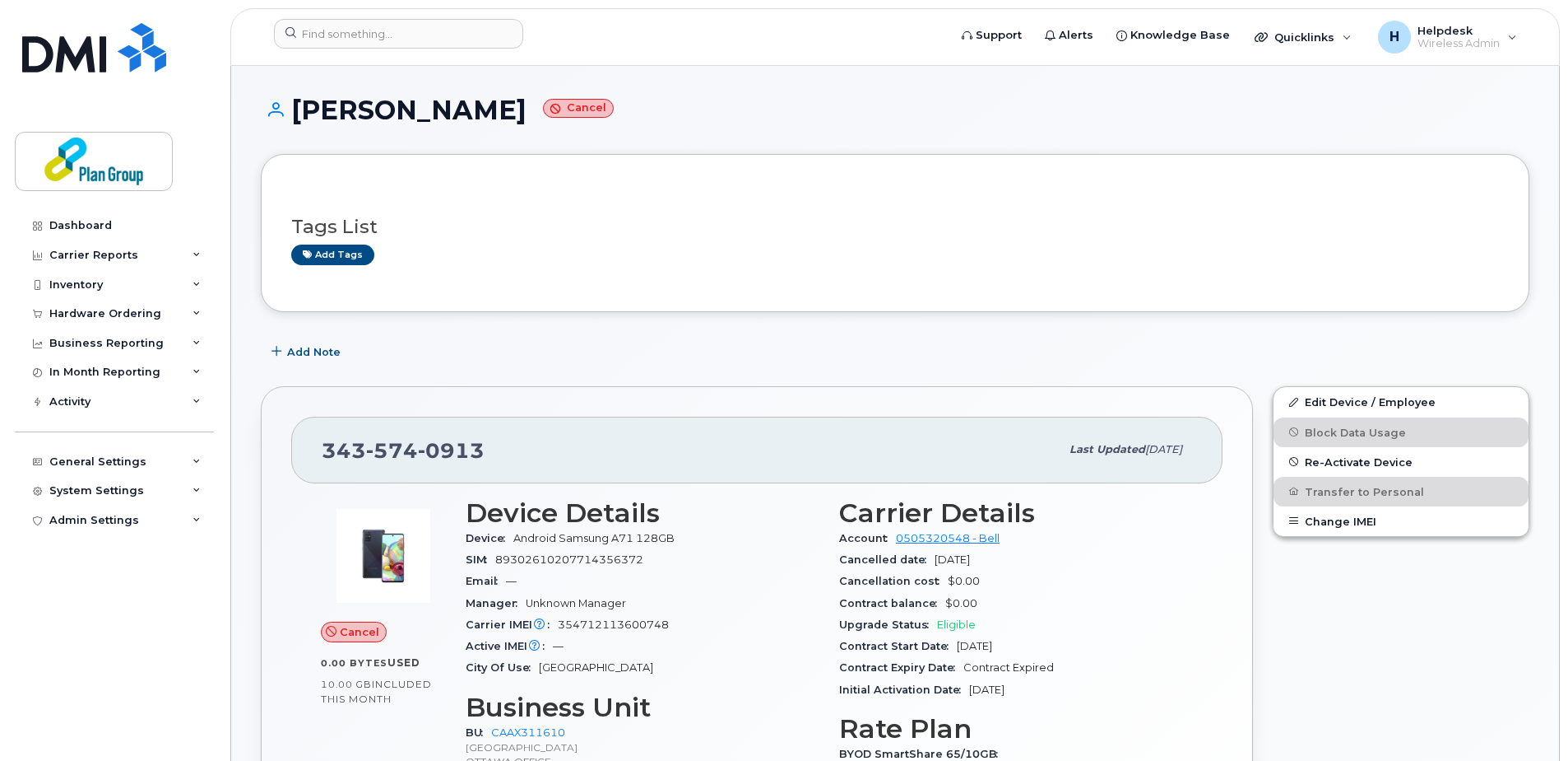
click at [382, 18] on header "Support Alerts Knowledge Base Quicklinks Suspend / Cancel Device Change SIM Car…" at bounding box center [895, 36] width 1330 height 57
click at [373, 33] on input at bounding box center [398, 34] width 249 height 29
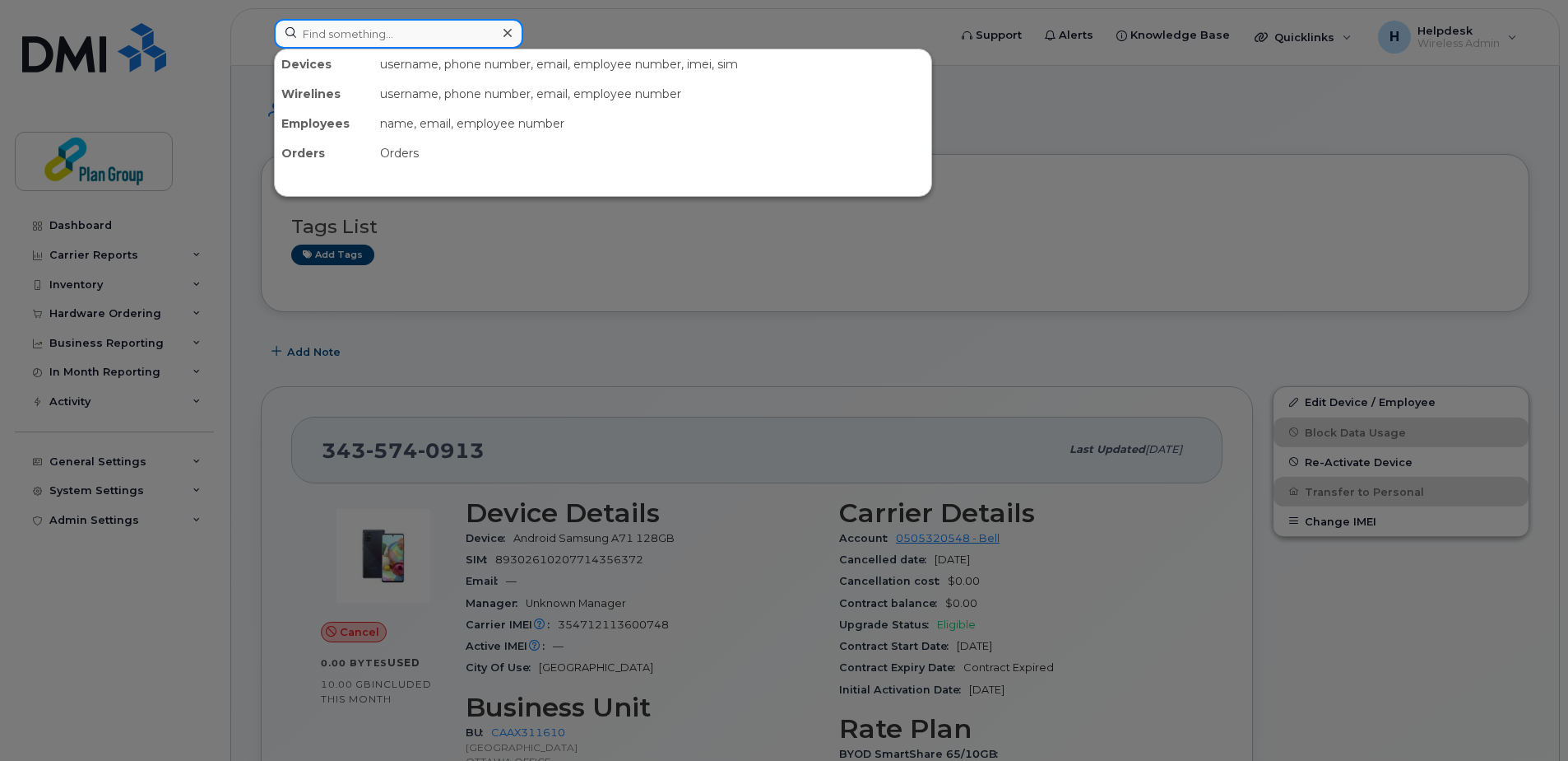
paste input "6478228214"
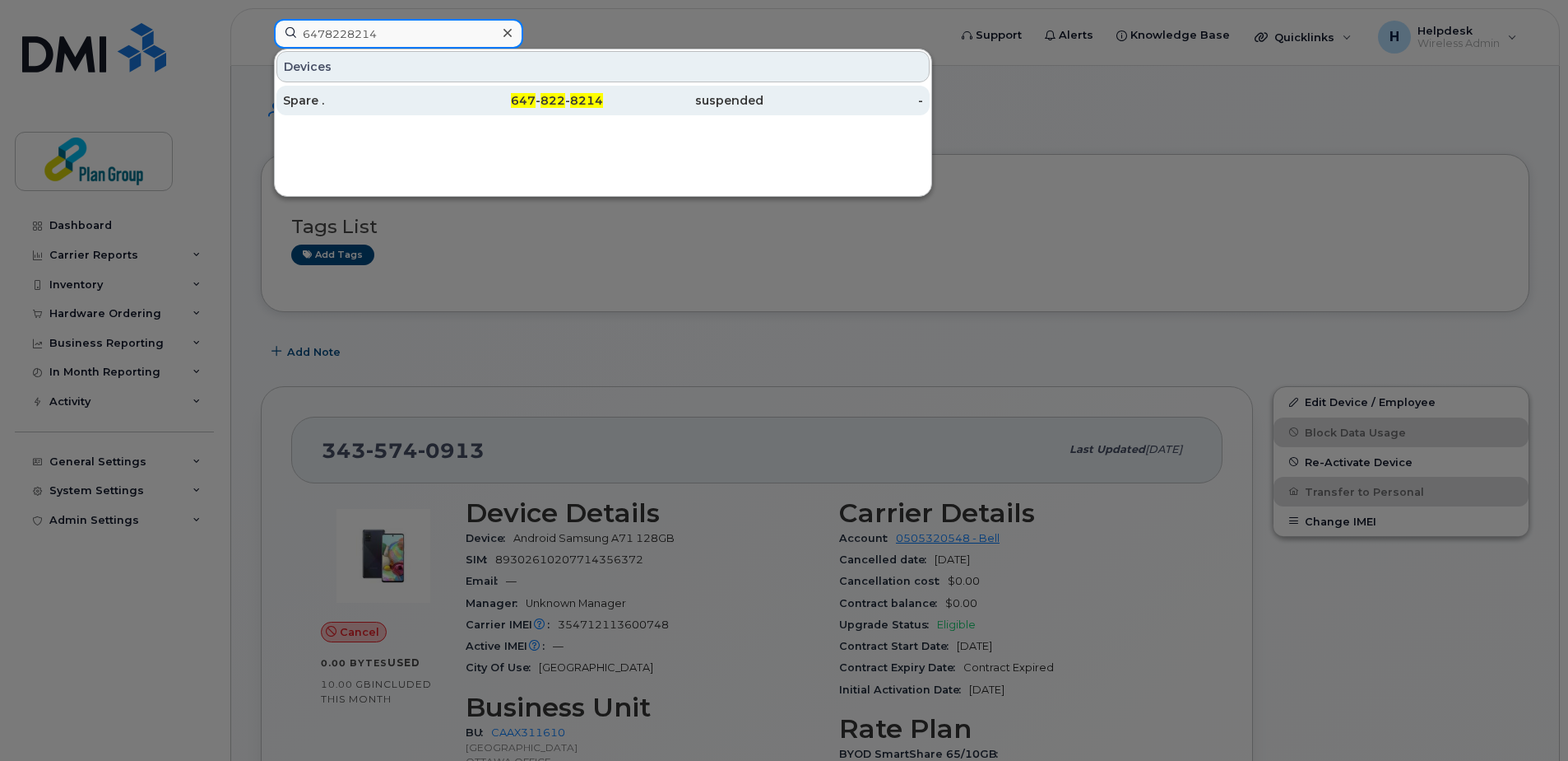
type input "6478228214"
click at [623, 109] on div "suspended" at bounding box center [683, 101] width 160 height 29
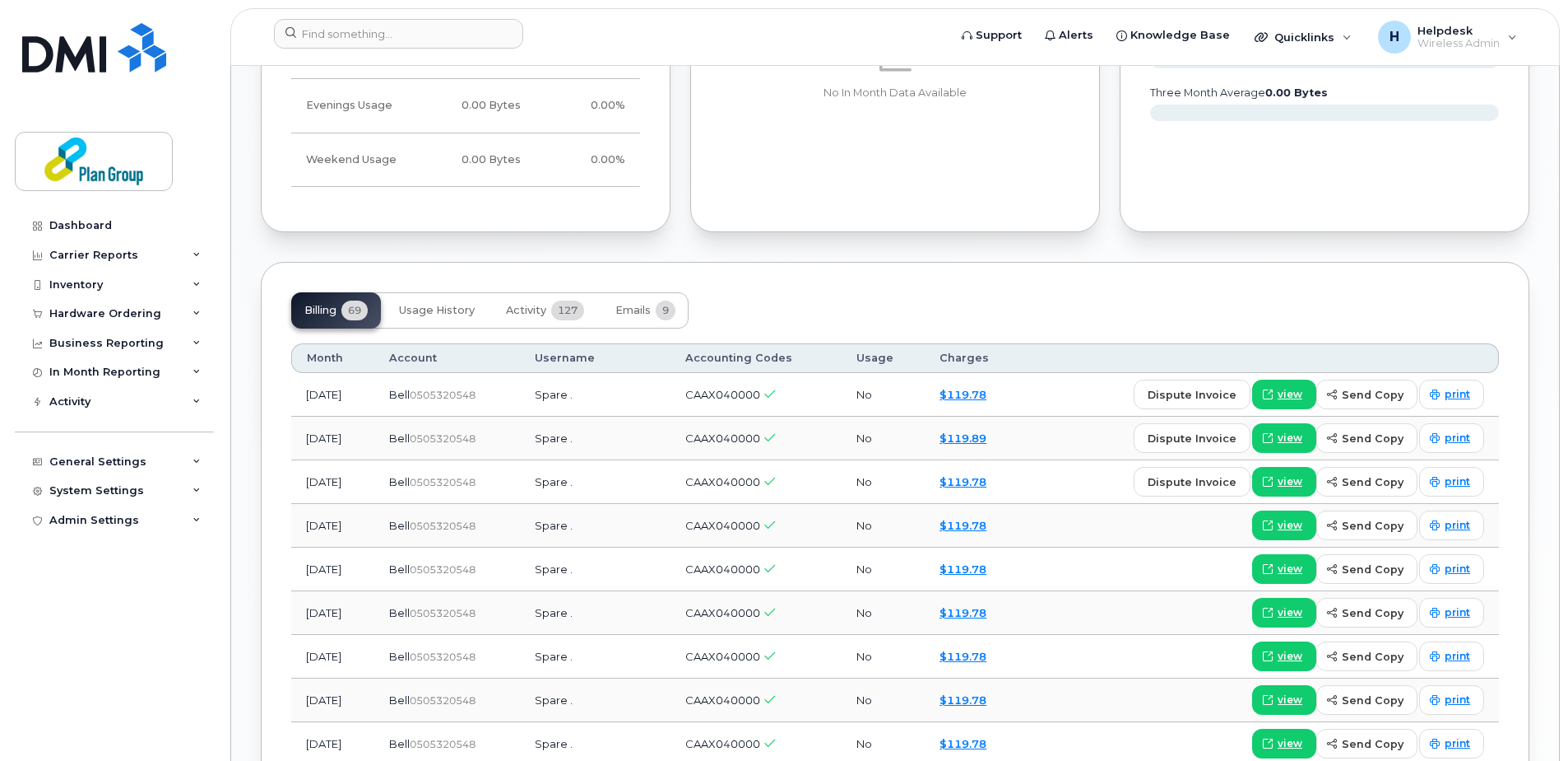
scroll to position [1153, 0]
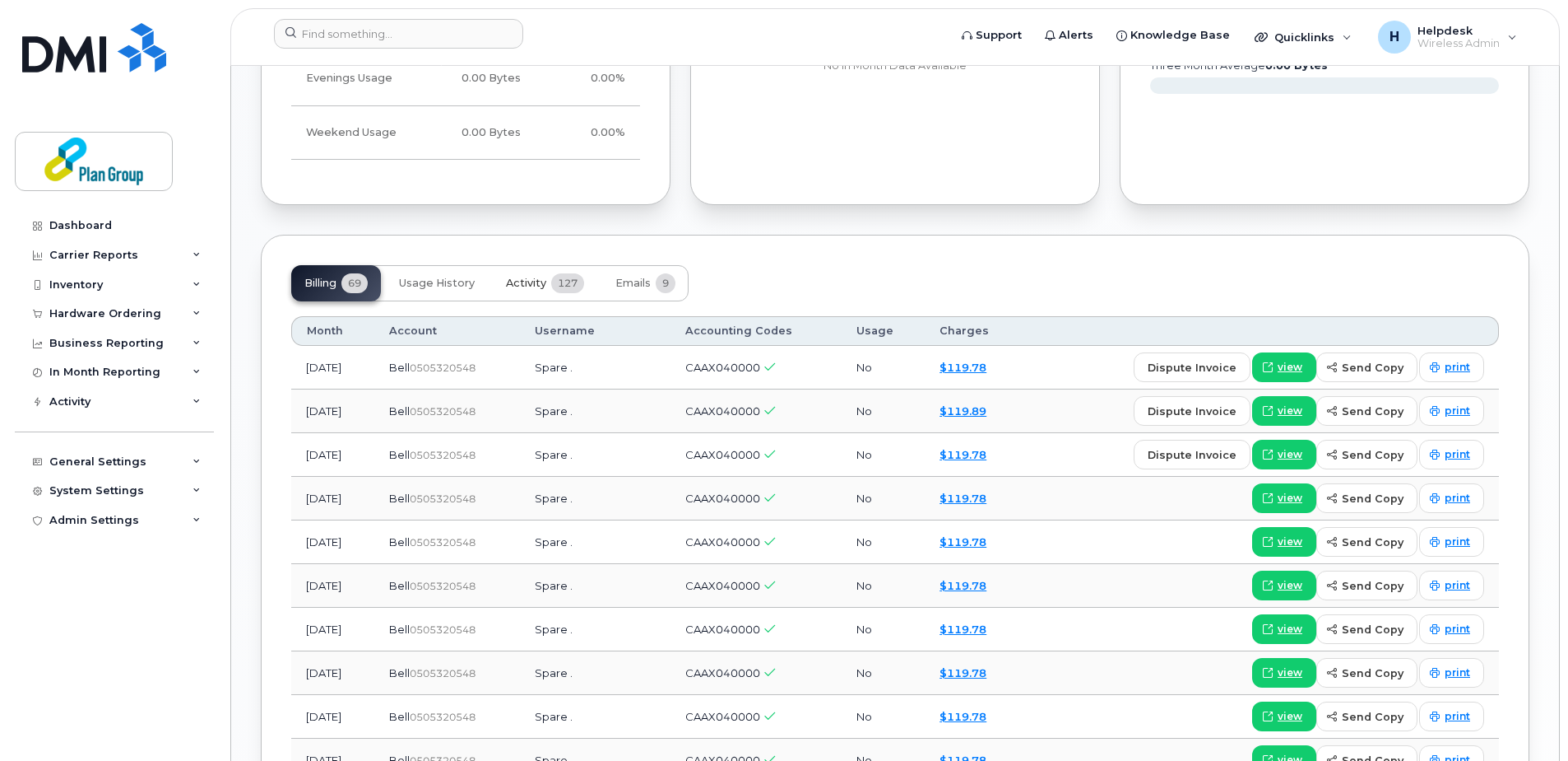
click at [557, 288] on span "127" at bounding box center [567, 283] width 33 height 20
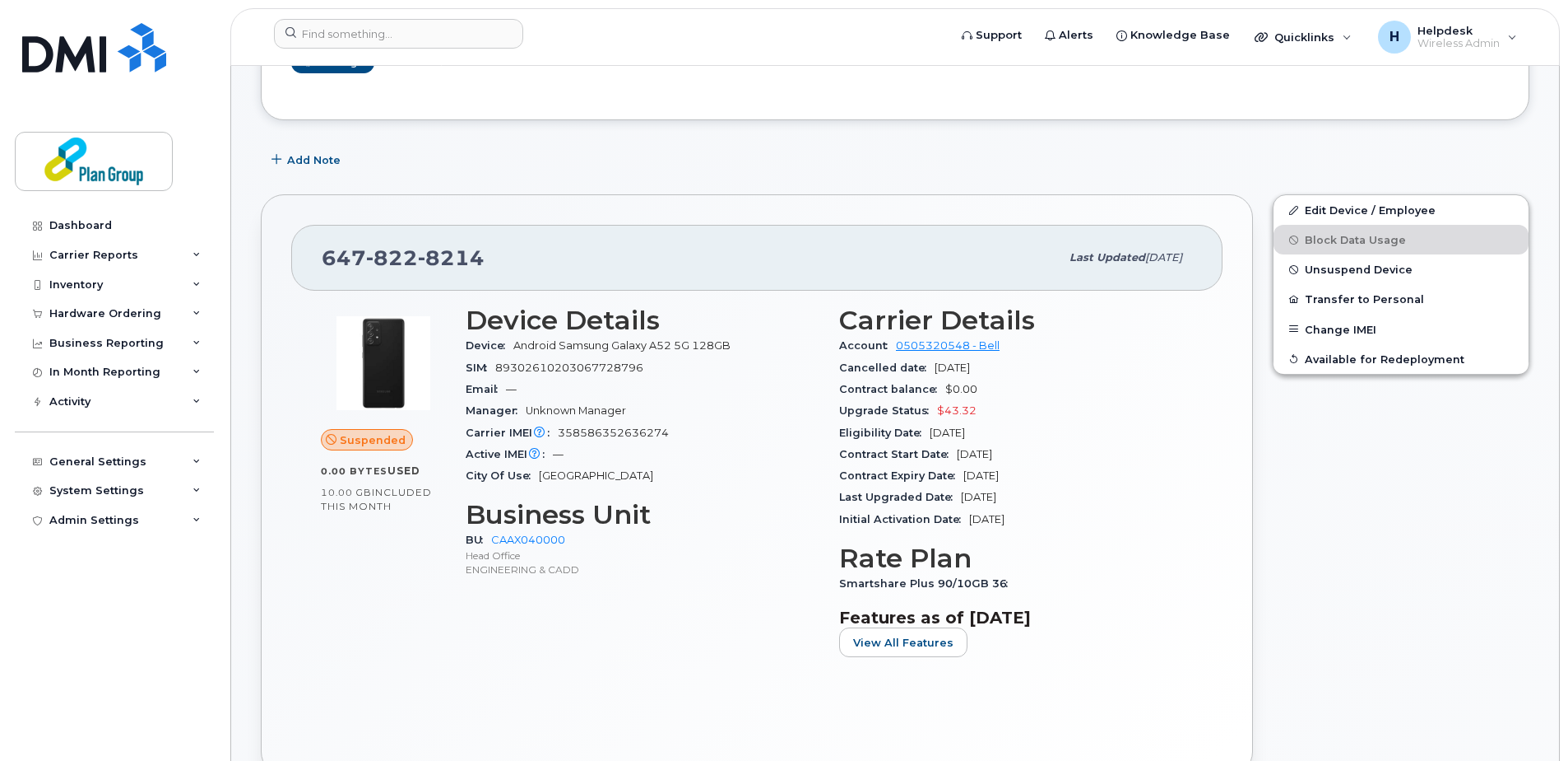
scroll to position [247, 0]
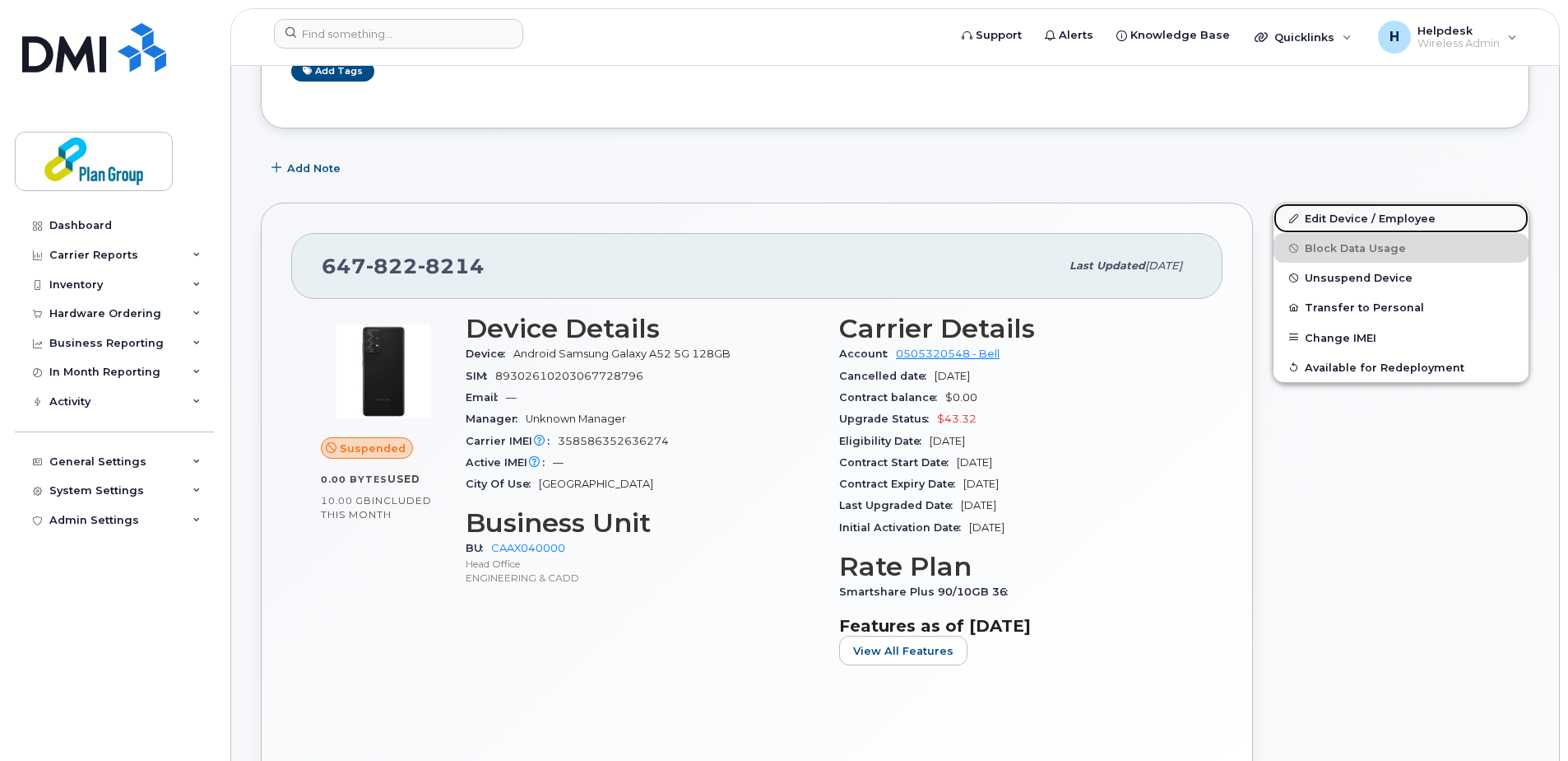
click at [1370, 221] on link "Edit Device / Employee" at bounding box center [1401, 218] width 255 height 29
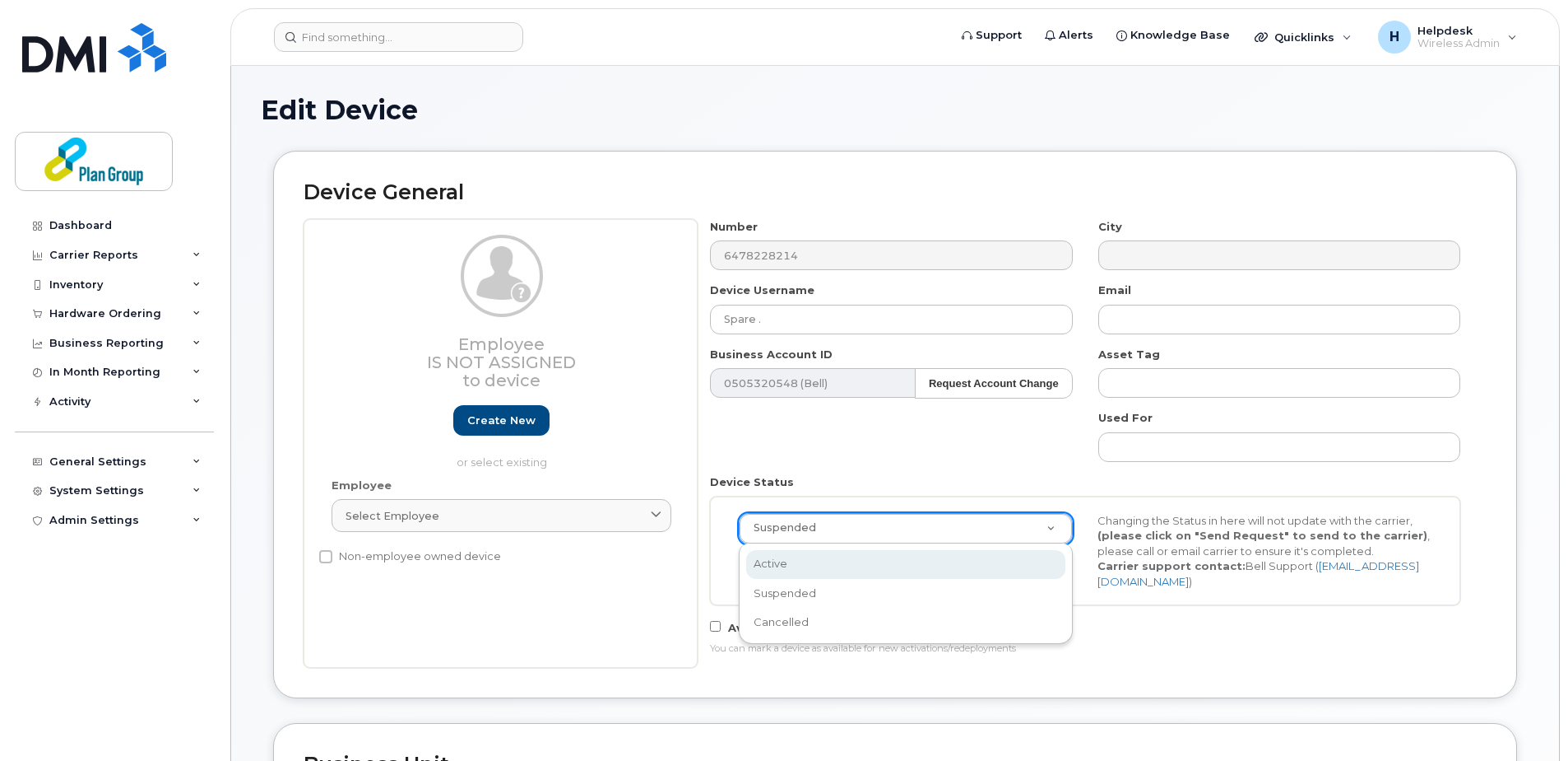
select select "active"
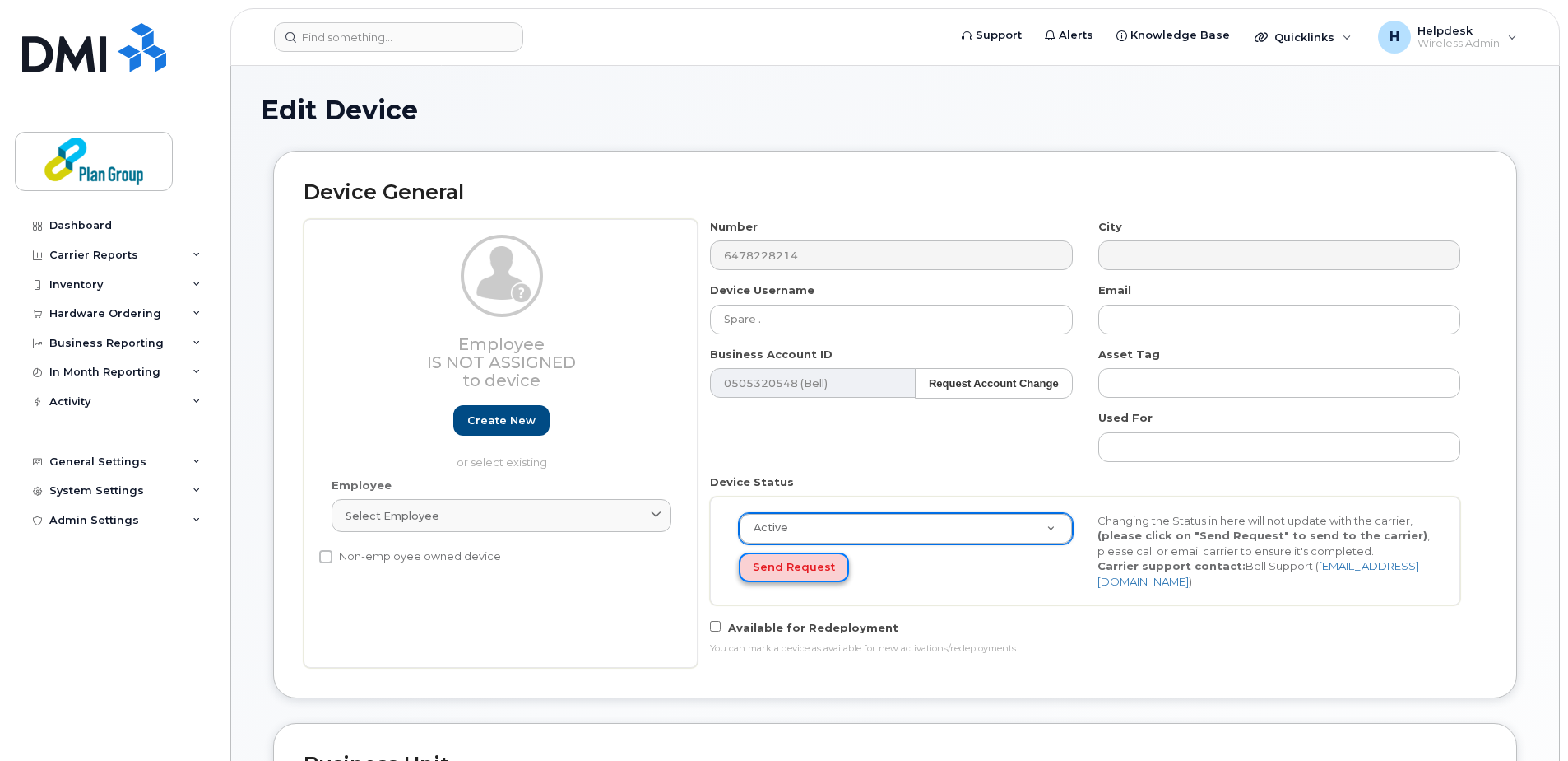
click at [811, 570] on button "Send Request" at bounding box center [794, 567] width 110 height 30
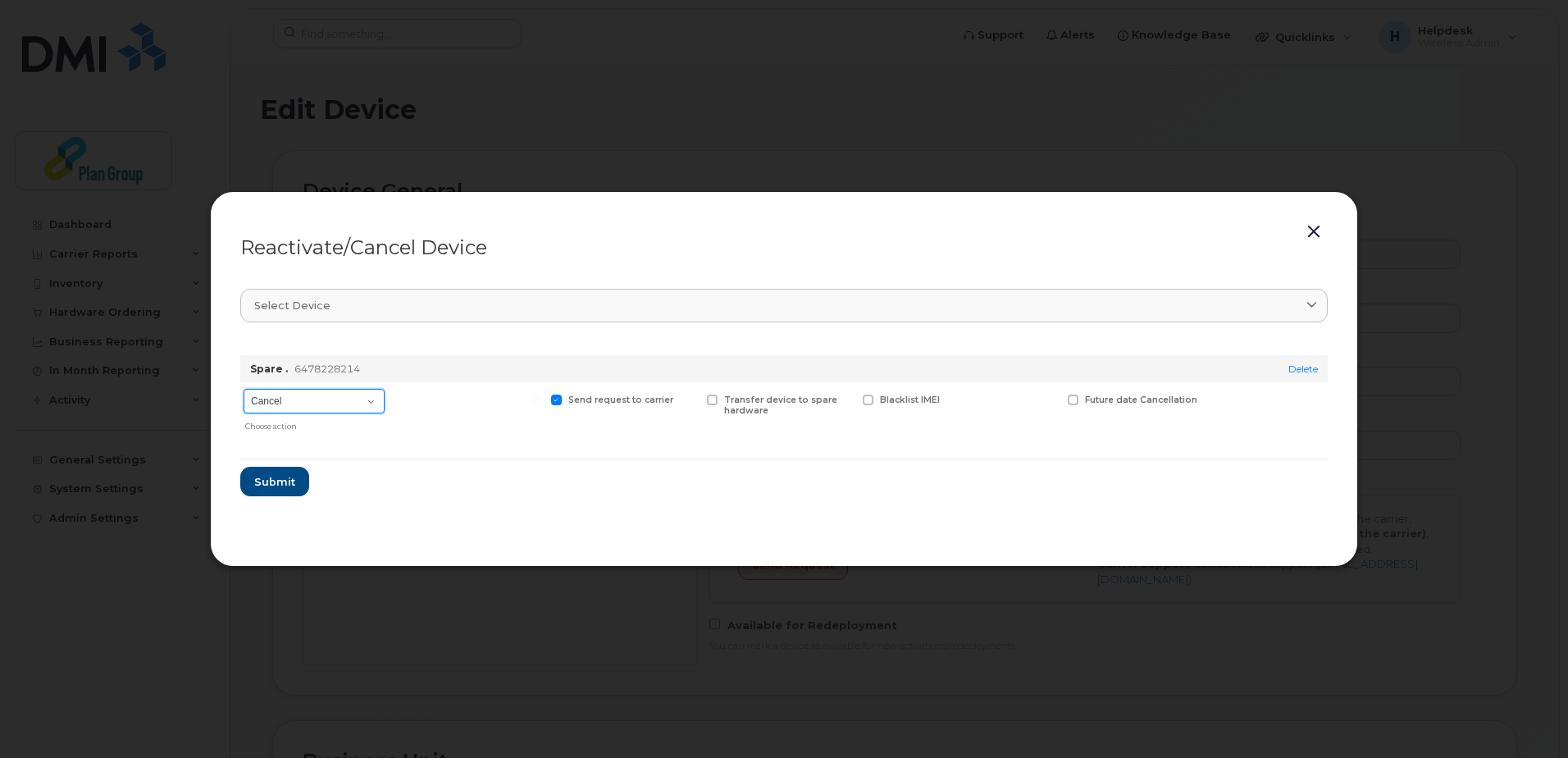
click at [289, 405] on select "Cancel Suspend - Extend Suspension Reactivate" at bounding box center [313, 401] width 141 height 24
select select "[object Object]"
click at [243, 388] on select "Cancel Suspend - Extend Suspension Reactivate" at bounding box center [313, 401] width 141 height 24
click at [286, 476] on span "Submit" at bounding box center [273, 482] width 41 height 16
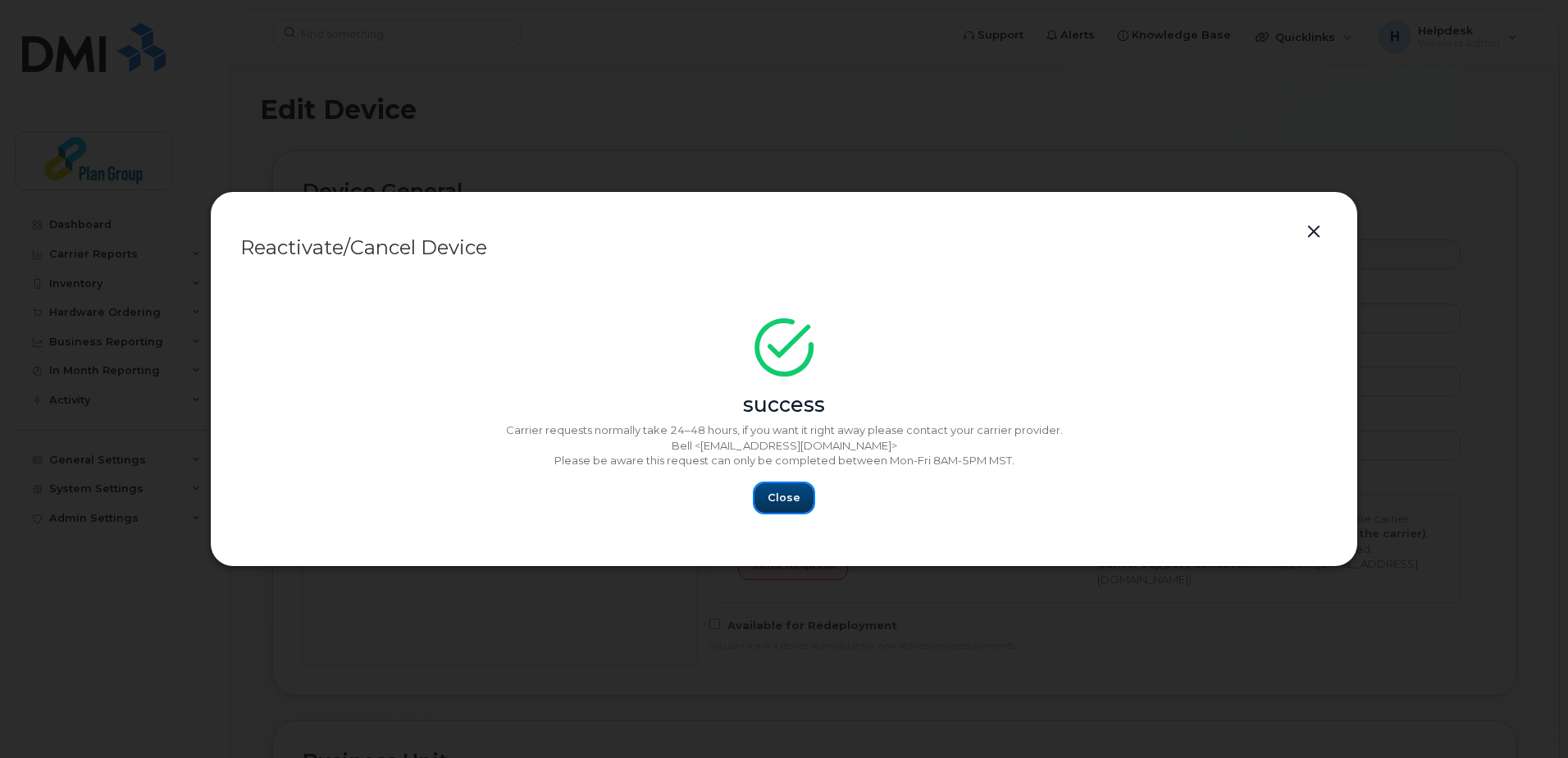
click at [774, 496] on span "Close" at bounding box center [784, 497] width 33 height 16
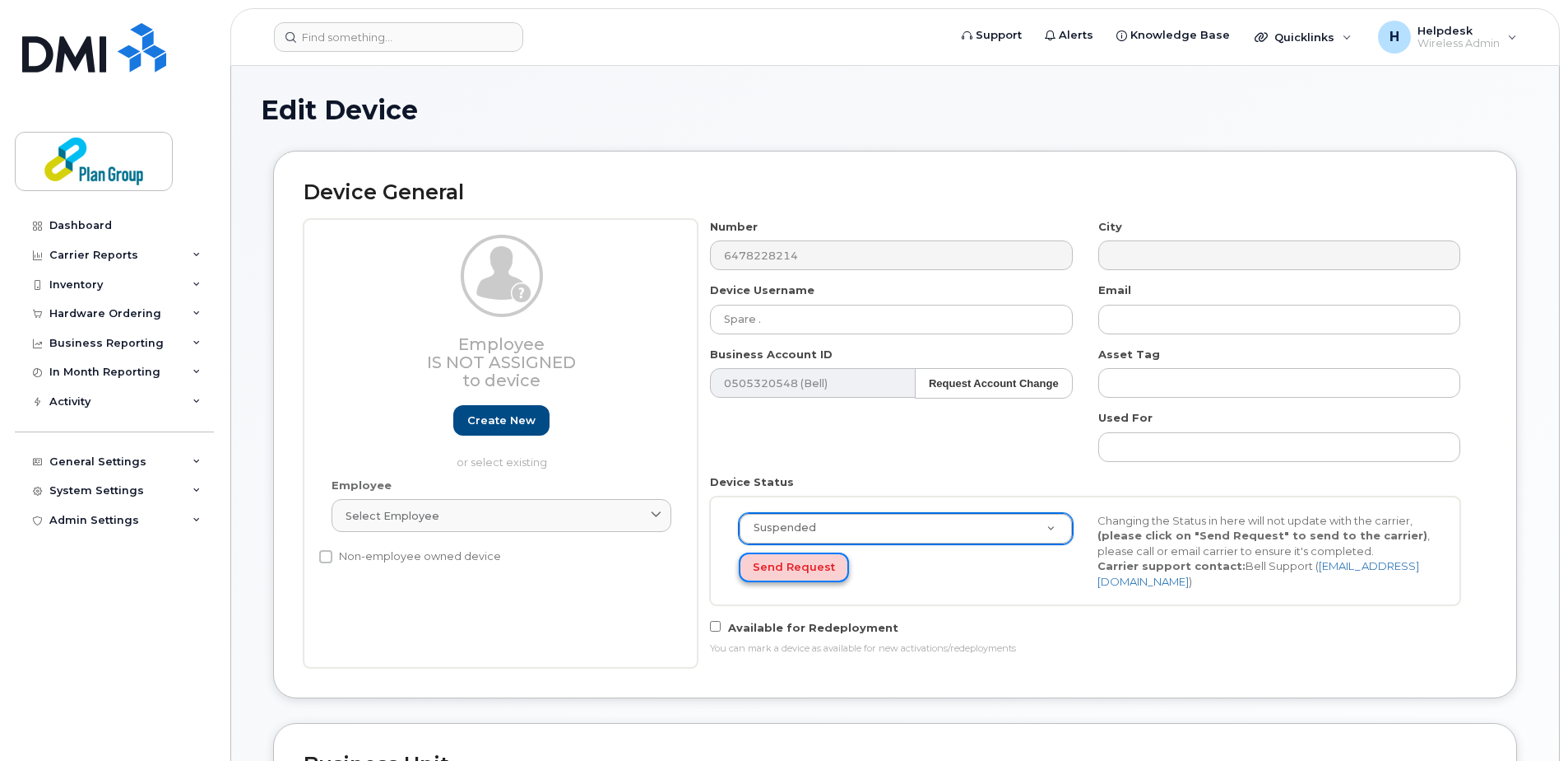
click at [787, 561] on button "Send Request" at bounding box center [794, 567] width 110 height 30
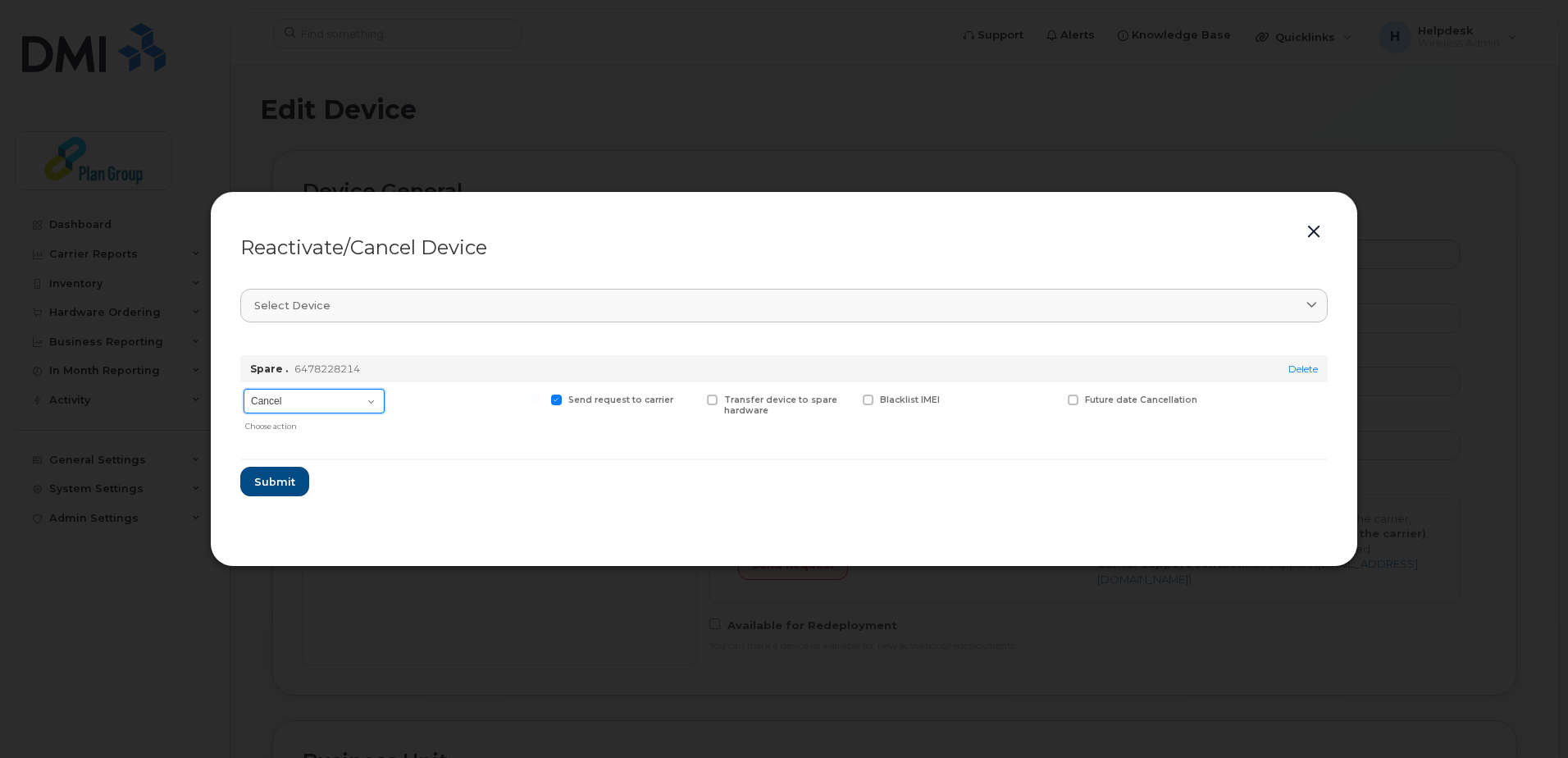
click at [289, 394] on select "Cancel Suspend - Extend Suspension Reactivate" at bounding box center [313, 401] width 141 height 24
click at [454, 400] on div at bounding box center [468, 411] width 152 height 57
click at [1319, 227] on button "button" at bounding box center [1313, 231] width 24 height 23
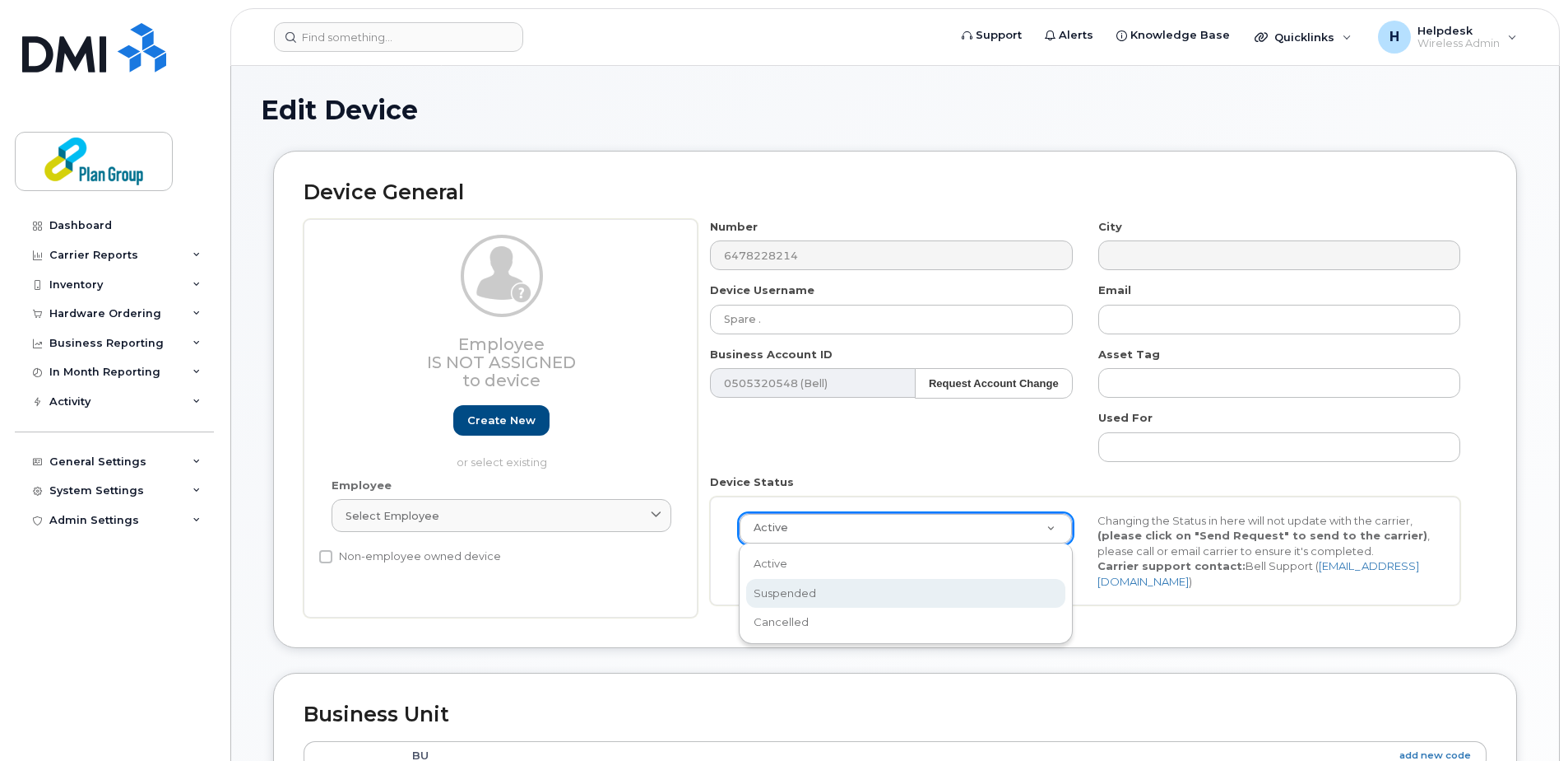
select select "suspended"
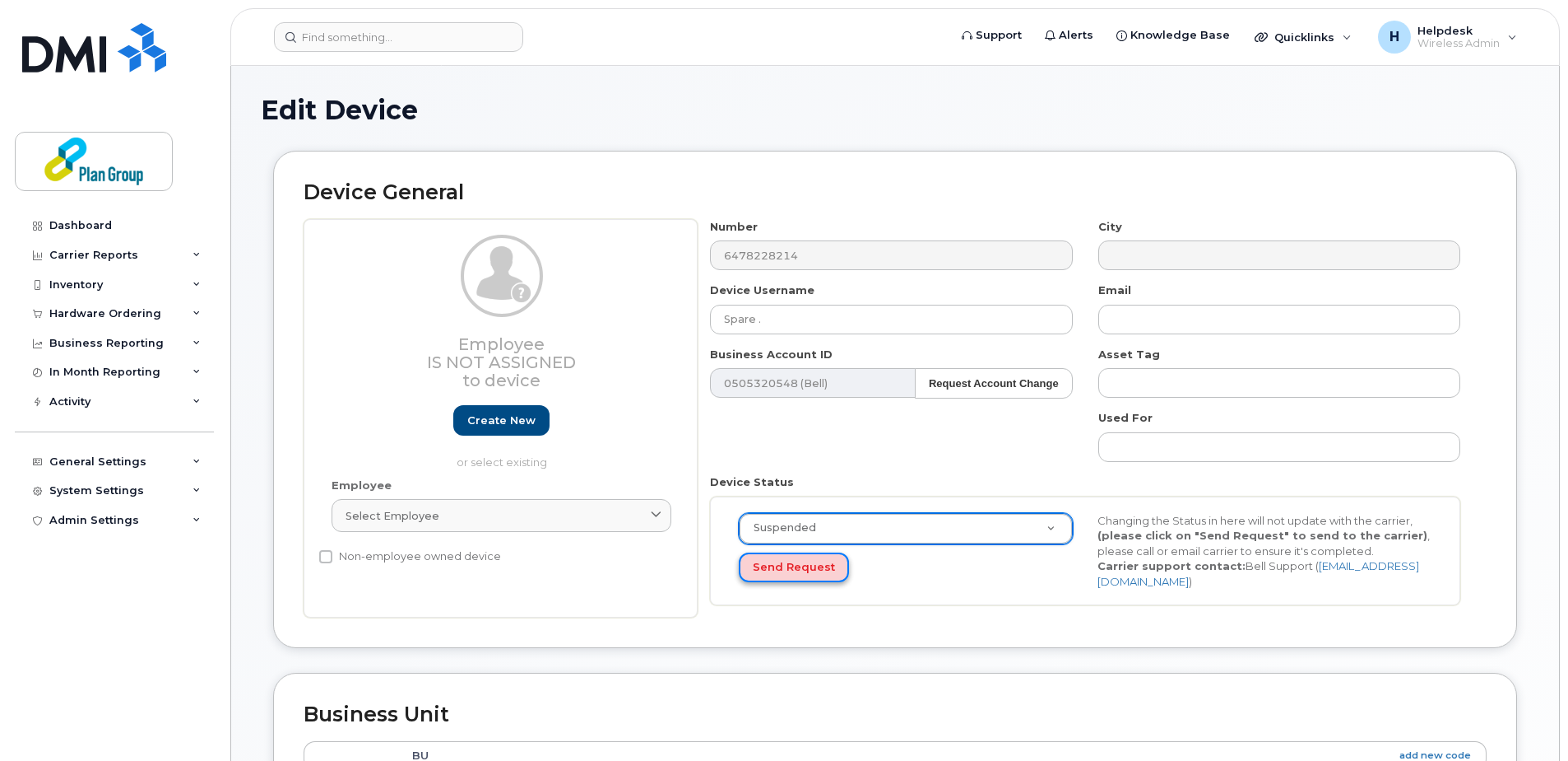
click at [779, 556] on button "Send Request" at bounding box center [794, 567] width 110 height 30
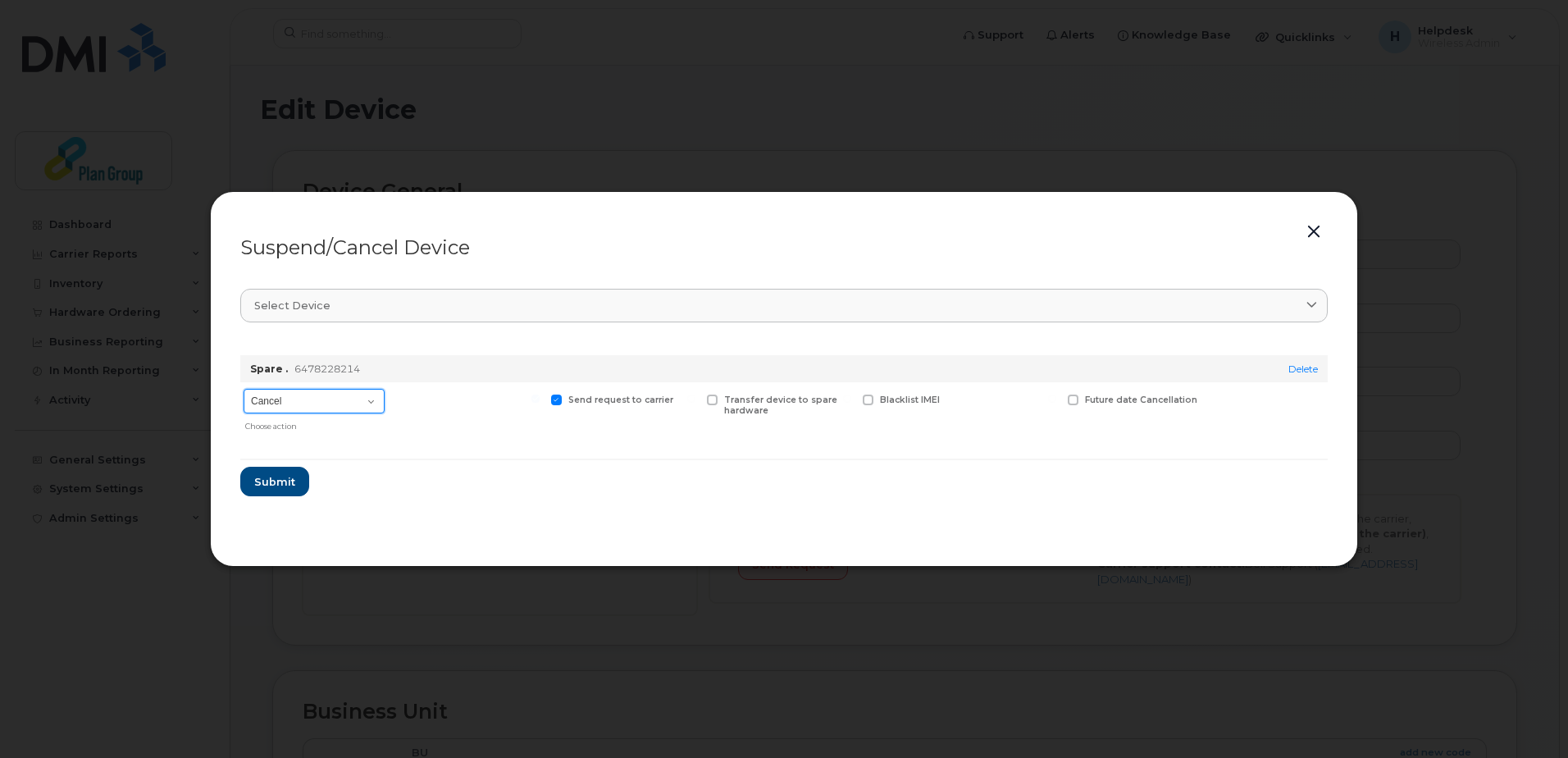
click at [271, 409] on select "Cancel Suspend - Extend Suspension Suspend - Reduced Rate Suspend - Full Rate S…" at bounding box center [313, 401] width 141 height 24
select select "[object Object]"
click at [243, 388] on select "Cancel Suspend - Extend Suspension Suspend - Reduced Rate Suspend - Full Rate S…" at bounding box center [313, 401] width 141 height 24
click at [274, 490] on button "Submit" at bounding box center [274, 481] width 67 height 29
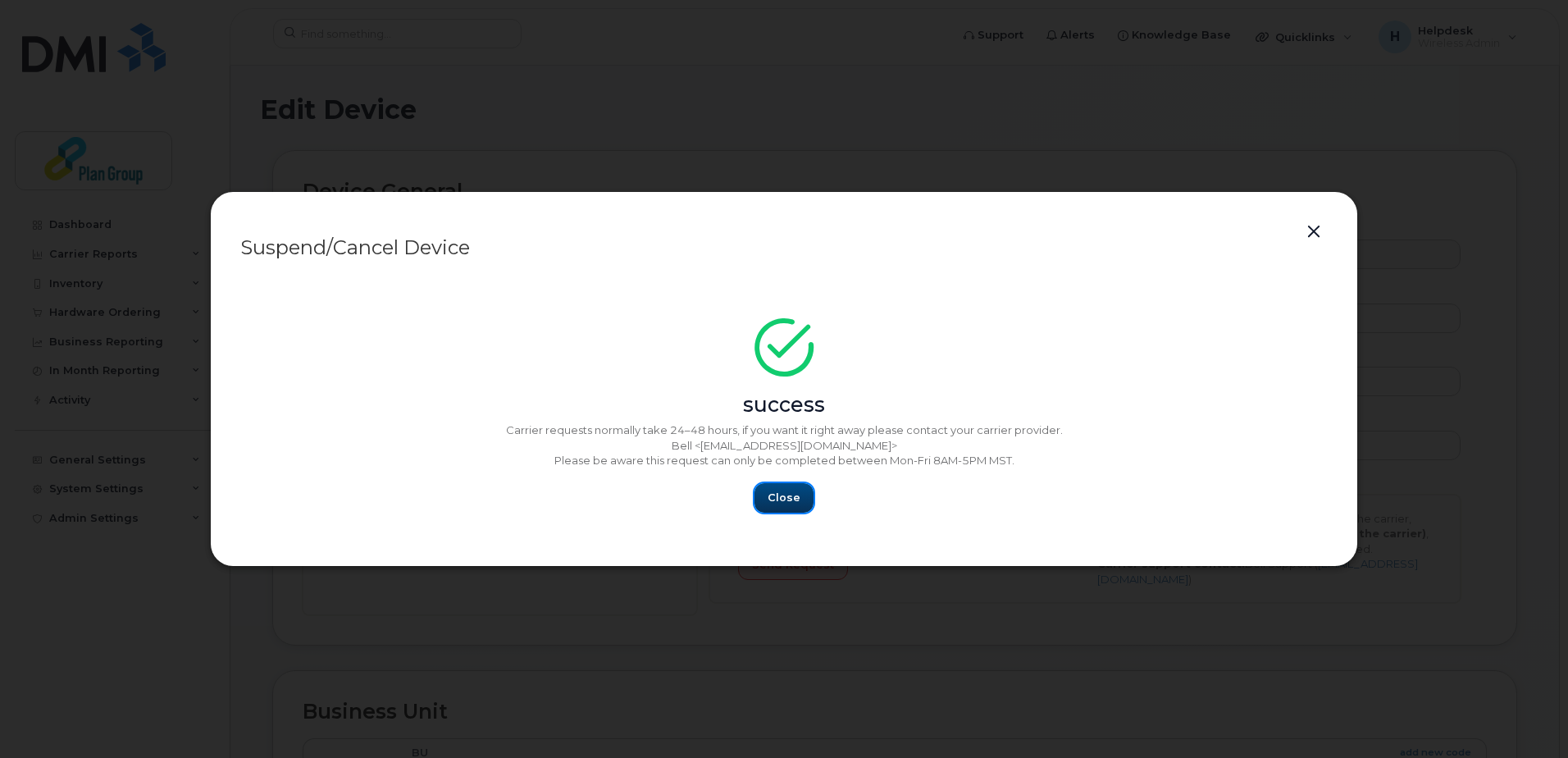
click at [783, 498] on span "Close" at bounding box center [784, 497] width 33 height 16
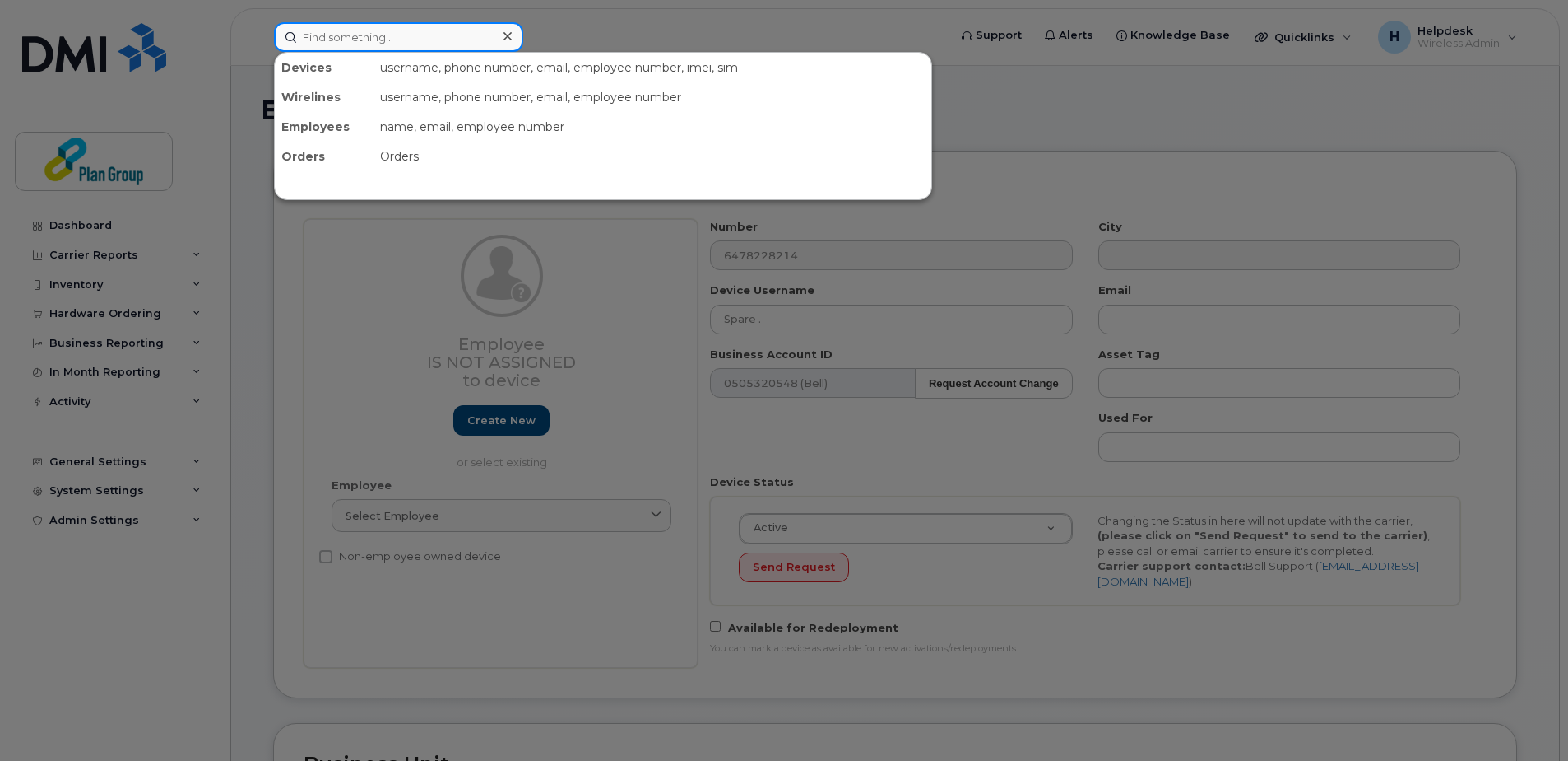
click at [474, 36] on input at bounding box center [398, 37] width 249 height 29
paste input "6137961718"
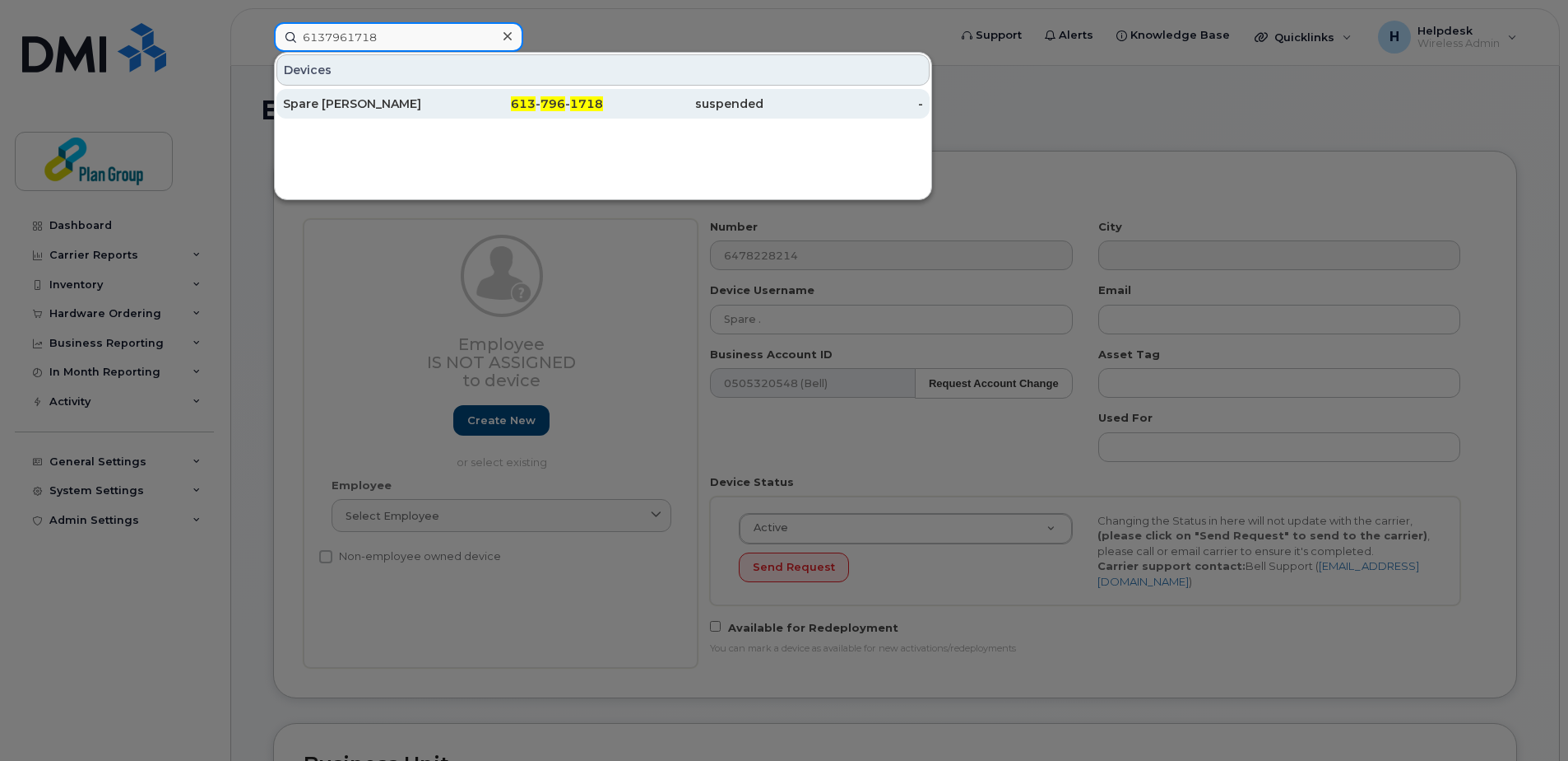
type input "6137961718"
click at [492, 108] on div "613 - 796 - 1718" at bounding box center [523, 103] width 160 height 16
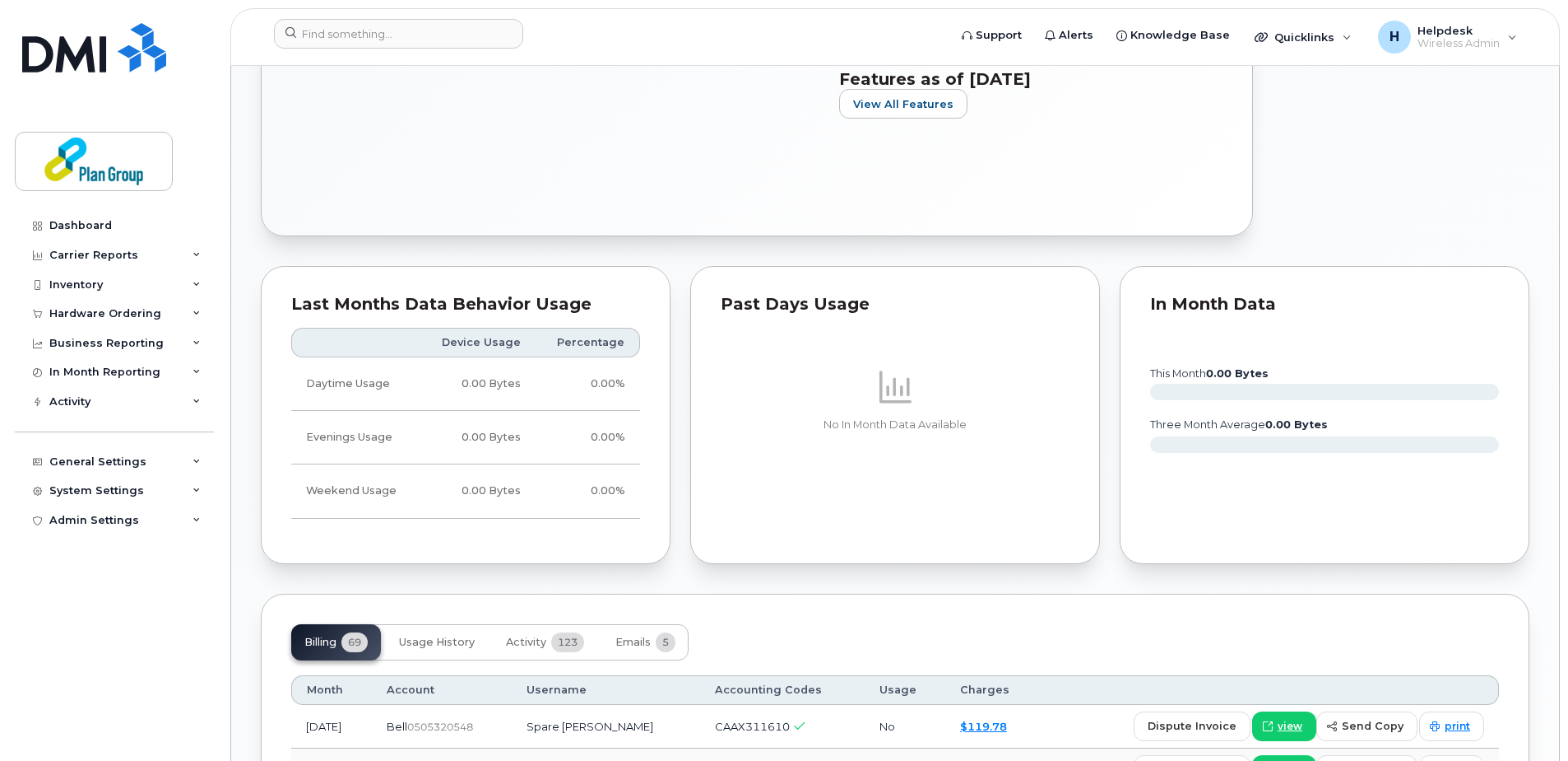
scroll to position [988, 0]
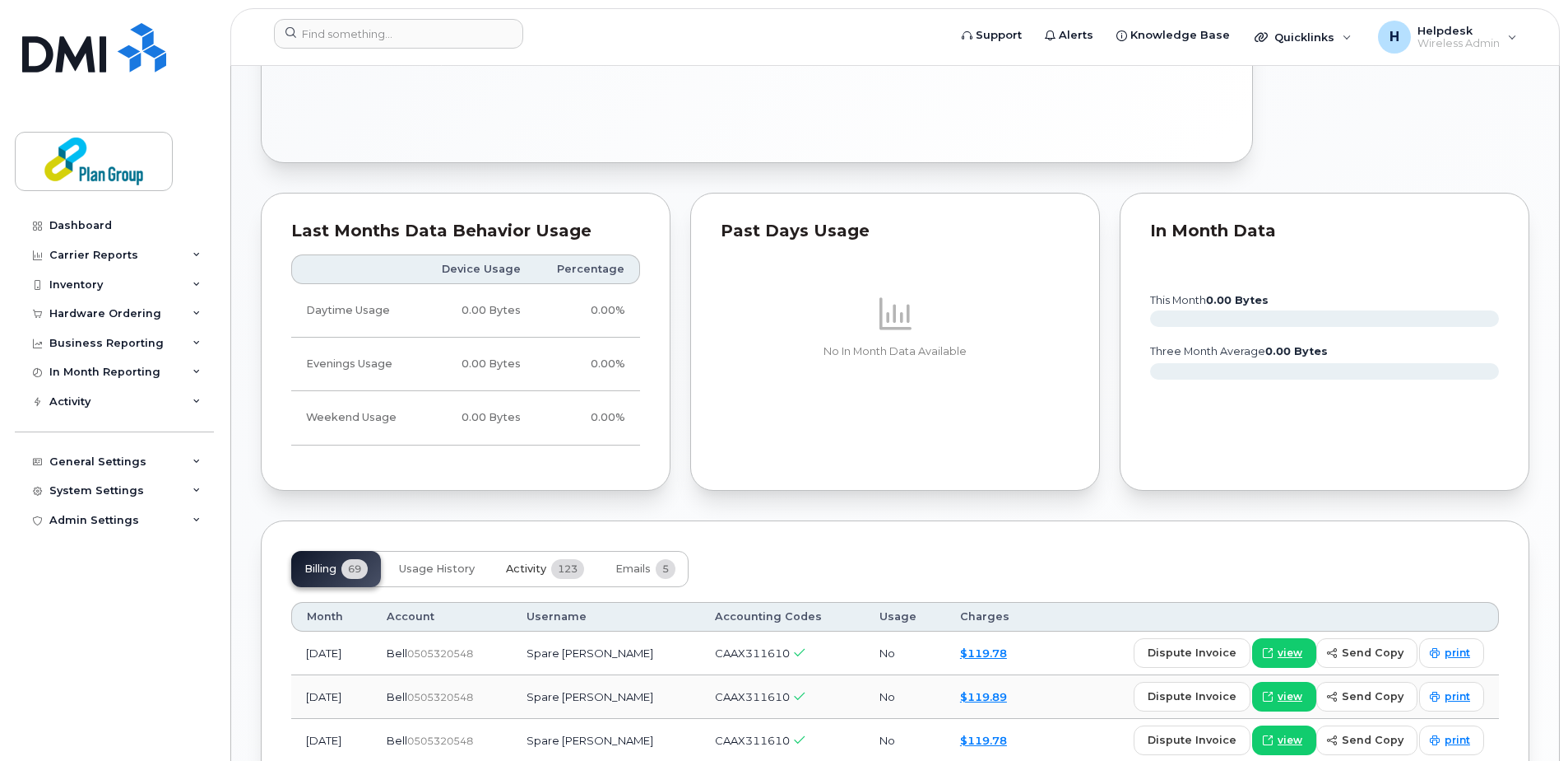
click at [522, 571] on span "Activity" at bounding box center [526, 569] width 41 height 13
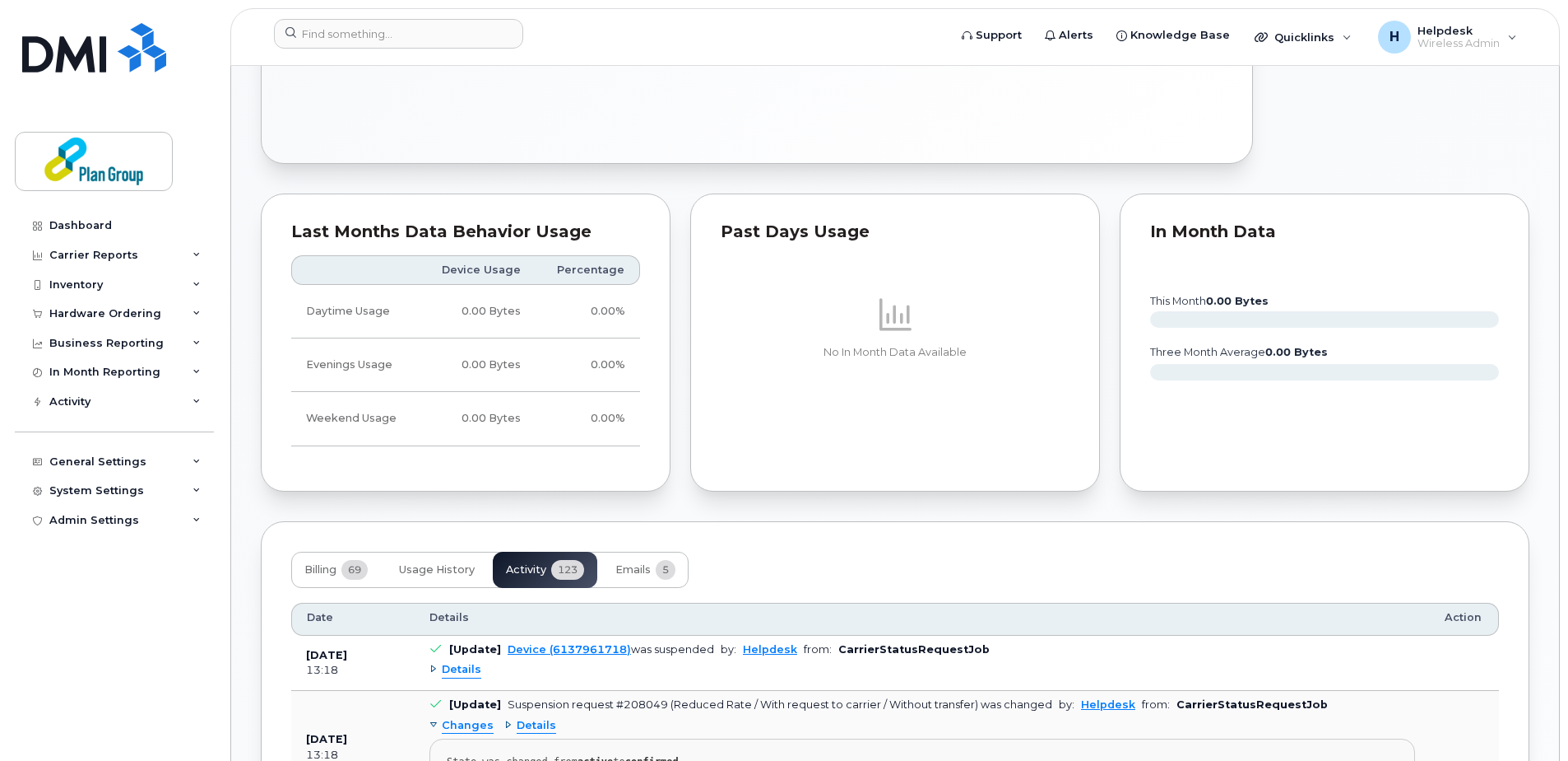
scroll to position [659, 0]
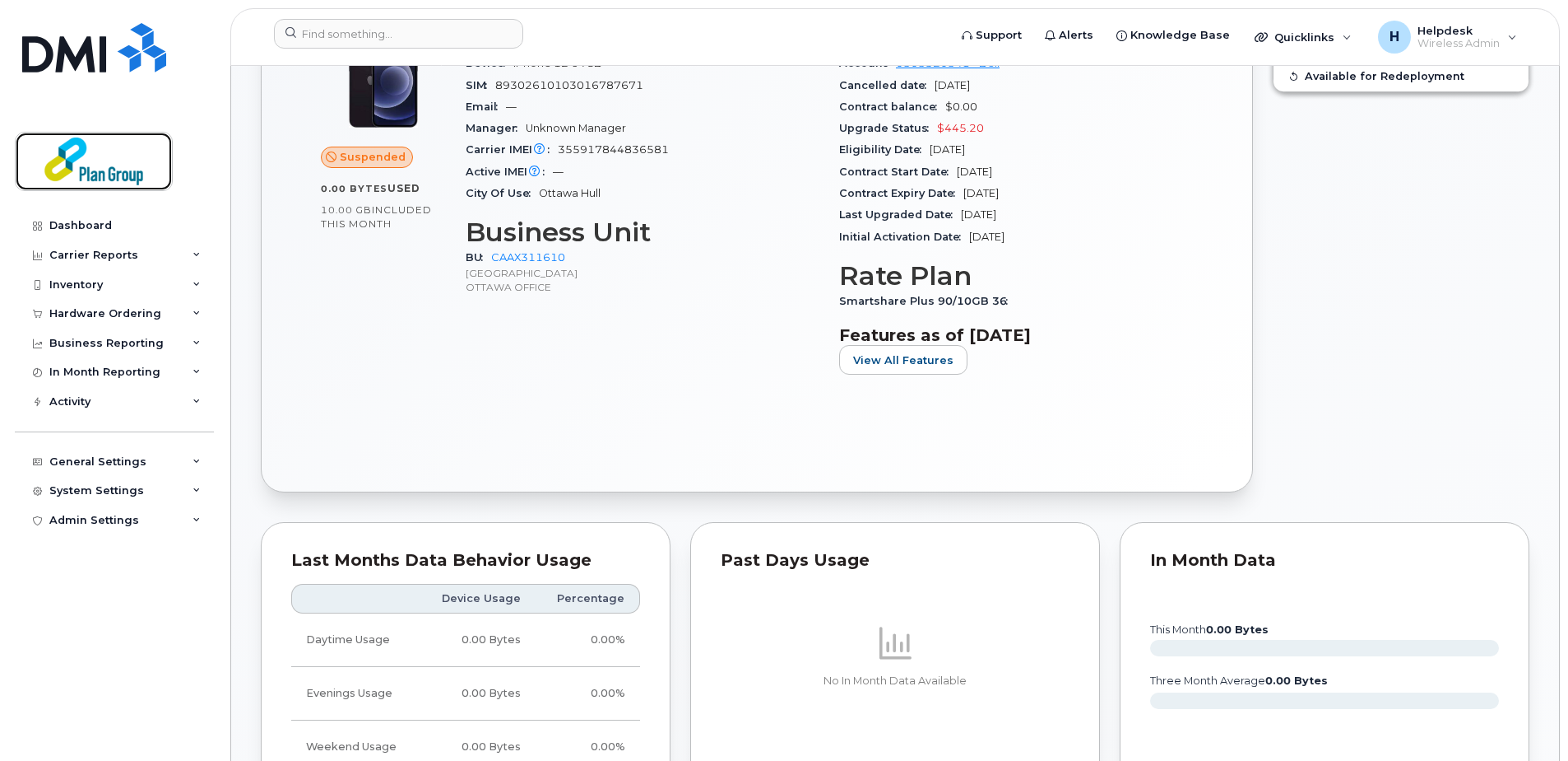
click at [113, 185] on img at bounding box center [94, 161] width 126 height 48
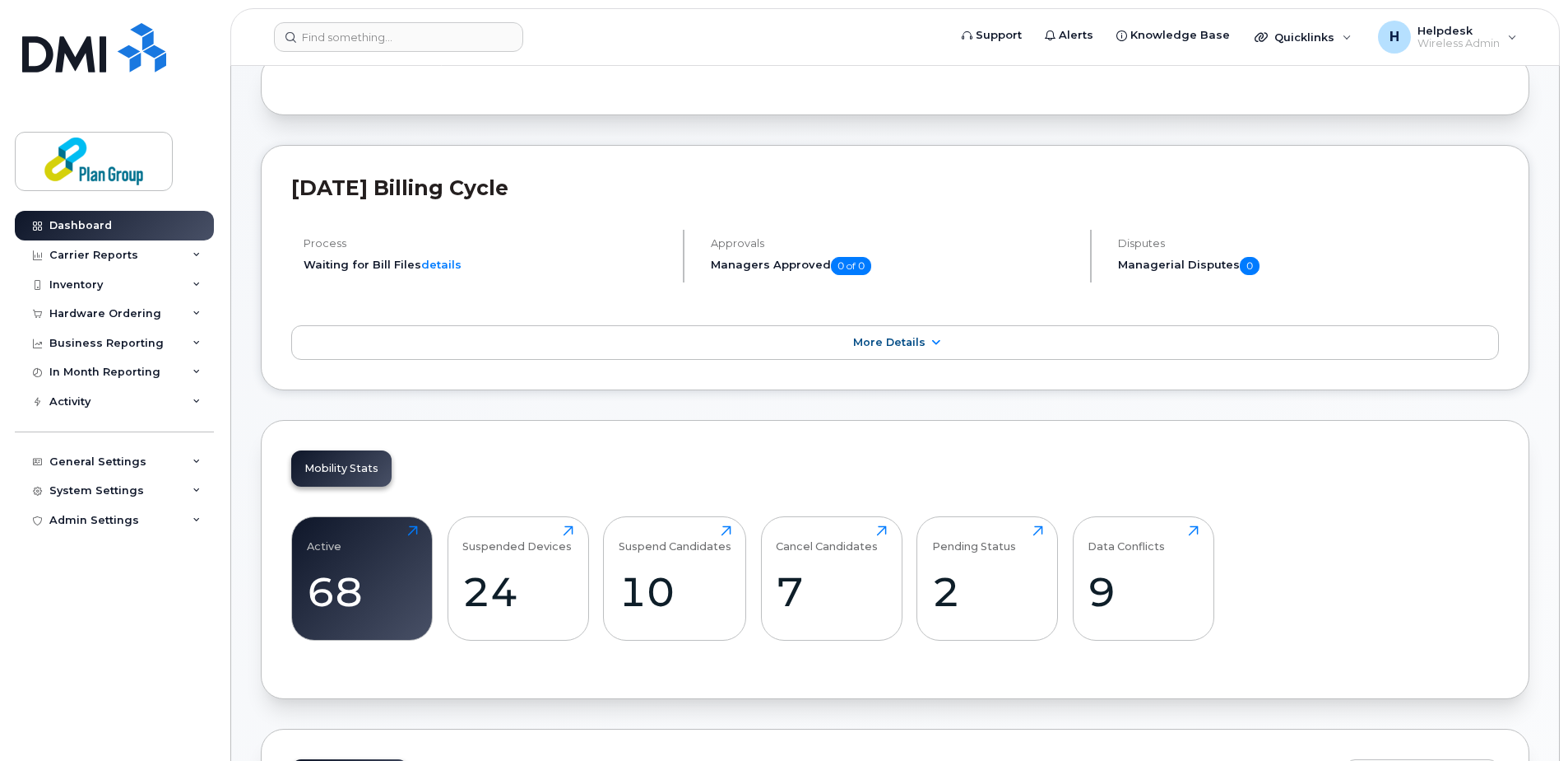
scroll to position [329, 0]
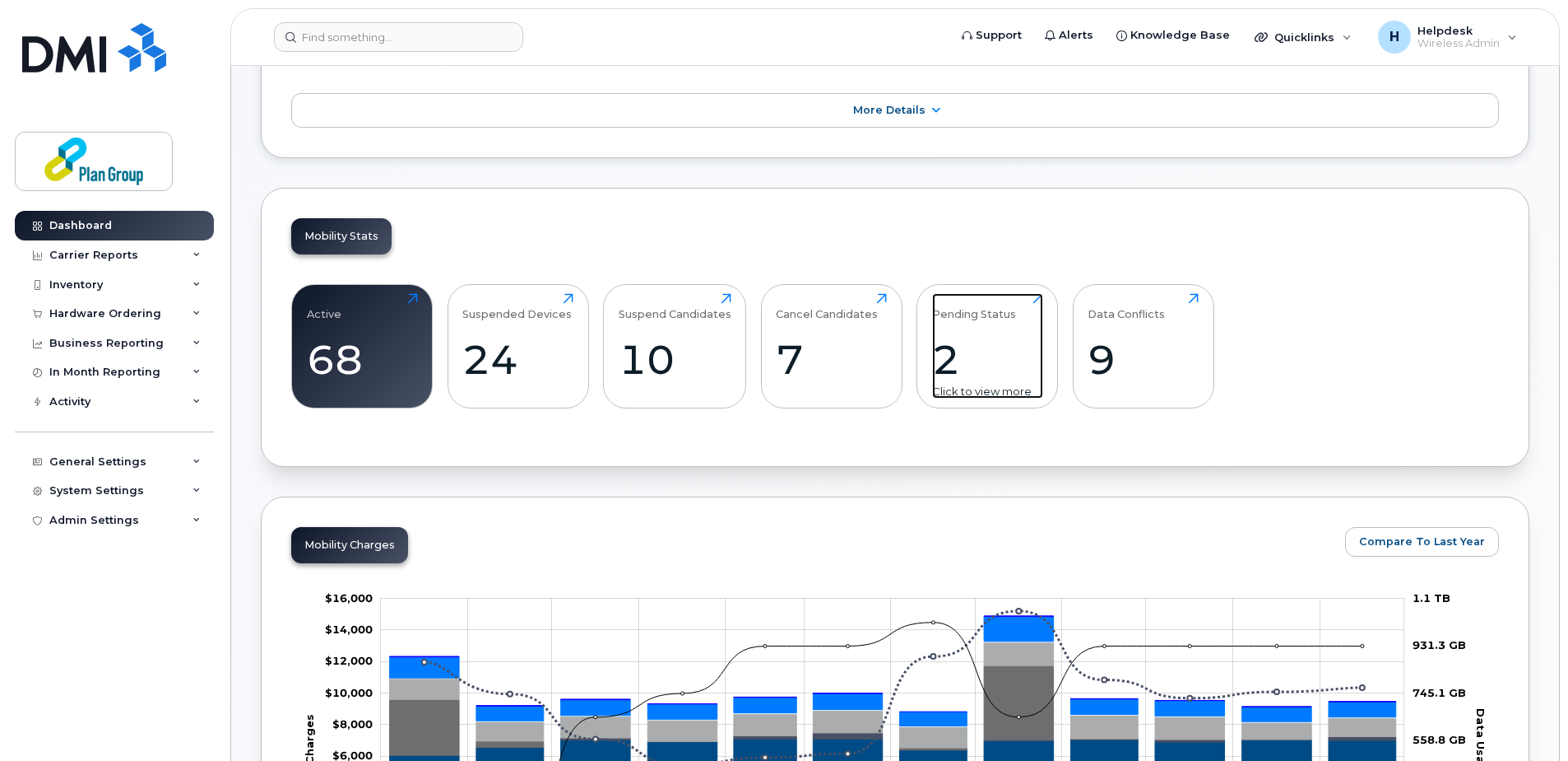
click at [954, 359] on div "2" at bounding box center [988, 360] width 111 height 49
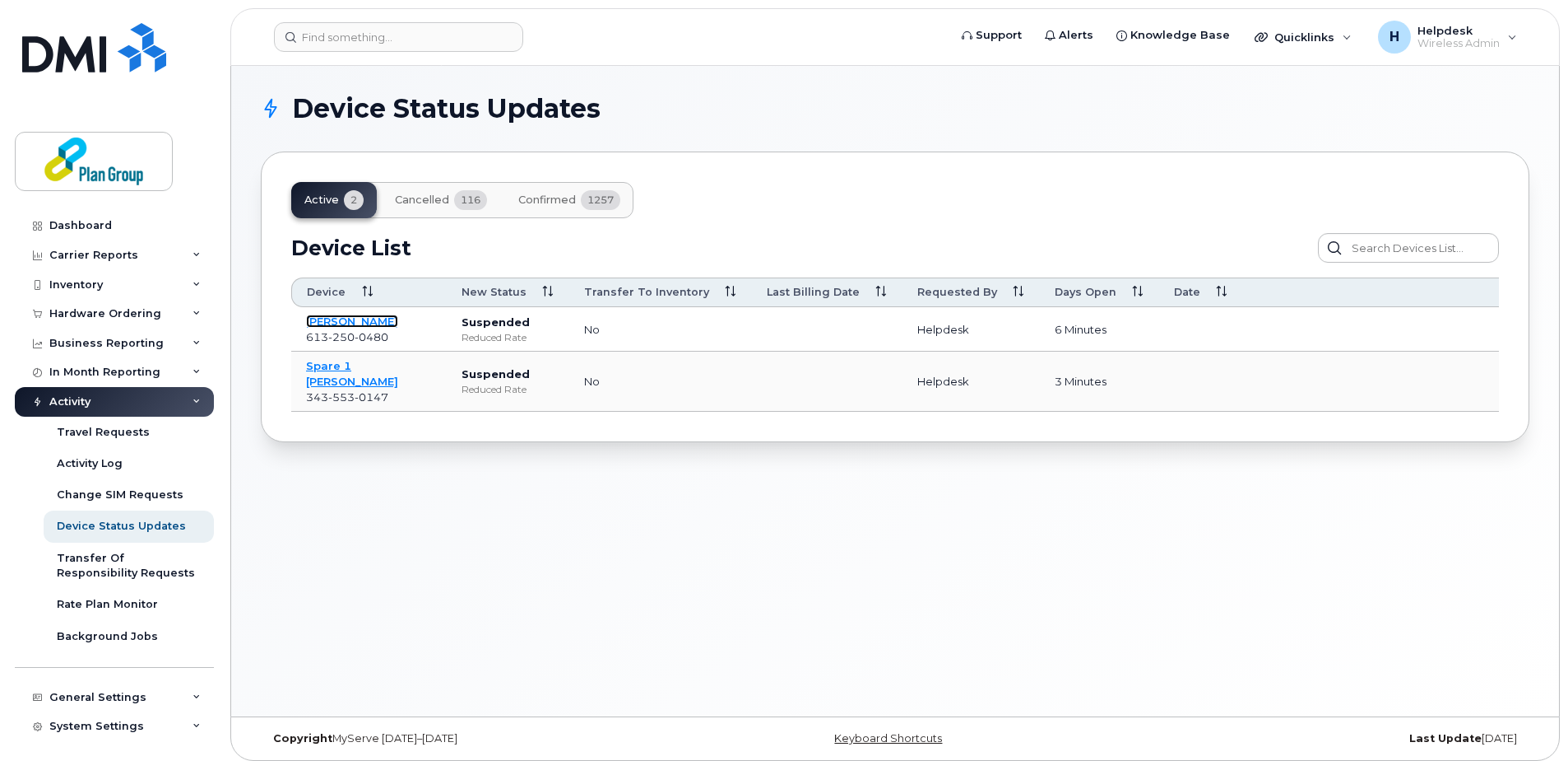
click at [371, 326] on link "Allison E Craine" at bounding box center [352, 321] width 92 height 13
click at [372, 368] on link "Spare 1 Claude S" at bounding box center [352, 373] width 92 height 29
click at [119, 225] on link "Dashboard" at bounding box center [114, 225] width 199 height 29
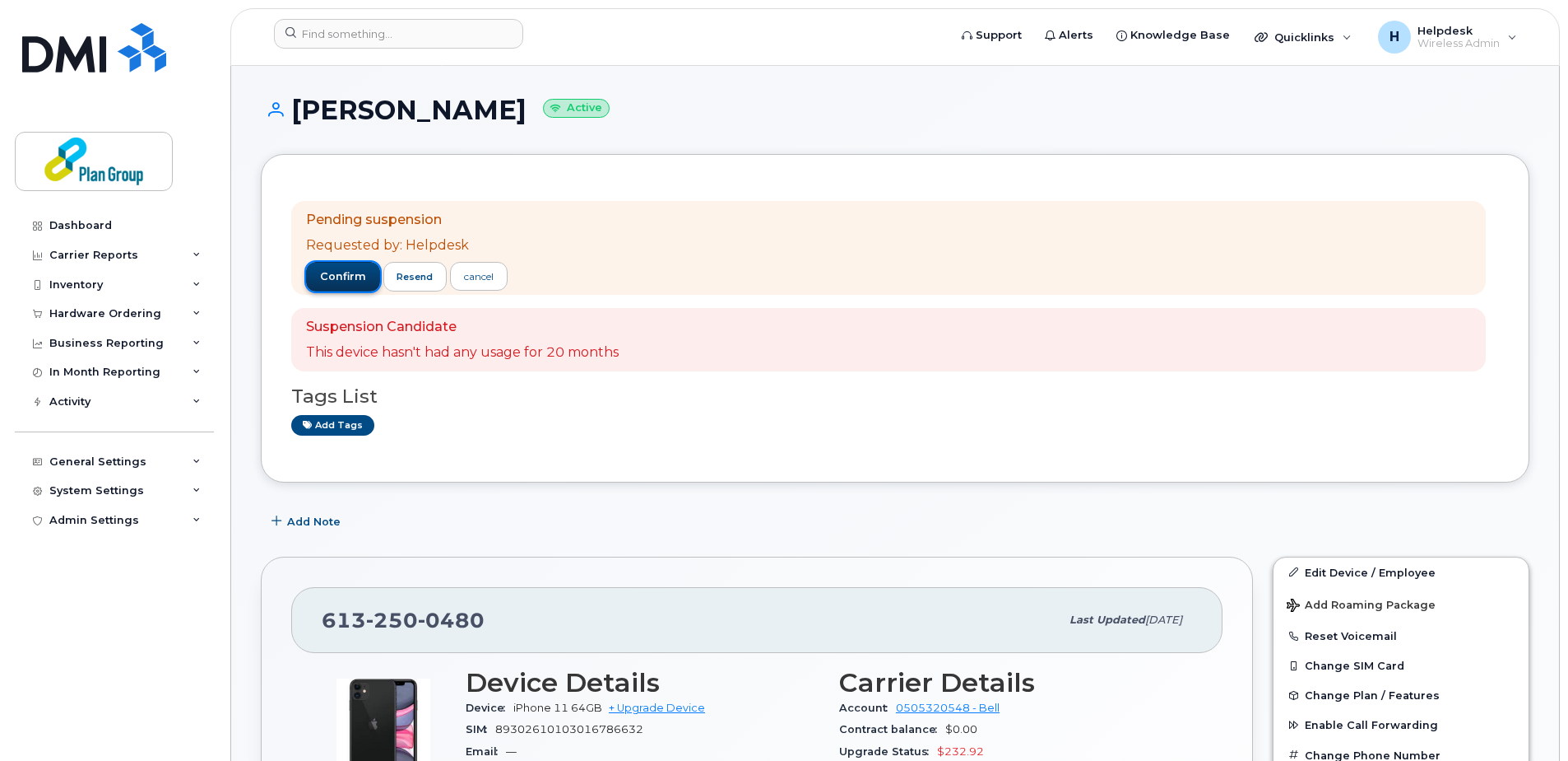
click at [344, 268] on button "confirm" at bounding box center [342, 276] width 74 height 29
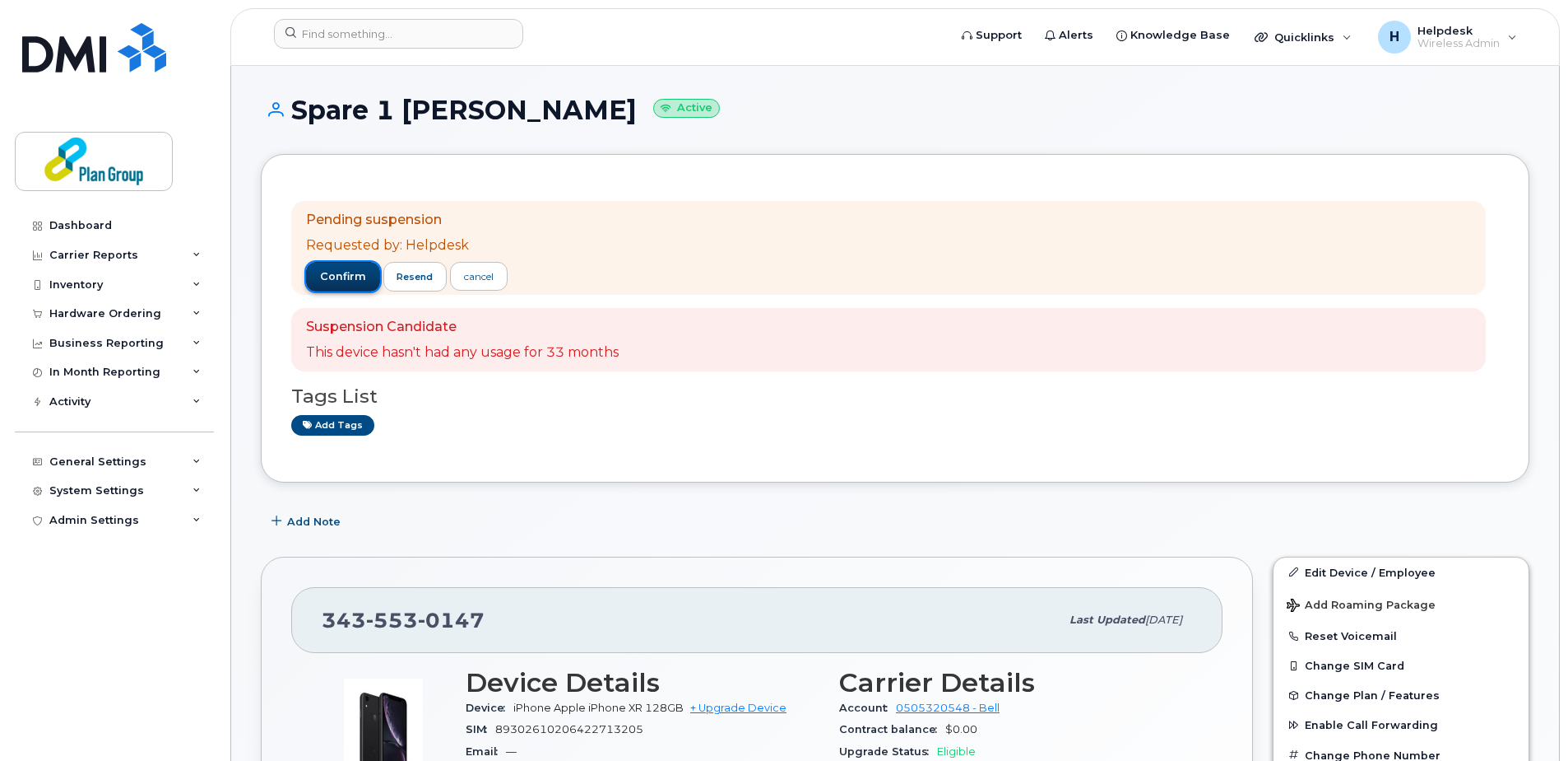
click at [331, 284] on button "confirm" at bounding box center [342, 276] width 74 height 29
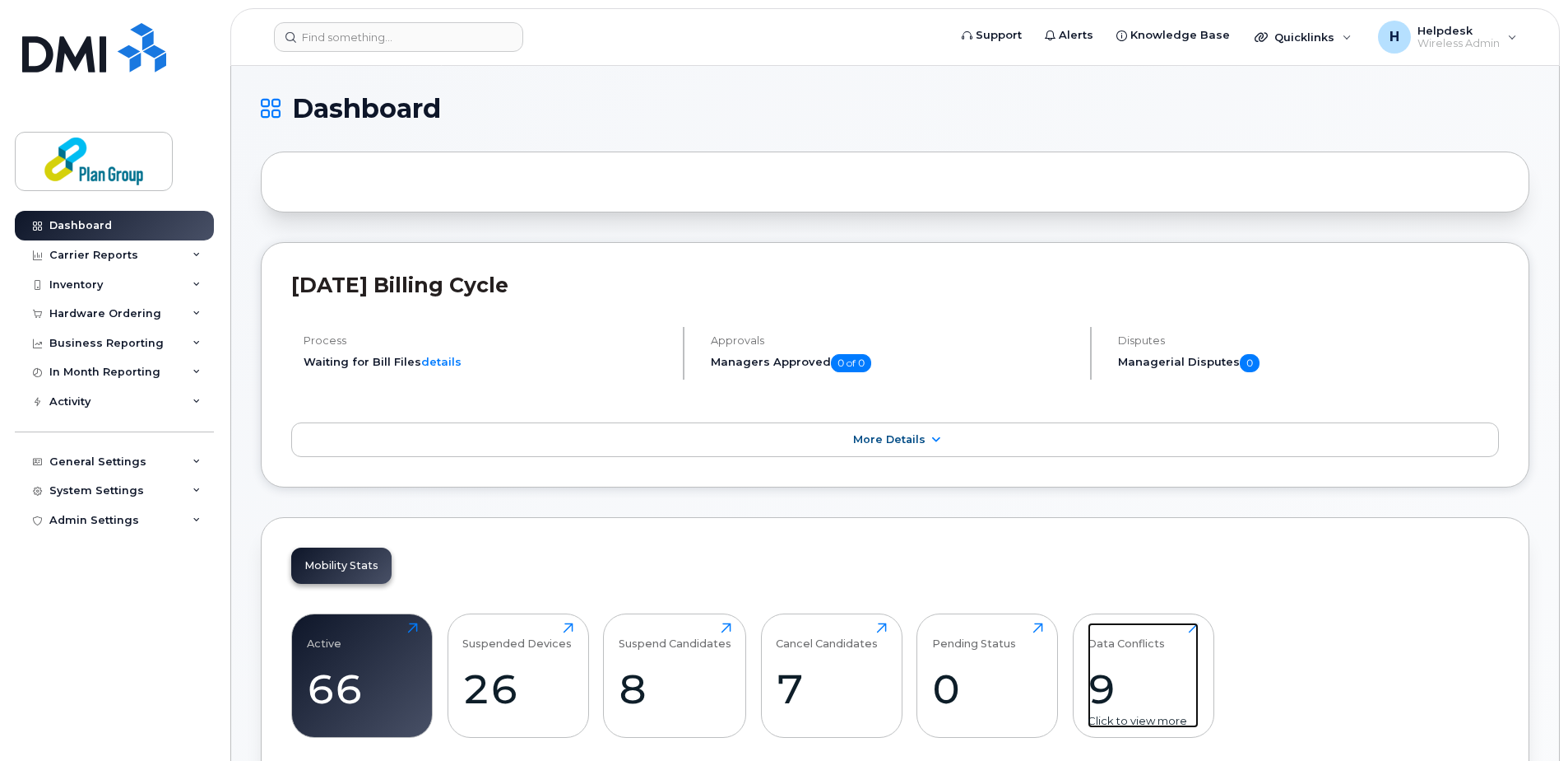
click at [1123, 673] on div "9" at bounding box center [1144, 688] width 111 height 49
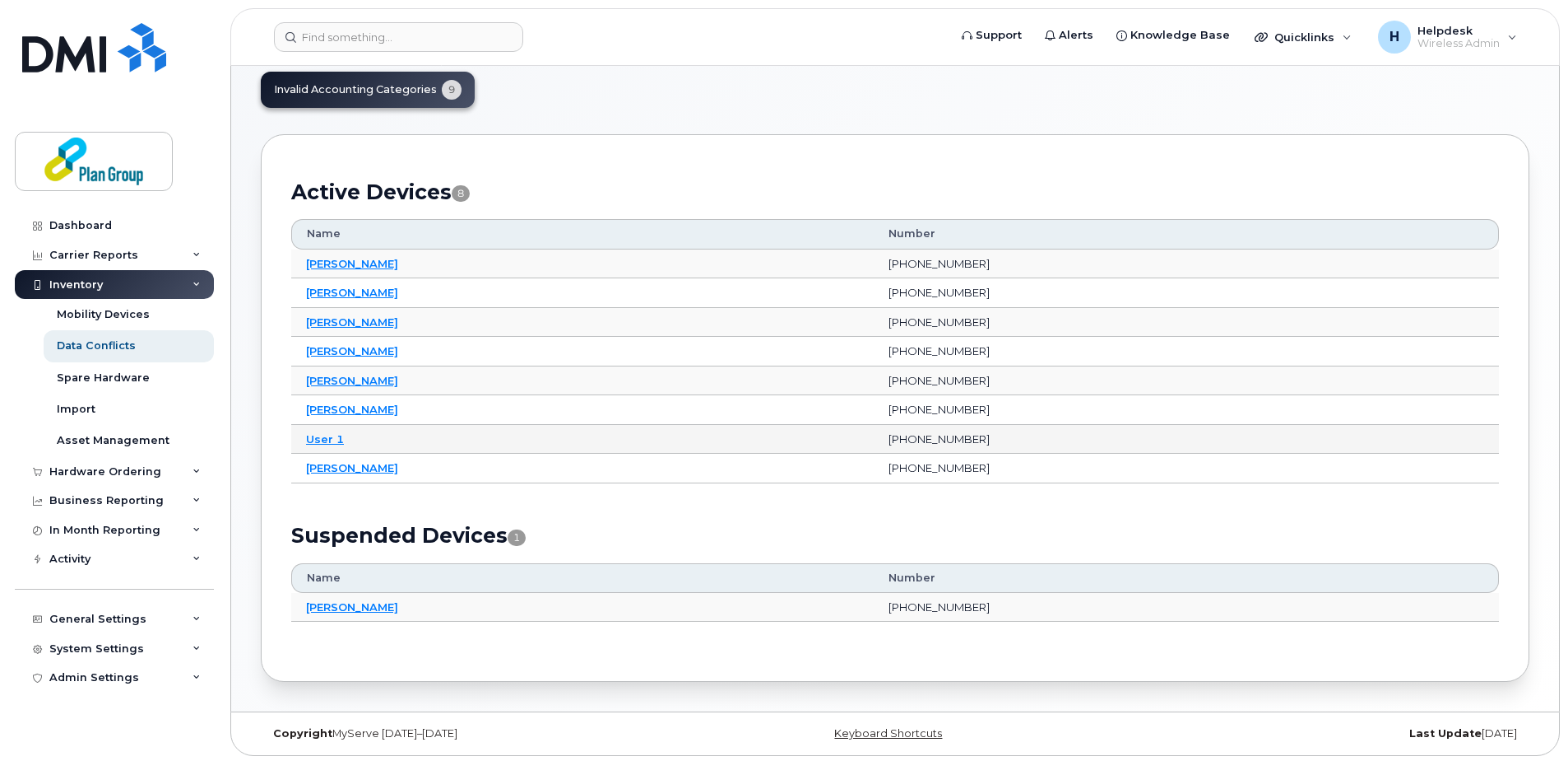
scroll to position [90, 0]
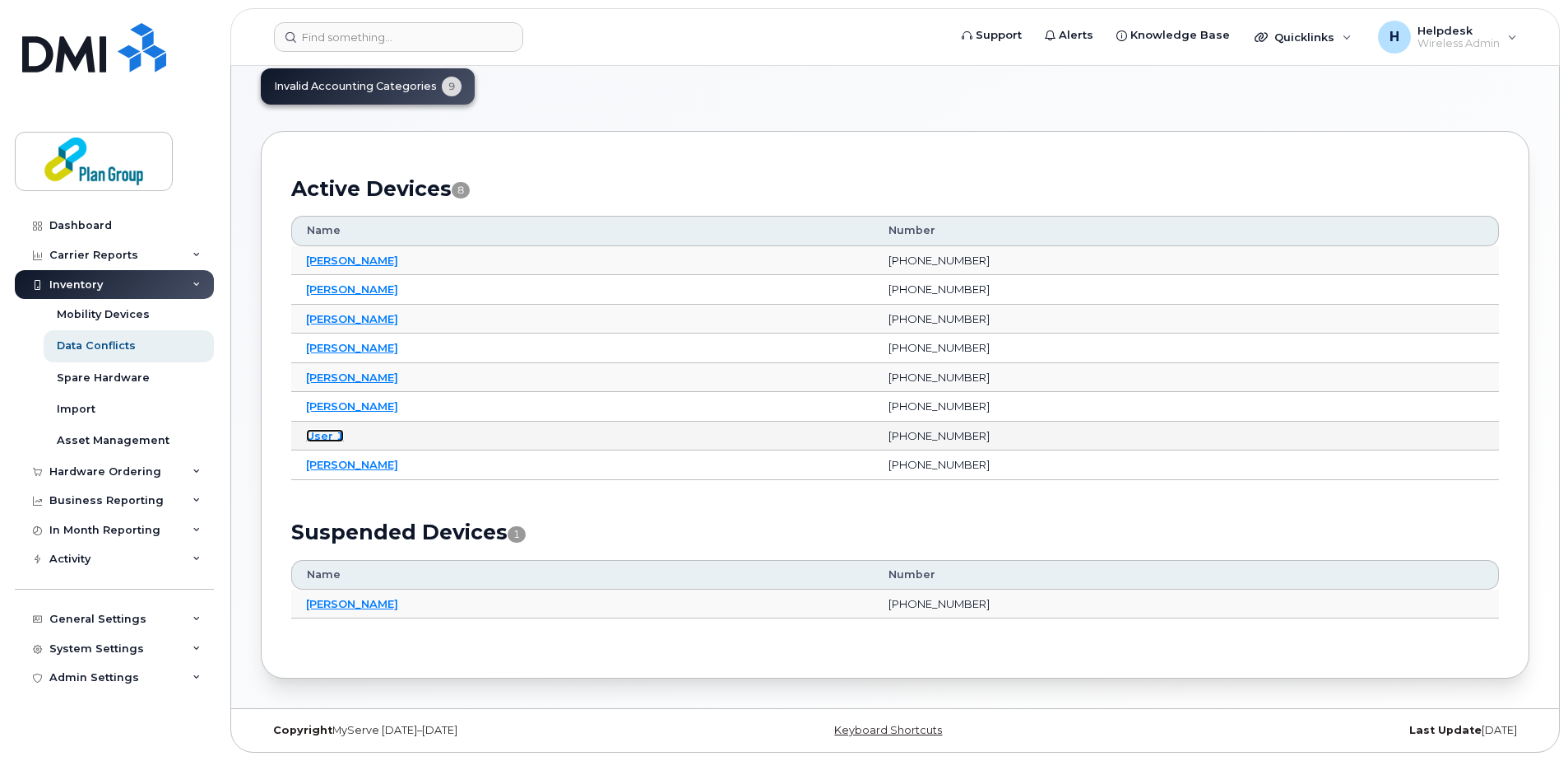
click at [327, 435] on link "User 1" at bounding box center [325, 435] width 38 height 13
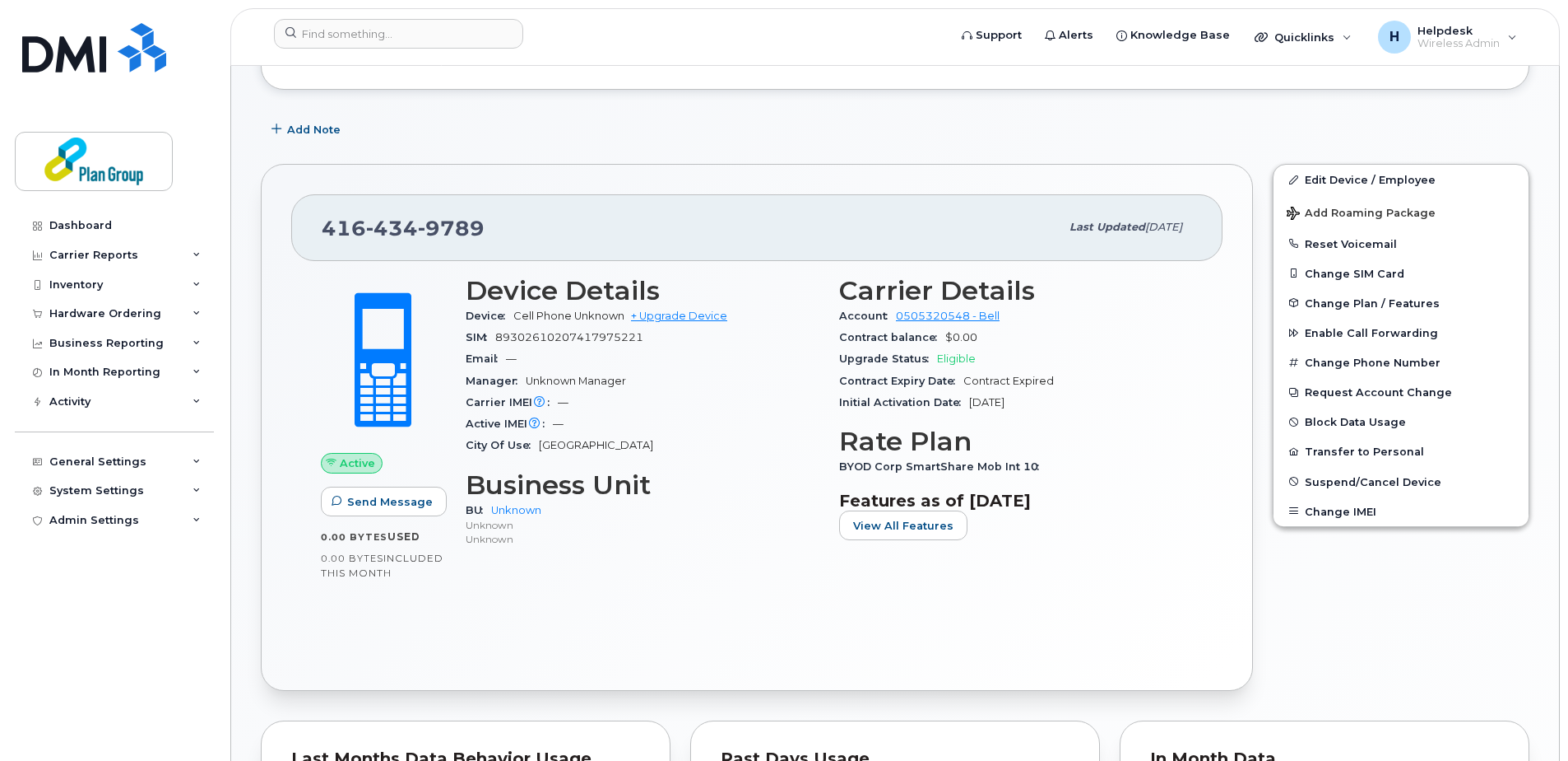
scroll to position [221, 0]
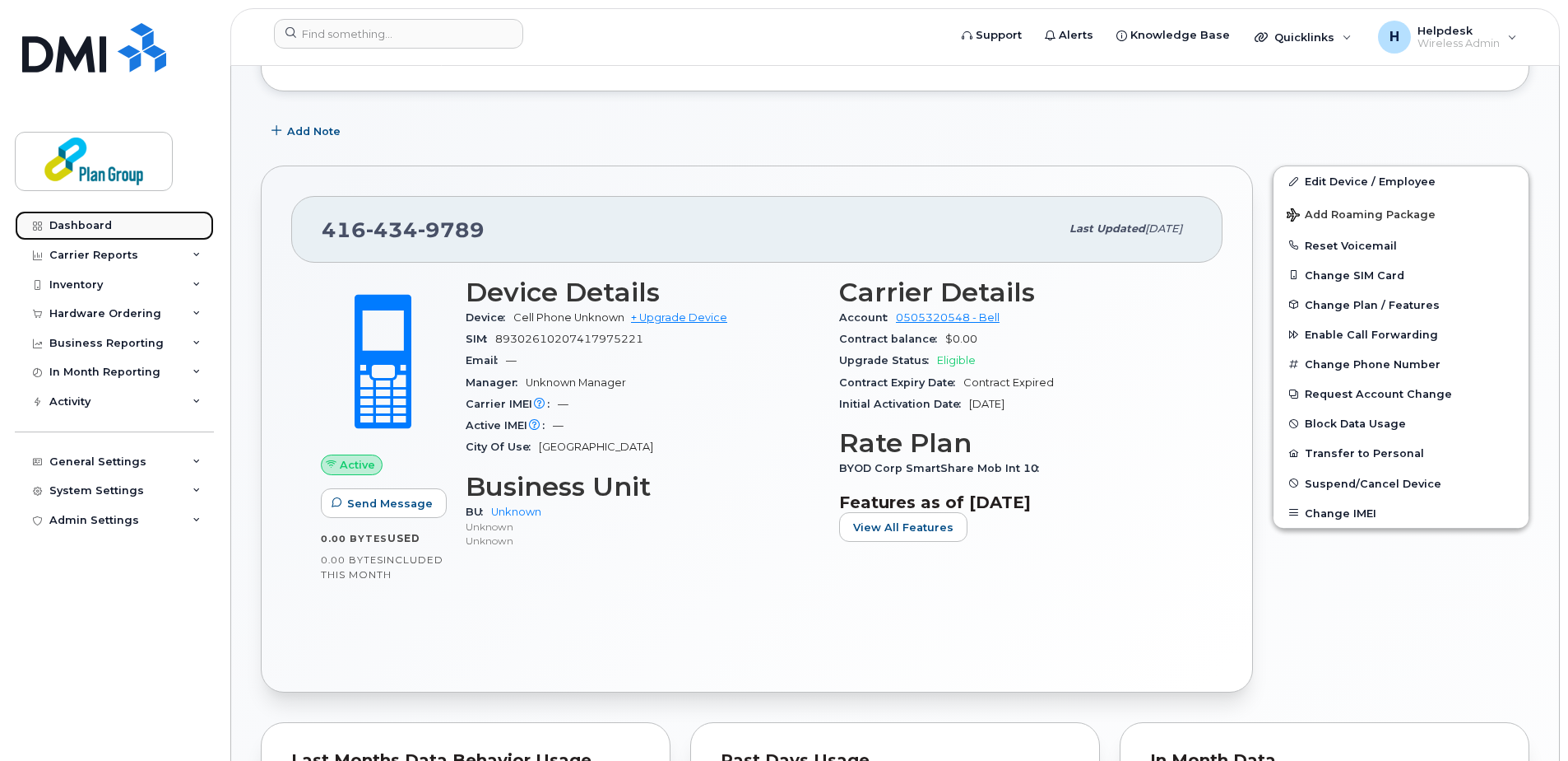
click at [105, 220] on div "Dashboard" at bounding box center [81, 225] width 62 height 13
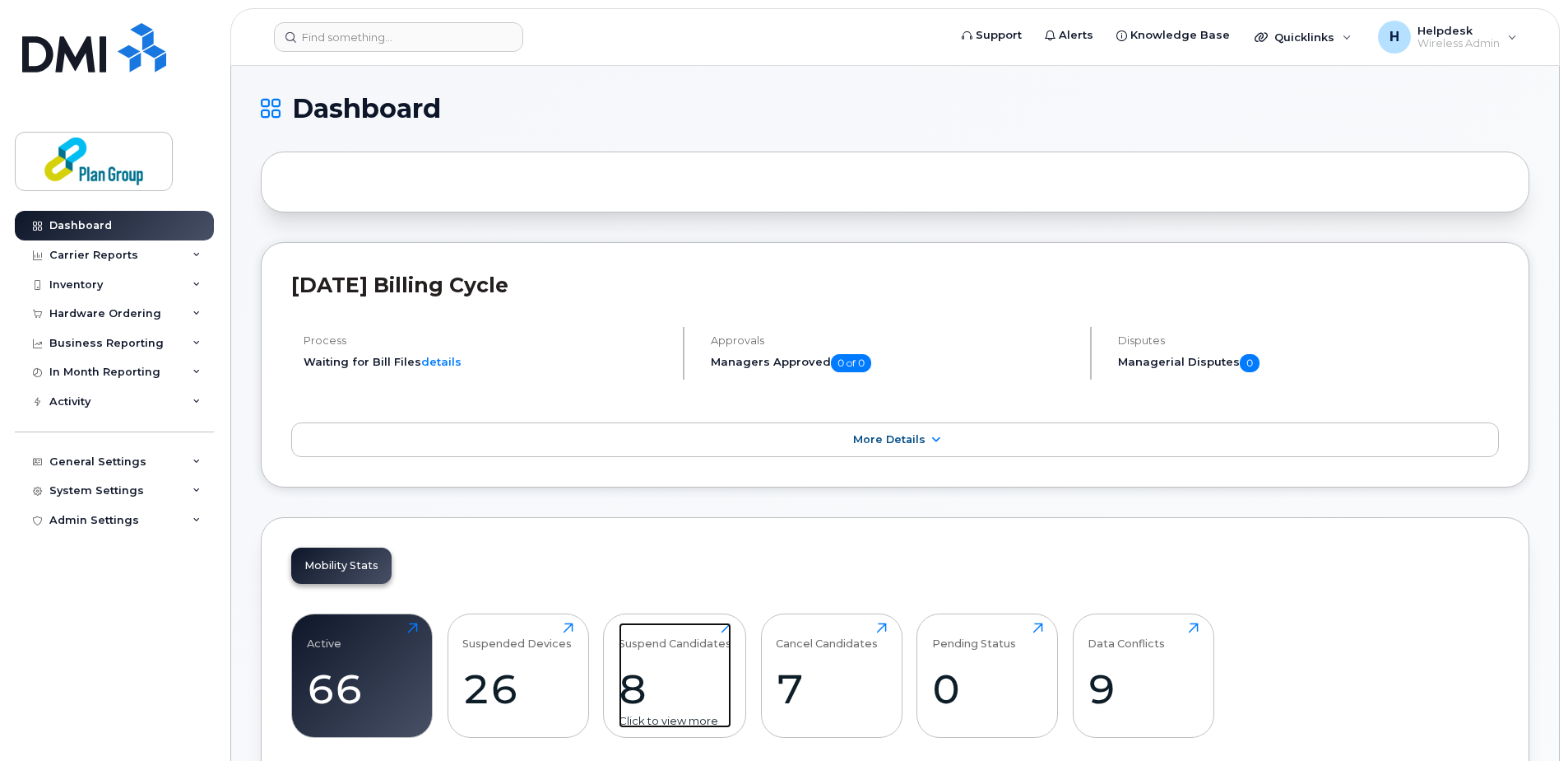
click at [678, 647] on div "Suspend Candidates" at bounding box center [675, 635] width 113 height 27
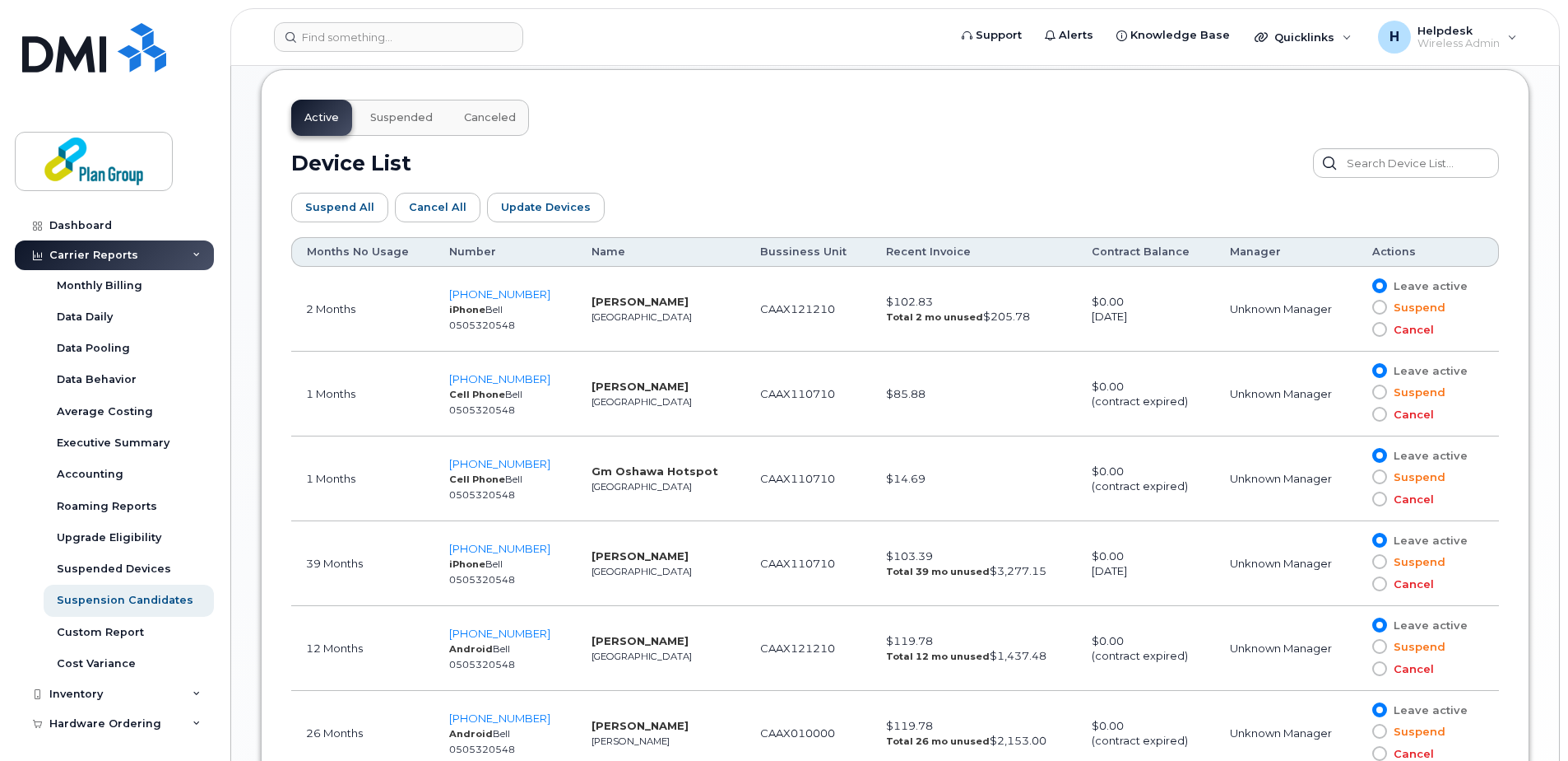
scroll to position [835, 0]
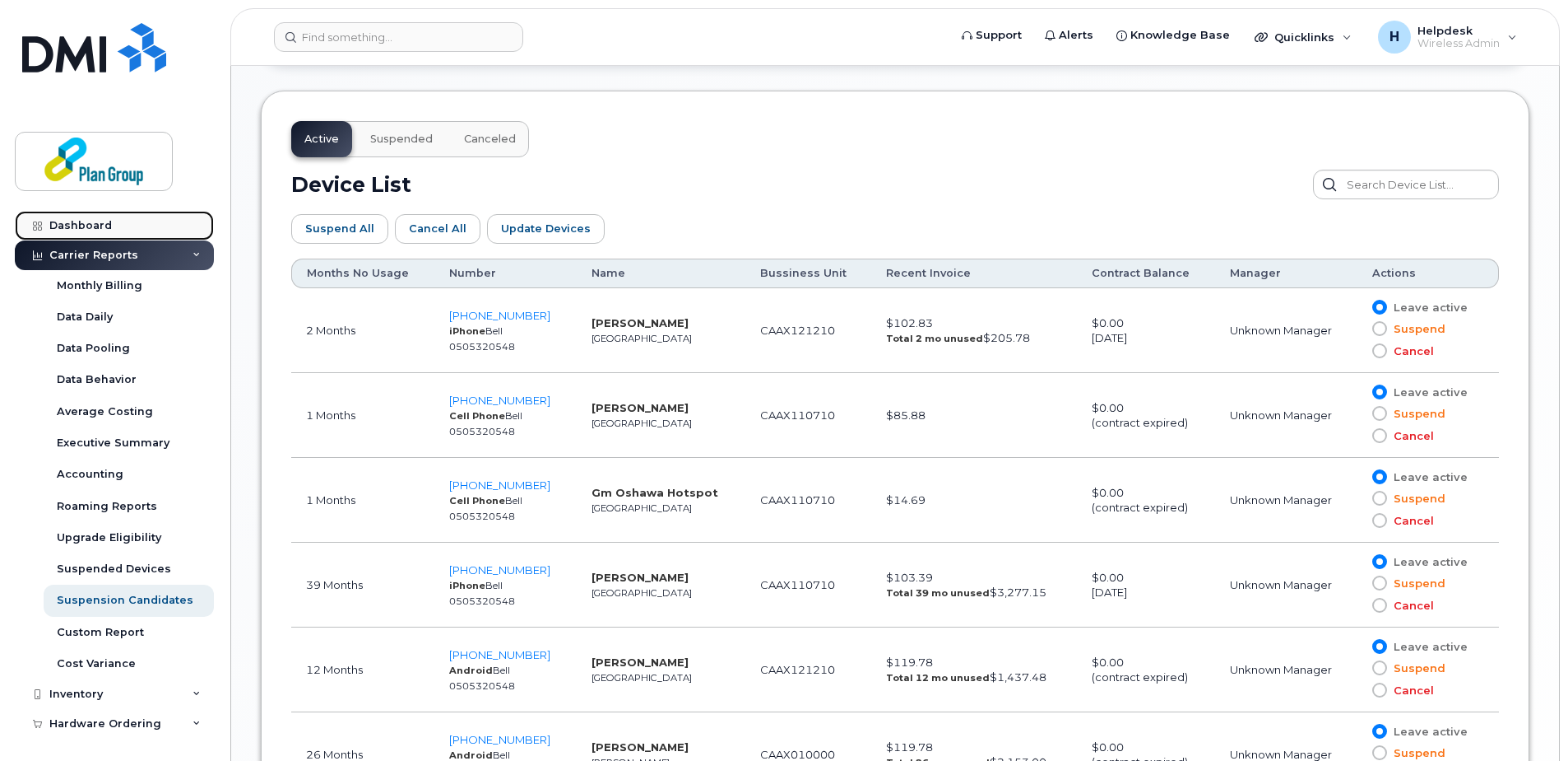
click at [90, 224] on div "Dashboard" at bounding box center [81, 225] width 62 height 13
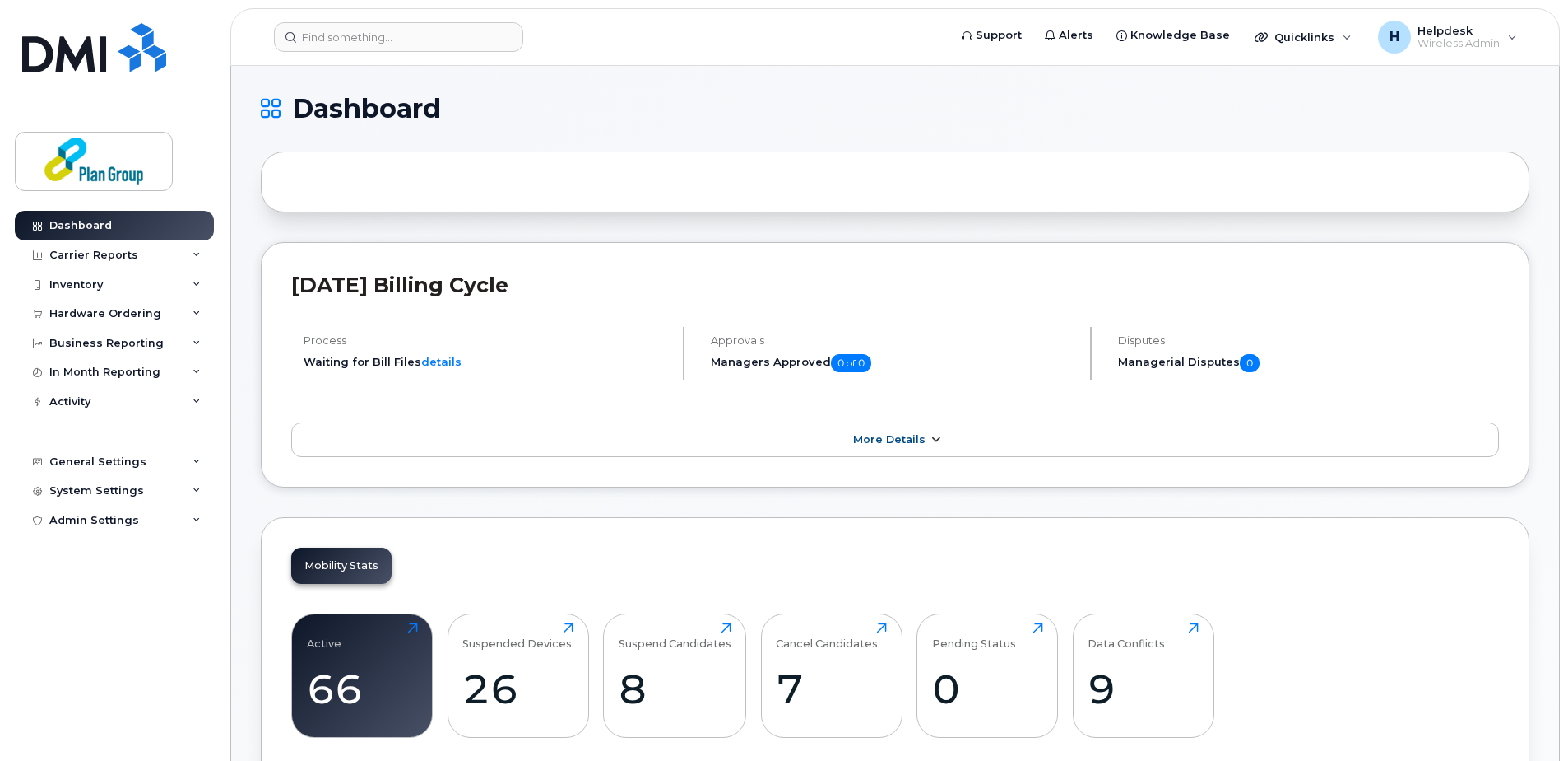
click at [703, 442] on link "More Details" at bounding box center [895, 439] width 1208 height 35
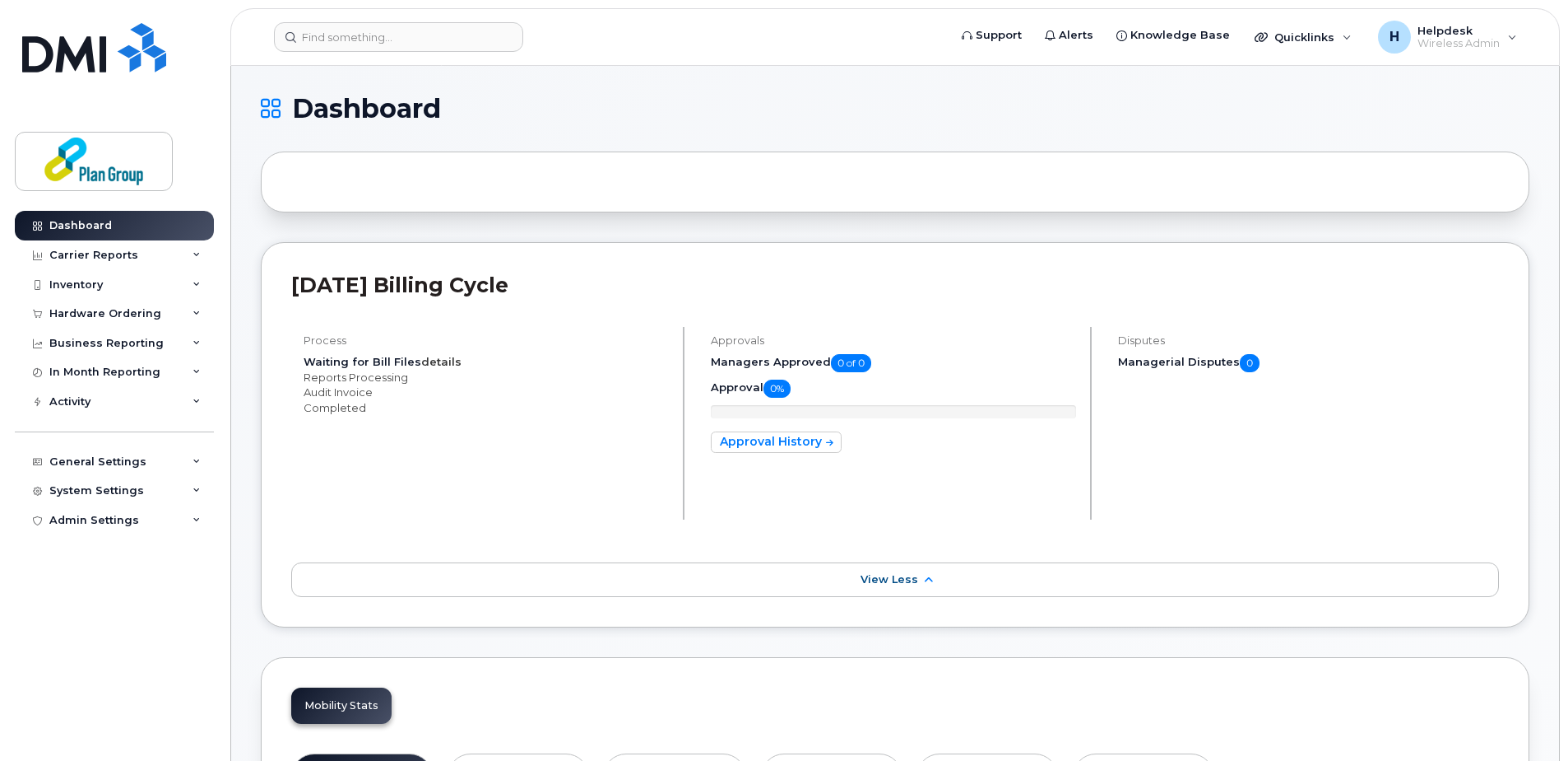
click at [427, 363] on link "details" at bounding box center [441, 361] width 41 height 13
click at [450, 359] on link "details" at bounding box center [441, 361] width 41 height 13
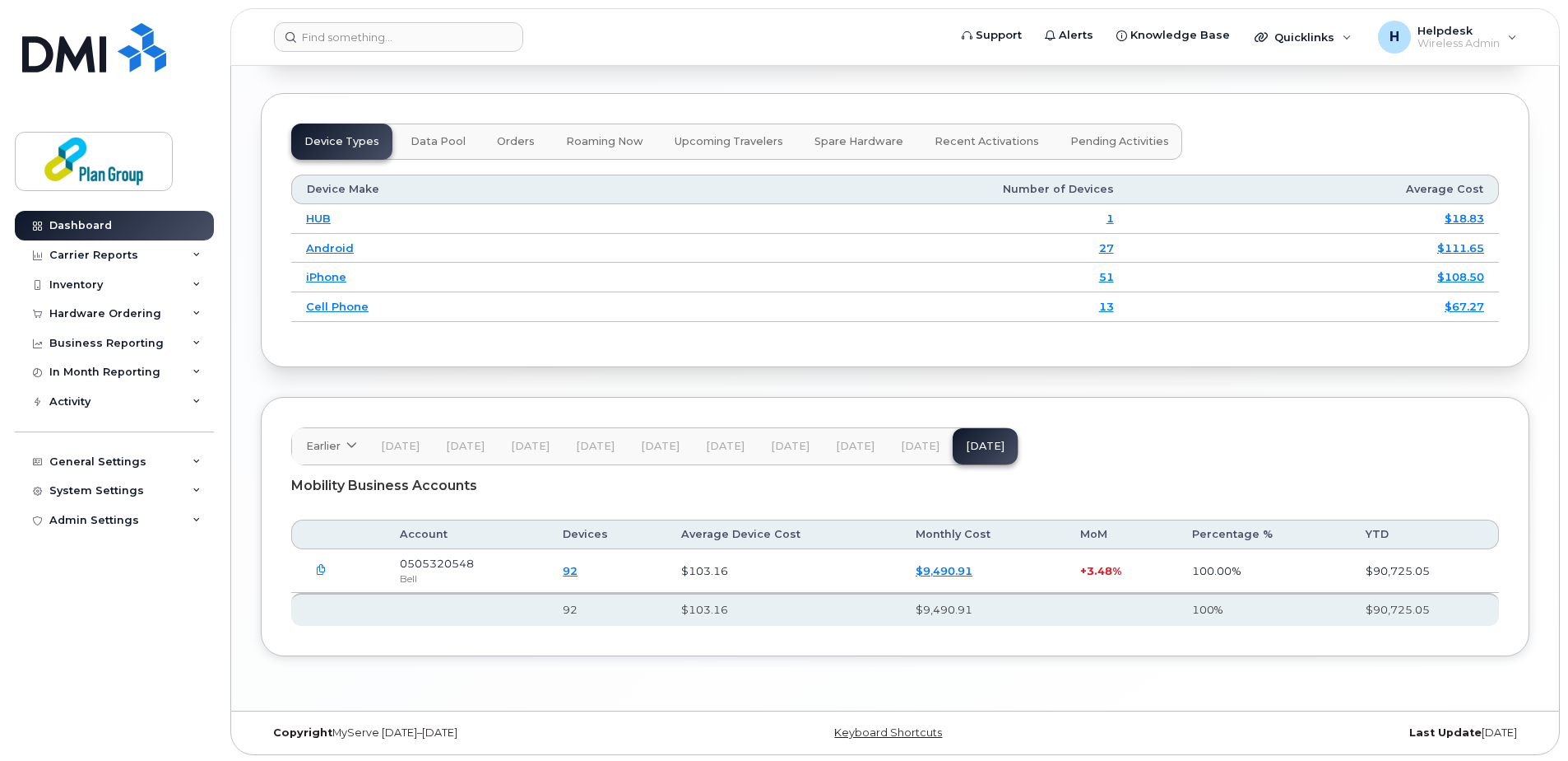
scroll to position [2187, 0]
click at [881, 333] on div "Device Make Number of Devices Average Cost HUB 1 $18.83 Android 27 $111.65 iPho…" at bounding box center [895, 245] width 1208 height 177
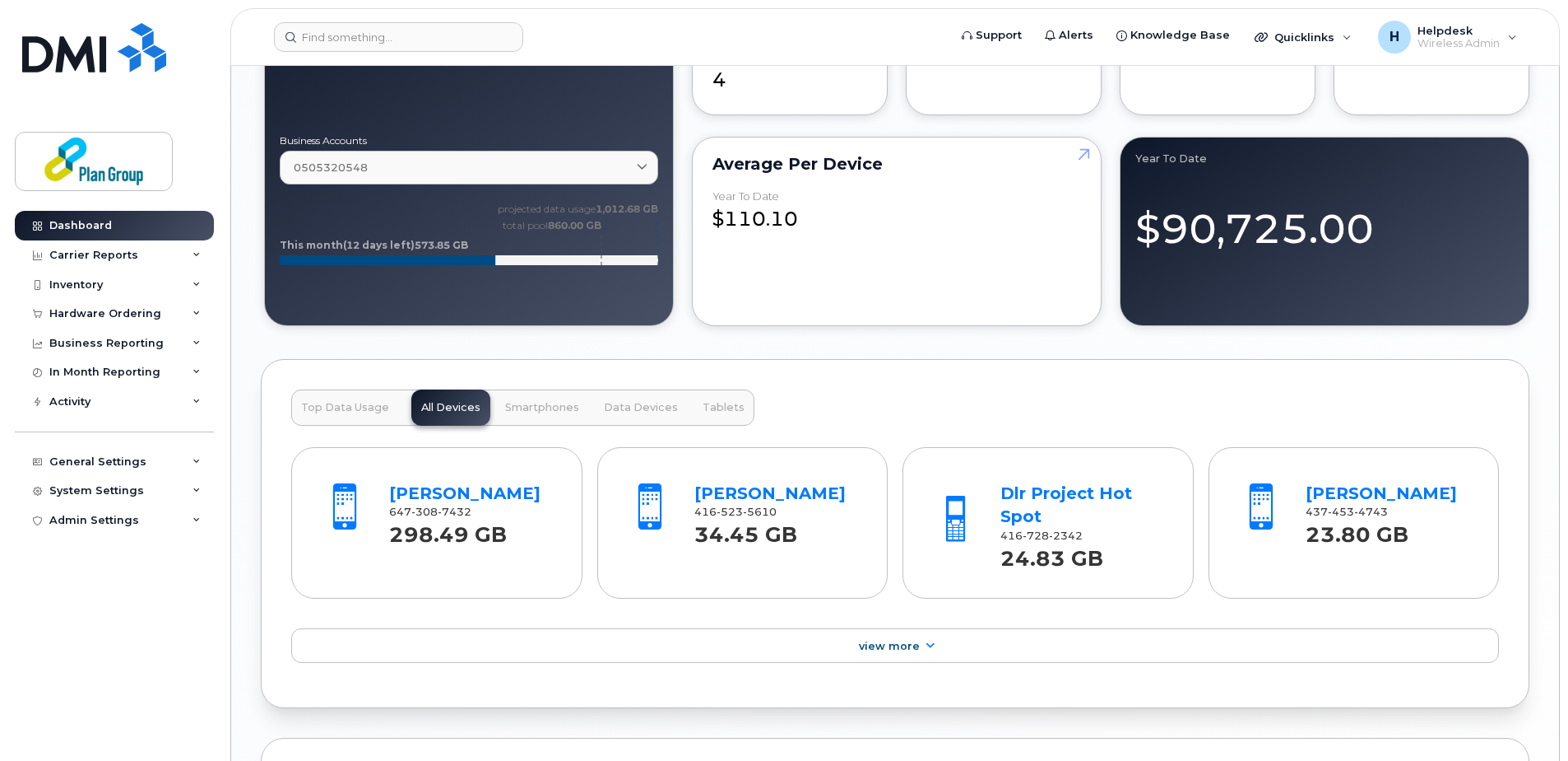
scroll to position [1529, 0]
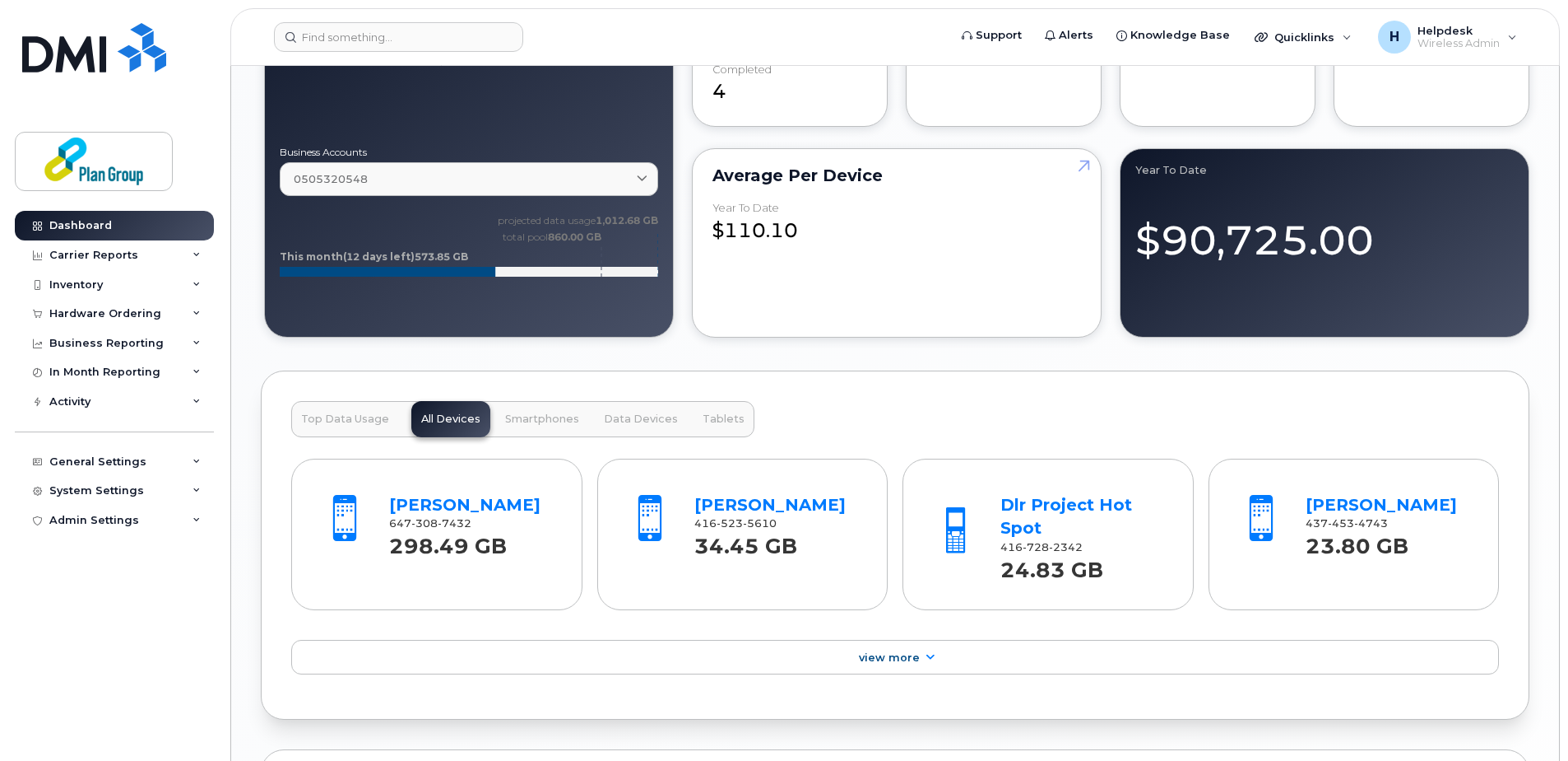
click at [494, 517] on div "[PHONE_NUMBER]" at bounding box center [470, 523] width 164 height 15
click at [499, 498] on link "[PERSON_NAME]" at bounding box center [464, 504] width 152 height 20
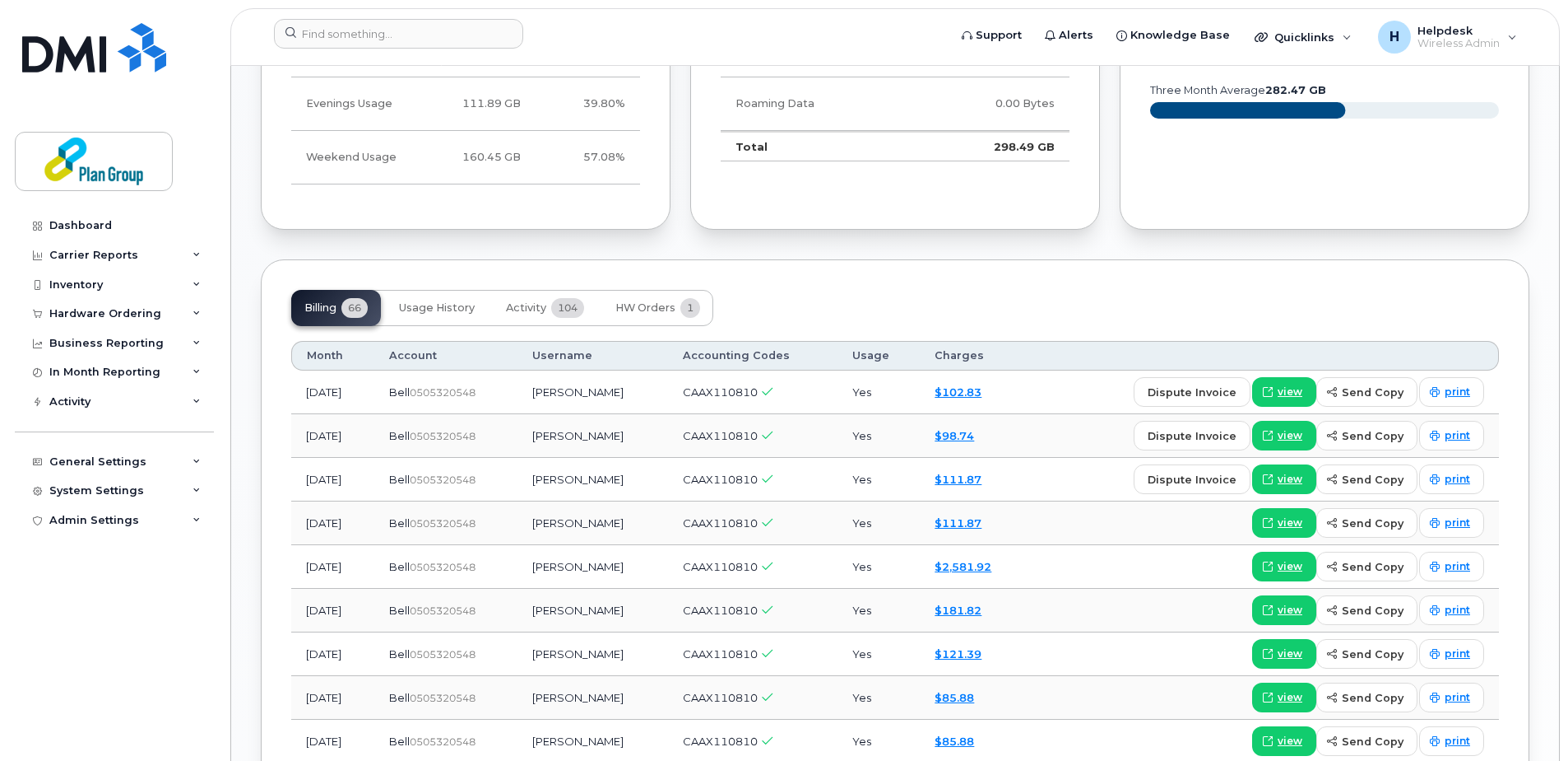
scroll to position [1070, 0]
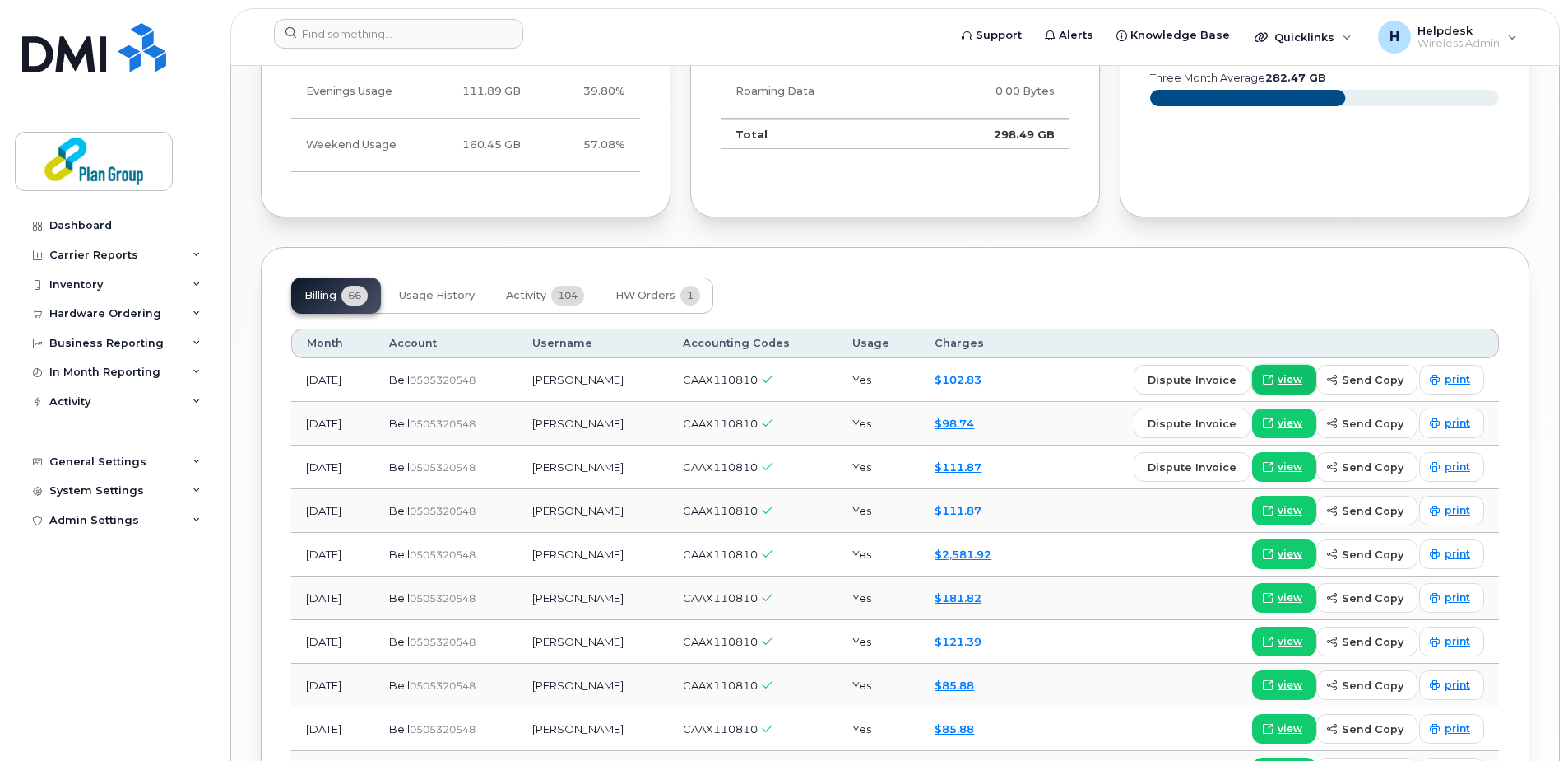
click at [1301, 384] on span "view" at bounding box center [1290, 379] width 24 height 15
